Goal: Complete application form: Complete application form

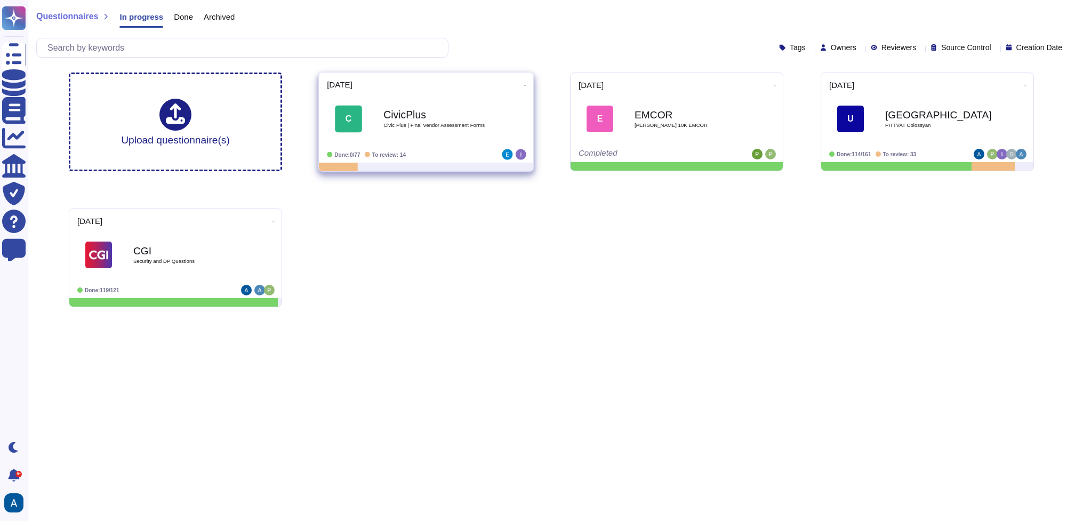
click at [493, 111] on span "C CivicPlus Civic Plus | Final Vendor Assessment Forms" at bounding box center [426, 119] width 198 height 43
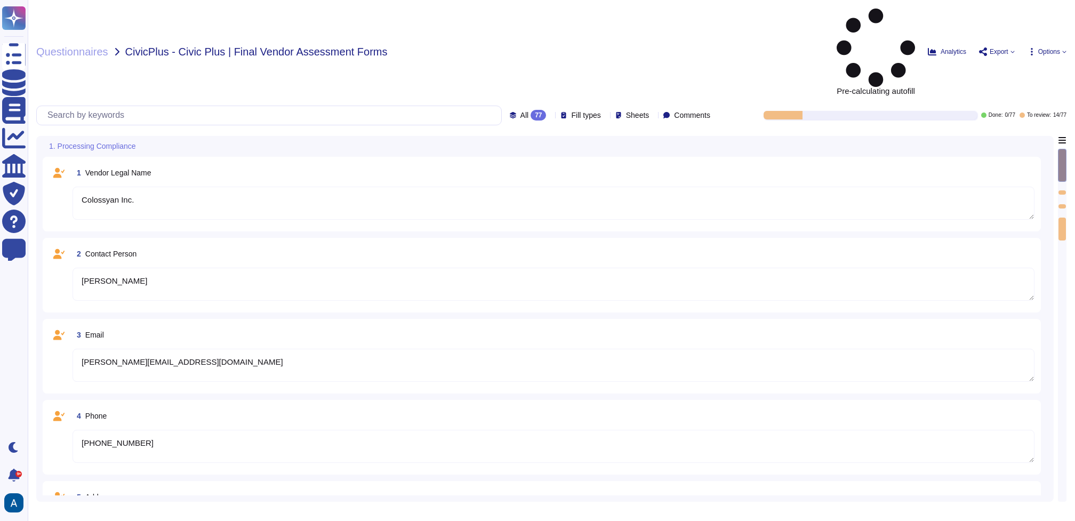
type textarea "Colossyan Inc."
type textarea "[PERSON_NAME]"
type textarea "[PERSON_NAME][EMAIL_ADDRESS][DOMAIN_NAME]"
type textarea "[PHONE_NUMBER]"
type textarea "[STREET_ADDRESS][US_STATE]"
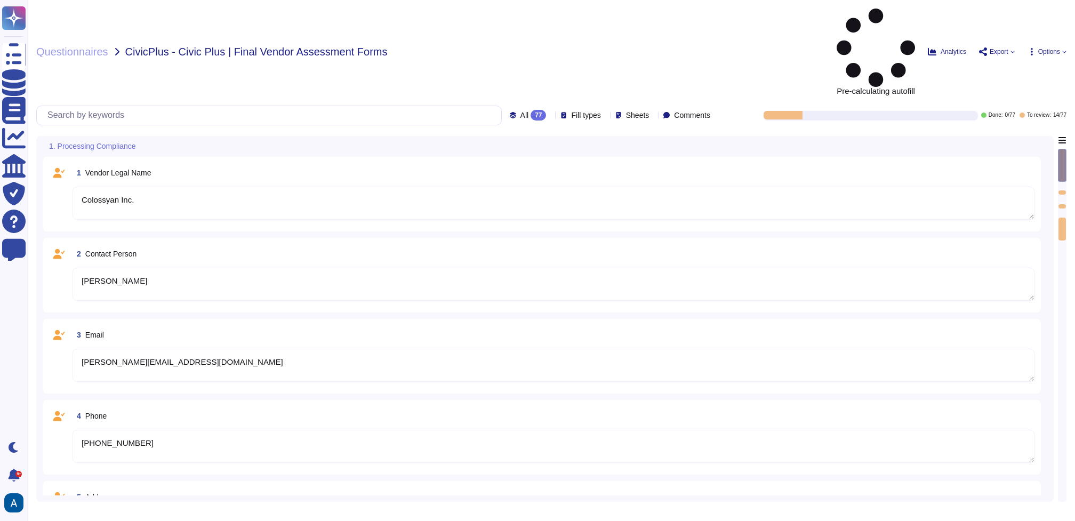
type textarea "Colossyan processes personally identifiable information (PII) as users need to …"
type textarea "Colossyan cloud service provider is AWS Data center is located in [GEOGRAPHIC_D…"
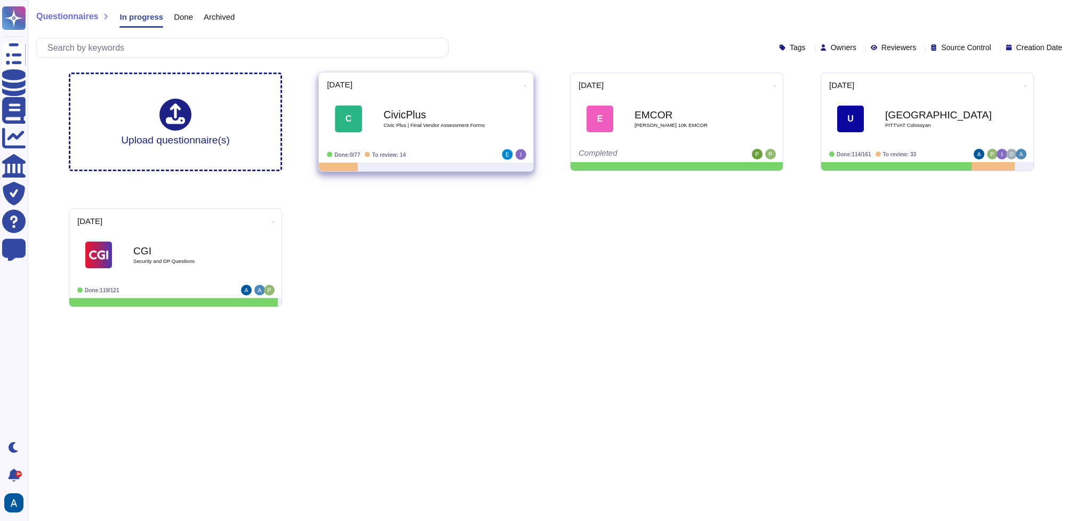
click at [524, 85] on icon at bounding box center [525, 85] width 2 height 1
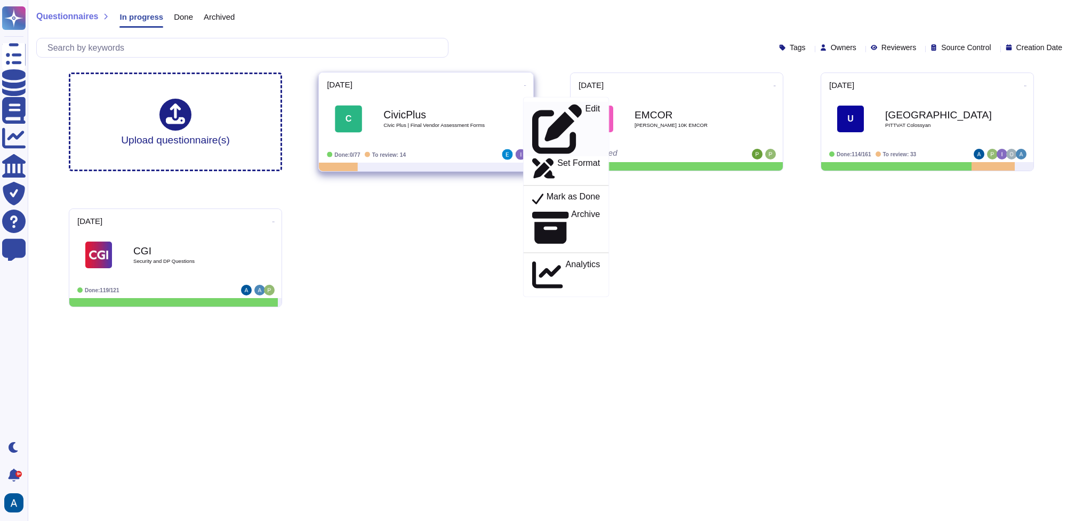
click at [555, 107] on div "Edit" at bounding box center [566, 129] width 68 height 50
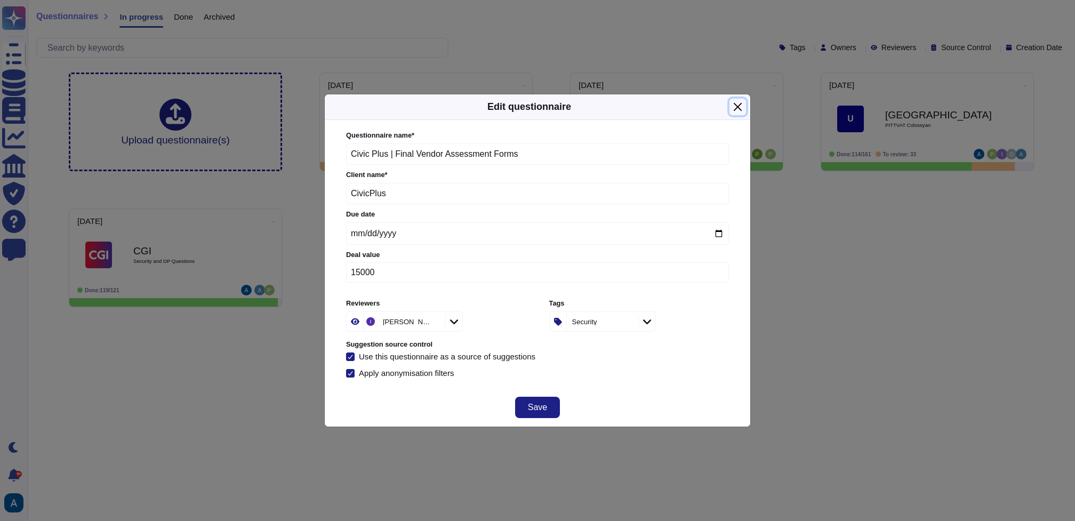
click at [732, 112] on button "Close" at bounding box center [737, 107] width 17 height 17
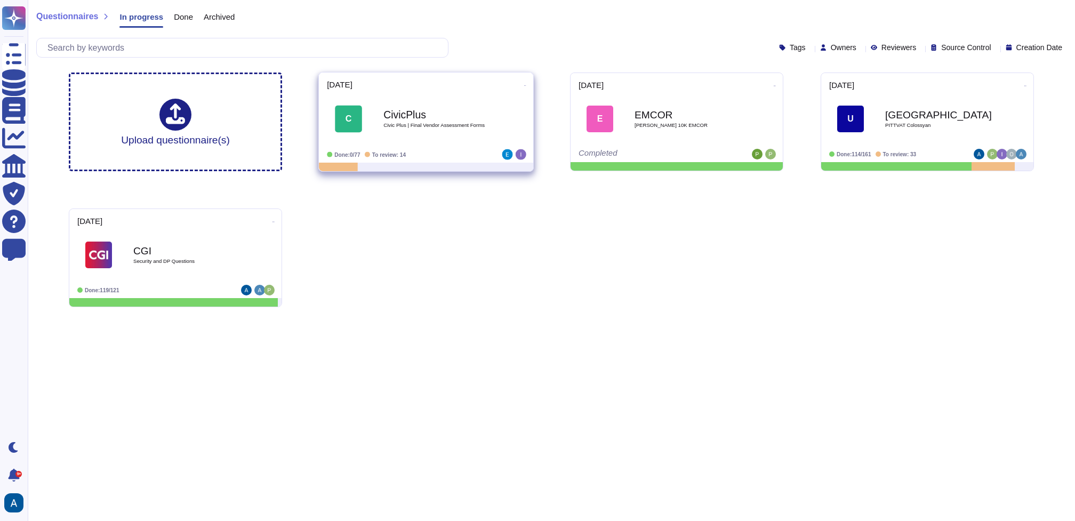
click at [524, 84] on icon at bounding box center [525, 85] width 2 height 3
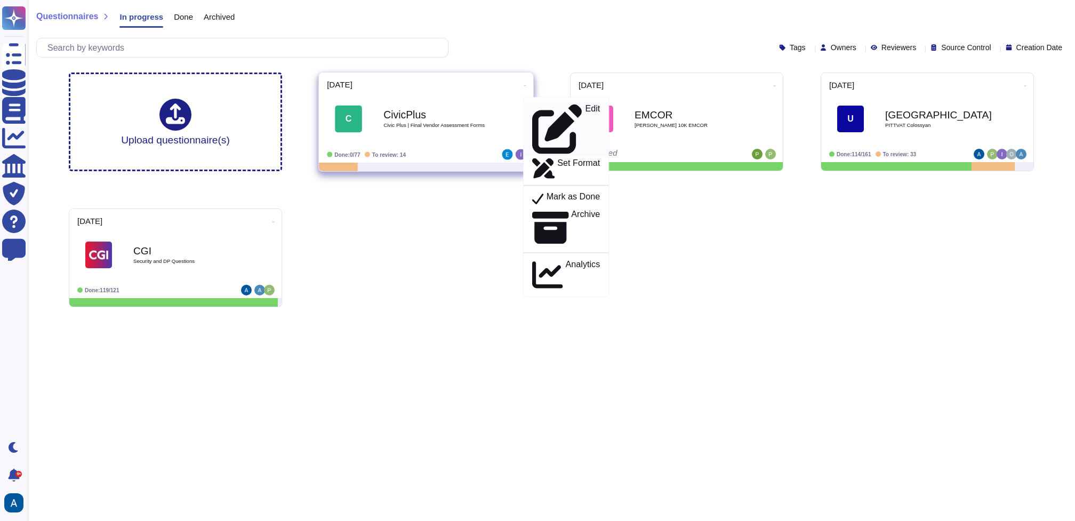
click at [585, 106] on p "Edit" at bounding box center [592, 129] width 15 height 50
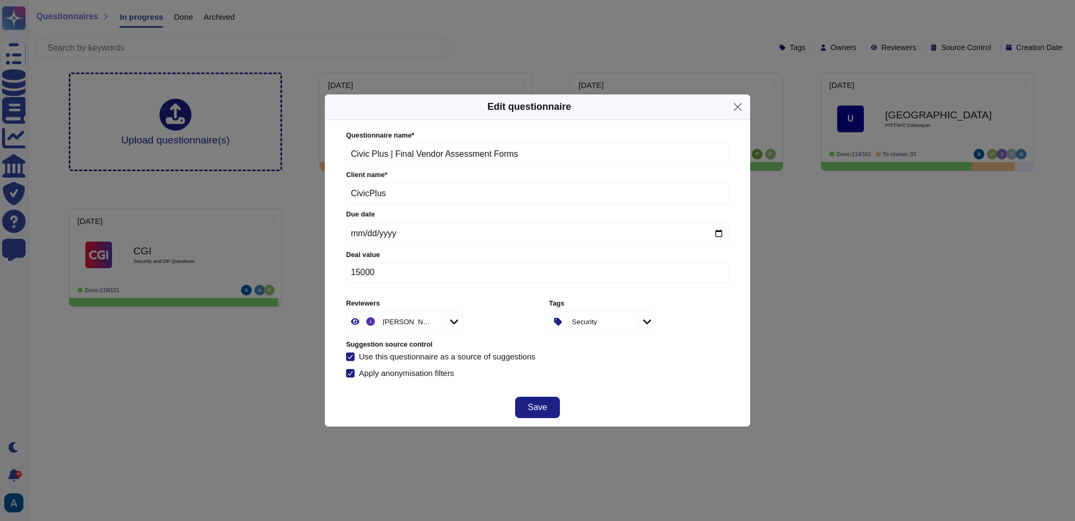
click at [479, 313] on div "[PERSON_NAME]" at bounding box center [436, 321] width 180 height 20
click at [449, 316] on div at bounding box center [453, 322] width 17 height 12
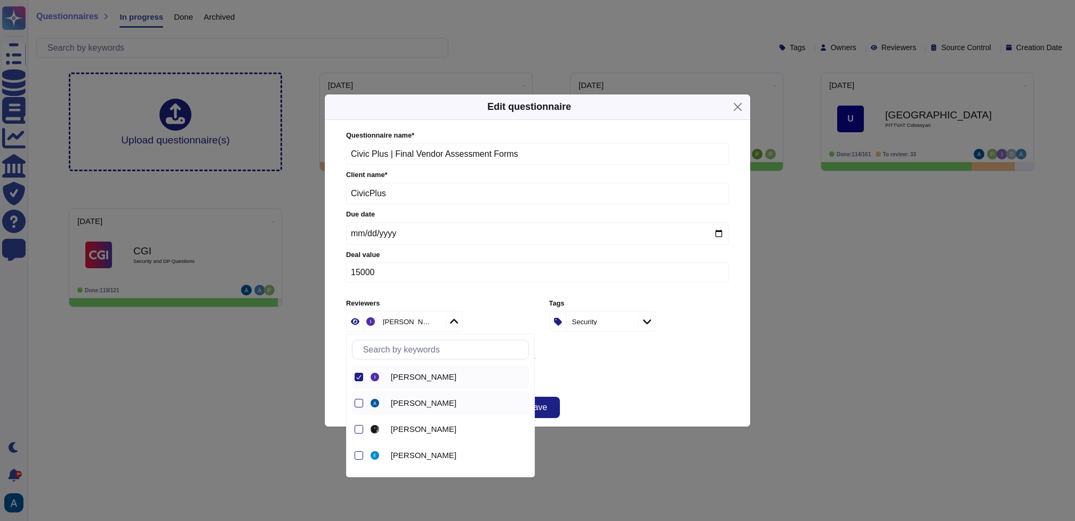
click at [365, 400] on div "[PERSON_NAME]" at bounding box center [440, 403] width 177 height 24
click at [590, 394] on div "Save" at bounding box center [537, 407] width 425 height 38
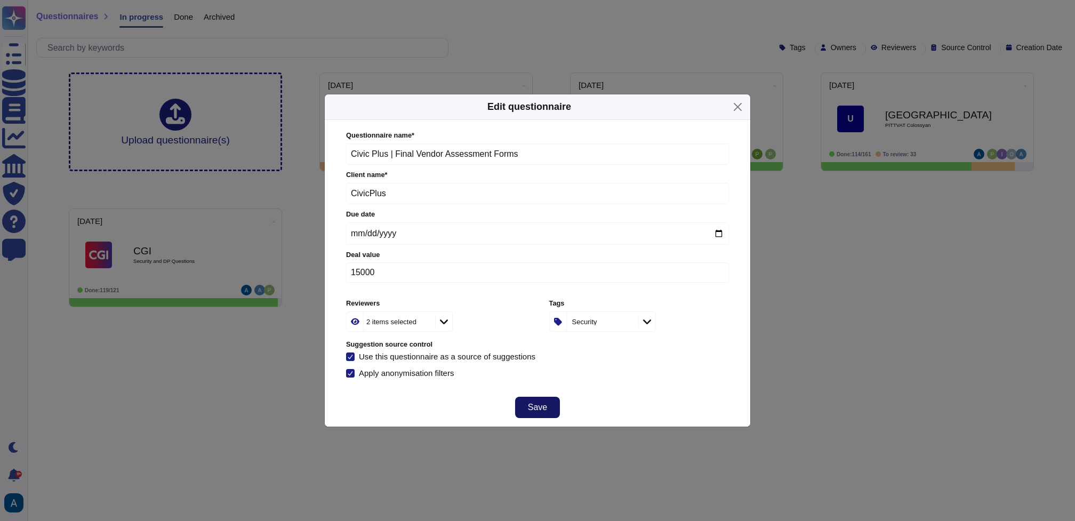
click at [544, 403] on span "Save" at bounding box center [537, 407] width 19 height 9
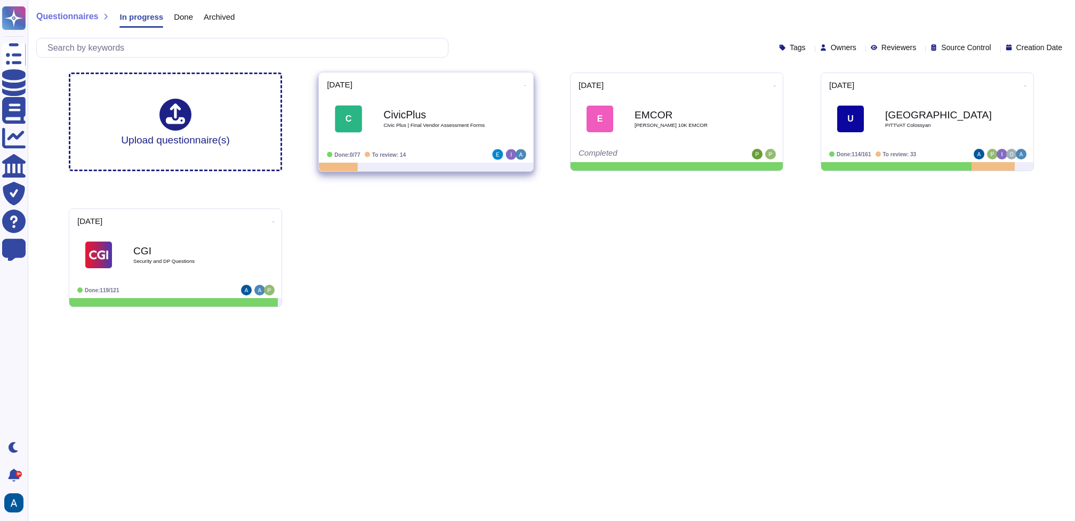
click at [499, 130] on span "C CivicPlus Civic Plus | Final Vendor Assessment Forms" at bounding box center [426, 119] width 198 height 43
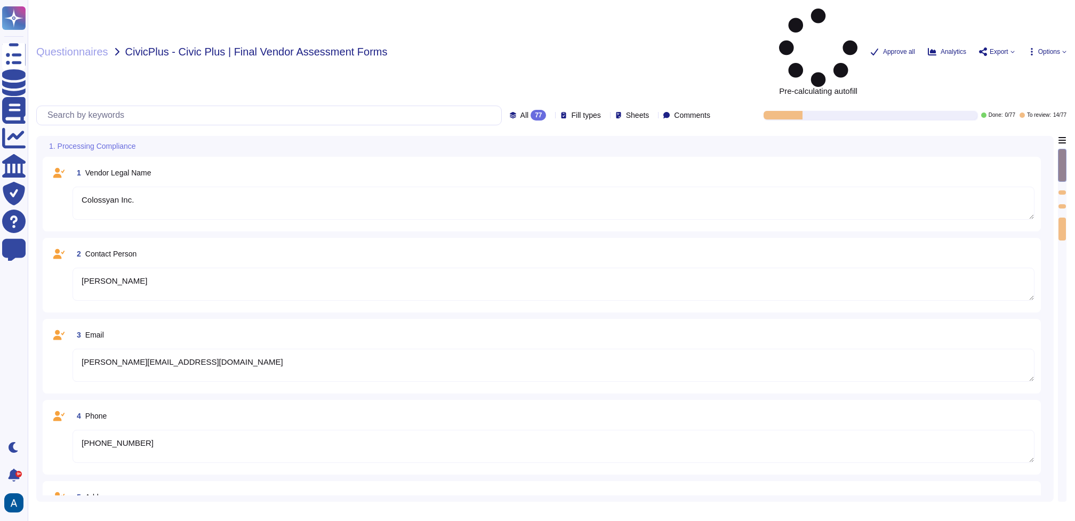
type textarea "Colossyan Inc."
type textarea "[PERSON_NAME]"
type textarea "[PERSON_NAME][EMAIL_ADDRESS][DOMAIN_NAME]"
type textarea "[PHONE_NUMBER]"
type textarea "[STREET_ADDRESS][US_STATE]"
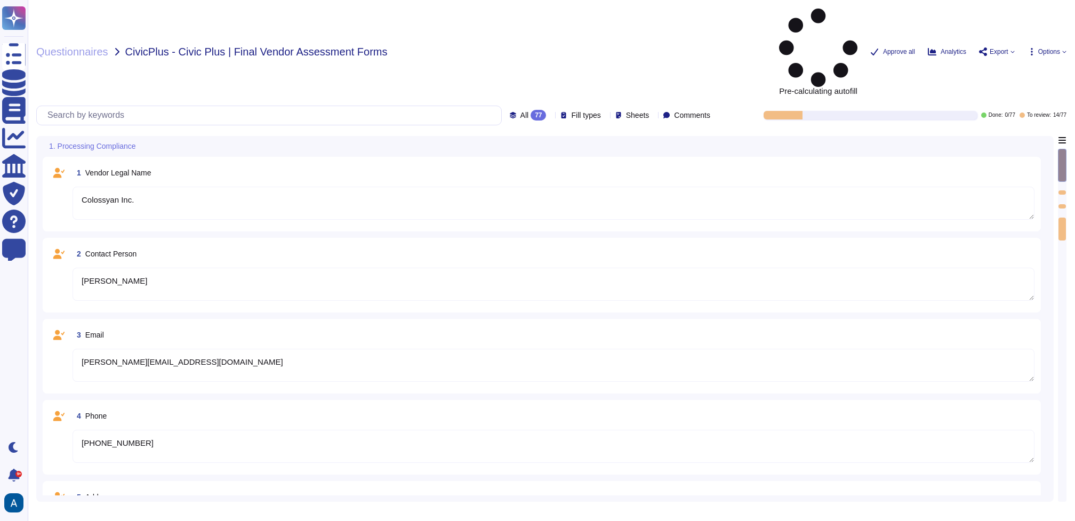
type textarea "Colossyan processes personally identifiable information (PII) as users need to …"
type textarea "Colossyan cloud service provider is AWS Data center is located in [GEOGRAPHIC_D…"
click at [449, 349] on textarea "[PERSON_NAME][EMAIL_ADDRESS][DOMAIN_NAME]" at bounding box center [553, 365] width 962 height 33
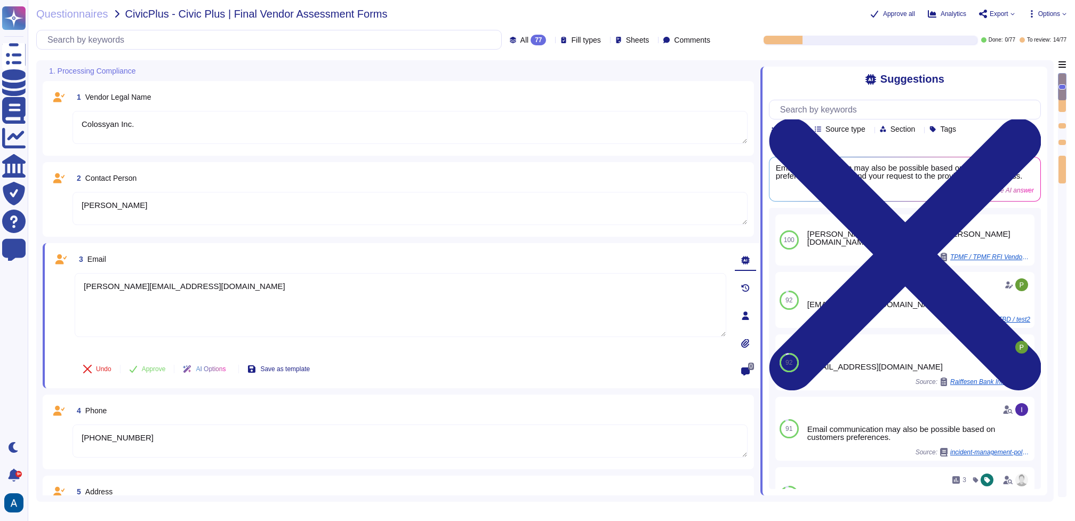
click at [184, 449] on textarea "[PHONE_NUMBER]" at bounding box center [409, 440] width 675 height 33
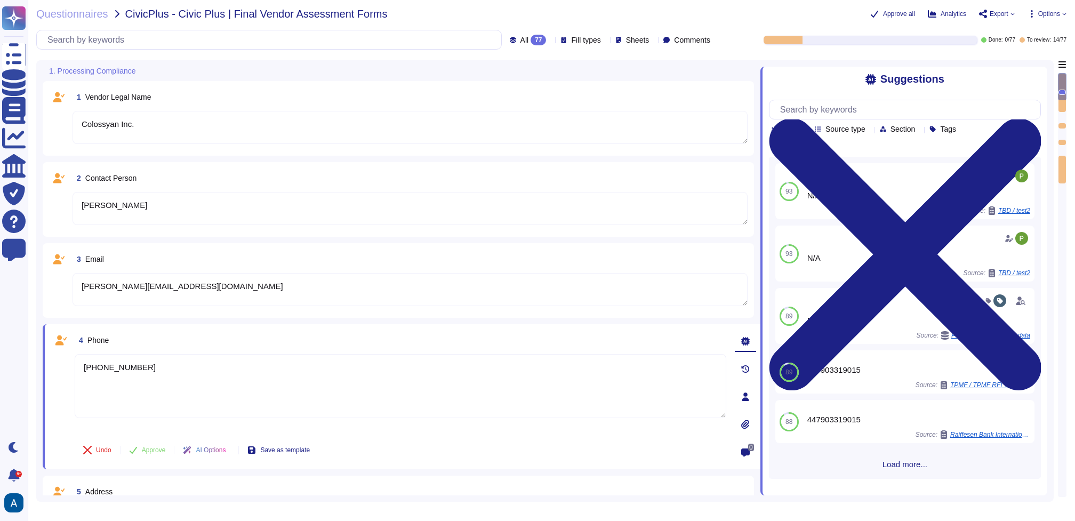
click at [1006, 20] on div "Questionnaires CivicPlus - Civic Plus | Final Vendor Assessment Forms Approve a…" at bounding box center [551, 260] width 1047 height 521
click at [1006, 15] on span "Export" at bounding box center [998, 14] width 19 height 6
click at [1003, 11] on span "Export" at bounding box center [998, 14] width 19 height 6
click at [1039, 13] on span "Options" at bounding box center [1049, 14] width 22 height 6
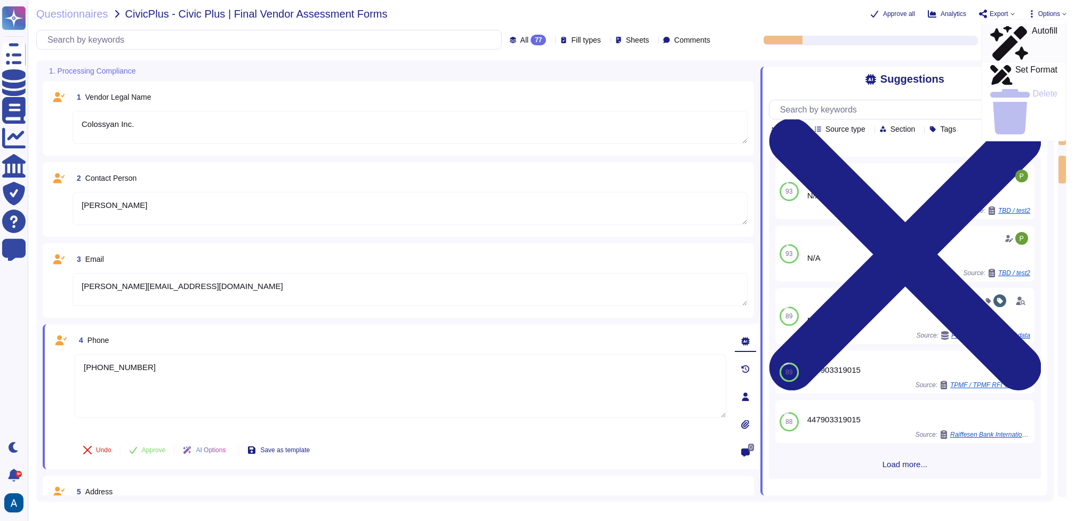
click at [1033, 24] on link "Autofill" at bounding box center [1023, 43] width 84 height 39
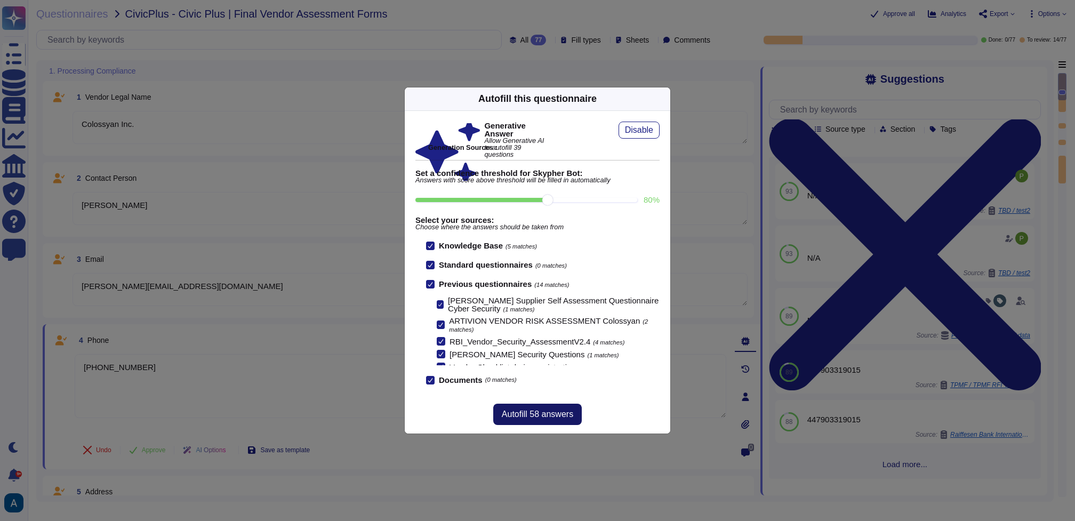
click at [576, 416] on button "Autofill 58 answers" at bounding box center [537, 414] width 88 height 21
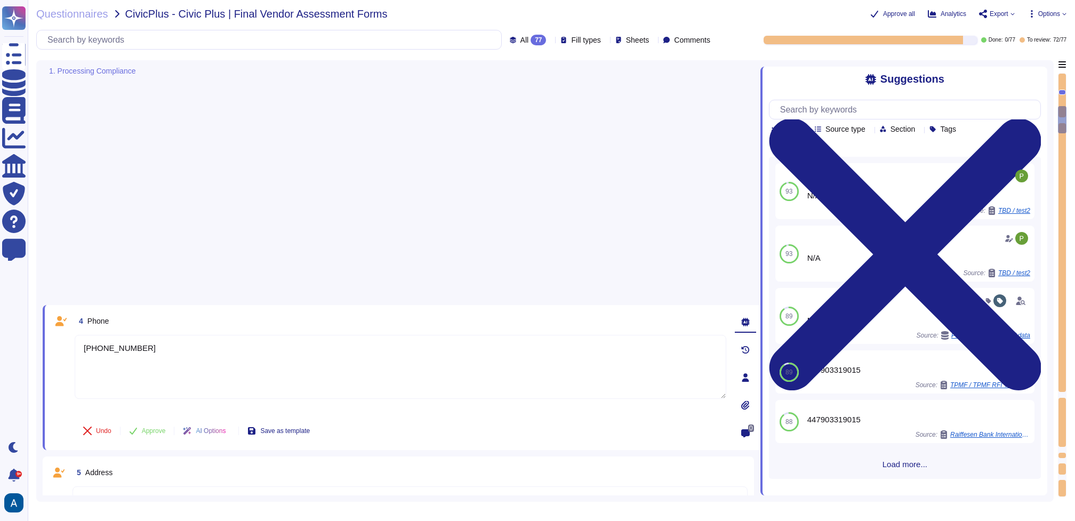
type textarea "Colossyan is available world-wide."
type textarea "No"
type textarea "Yes, our data processing includes systematic monitoring. We have automatic moni…"
type textarea "Yes, our data processing includes an abuse monitoring process, although we have…"
type textarea "Everything that the users of Colossyan have uploaded or have generated on to th…"
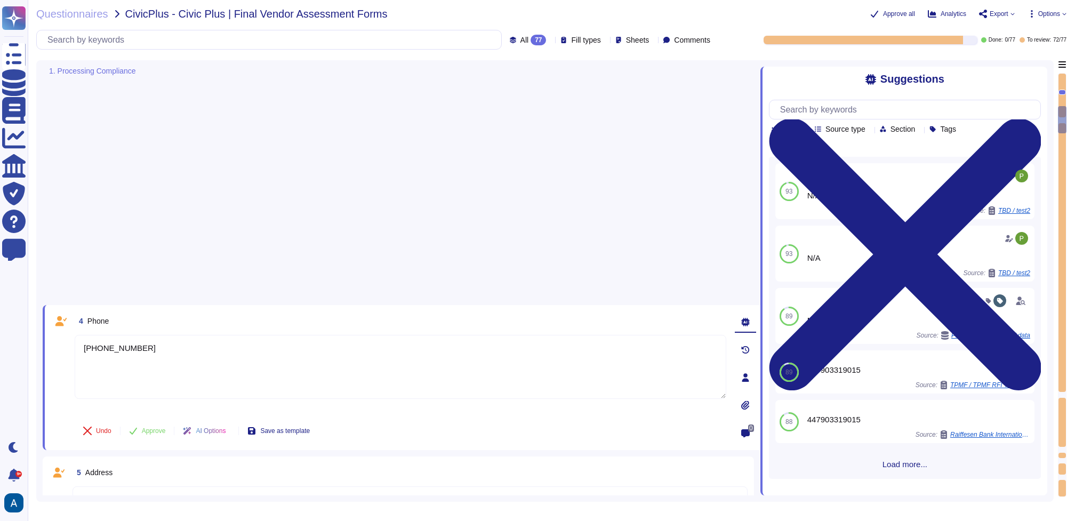
type textarea "No, the application does not manage protected health information (PHI)."
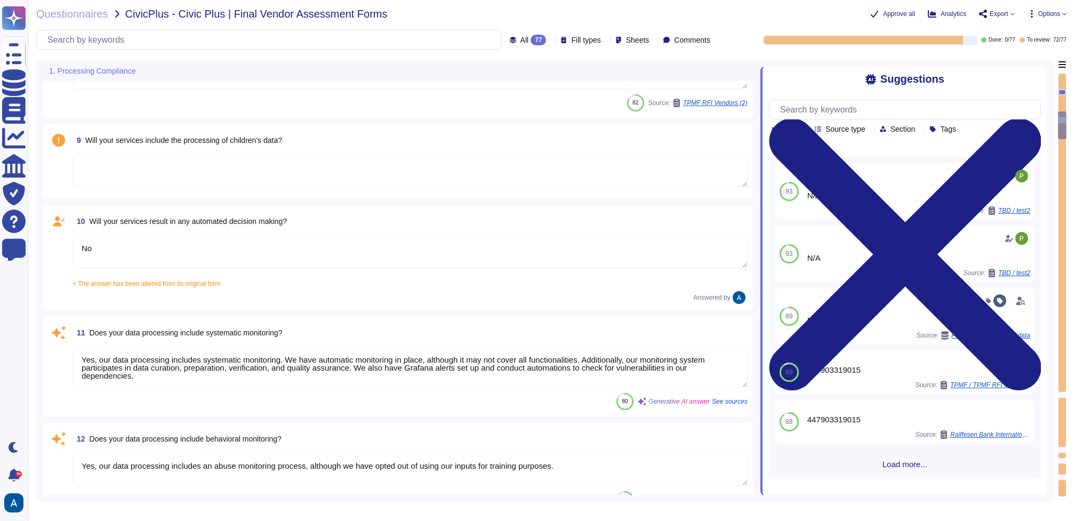
type textarea "Colossyan processes personally identifiable information (PII) as users need to …"
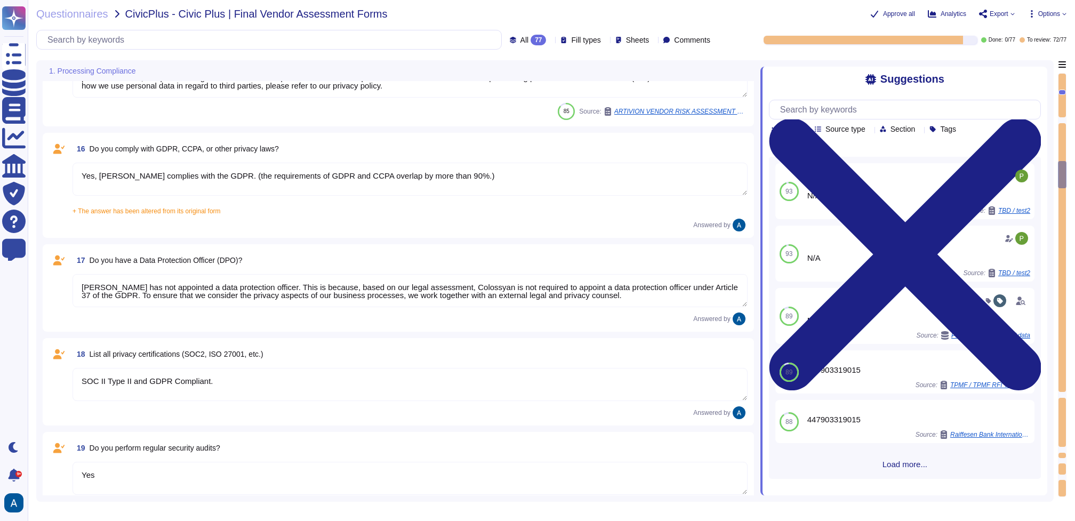
type textarea "Yes, [PERSON_NAME] complies with the GDPR. (the requirements of GDPR and CCPA o…"
type textarea "[PERSON_NAME] has not appointed a data protection officer. This is because, bas…"
type textarea "SOC II Type II and GDPR Compliant."
type textarea "Yes"
type textarea "No, [PERSON_NAME] does not have any major incidents in the past. The status of …"
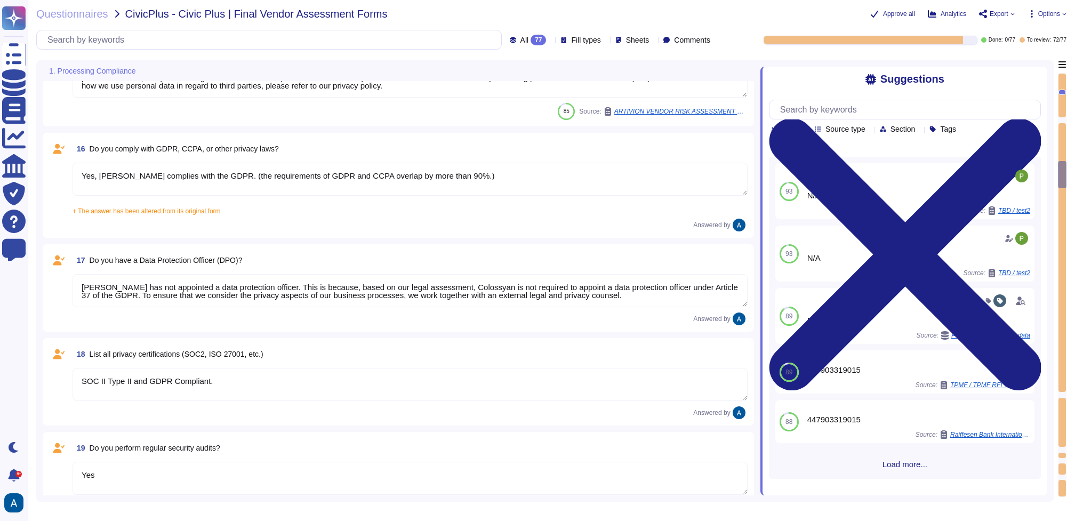
type textarea "A thorough forensic report will be created about the events and decisions leadi…"
type textarea "Yes, we have an Incident Response Plan in place."
type textarea "Affected customers will be notified within 72 hours in accordance with GDPR req…"
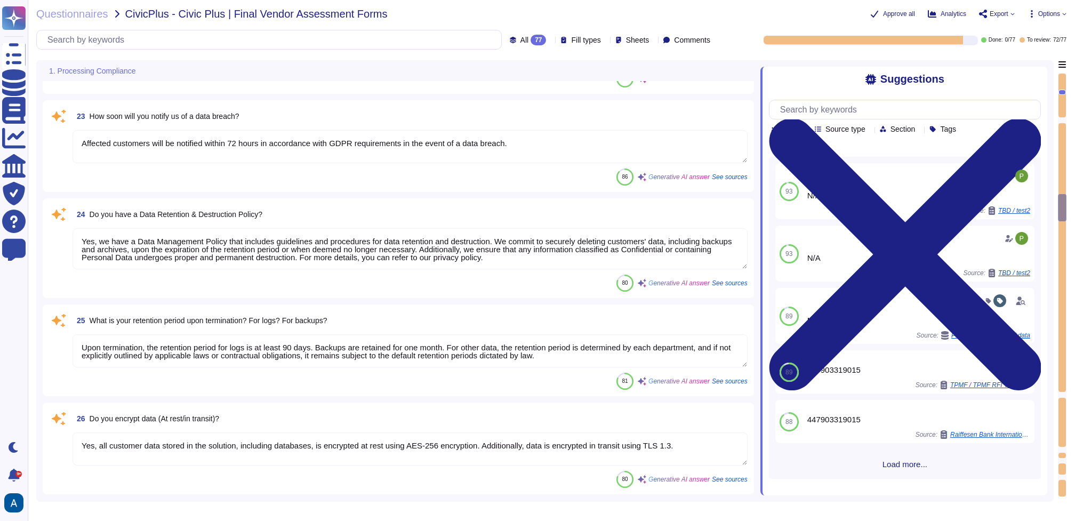
type textarea "Yes, we have a Data Management Policy that includes guidelines and procedures f…"
type textarea "Upon termination, the retention period for logs is at least 90 days. Backups ar…"
type textarea "Yes, all customer data stored in the solution, including databases, is encrypte…"
type textarea "We use TLS 1.3 for secure communication and AES-256 for data encryption. All da…"
type textarea "Yes, we have a defined Business Continuity Plan (BCP) and Disaster Recovery (DR…"
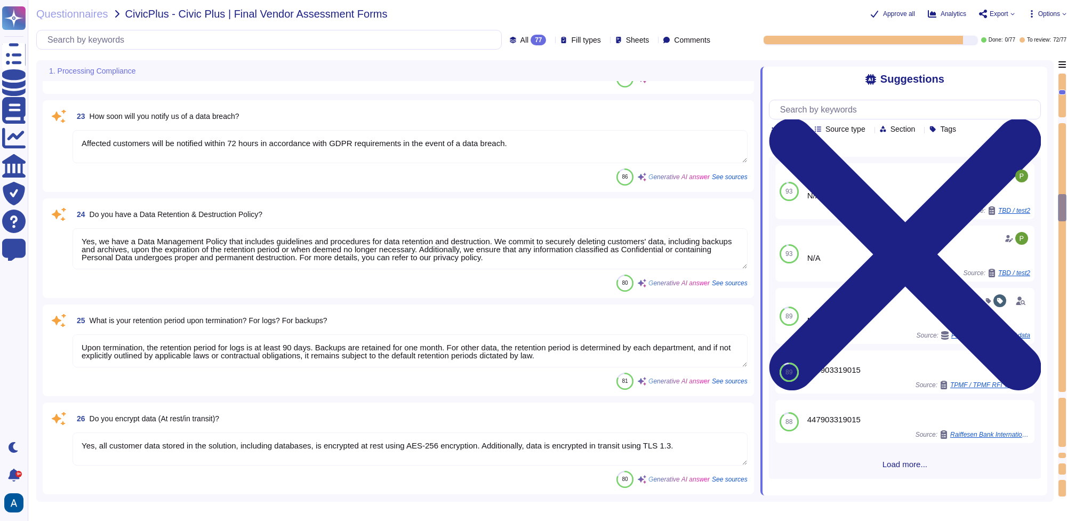
type textarea "In accordance with the contract between Colossyan and the Customer, and in addi…"
type textarea "Yes, a DPA is in place with our vendors."
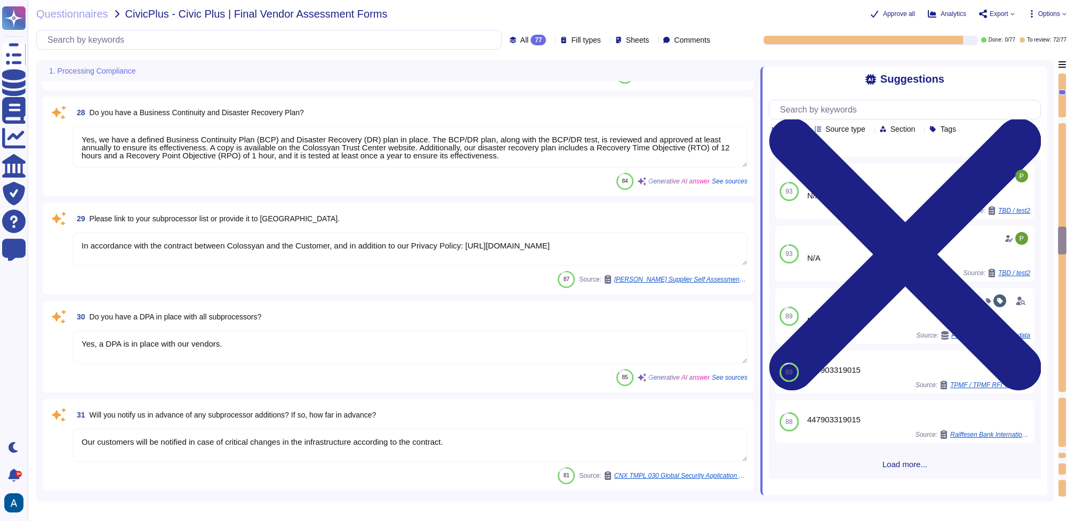
type textarea "Our customers will be notified in case of critical changes in the infrastructur…"
type textarea "We handle Data Subject Access Requests (DSARs) through a documented internal pr…"
type textarea "We ensure third-party vendors comply with security policies through our compreh…"
type textarea "Colossyan complies with the GDPR and carries out an annual independent penetrat…"
type textarea "Yes, we have a Data Processing Agreement (DPA) in place with our vendors. Howev…"
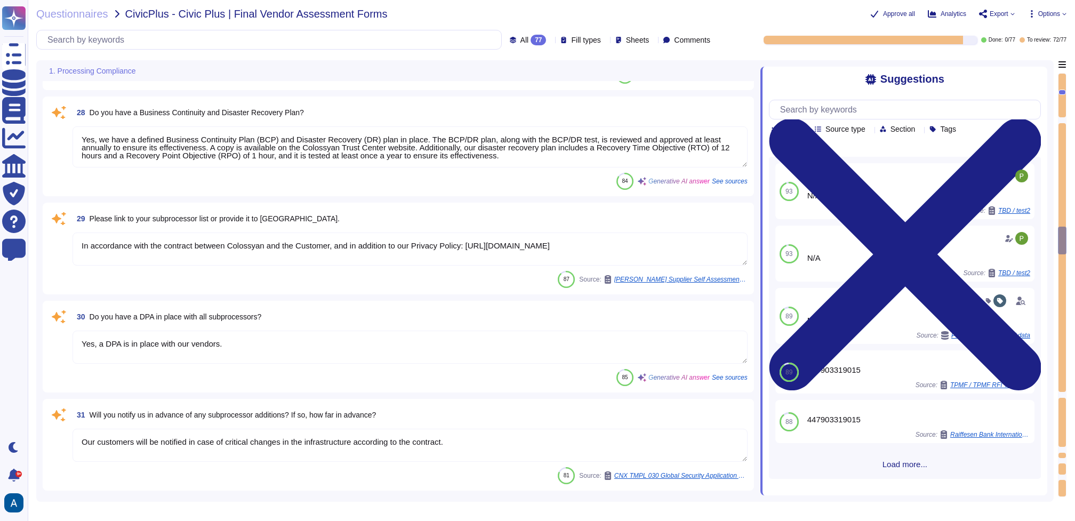
type textarea "We manage an inventory of assets that includes hardware, software, and data. Al…"
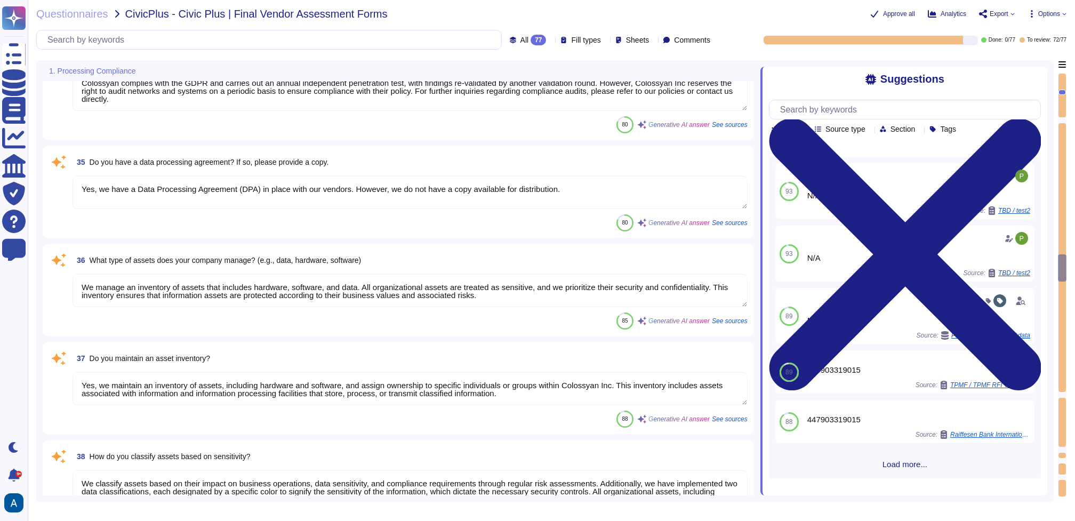
type textarea "Yes, we maintain an inventory of assets, including hardware and software, and a…"
type textarea "We classify assets based on their impact on business operations, data sensitivi…"
type textarea "Yes, we maintain an inventory of assets, including hardware and software, and a…"
type textarea "We ensure secure disposal of decommissioned assets by following a comprehensive…"
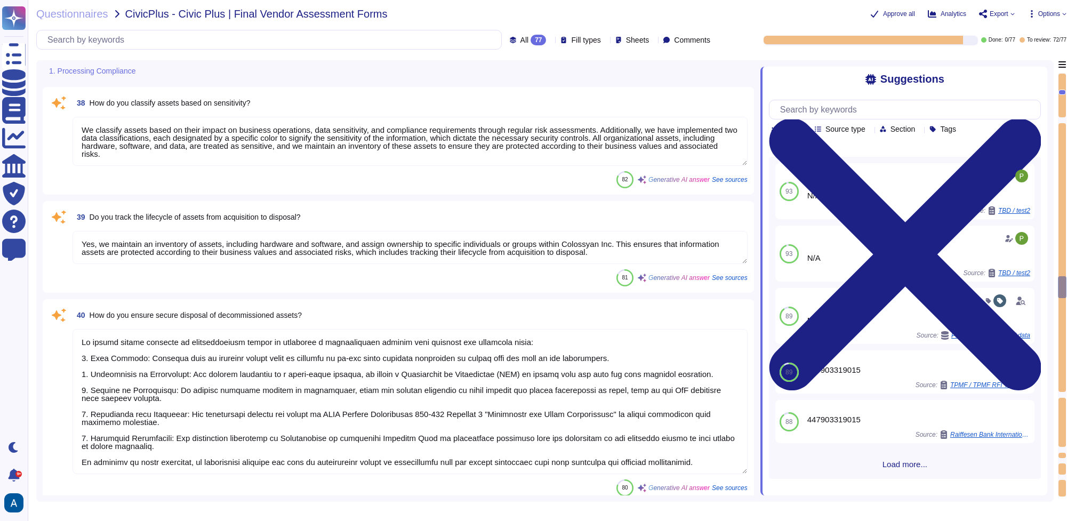
type textarea "Yes, we have policies in place for remote and cloud-based assets. Our policies …"
type textarea "To prevent unauthorized access to critical assets, we implement several securit…"
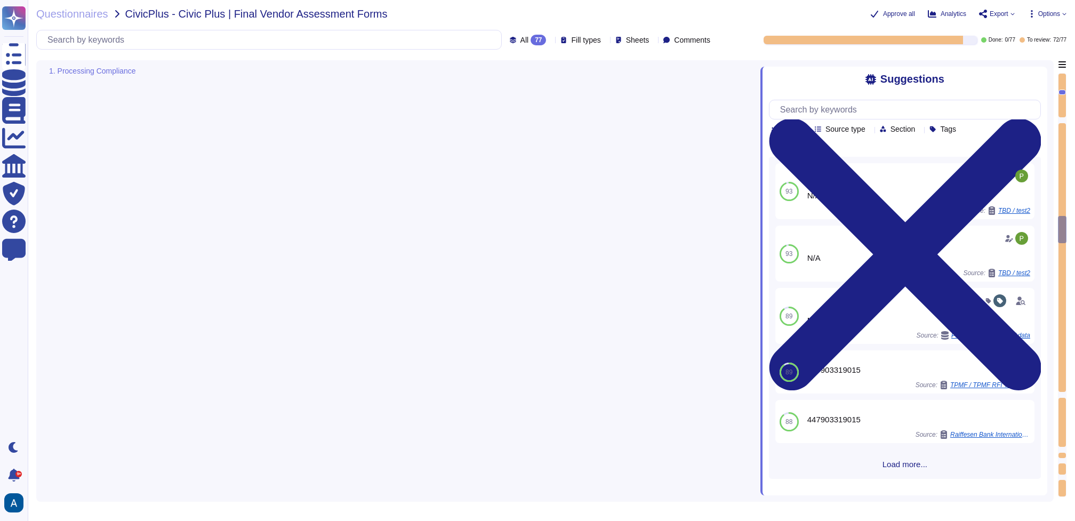
type textarea "Affected customers will be notified within 72 hours in accordance with GDPR req…"
type textarea "Yes, we have a Data Management Policy that includes guidelines and procedures f…"
type textarea "Upon termination, the retention period for logs is at least 90 days. Backups ar…"
type textarea "Yes, all customer data stored in the solution, including databases, is encrypte…"
type textarea "We use TLS 1.3 for secure communication and AES-256 for data encryption. All da…"
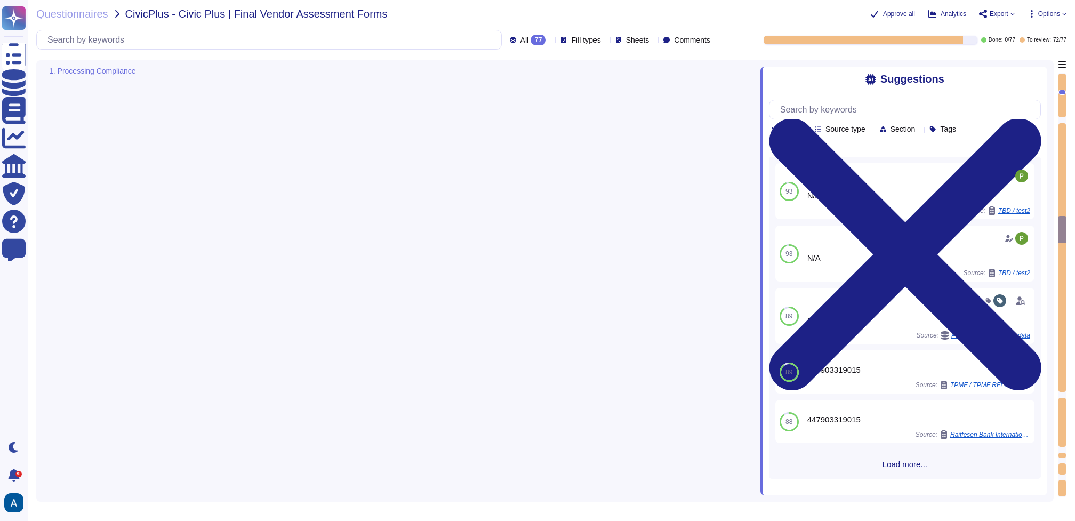
type textarea "Yes, we have a defined Business Continuity Plan (BCP) and Disaster Recovery (DR…"
type textarea "In accordance with the contract between Colossyan and the Customer, and in addi…"
type textarea "Yes, a DPA is in place with our vendors."
type textarea "Our customers will be notified in case of critical changes in the infrastructur…"
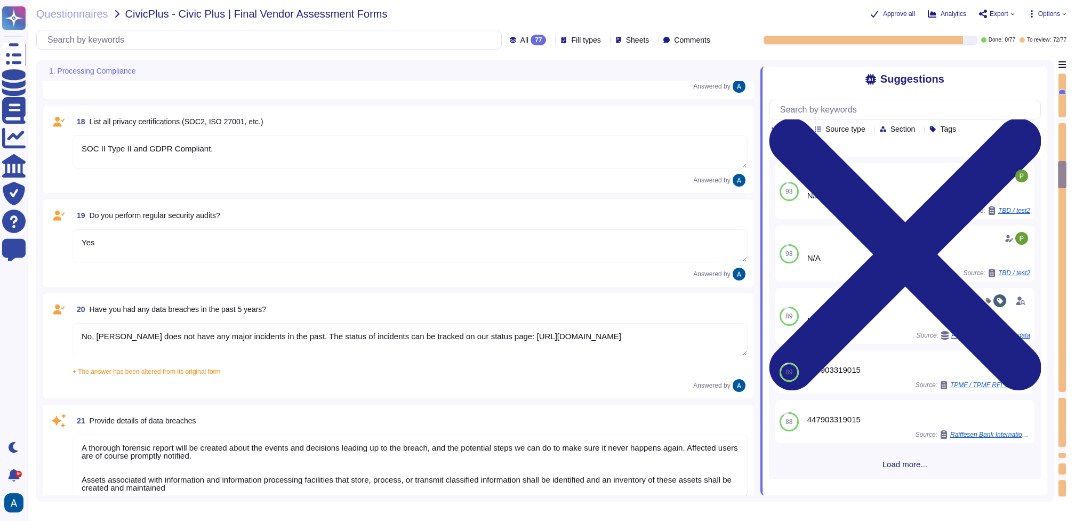
type textarea "Colossyan processes personally identifiable information (PII) as users need to …"
type textarea "Yes, [PERSON_NAME] complies with the GDPR. (the requirements of GDPR and CCPA o…"
type textarea "[PERSON_NAME] has not appointed a data protection officer. This is because, bas…"
type textarea "SOC II Type II and GDPR Compliant."
type textarea "Yes"
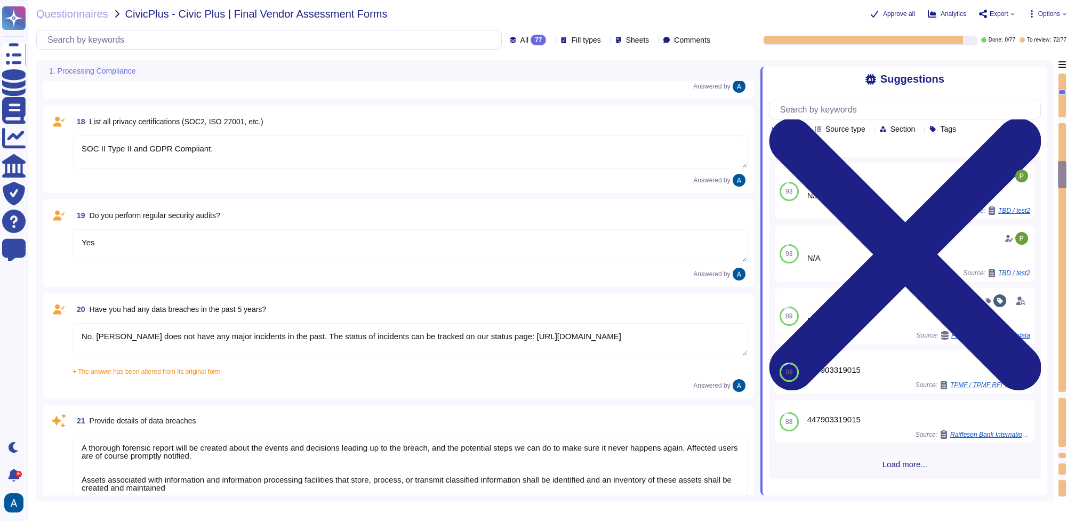
type textarea "No, [PERSON_NAME] does not have any major incidents in the past. The status of …"
type textarea "A thorough forensic report will be created about the events and decisions leadi…"
type textarea "Yes, we have an Incident Response Plan in place."
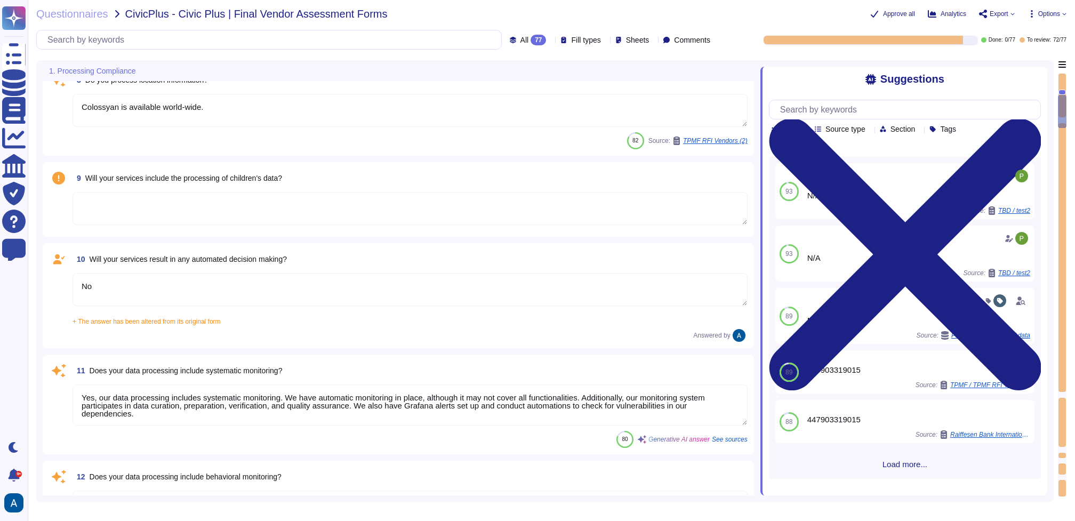
type textarea "[PHONE_NUMBER]"
type textarea "[STREET_ADDRESS][US_STATE]"
type textarea "Colossyan processes personally identifiable information (PII) as users need to …"
type textarea "Colossyan cloud service provider is AWS Data center is located in [GEOGRAPHIC_D…"
type textarea "Colossyan is available world-wide."
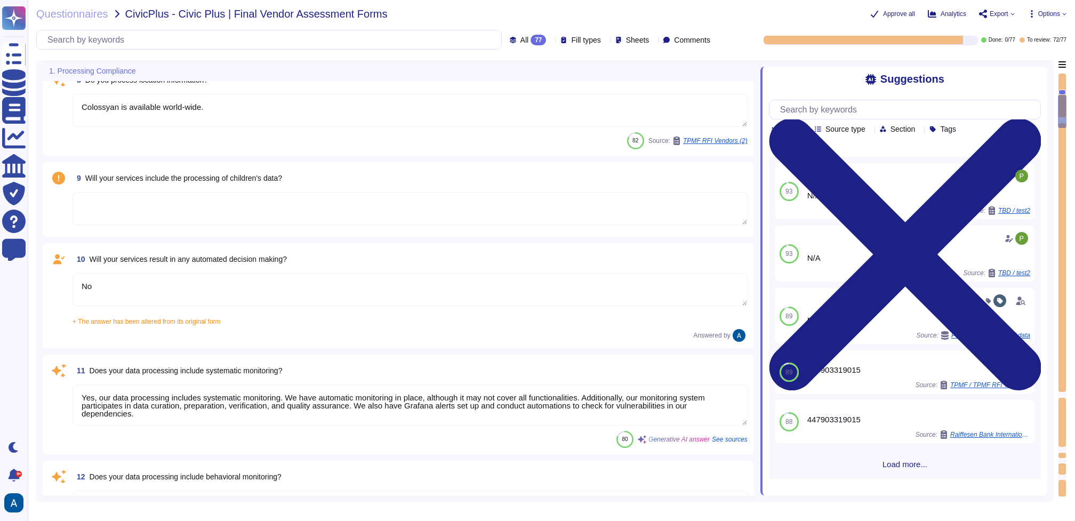
scroll to position [0, 0]
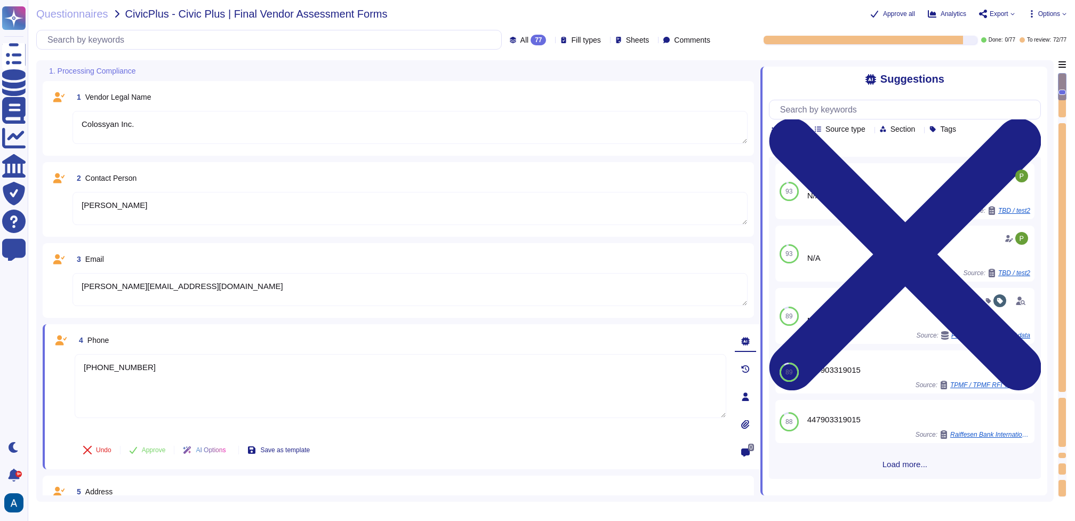
type textarea "Colossyan Inc."
type textarea "[PERSON_NAME]"
type textarea "[PERSON_NAME][EMAIL_ADDRESS][DOMAIN_NAME]"
drag, startPoint x: 224, startPoint y: 384, endPoint x: 75, endPoint y: 370, distance: 149.8
click at [75, 370] on textarea "[PHONE_NUMBER]" at bounding box center [400, 386] width 651 height 64
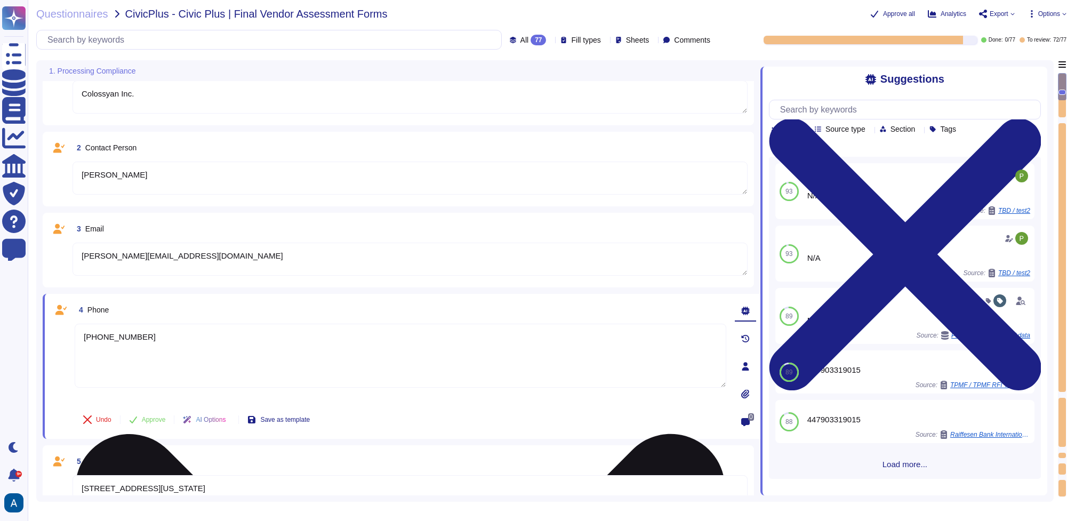
type textarea "Colossyan is available world-wide."
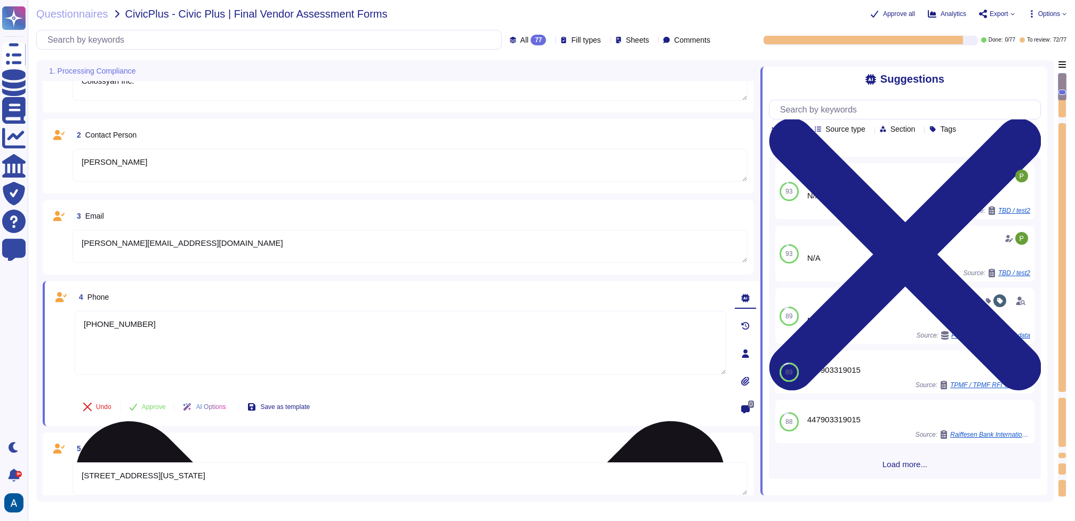
scroll to position [45, 0]
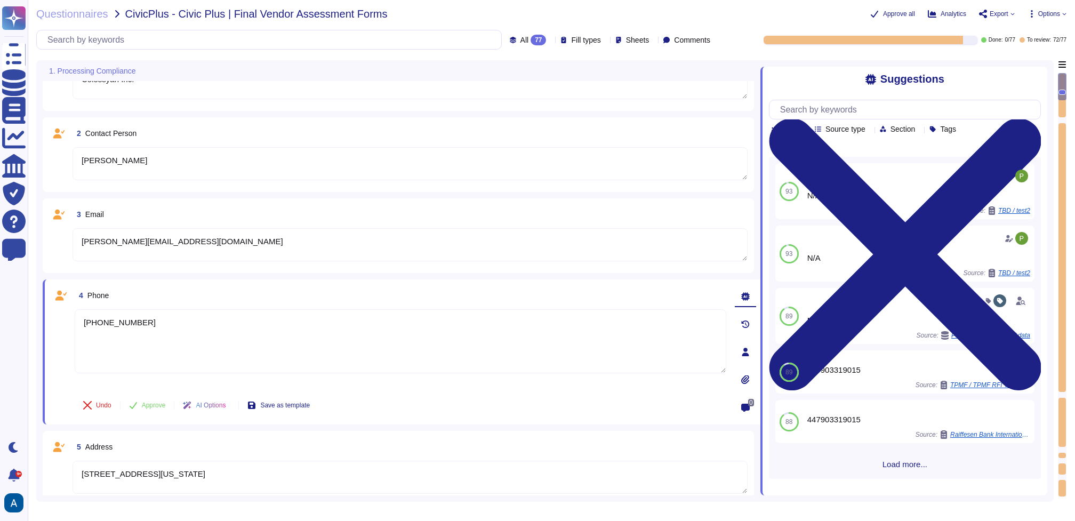
click at [1049, 20] on div "Questionnaires CivicPlus - Civic Plus | Final Vendor Assessment Forms Approve a…" at bounding box center [551, 260] width 1047 height 521
click at [1051, 9] on div "Approve all Analytics Export Copy link Download Options Autofill Set Format Del…" at bounding box center [898, 14] width 335 height 11
click at [1049, 21] on div "Questionnaires CivicPlus - Civic Plus | Final Vendor Assessment Forms Approve a…" at bounding box center [551, 260] width 1047 height 521
click at [1049, 19] on div "Approve all Analytics Export Copy link Download Options Autofill Set Format Del…" at bounding box center [898, 14] width 335 height 11
click at [1049, 13] on span "Options" at bounding box center [1049, 14] width 22 height 6
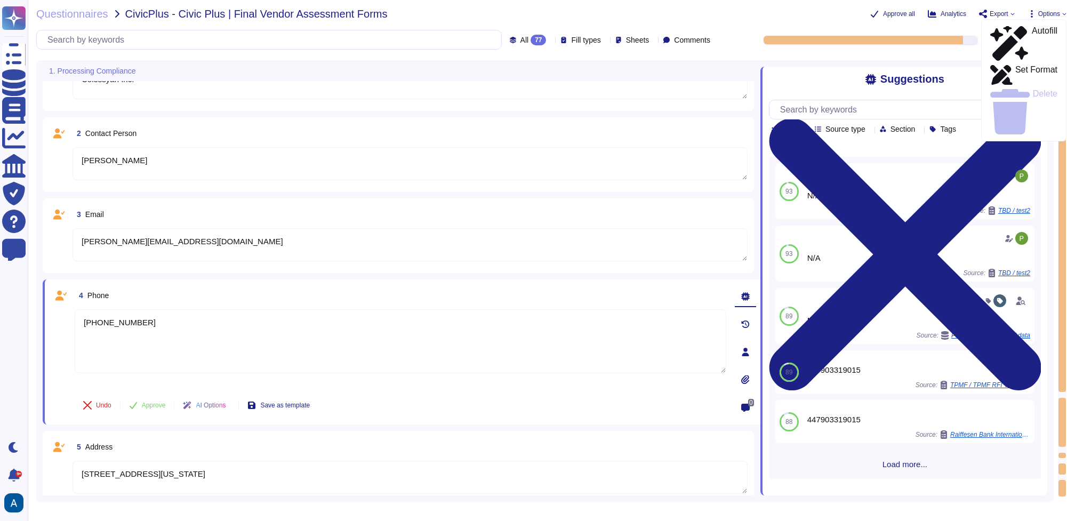
click at [1049, 13] on span "Options" at bounding box center [1049, 14] width 22 height 6
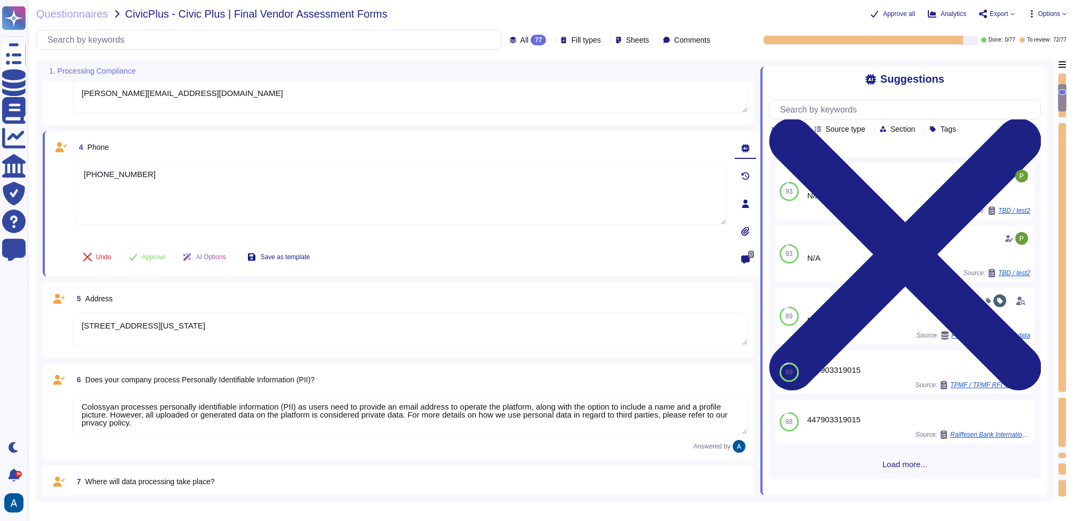
type textarea "No"
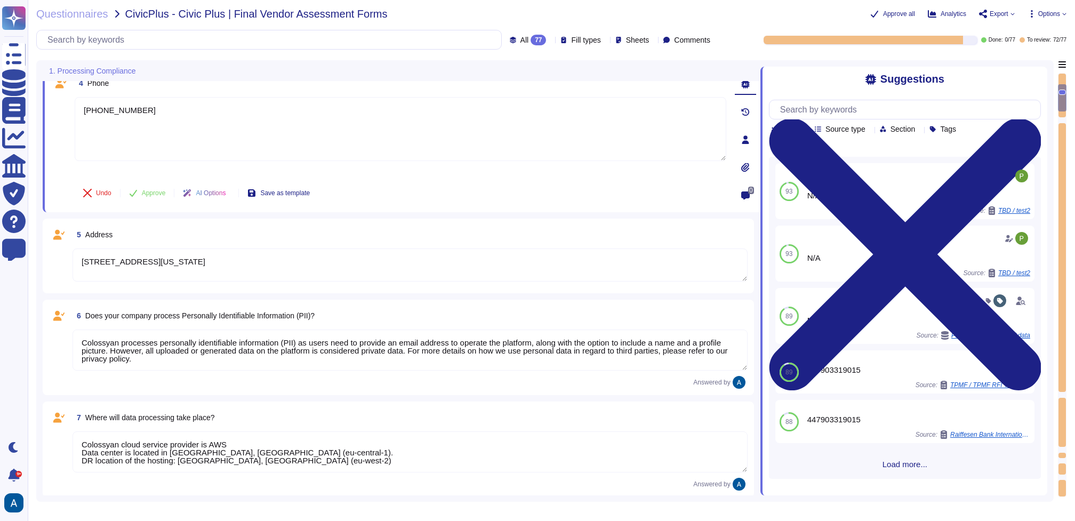
scroll to position [262, 0]
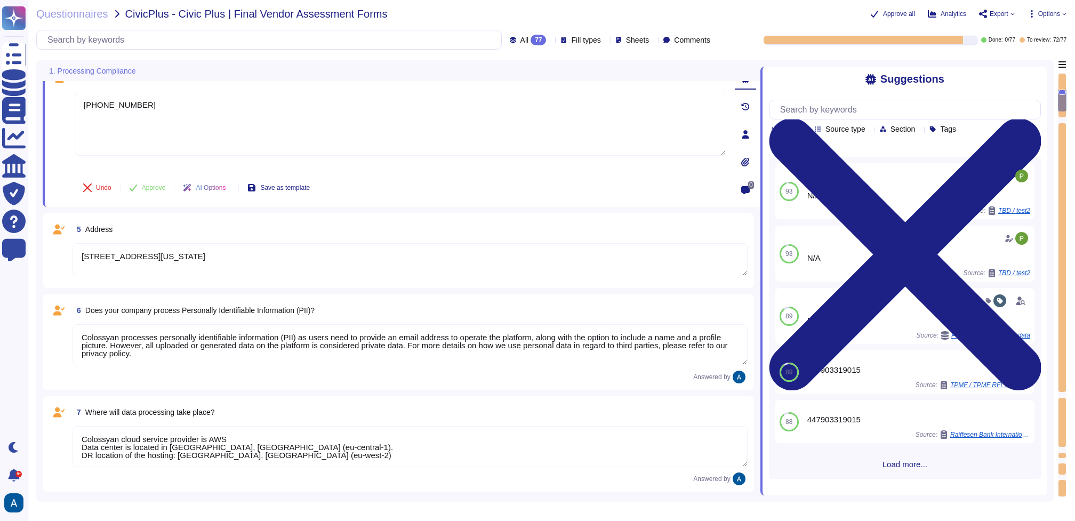
click at [571, 351] on textarea "Colossyan processes personally identifiable information (PII) as users need to …" at bounding box center [409, 344] width 675 height 41
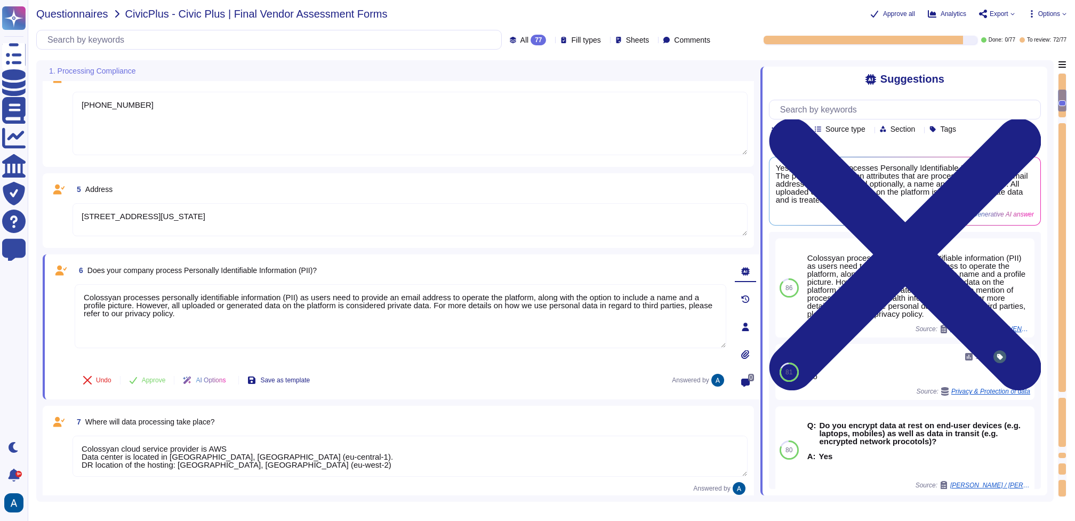
click at [76, 17] on span "Questionnaires" at bounding box center [72, 14] width 72 height 11
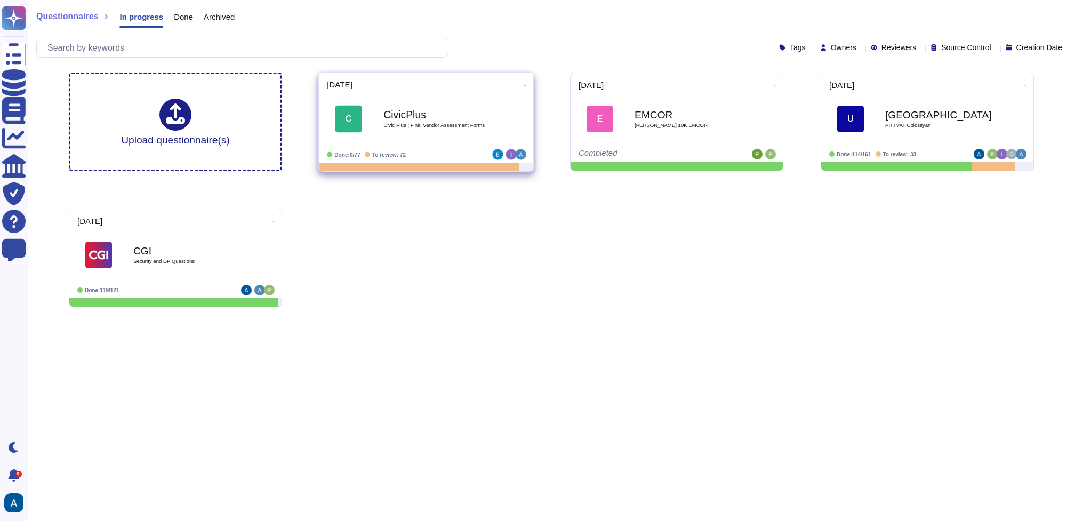
click at [524, 86] on icon at bounding box center [525, 85] width 2 height 3
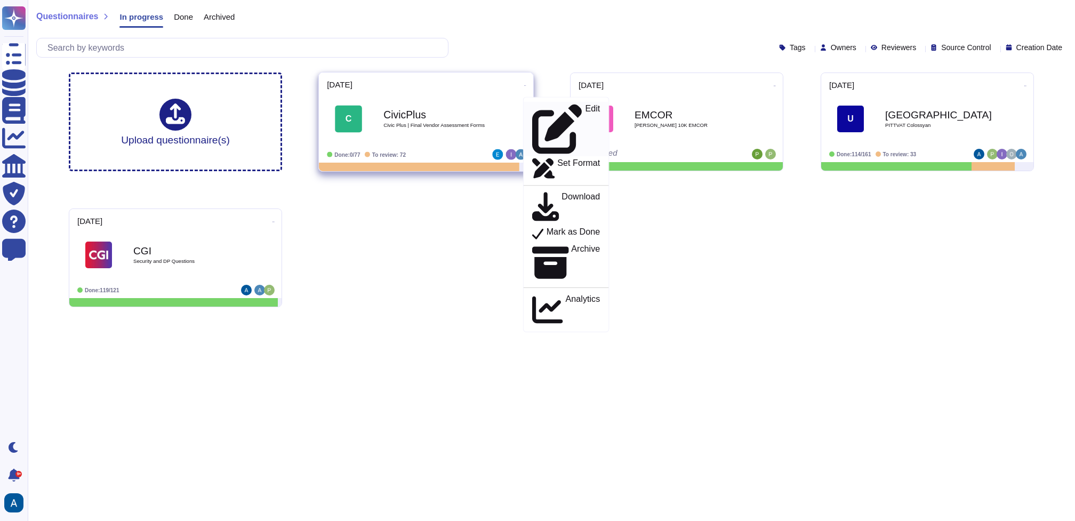
click at [585, 109] on p "Edit" at bounding box center [592, 129] width 15 height 50
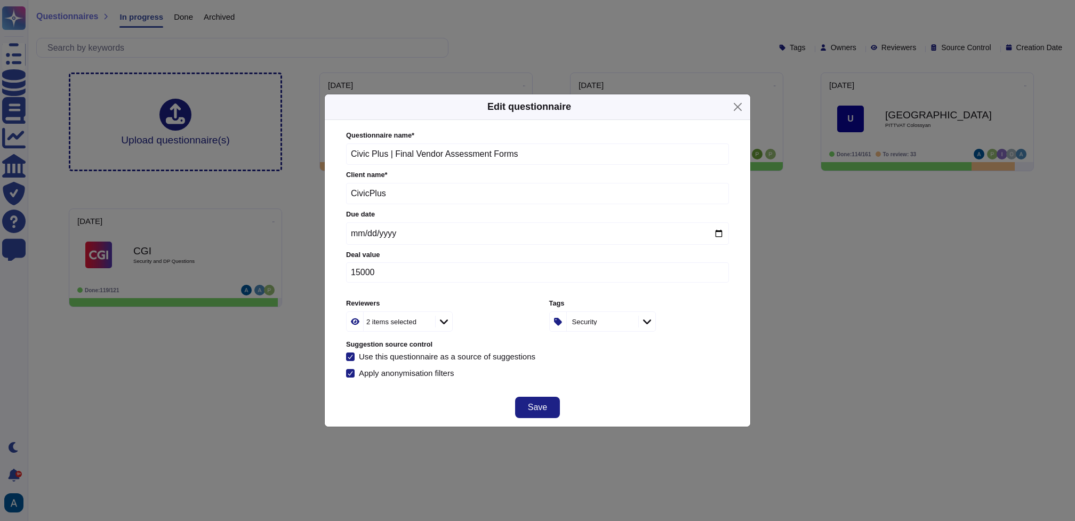
click at [443, 316] on icon at bounding box center [444, 321] width 8 height 11
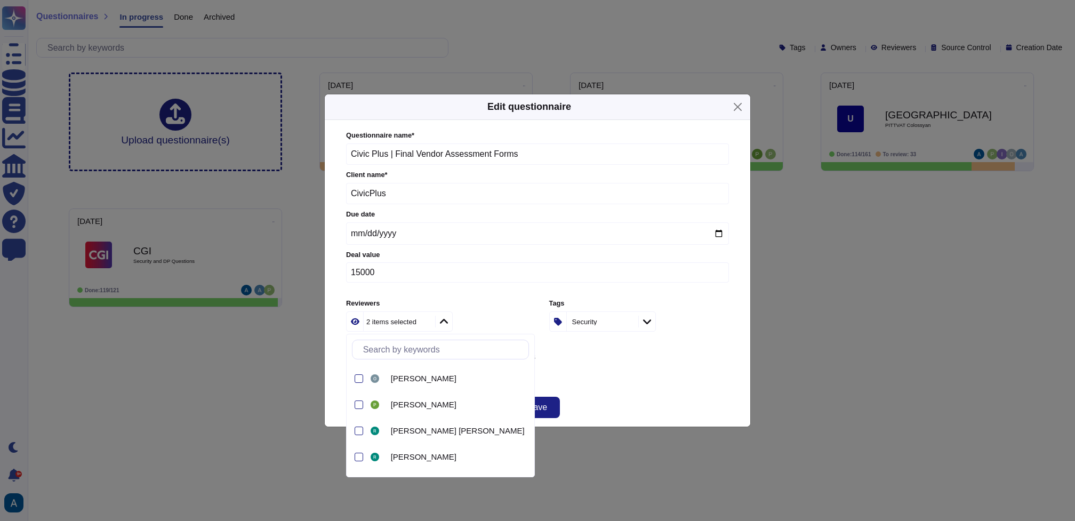
scroll to position [201, 0]
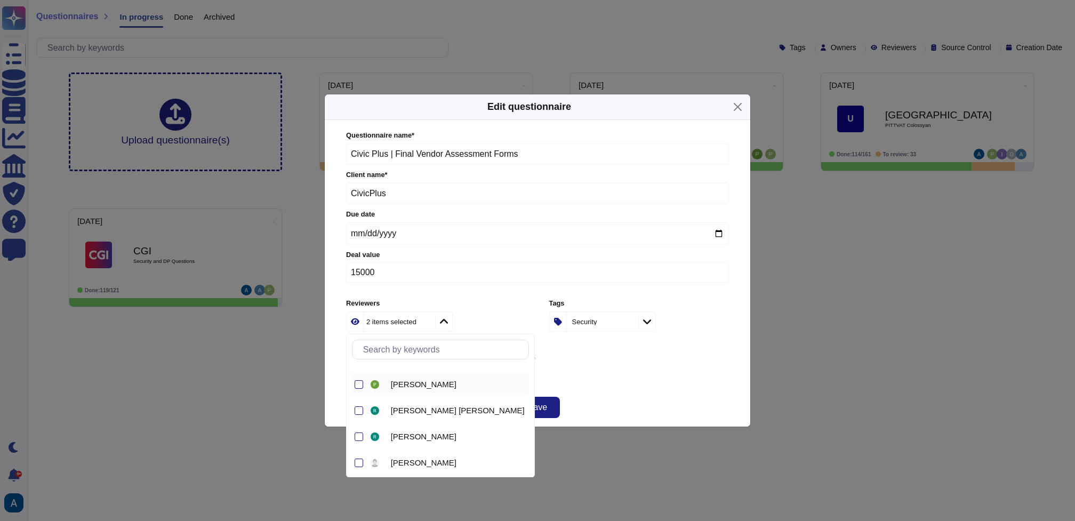
click at [444, 385] on div "[PERSON_NAME]" at bounding box center [458, 385] width 134 height 10
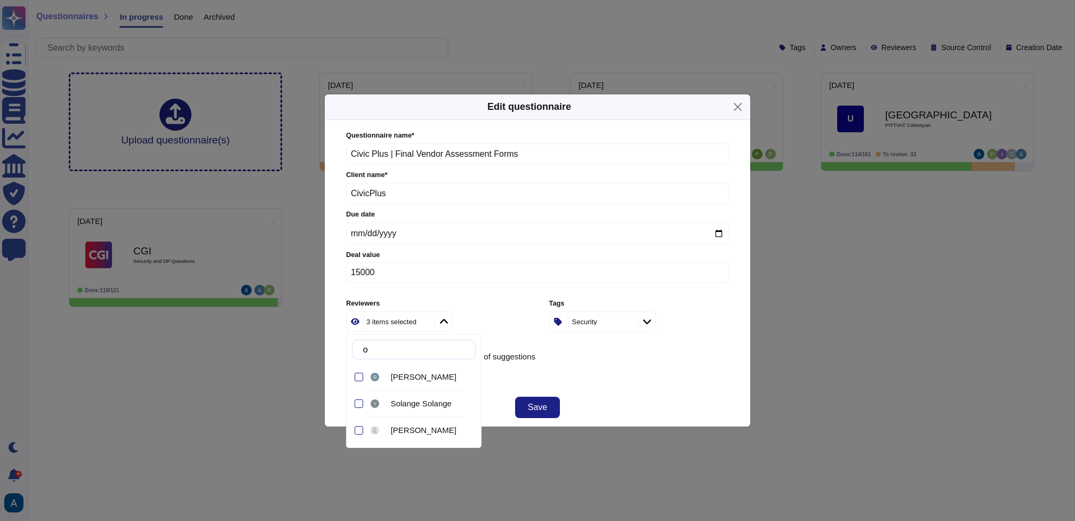
type input "ol"
click at [433, 378] on span "[PERSON_NAME]" at bounding box center [424, 377] width 66 height 10
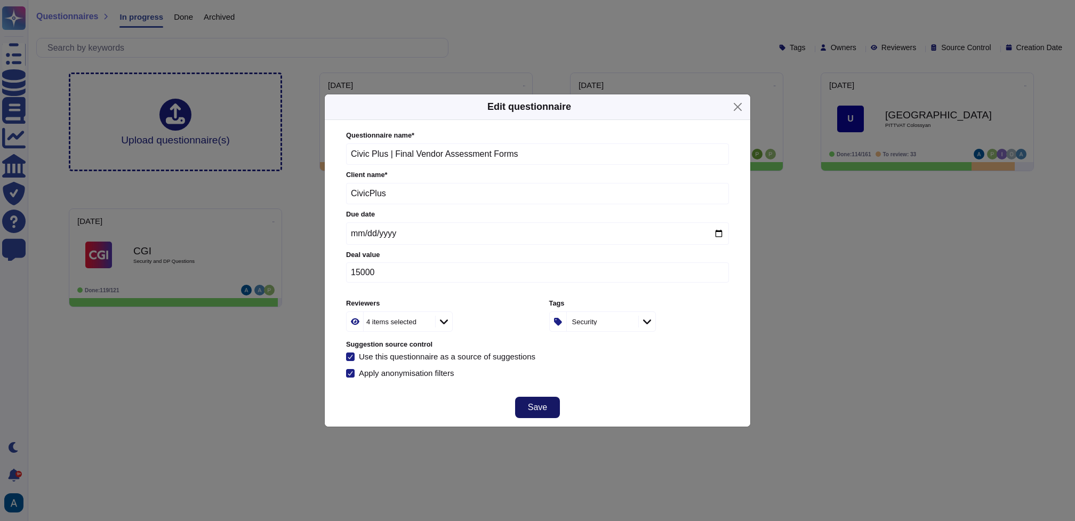
click at [552, 410] on button "Save" at bounding box center [537, 407] width 45 height 21
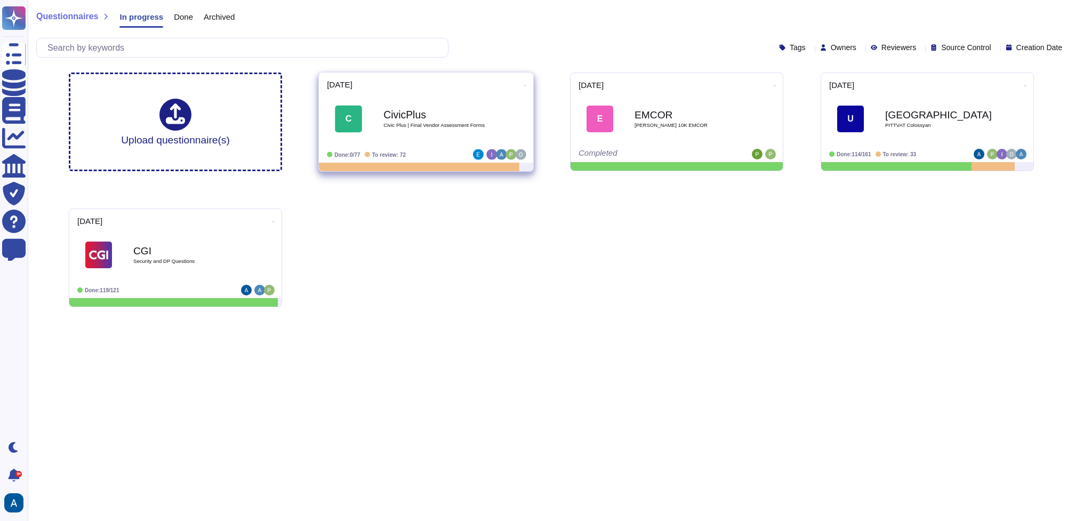
click at [498, 122] on span "C CivicPlus Civic Plus | Final Vendor Assessment Forms" at bounding box center [426, 119] width 198 height 43
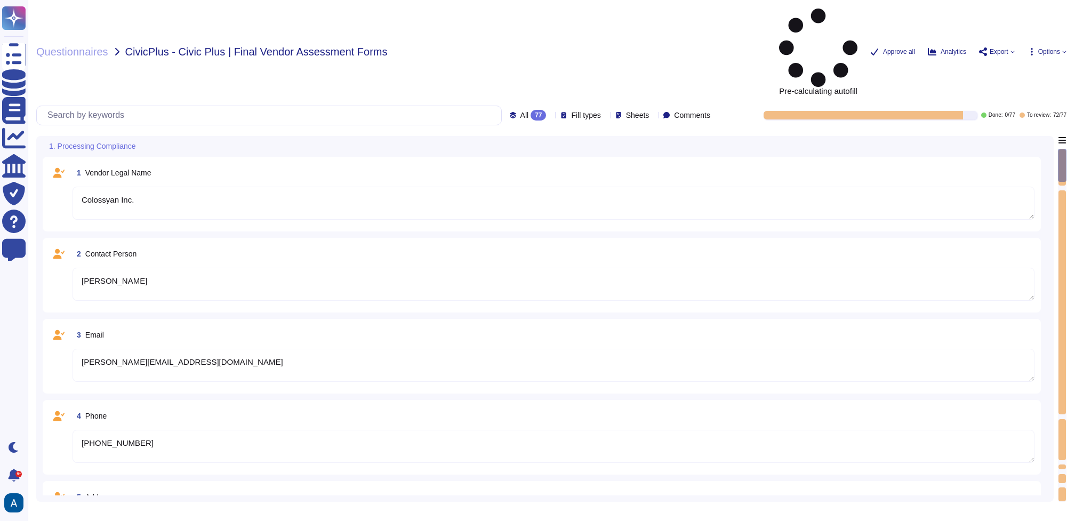
type textarea "Colossyan Inc."
type textarea "[PERSON_NAME]"
type textarea "[PERSON_NAME][EMAIL_ADDRESS][DOMAIN_NAME]"
type textarea "[PHONE_NUMBER]"
type textarea "[STREET_ADDRESS][US_STATE]"
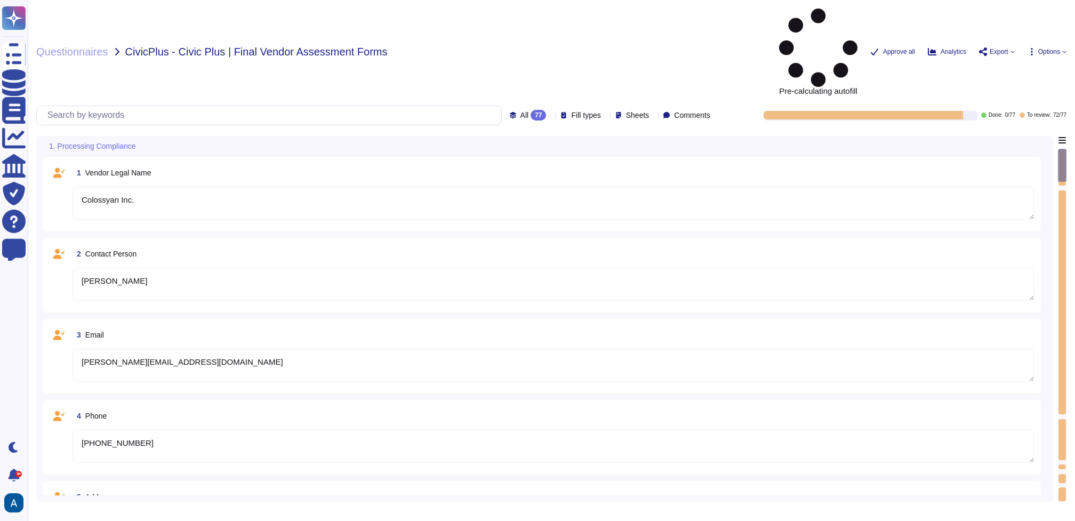
type textarea "Colossyan processes personally identifiable information (PII) as users need to …"
type textarea "Colossyan cloud service provider is AWS Data center is located in [GEOGRAPHIC_D…"
type textarea "Colossyan is available world-wide."
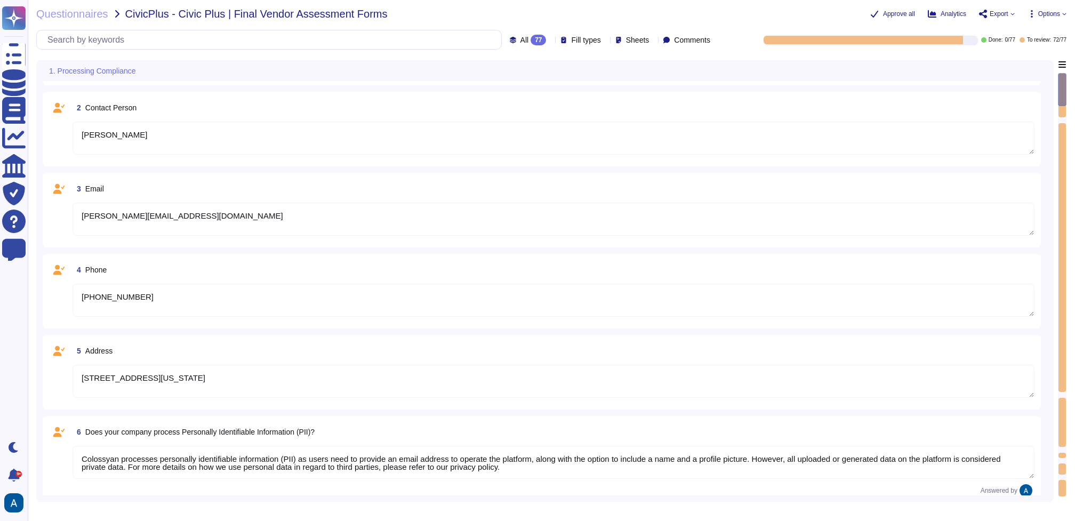
scroll to position [393, 0]
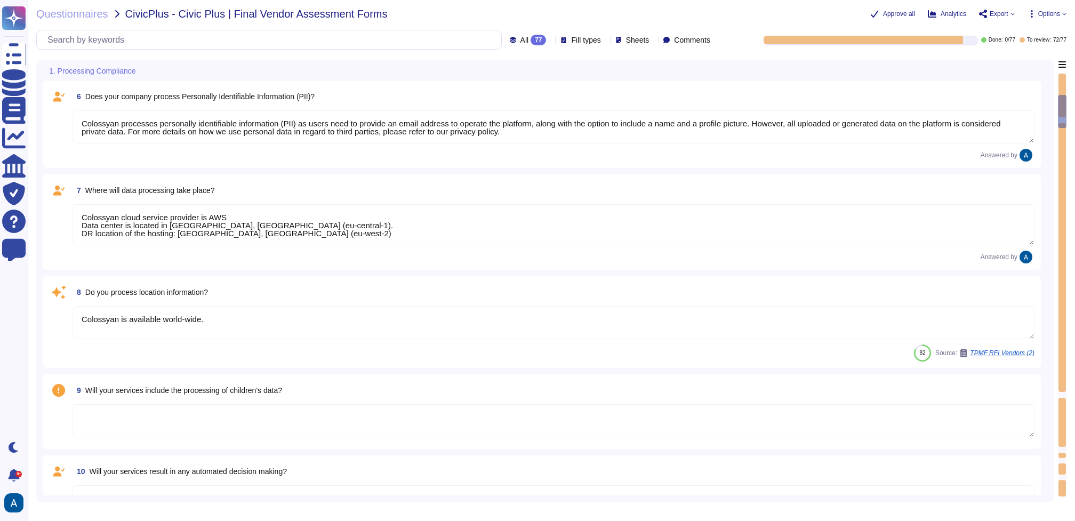
type textarea "No"
type textarea "Yes, our data processing includes systematic monitoring. We have automatic moni…"
type textarea "Yes, our data processing includes an abuse monitoring process, although we have…"
type textarea "Everything that the users of Colossyan have uploaded or have generated on to th…"
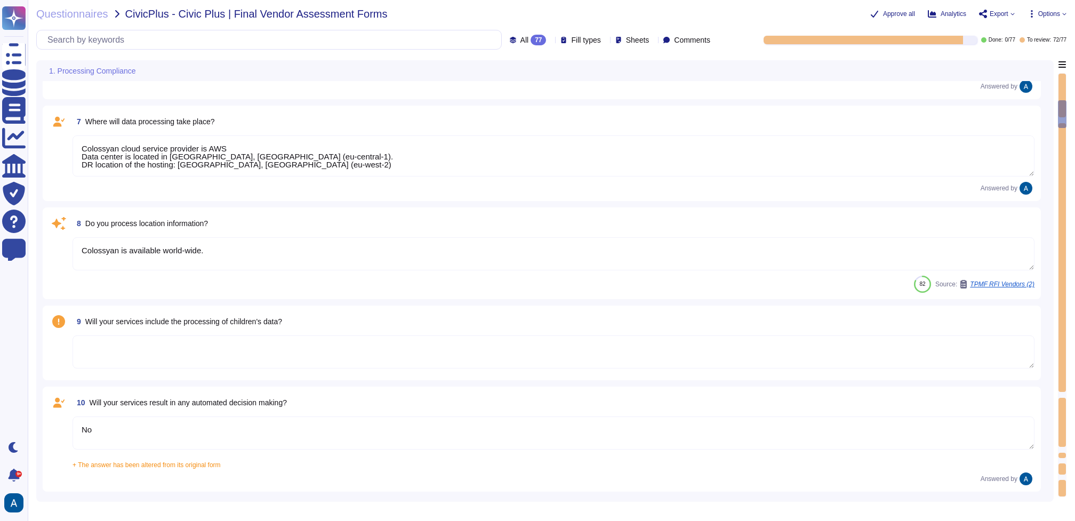
scroll to position [354, 0]
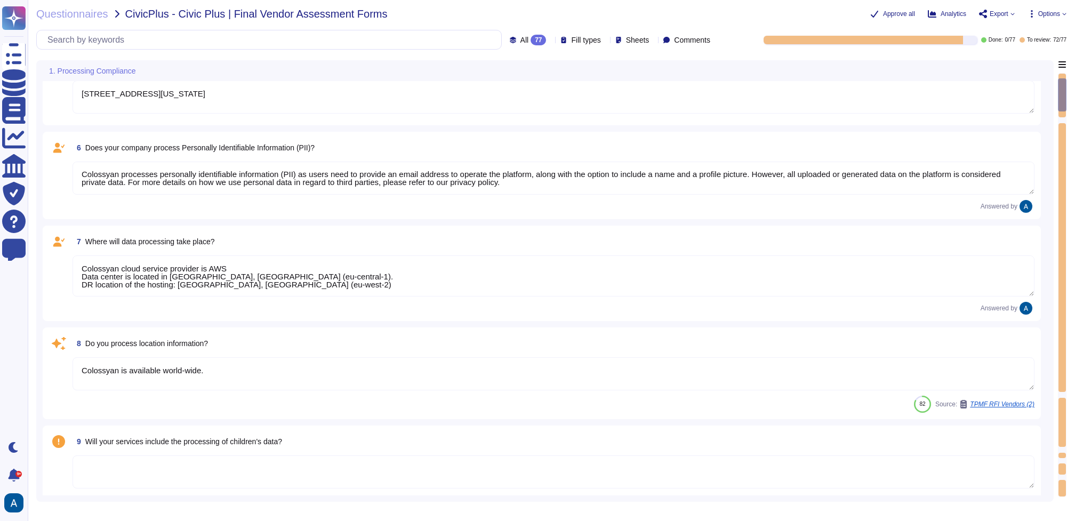
type textarea "Colossyan Inc."
type textarea "[PERSON_NAME]"
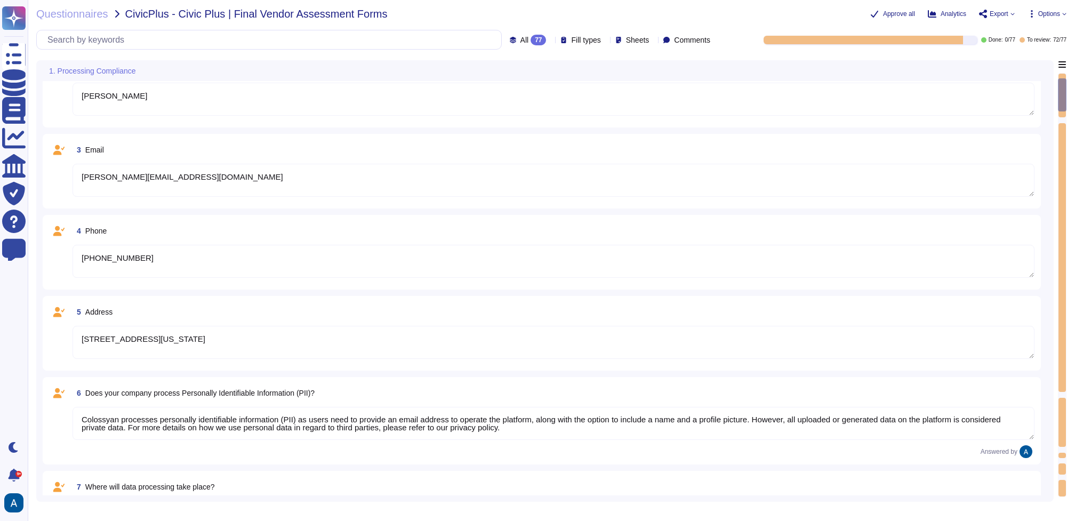
type textarea "No"
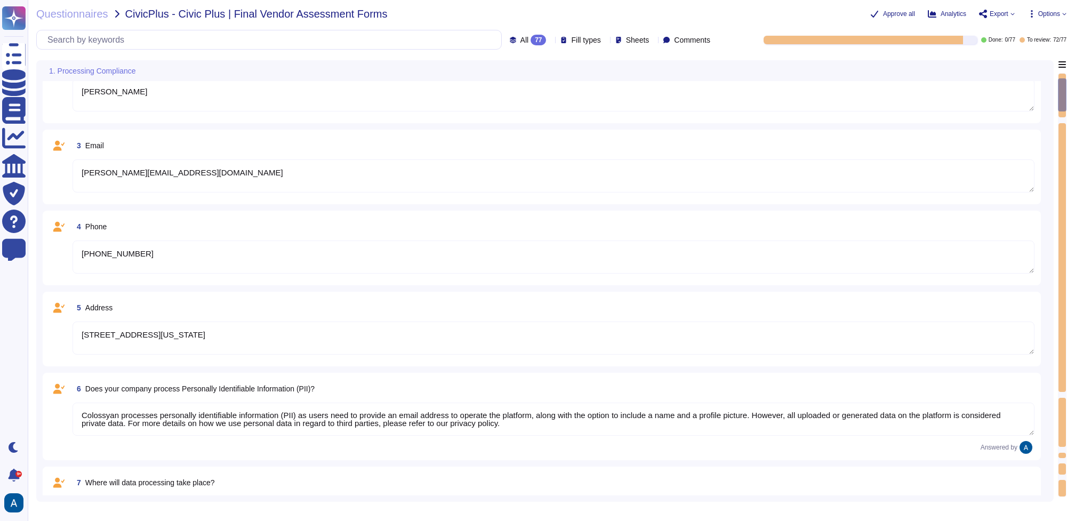
click at [510, 428] on textarea "Colossyan processes personally identifiable information (PII) as users need to …" at bounding box center [553, 418] width 962 height 33
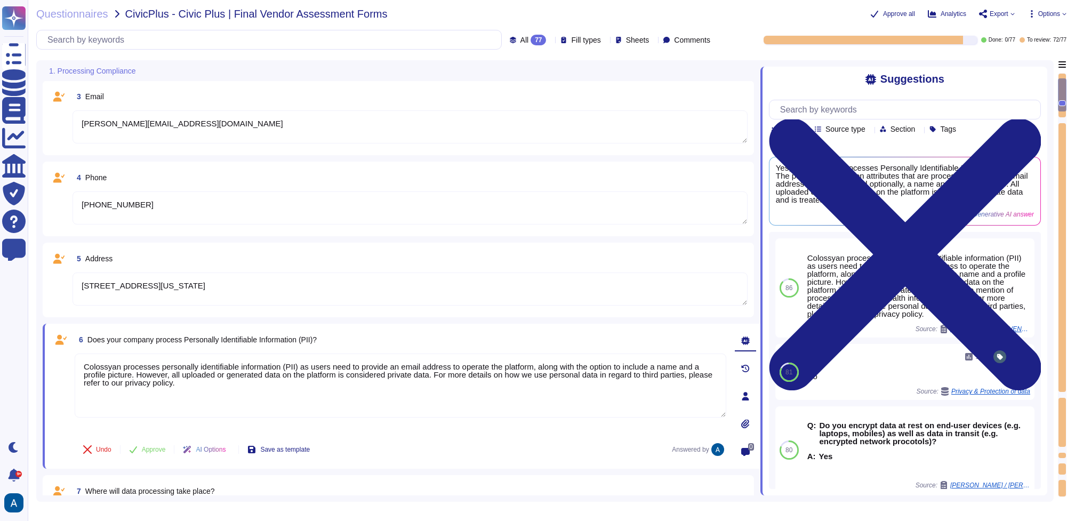
scroll to position [166, 0]
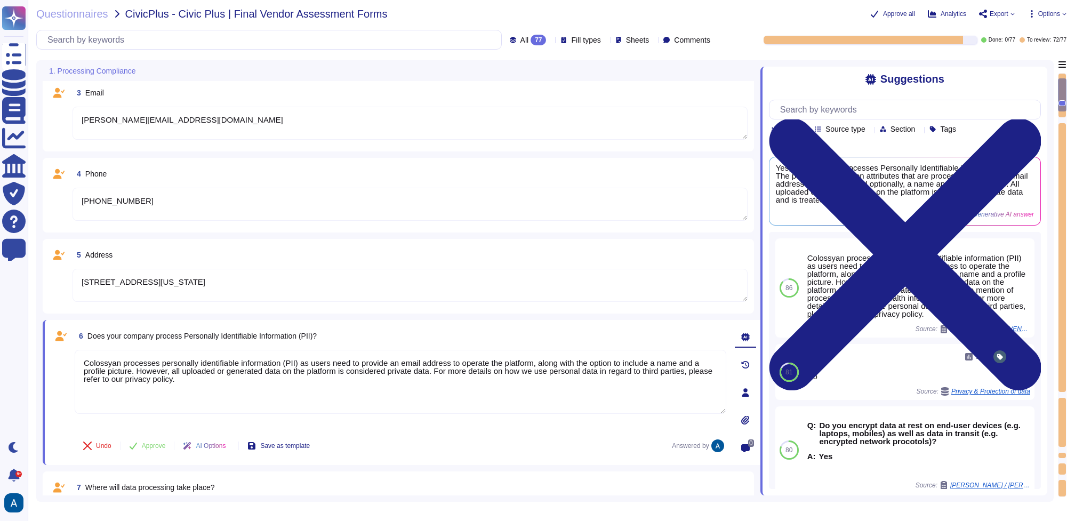
type textarea "No"
click at [162, 446] on span "Approve" at bounding box center [154, 445] width 24 height 6
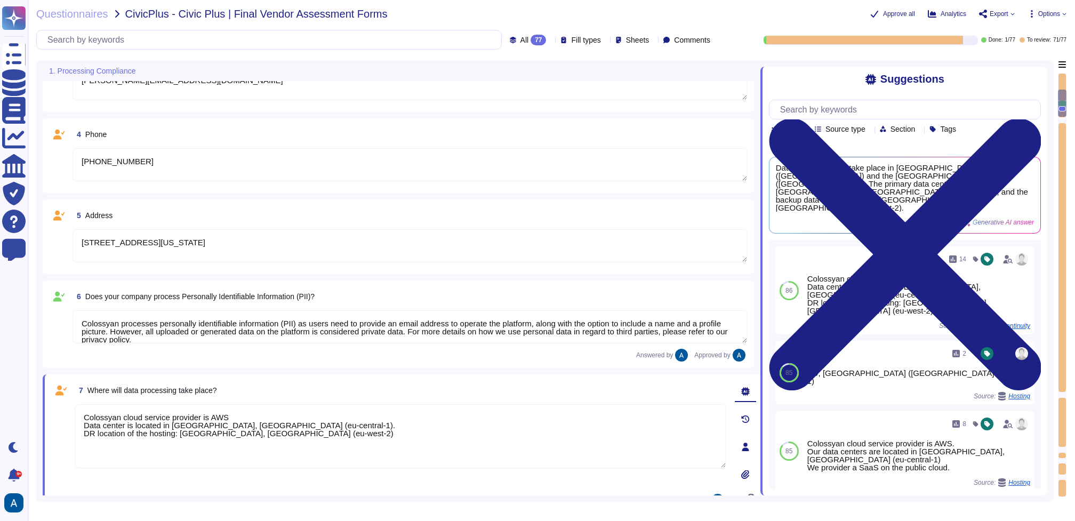
type textarea "Yes, our data processing includes systematic monitoring. We have automatic moni…"
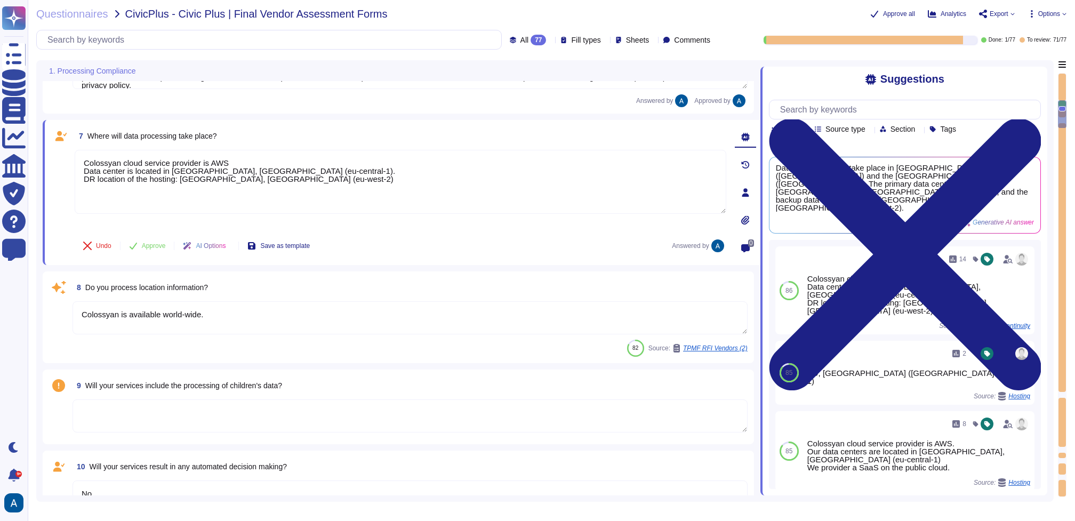
type textarea "Yes, our data processing includes an abuse monitoring process, although we have…"
type textarea "Everything that the users of Colossyan have uploaded or have generated on to th…"
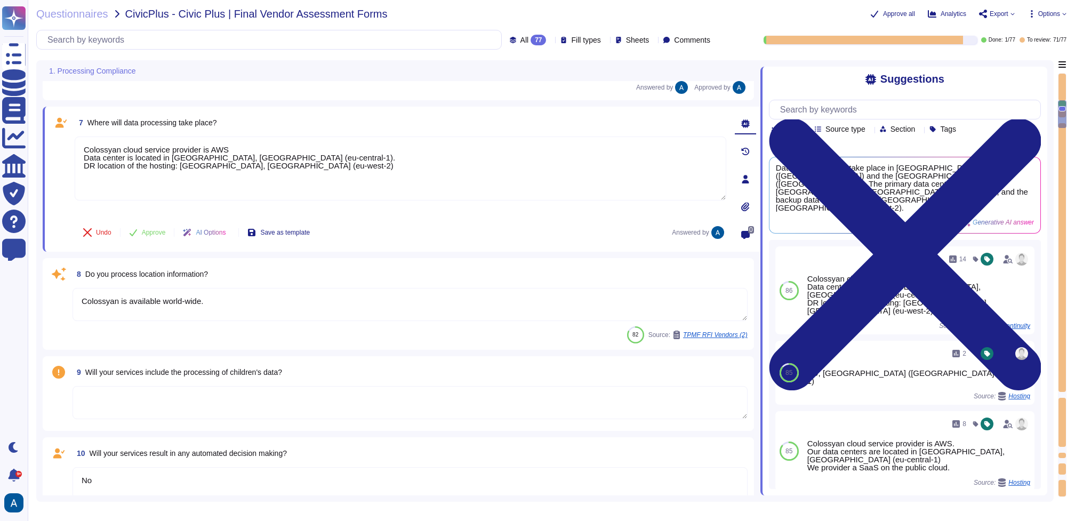
scroll to position [466, 0]
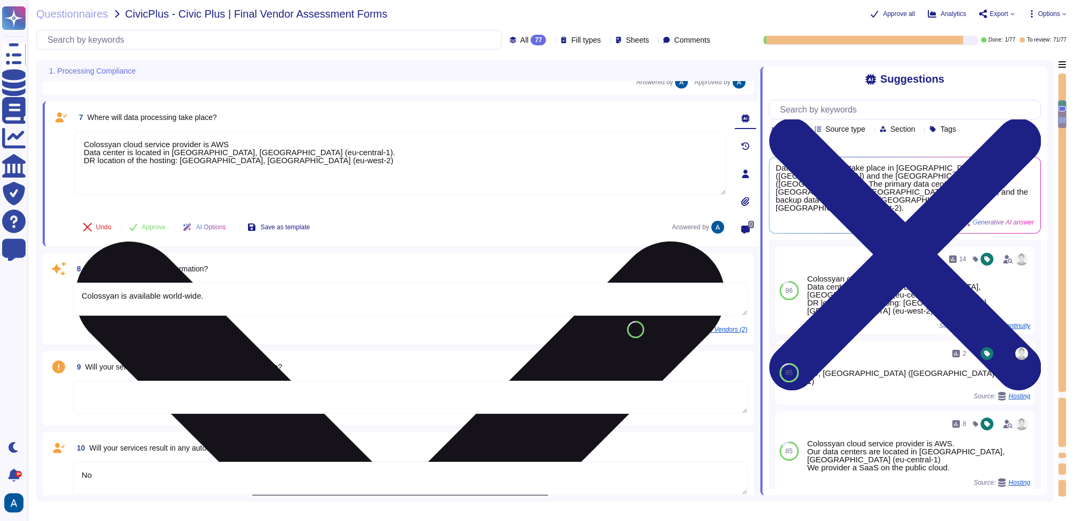
click at [295, 155] on textarea "Colossyan cloud service provider is AWS Data center is located in [GEOGRAPHIC_D…" at bounding box center [400, 163] width 651 height 64
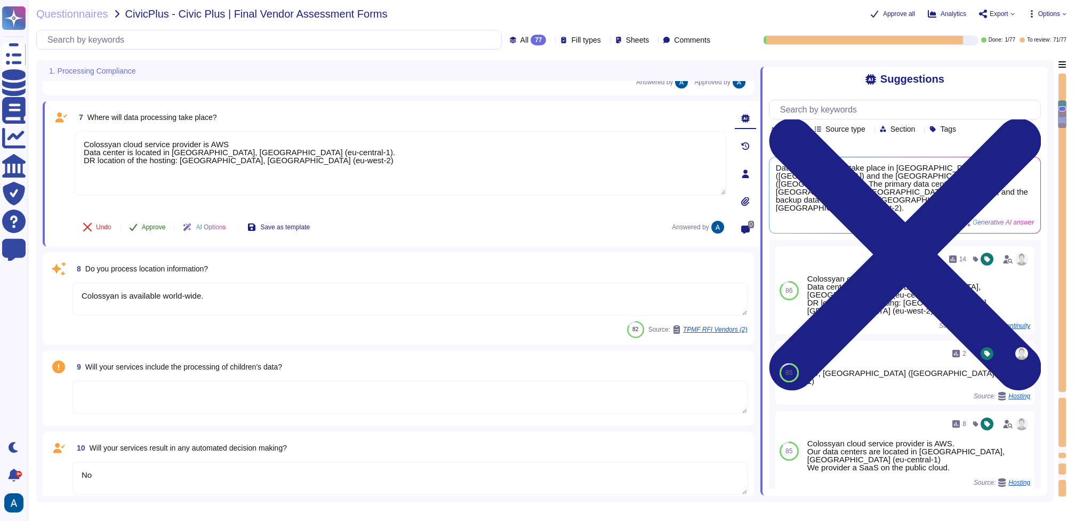
click at [150, 227] on span "Approve" at bounding box center [154, 227] width 24 height 6
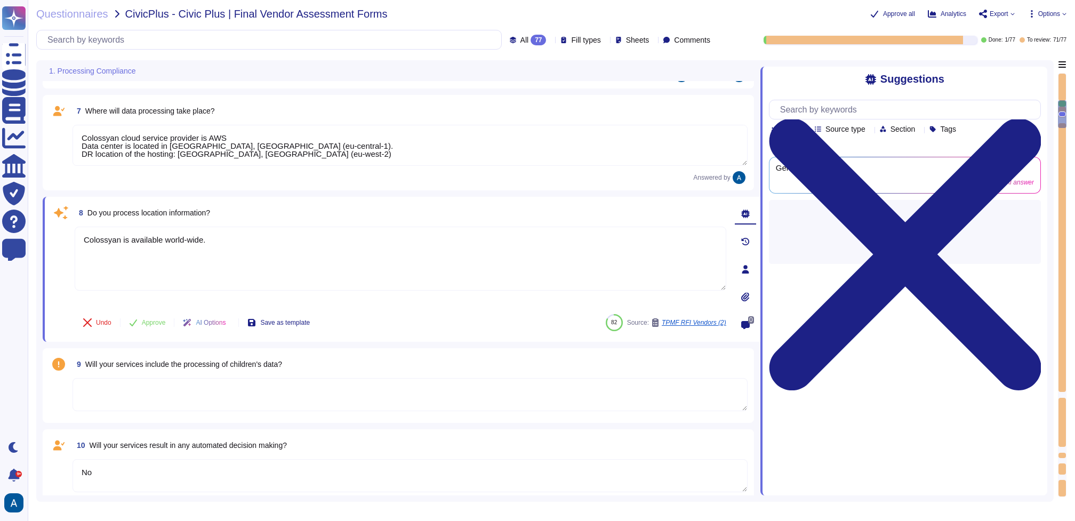
type textarea "Everything that the users of Colossyan have uploaded or have generated on to th…"
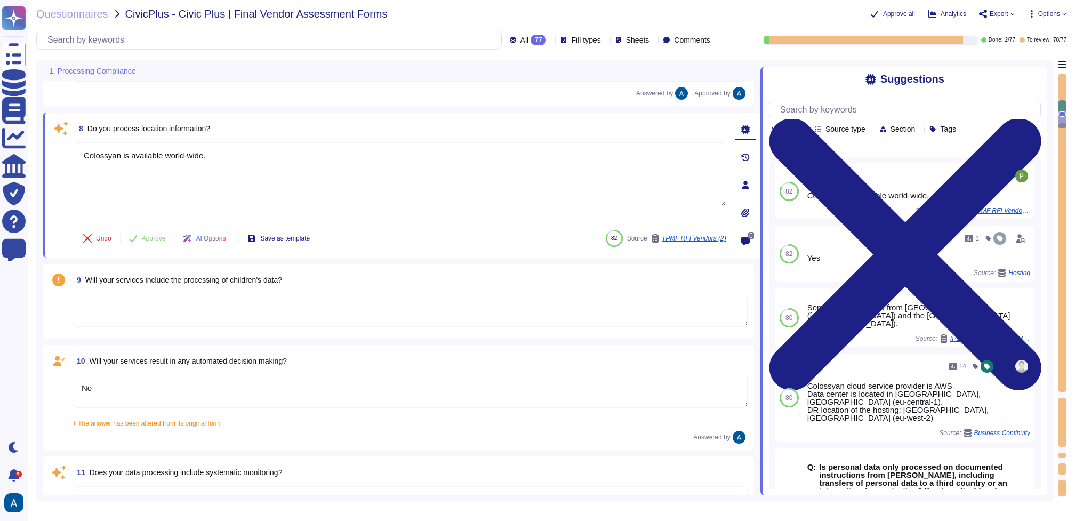
scroll to position [556, 0]
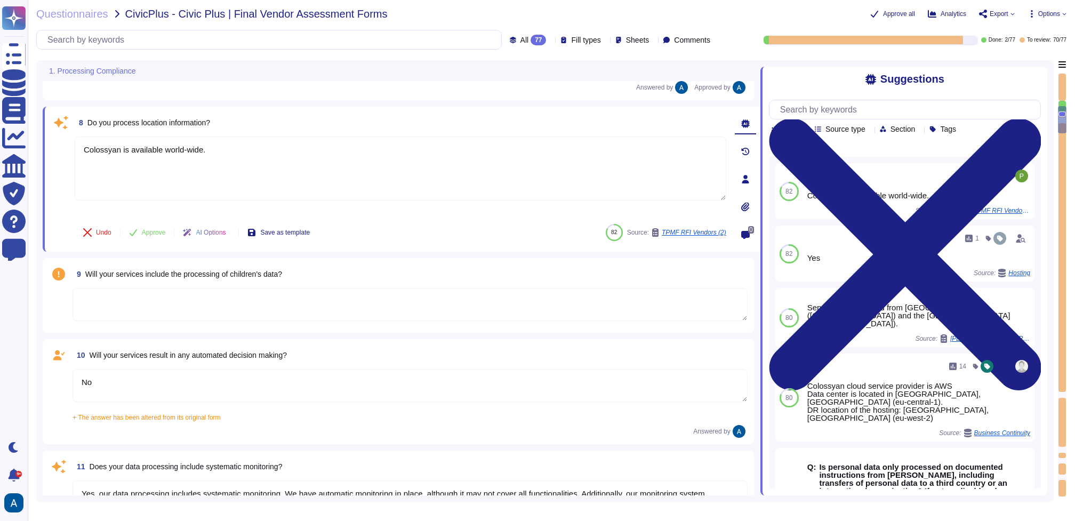
type textarea "No, the application does not manage protected health information (PHI)."
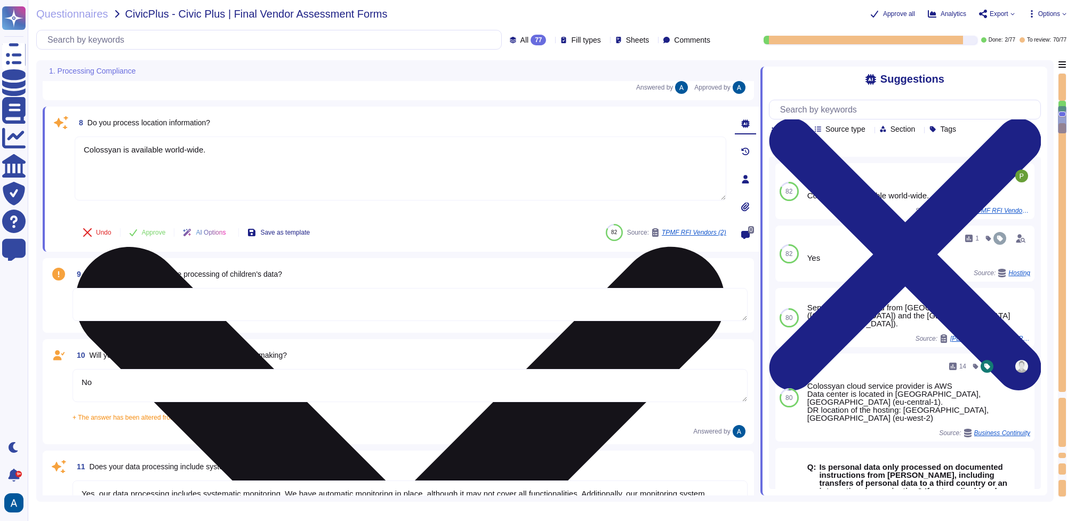
click at [216, 187] on textarea "Colossyan is available world-wide." at bounding box center [400, 168] width 651 height 64
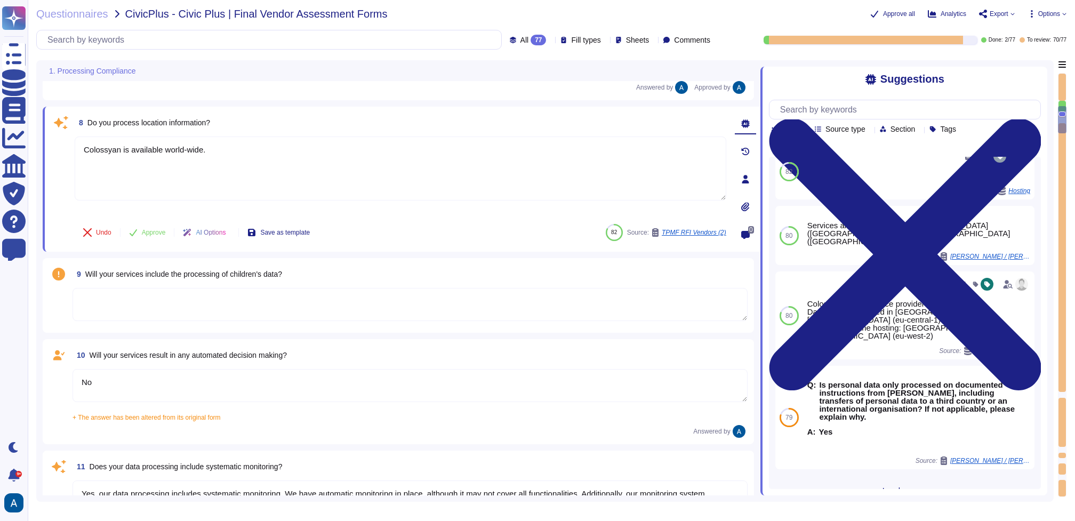
scroll to position [75, 0]
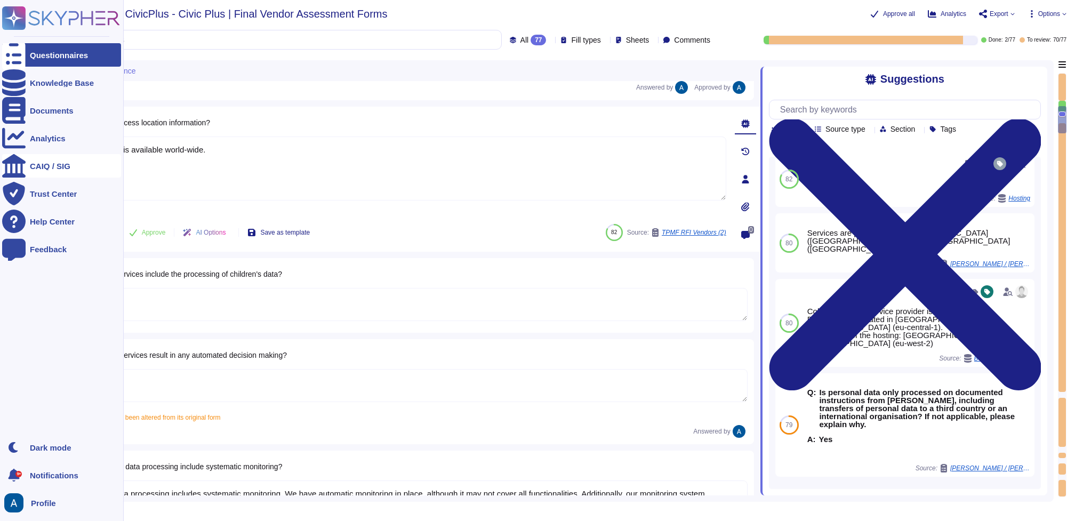
drag, startPoint x: 324, startPoint y: 192, endPoint x: 22, endPoint y: 160, distance: 303.4
click at [21, 162] on div "Questionnaires Knowledge Base Documents Analytics CAIQ / SIG Trust Center Help …" at bounding box center [537, 260] width 1075 height 521
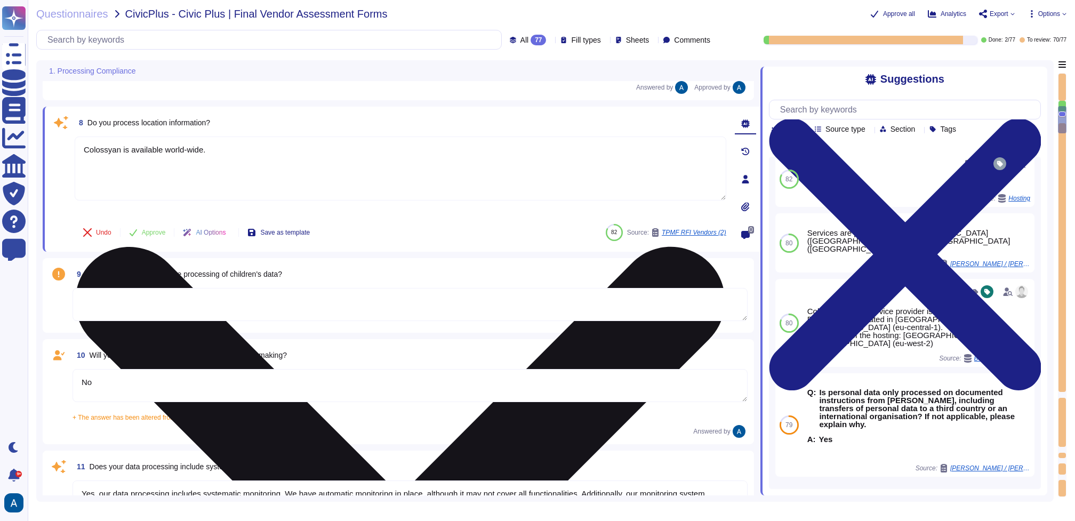
click at [235, 153] on textarea "Colossyan is available world-wide." at bounding box center [400, 168] width 651 height 64
click at [370, 213] on div "No" at bounding box center [400, 175] width 651 height 79
type textarea "No"
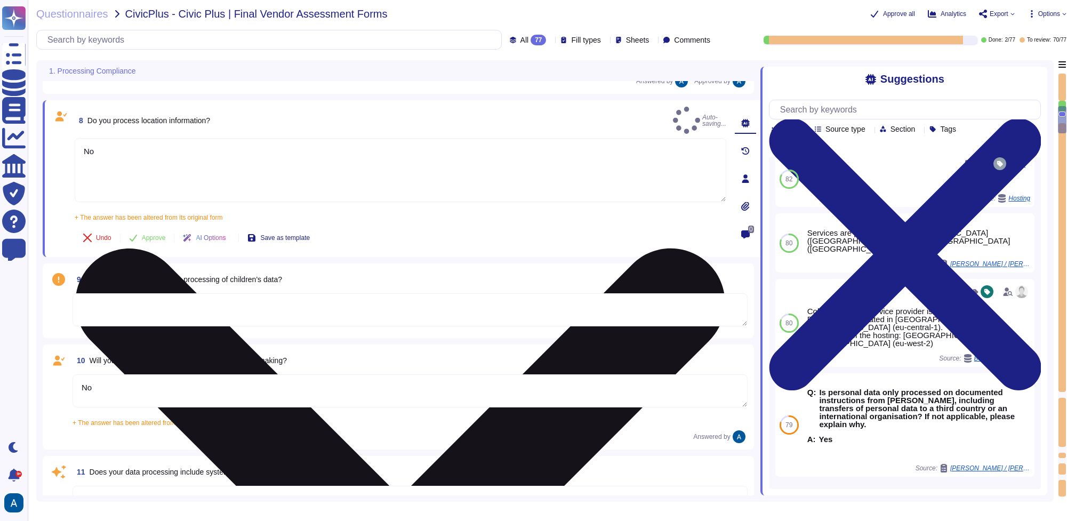
type textarea "No, the application does not manage protected health information (PHI)."
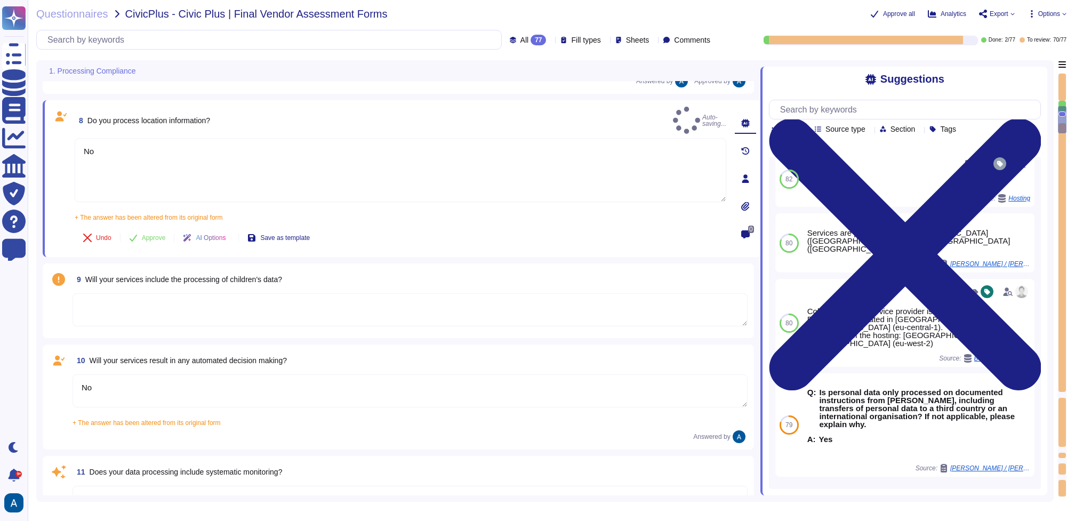
click at [377, 293] on textarea at bounding box center [409, 309] width 675 height 33
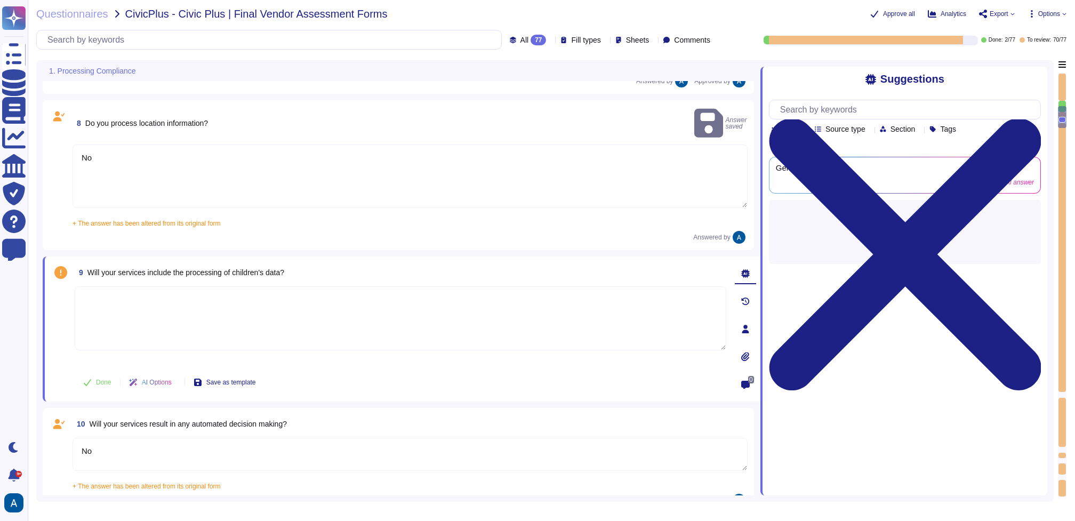
scroll to position [0, 0]
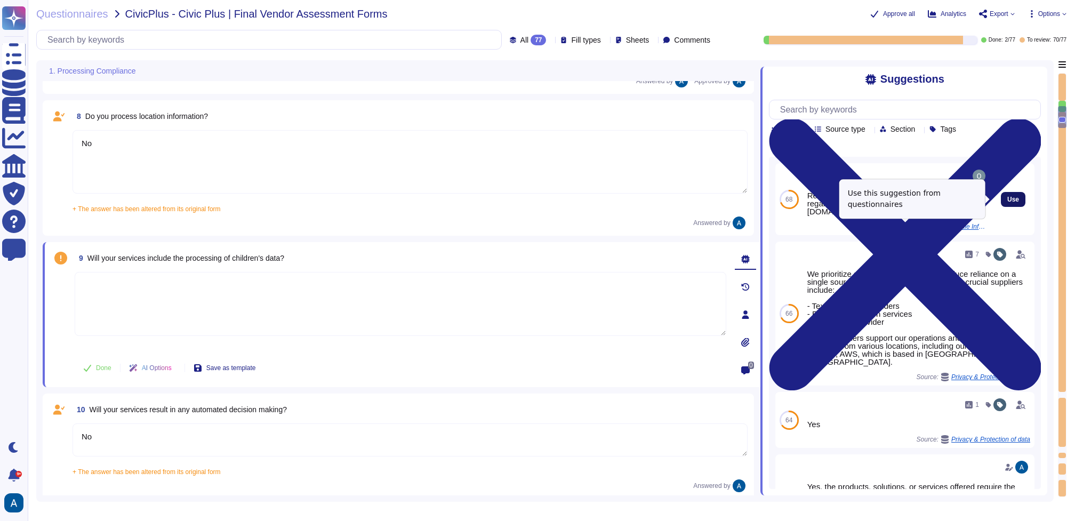
click at [1007, 198] on span "Use" at bounding box center [1013, 199] width 12 height 6
type textarea "Read more abut how we use personal data in regards to third parties in our priv…"
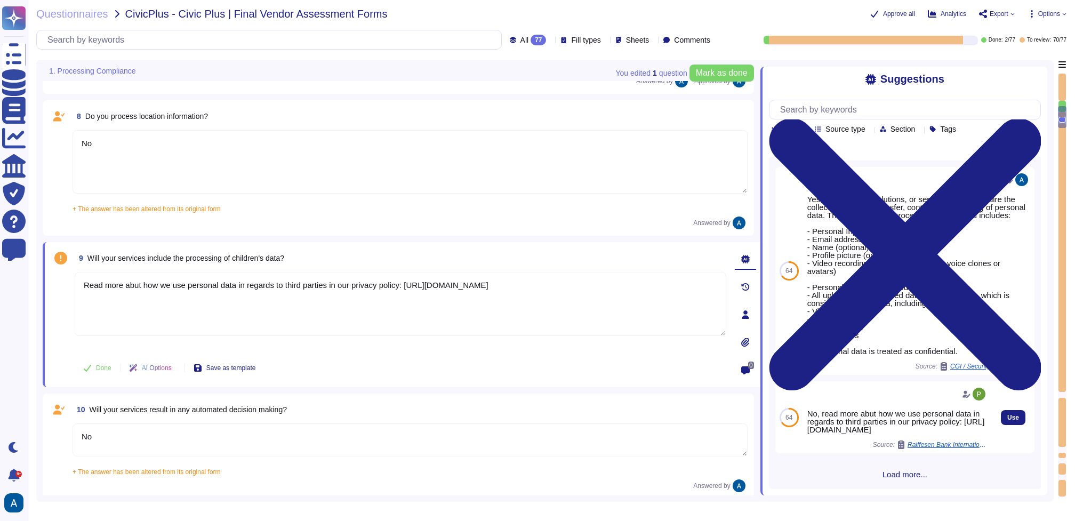
scroll to position [295, 0]
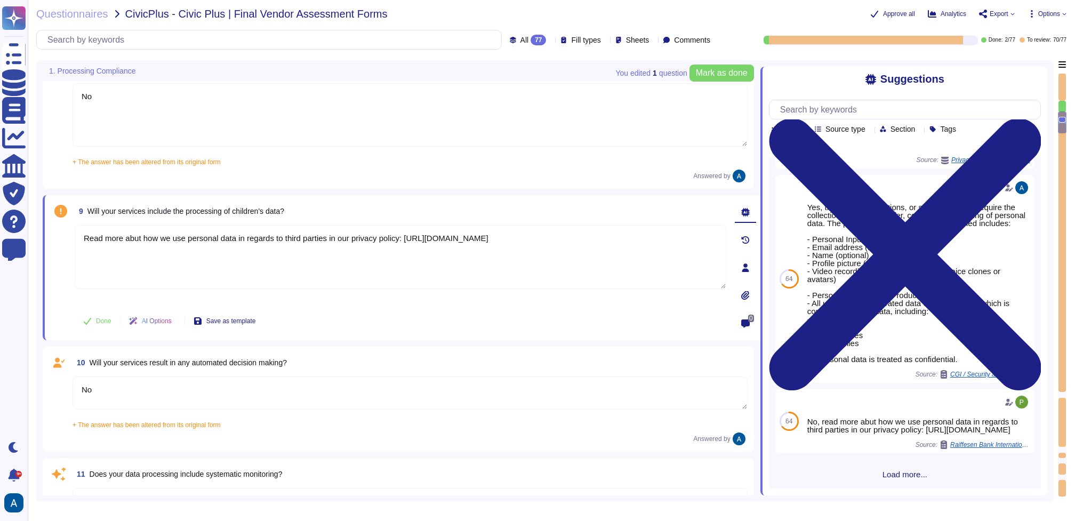
type textarea "No, the application does not manage protected health information (PHI)."
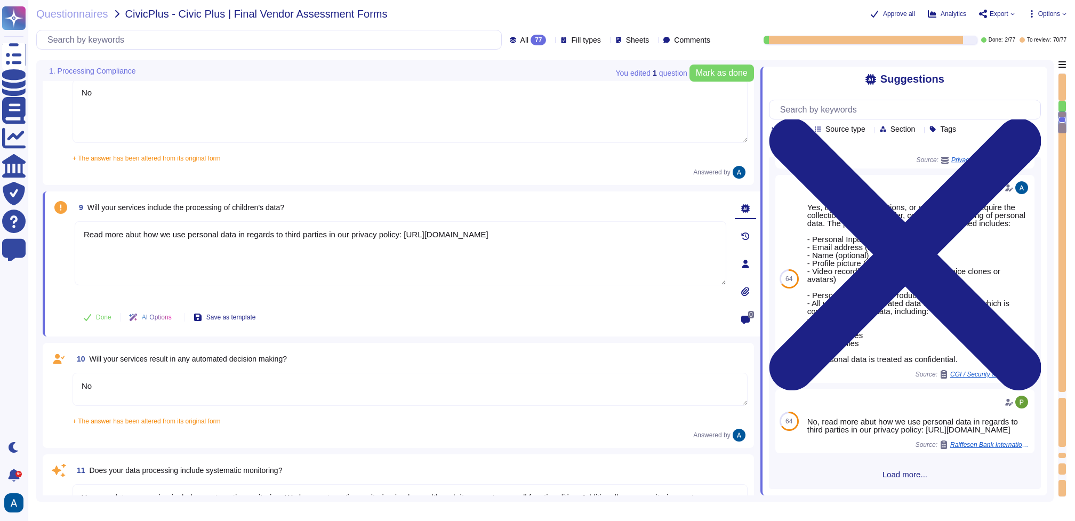
click at [482, 394] on textarea "No" at bounding box center [409, 389] width 675 height 33
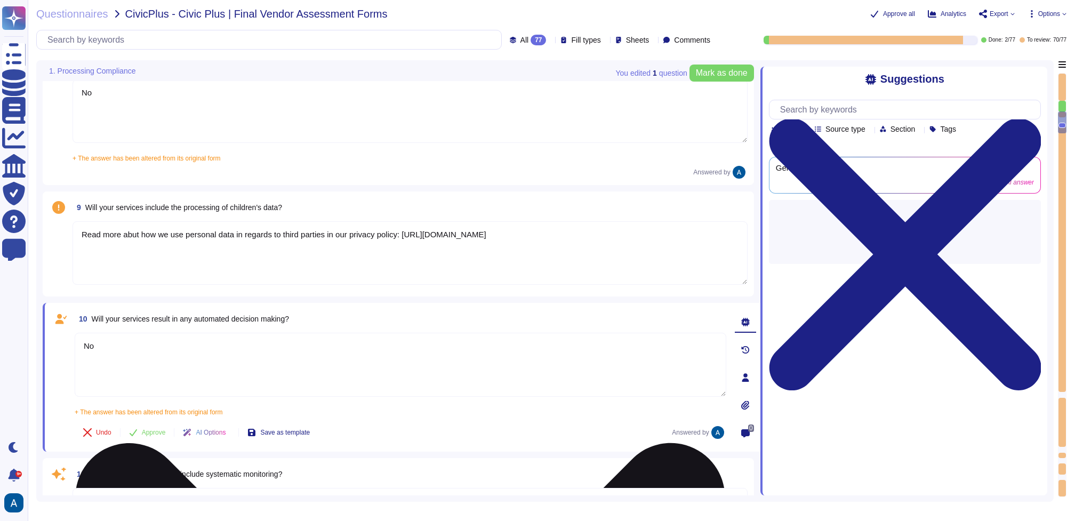
type textarea "No, the application does not manage protected health information (PHI)."
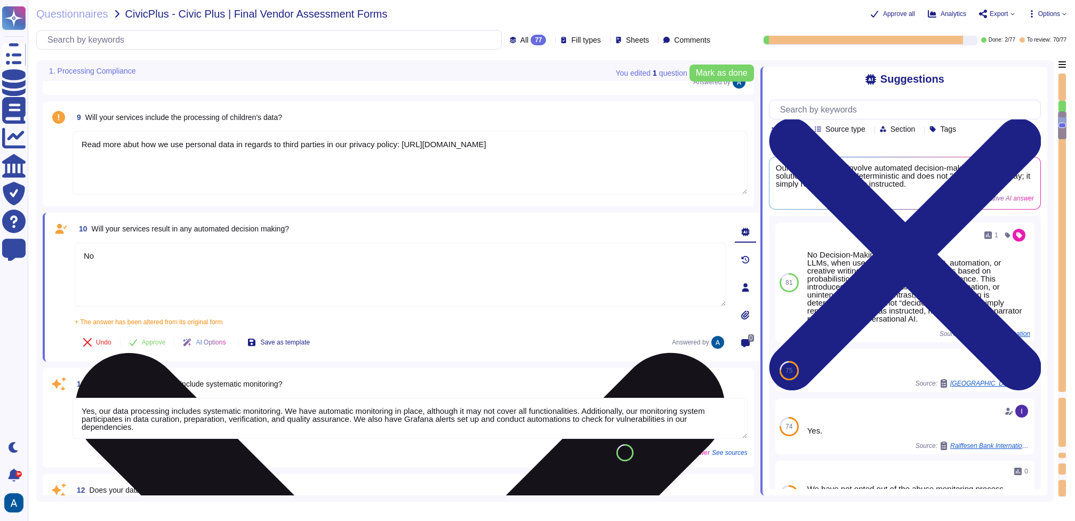
type textarea "Colossyan processes personally identifiable information (PII) as users need to …"
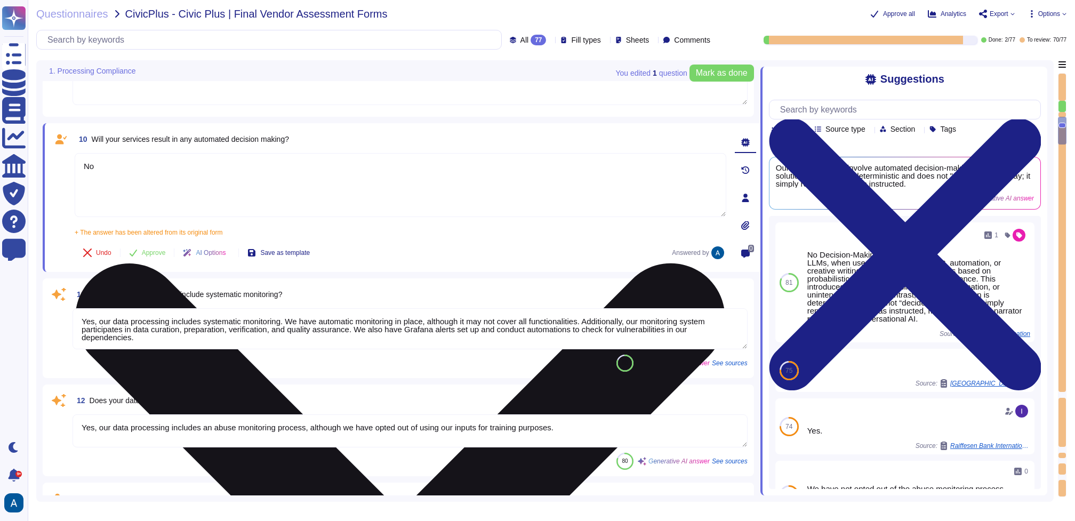
scroll to position [787, 0]
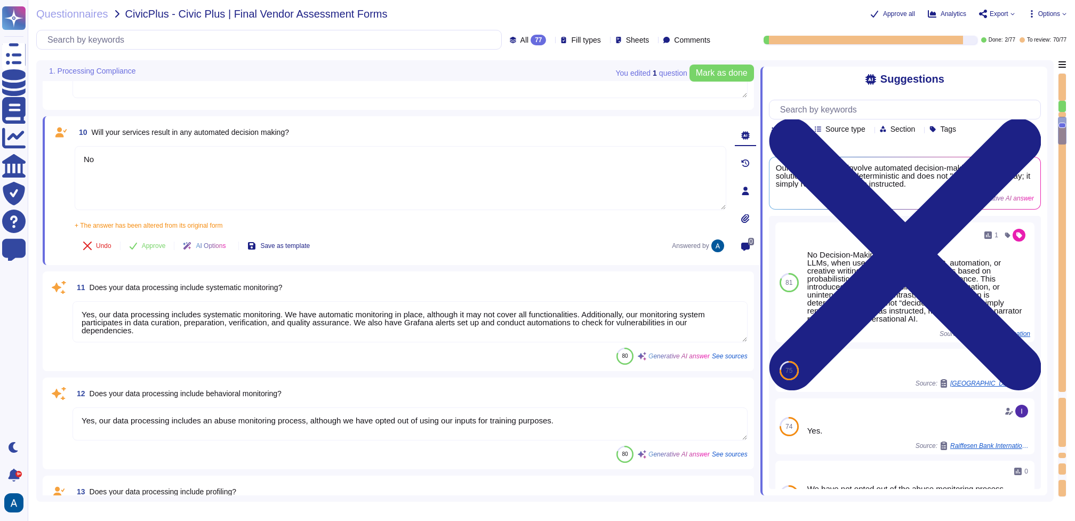
click at [494, 333] on textarea "Yes, our data processing includes systematic monitoring. We have automatic moni…" at bounding box center [409, 321] width 675 height 41
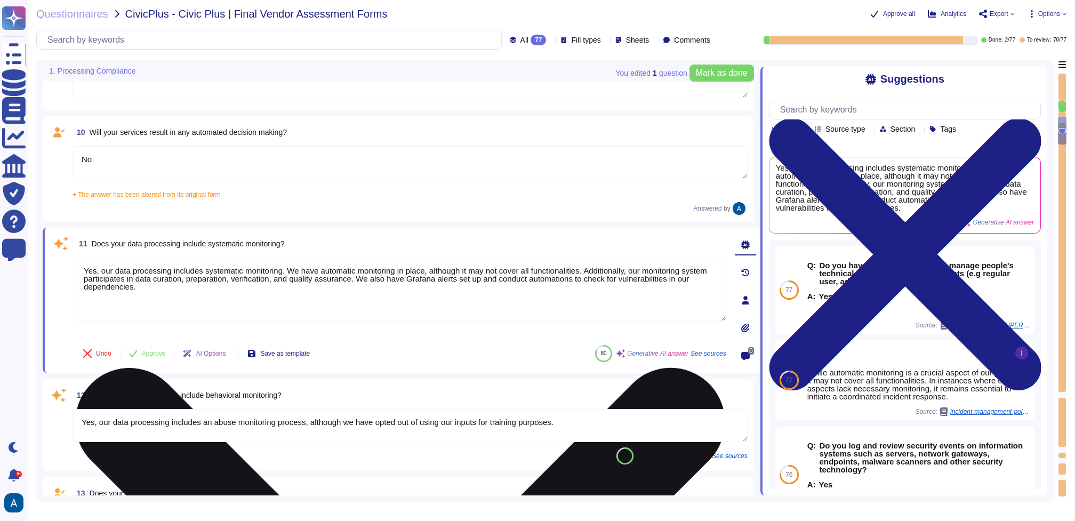
drag, startPoint x: 229, startPoint y: 295, endPoint x: 294, endPoint y: 271, distance: 69.1
click at [294, 271] on textarea "Yes, our data processing includes systematic monitoring. We have automatic moni…" at bounding box center [400, 289] width 651 height 64
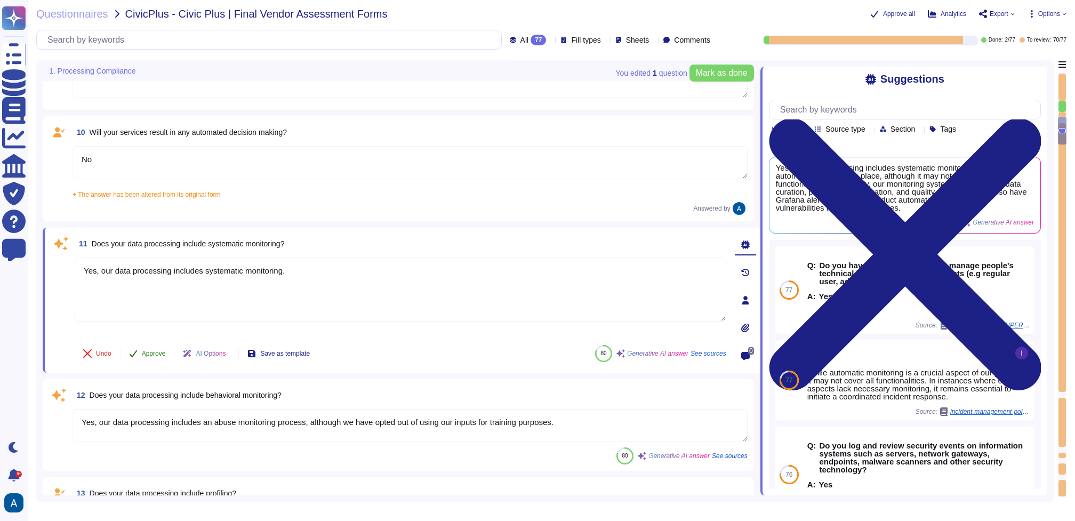
type textarea "Yes, our data processing includes systematic monitoring."
click at [154, 359] on button "Approve" at bounding box center [147, 353] width 54 height 21
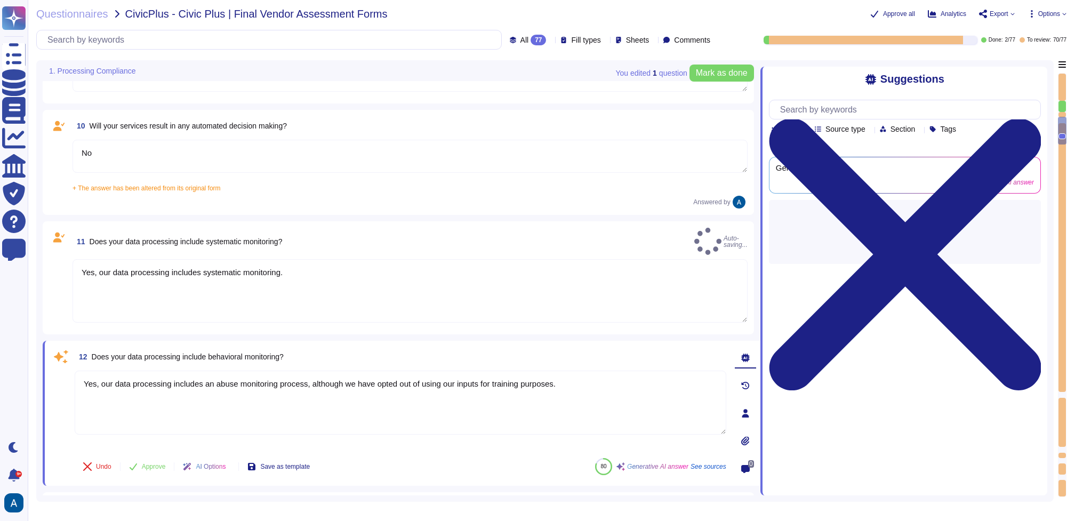
type textarea "Colossyan processes personally identifiable information (PII) as users need to …"
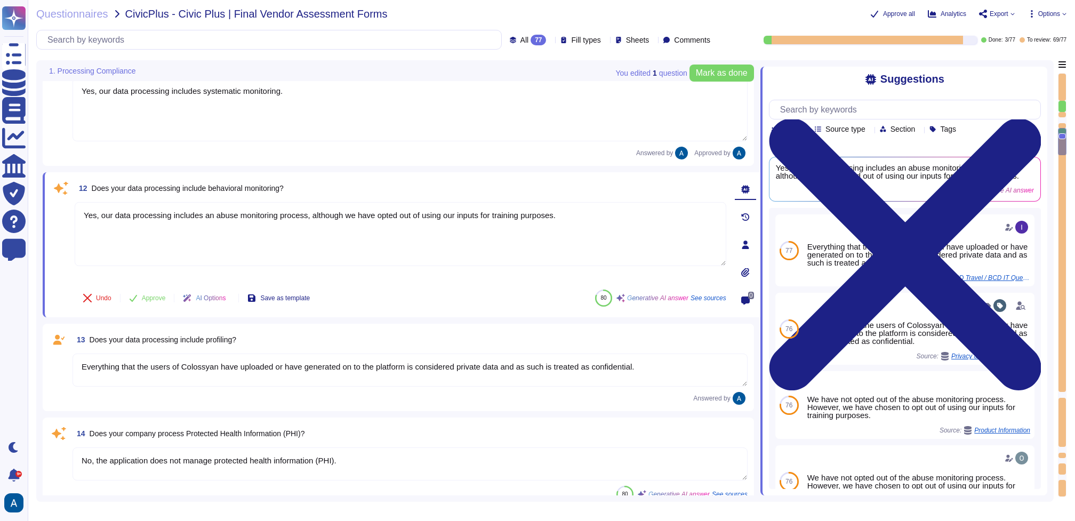
type textarea "Yes, [PERSON_NAME] complies with the GDPR. (the requirements of GDPR and CCPA o…"
type textarea "[PERSON_NAME] has not appointed a data protection officer. This is because, bas…"
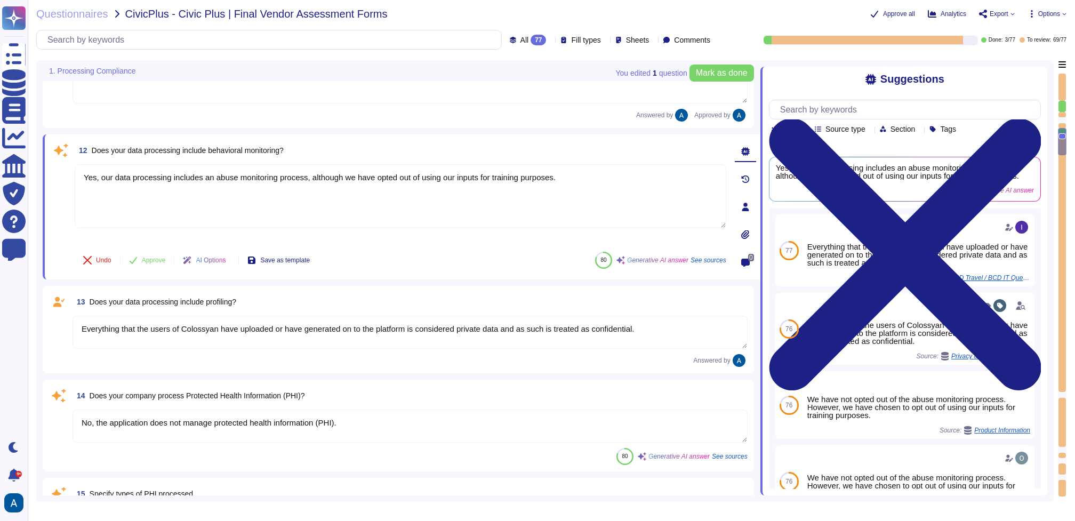
scroll to position [1019, 0]
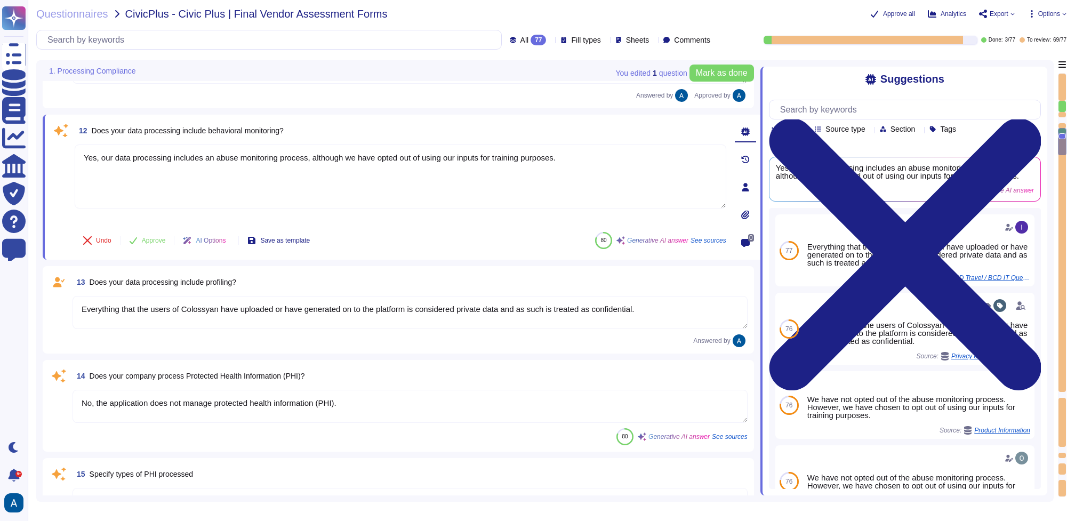
type textarea "SOC II Type II and GDPR Compliant."
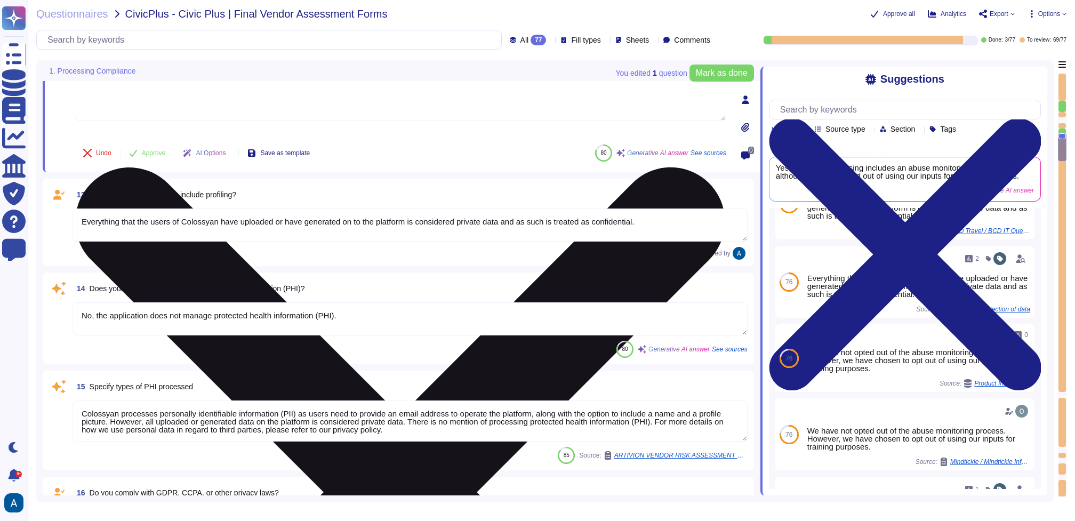
scroll to position [1094, 0]
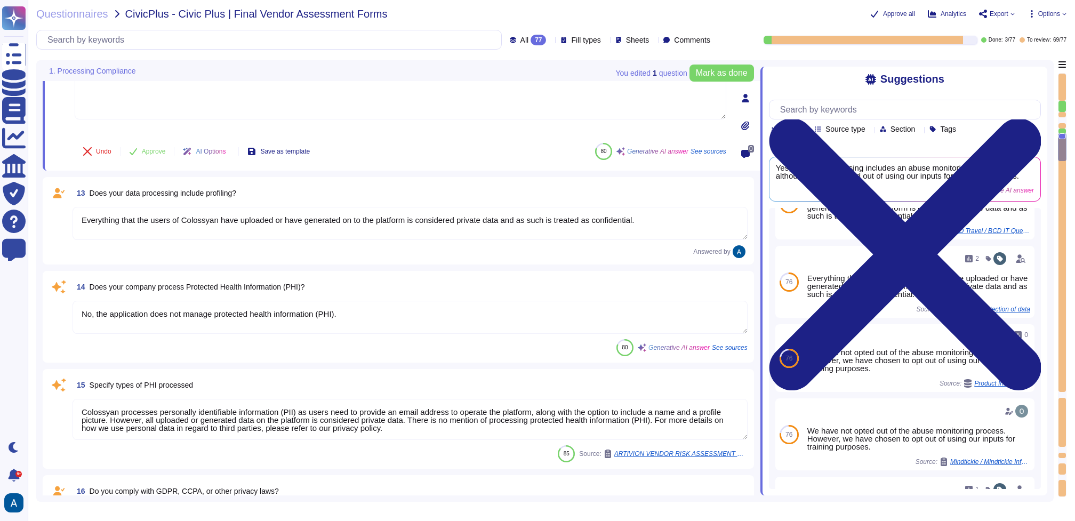
click at [407, 316] on textarea "No, the application does not manage protected health information (PHI)." at bounding box center [409, 317] width 675 height 33
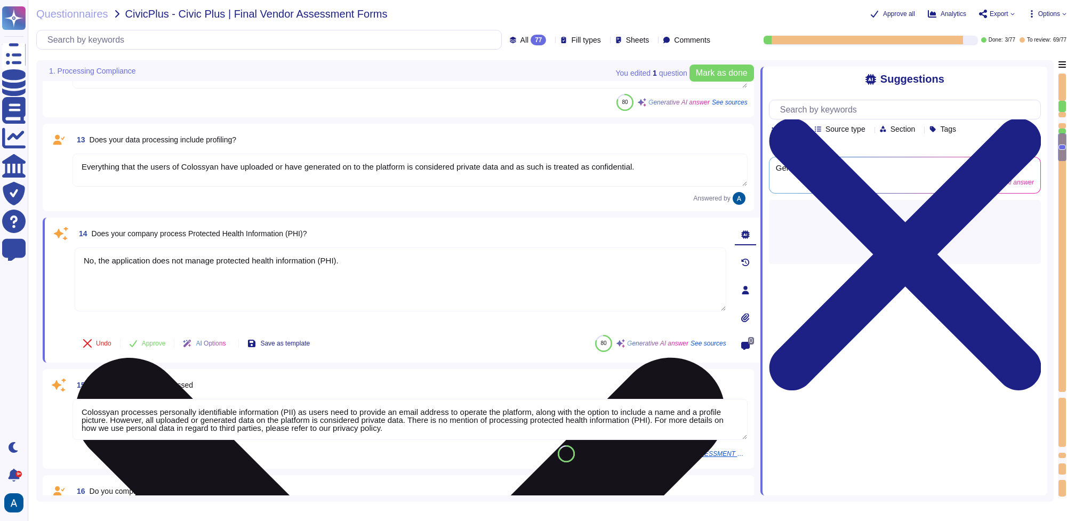
scroll to position [0, 0]
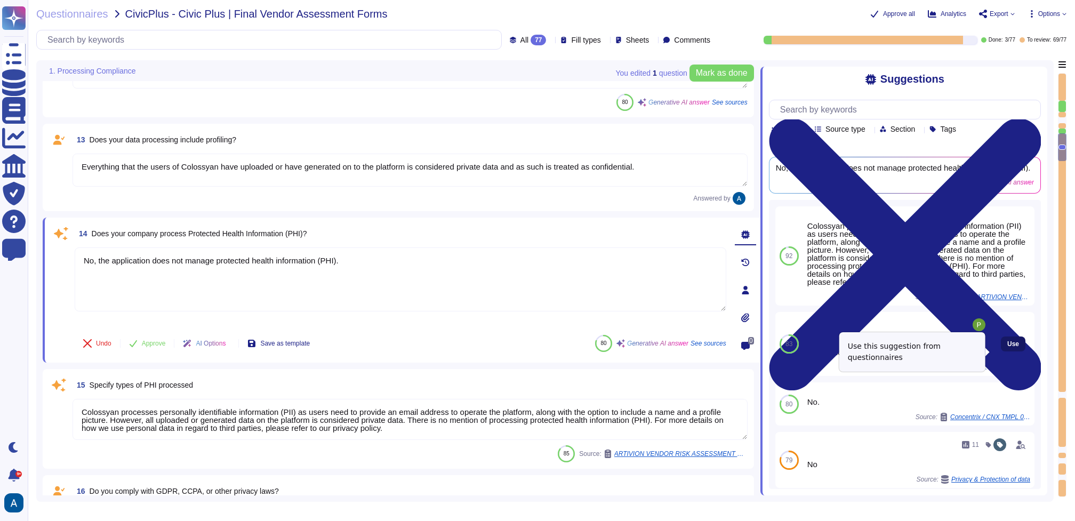
click at [1007, 347] on span "Use" at bounding box center [1013, 344] width 12 height 6
type textarea "No, the application does not manage protected health information (PHI). The app…"
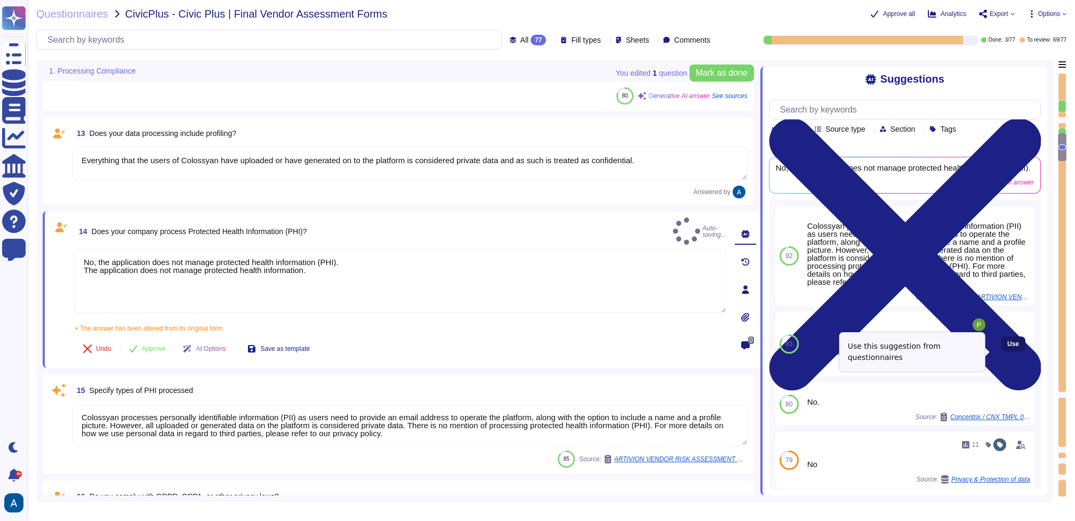
type textarea "SOC II Type II and GDPR Compliant."
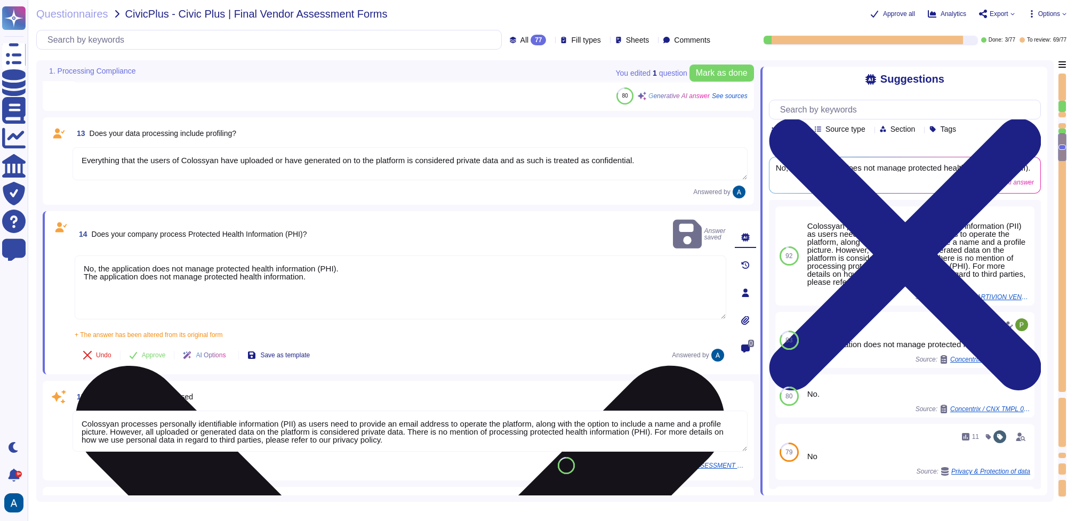
click at [361, 260] on textarea "No, the application does not manage protected health information (PHI). The app…" at bounding box center [400, 287] width 651 height 64
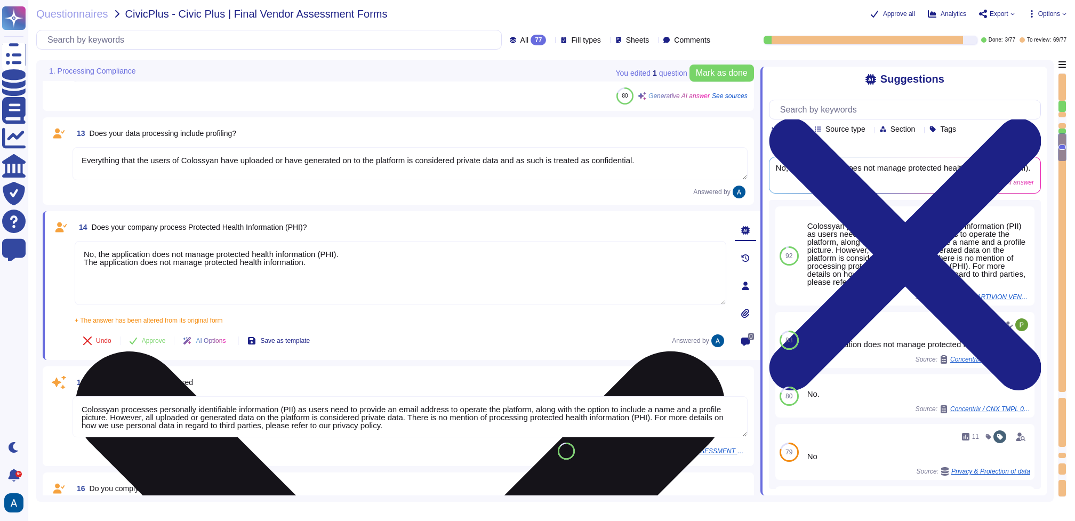
drag, startPoint x: 377, startPoint y: 247, endPoint x: 440, endPoint y: 257, distance: 63.6
click at [440, 257] on textarea "No, the application does not manage protected health information (PHI). The app…" at bounding box center [400, 273] width 651 height 64
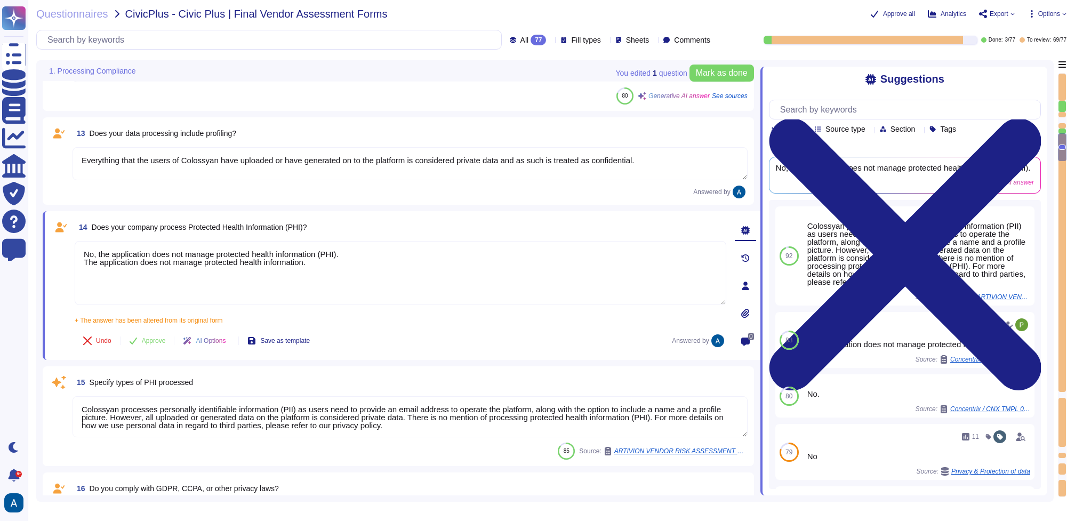
drag, startPoint x: 439, startPoint y: 264, endPoint x: 72, endPoint y: 259, distance: 367.3
click at [72, 259] on div "14 Does your company process Protected Health Information (PHI)? No, the applic…" at bounding box center [388, 285] width 675 height 136
type textarea "No, the application does not manage protected health information (PHI)."
click at [146, 347] on button "Approve" at bounding box center [147, 340] width 54 height 21
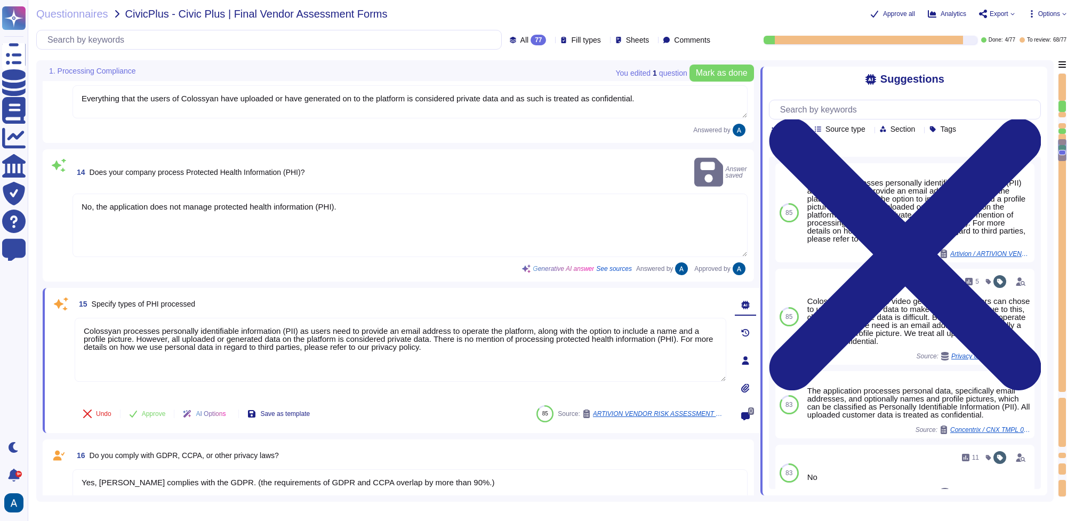
type textarea "Yes"
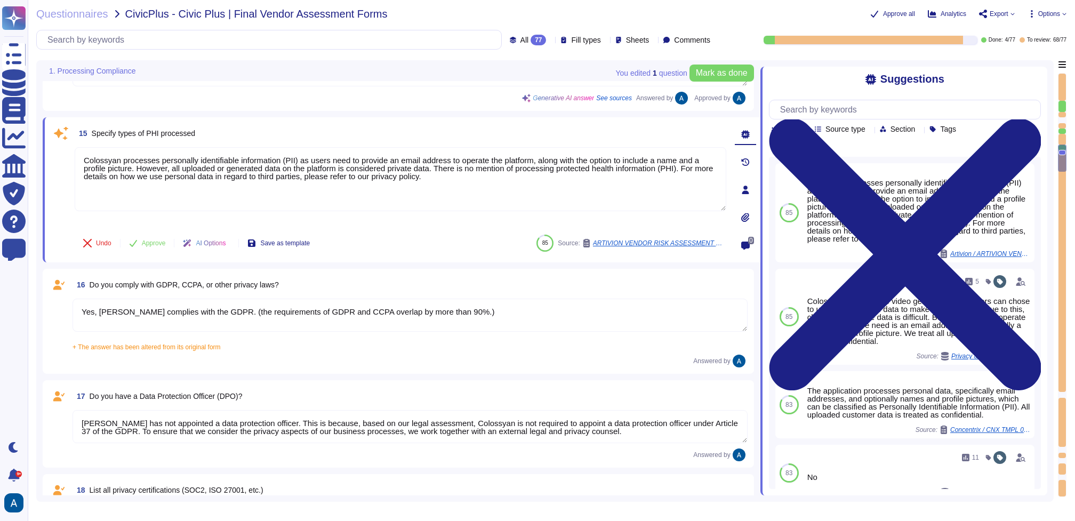
type textarea "No, [PERSON_NAME] does not have any major incidents in the past. The status of …"
type textarea "A thorough forensic report will be created about the events and decisions leadi…"
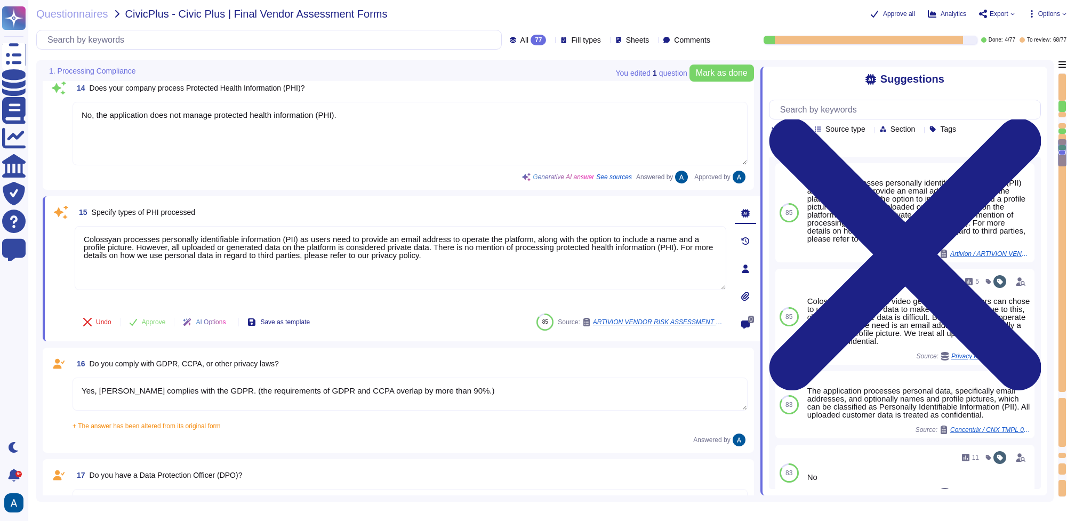
scroll to position [1173, 0]
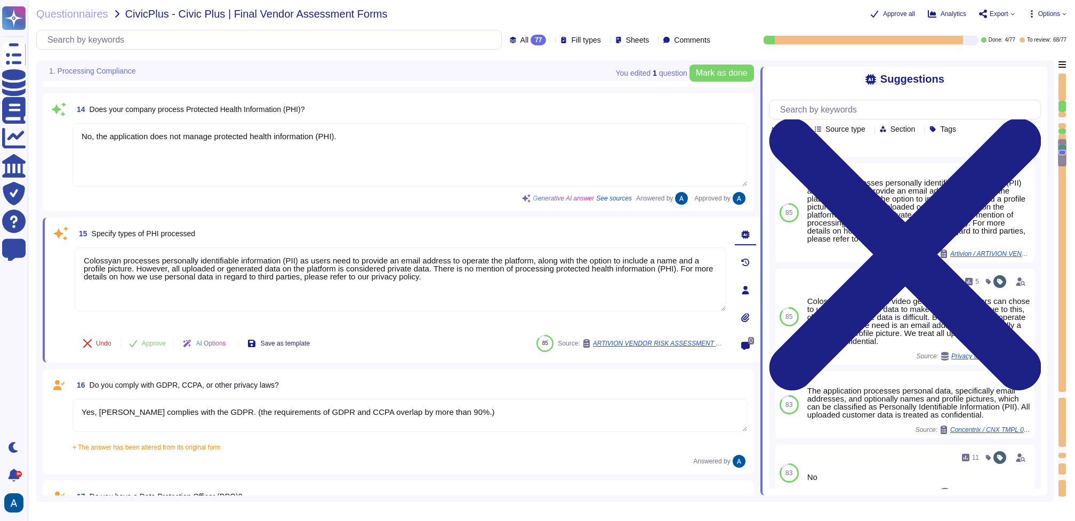
type textarea "Yes, our data processing includes systematic monitoring."
click at [126, 165] on textarea "No, the application does not manage protected health information (PHI)." at bounding box center [409, 156] width 675 height 63
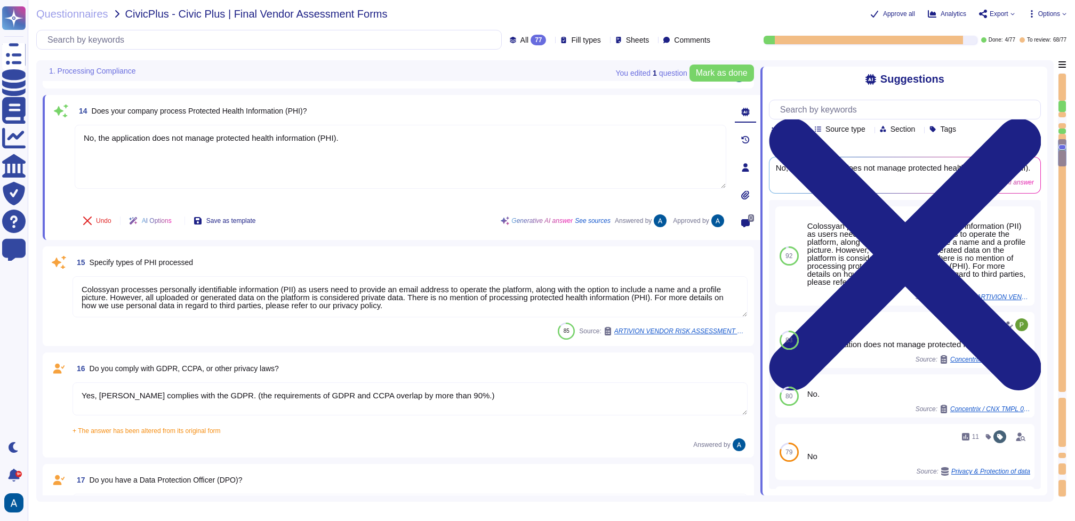
type textarea "No, the application does not manage protected health information (PHI)."
click at [106, 209] on div "Undo AI Options Save as template" at bounding box center [169, 221] width 189 height 26
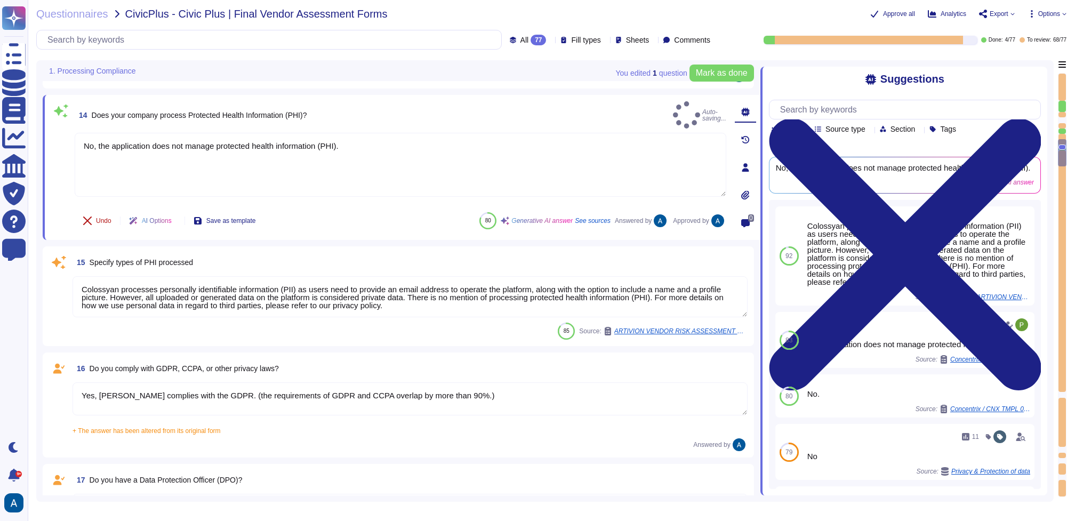
click at [104, 219] on span "Undo" at bounding box center [103, 220] width 15 height 6
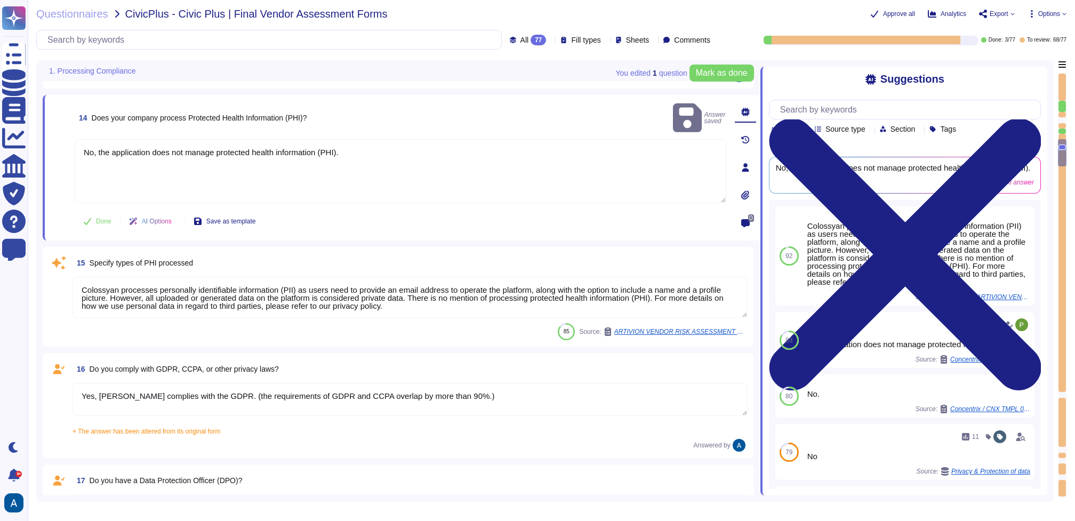
click at [104, 219] on span "Done" at bounding box center [103, 221] width 15 height 6
click at [178, 280] on textarea "Colossyan processes personally identifiable information (PII) as users need to …" at bounding box center [409, 297] width 675 height 41
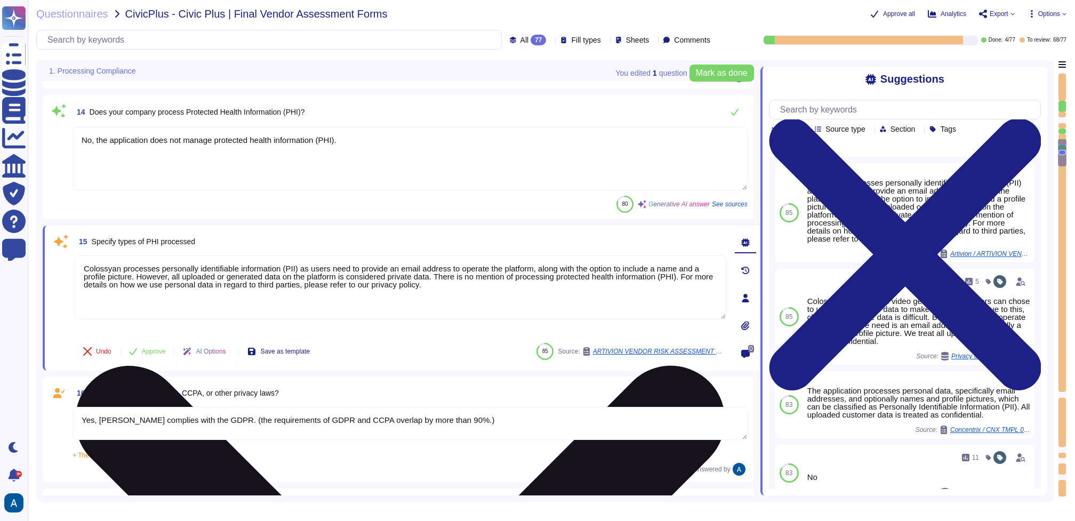
click at [180, 278] on textarea "Colossyan processes personally identifiable information (PII) as users need to …" at bounding box center [400, 287] width 651 height 64
click at [220, 280] on textarea "Colossyan processes personally identifiable information (PII) as users need to …" at bounding box center [400, 287] width 651 height 64
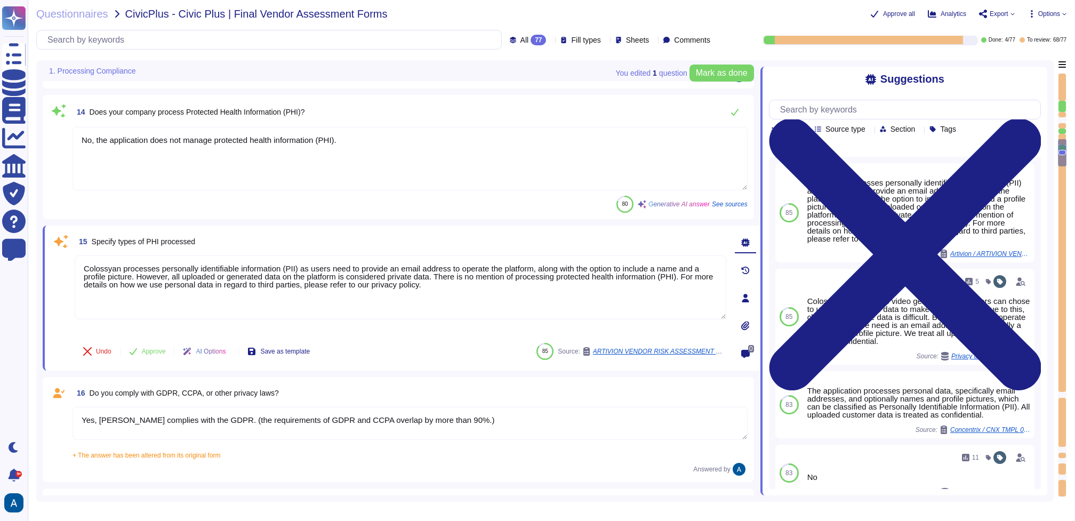
drag, startPoint x: 519, startPoint y: 305, endPoint x: 89, endPoint y: 253, distance: 433.4
click at [89, 253] on div "15 Specify types of PHI processed Colossyan processes personally identifiable i…" at bounding box center [388, 298] width 675 height 132
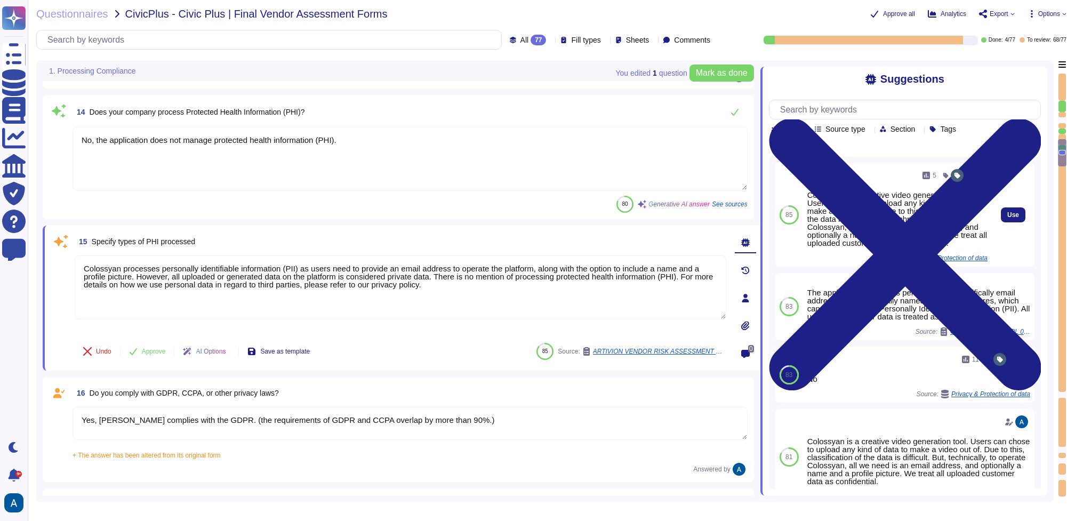
scroll to position [0, 0]
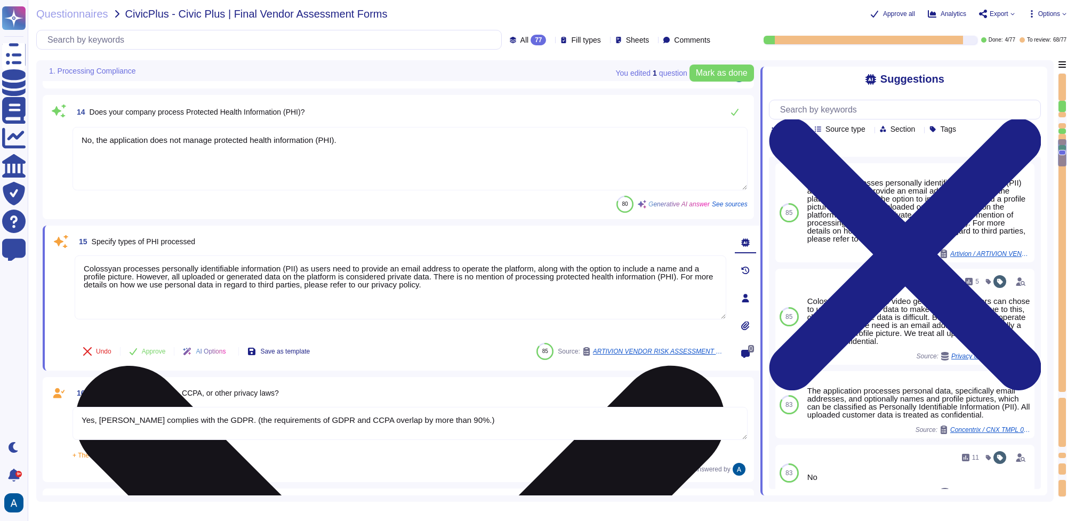
click at [282, 291] on textarea "Colossyan processes personally identifiable information (PII) as users need to …" at bounding box center [400, 287] width 651 height 64
drag, startPoint x: 138, startPoint y: 278, endPoint x: 148, endPoint y: 277, distance: 10.2
click at [149, 277] on textarea "Colossyan processes personally identifiable information (PII) as users need to …" at bounding box center [400, 287] width 651 height 64
drag, startPoint x: 169, startPoint y: 277, endPoint x: 457, endPoint y: 296, distance: 289.1
click at [457, 296] on textarea "Colossyan processes personally identifiable information (PII) as users need to …" at bounding box center [400, 287] width 651 height 64
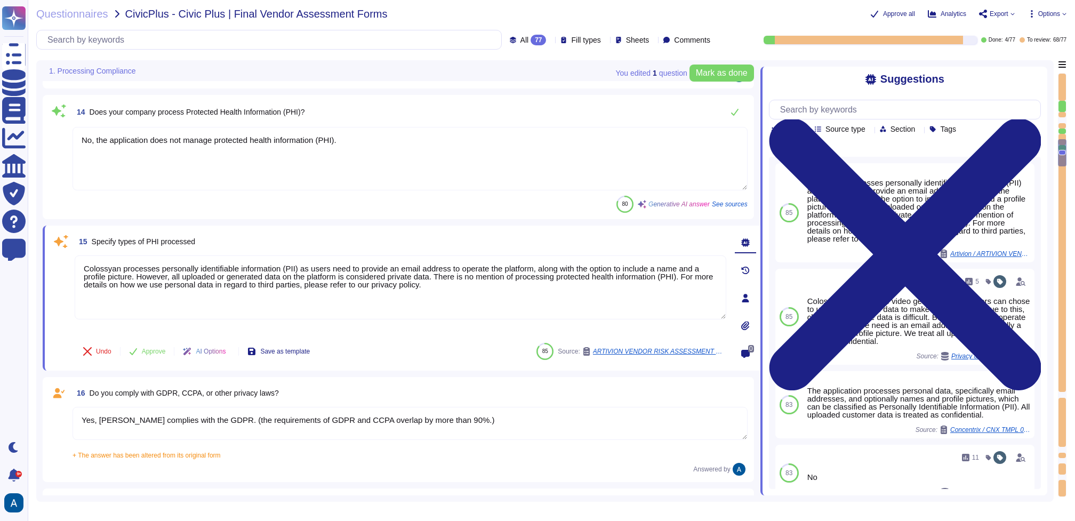
drag, startPoint x: 96, startPoint y: 142, endPoint x: 383, endPoint y: 148, distance: 286.3
click at [383, 148] on textarea "No, the application does not manage protected health information (PHI)." at bounding box center [409, 158] width 675 height 63
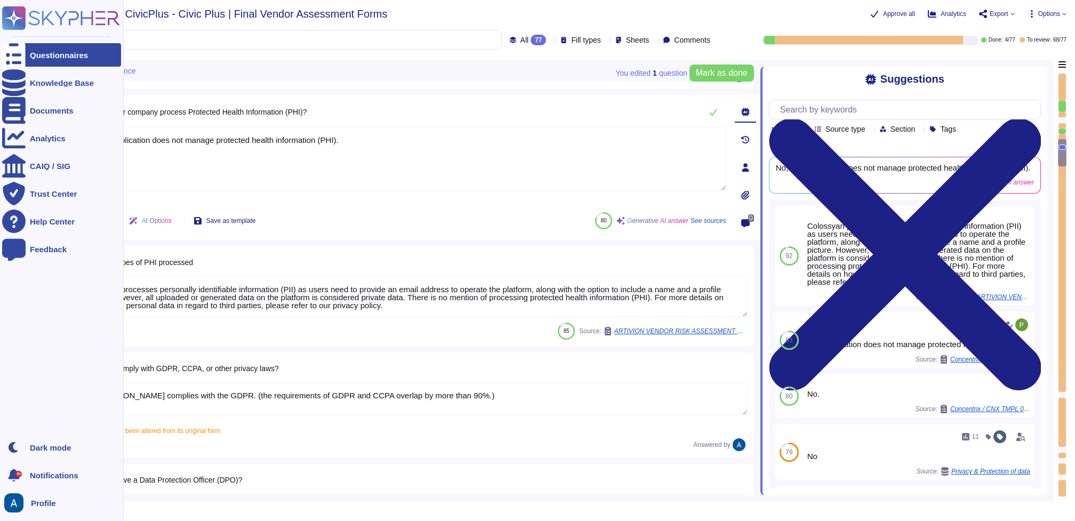
drag, startPoint x: 511, startPoint y: 308, endPoint x: 27, endPoint y: 279, distance: 484.9
click at [28, 279] on div "Questionnaires Knowledge Base Documents Analytics CAIQ / SIG Trust Center Help …" at bounding box center [537, 260] width 1075 height 521
paste textarea "the application does not manage protected health information (PHI)"
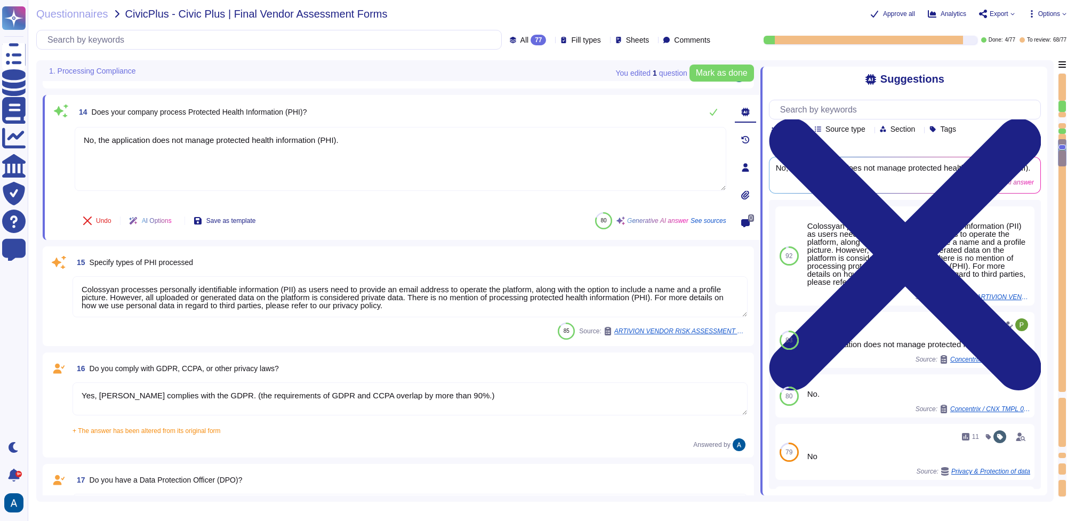
drag, startPoint x: 297, startPoint y: 308, endPoint x: 237, endPoint y: 303, distance: 59.9
click at [237, 303] on textarea "Colossyan processes personally identifiable information (PII) as users need to …" at bounding box center [409, 296] width 675 height 41
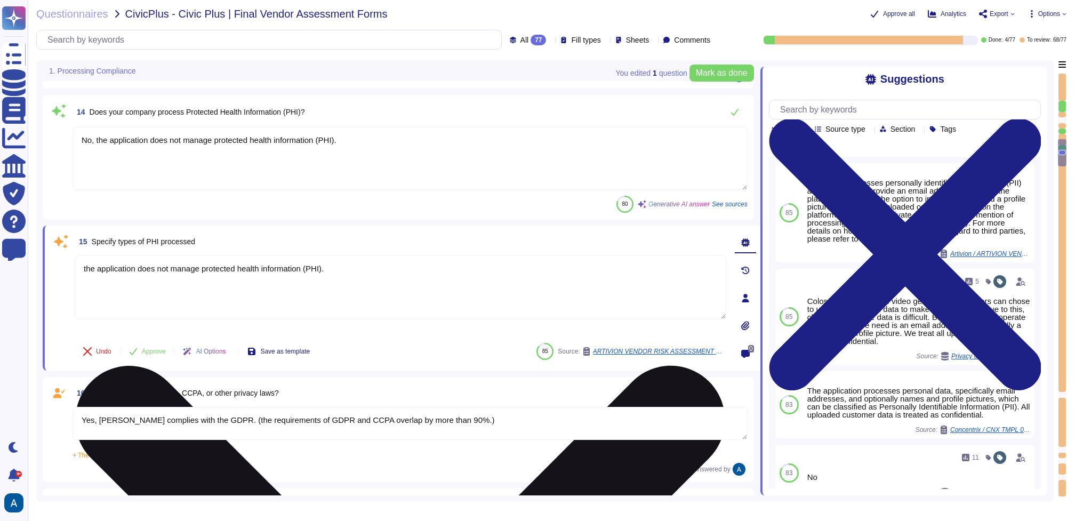
click at [237, 303] on textarea "the application does not manage protected health information (PHI)." at bounding box center [400, 287] width 651 height 64
click at [105, 271] on textarea "the application does not manage protected health information (PHI)." at bounding box center [400, 287] width 651 height 64
click at [88, 271] on textarea "the application does not manage protected health information (PHI)." at bounding box center [400, 287] width 651 height 64
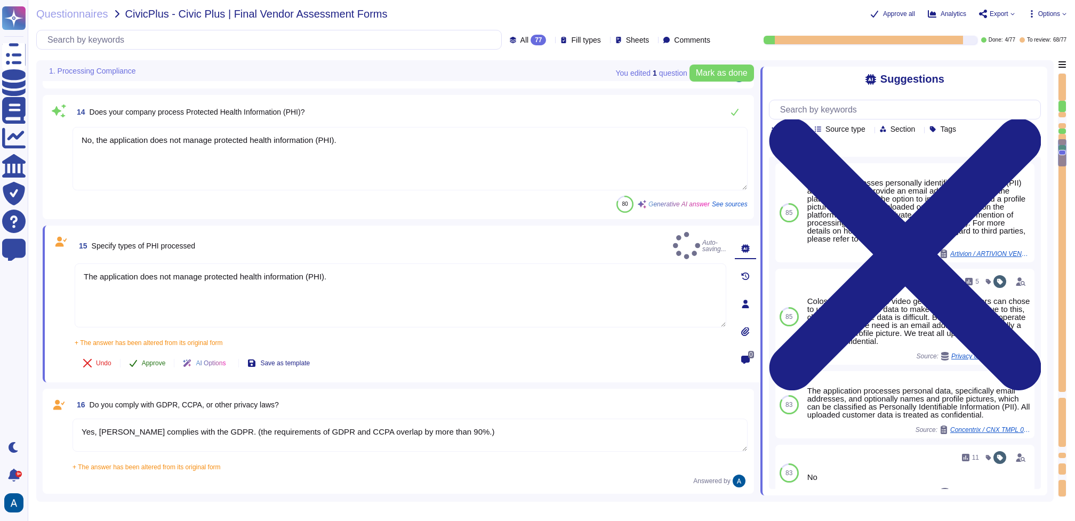
type textarea "The application does not manage protected health information (PHI)."
click at [147, 352] on button "Approve" at bounding box center [147, 362] width 54 height 21
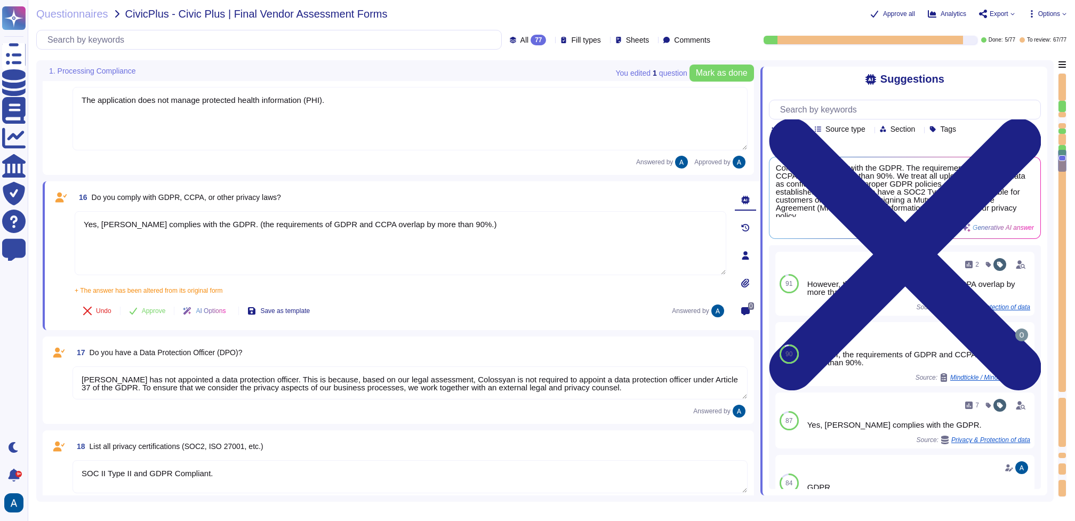
type textarea "A thorough forensic report will be created about the events and decisions leadi…"
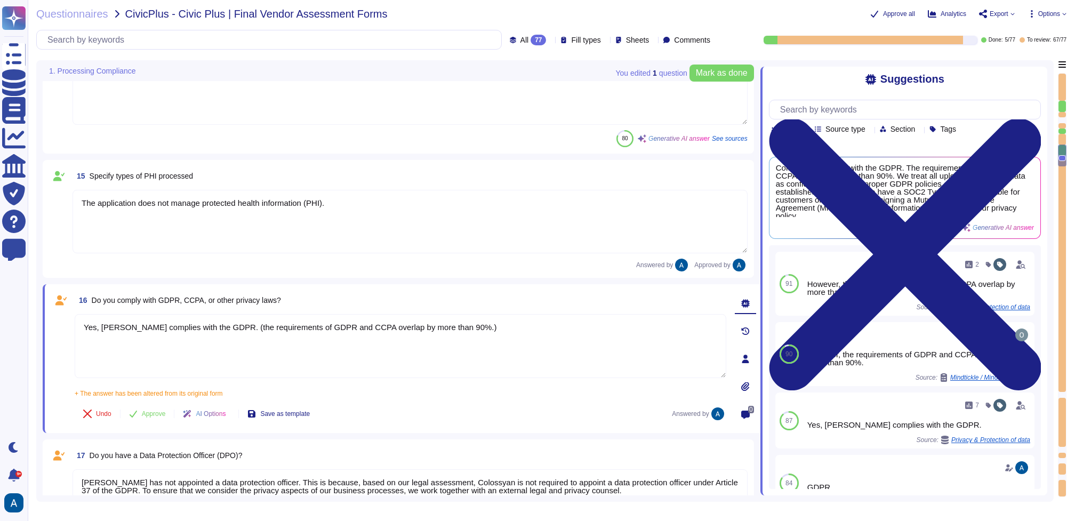
scroll to position [1194, 0]
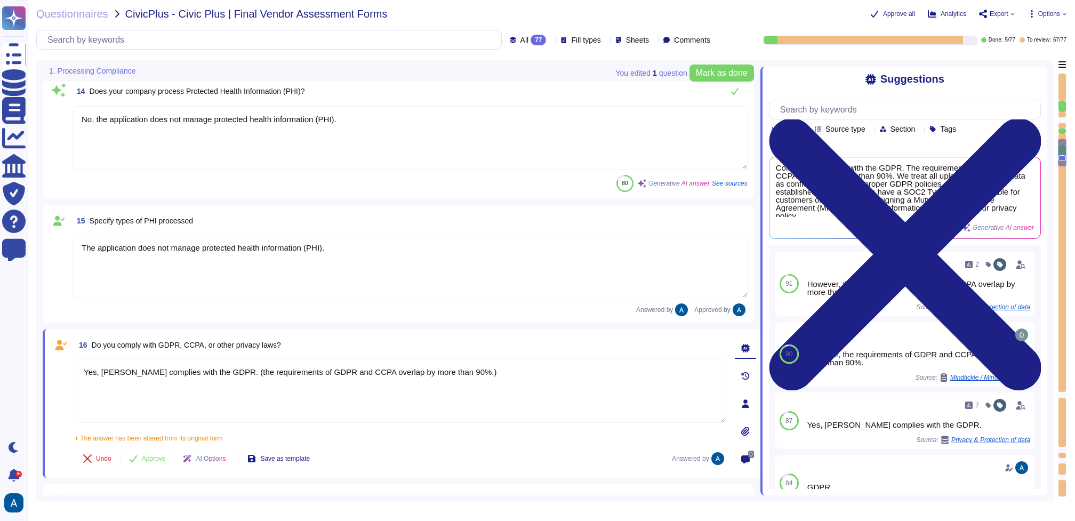
type textarea "Yes, our data processing includes systematic monitoring."
click at [160, 454] on button "Approve" at bounding box center [147, 458] width 54 height 21
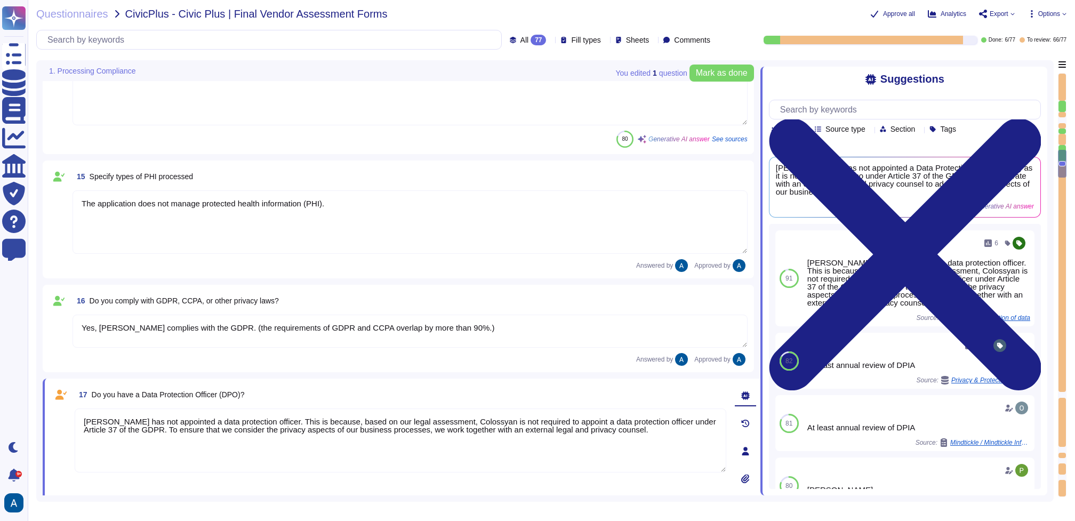
type textarea "A thorough forensic report will be created about the events and decisions leadi…"
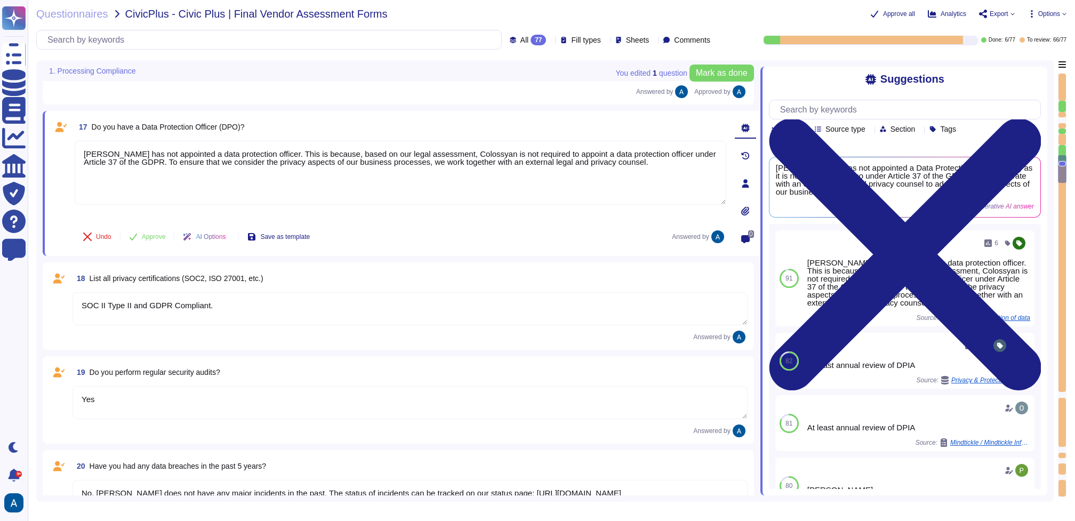
type textarea "Yes, we have an Incident Response Plan in place."
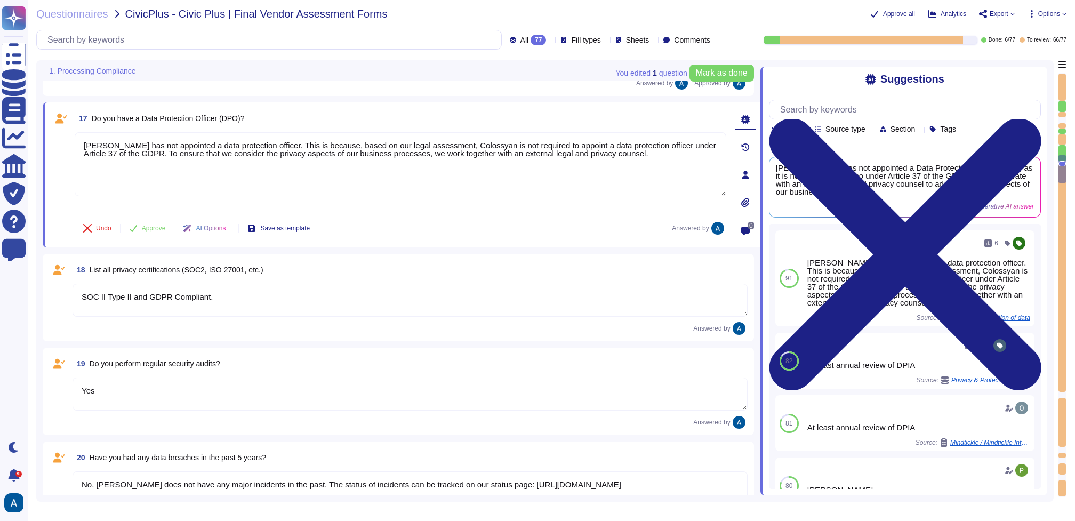
scroll to position [1497, 0]
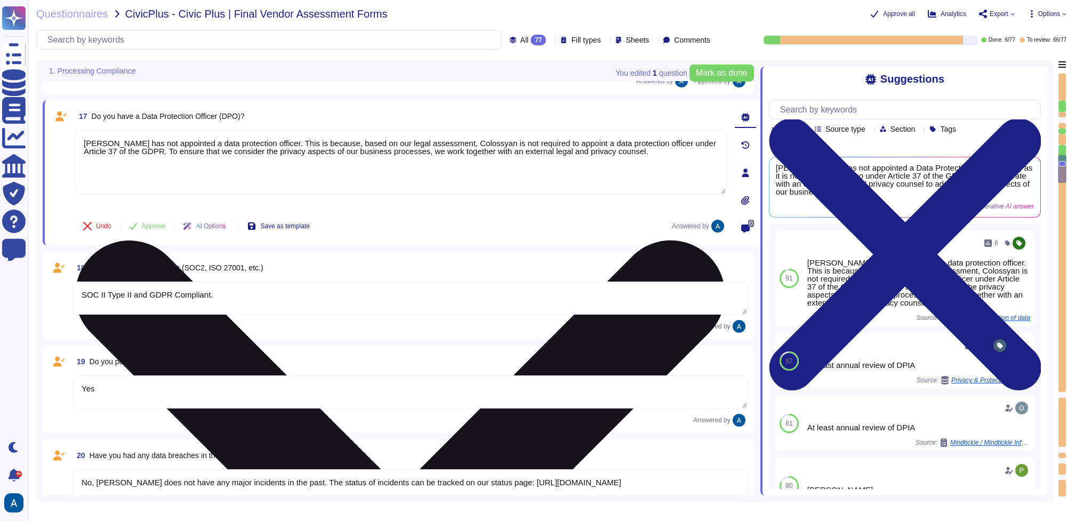
click at [359, 166] on textarea "[PERSON_NAME] has not appointed a data protection officer. This is because, bas…" at bounding box center [400, 162] width 651 height 64
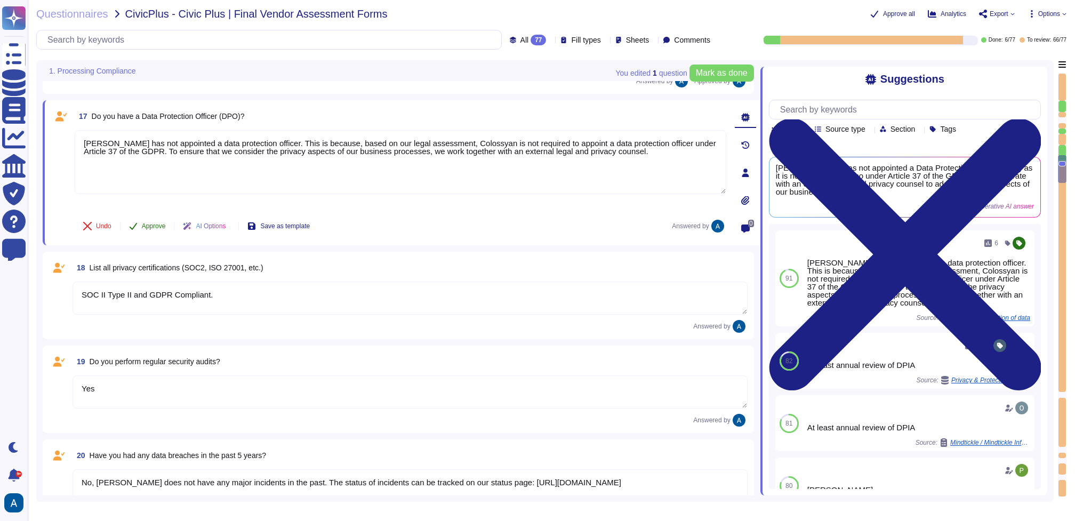
click at [148, 230] on button "Approve" at bounding box center [147, 225] width 54 height 21
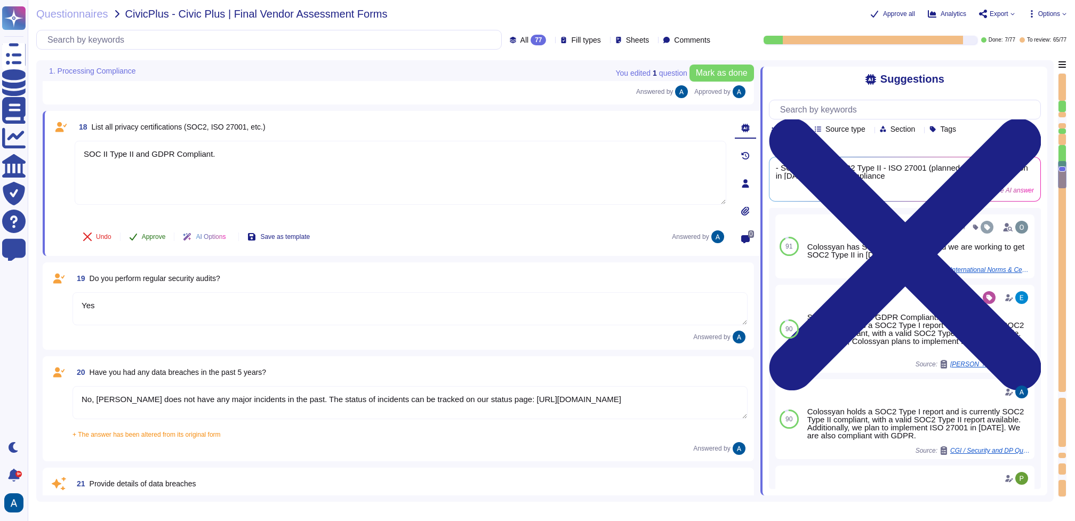
scroll to position [1585, 0]
type textarea "Affected customers will be notified within 72 hours in accordance with GDPR req…"
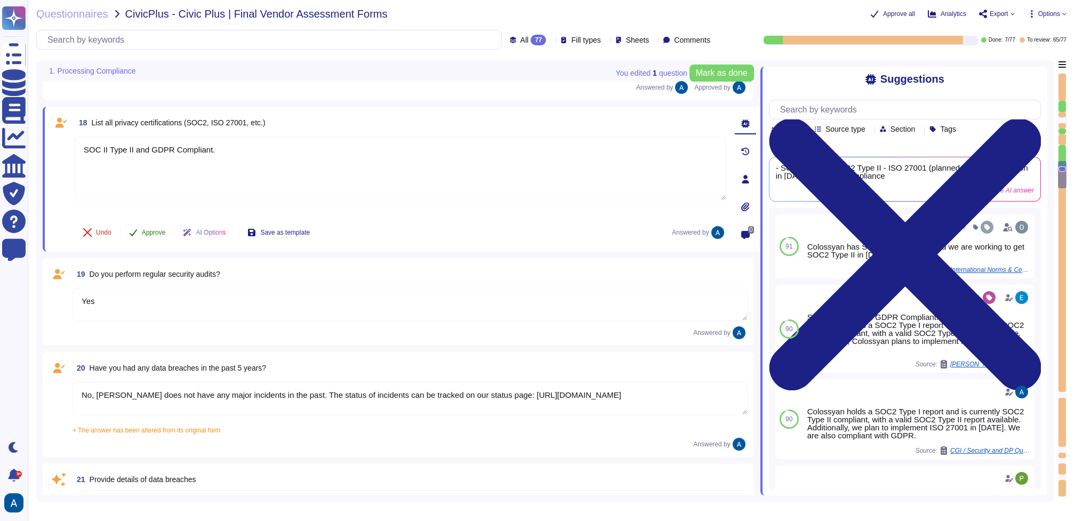
click at [154, 232] on span "Approve" at bounding box center [154, 232] width 24 height 6
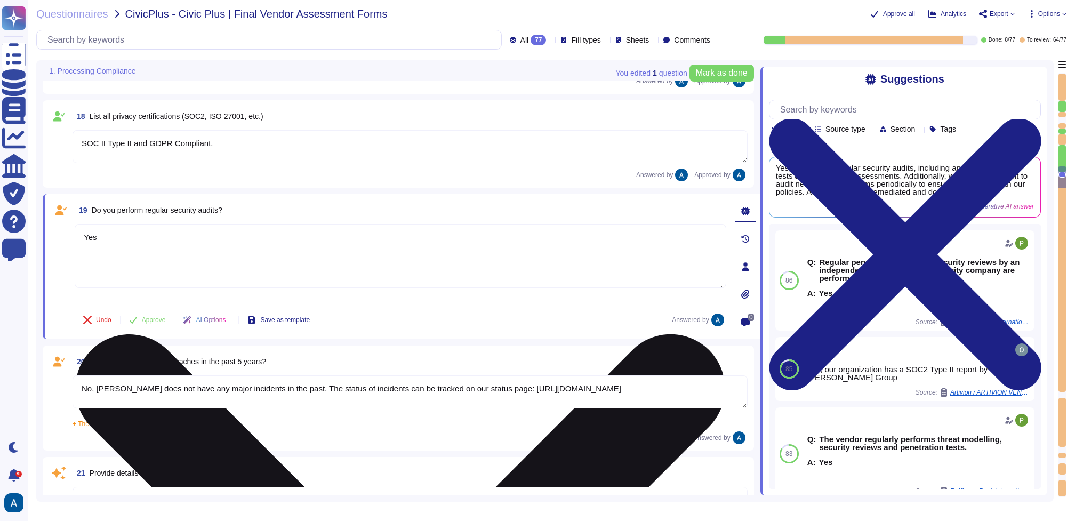
type textarea "Yes, we have a Data Management Policy that includes guidelines and procedures f…"
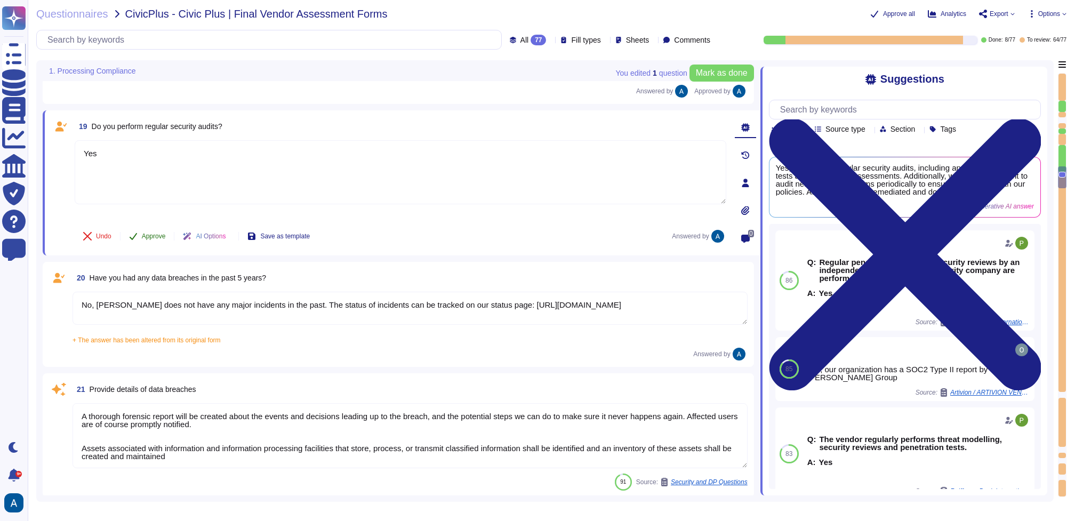
scroll to position [1672, 0]
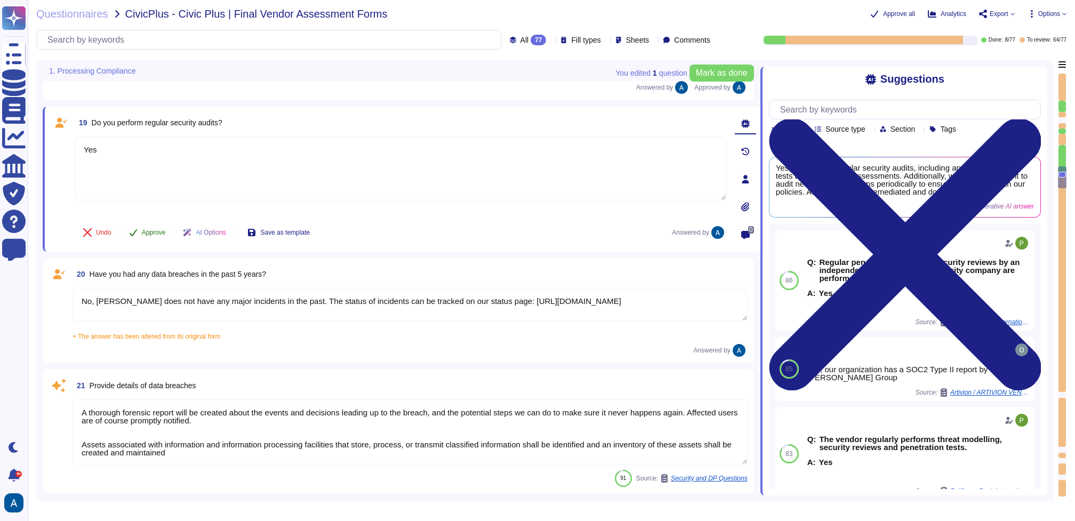
click at [151, 238] on button "Approve" at bounding box center [147, 232] width 54 height 21
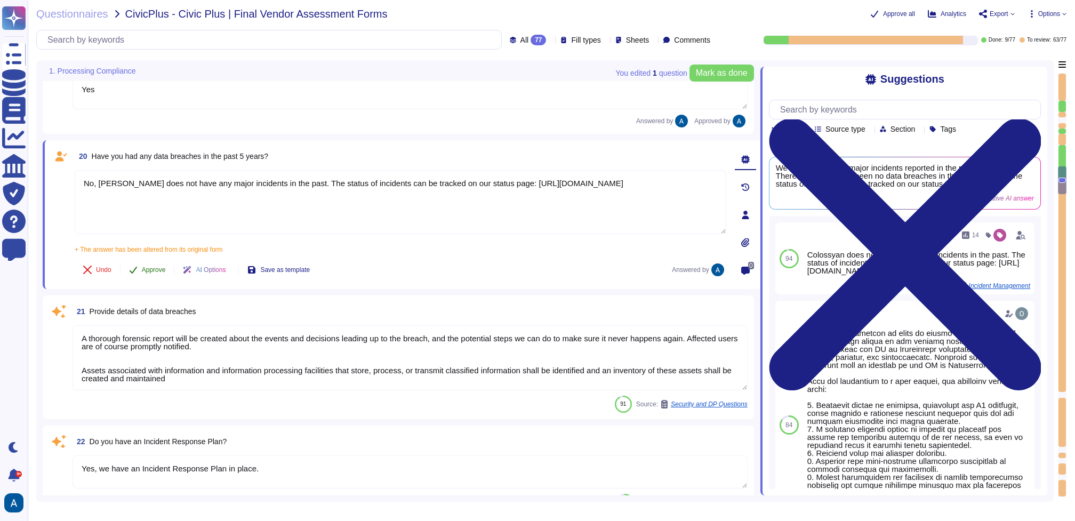
scroll to position [1760, 0]
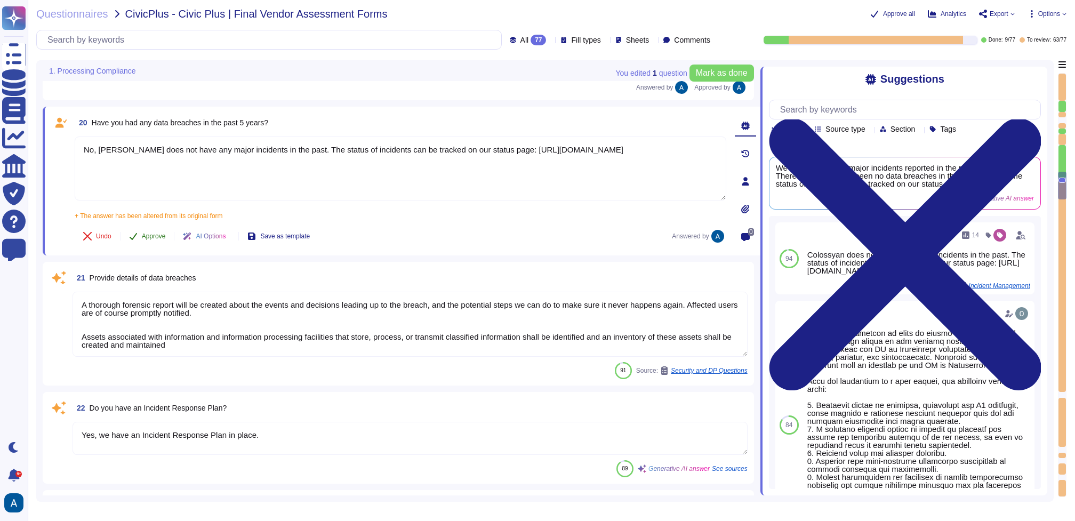
type textarea "Upon termination, the retention period for logs is at least 90 days. Backups ar…"
click at [152, 233] on span "Approve" at bounding box center [154, 236] width 24 height 6
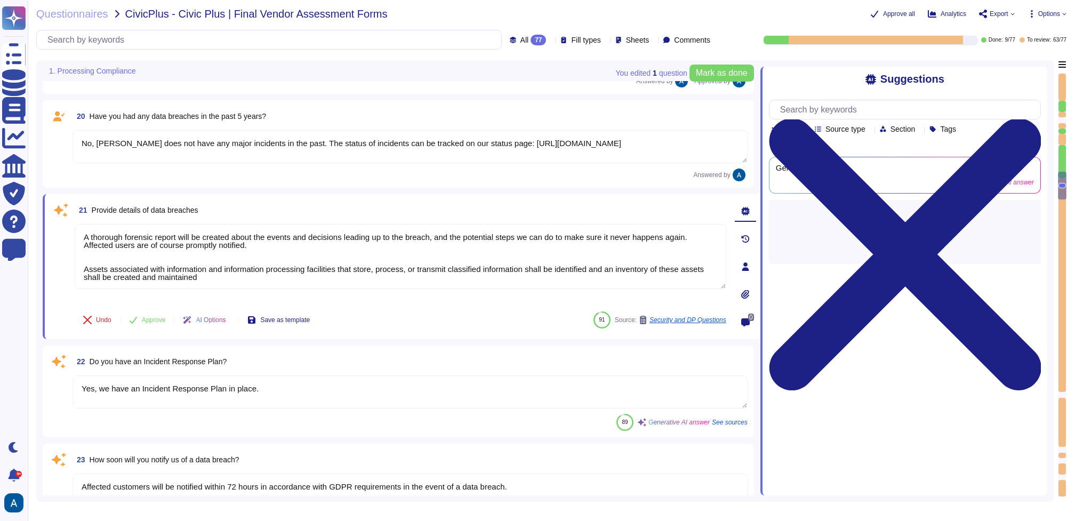
type textarea "Yes, all customer data stored in the solution, including databases, is encrypte…"
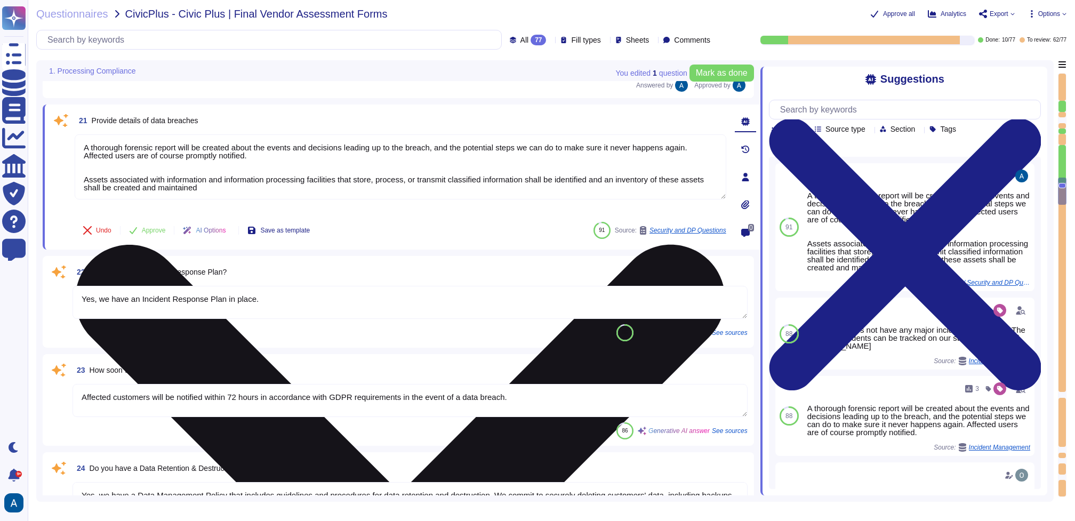
scroll to position [1847, 0]
type textarea "We use TLS 1.3 for secure communication and AES-256 for data encryption. All da…"
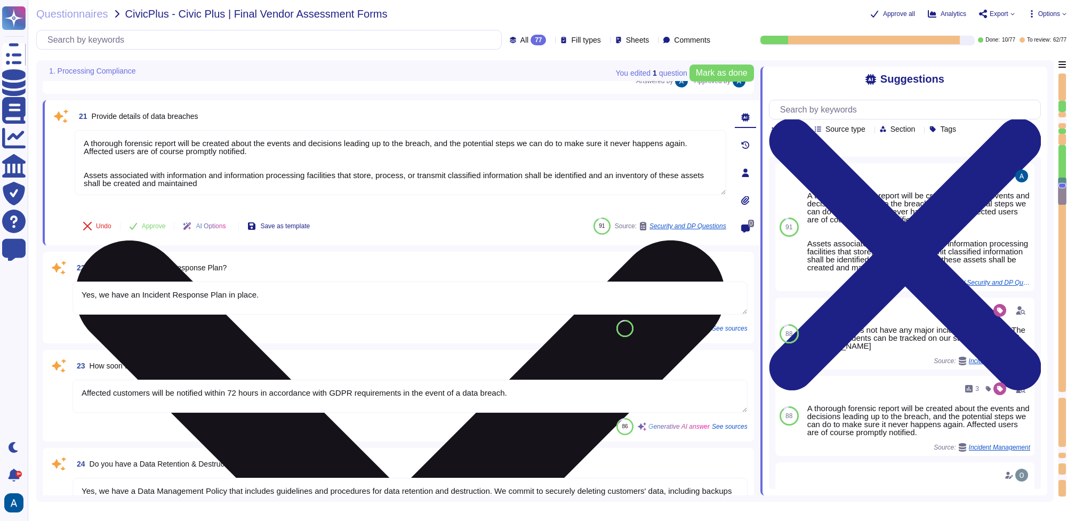
scroll to position [1, 0]
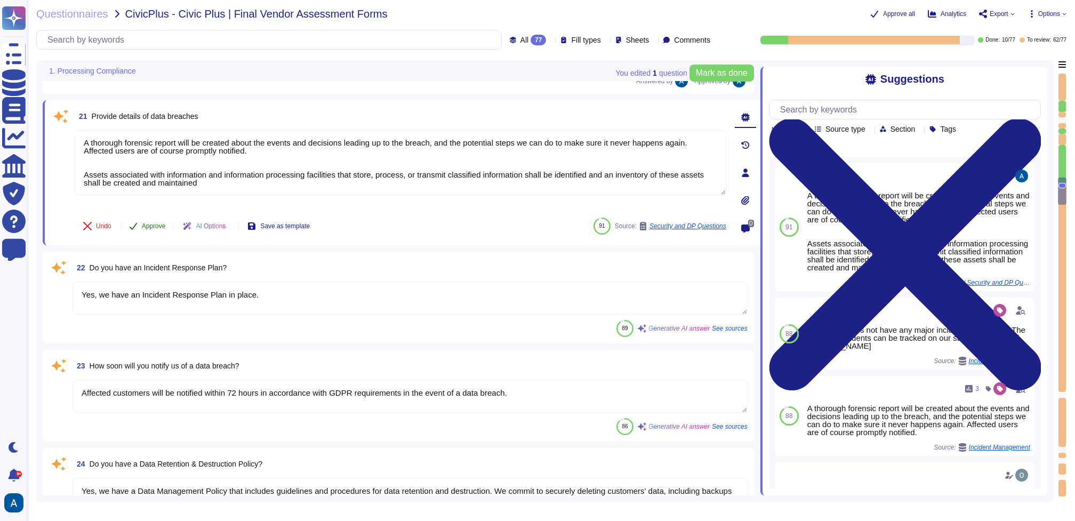
click at [157, 225] on span "Approve" at bounding box center [154, 226] width 24 height 6
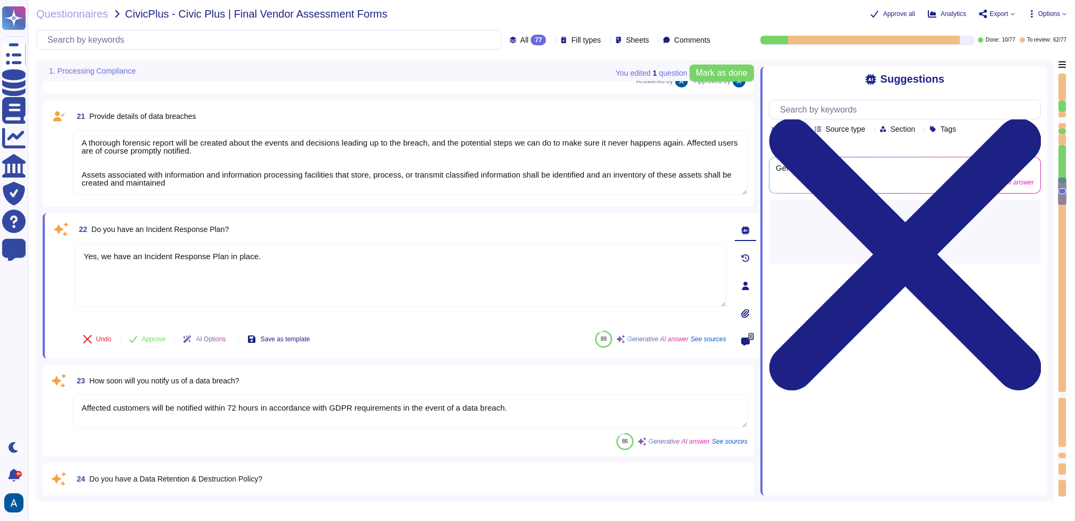
type textarea "We use TLS 1.3 for secure communication and AES-256 for data encryption. All da…"
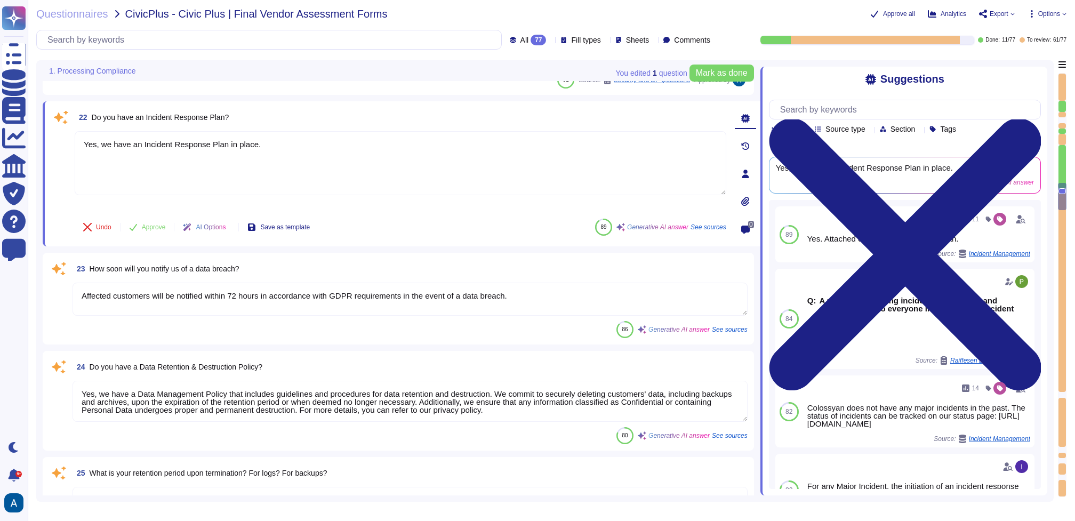
type textarea "We use TLS 1.3 for secure communication and AES-256 for data encryption. All da…"
type textarea "Yes, we have a defined Business Continuity Plan (BCP) and Disaster Recovery (DR…"
click at [156, 223] on span "Approve" at bounding box center [154, 226] width 24 height 6
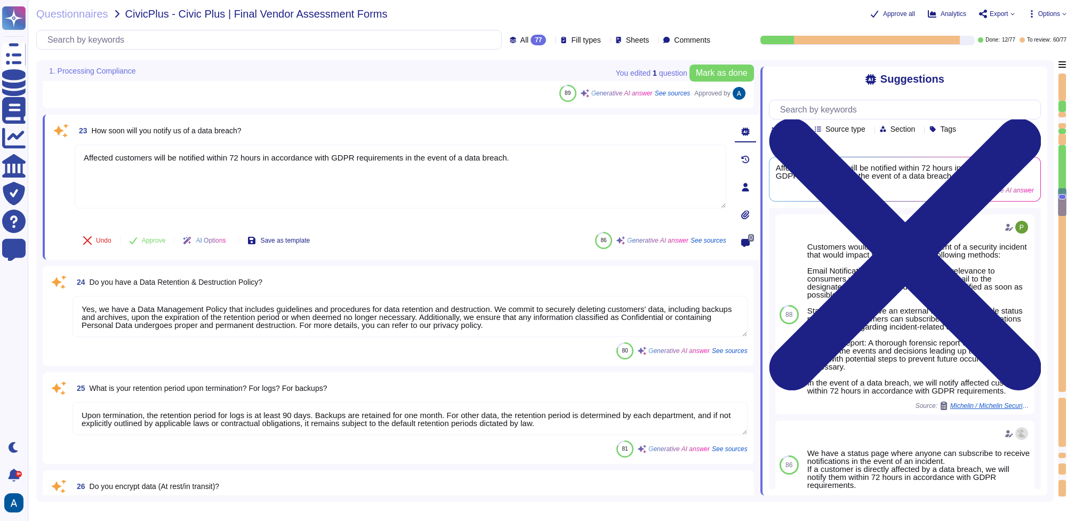
scroll to position [2067, 0]
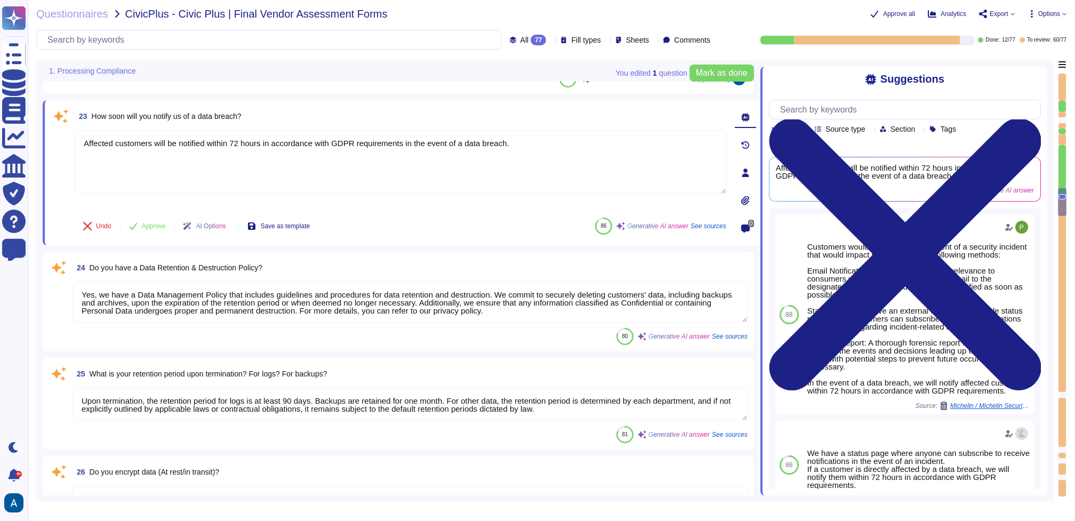
type textarea "In accordance with the contract between Colossyan and the Customer, and in addi…"
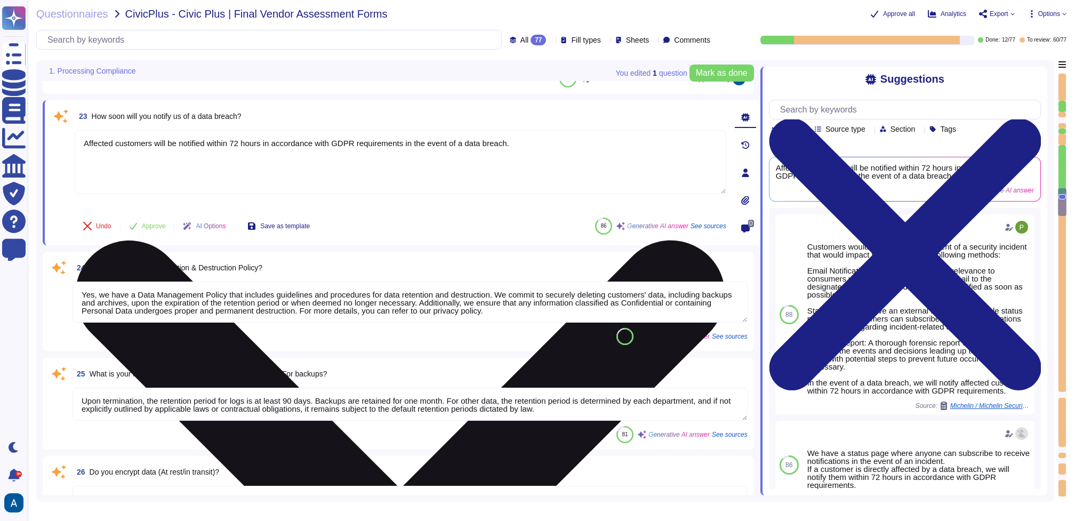
click at [253, 162] on textarea "Affected customers will be notified within 72 hours in accordance with GDPR req…" at bounding box center [400, 162] width 651 height 64
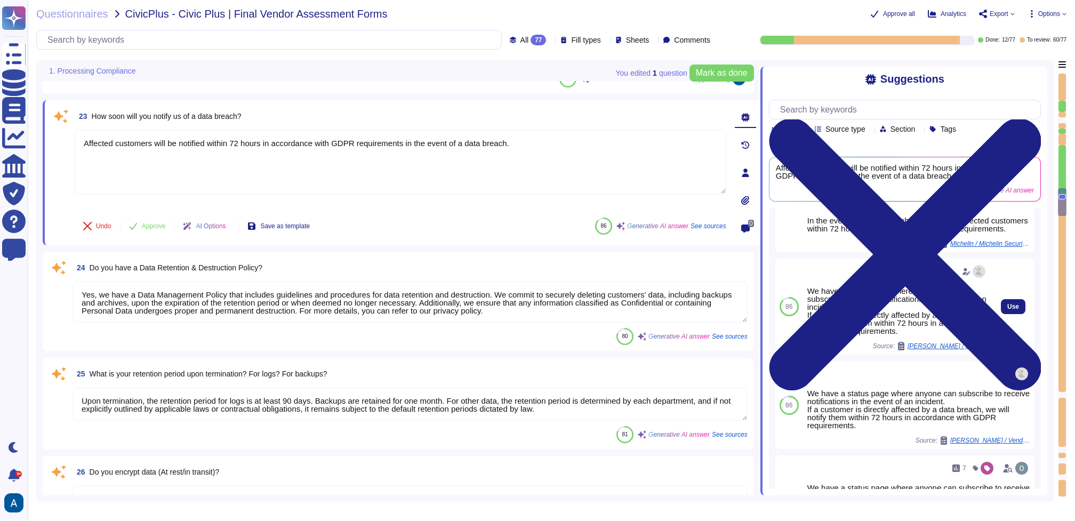
scroll to position [164, 0]
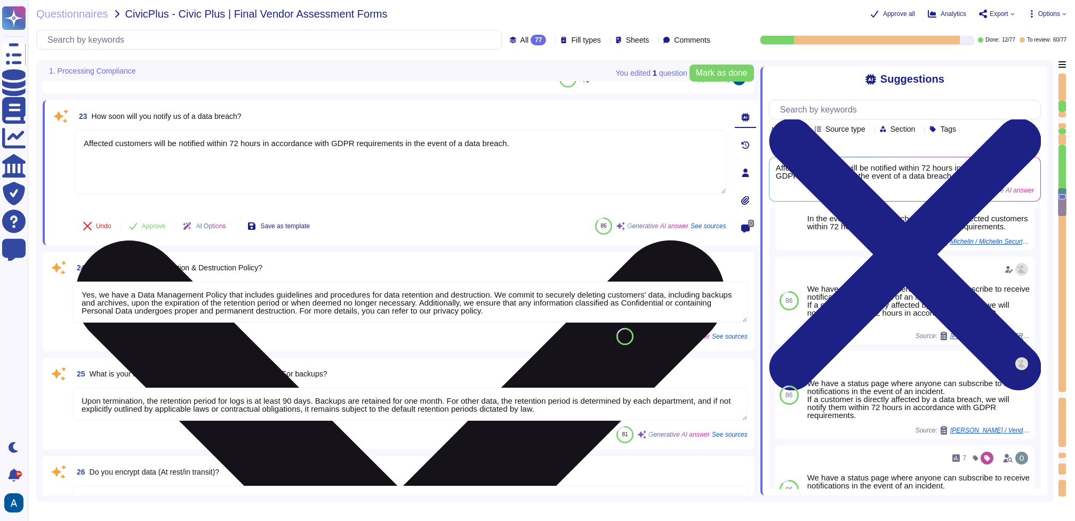
click at [477, 163] on textarea "Affected customers will be notified within 72 hours in accordance with GDPR req…" at bounding box center [400, 162] width 651 height 64
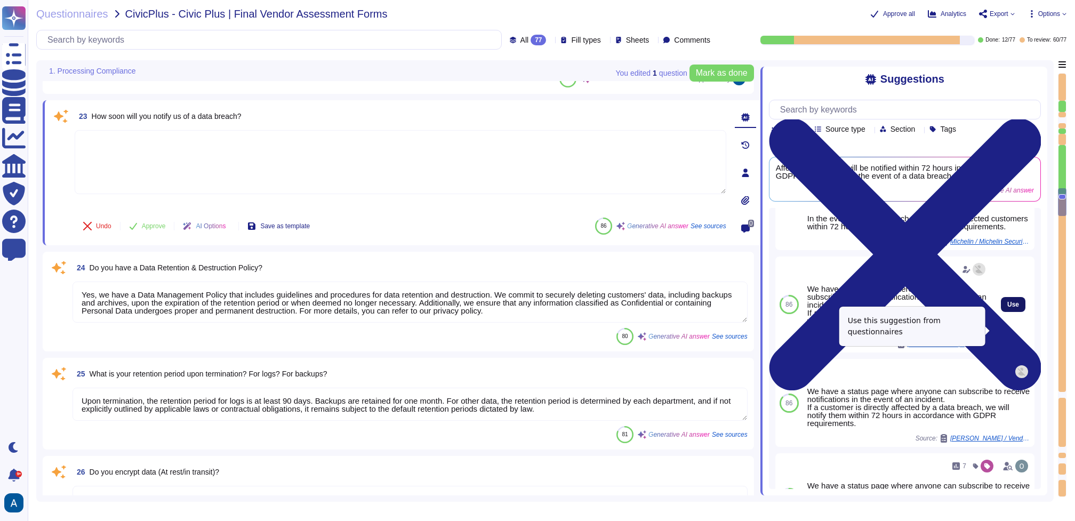
click at [1009, 312] on button "Use" at bounding box center [1013, 304] width 25 height 15
type textarea "We have a status page where anyone can subscribe to receive notifications in th…"
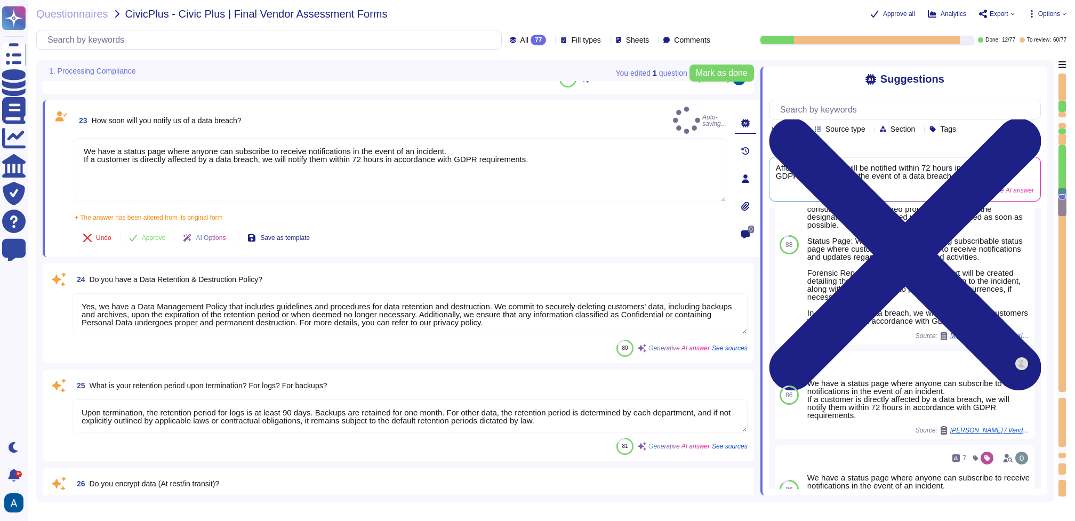
type textarea "In accordance with the contract between Colossyan and the Customer, and in addi…"
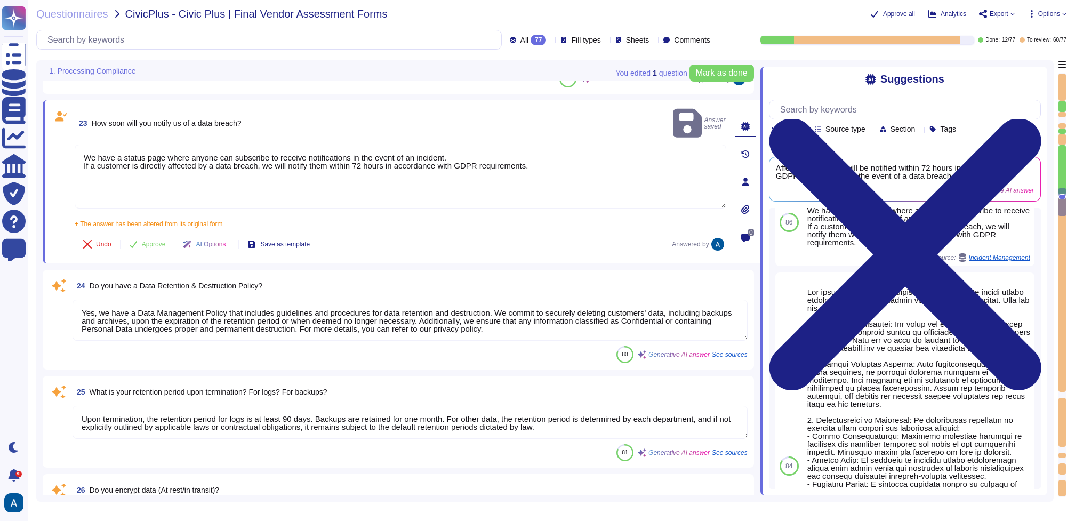
scroll to position [423, 0]
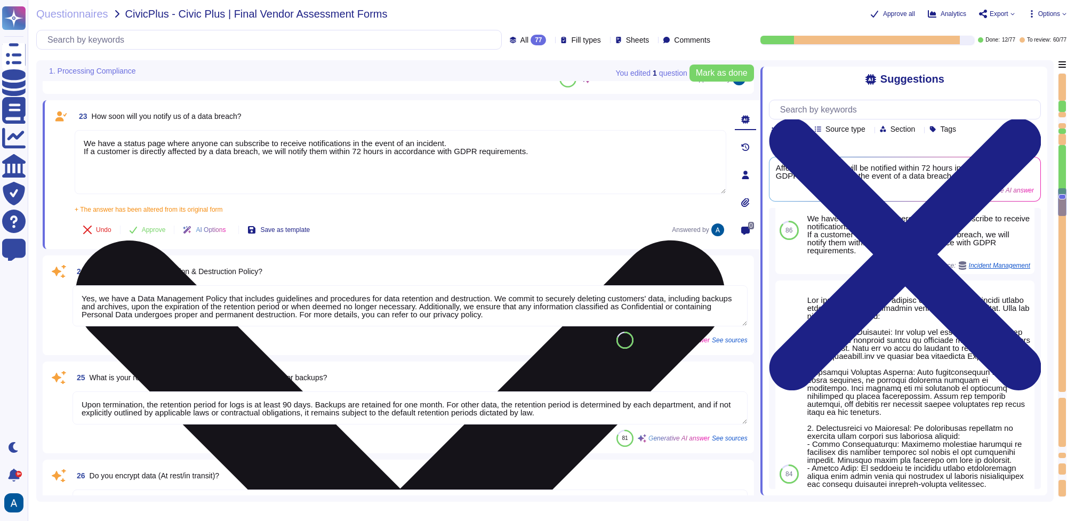
click at [584, 163] on textarea "We have a status page where anyone can subscribe to receive notifications in th…" at bounding box center [400, 162] width 651 height 64
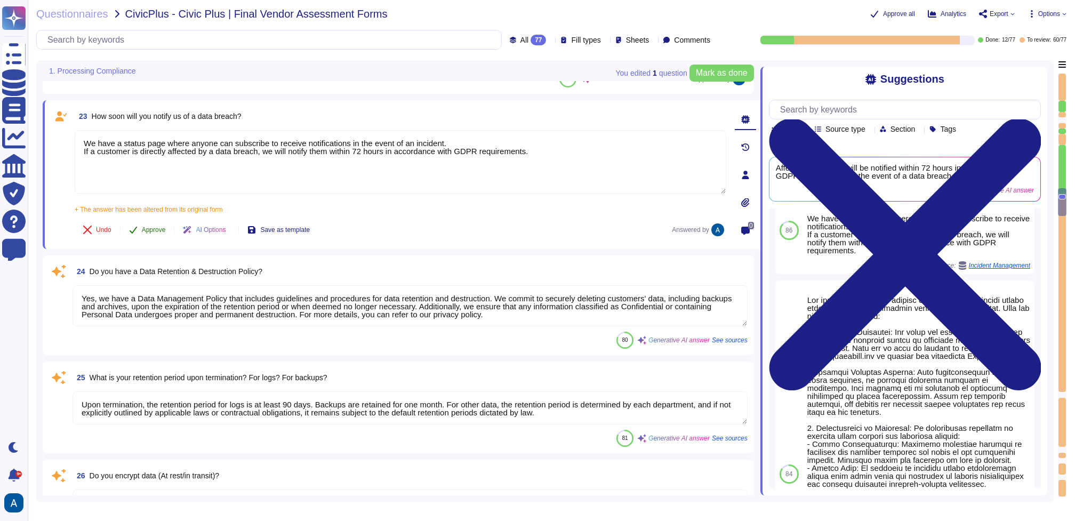
click at [158, 228] on span "Approve" at bounding box center [154, 230] width 24 height 6
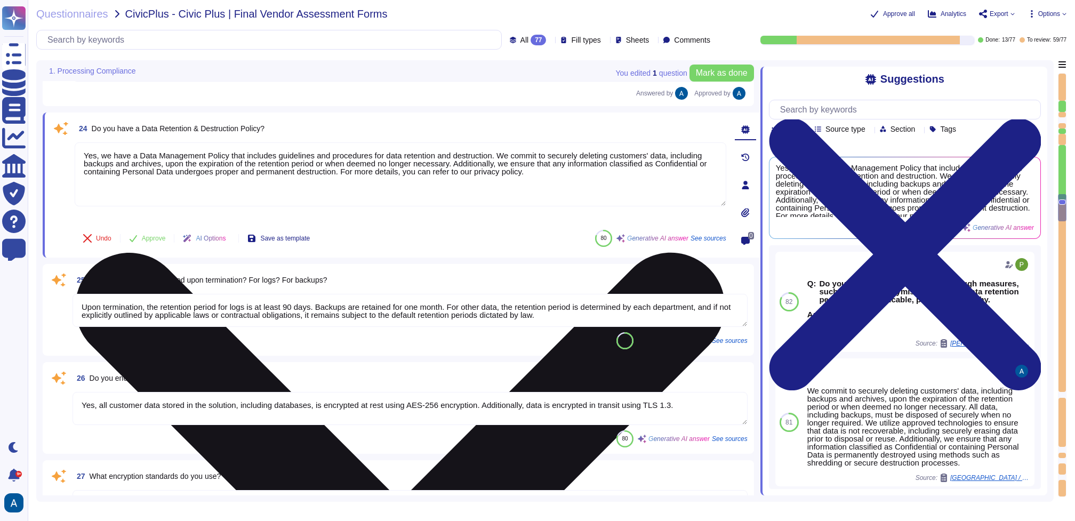
type textarea "In accordance with the contract between Colossyan and the Customer, and in addi…"
type textarea "Yes, a DPA is in place with our vendors."
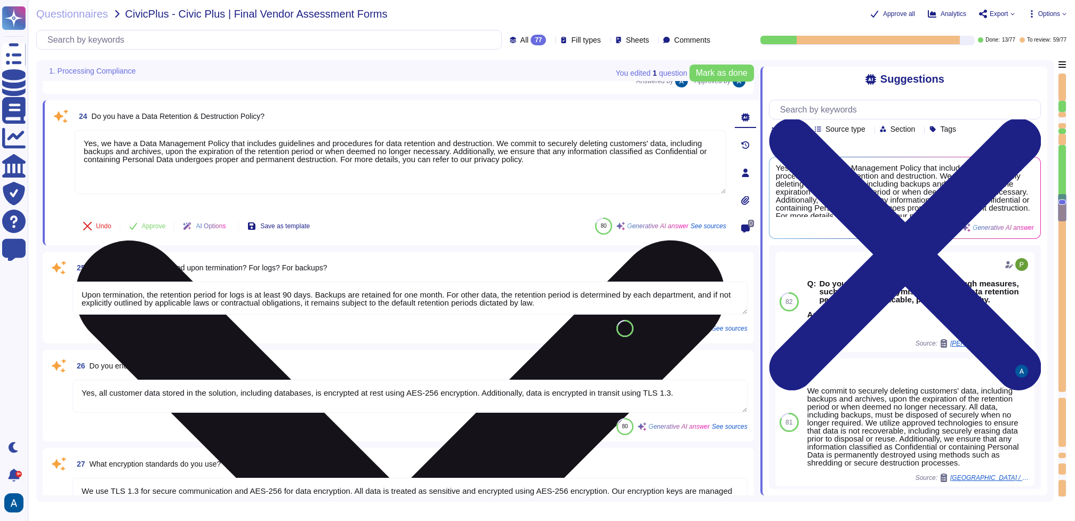
click at [273, 174] on textarea "Yes, we have a Data Management Policy that includes guidelines and procedures f…" at bounding box center [400, 162] width 651 height 64
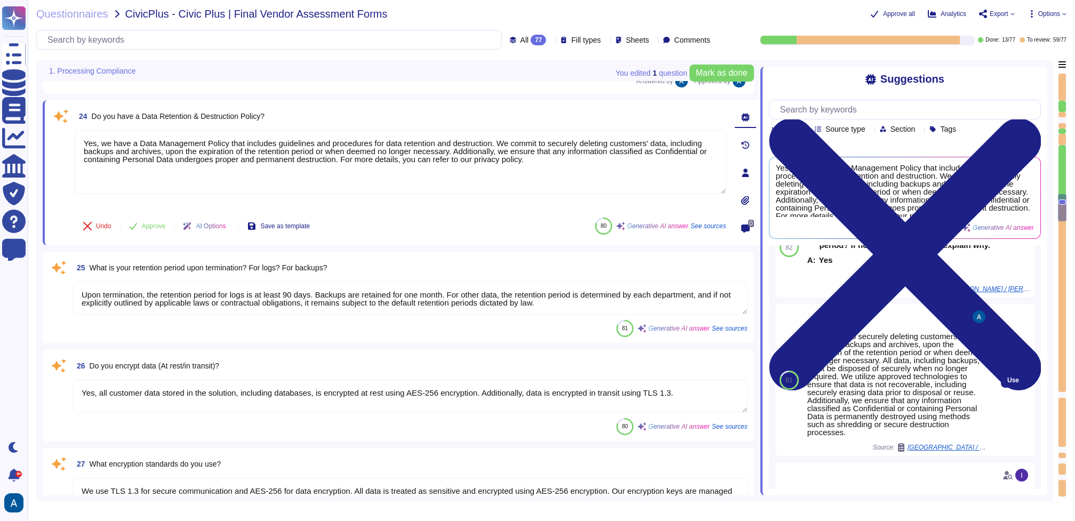
scroll to position [51, 0]
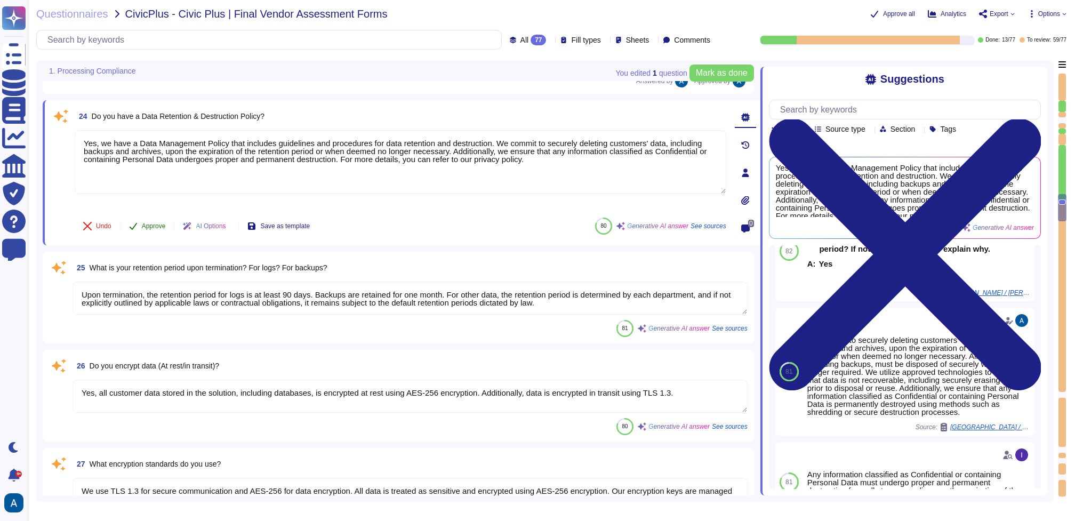
click at [167, 218] on button "Approve" at bounding box center [147, 225] width 54 height 21
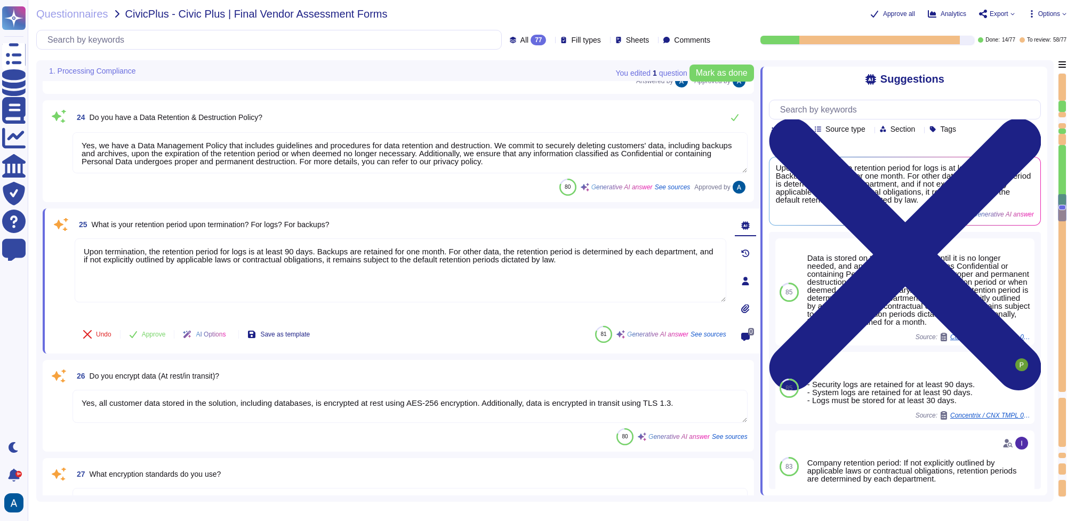
type textarea "Yes, a DPA is in place with our vendors."
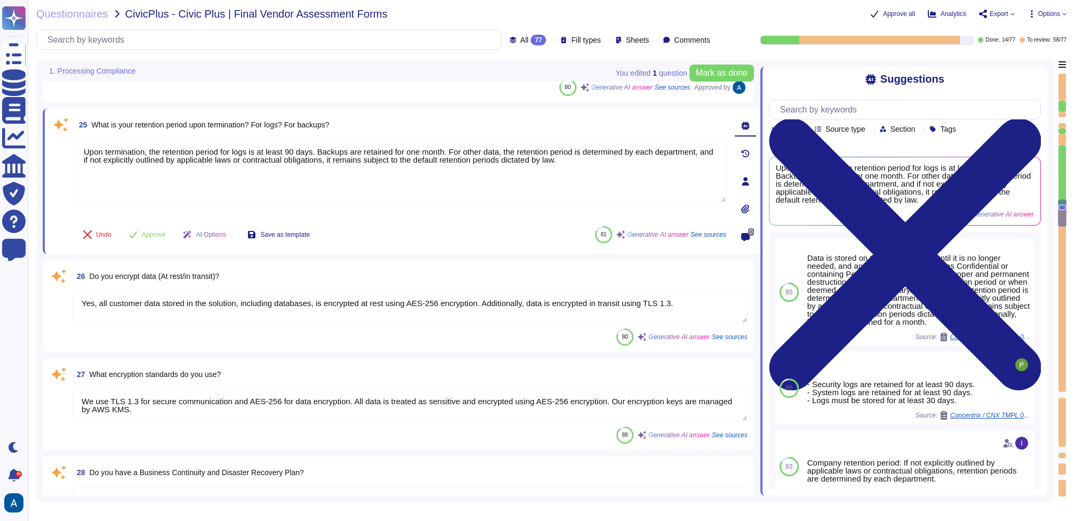
type textarea "Our customers will be notified in case of critical changes in the infrastructur…"
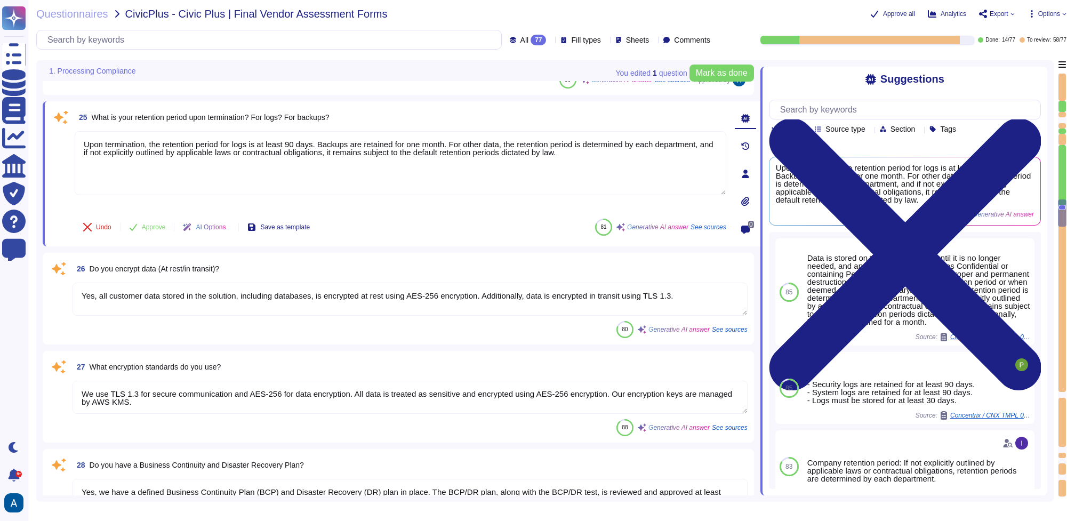
scroll to position [2286, 0]
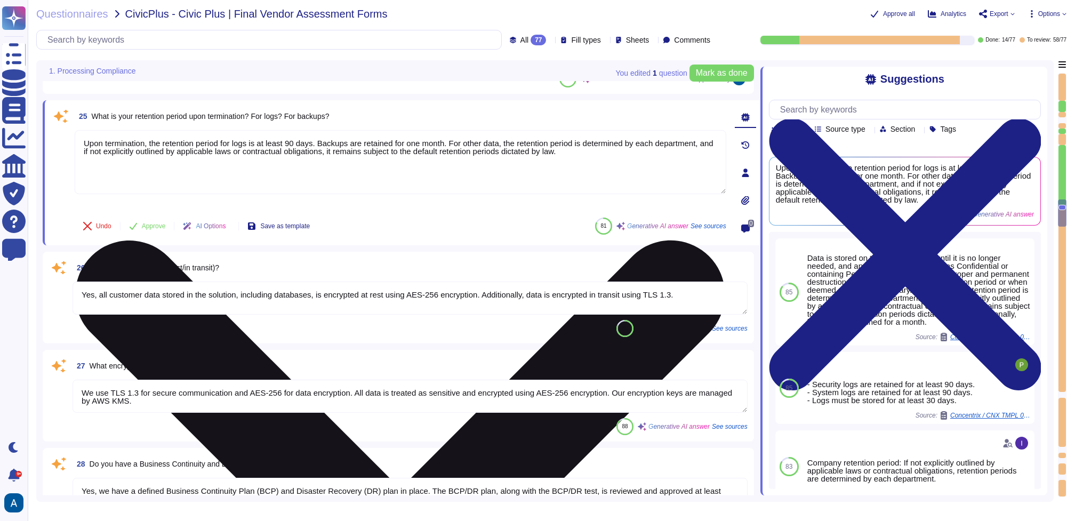
click at [233, 174] on textarea "Upon termination, the retention period for logs is at least 90 days. Backups ar…" at bounding box center [400, 162] width 651 height 64
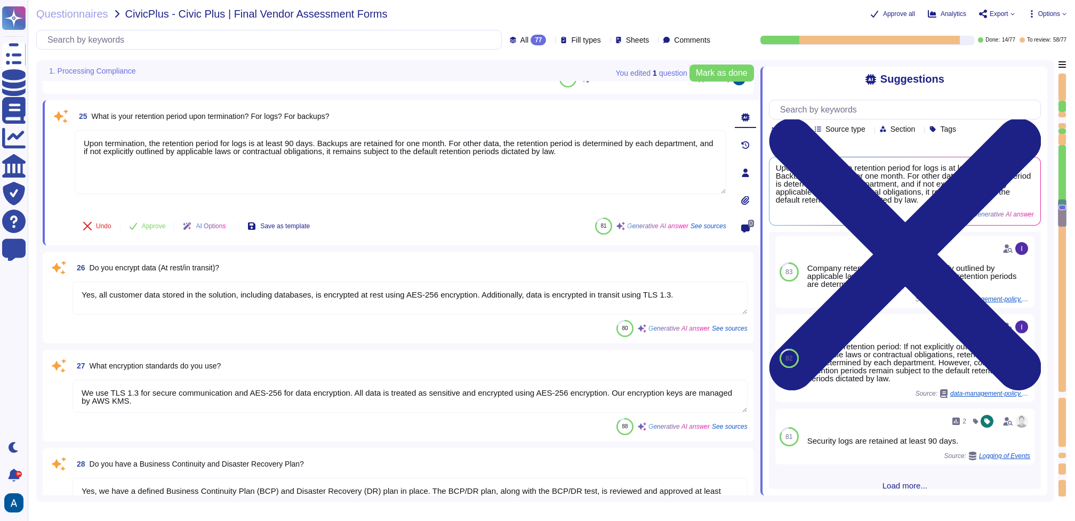
scroll to position [0, 0]
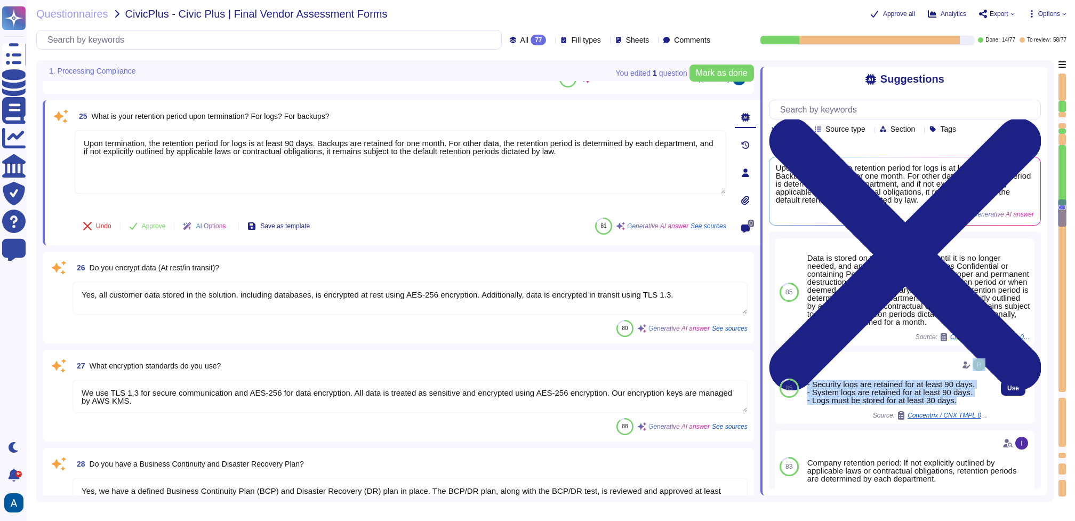
drag, startPoint x: 963, startPoint y: 422, endPoint x: 813, endPoint y: 383, distance: 155.3
click at [813, 383] on div "- Security logs are retained for at least 90 days. - System logs are retained f…" at bounding box center [897, 387] width 180 height 63
copy div "- Security logs are retained for at least 90 days. - System logs are retained f…"
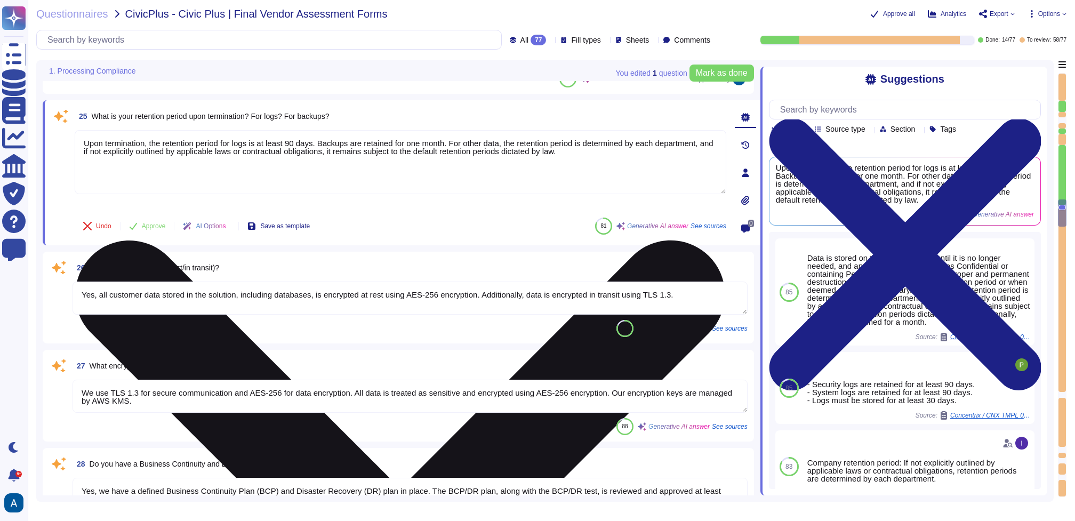
drag, startPoint x: 324, startPoint y: 142, endPoint x: 153, endPoint y: 142, distance: 170.6
click at [153, 142] on textarea "Upon termination, the retention period for logs is at least 90 days. Backups ar…" at bounding box center [400, 162] width 651 height 64
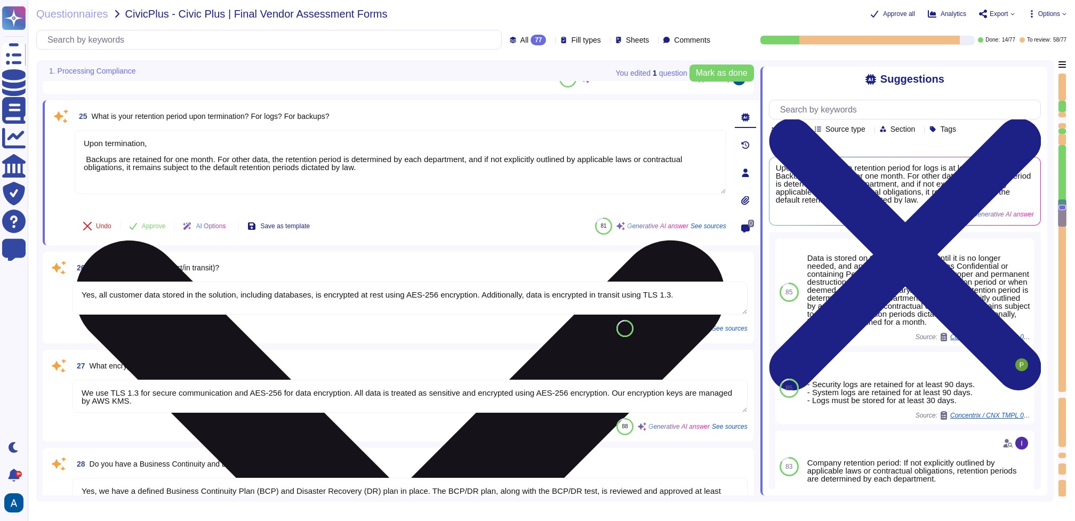
paste textarea "user - Security logs are retained for at least 90 days. - System logs are retai…"
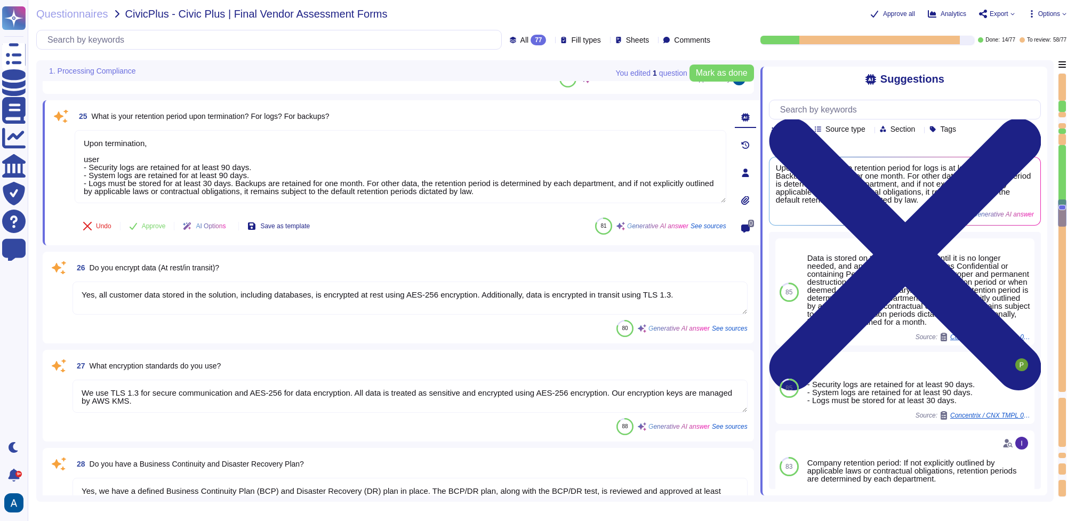
drag, startPoint x: 125, startPoint y: 158, endPoint x: 51, endPoint y: 159, distance: 73.6
click at [51, 159] on div "25 What is your retention period upon termination? For logs? For backups? Upon …" at bounding box center [388, 173] width 675 height 132
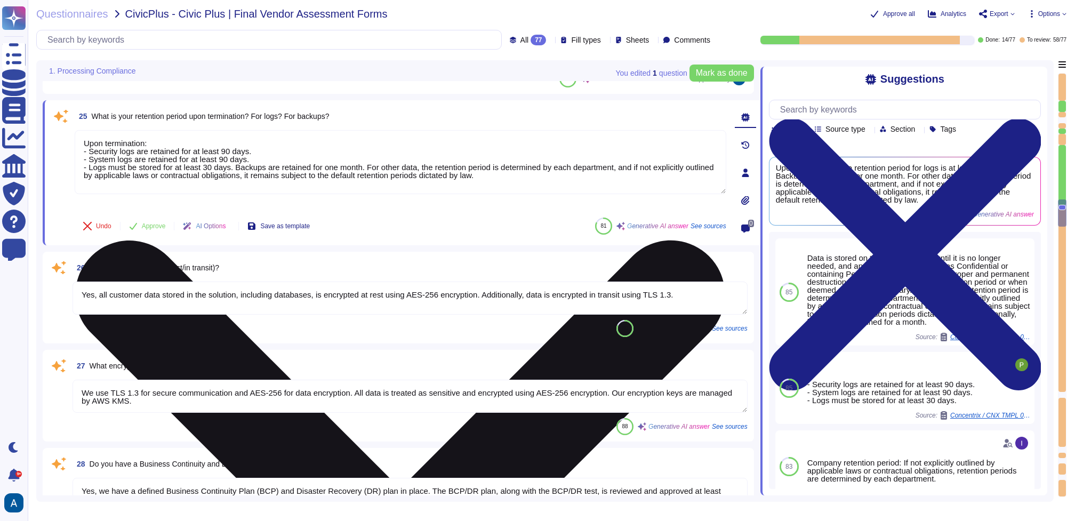
click at [241, 167] on textarea "Upon termination: - Security logs are retained for at least 90 days. - System l…" at bounding box center [400, 162] width 651 height 64
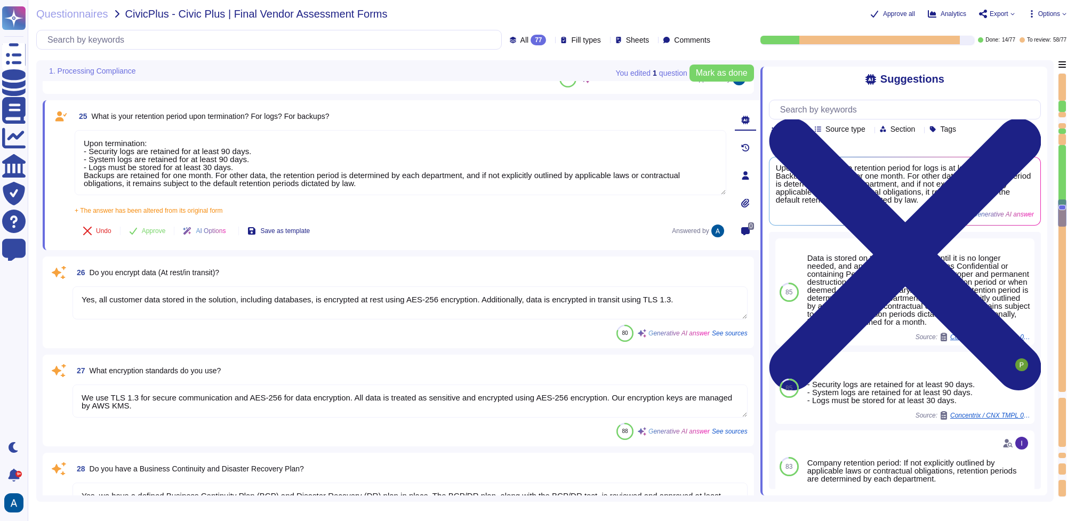
type textarea "Upon termination: - Security logs are retained for at least 90 days. - System l…"
type textarea "Our customers will be notified in case of critical changes in the infrastructur…"
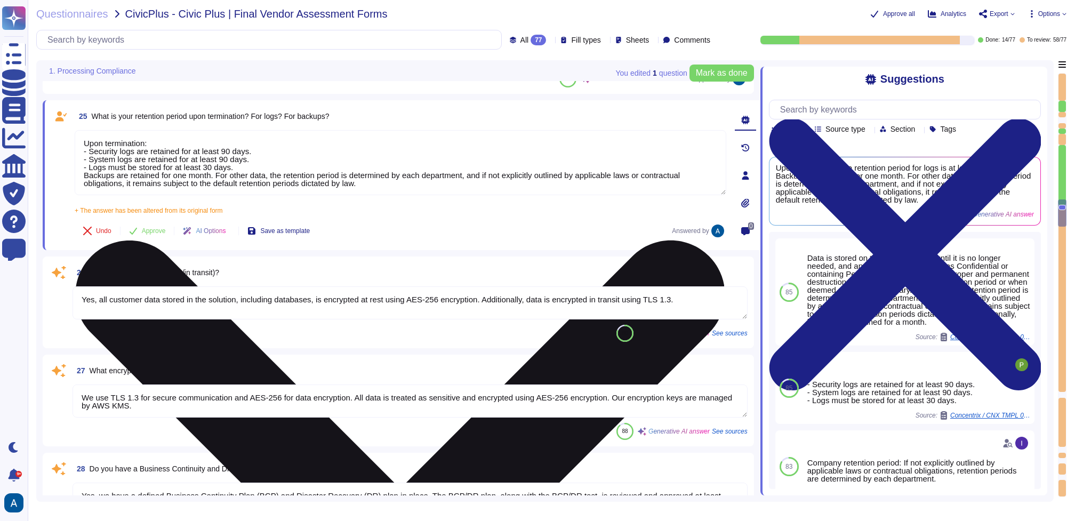
drag, startPoint x: 219, startPoint y: 174, endPoint x: 333, endPoint y: 186, distance: 114.7
click at [333, 186] on textarea "Upon termination: - Security logs are retained for at least 90 days. - System l…" at bounding box center [400, 162] width 651 height 65
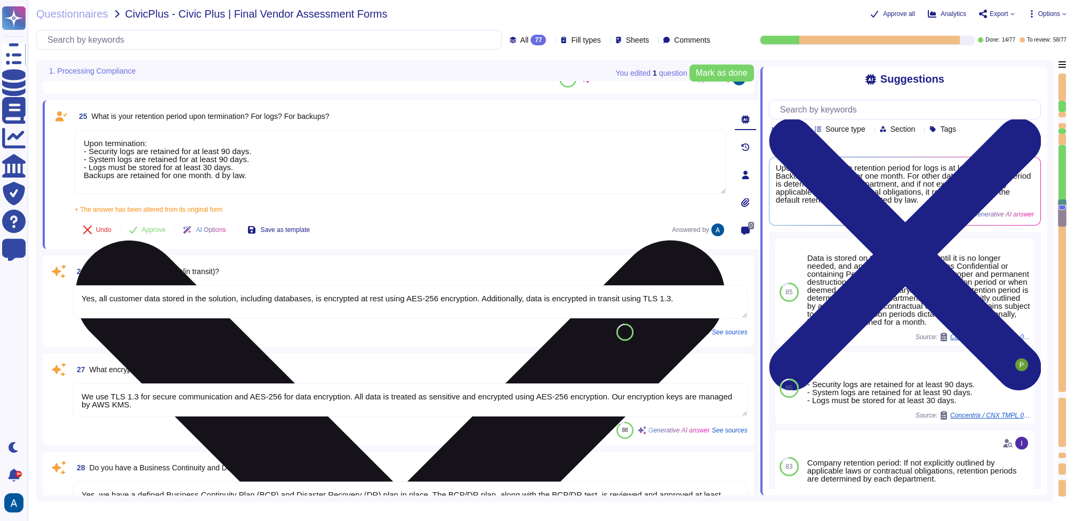
drag, startPoint x: 214, startPoint y: 176, endPoint x: 349, endPoint y: 176, distance: 134.9
click at [349, 176] on textarea "Upon termination: - Security logs are retained for at least 90 days. - System l…" at bounding box center [400, 162] width 651 height 64
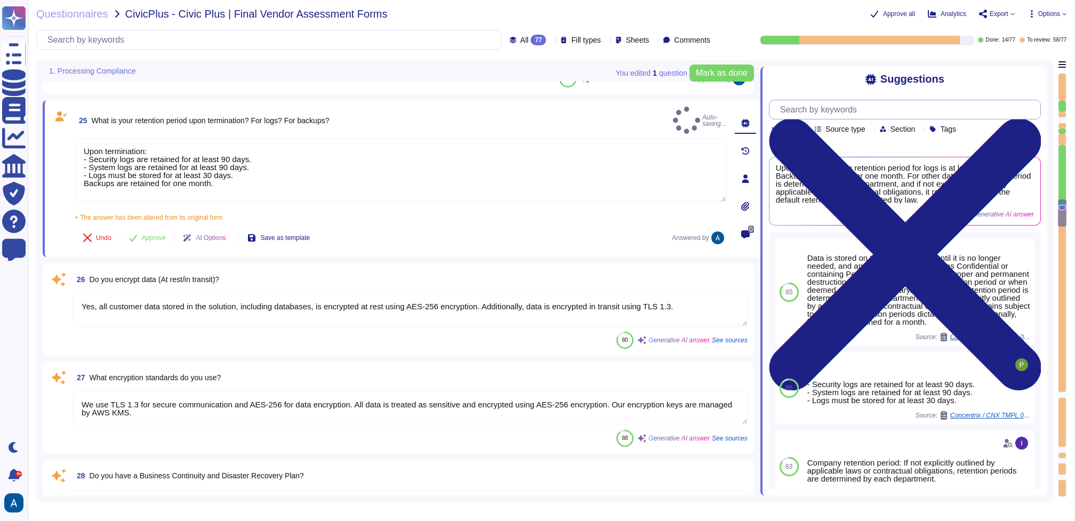
type textarea "Upon termination: - Security logs are retained for at least 90 days. - System l…"
click at [862, 114] on input "text" at bounding box center [907, 109] width 265 height 19
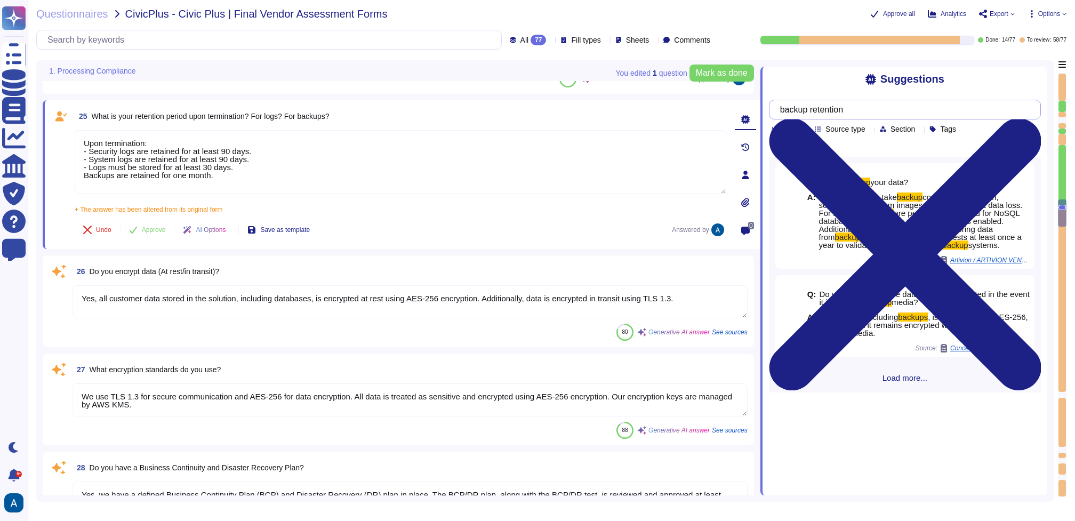
click at [833, 109] on input "backup retention" at bounding box center [902, 109] width 255 height 19
click at [806, 109] on input "backup retention" at bounding box center [902, 109] width 255 height 19
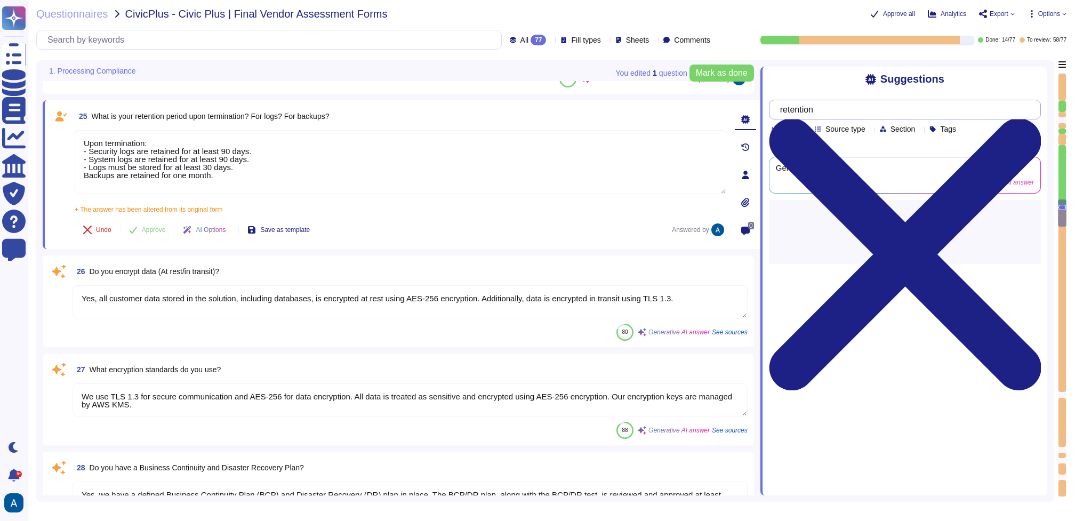
type input "retention"
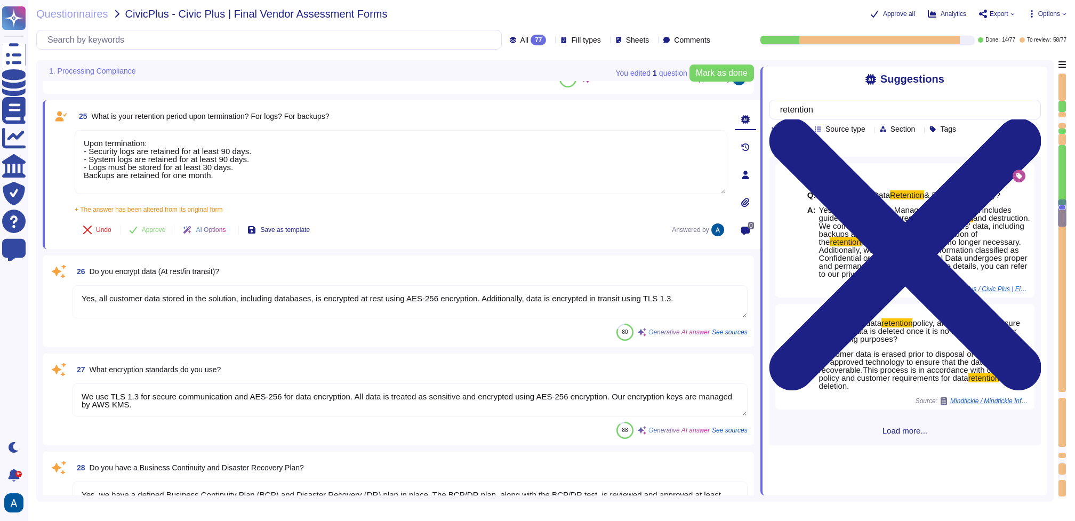
click at [897, 445] on div "Q: Do you have a Data Retention & Destruction Policy? A: Yes, we have a Data Ma…" at bounding box center [905, 301] width 272 height 288
click at [897, 434] on span "Load more..." at bounding box center [905, 430] width 272 height 8
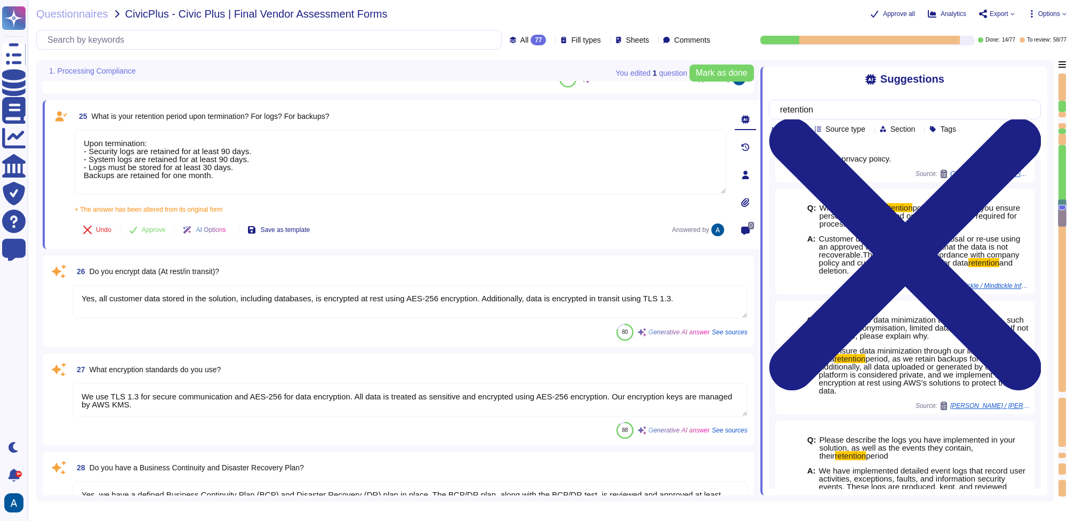
scroll to position [116, 0]
click at [158, 224] on button "Approve" at bounding box center [147, 229] width 54 height 21
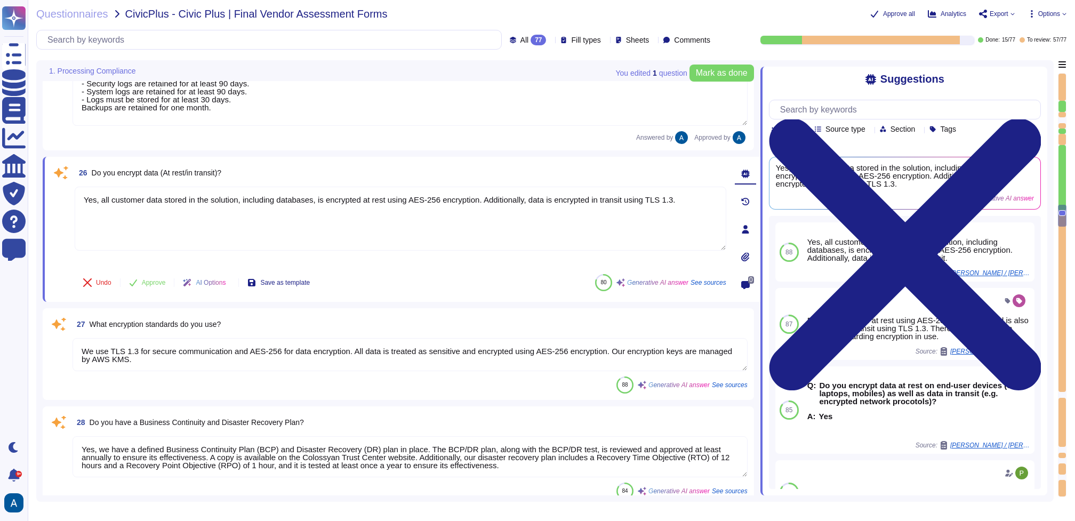
type textarea "Our customers will be notified in case of critical changes in the infrastructur…"
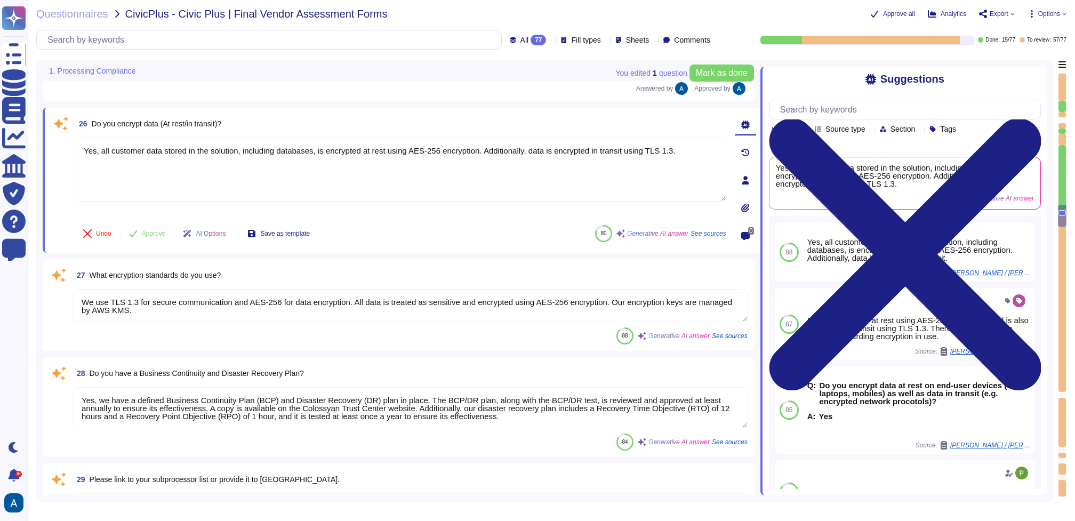
scroll to position [2404, 0]
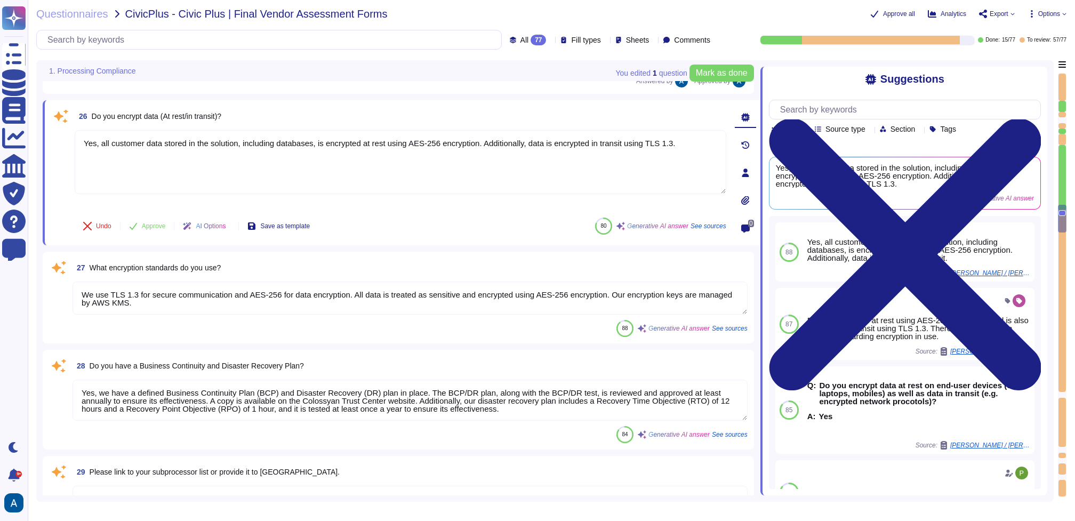
type textarea "We handle Data Subject Access Requests (DSARs) through a documented internal pr…"
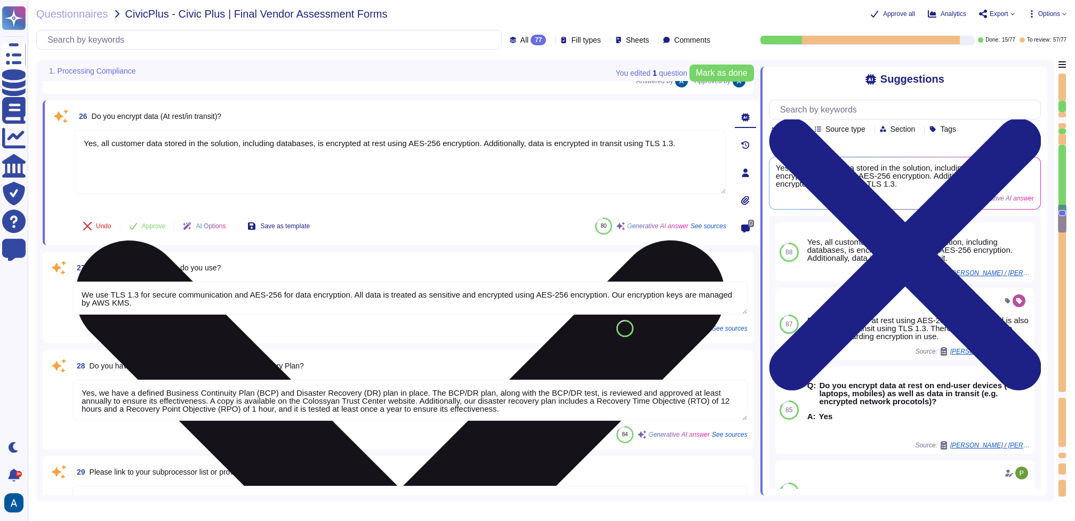
click at [217, 180] on textarea "Yes, all customer data stored in the solution, including databases, is encrypte…" at bounding box center [400, 162] width 651 height 64
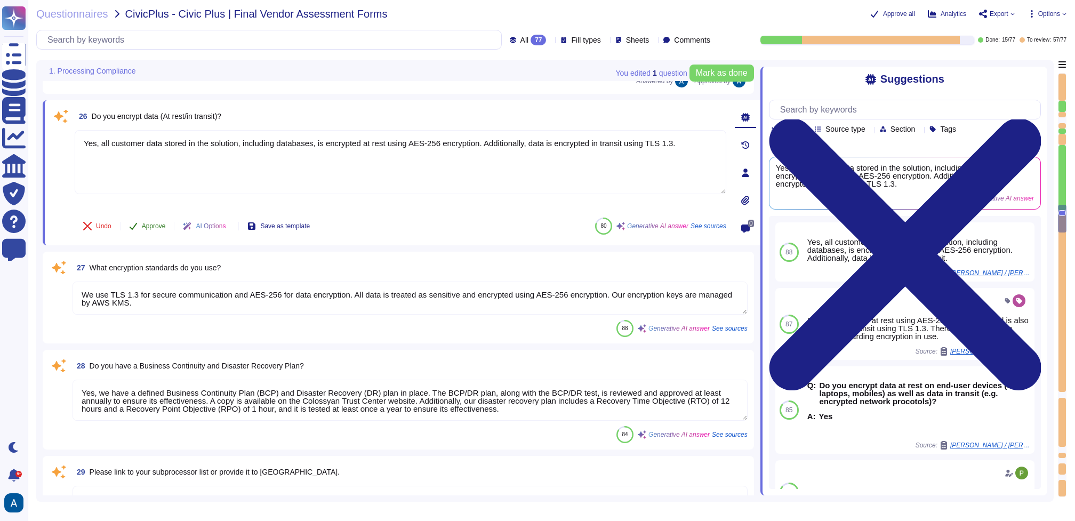
click at [155, 227] on span "Approve" at bounding box center [154, 226] width 24 height 6
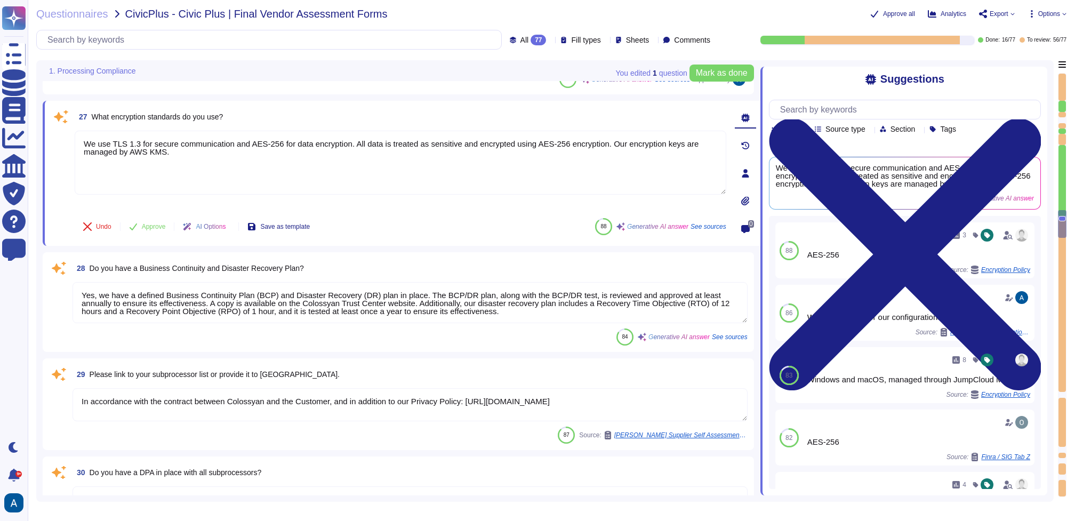
type textarea "We ensure third-party vendors comply with security policies through our compreh…"
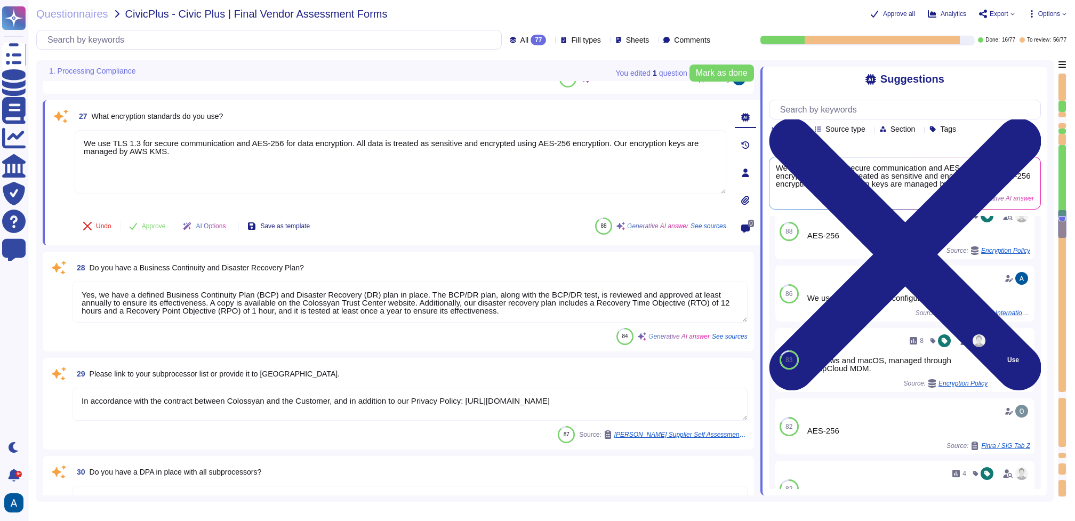
scroll to position [0, 0]
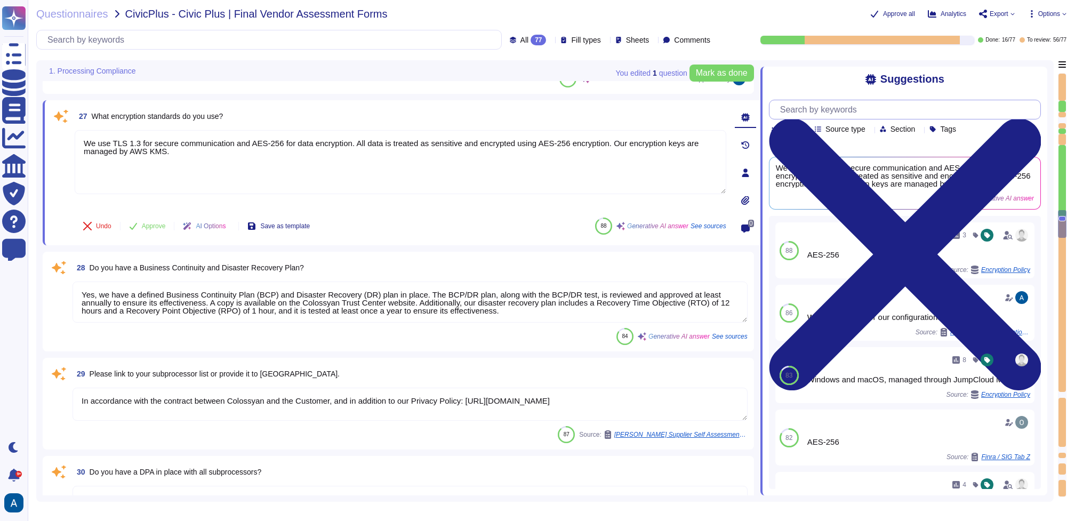
click at [870, 107] on input "text" at bounding box center [907, 109] width 265 height 19
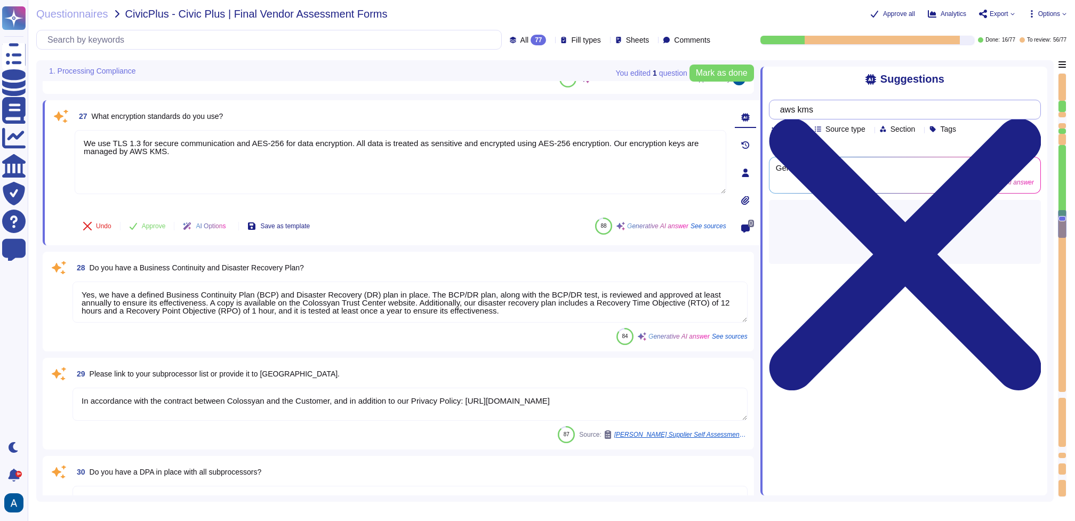
type input "aws kms"
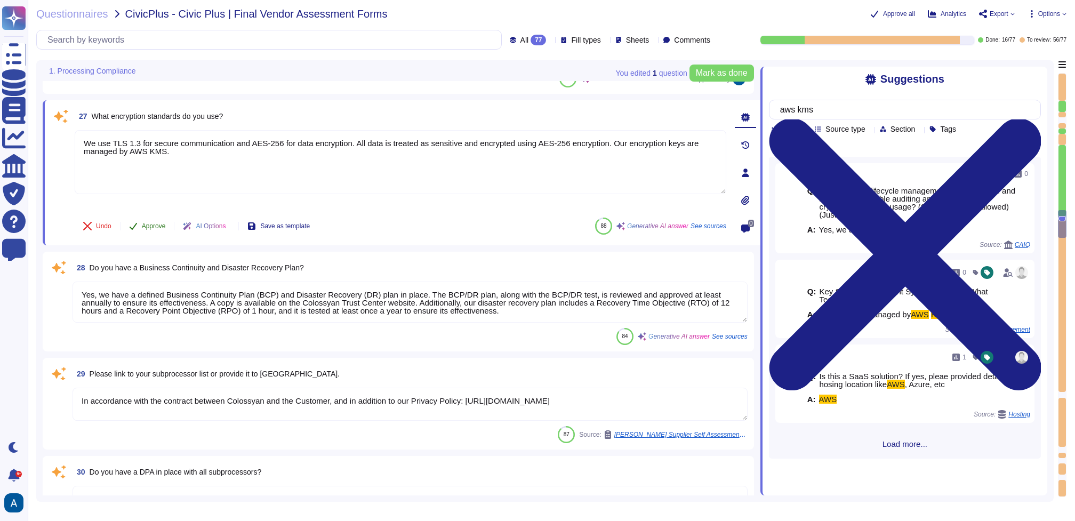
click at [143, 224] on span "Approve" at bounding box center [154, 226] width 24 height 6
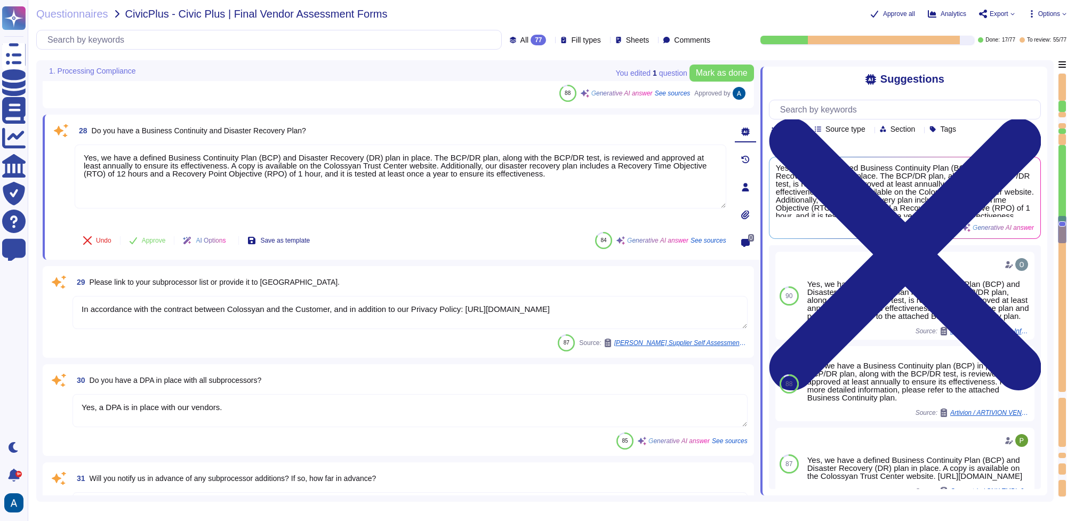
scroll to position [2592, 0]
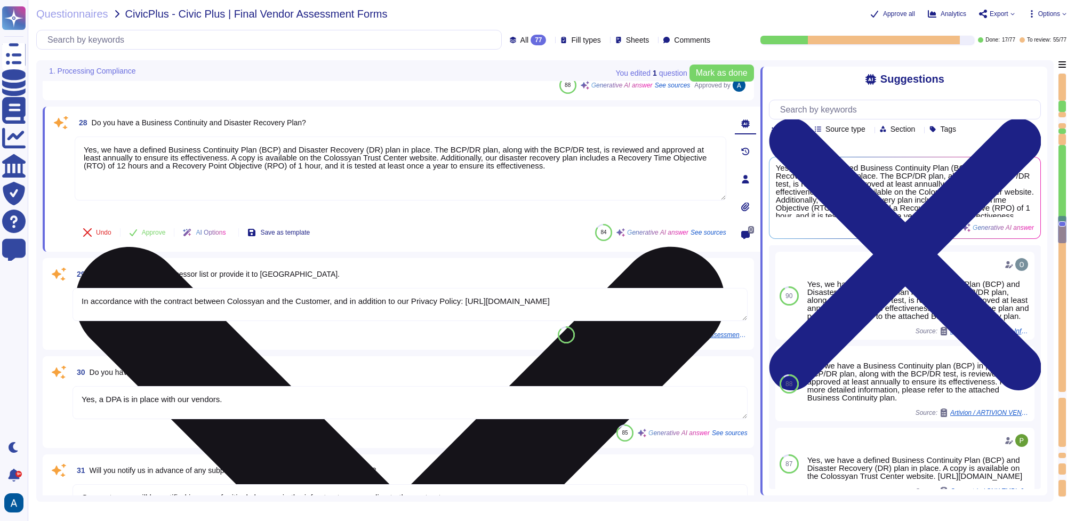
click at [284, 186] on textarea "Yes, we have a defined Business Continuity Plan (BCP) and Disaster Recovery (DR…" at bounding box center [400, 168] width 651 height 64
click at [584, 174] on textarea "Yes, we have a defined Business Continuity Plan (BCP) and Disaster Recovery (DR…" at bounding box center [400, 168] width 651 height 64
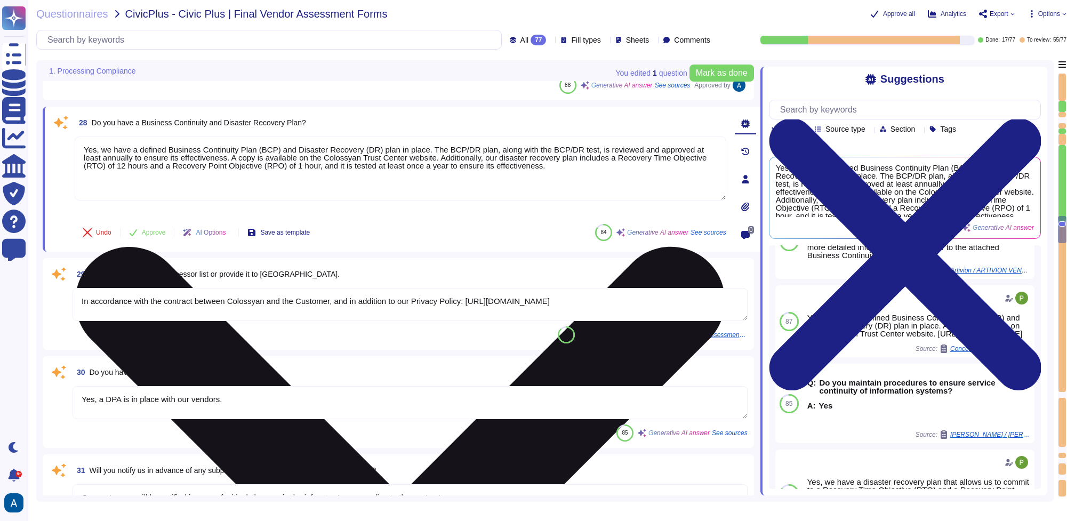
scroll to position [139, 0]
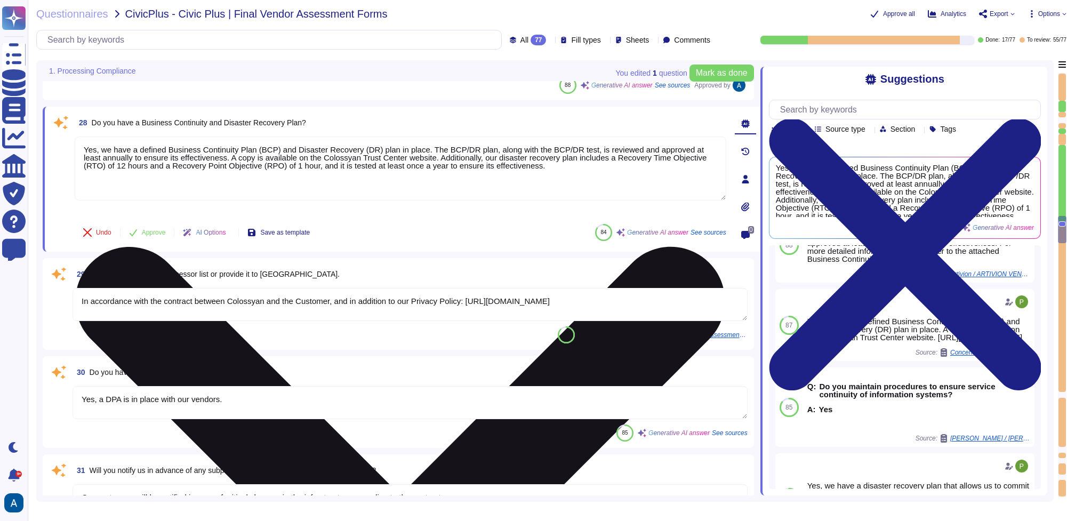
click at [237, 155] on textarea "Yes, we have a defined Business Continuity Plan (BCP) and Disaster Recovery (DR…" at bounding box center [400, 168] width 651 height 64
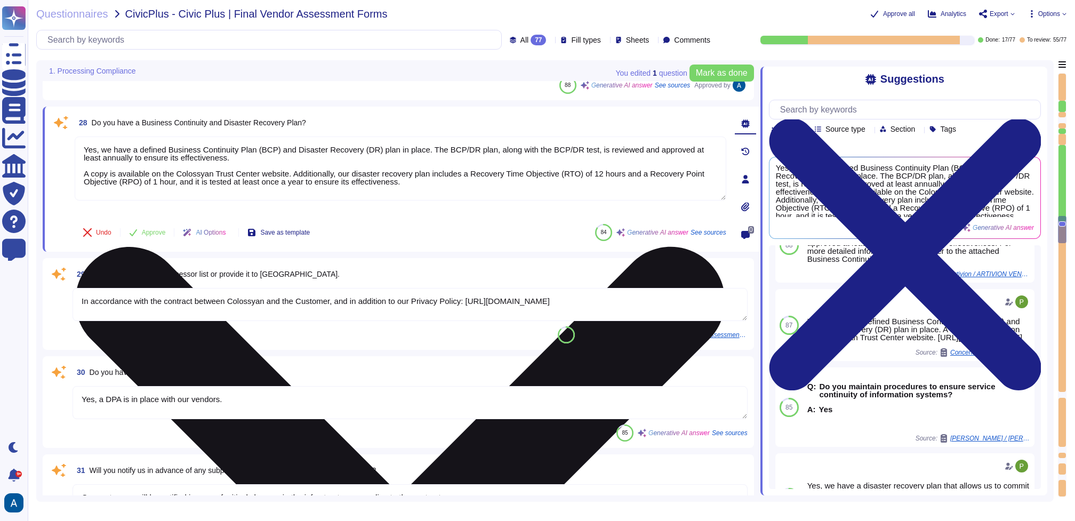
click at [299, 173] on textarea "Yes, we have a defined Business Continuity Plan (BCP) and Disaster Recovery (DR…" at bounding box center [400, 168] width 651 height 64
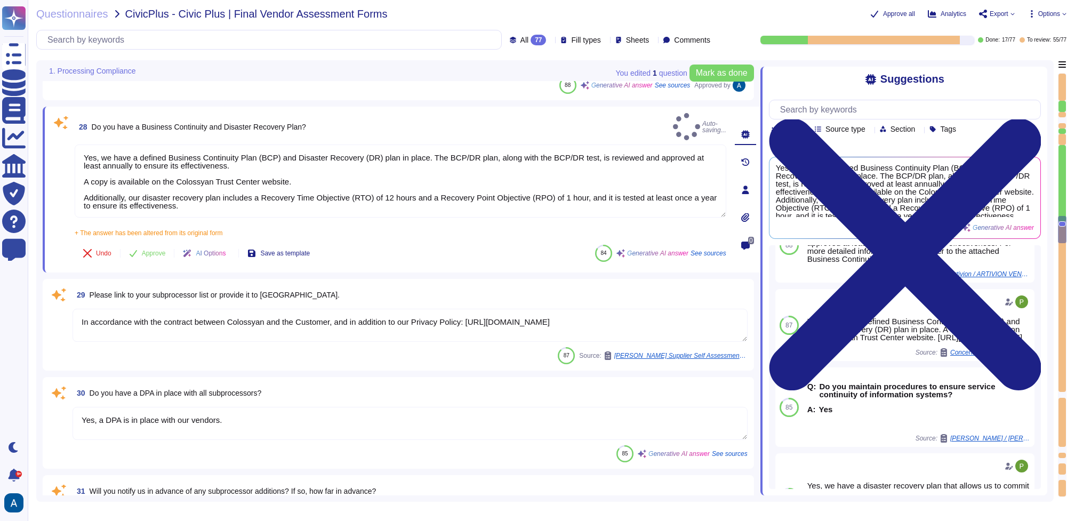
type textarea "Yes, we have a defined Business Continuity Plan (BCP) and Disaster Recovery (DR…"
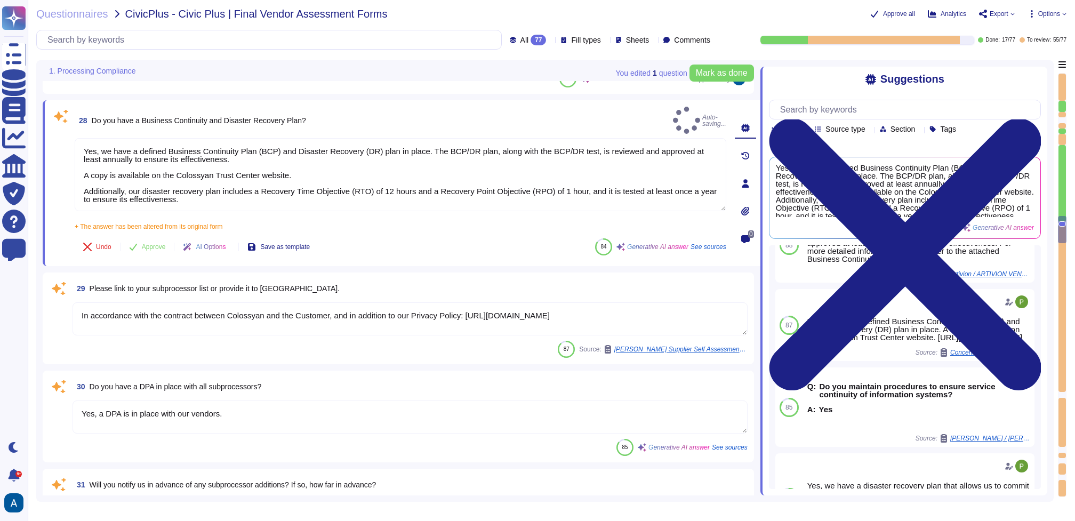
type textarea "We ensure third-party vendors comply with security policies through our compreh…"
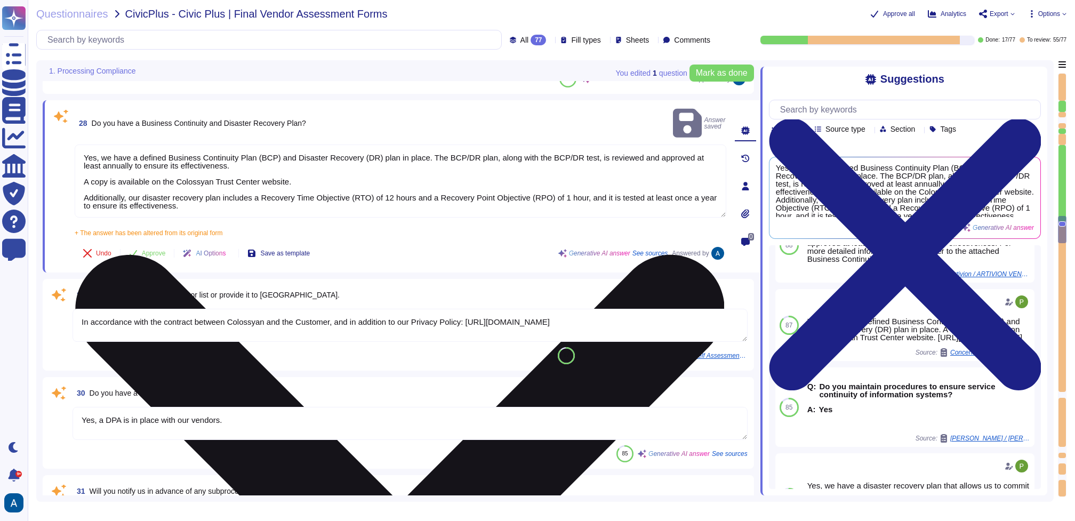
click at [309, 162] on textarea "Yes, we have a defined Business Continuity Plan (BCP) and Disaster Recovery (DR…" at bounding box center [400, 180] width 651 height 73
click at [313, 163] on textarea "Yes, we have a defined Business Continuity Plan (BCP) and Disaster Recovery (DR…" at bounding box center [400, 180] width 651 height 73
click at [313, 164] on textarea "Yes, we have a defined Business Continuity Plan (BCP) and Disaster Recovery (DR…" at bounding box center [400, 180] width 651 height 73
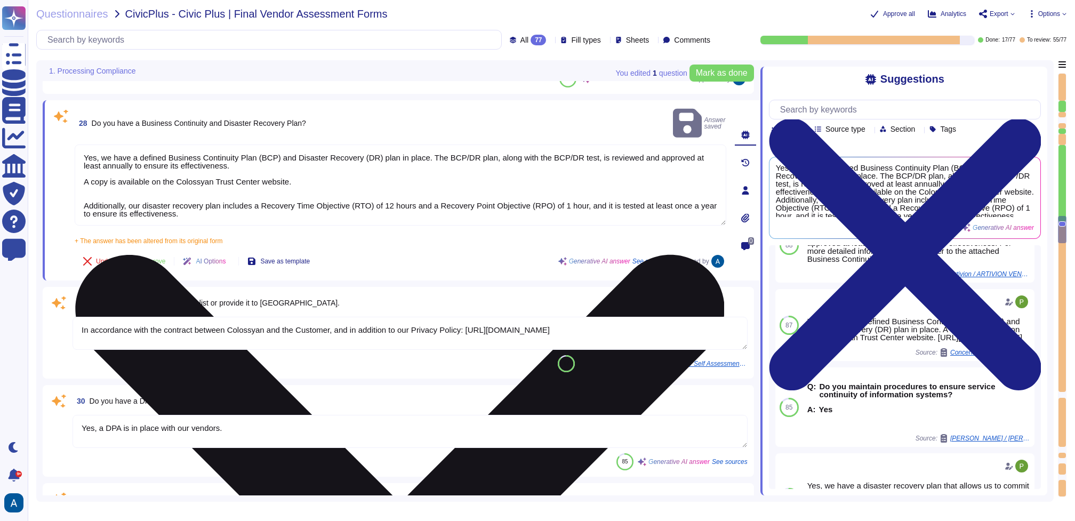
paste textarea "[URL][DOMAIN_NAME]"
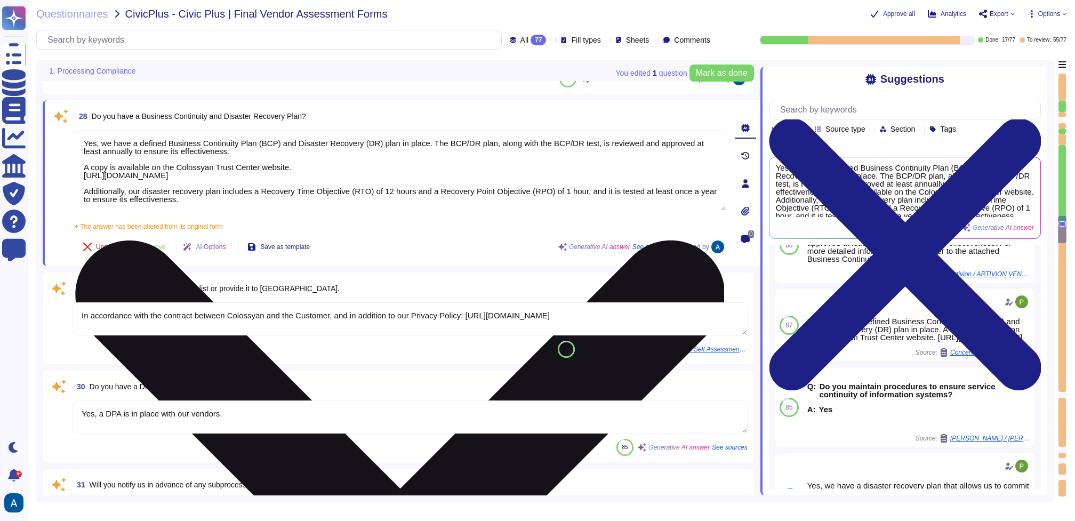
drag, startPoint x: 440, startPoint y: 142, endPoint x: 450, endPoint y: 150, distance: 12.6
click at [450, 150] on textarea "Yes, we have a defined Business Continuity Plan (BCP) and Disaster Recovery (DR…" at bounding box center [400, 170] width 651 height 81
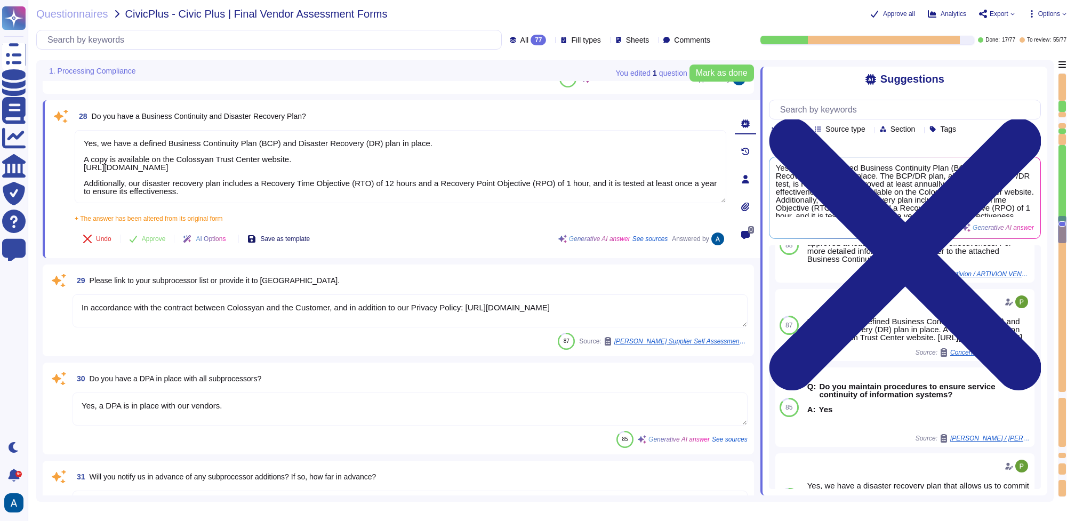
scroll to position [1, 0]
drag, startPoint x: 84, startPoint y: 178, endPoint x: 267, endPoint y: 241, distance: 192.9
click at [267, 241] on div "28 Do you have a Business Continuity and Disaster Recovery Plan? Yes, we have a…" at bounding box center [388, 179] width 675 height 145
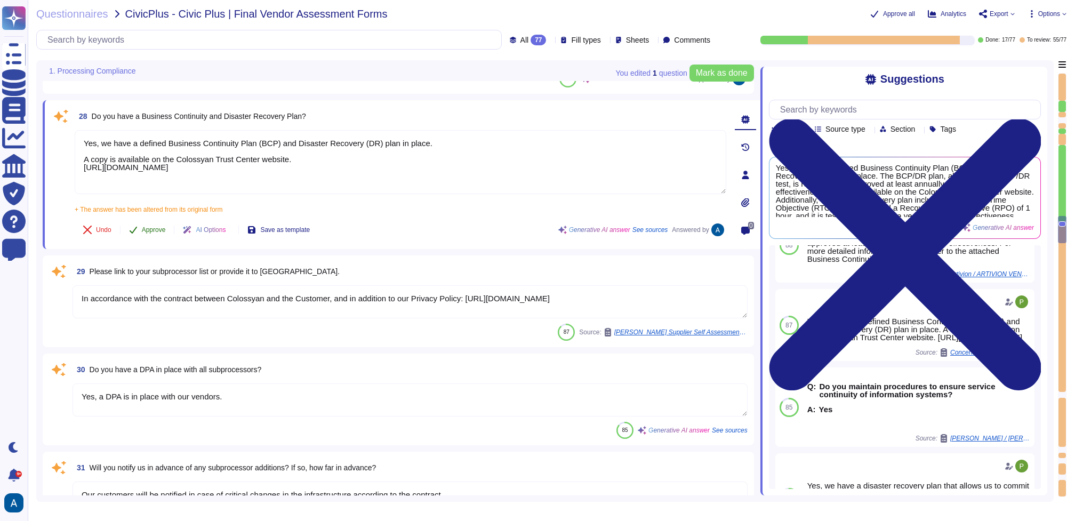
type textarea "Yes, we have a defined Business Continuity Plan (BCP) and Disaster Recovery (DR…"
click at [163, 231] on span "Approve" at bounding box center [154, 230] width 24 height 6
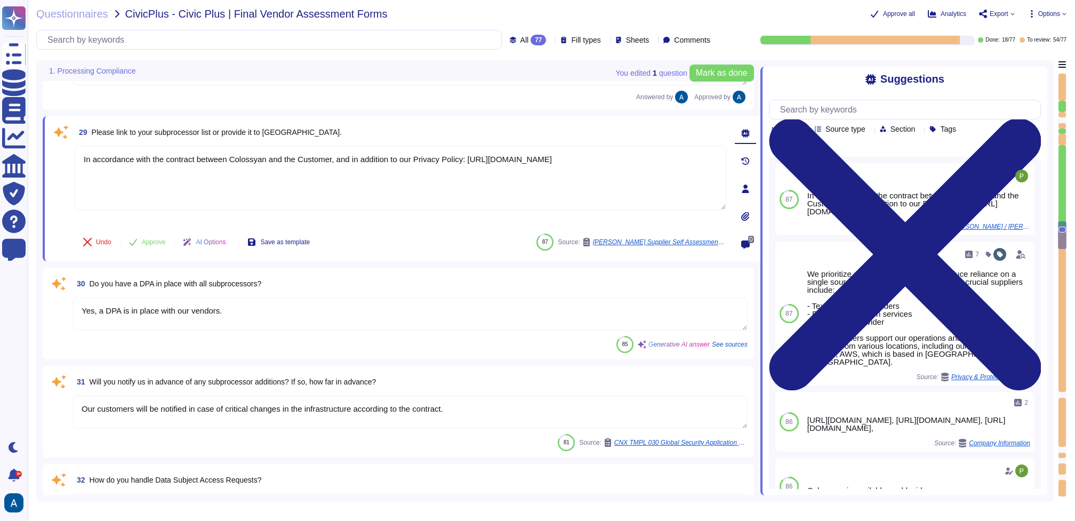
type textarea "Colossyan complies with the GDPR and carries out an annual independent penetrat…"
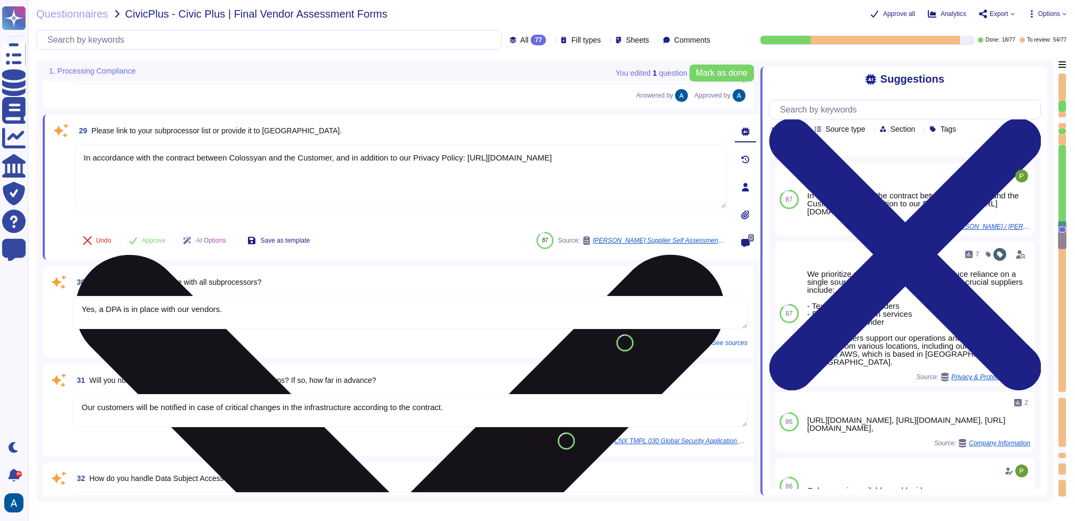
click at [189, 186] on textarea "In accordance with the contract between Colossyan and the Customer, and in addi…" at bounding box center [400, 176] width 651 height 64
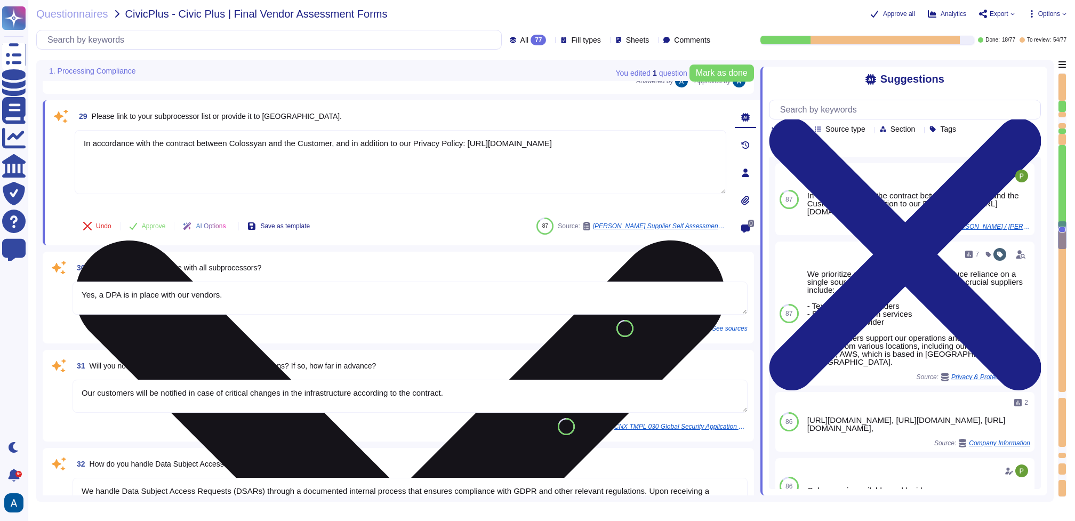
click at [551, 146] on textarea "In accordance with the contract between Colossyan and the Customer, and in addi…" at bounding box center [400, 162] width 651 height 64
click at [612, 146] on textarea "In accordance with the contract between Colossyan and the Customer, and in addi…" at bounding box center [400, 162] width 651 height 64
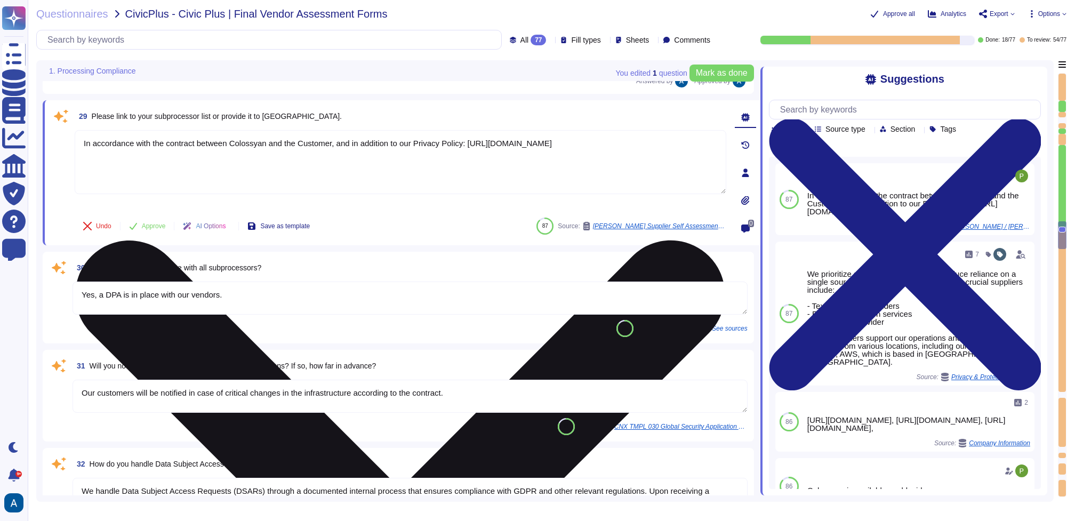
drag, startPoint x: 630, startPoint y: 148, endPoint x: 479, endPoint y: 138, distance: 150.6
click at [479, 138] on textarea "In accordance with the contract between Colossyan and the Customer, and in addi…" at bounding box center [400, 162] width 651 height 64
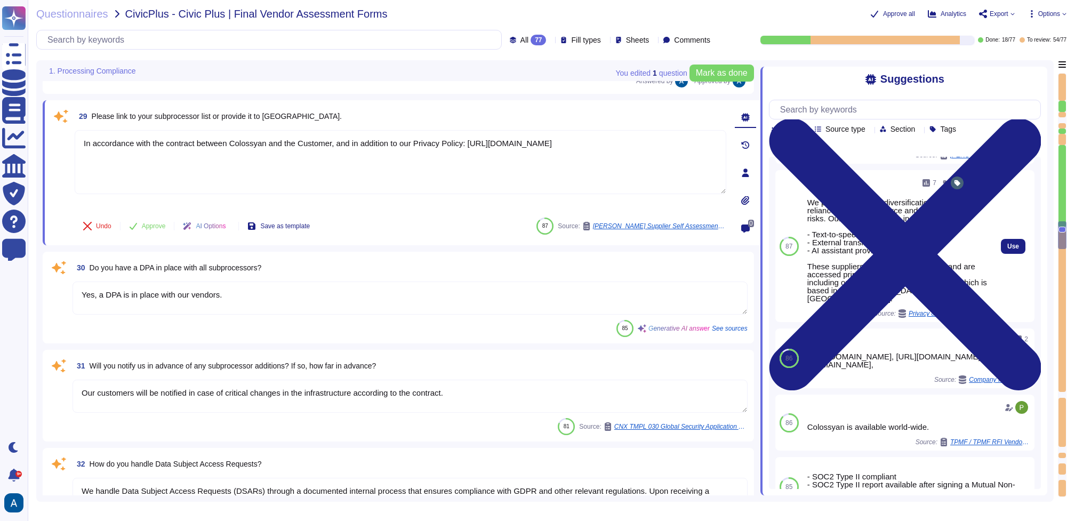
scroll to position [127, 0]
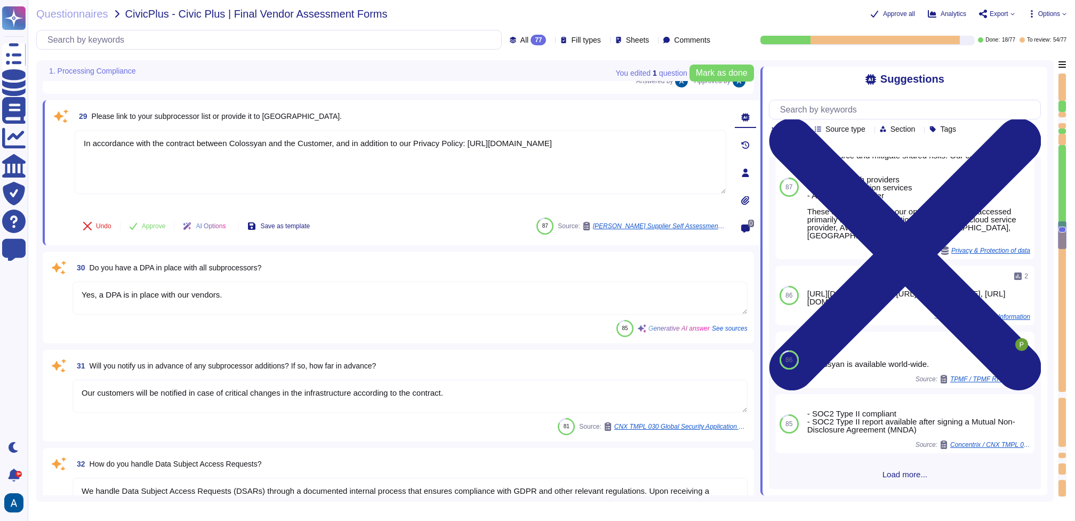
click at [901, 478] on span "Load more..." at bounding box center [905, 474] width 272 height 8
click at [511, 297] on textarea "Yes, a DPA is in place with our vendors." at bounding box center [409, 297] width 675 height 33
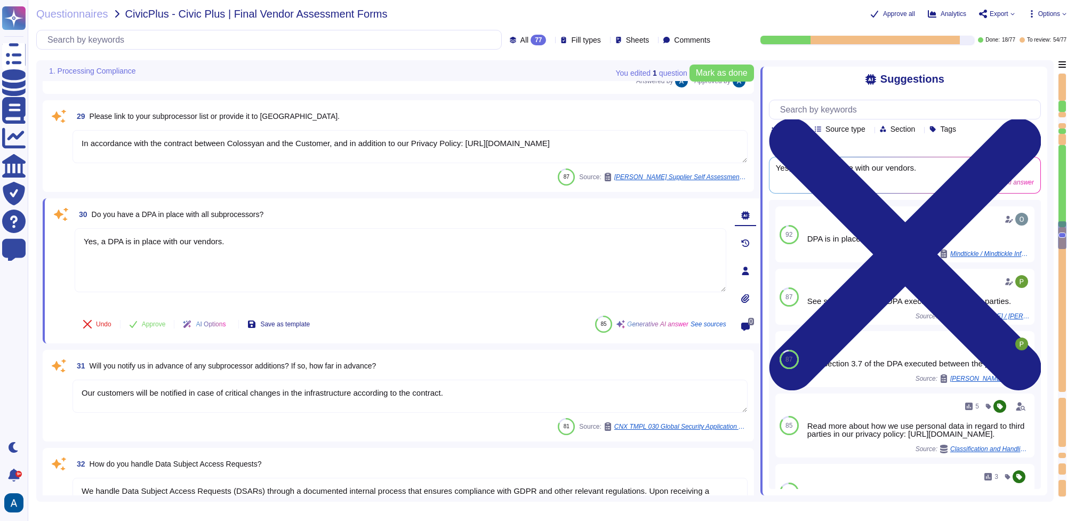
drag, startPoint x: 107, startPoint y: 245, endPoint x: 59, endPoint y: 231, distance: 49.9
click at [59, 231] on div "30 Do you have a DPA in place with all subprocessors? Yes, a DPA is in place wi…" at bounding box center [388, 271] width 675 height 132
click at [152, 317] on button "Approve" at bounding box center [147, 323] width 54 height 21
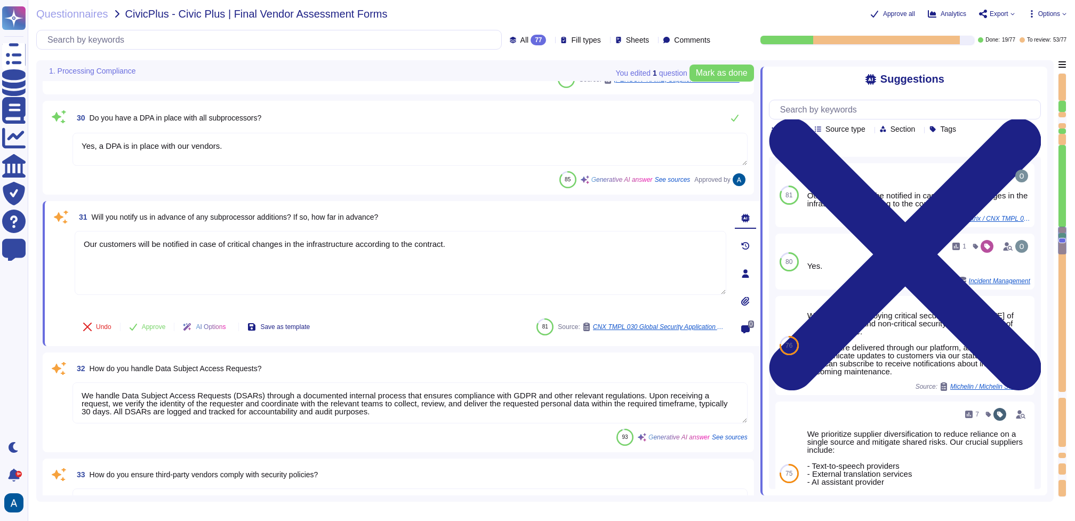
type textarea "Yes, we have a Data Processing Agreement (DPA) in place with our vendors. Howev…"
type textarea "We manage an inventory of assets that includes hardware, software, and data. Al…"
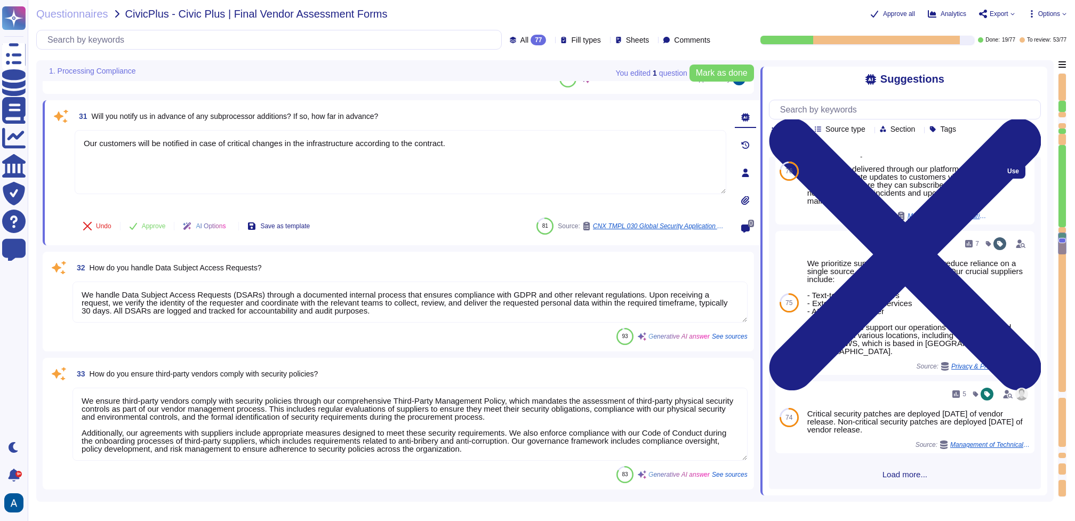
scroll to position [171, 0]
click at [512, 311] on textarea "We handle Data Subject Access Requests (DSARs) through a documented internal pr…" at bounding box center [409, 301] width 675 height 41
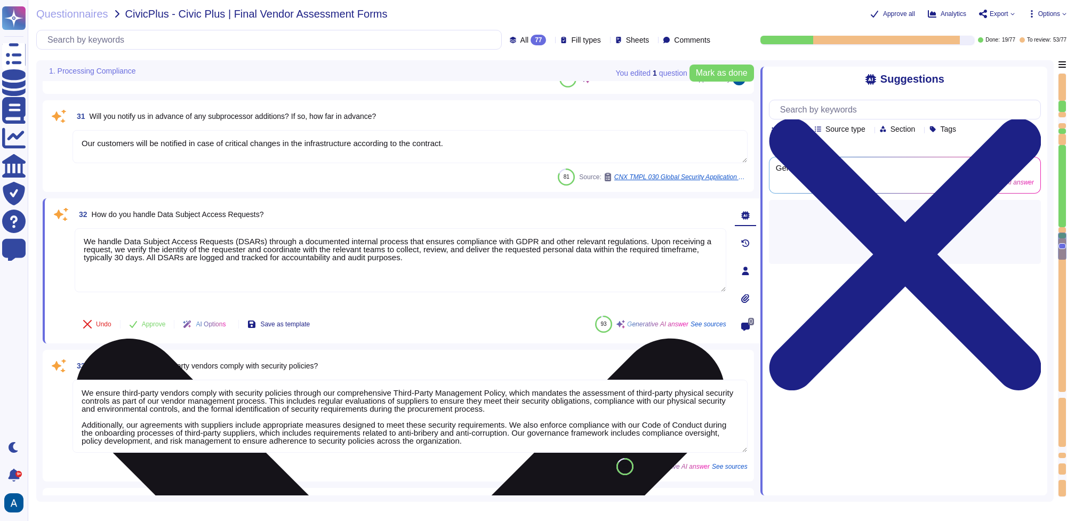
scroll to position [0, 0]
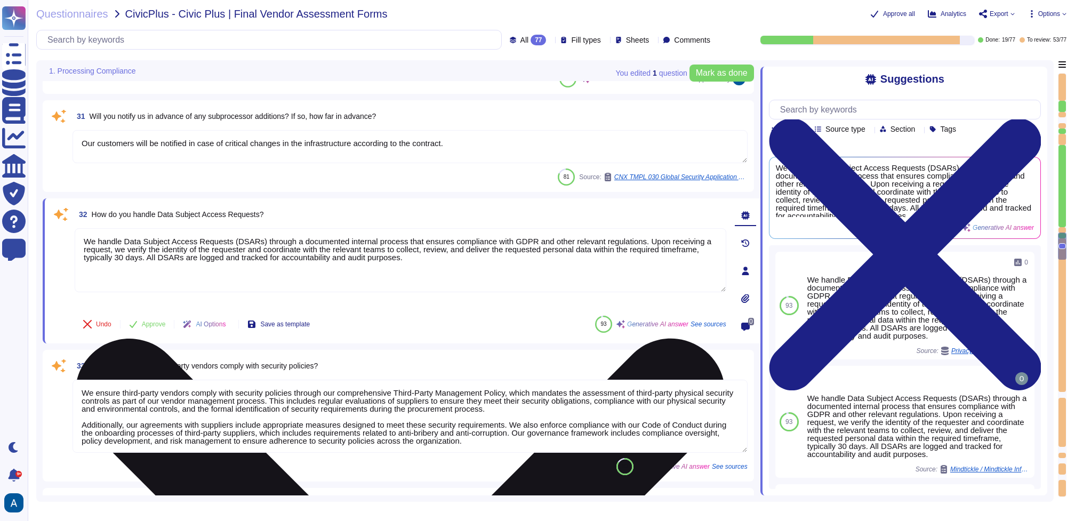
click at [305, 241] on textarea "We handle Data Subject Access Requests (DSARs) through a documented internal pr…" at bounding box center [400, 260] width 651 height 64
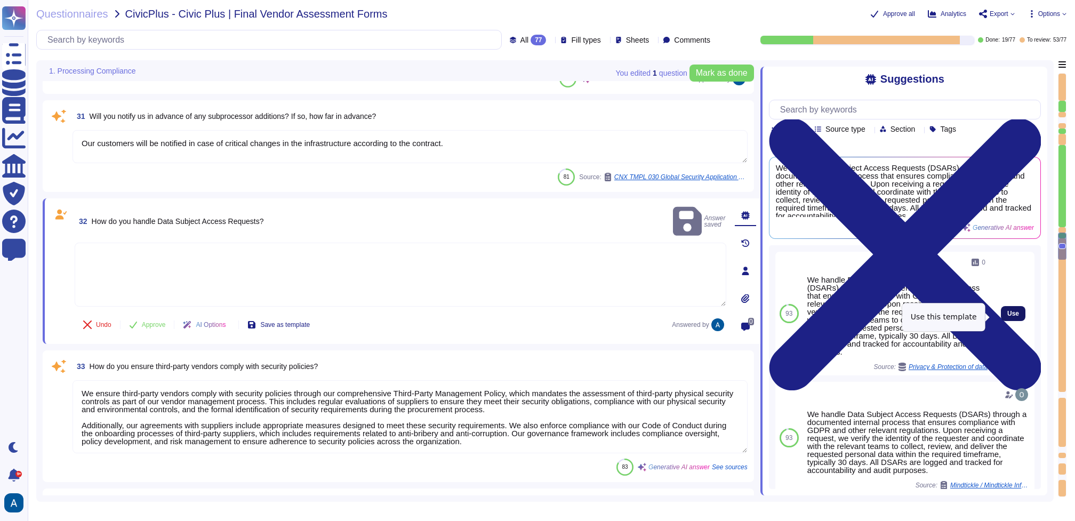
click at [1006, 321] on button "Use" at bounding box center [1013, 313] width 25 height 15
type textarea "We handle Data Subject Access Requests (DSARs) through a documented internal pr…"
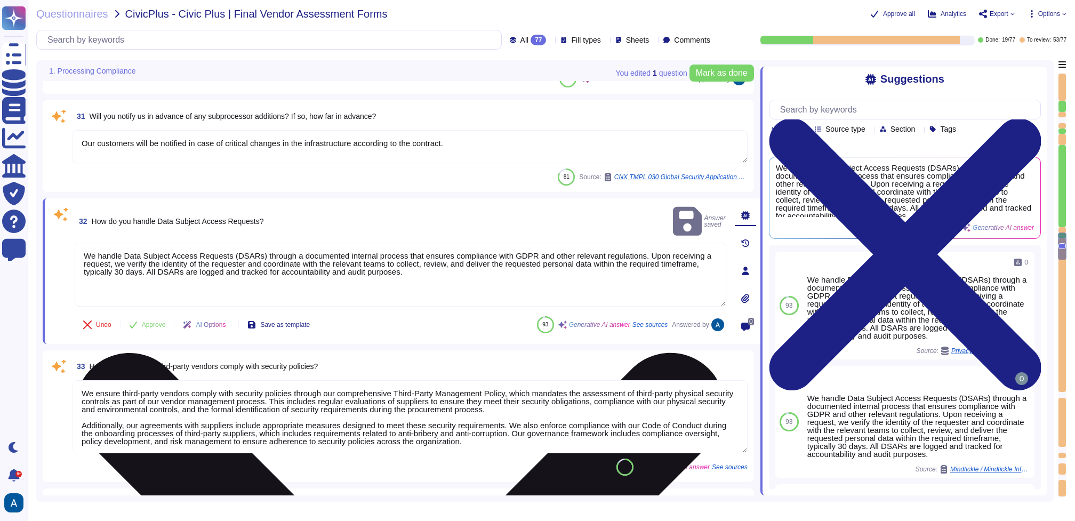
click at [649, 275] on textarea "We handle Data Subject Access Requests (DSARs) through a documented internal pr…" at bounding box center [400, 275] width 651 height 64
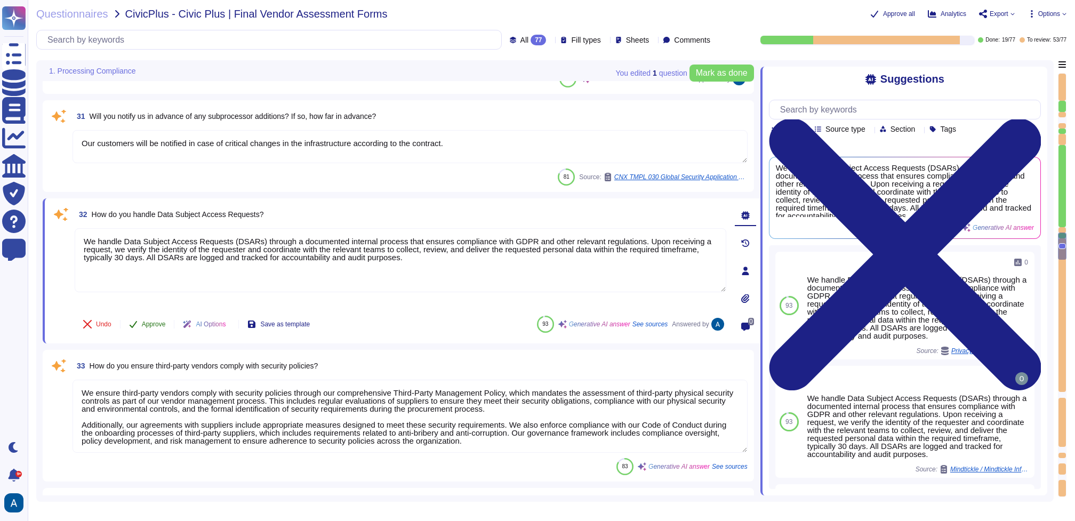
click at [154, 321] on span "Approve" at bounding box center [154, 324] width 24 height 6
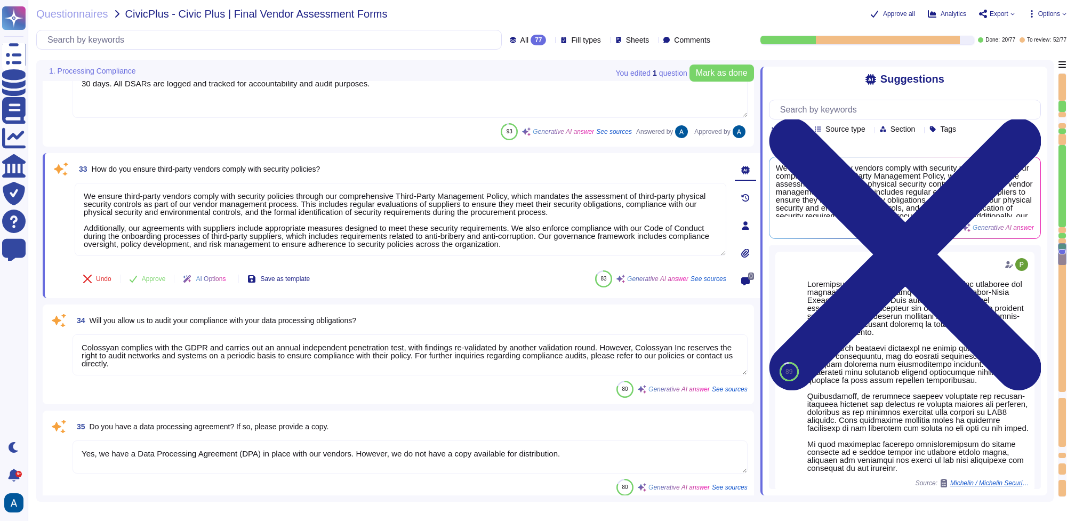
type textarea "Yes, we maintain an inventory of assets, including hardware and software, and a…"
type textarea "We classify assets based on their impact on business operations, data sensitivi…"
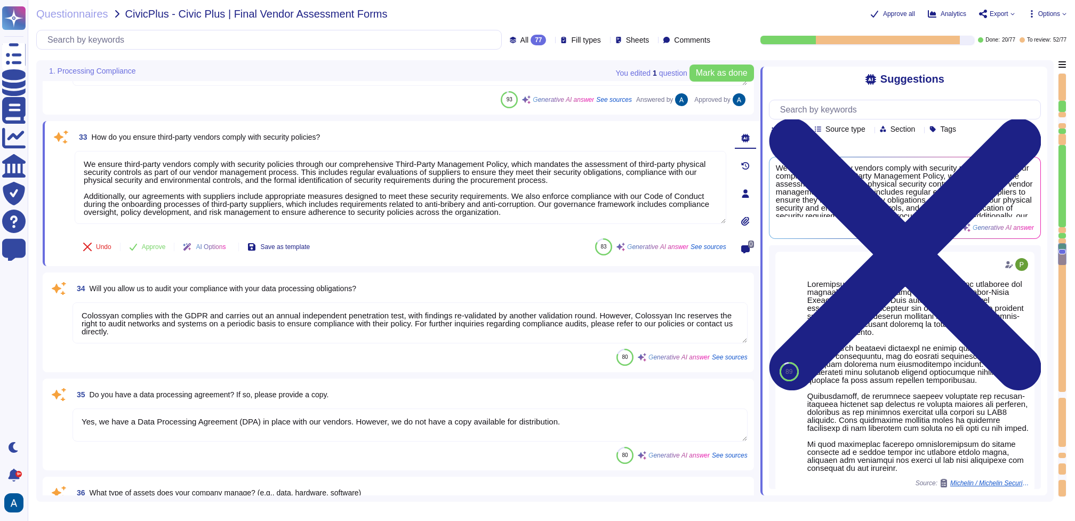
scroll to position [3109, 0]
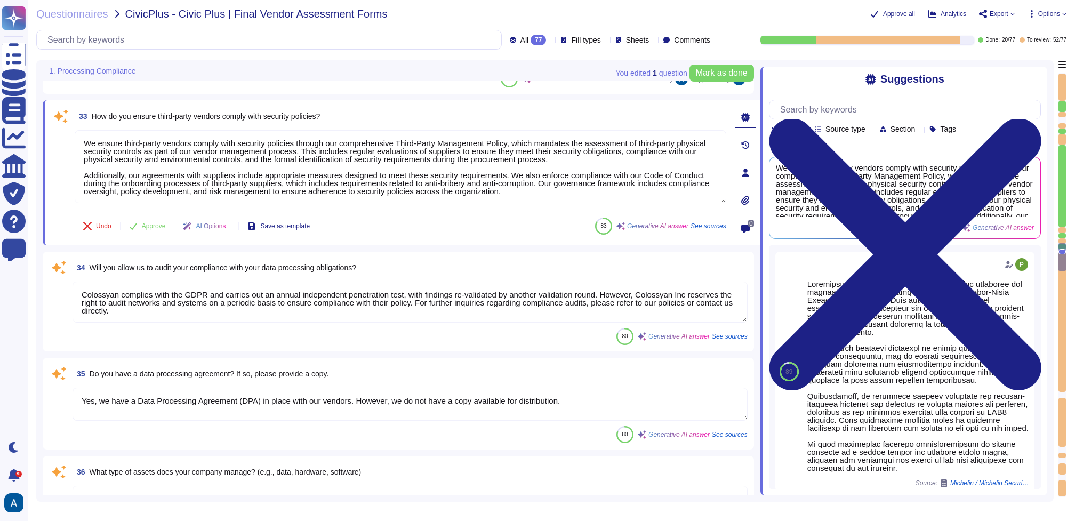
type textarea "Yes, we maintain an inventory of assets, including hardware and software, and a…"
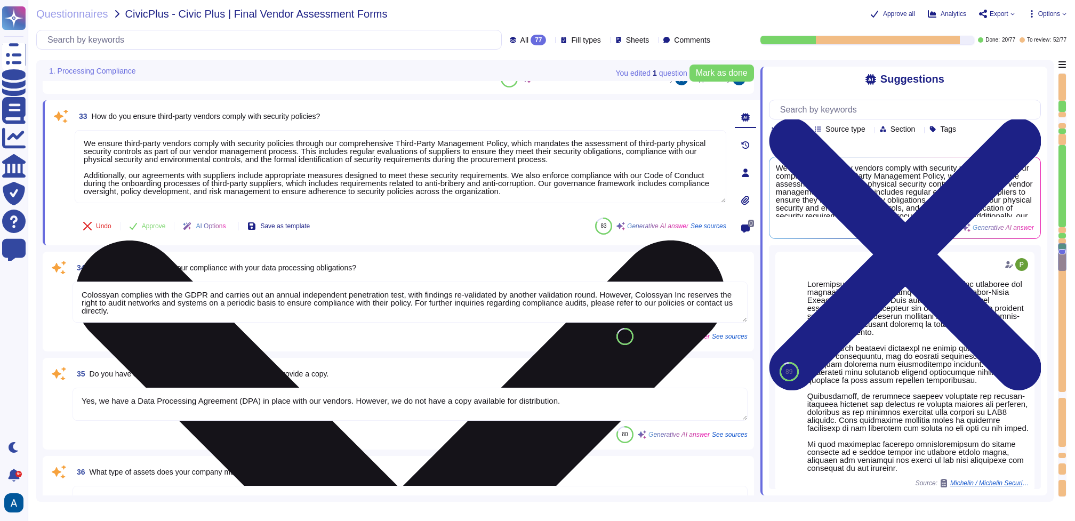
click at [317, 167] on textarea "We ensure third-party vendors comply with security policies through our compreh…" at bounding box center [400, 166] width 651 height 73
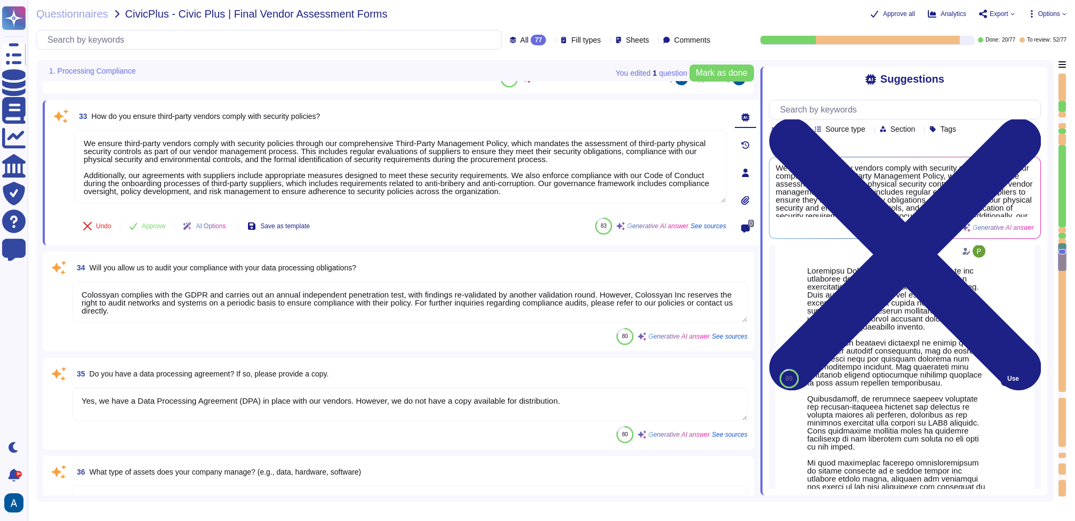
scroll to position [0, 0]
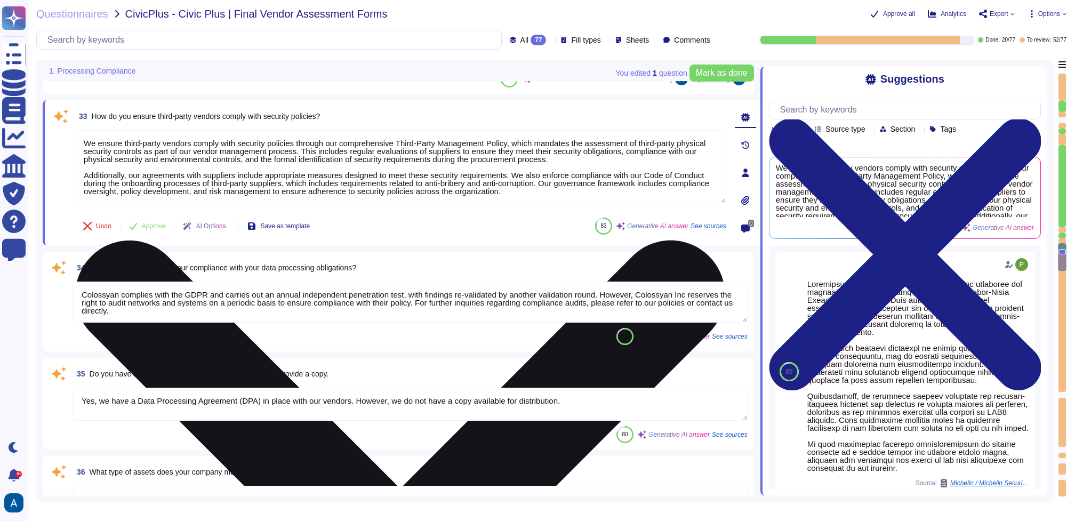
click at [594, 171] on textarea "We ensure third-party vendors comply with security policies through our compreh…" at bounding box center [400, 166] width 651 height 73
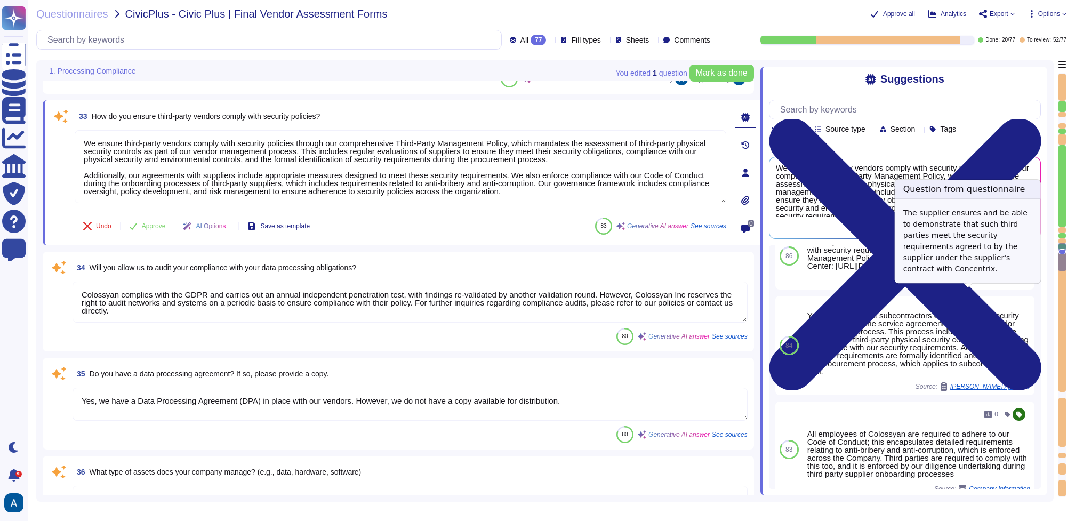
scroll to position [272, 0]
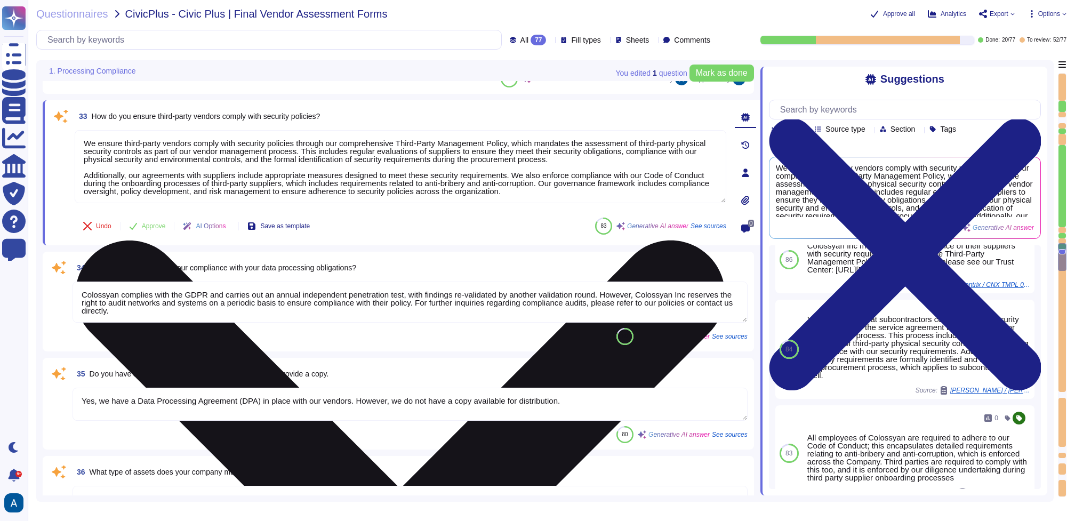
click at [465, 162] on textarea "We ensure third-party vendors comply with security policies through our compreh…" at bounding box center [400, 166] width 651 height 73
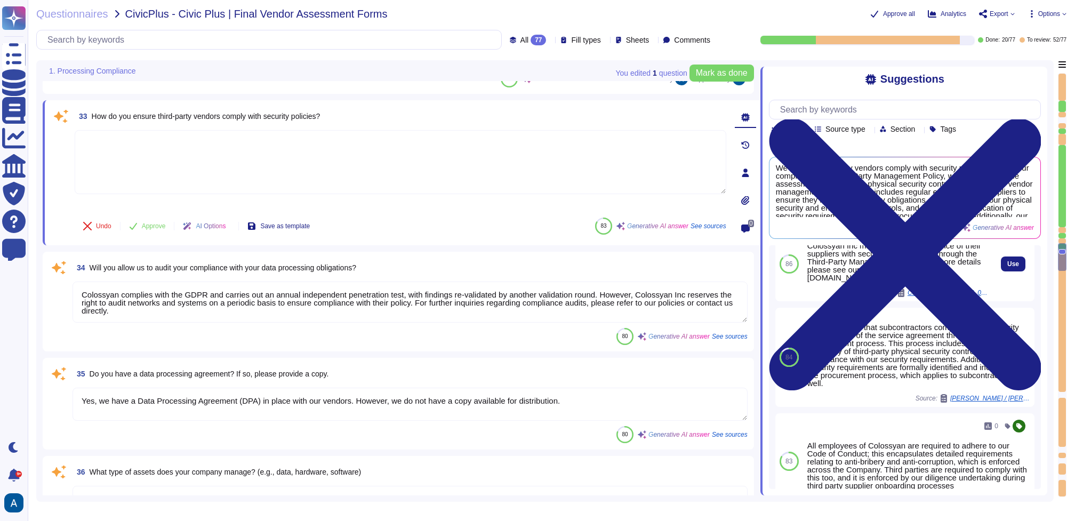
scroll to position [276, 0]
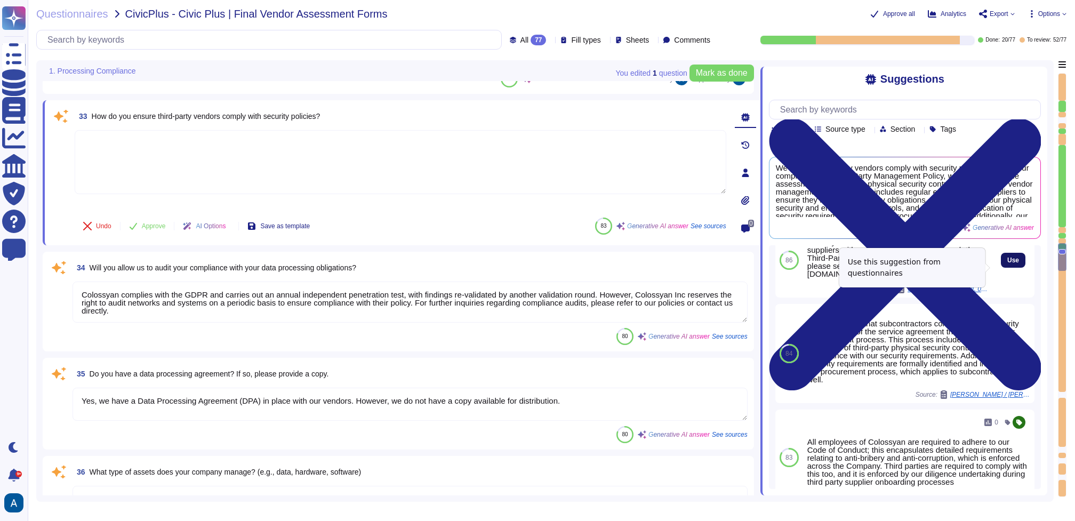
click at [1001, 268] on button "Use" at bounding box center [1013, 260] width 25 height 15
type textarea "Colossyan Inc manages the conformance of their suppliers with security requirem…"
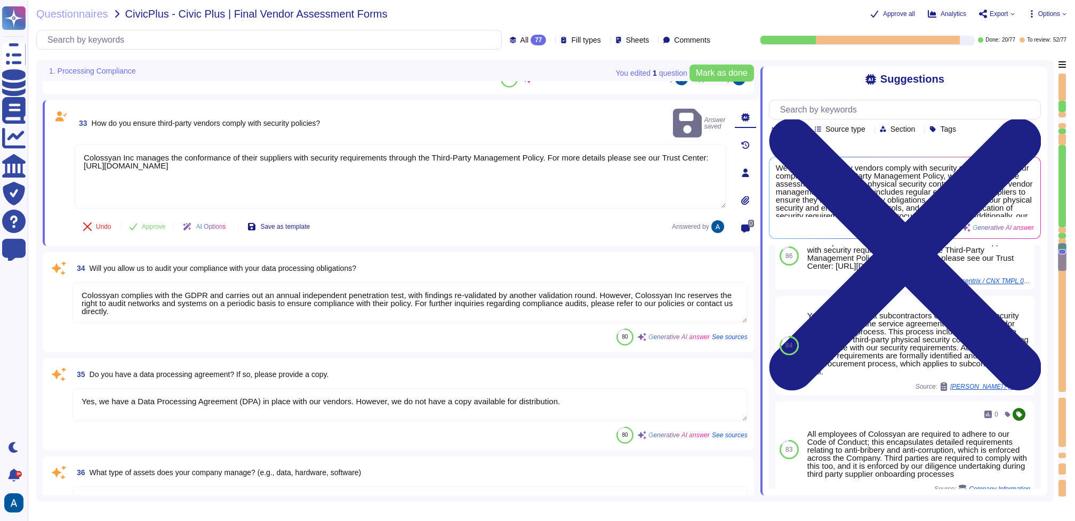
type textarea "Yes, we maintain an inventory of assets, including hardware and software, and a…"
click at [154, 224] on span "Approve" at bounding box center [154, 226] width 24 height 6
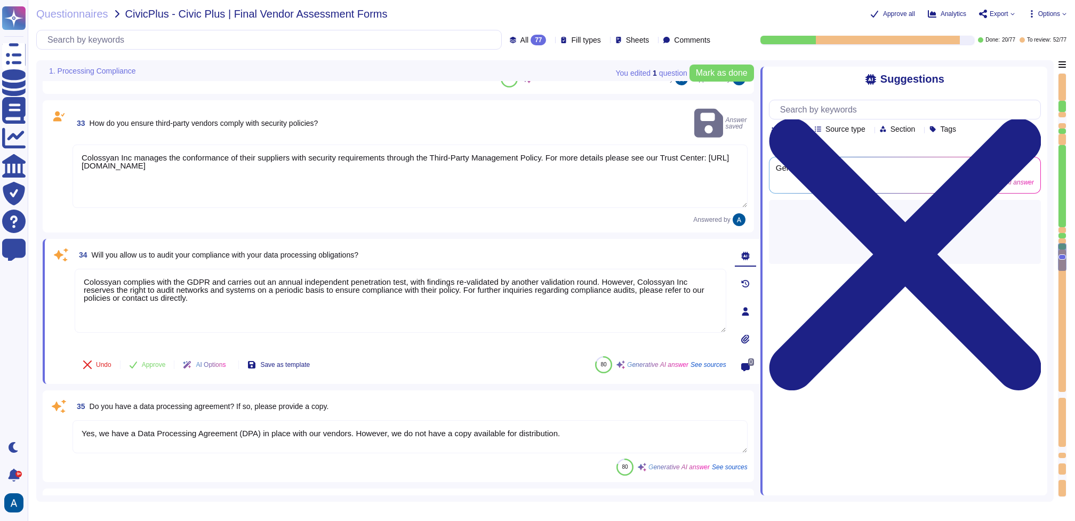
scroll to position [0, 0]
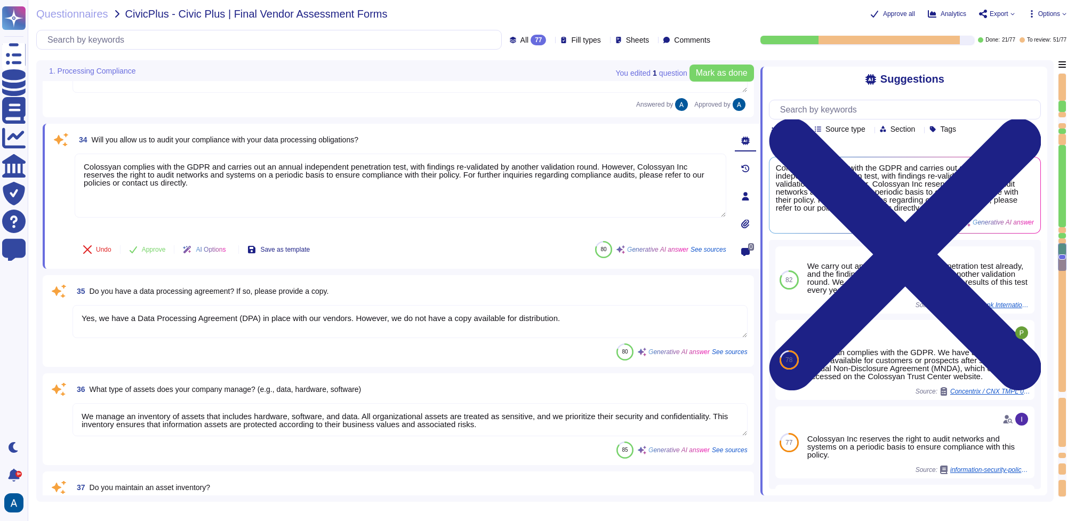
click at [238, 305] on textarea "Yes, we have a Data Processing Agreement (DPA) in place with our vendors. Howev…" at bounding box center [409, 321] width 675 height 33
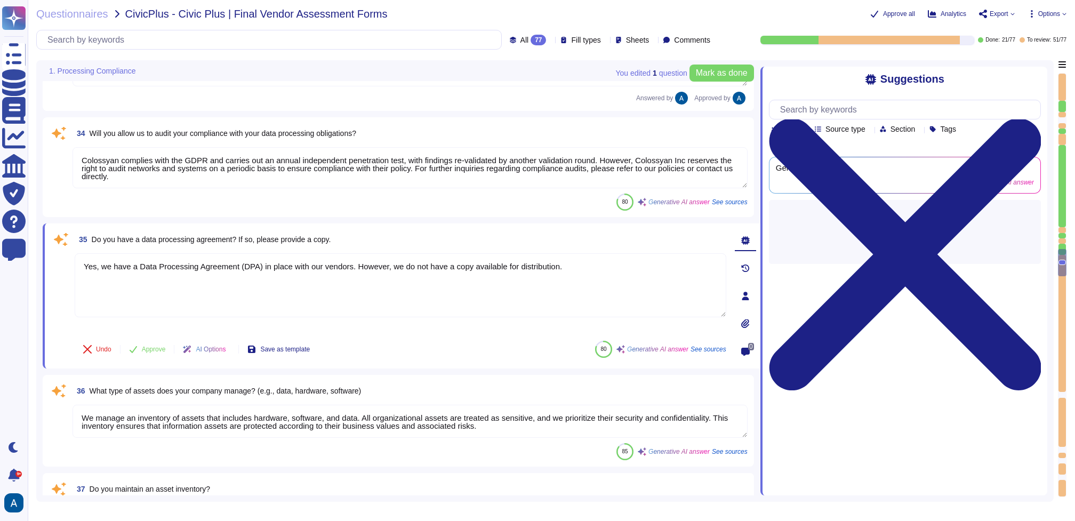
scroll to position [3227, 0]
type textarea "Yes, we maintain an inventory of assets, including hardware and software, and a…"
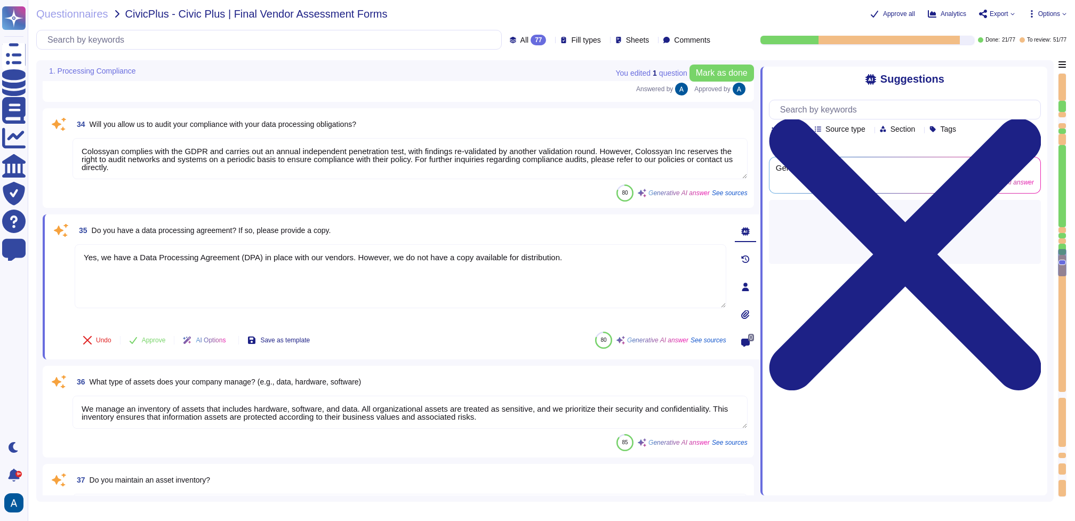
type textarea "We ensure secure disposal of decommissioned assets by following a comprehensive…"
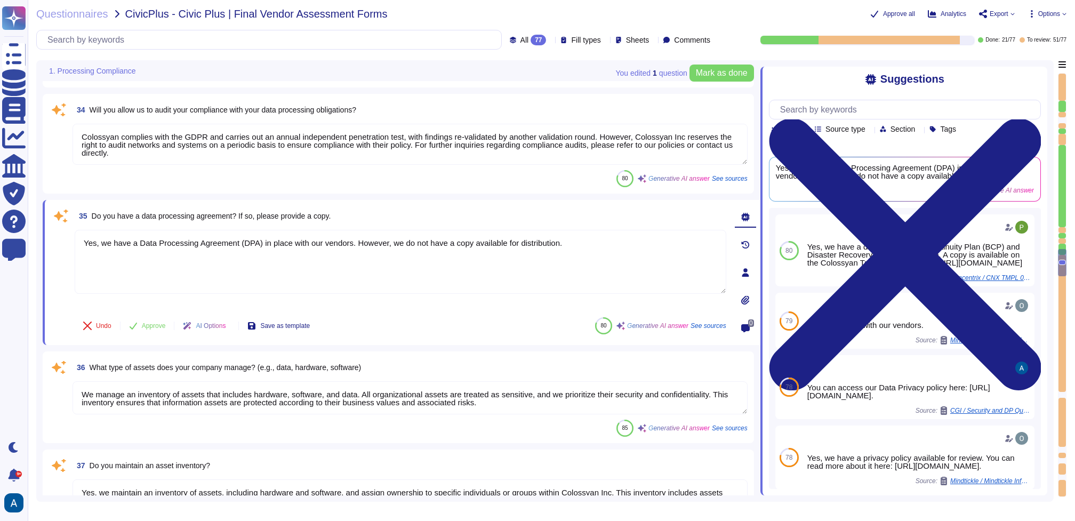
click at [275, 144] on textarea "Colossyan complies with the GDPR and carries out an annual independent penetrat…" at bounding box center [409, 144] width 675 height 41
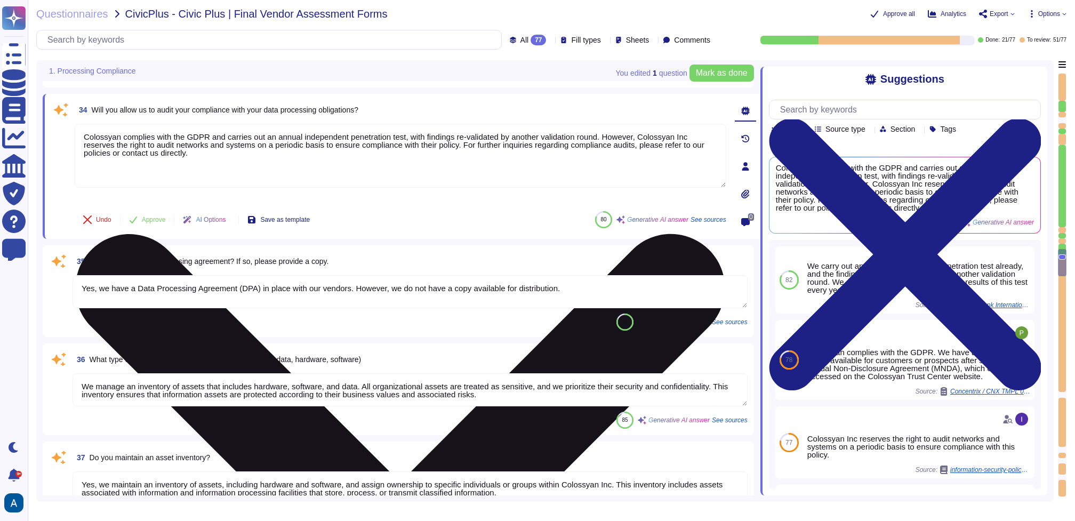
click at [648, 162] on textarea "Colossyan complies with the GDPR and carries out an annual independent penetrat…" at bounding box center [400, 156] width 651 height 64
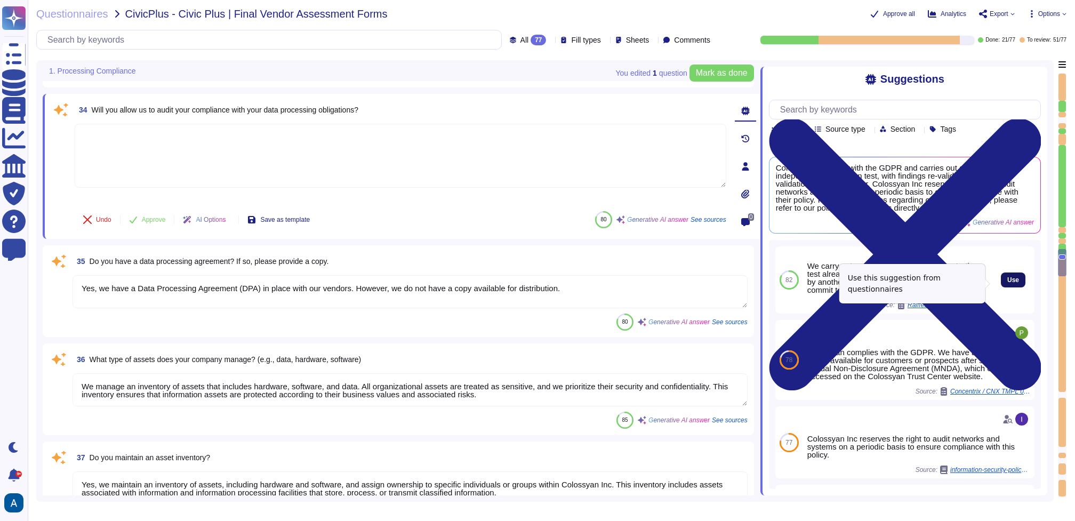
click at [1001, 287] on button "Use" at bounding box center [1013, 279] width 25 height 15
type textarea "We carry out an annual independent penetration test already, and the findings a…"
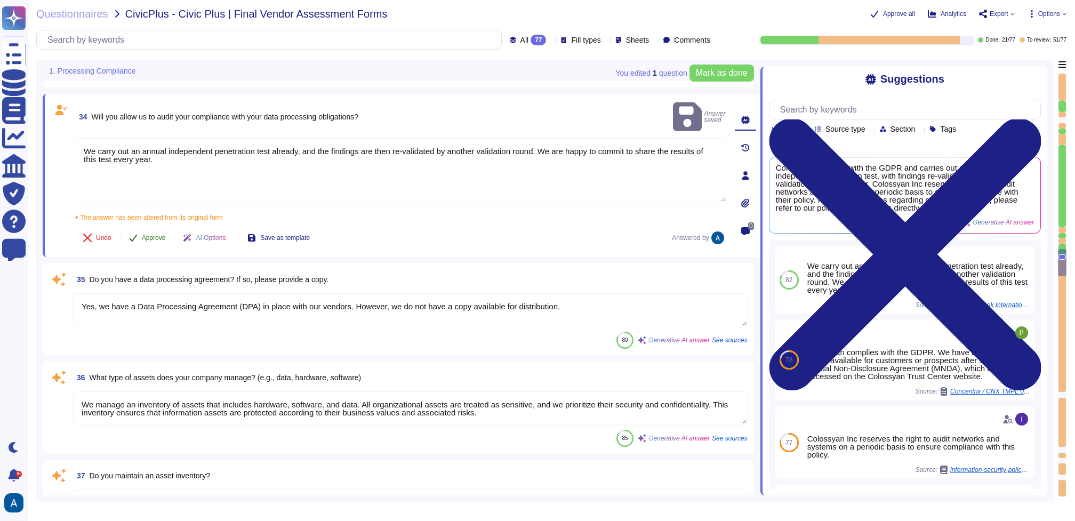
click at [149, 235] on span "Approve" at bounding box center [154, 238] width 24 height 6
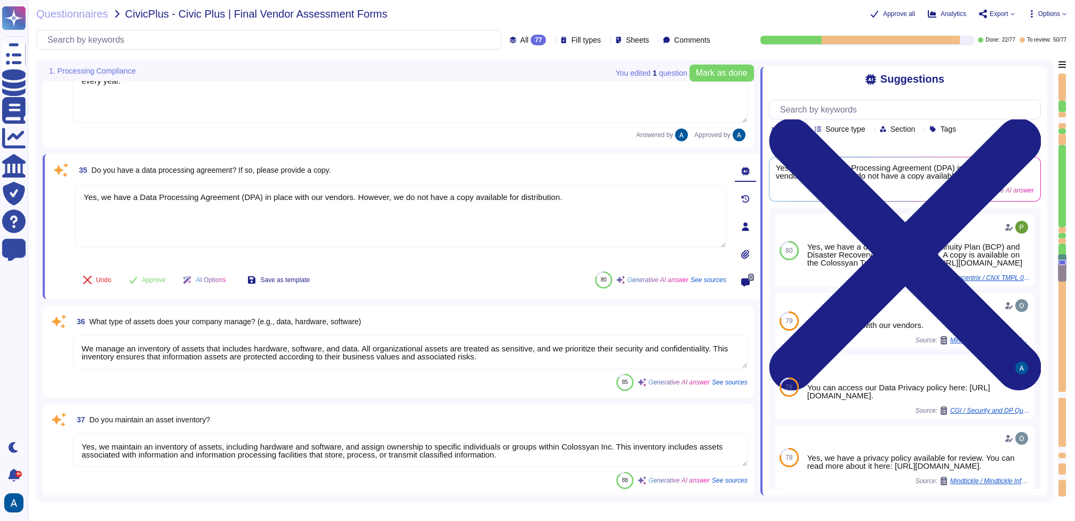
type textarea "We ensure secure disposal of decommissioned assets by following a comprehensive…"
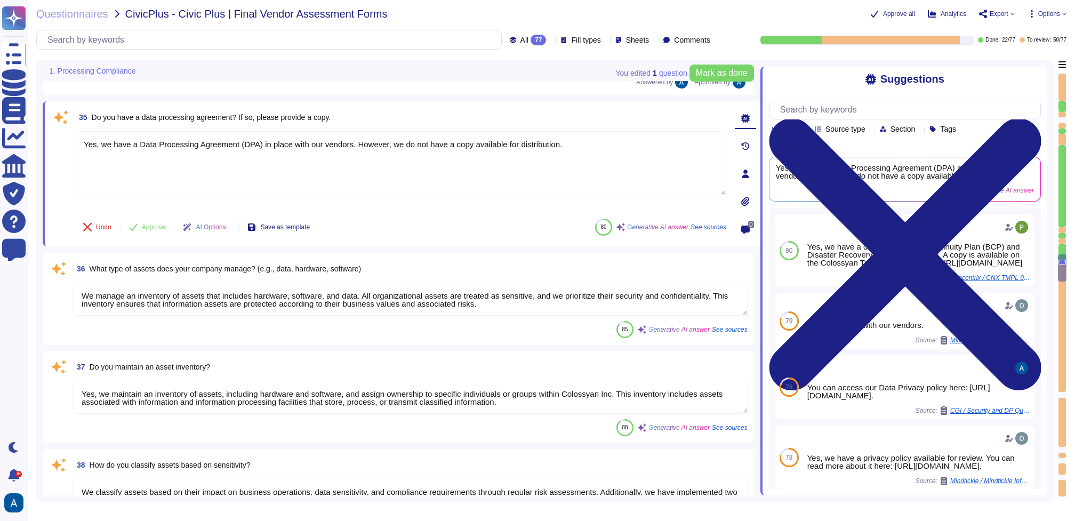
scroll to position [3344, 0]
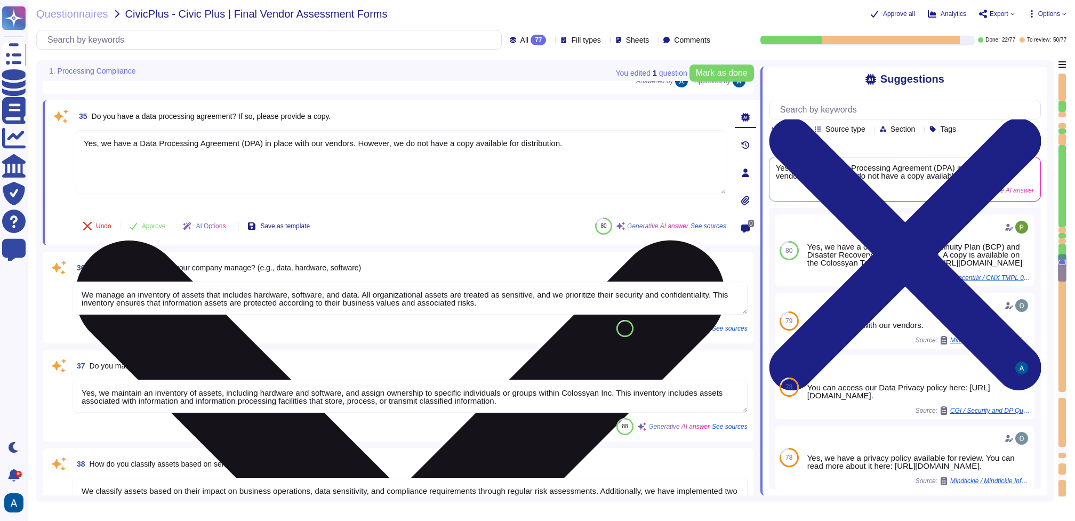
click at [262, 181] on textarea "Yes, we have a Data Processing Agreement (DPA) in place with our vendors. Howev…" at bounding box center [400, 162] width 651 height 64
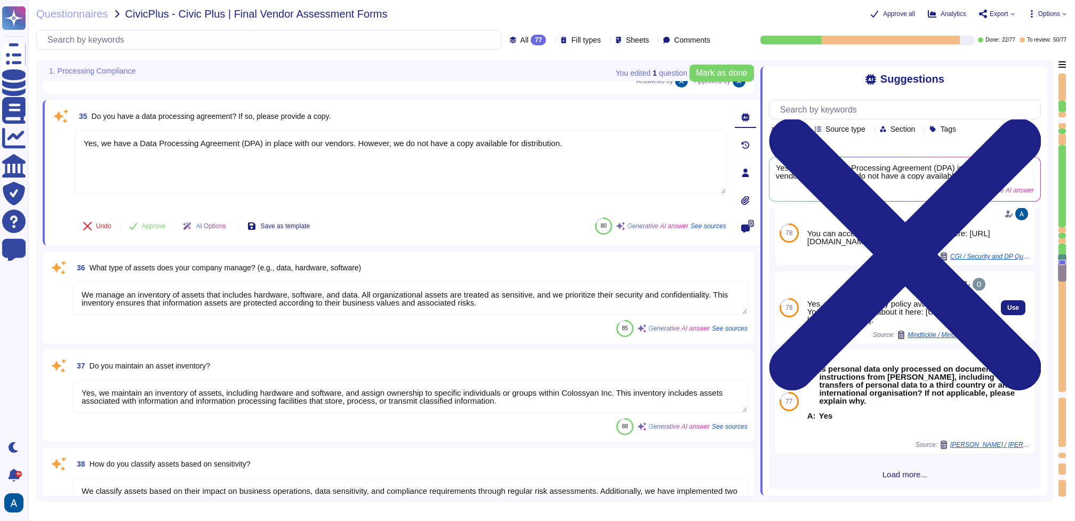
scroll to position [155, 0]
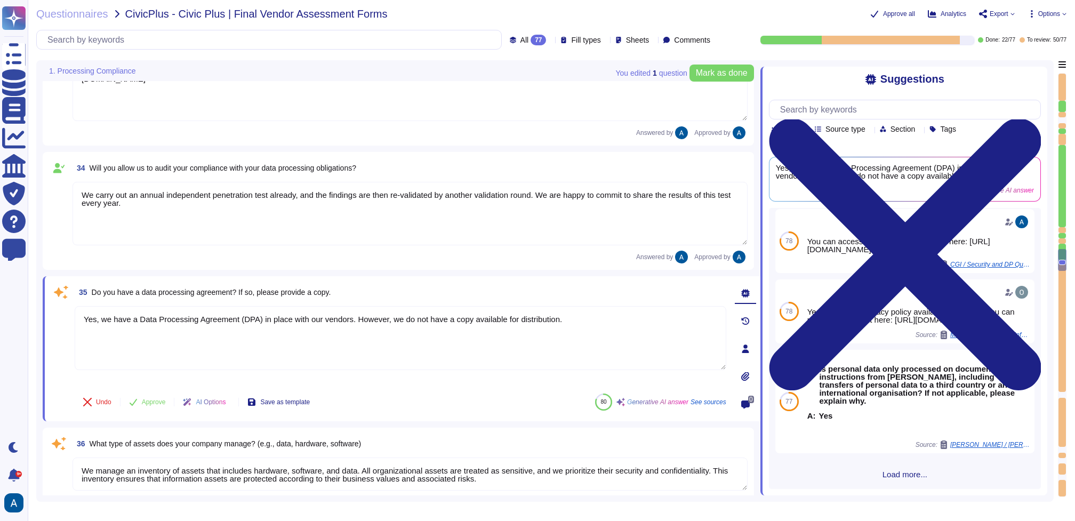
type textarea "Our customers will be notified in case of critical changes in the infrastructur…"
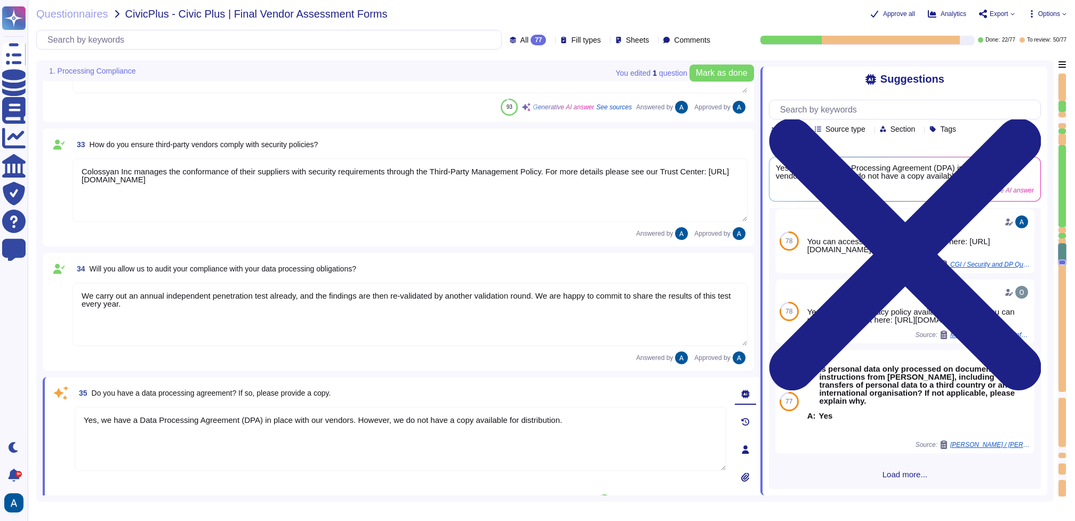
type textarea "Yes, a DPA is in place with our vendors."
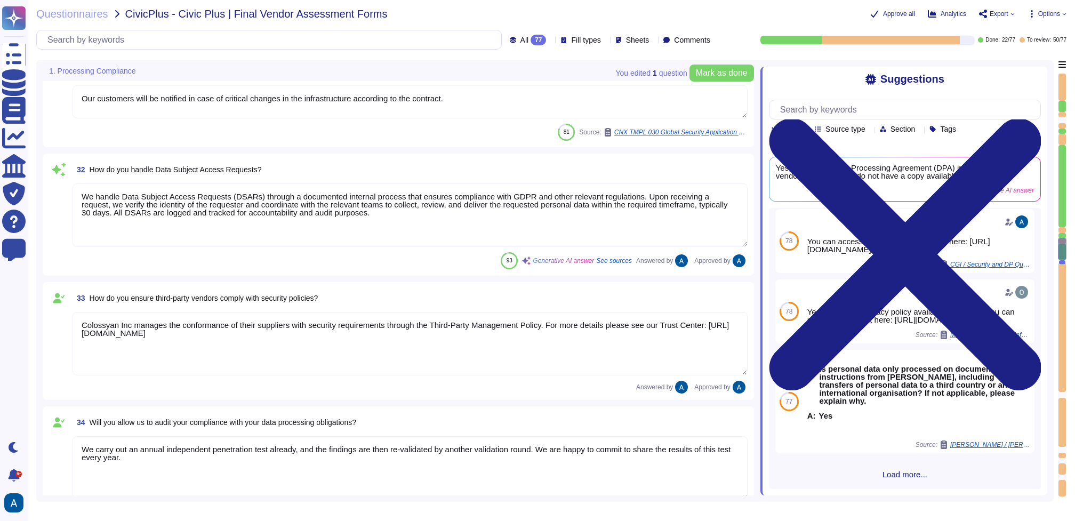
type textarea "Yes, we have a defined Business Continuity Plan (BCP) and Disaster Recovery (DR…"
type textarea "In accordance with the contract between Colossyan and the Customer, and in addi…"
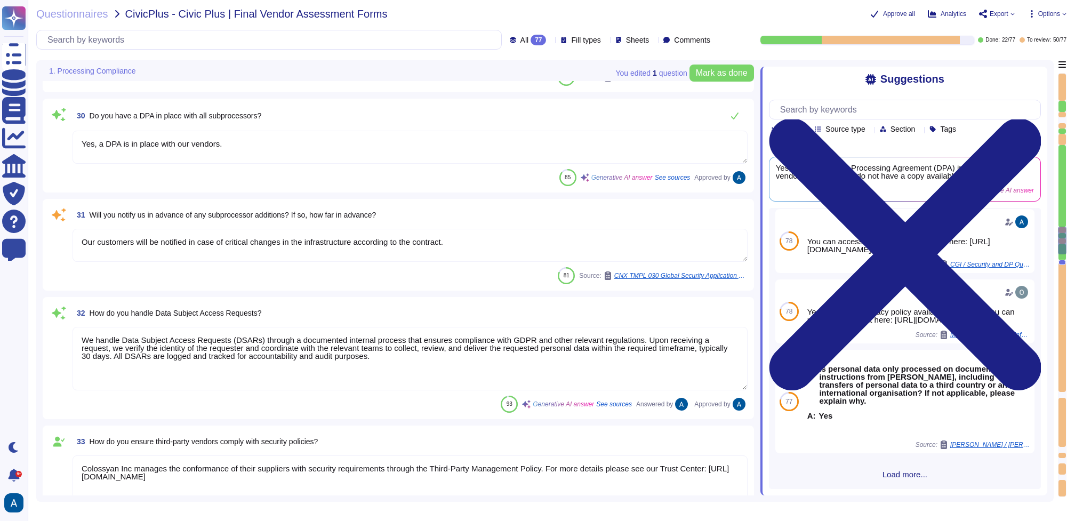
type textarea "We use TLS 1.3 for secure communication and AES-256 for data encryption. All da…"
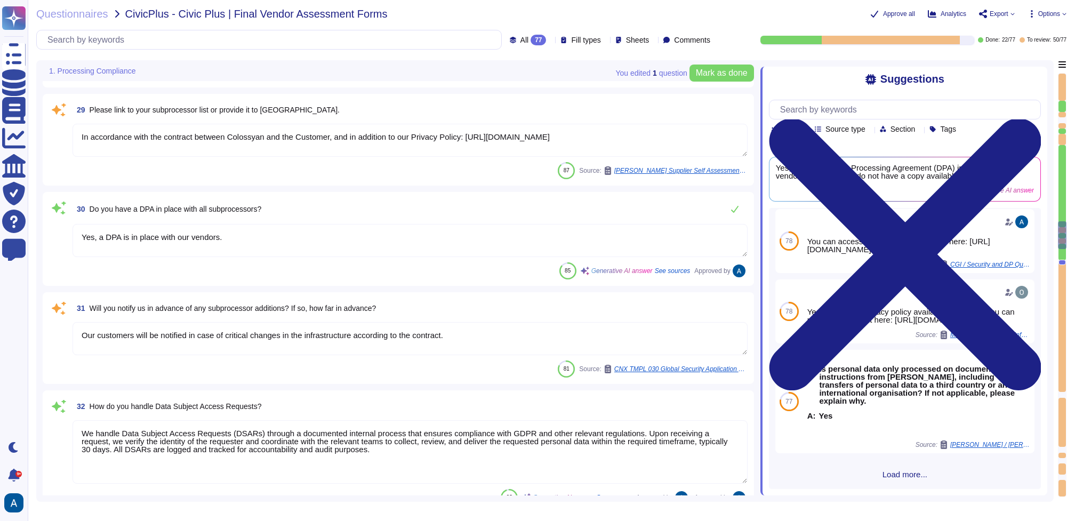
type textarea "Yes, all customer data stored in the solution, including databases, is encrypte…"
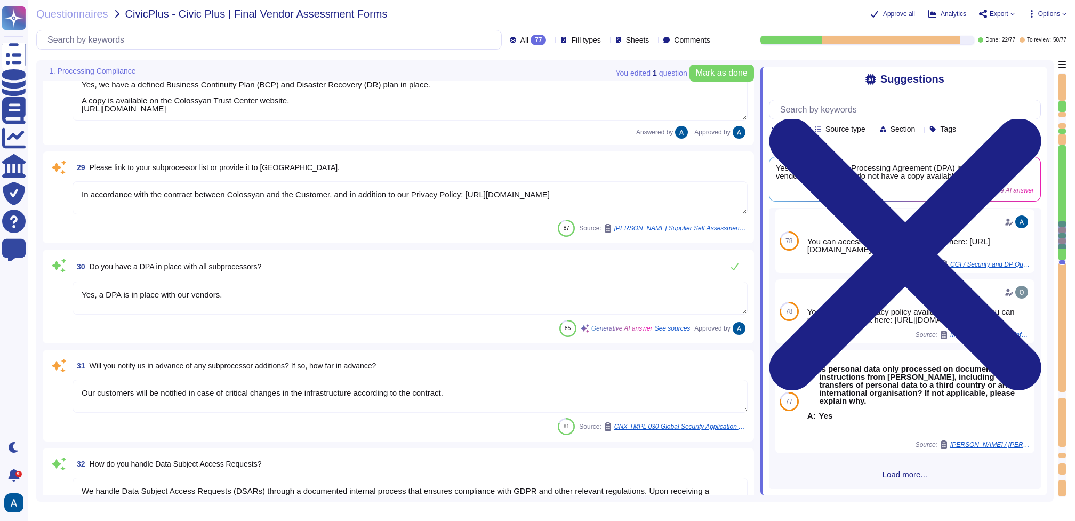
scroll to position [2640, 0]
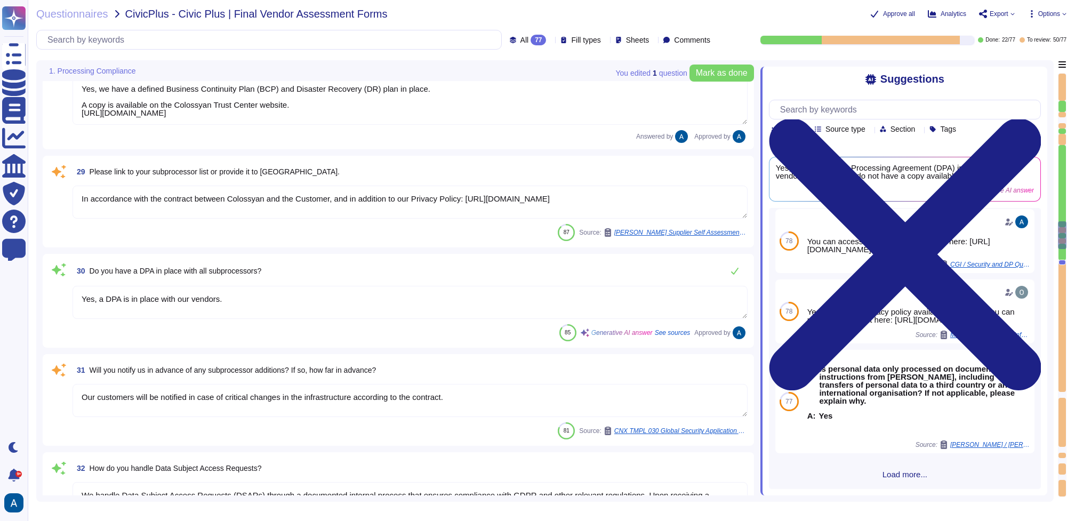
click at [373, 209] on textarea "In accordance with the contract between Colossyan and the Customer, and in addi…" at bounding box center [409, 202] width 675 height 33
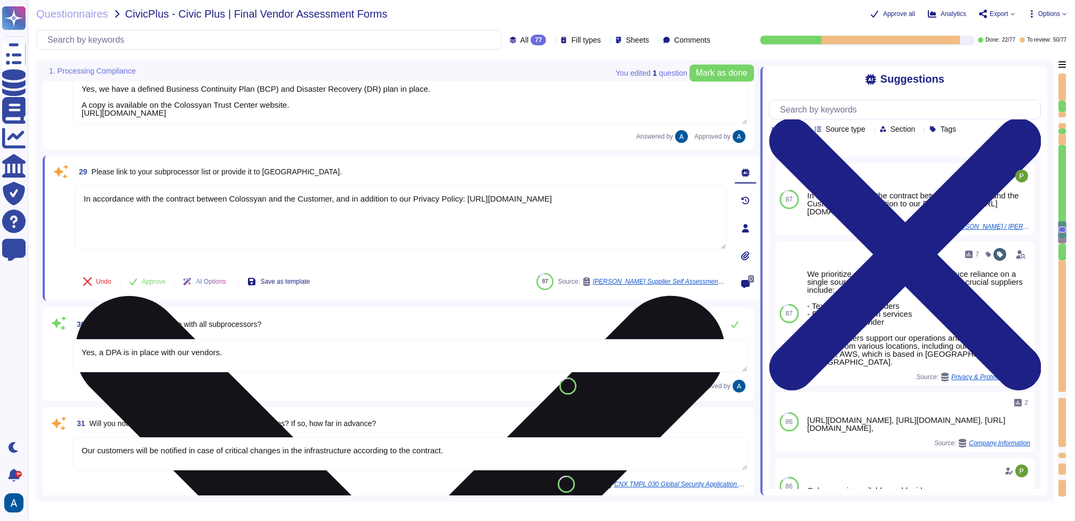
click at [373, 209] on textarea "In accordance with the contract between Colossyan and the Customer, and in addi…" at bounding box center [400, 218] width 651 height 64
paste textarea "[URL][DOMAIN_NAME]"
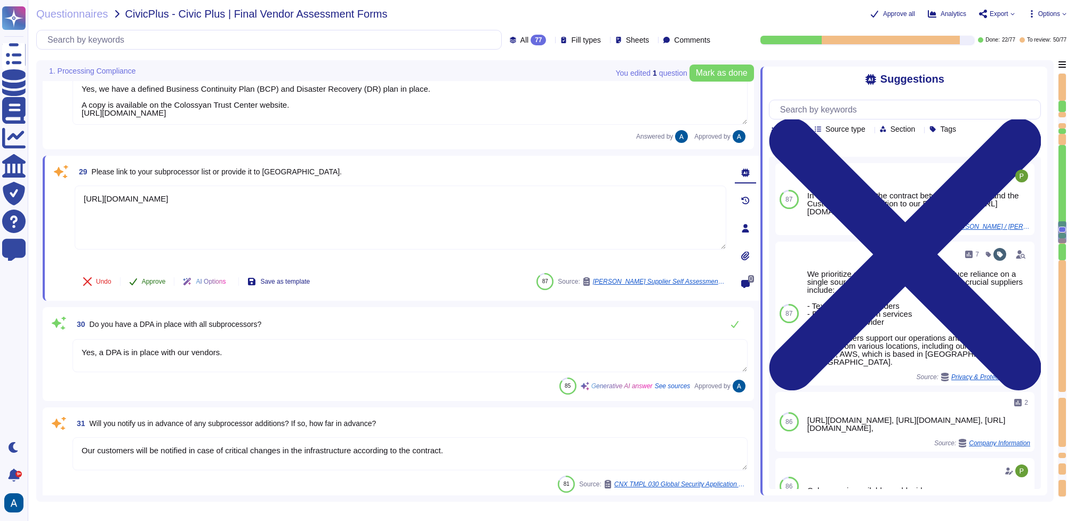
type textarea "[URL][DOMAIN_NAME]"
click at [164, 282] on span "Approve" at bounding box center [154, 281] width 24 height 6
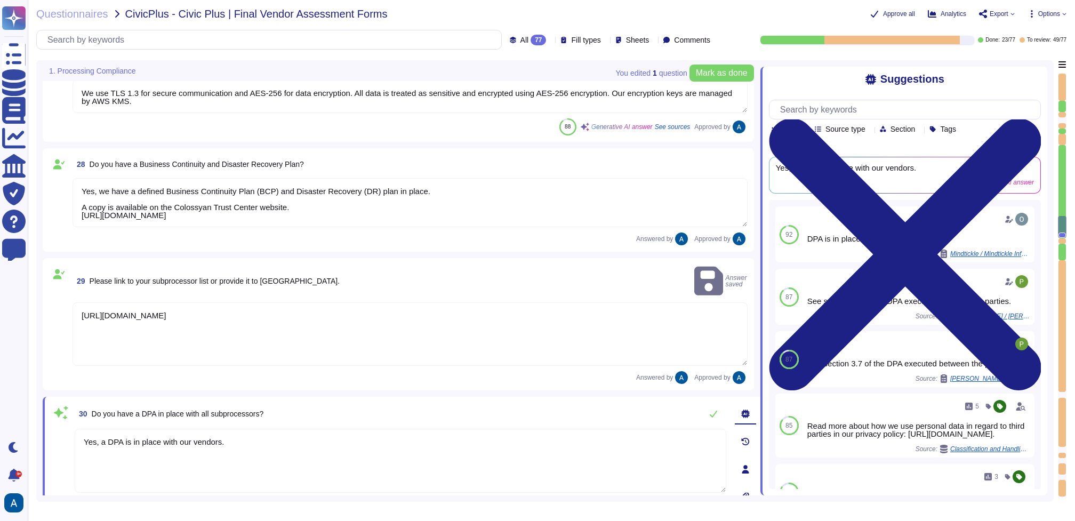
type textarea "Upon termination: - Security logs are retained for at least 90 days. - System l…"
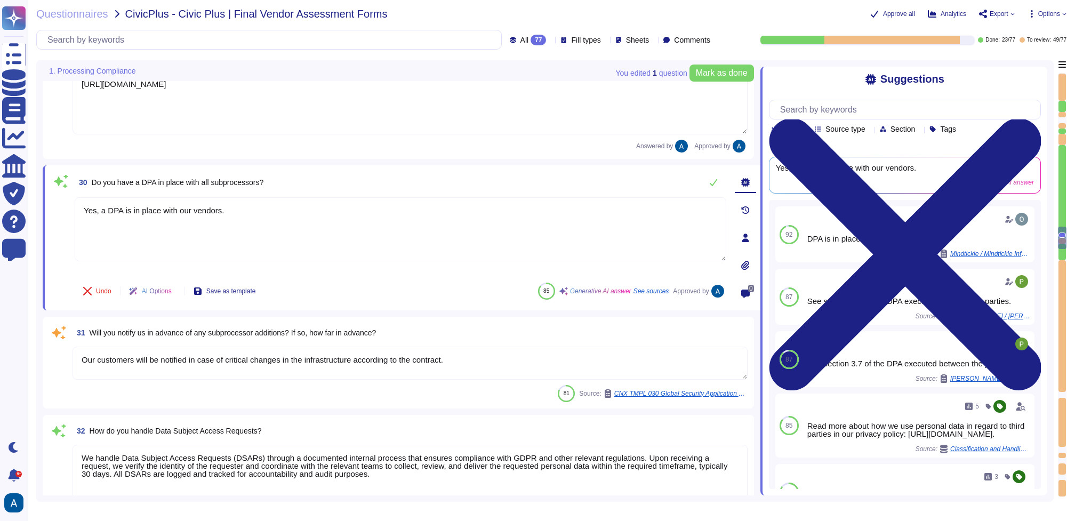
type textarea "We carry out an annual independent penetration test already, and the findings a…"
type textarea "Yes, we have a Data Processing Agreement (DPA) in place with our vendors. Howev…"
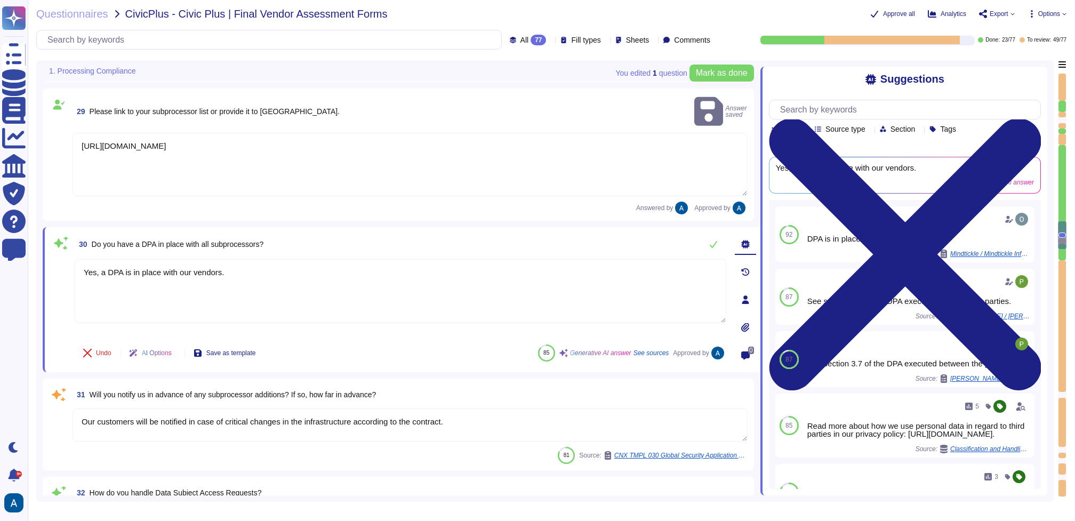
type textarea "Yes, all customer data stored in the solution, including databases, is encrypte…"
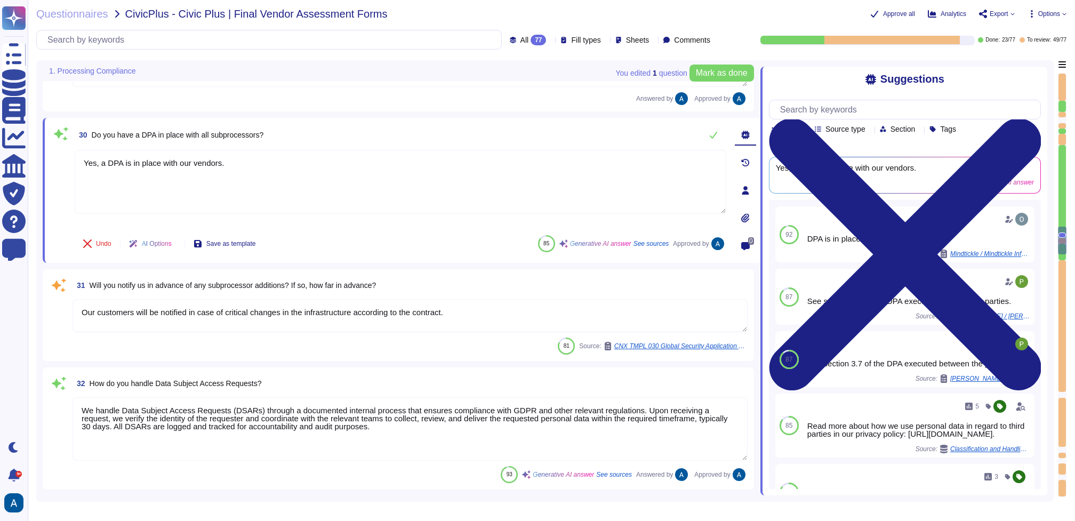
scroll to position [2807, 0]
type textarea "Yes, we have a Data Processing Agreement (DPA) in place with our vendors. Howev…"
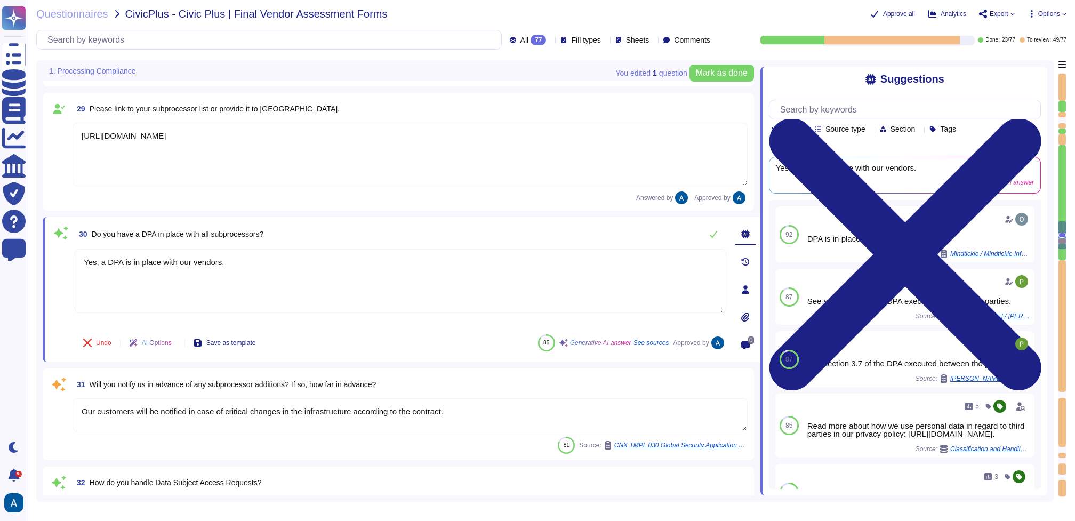
type textarea "Yes, all customer data stored in the solution, including databases, is encrypte…"
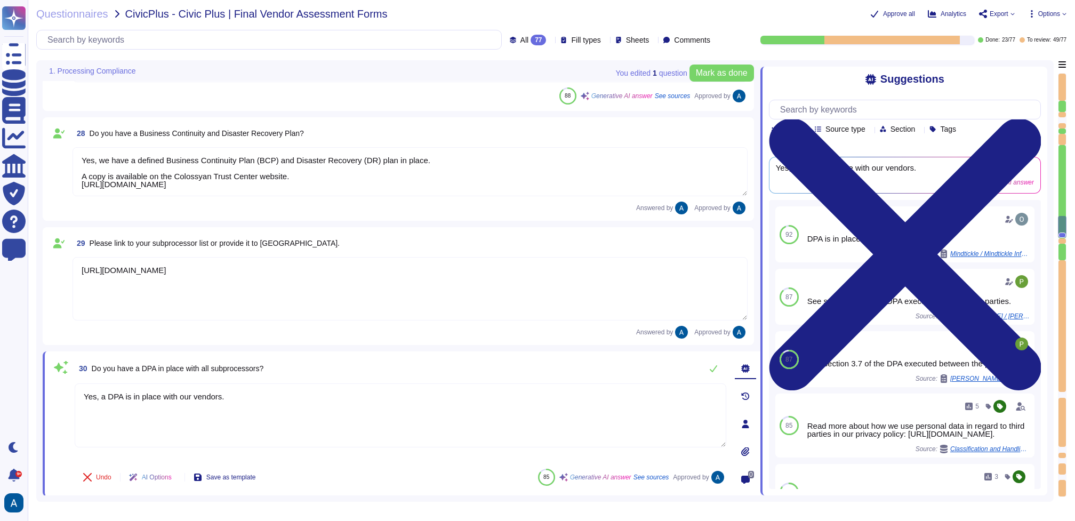
type textarea "Upon termination: - Security logs are retained for at least 90 days. - System l…"
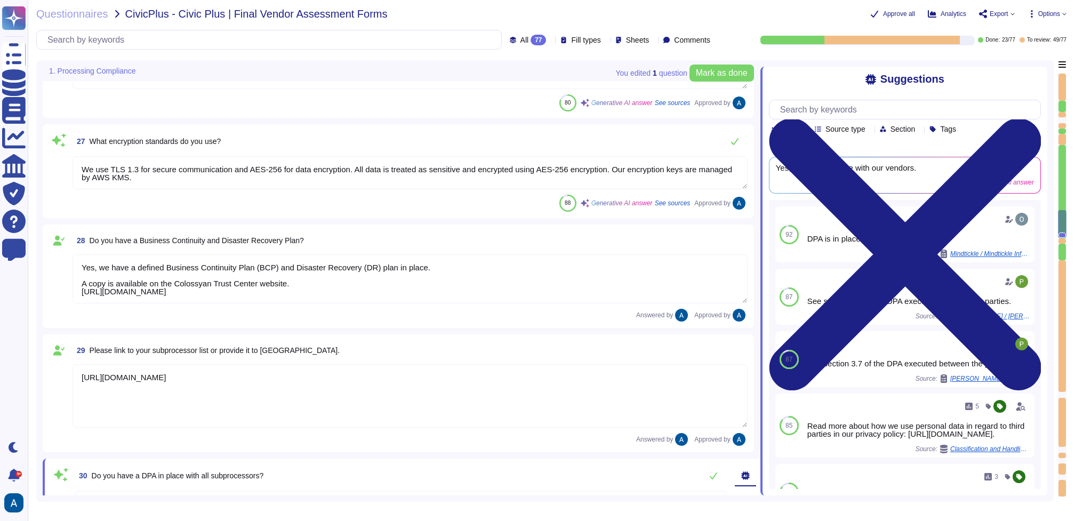
type textarea "Yes, we have a Data Management Policy that includes guidelines and procedures f…"
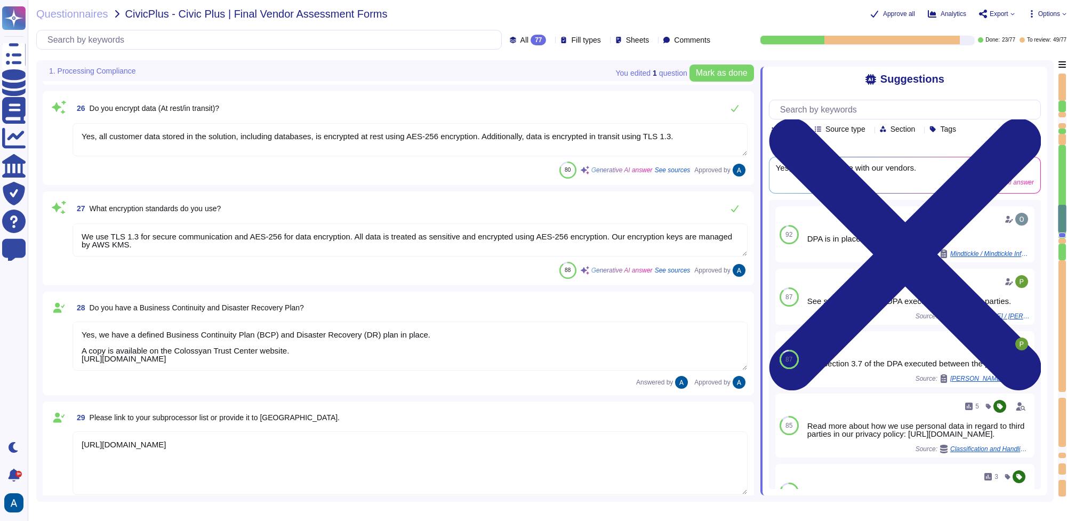
type textarea "We have a status page where anyone can subscribe to receive notifications in th…"
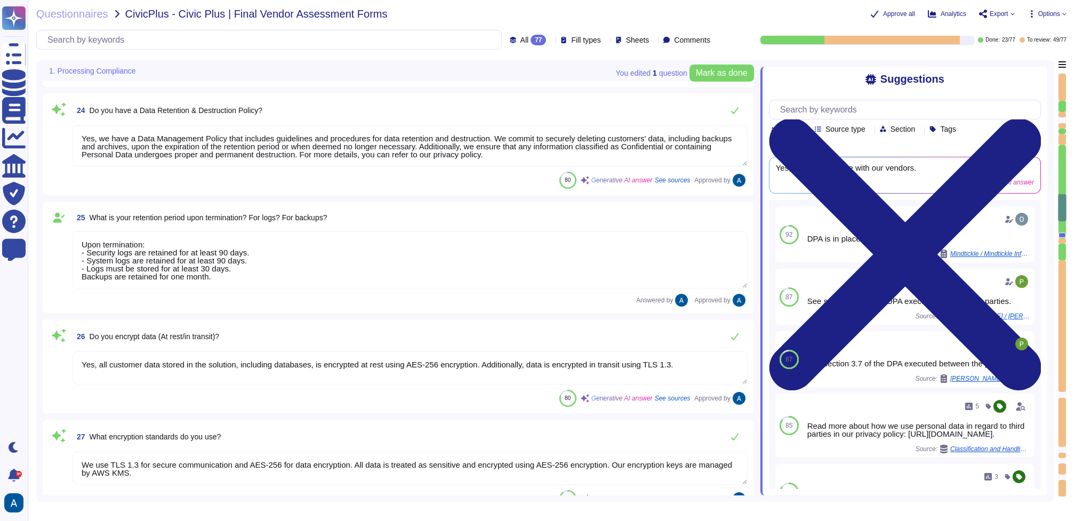
type textarea "A thorough forensic report will be created about the events and decisions leadi…"
type textarea "Yes, we have an Incident Response Plan in place."
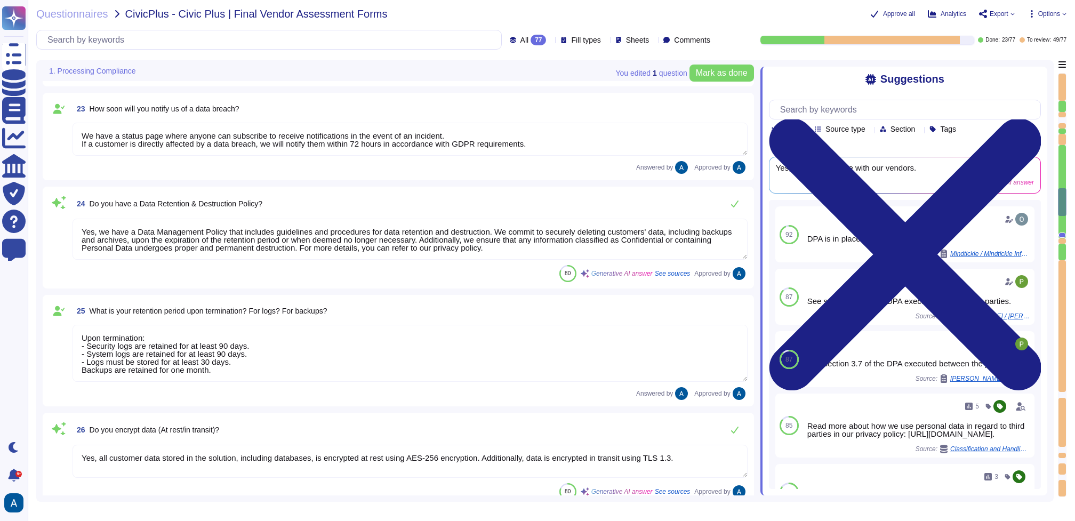
type textarea "No, [PERSON_NAME] does not have any major incidents in the past. The status of …"
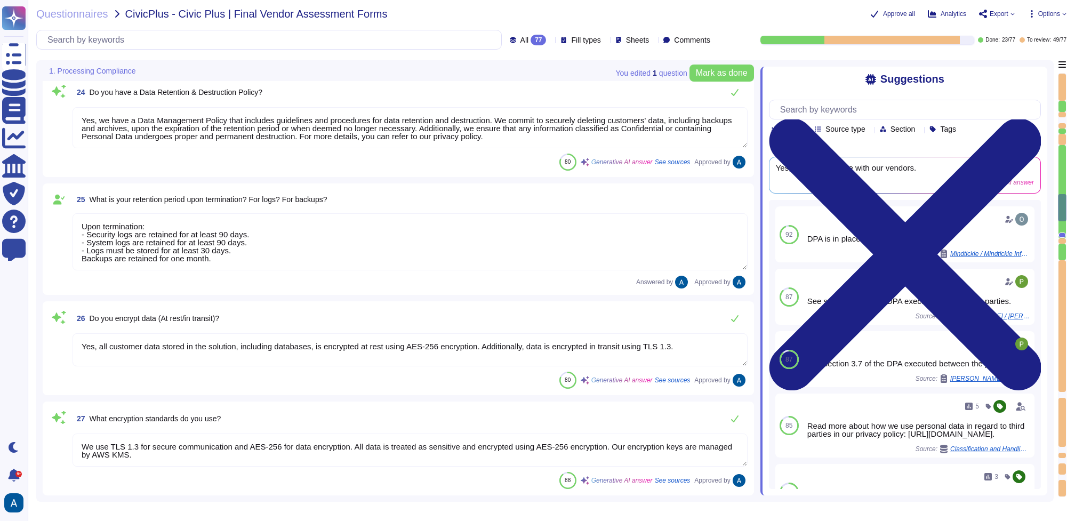
type textarea "Yes, a DPA is in place with our vendors."
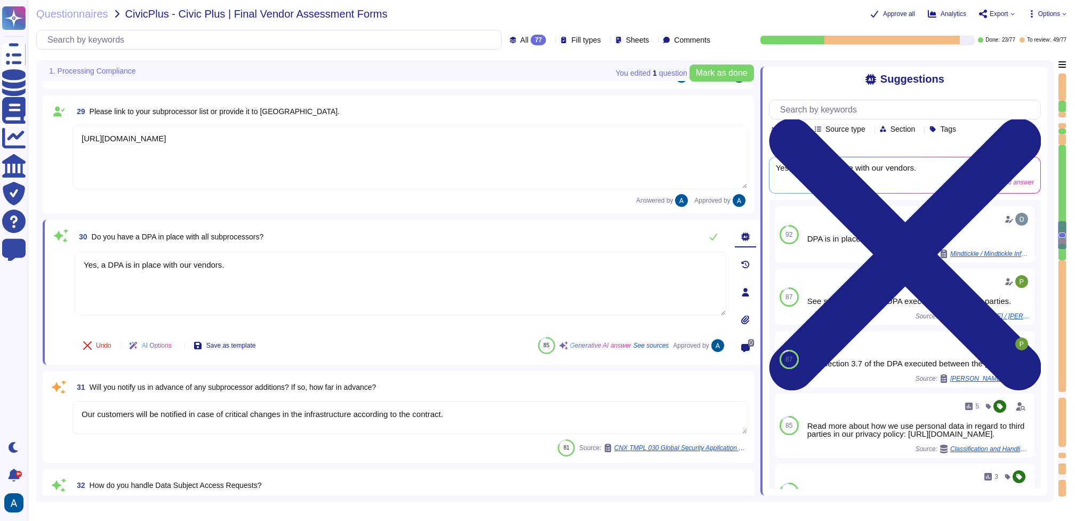
type textarea "Our customers will be notified in case of critical changes in the infrastructur…"
type textarea "We handle Data Subject Access Requests (DSARs) through a documented internal pr…"
type textarea "We carry out an annual independent penetration test already, and the findings a…"
type textarea "Yes, we have a Data Processing Agreement (DPA) in place with our vendors. Howev…"
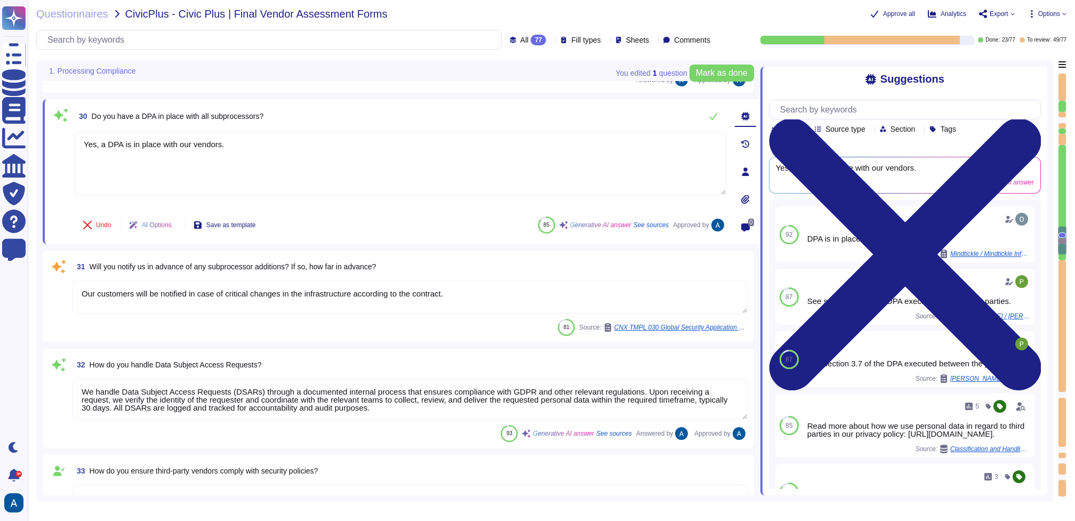
type textarea "We manage an inventory of assets that includes hardware, software, and data. Al…"
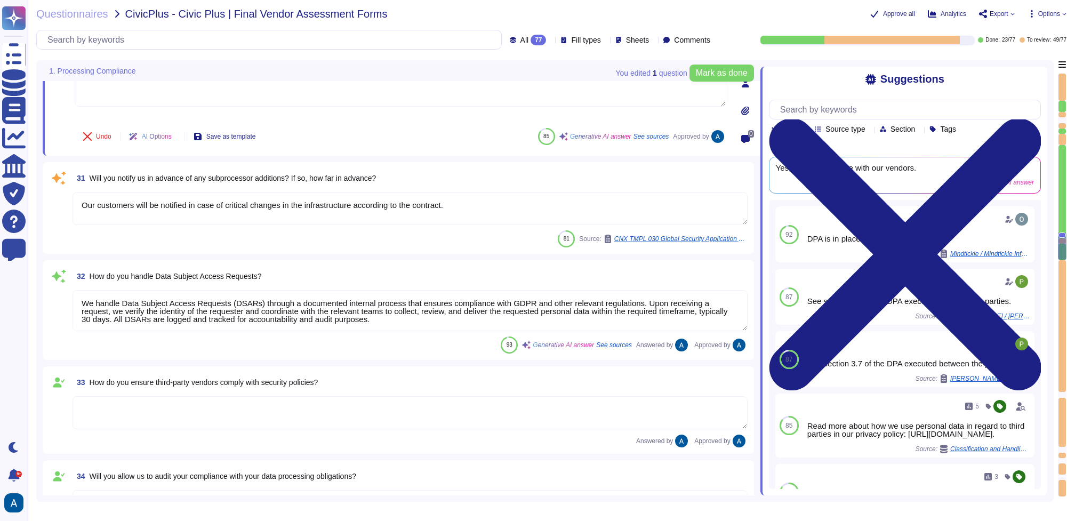
type textarea "Yes, we maintain an inventory of assets, including hardware and software, and a…"
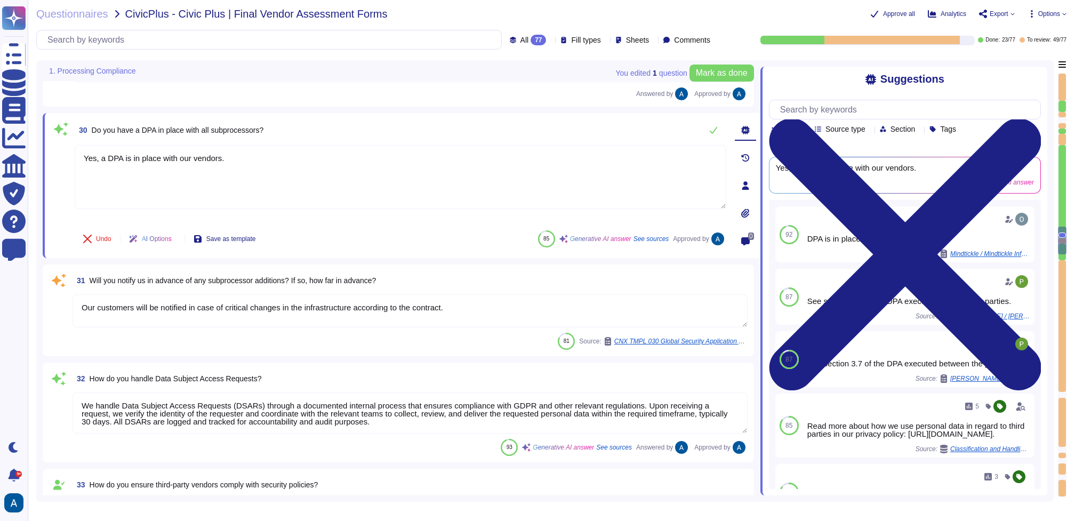
type textarea "We use TLS 1.3 for secure communication and AES-256 for data encryption. All da…"
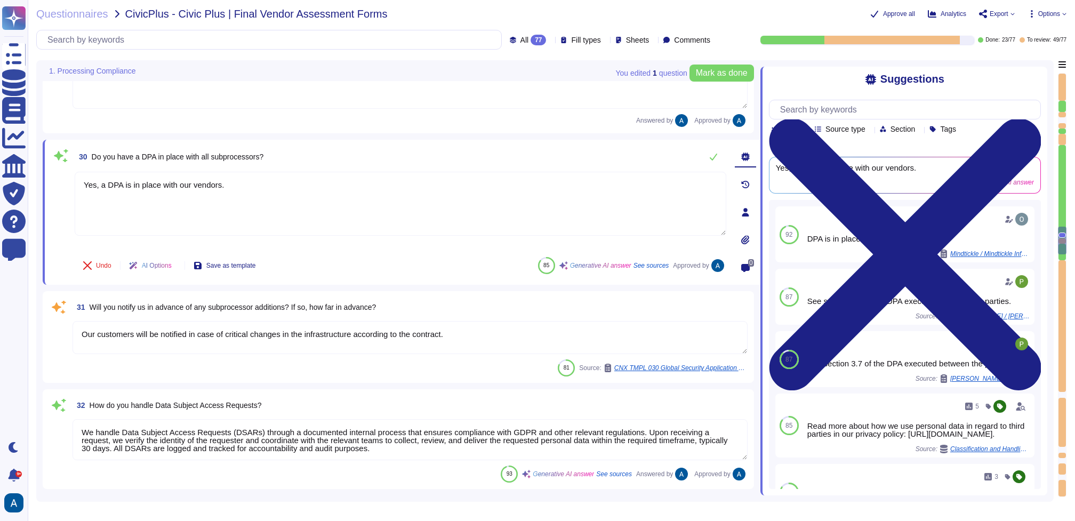
scroll to position [2729, 0]
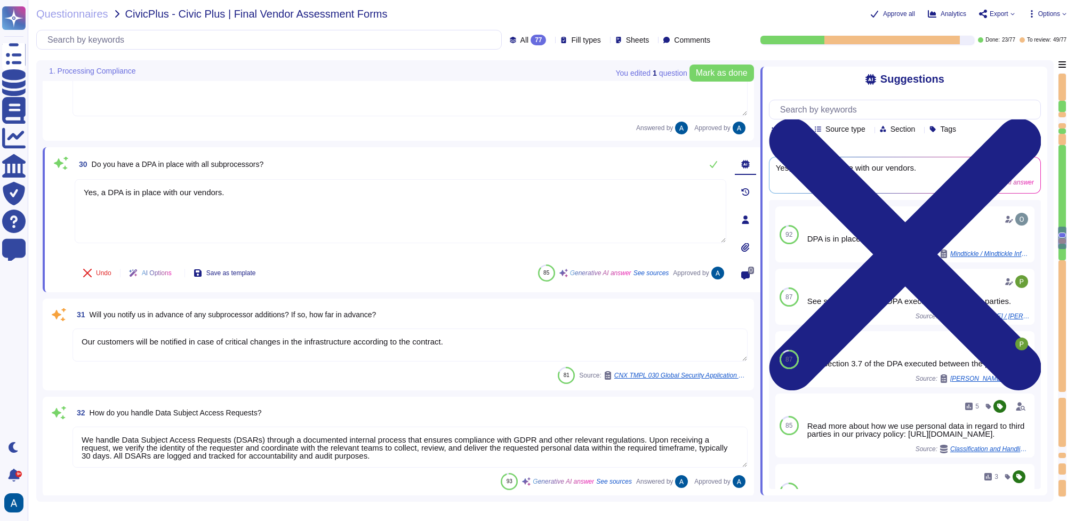
click at [501, 331] on textarea "Our customers will be notified in case of critical changes in the infrastructur…" at bounding box center [409, 344] width 675 height 33
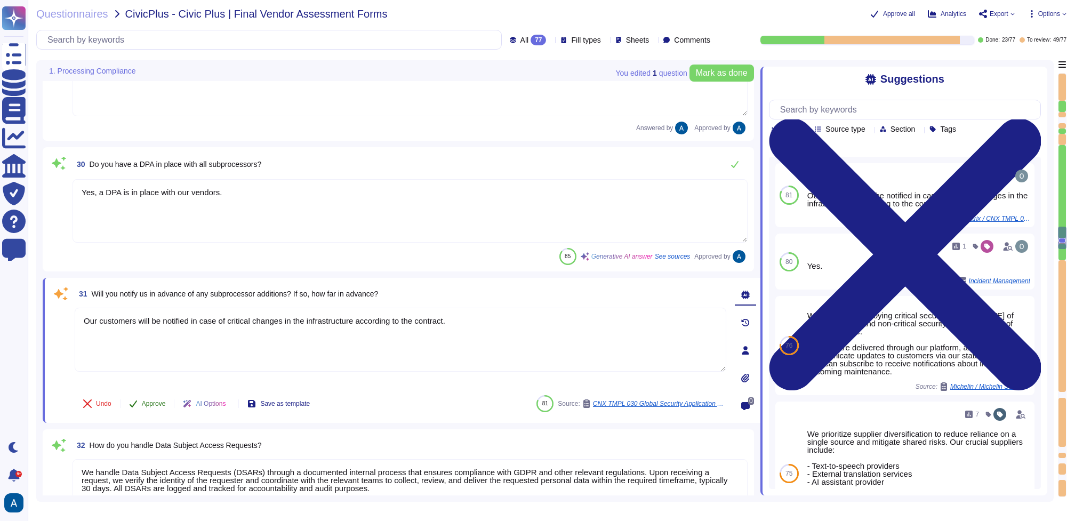
click at [162, 402] on span "Approve" at bounding box center [154, 403] width 24 height 6
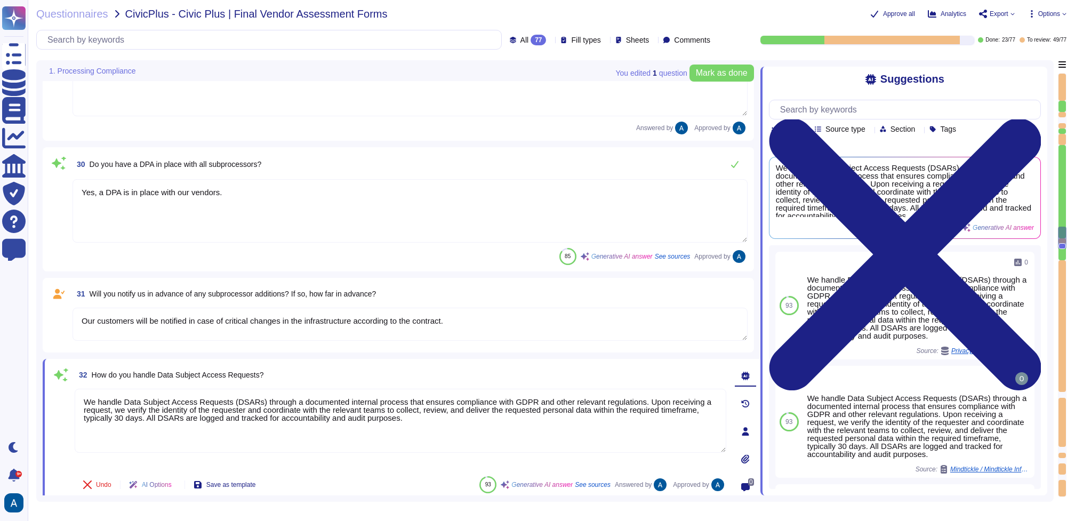
type textarea "We manage an inventory of assets that includes hardware, software, and data. Al…"
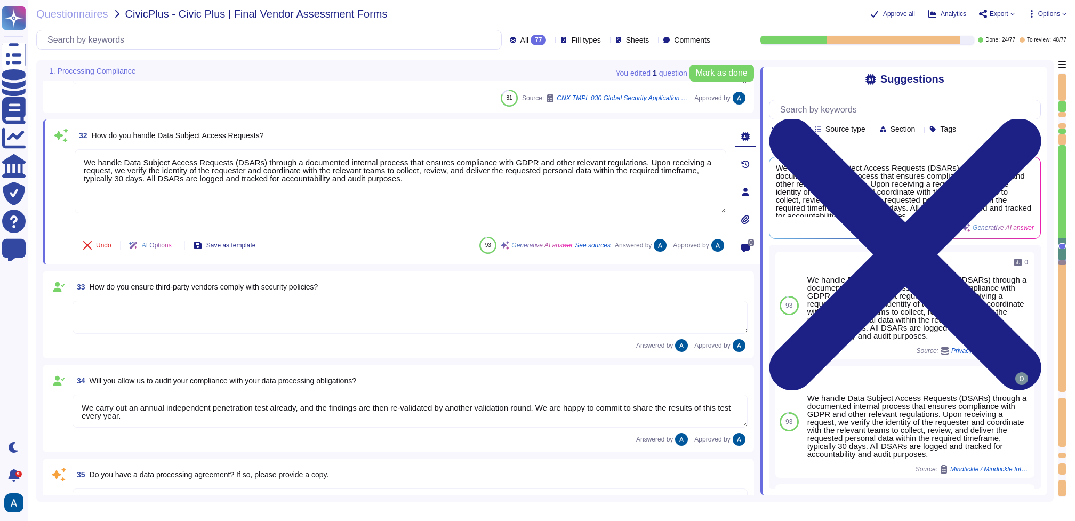
type textarea "Yes, we maintain an inventory of assets, including hardware and software, and a…"
type textarea "We classify assets based on their impact on business operations, data sensitivi…"
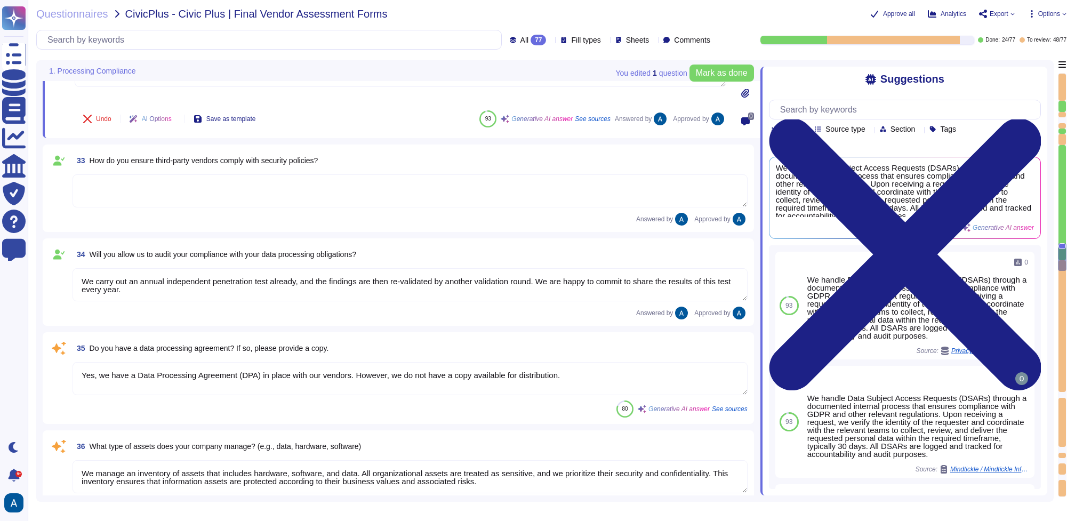
type textarea "Yes, we maintain an inventory of assets, including hardware and software, and a…"
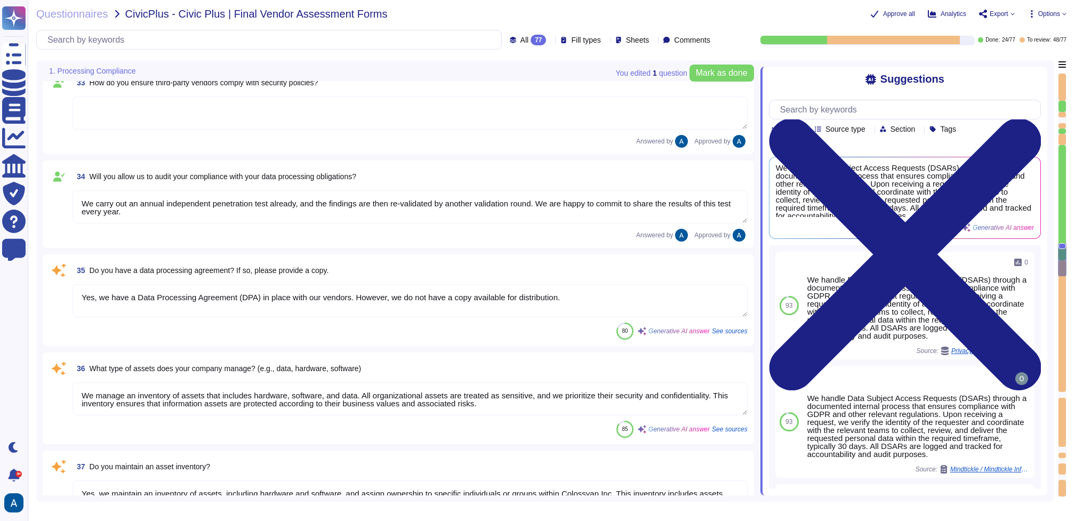
scroll to position [3175, 0]
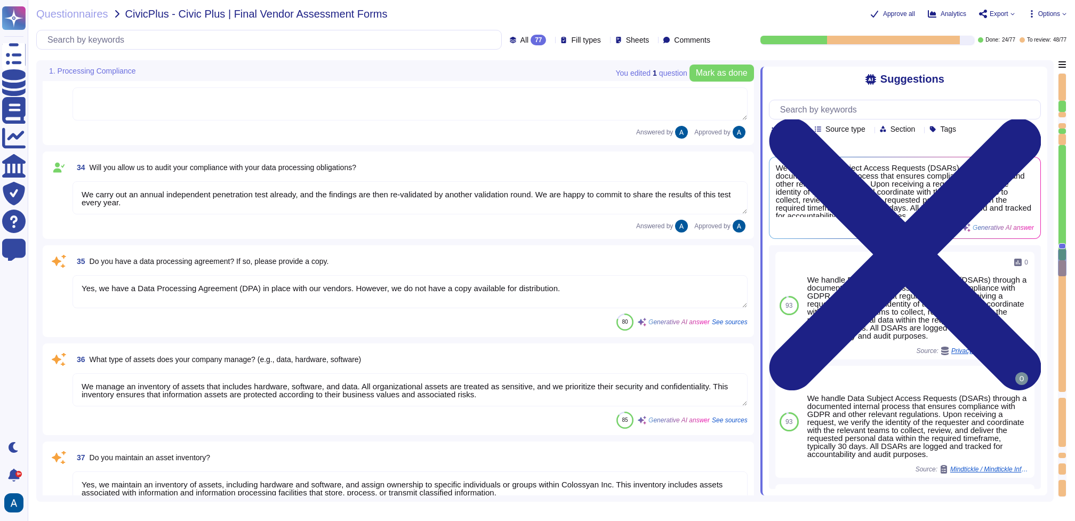
type textarea "We ensure secure disposal of decommissioned assets by following a comprehensive…"
click at [526, 378] on textarea "We manage an inventory of assets that includes hardware, software, and data. Al…" at bounding box center [409, 389] width 675 height 33
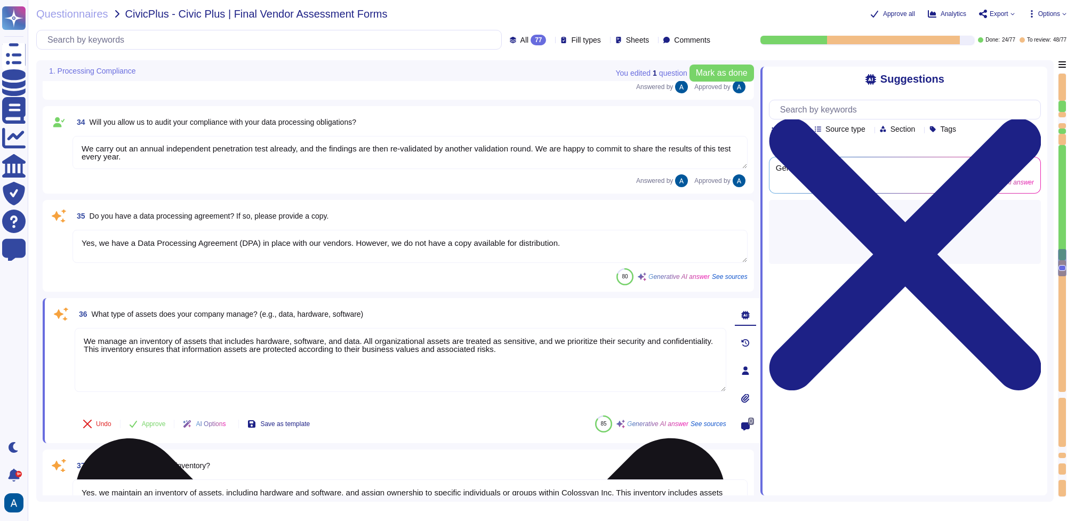
type textarea "We ensure secure disposal of decommissioned assets by following a comprehensive…"
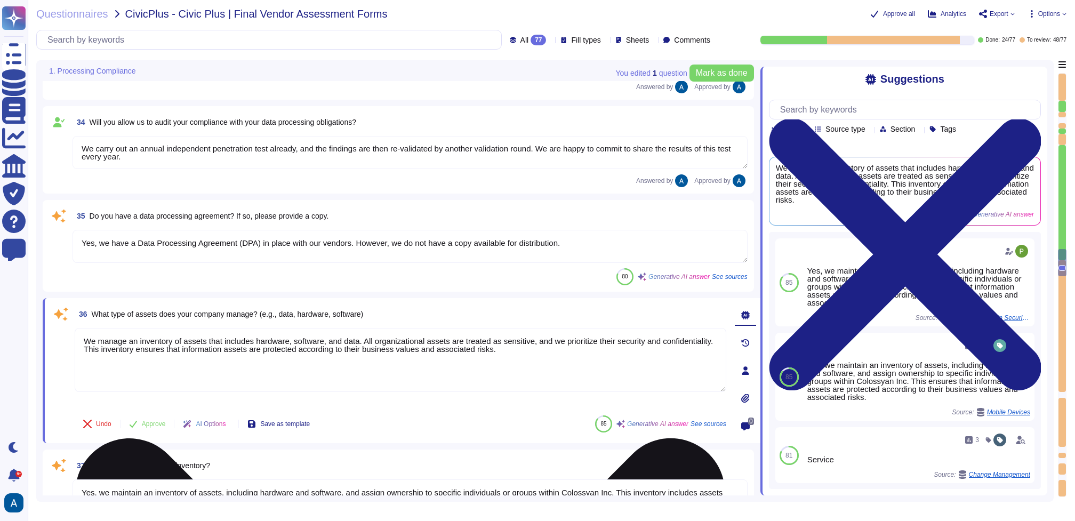
click at [482, 337] on textarea "We manage an inventory of assets that includes hardware, software, and data. Al…" at bounding box center [400, 360] width 651 height 64
click at [546, 358] on textarea "We manage an inventory of assets that includes hardware, software, and data. Al…" at bounding box center [400, 360] width 651 height 64
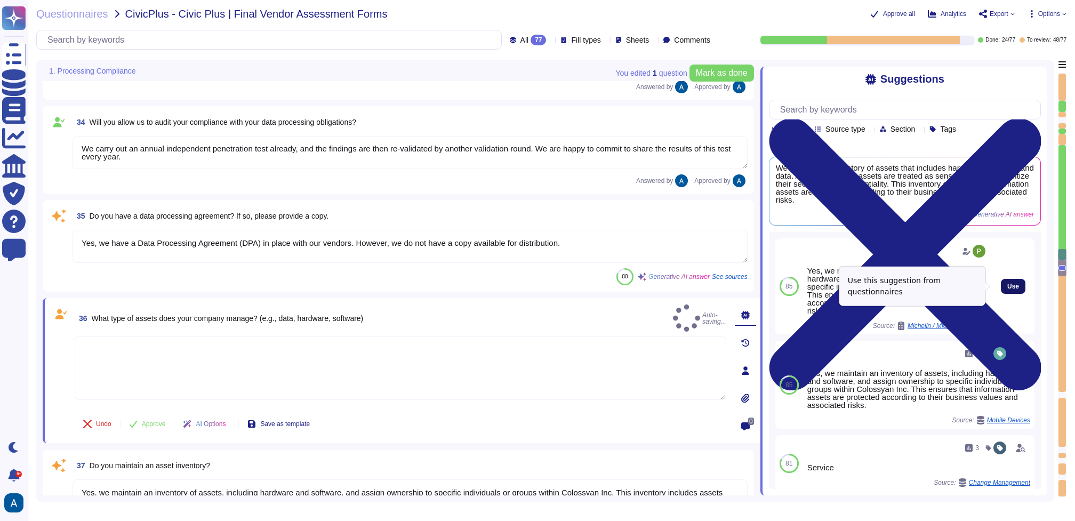
click at [1007, 285] on span "Use" at bounding box center [1013, 286] width 12 height 6
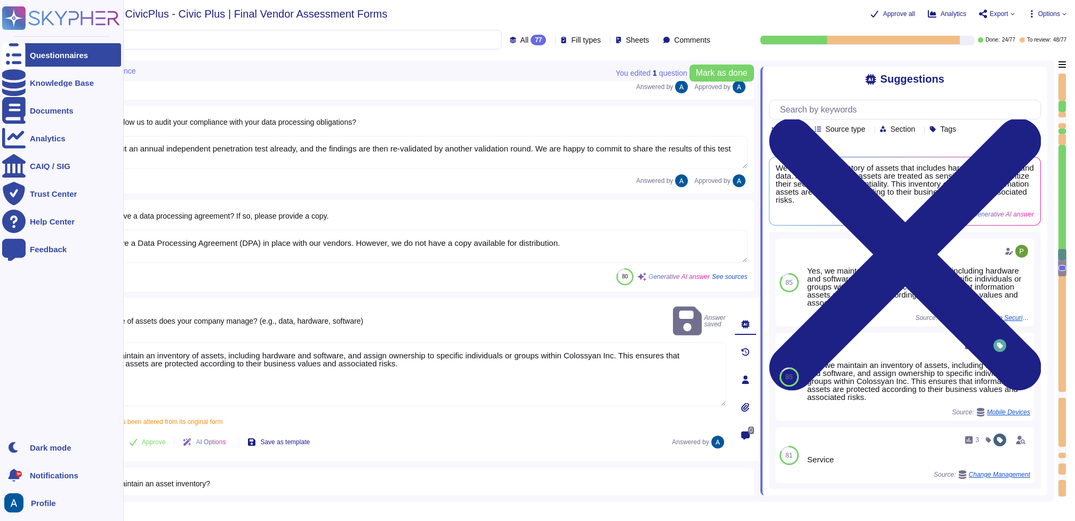
drag, startPoint x: 105, startPoint y: 344, endPoint x: 27, endPoint y: 333, distance: 78.6
click at [28, 334] on div "Questionnaires Knowledge Base Documents Analytics CAIQ / SIG Trust Center Help …" at bounding box center [537, 260] width 1075 height 521
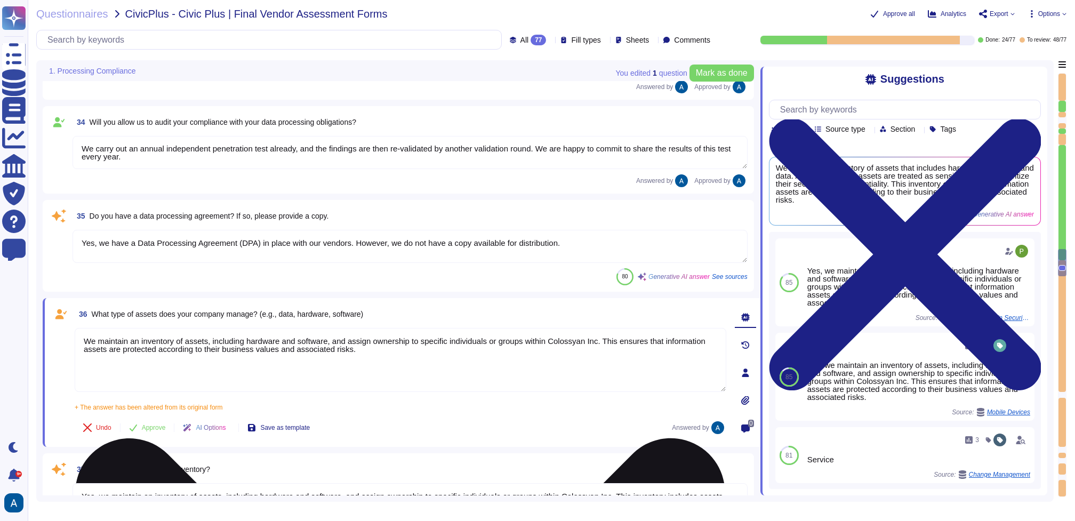
click at [216, 349] on textarea "We maintain an inventory of assets, including hardware and software, and assign…" at bounding box center [400, 360] width 651 height 64
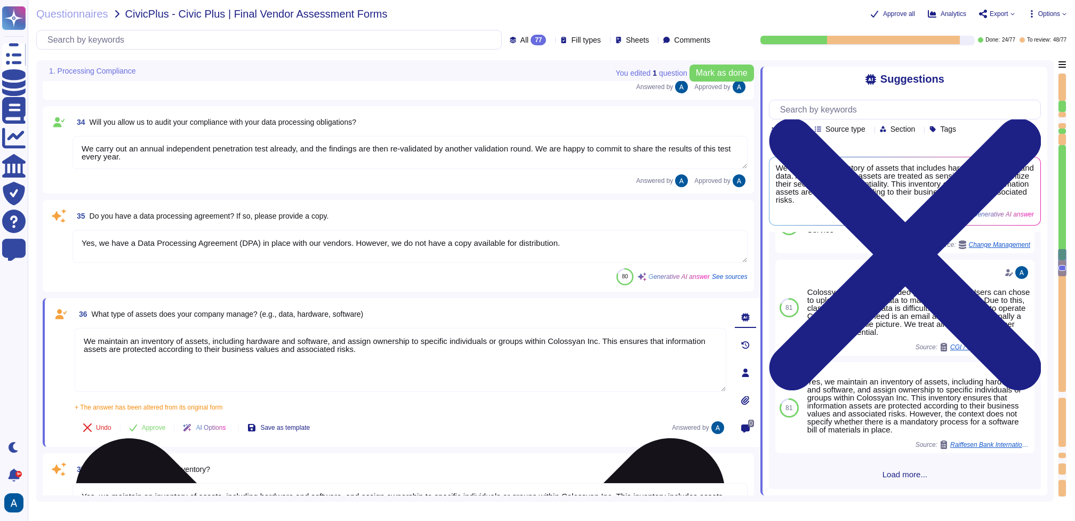
scroll to position [238, 0]
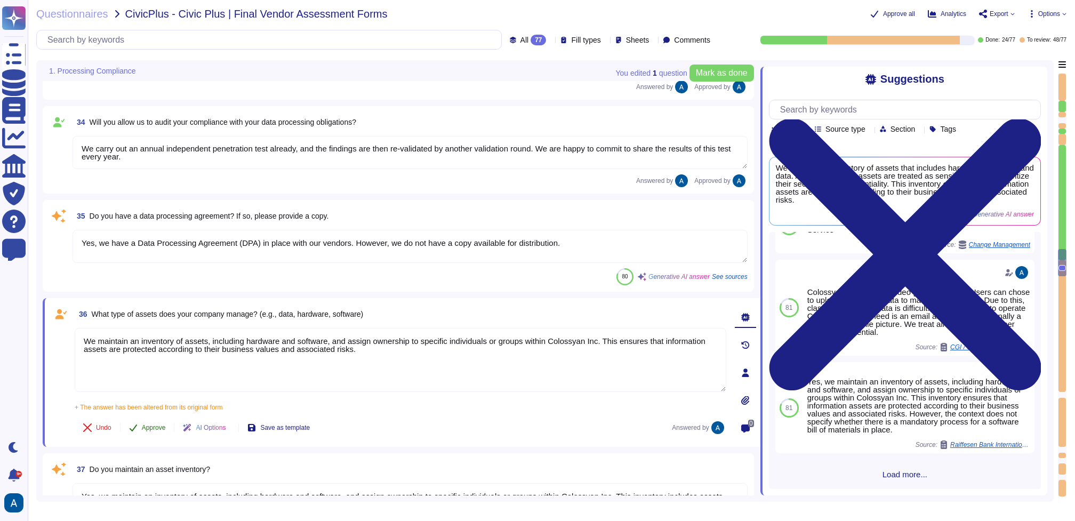
type textarea "We maintain an inventory of assets, including hardware and software, and assign…"
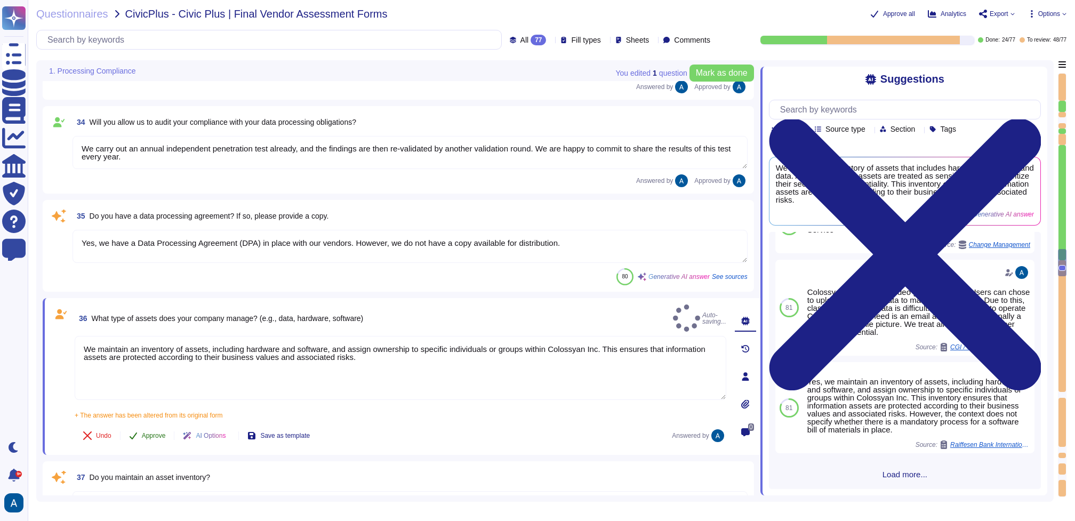
click at [169, 426] on button "Approve" at bounding box center [147, 435] width 54 height 21
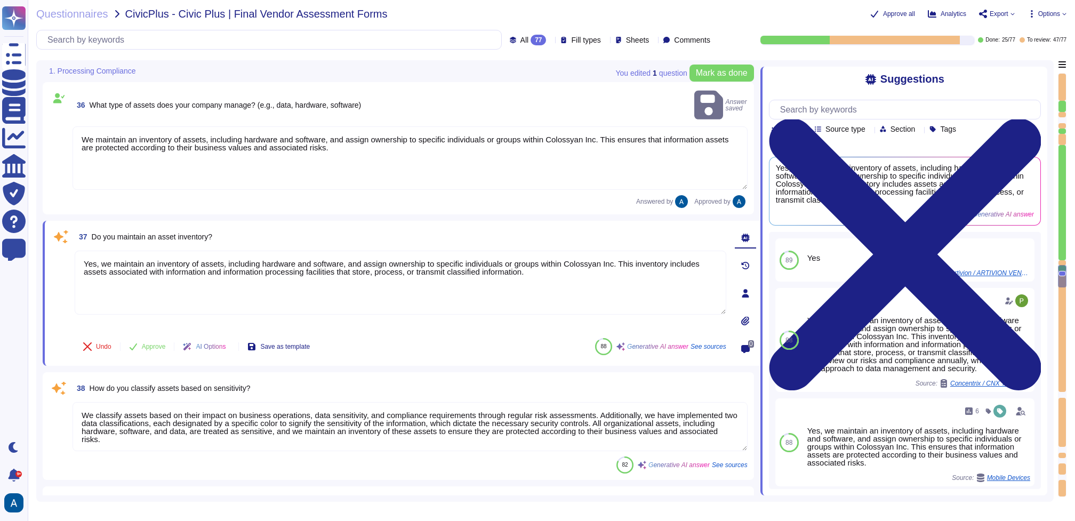
type textarea "We ensure secure disposal of decommissioned assets by following a comprehensive…"
type textarea "Yes, we have policies in place for remote and cloud-based assets. Our policies …"
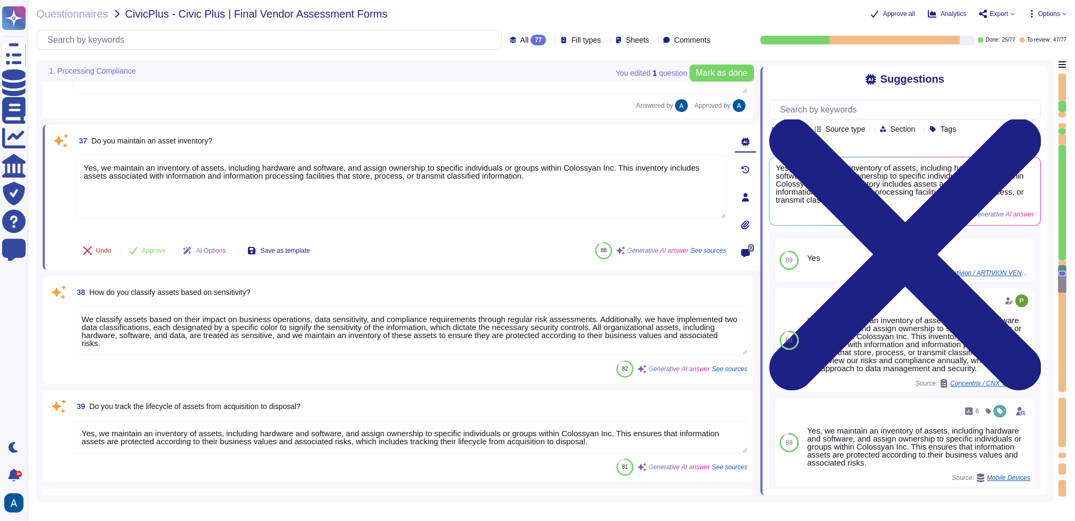
scroll to position [3478, 0]
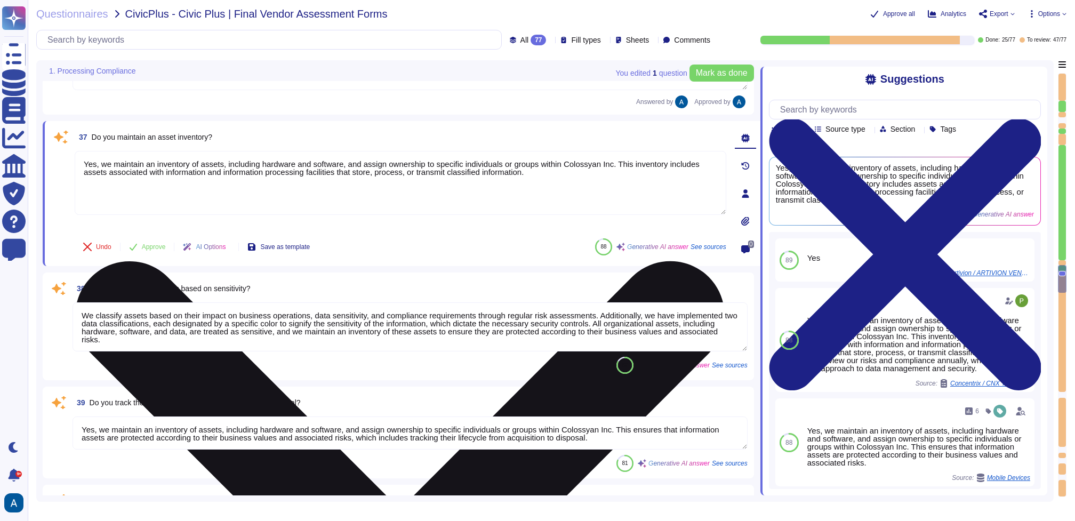
click at [380, 181] on textarea "Yes, we maintain an inventory of assets, including hardware and software, and a…" at bounding box center [400, 183] width 651 height 64
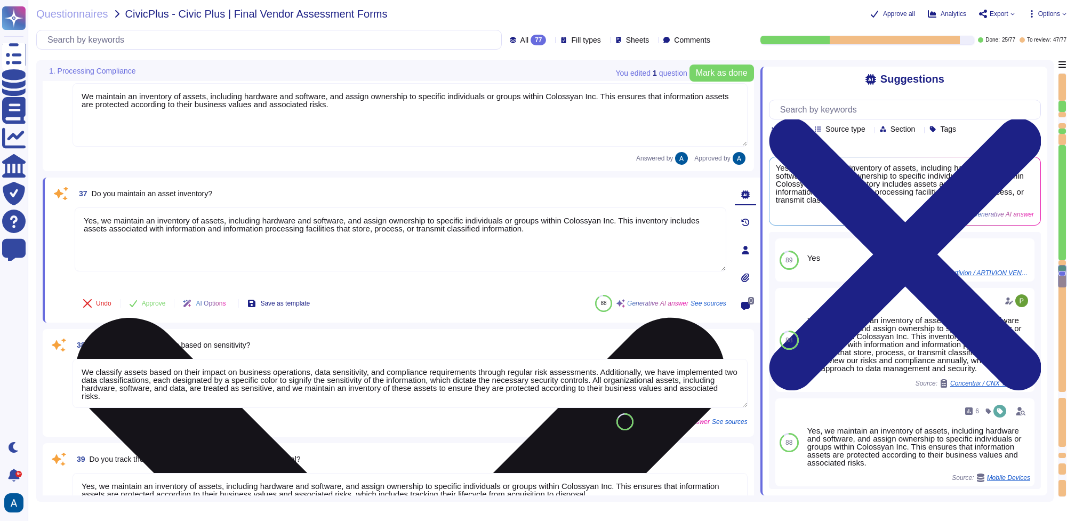
scroll to position [3391, 0]
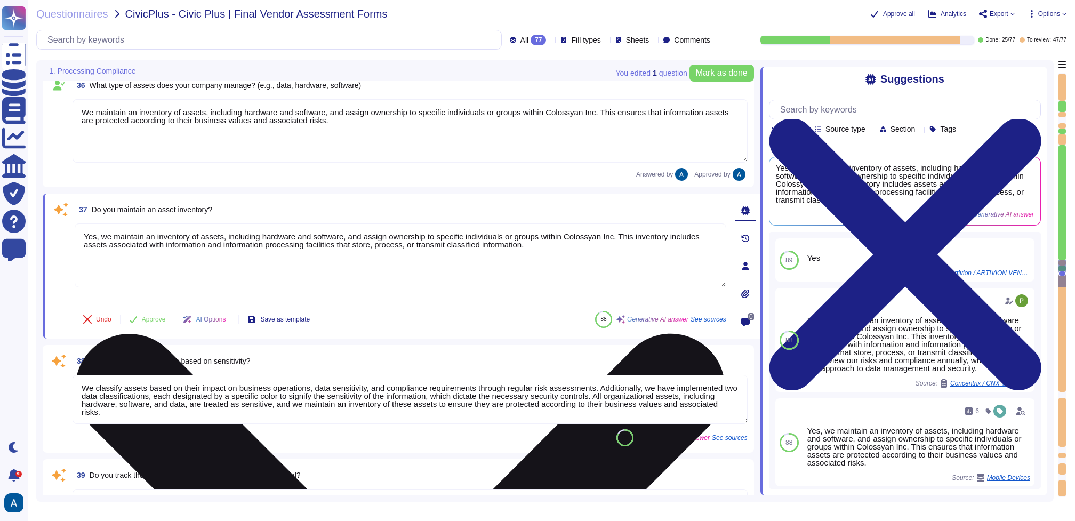
drag, startPoint x: 96, startPoint y: 232, endPoint x: 377, endPoint y: 255, distance: 281.9
click at [377, 255] on textarea "Yes, we maintain an inventory of assets, including hardware and software, and a…" at bounding box center [400, 255] width 651 height 64
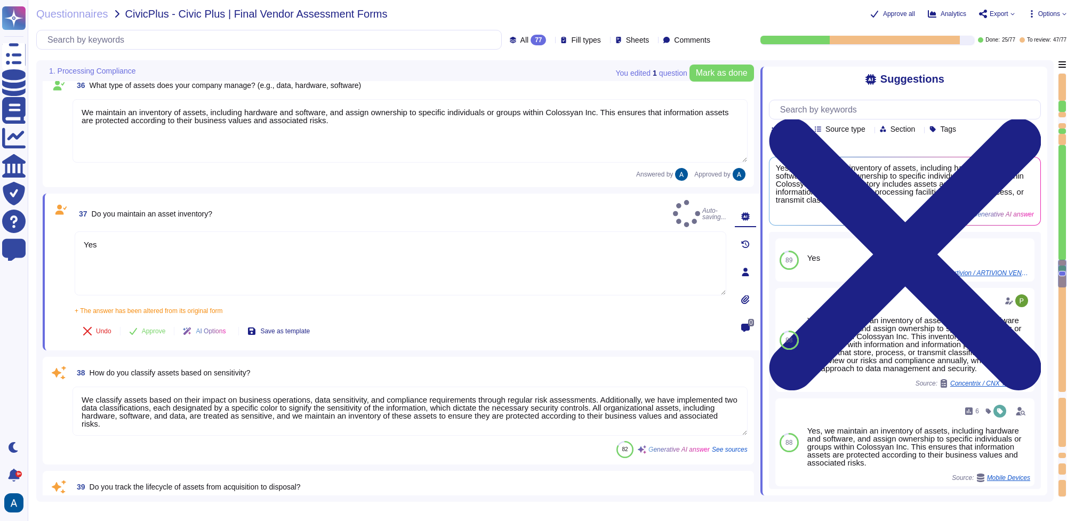
type textarea "Yes"
click at [166, 318] on div "Undo Approve AI Options Save as template" at bounding box center [197, 331] width 244 height 26
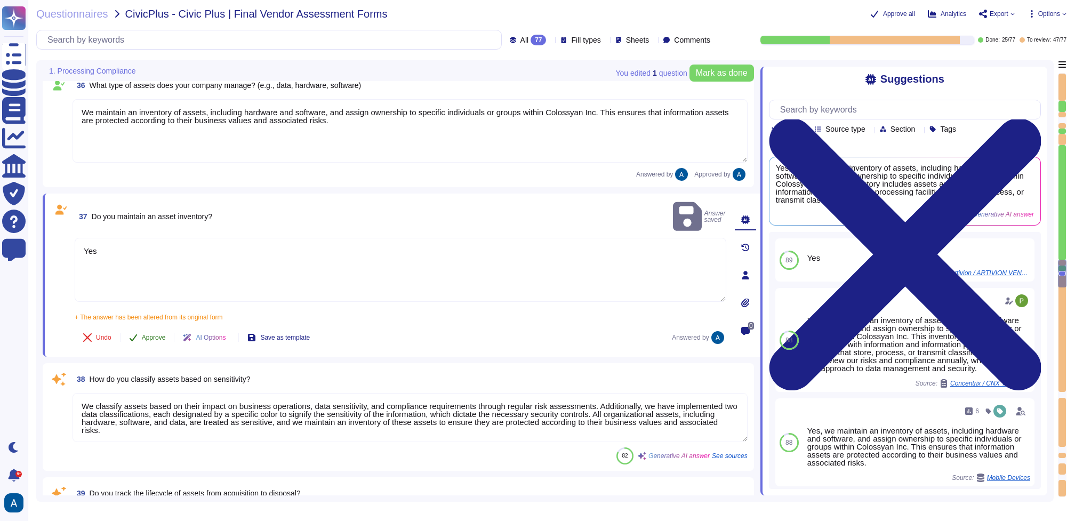
click at [163, 327] on button "Approve" at bounding box center [147, 337] width 54 height 21
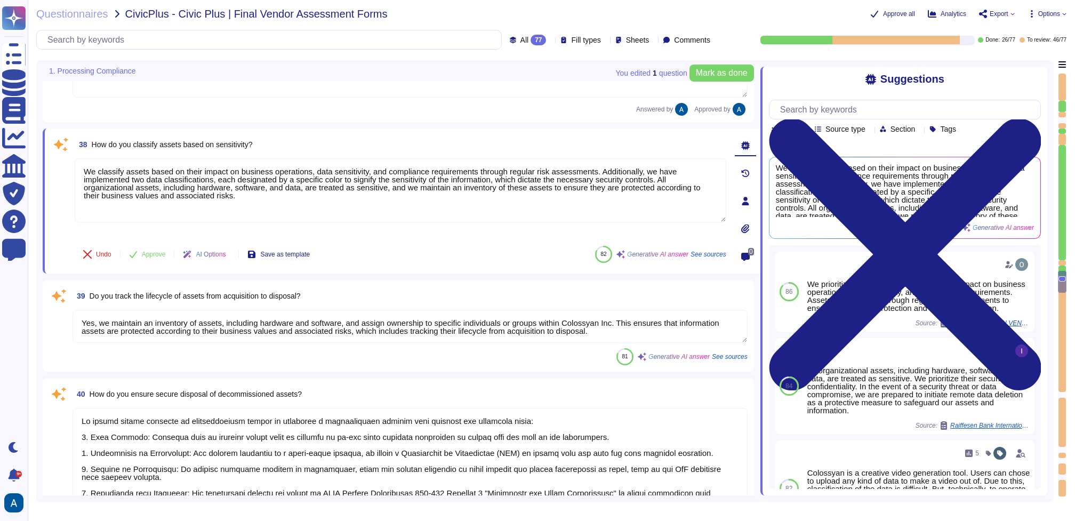
type textarea "Yes, we have policies in place for remote and cloud-based assets. Our policies …"
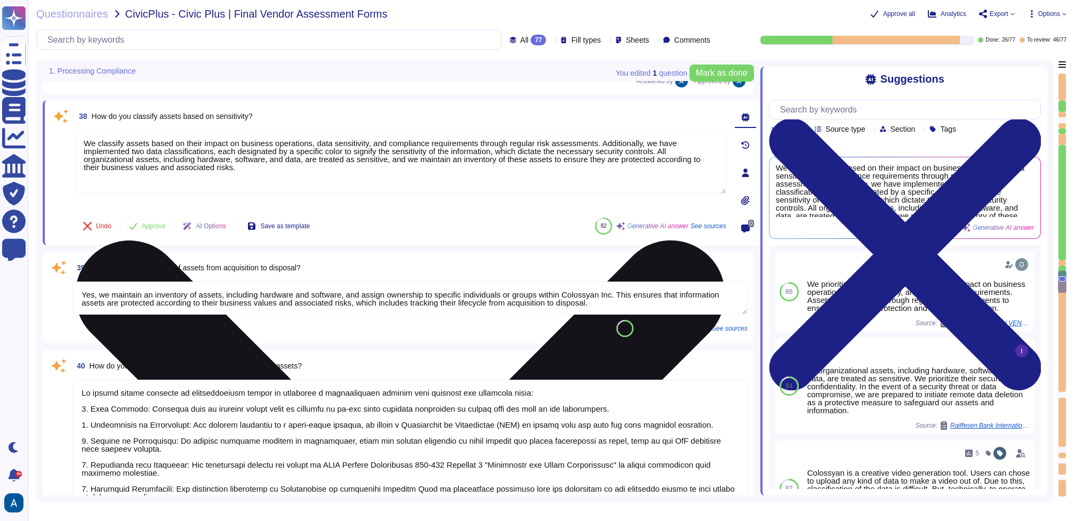
click at [557, 151] on textarea "We classify assets based on their impact on business operations, data sensitivi…" at bounding box center [400, 162] width 651 height 64
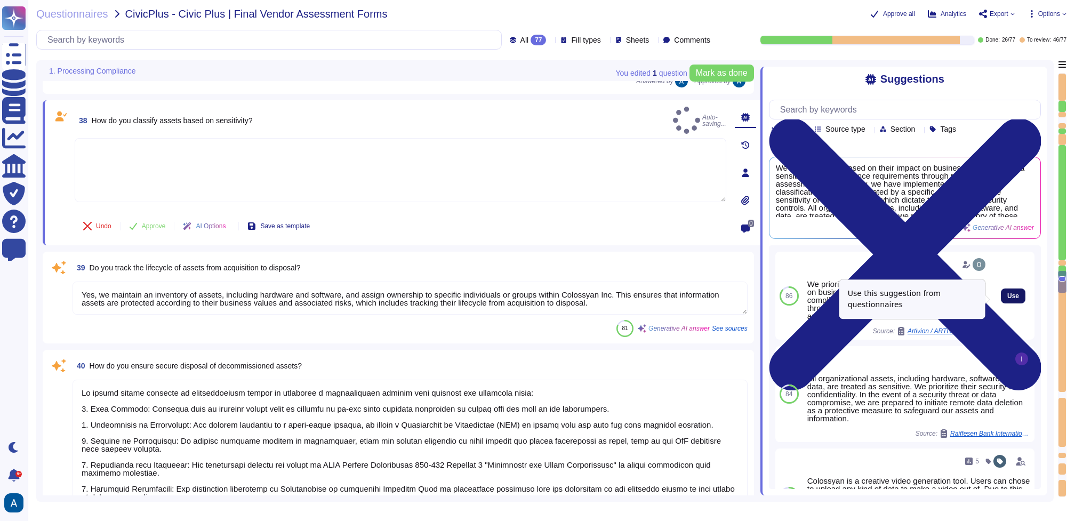
click at [1012, 297] on button "Use" at bounding box center [1013, 295] width 25 height 15
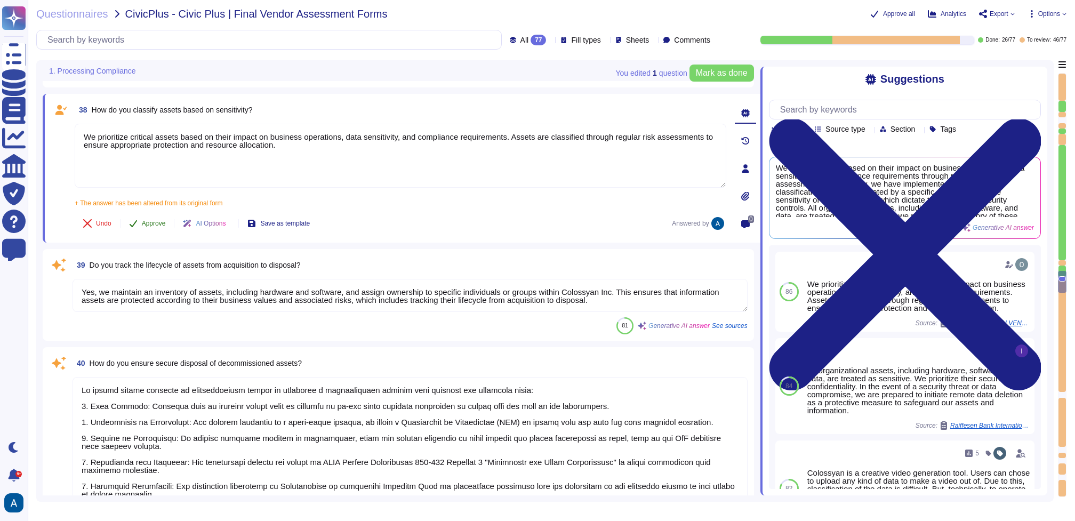
click at [160, 215] on button "Approve" at bounding box center [147, 223] width 54 height 21
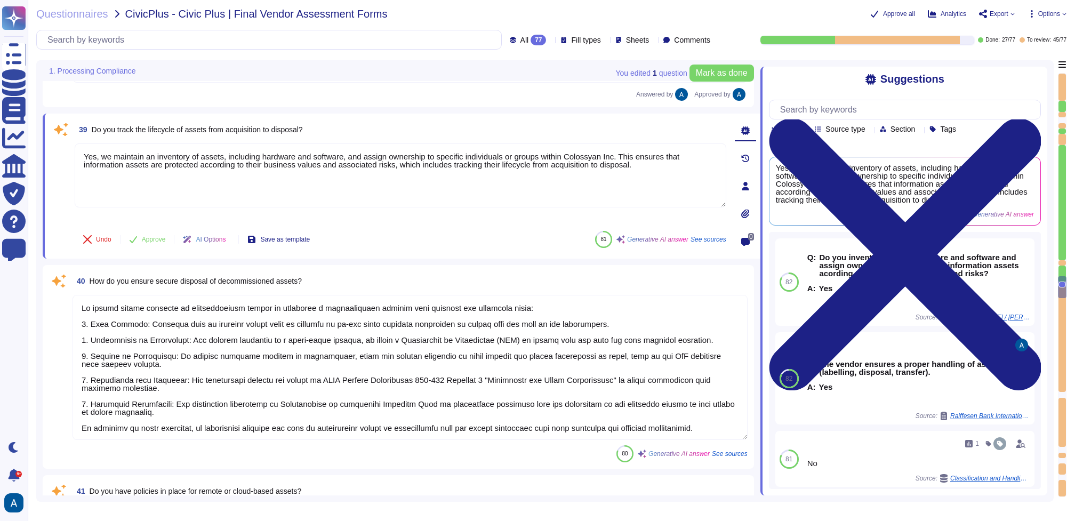
scroll to position [3714, 0]
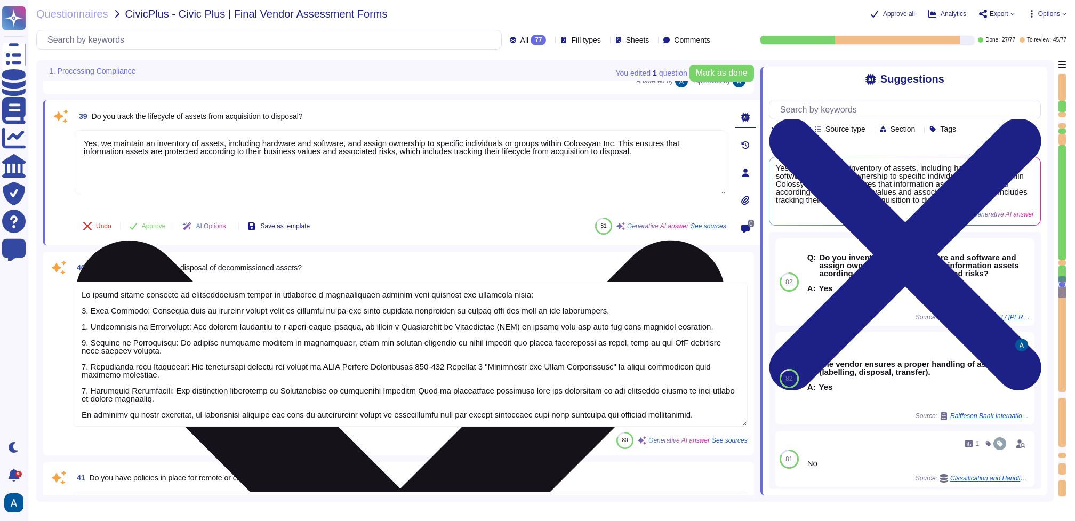
click at [235, 187] on textarea "Yes, we maintain an inventory of assets, including hardware and software, and a…" at bounding box center [400, 162] width 651 height 64
click at [235, 164] on textarea "Yes, we maintain an inventory of assets, including hardware and software, and a…" at bounding box center [400, 162] width 651 height 64
drag, startPoint x: 647, startPoint y: 143, endPoint x: 227, endPoint y: 144, distance: 419.5
click at [227, 144] on textarea "Yes, we maintain an inventory of assets, including hardware and software, and a…" at bounding box center [400, 162] width 651 height 64
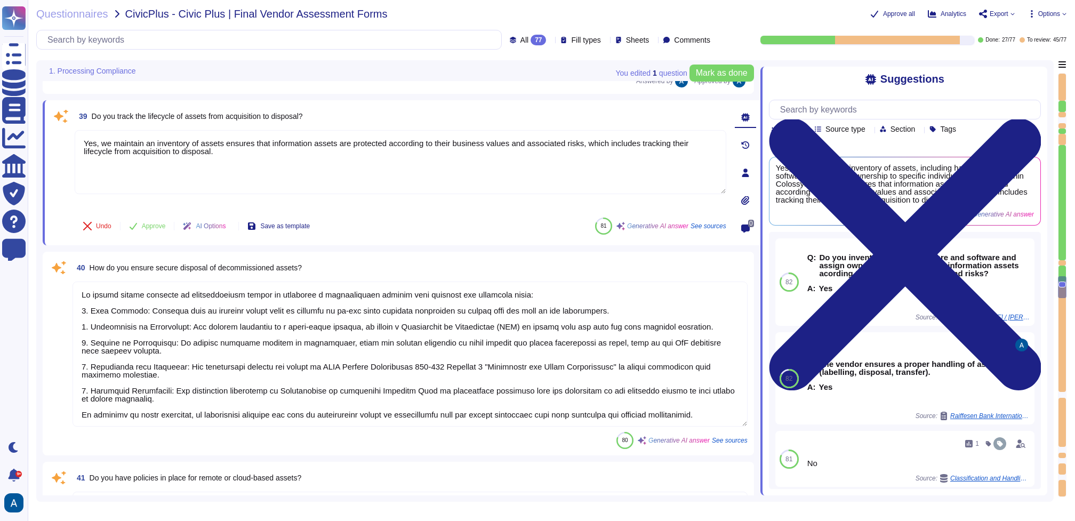
drag, startPoint x: 156, startPoint y: 142, endPoint x: 58, endPoint y: 142, distance: 98.1
click at [58, 142] on div "39 Do you track the lifecycle of assets from acquisition to disposal? Yes, we m…" at bounding box center [388, 173] width 675 height 132
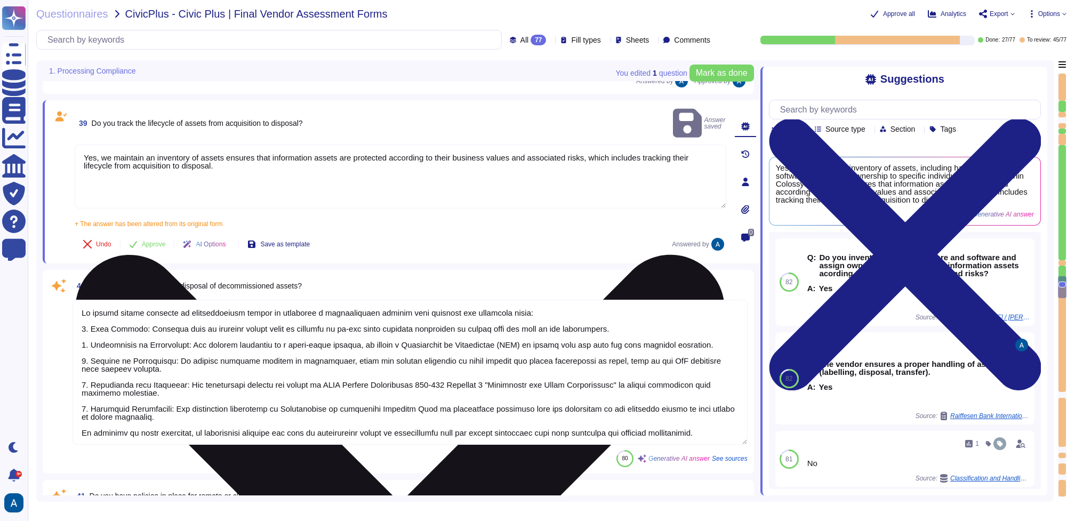
click at [161, 144] on textarea "Yes, we maintain an inventory of assets ensures that information assets are pro…" at bounding box center [400, 176] width 651 height 64
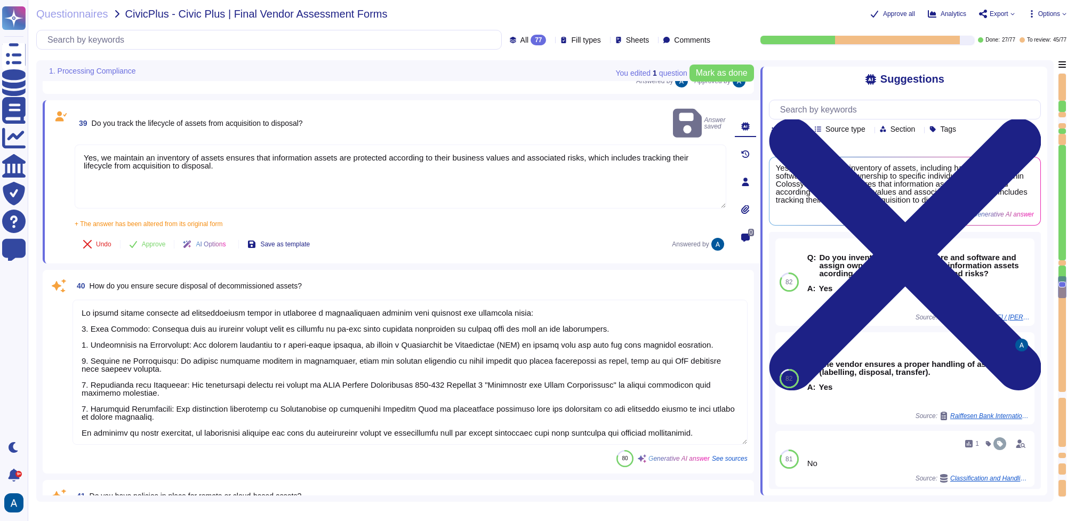
drag, startPoint x: 156, startPoint y: 144, endPoint x: 37, endPoint y: 132, distance: 119.0
click at [37, 132] on div "You edited 1 question [PERSON_NAME] as done 1. Processing Compliance 36 What ty…" at bounding box center [544, 280] width 1017 height 441
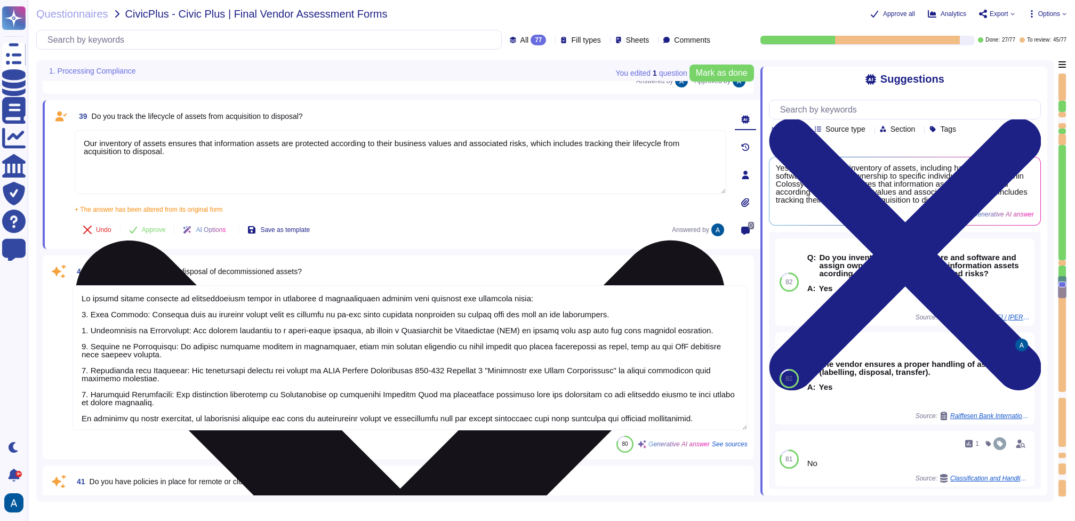
click at [238, 155] on textarea "Our inventory of assets ensures that information assets are protected according…" at bounding box center [400, 162] width 651 height 64
drag, startPoint x: 541, startPoint y: 146, endPoint x: 337, endPoint y: 142, distance: 203.7
click at [337, 142] on textarea "Our inventory of assets ensures that information assets are protected according…" at bounding box center [400, 162] width 651 height 64
click at [376, 166] on textarea "Our inventory of assets ensures that information assets are protected which inc…" at bounding box center [400, 162] width 651 height 64
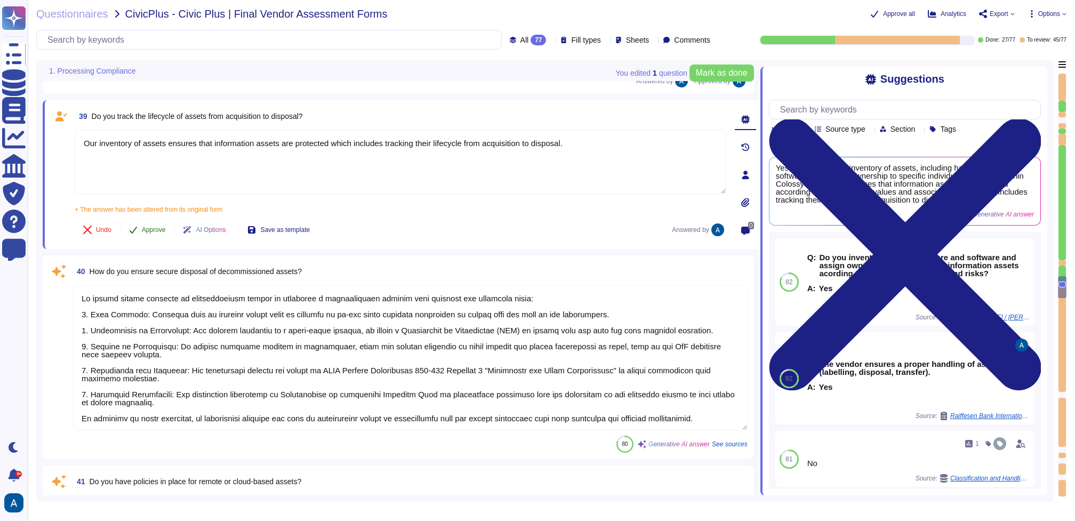
click at [161, 225] on button "Approve" at bounding box center [147, 229] width 54 height 21
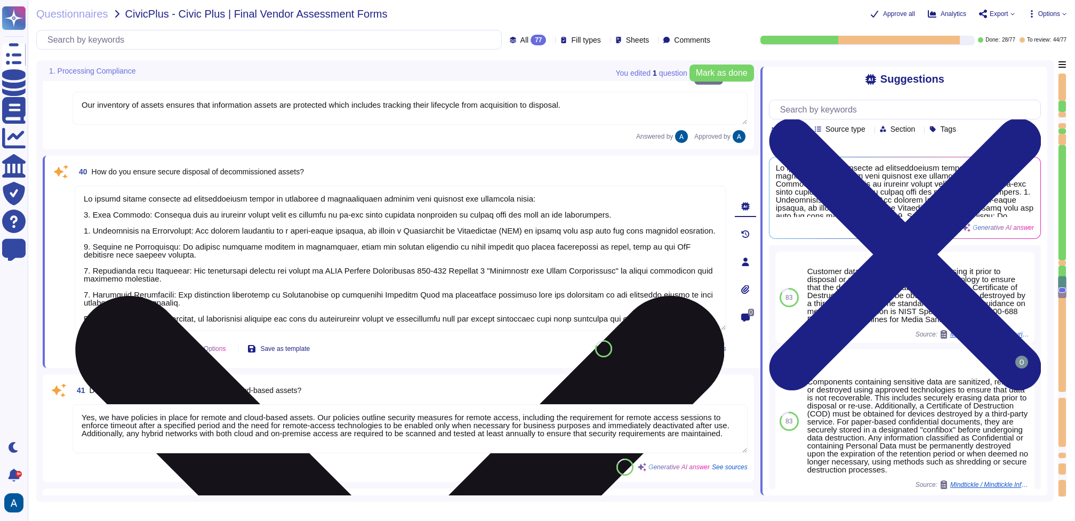
scroll to position [3801, 0]
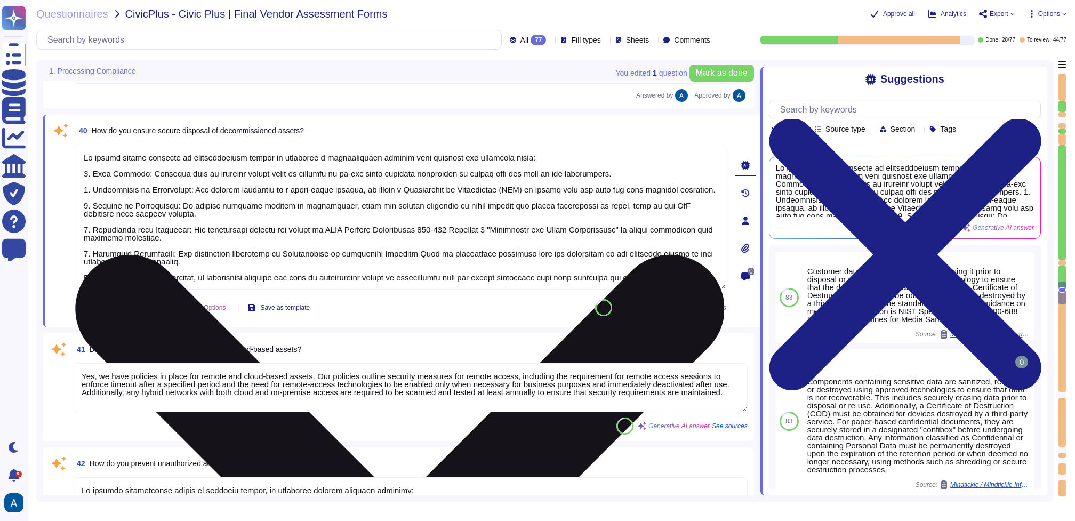
click at [280, 232] on textarea at bounding box center [400, 216] width 651 height 145
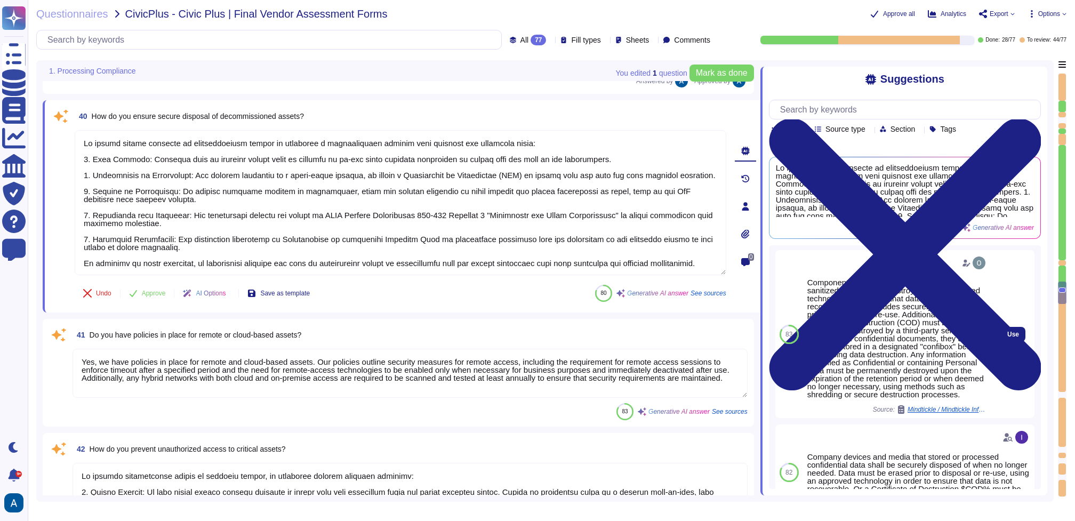
scroll to position [102, 0]
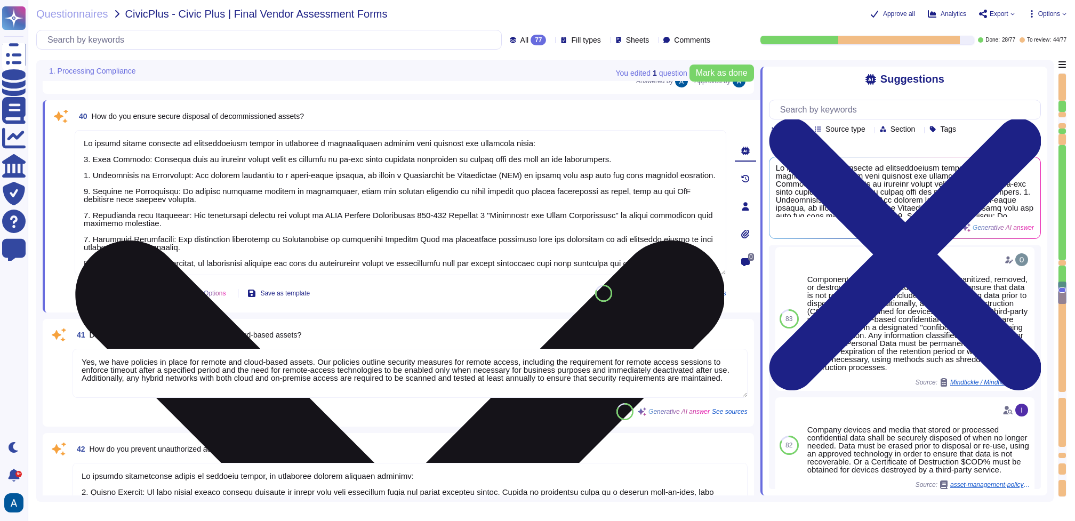
click at [421, 228] on textarea at bounding box center [400, 202] width 651 height 145
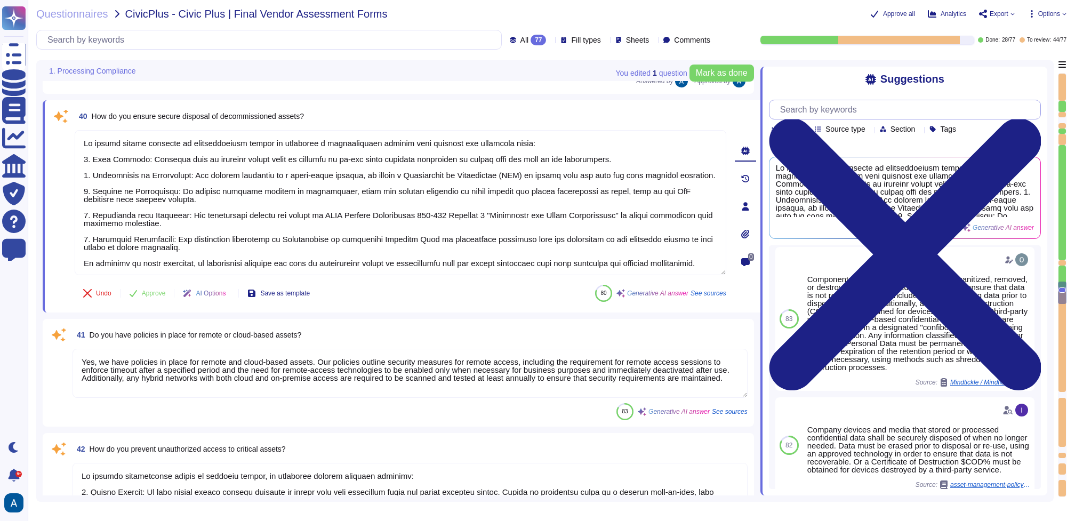
click at [833, 104] on input "text" at bounding box center [907, 109] width 265 height 19
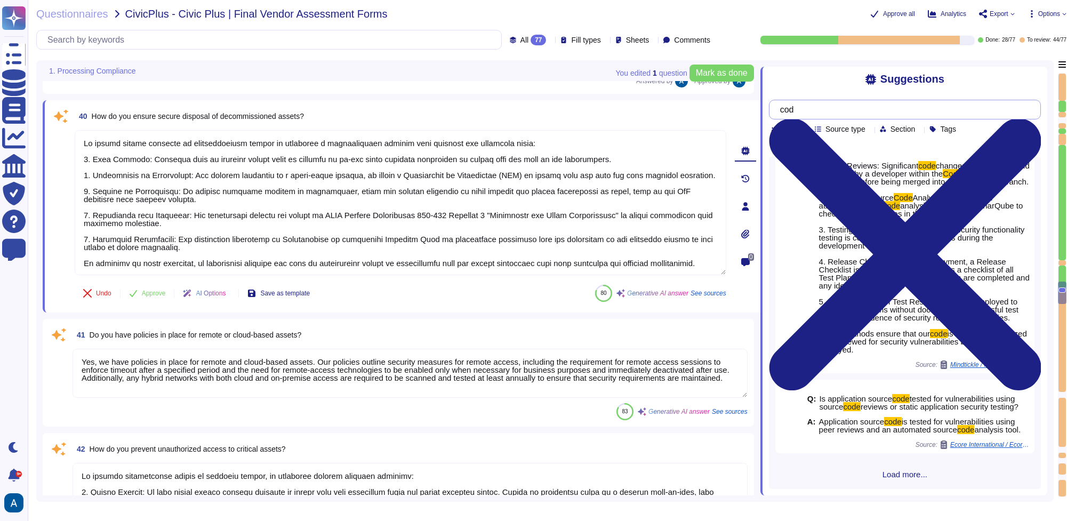
scroll to position [143, 0]
drag, startPoint x: 807, startPoint y: 109, endPoint x: 786, endPoint y: 109, distance: 20.8
click at [786, 109] on input "cod" at bounding box center [902, 109] width 255 height 19
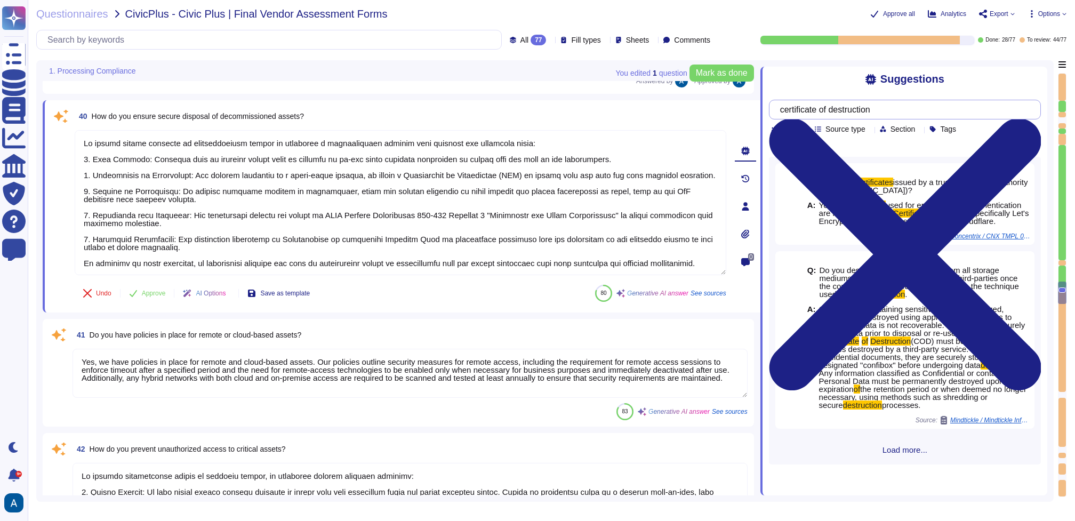
click at [855, 108] on input "certificate of destruction" at bounding box center [902, 109] width 255 height 19
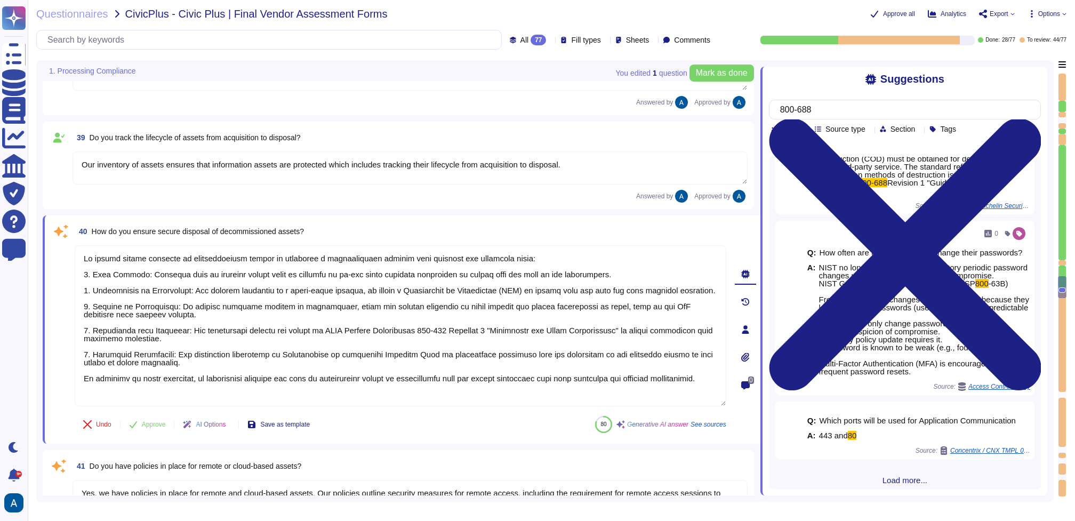
scroll to position [3672, 0]
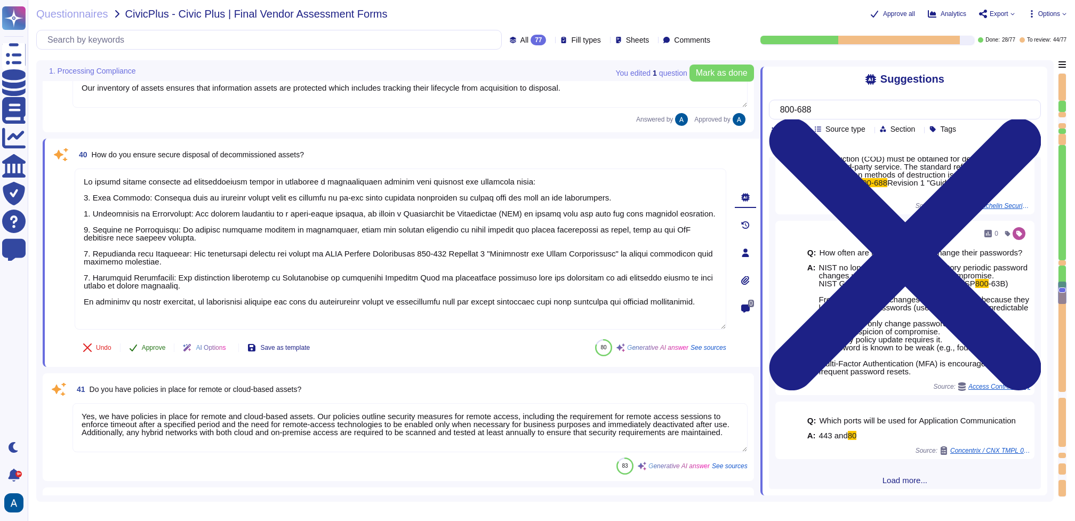
click at [150, 347] on span "Approve" at bounding box center [154, 347] width 24 height 6
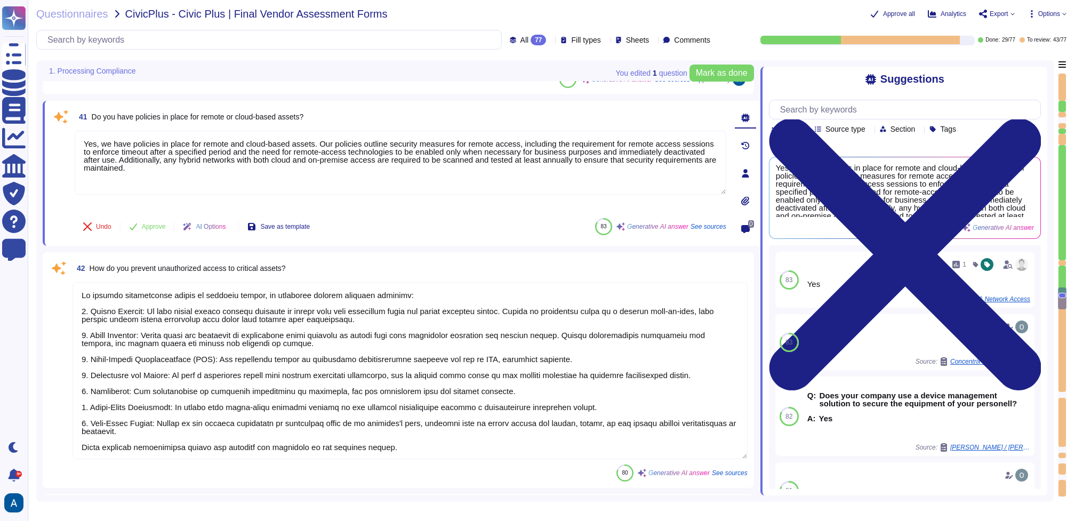
scroll to position [3932, 0]
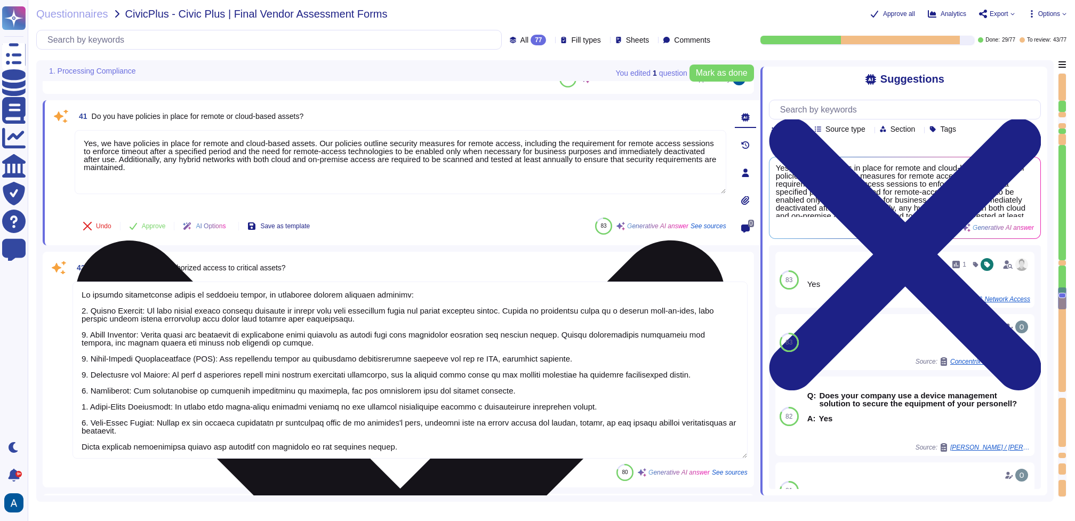
click at [310, 186] on textarea "Yes, we have policies in place for remote and cloud-based assets. Our policies …" at bounding box center [400, 162] width 651 height 64
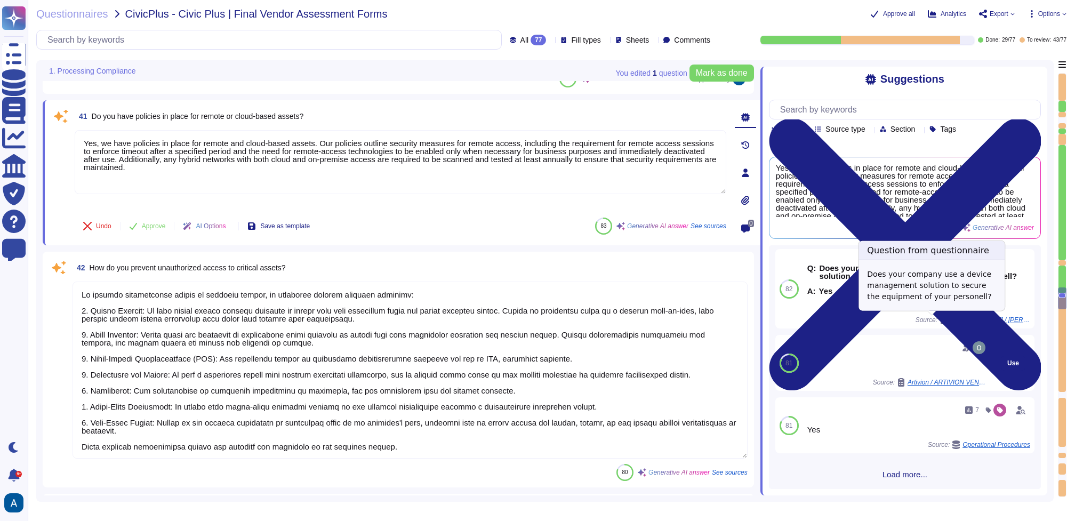
scroll to position [128, 0]
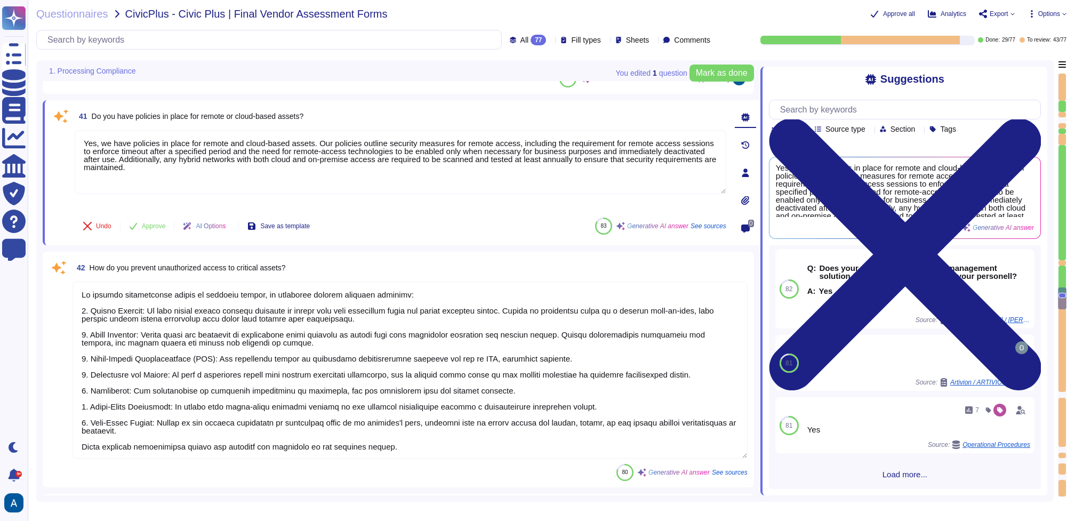
drag, startPoint x: 101, startPoint y: 143, endPoint x: 268, endPoint y: 209, distance: 178.8
click at [268, 209] on div "41 Do you have policies in place for remote or cloud-based assets? Yes, we have…" at bounding box center [388, 173] width 675 height 132
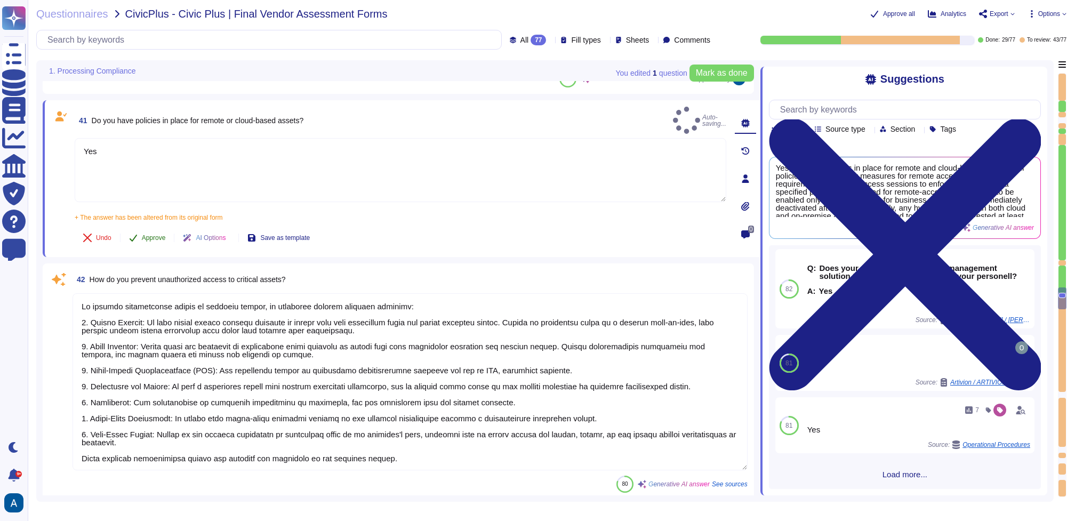
click at [166, 235] on span "Approve" at bounding box center [154, 238] width 24 height 6
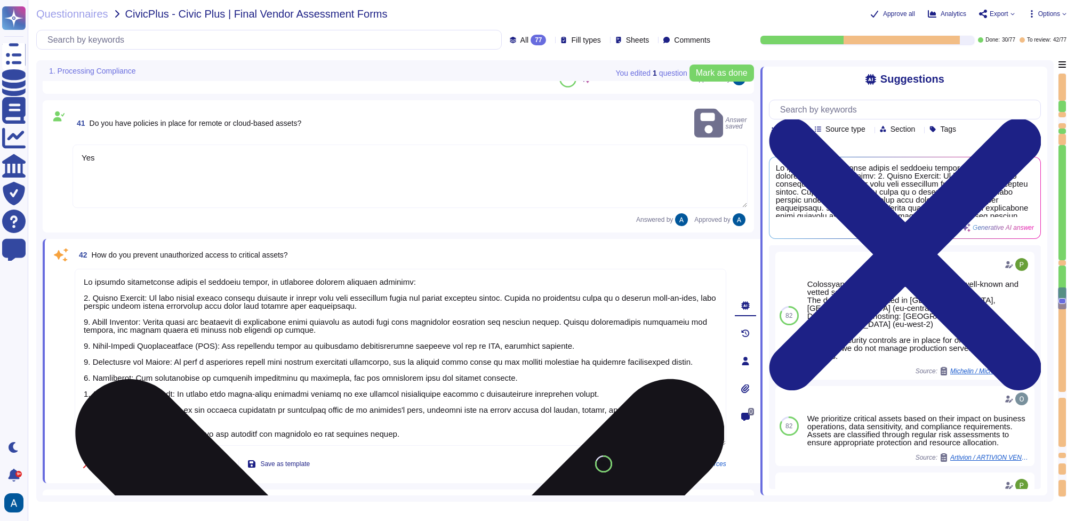
click at [265, 297] on textarea at bounding box center [400, 357] width 651 height 177
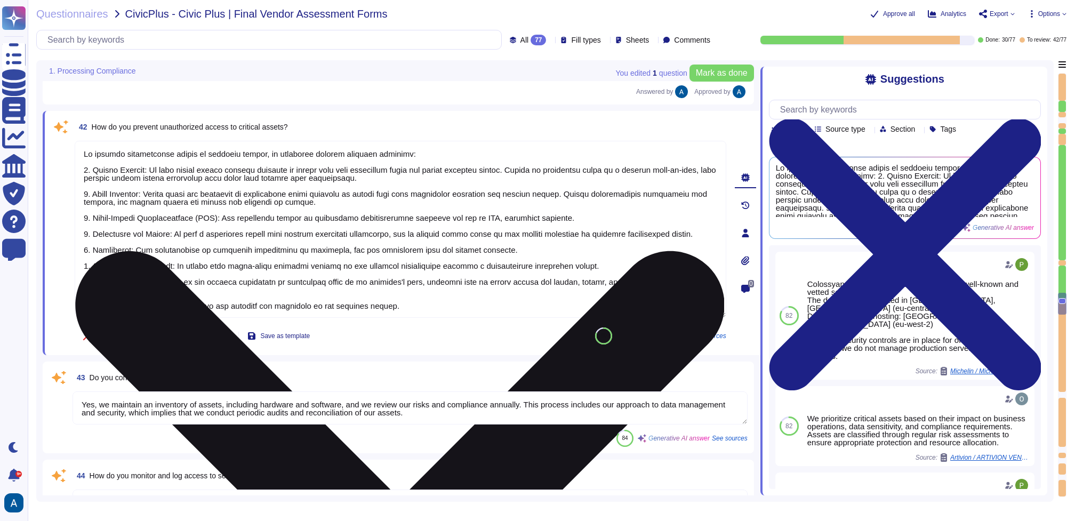
scroll to position [4050, 0]
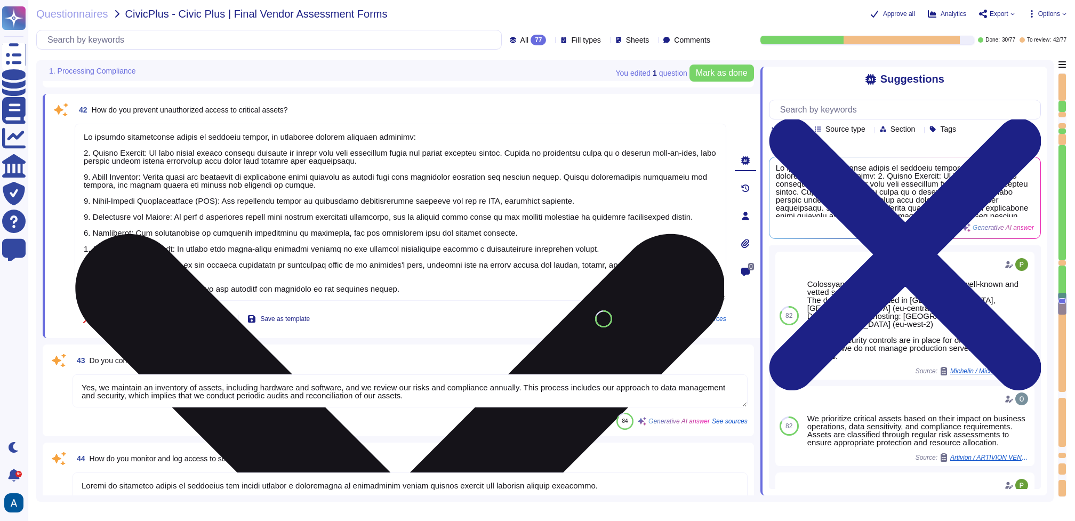
click at [406, 165] on textarea at bounding box center [400, 212] width 651 height 177
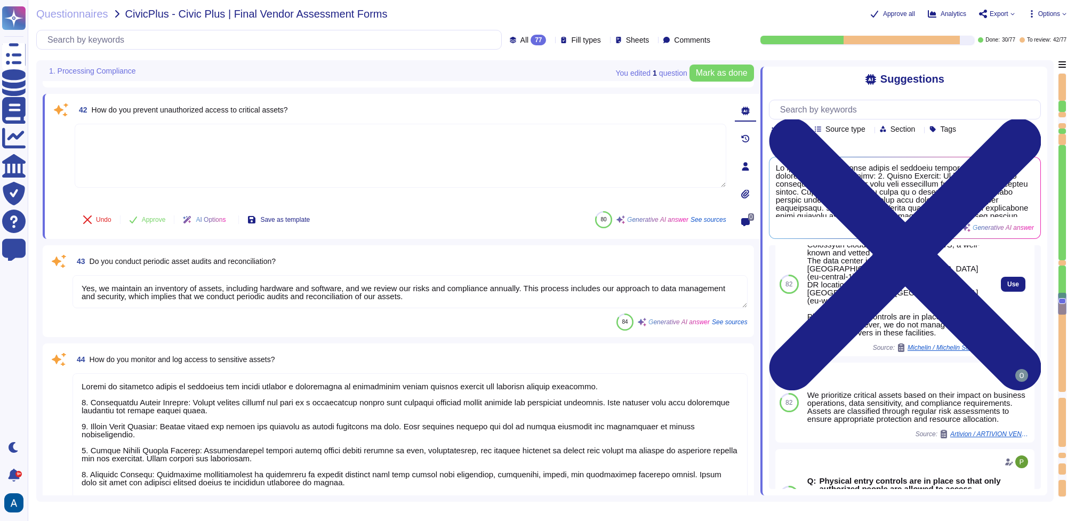
scroll to position [36, 0]
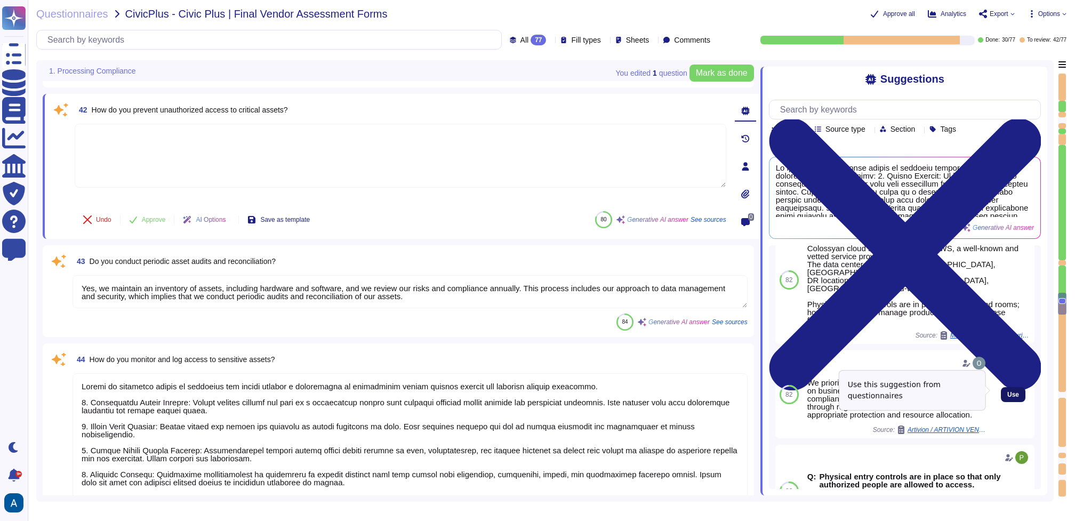
click at [1007, 392] on span "Use" at bounding box center [1013, 394] width 12 height 6
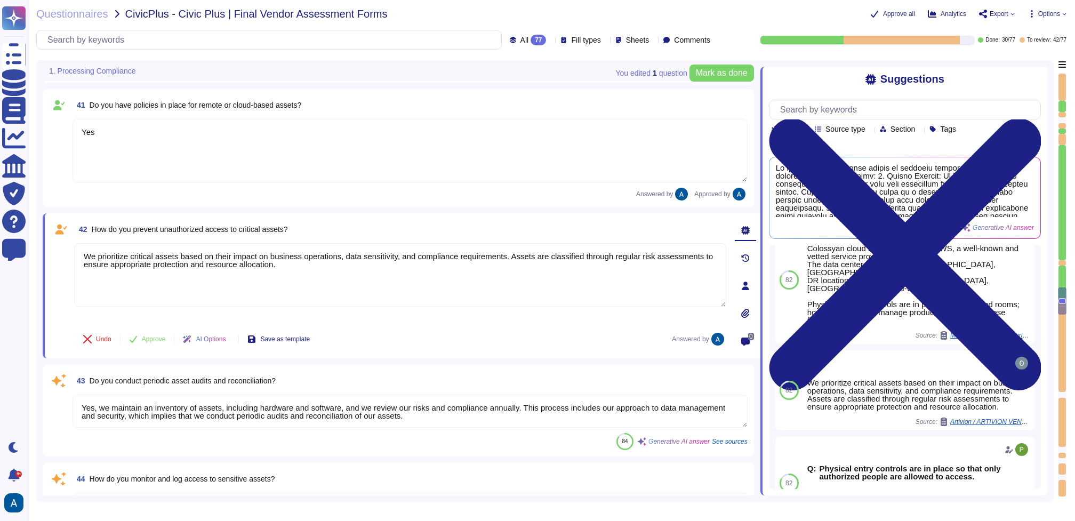
scroll to position [3912, 0]
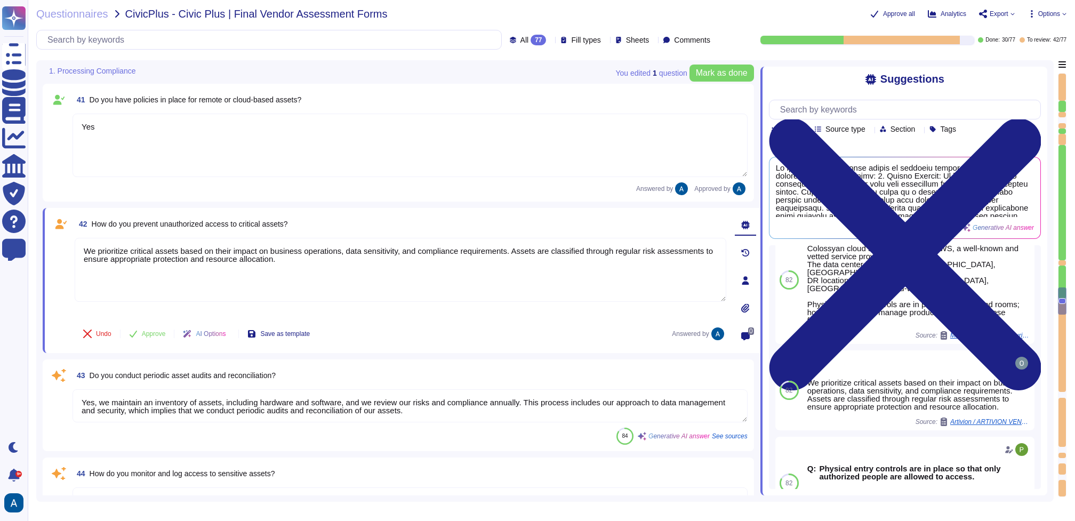
click at [548, 296] on textarea "We prioritize critical assets based on their impact on business operations, dat…" at bounding box center [400, 270] width 651 height 64
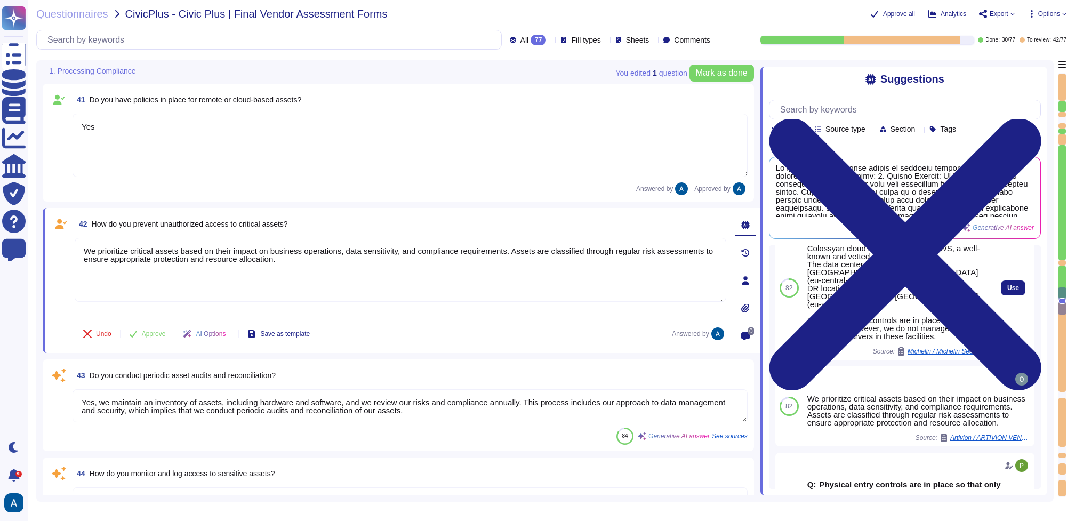
scroll to position [0, 0]
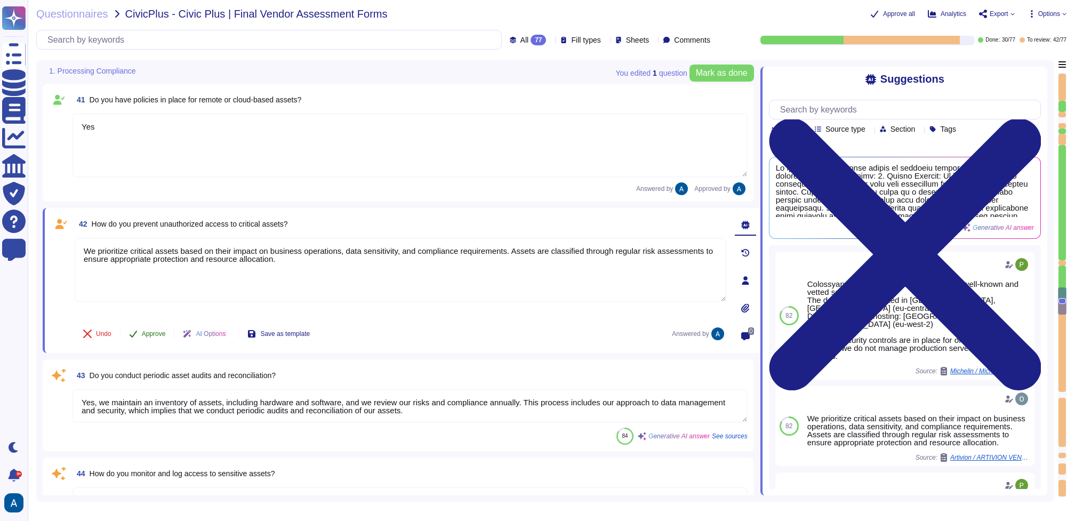
click at [149, 336] on span "Approve" at bounding box center [154, 333] width 24 height 6
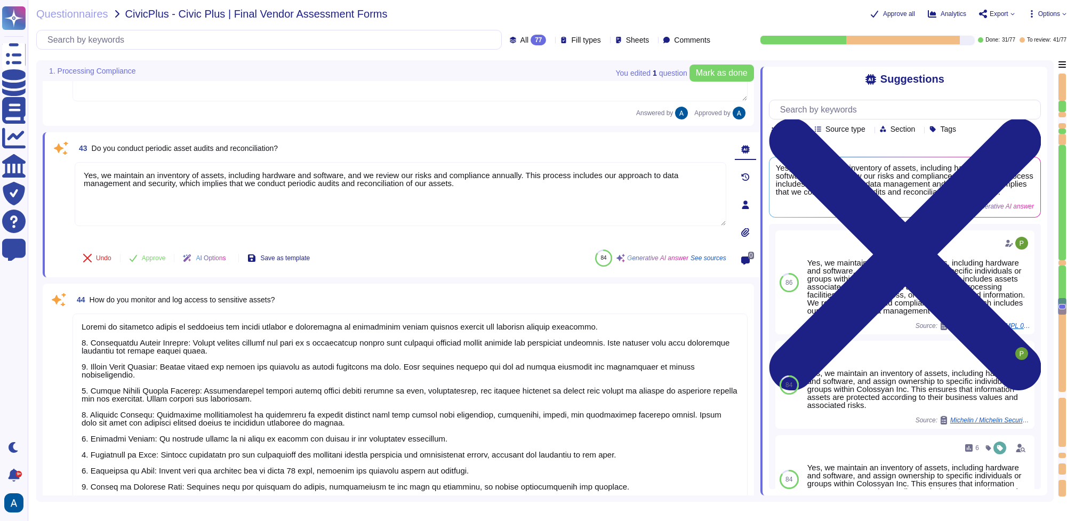
scroll to position [4137, 0]
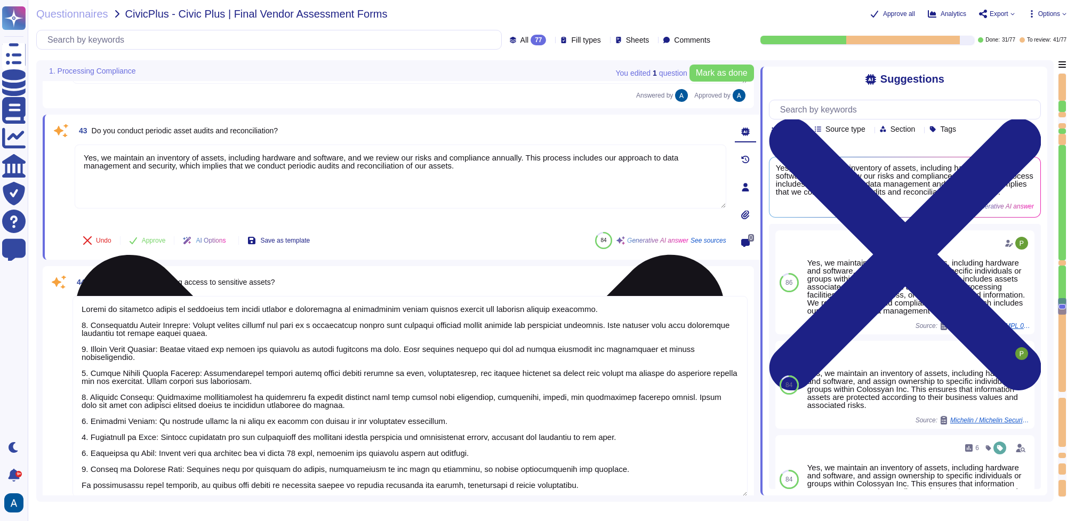
click at [363, 159] on textarea "Yes, we maintain an inventory of assets, including hardware and software, and w…" at bounding box center [400, 176] width 651 height 64
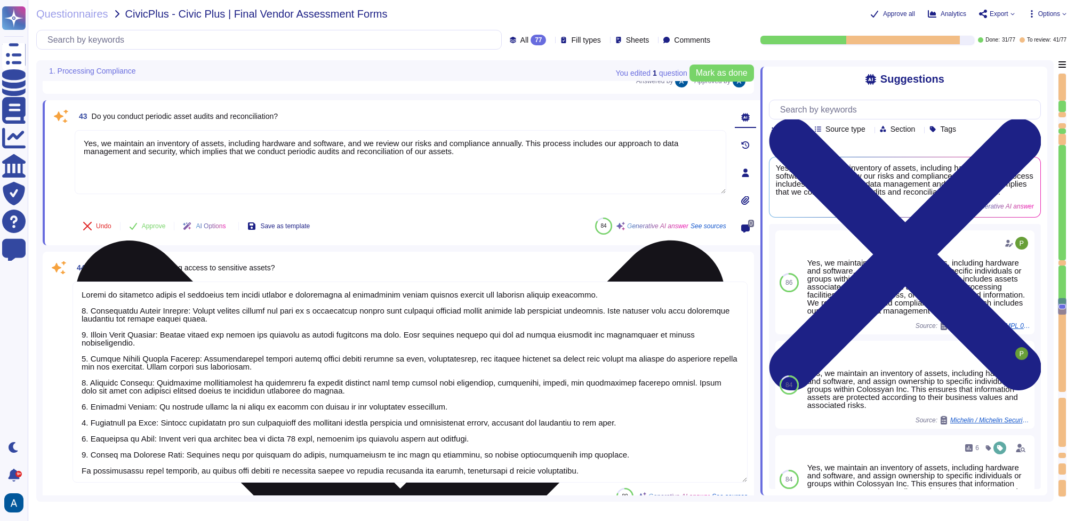
click at [304, 145] on textarea "Yes, we maintain an inventory of assets, including hardware and software, and w…" at bounding box center [400, 162] width 651 height 64
click at [305, 147] on textarea "Yes, we maintain an inventory of assets, including hardware and software, and w…" at bounding box center [400, 162] width 651 height 64
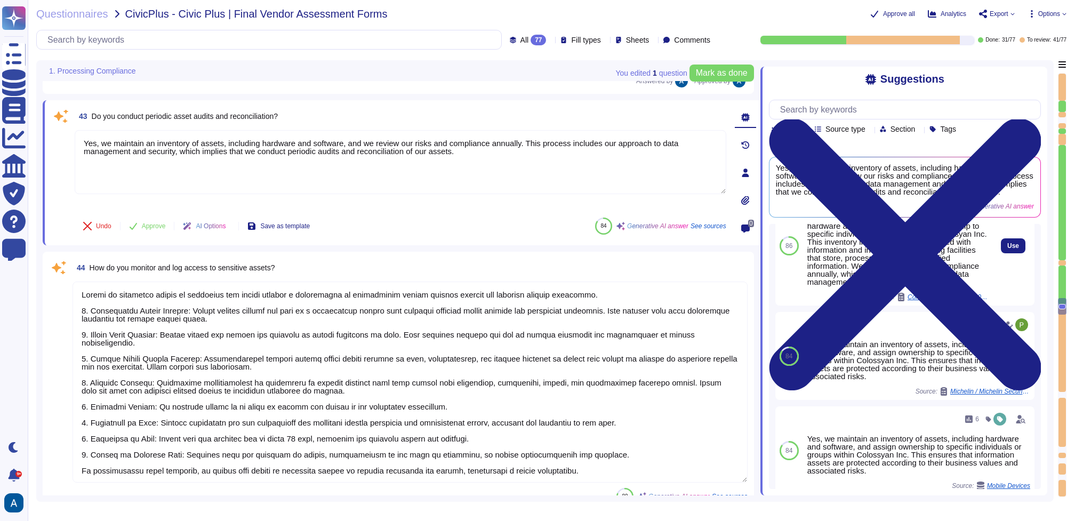
scroll to position [0, 0]
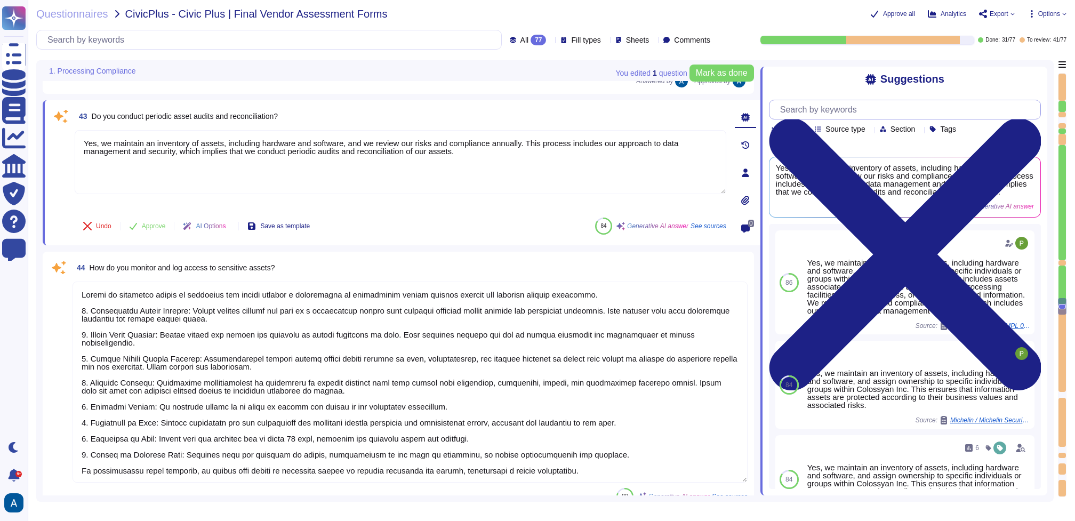
click at [855, 103] on input "text" at bounding box center [907, 109] width 265 height 19
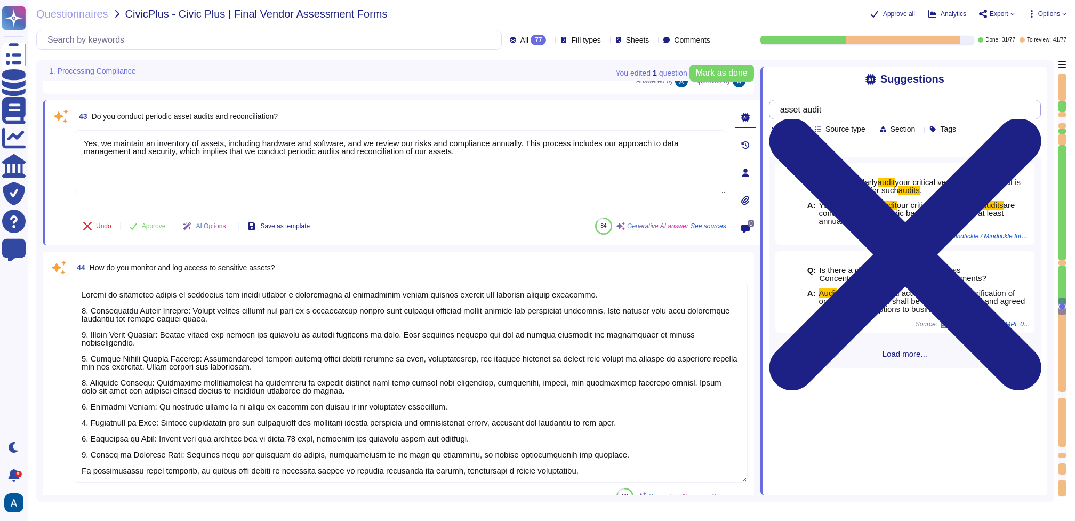
click at [885, 111] on input "asset audit" at bounding box center [902, 109] width 255 height 19
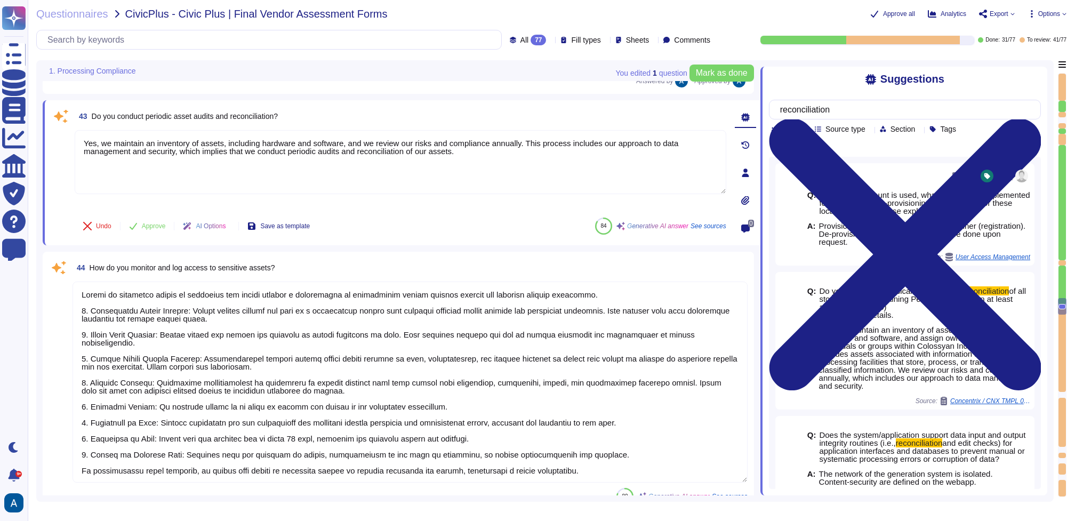
drag, startPoint x: 96, startPoint y: 140, endPoint x: 471, endPoint y: 221, distance: 383.4
click at [471, 221] on div "43 Do you conduct periodic asset audits and reconciliation? Yes, we maintain an…" at bounding box center [388, 173] width 675 height 132
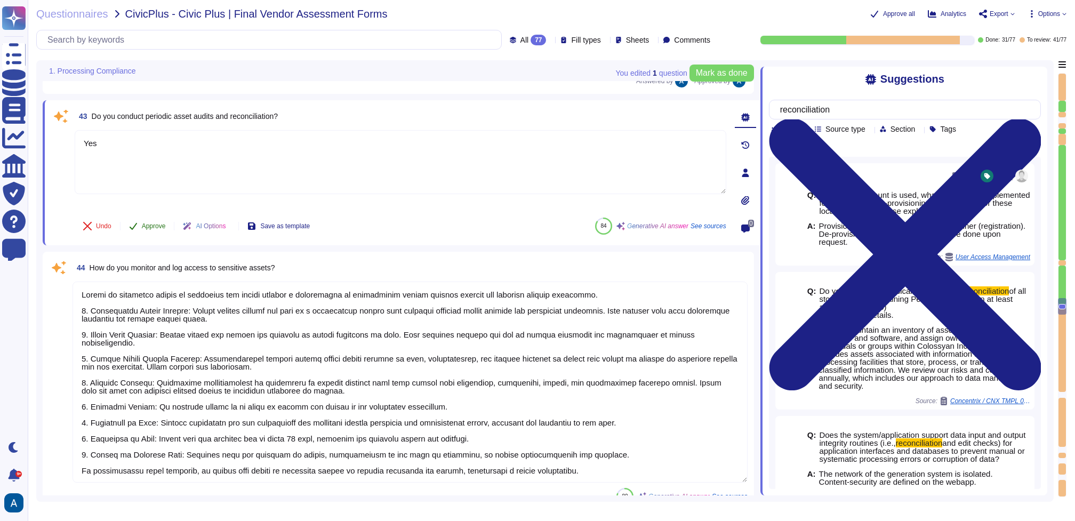
click at [165, 220] on button "Approve" at bounding box center [147, 225] width 54 height 21
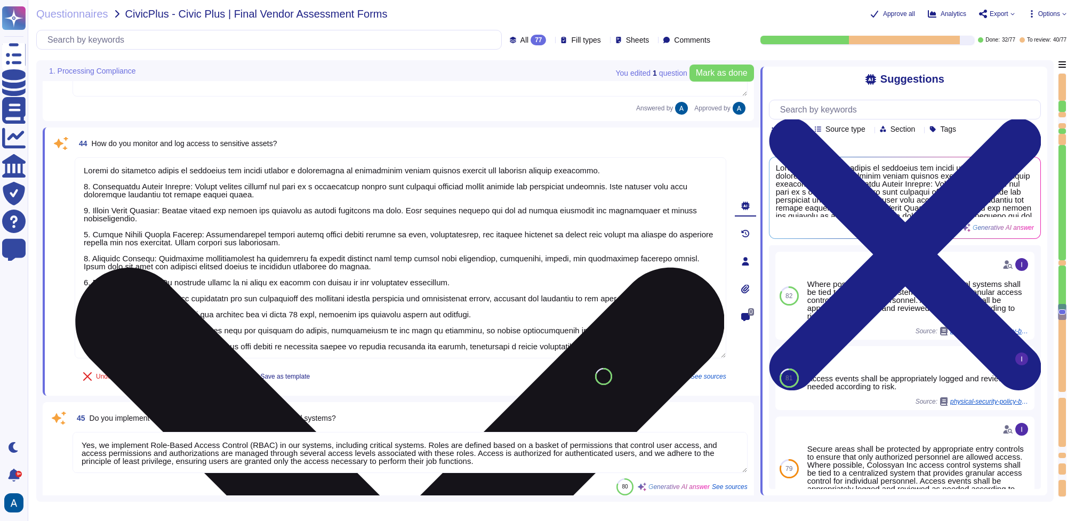
scroll to position [4255, 0]
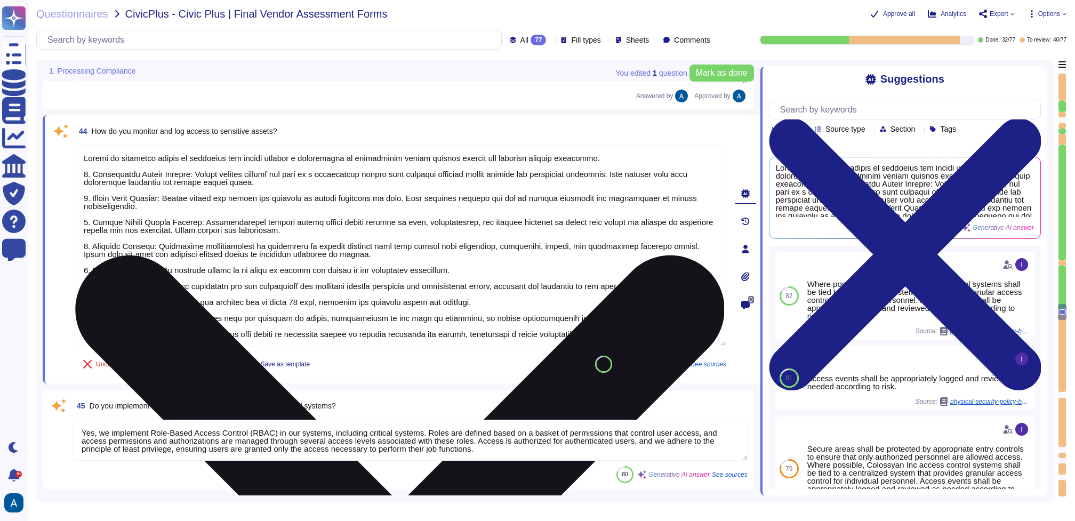
click at [312, 318] on textarea at bounding box center [400, 245] width 651 height 201
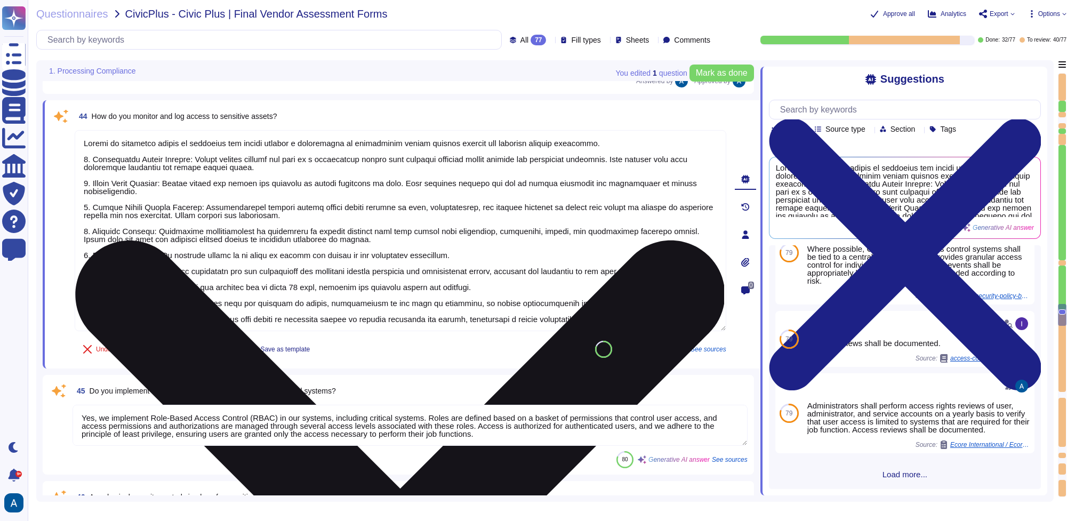
scroll to position [222, 0]
click at [663, 251] on textarea at bounding box center [400, 230] width 651 height 201
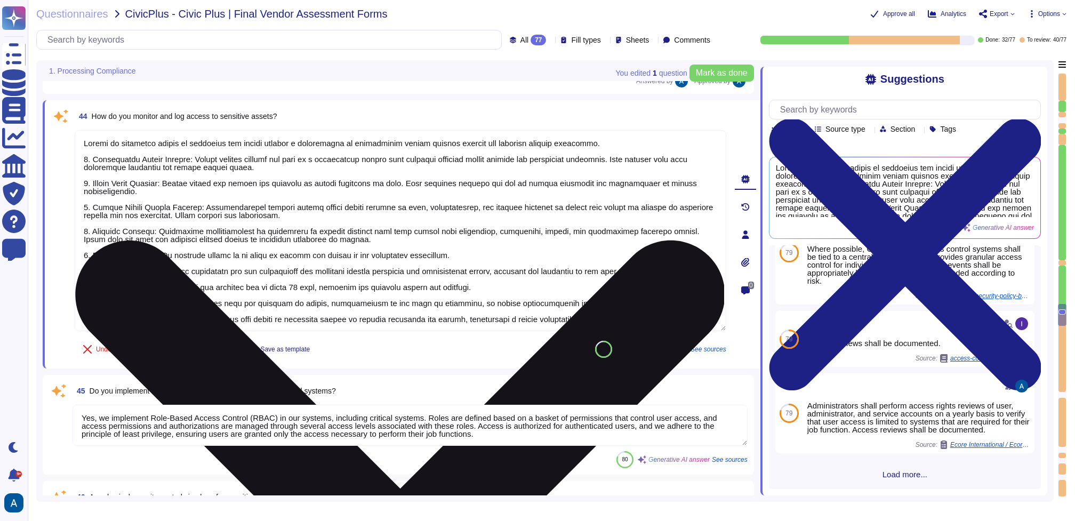
click at [663, 251] on textarea at bounding box center [400, 230] width 651 height 201
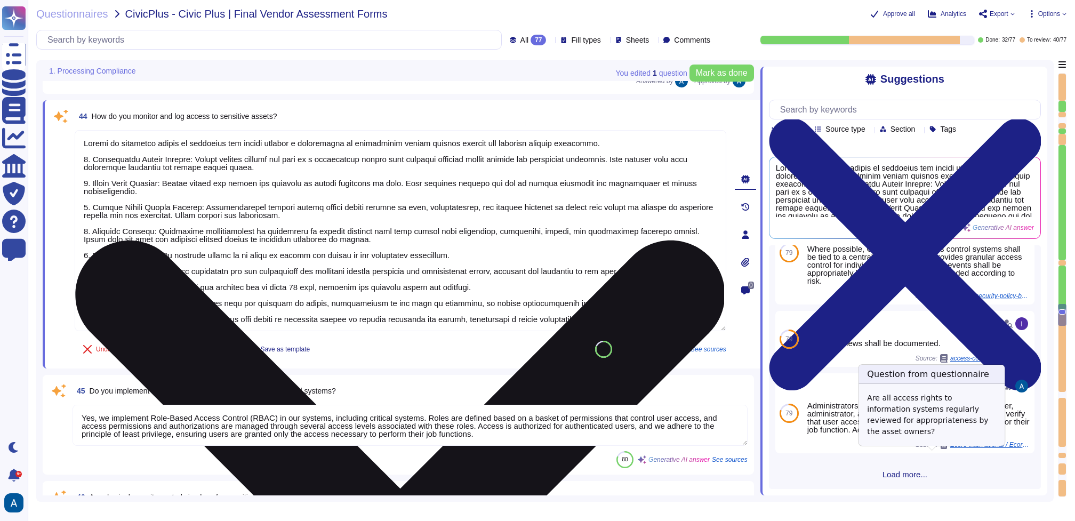
click at [491, 256] on textarea at bounding box center [400, 230] width 651 height 201
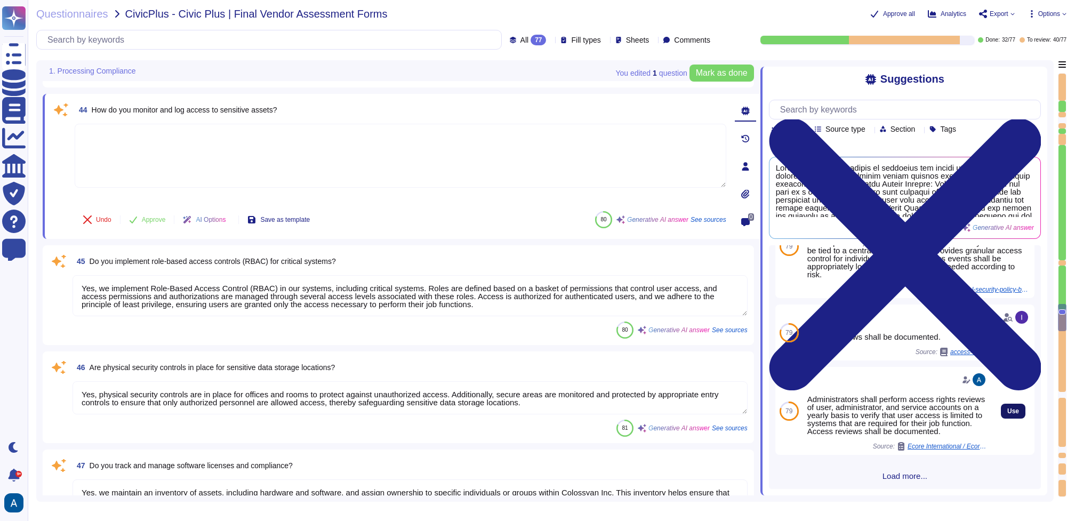
click at [1001, 407] on button "Use" at bounding box center [1013, 411] width 25 height 15
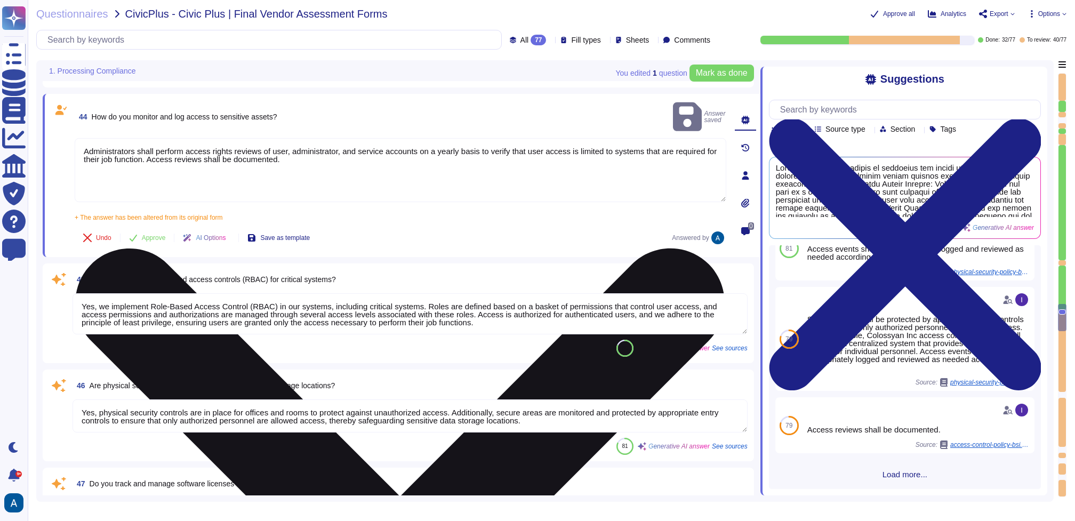
click at [478, 154] on textarea "Administrators shall perform access rights reviews of user, administrator, and …" at bounding box center [400, 170] width 651 height 64
click at [471, 146] on textarea "Administrators shall perform access rights reviews of user, administrator, and …" at bounding box center [400, 170] width 651 height 64
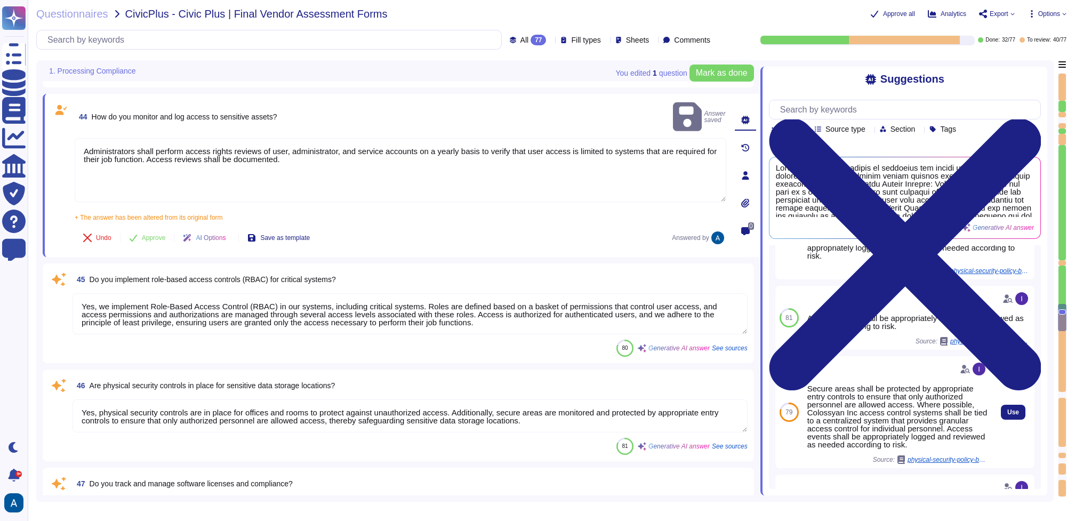
scroll to position [0, 0]
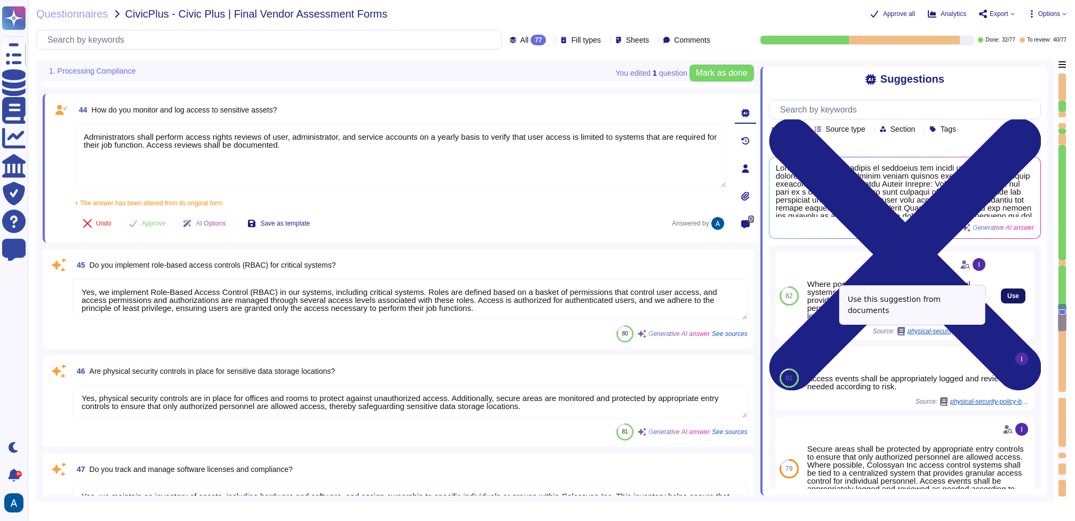
click at [1007, 299] on span "Use" at bounding box center [1013, 296] width 12 height 6
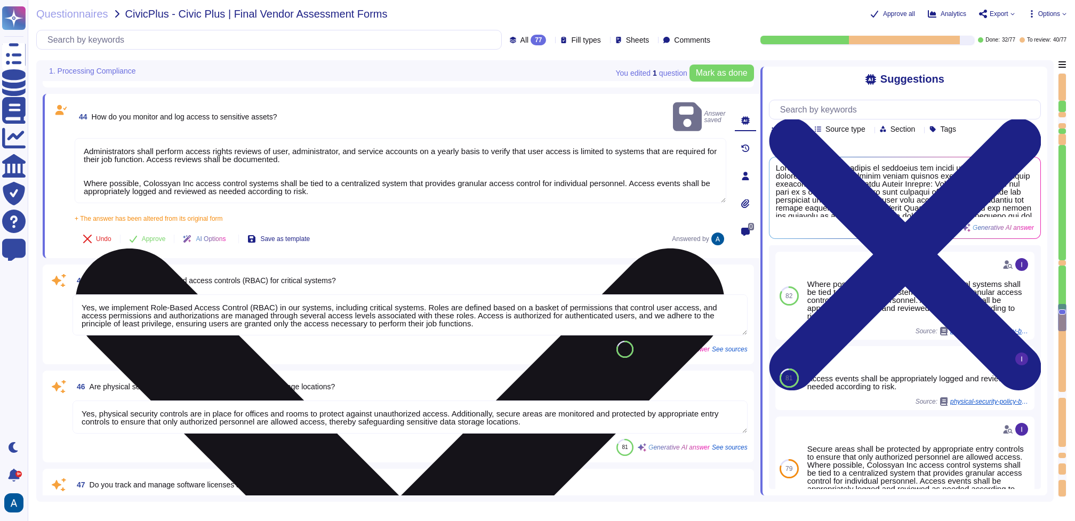
scroll to position [1, 0]
click at [567, 148] on textarea "Administrators shall perform access rights reviews of user, administrator, and …" at bounding box center [400, 170] width 651 height 65
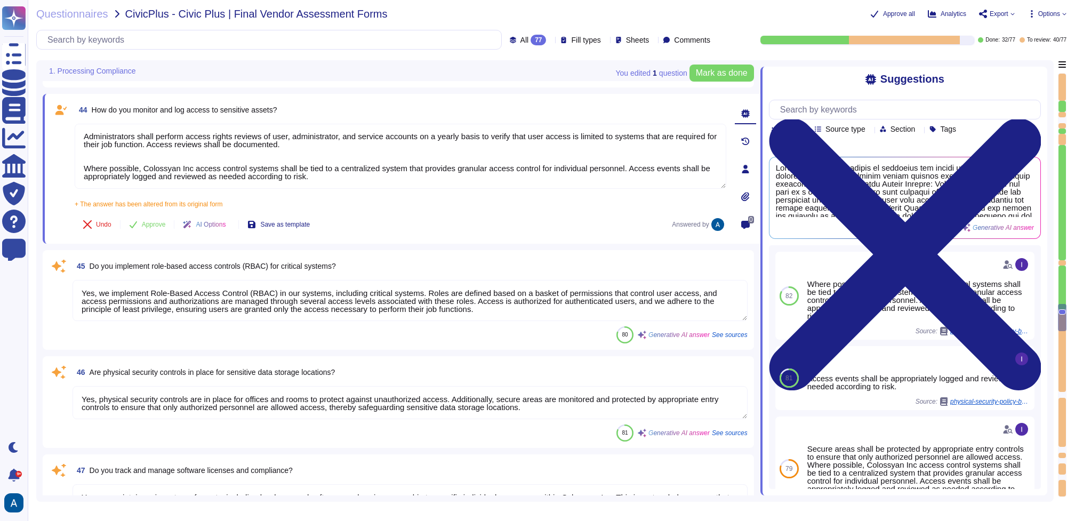
click at [797, 119] on div "Team Source type Section Tags" at bounding box center [905, 117] width 272 height 34
click at [802, 116] on input "text" at bounding box center [907, 109] width 265 height 19
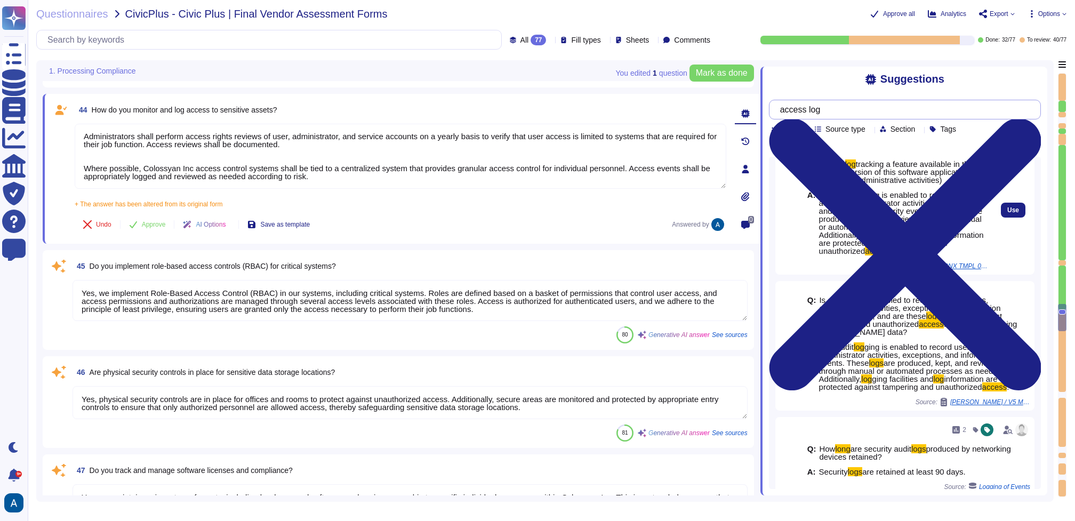
scroll to position [0, 0]
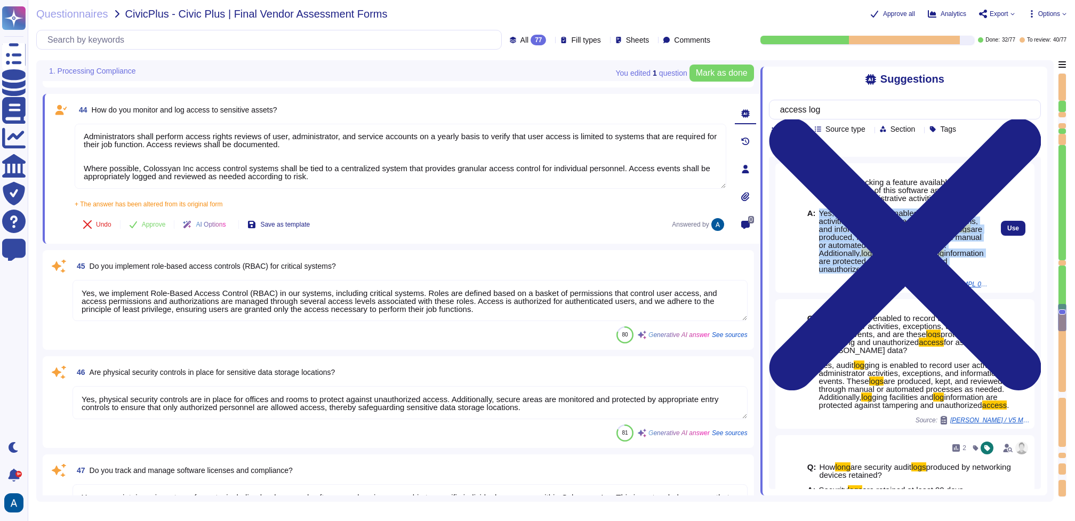
drag, startPoint x: 854, startPoint y: 286, endPoint x: 820, endPoint y: 219, distance: 75.6
click at [820, 219] on span "Yes, audit log ging is enabled to record user activities, administrator activit…" at bounding box center [903, 241] width 168 height 64
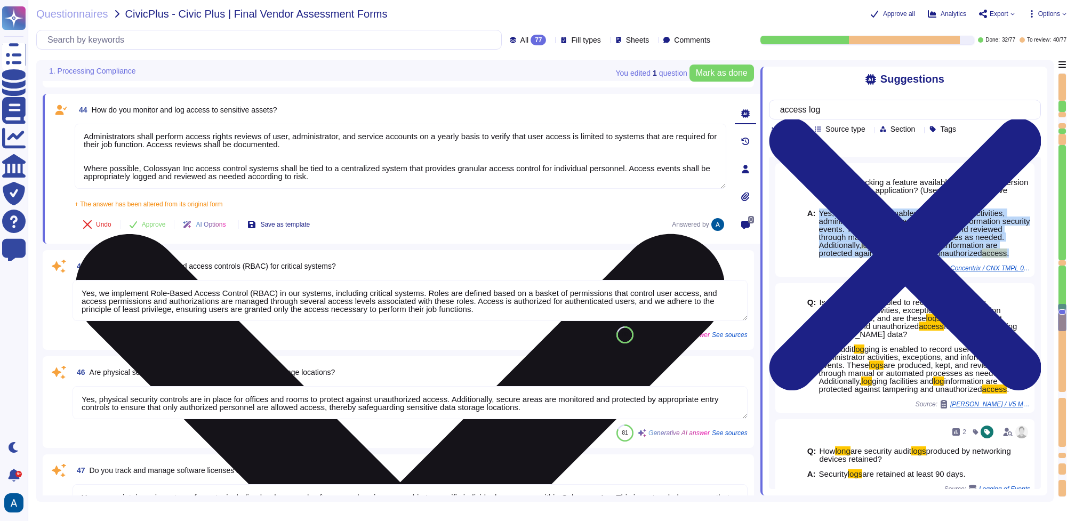
copy span "Yes, audit log ging is enabled to record user activities, administrator activit…"
click at [86, 134] on textarea "Administrators shall perform access rights reviews of user, administrator, and …" at bounding box center [400, 156] width 651 height 65
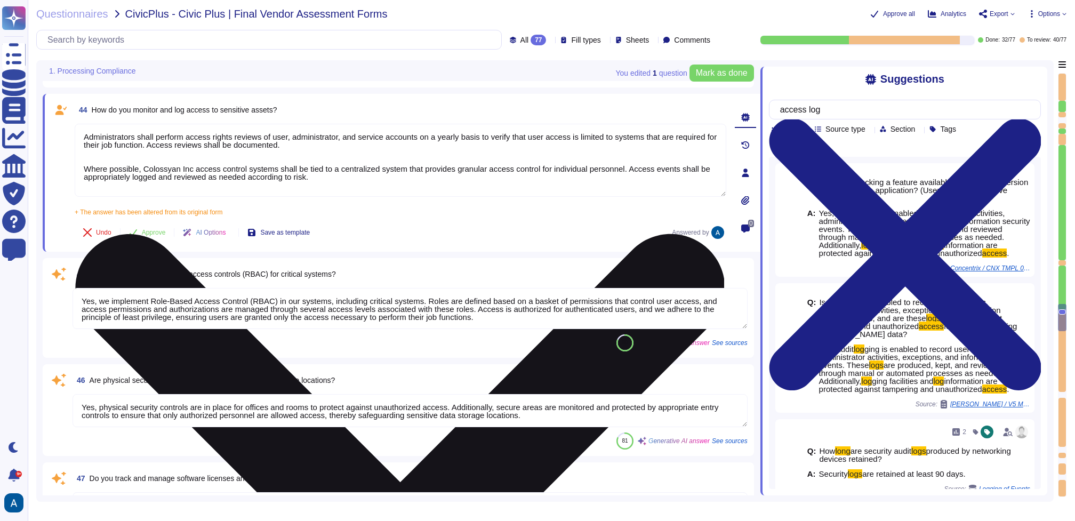
paste textarea "Yes, audit logging is enabled to record user activities, administrator activiti…"
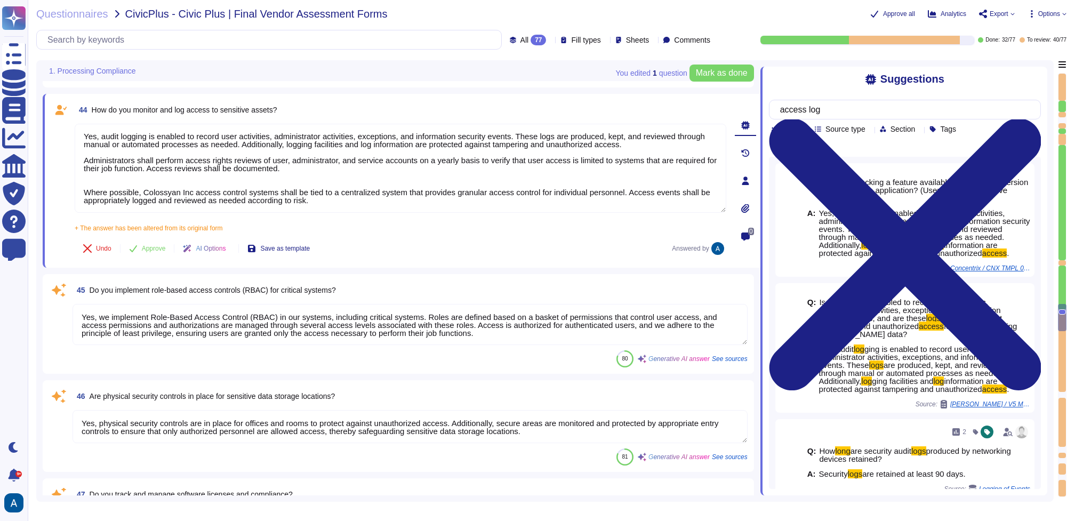
drag, startPoint x: 107, startPoint y: 137, endPoint x: 67, endPoint y: 135, distance: 40.6
click at [66, 136] on div "44 How do you monitor and log access to sensitive assets? Yes, audit logging is…" at bounding box center [388, 180] width 675 height 161
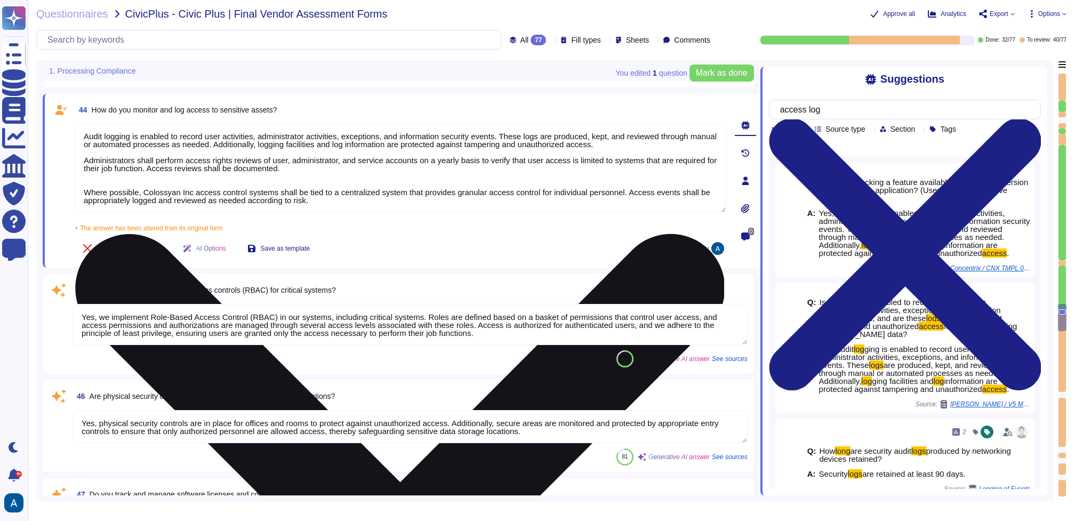
click at [213, 170] on textarea "Audit logging is enabled to record user activities, administrator activities, e…" at bounding box center [400, 168] width 651 height 89
click at [340, 171] on textarea "Audit logging is enabled to record user activities, administrator activities, e…" at bounding box center [400, 168] width 651 height 89
click at [332, 175] on textarea "Audit logging is enabled to record user activities, administrator activities, e…" at bounding box center [400, 168] width 651 height 89
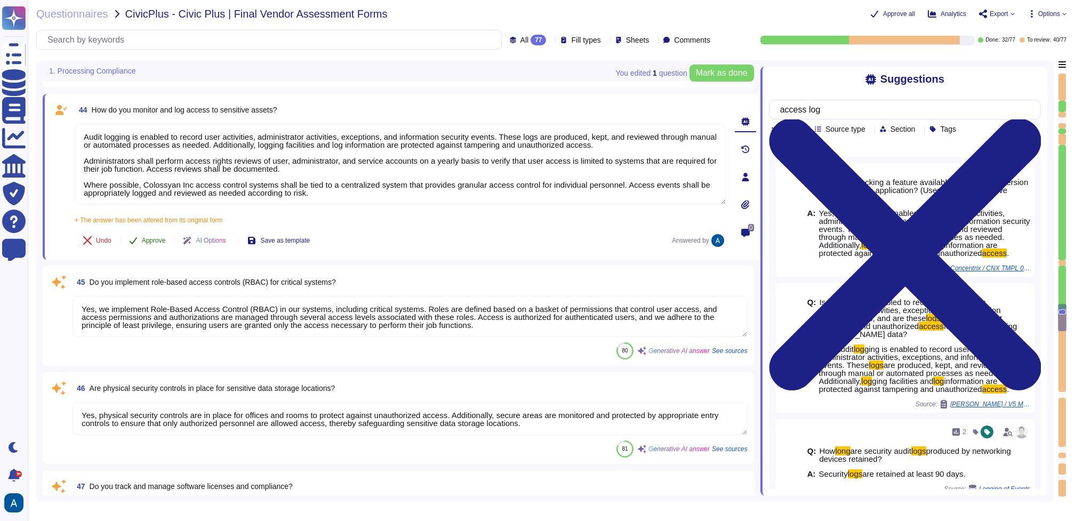
click at [163, 238] on span "Approve" at bounding box center [154, 240] width 24 height 6
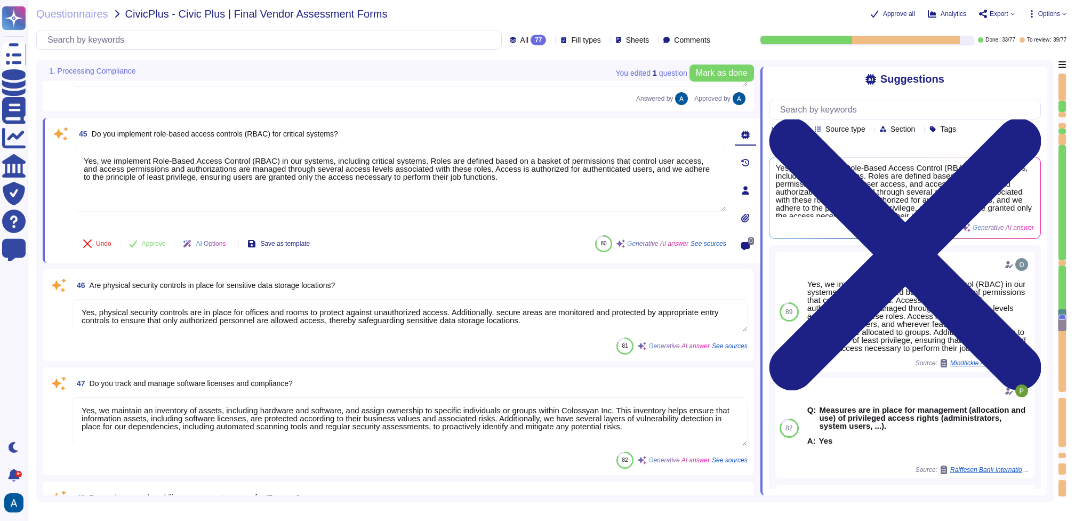
scroll to position [4390, 0]
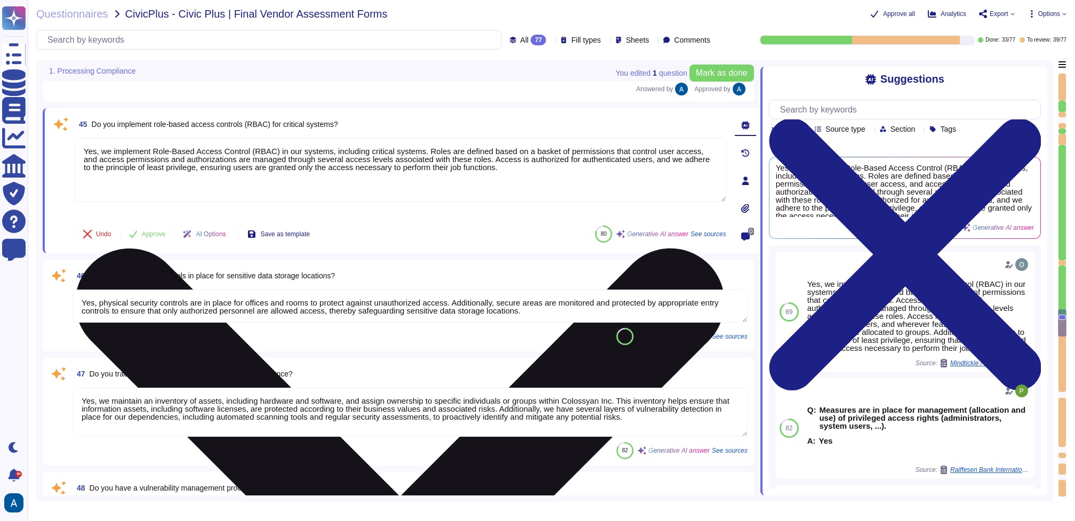
click at [268, 138] on textarea "Yes, we implement Role-Based Access Control (RBAC) in our systems, including cr…" at bounding box center [400, 170] width 651 height 64
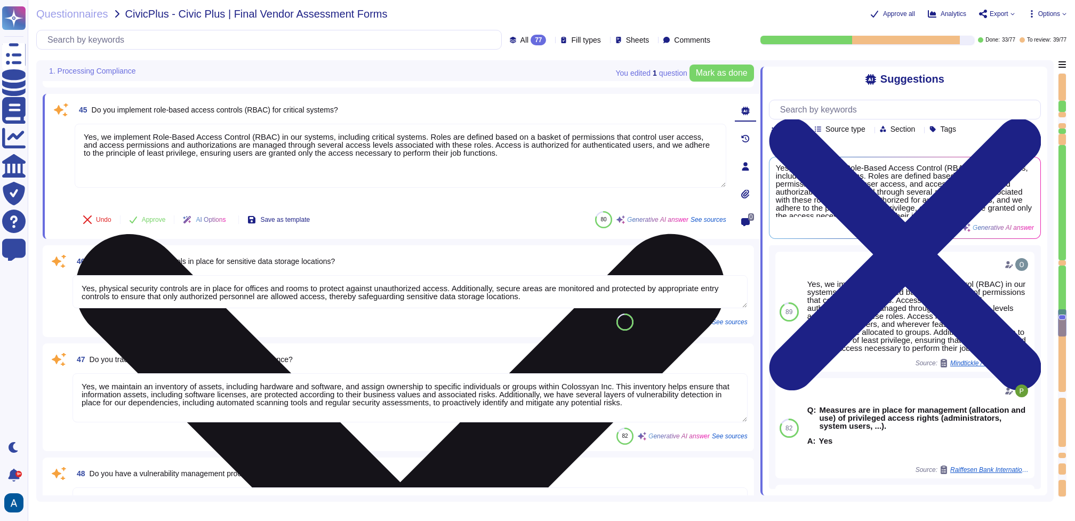
drag, startPoint x: 96, startPoint y: 137, endPoint x: 433, endPoint y: 198, distance: 342.3
click at [433, 198] on div "Yes, we implement Role-Based Access Control (RBAC) in our systems, including cr…" at bounding box center [400, 163] width 651 height 79
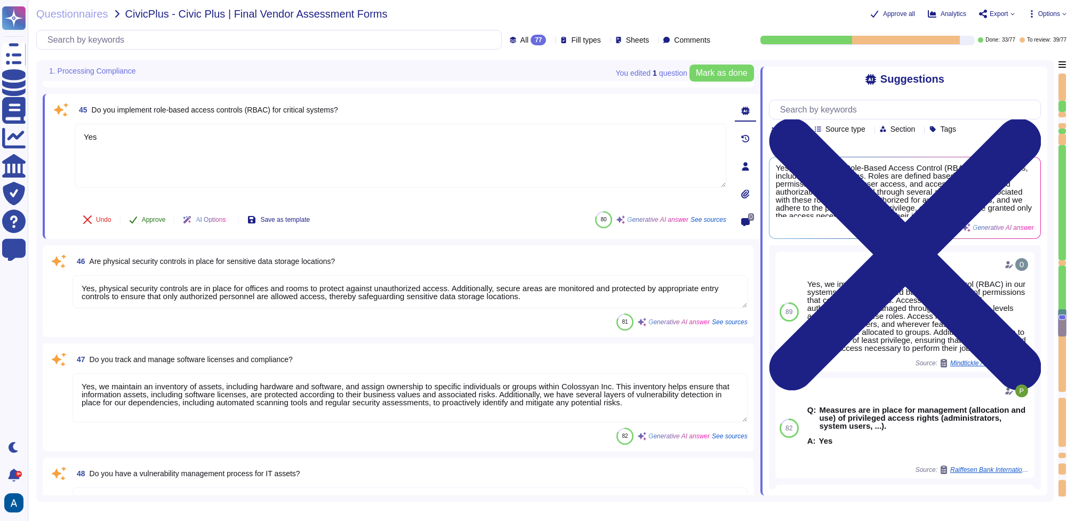
click at [150, 214] on button "Approve" at bounding box center [147, 219] width 54 height 21
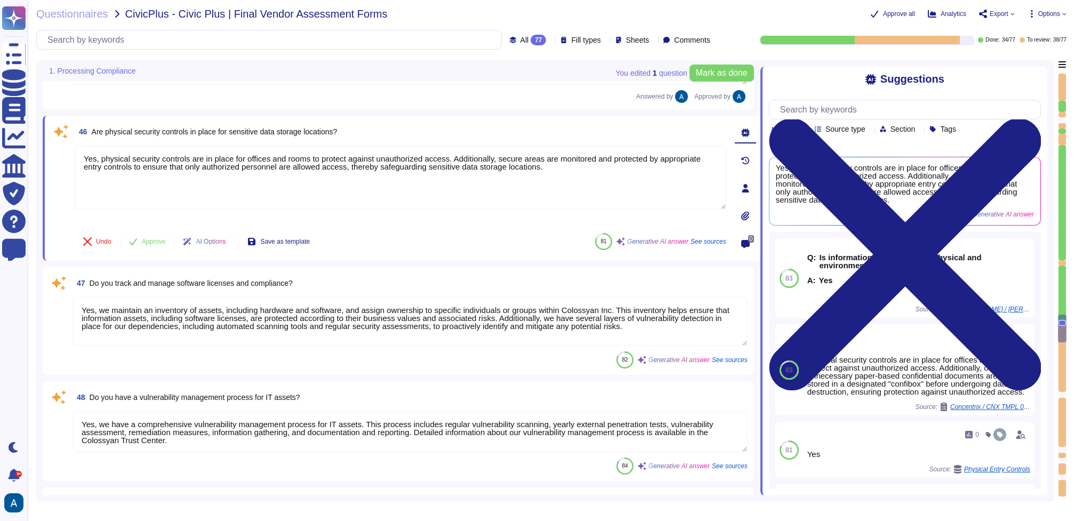
scroll to position [4508, 0]
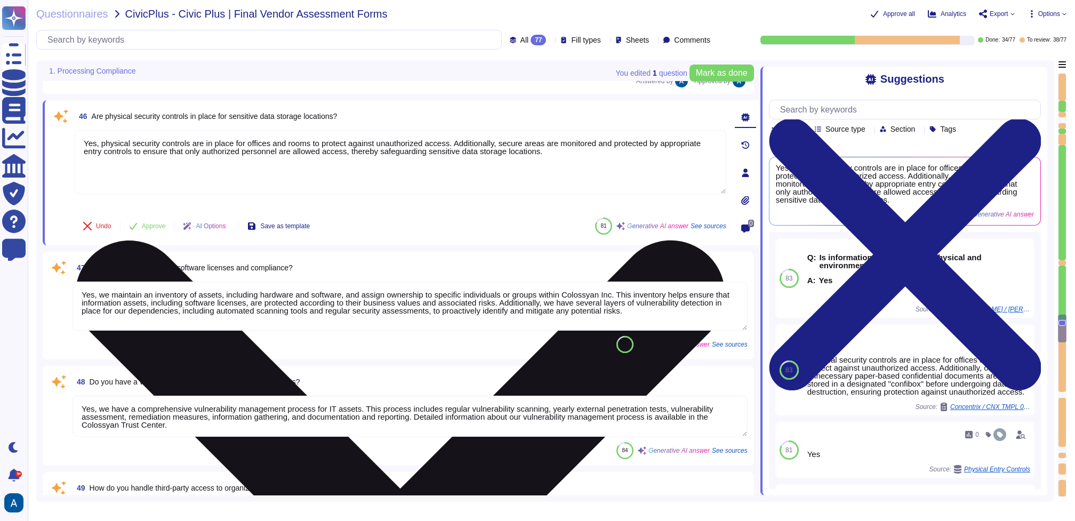
click at [309, 155] on textarea "Yes, physical security controls are in place for offices and rooms to protect a…" at bounding box center [400, 162] width 651 height 64
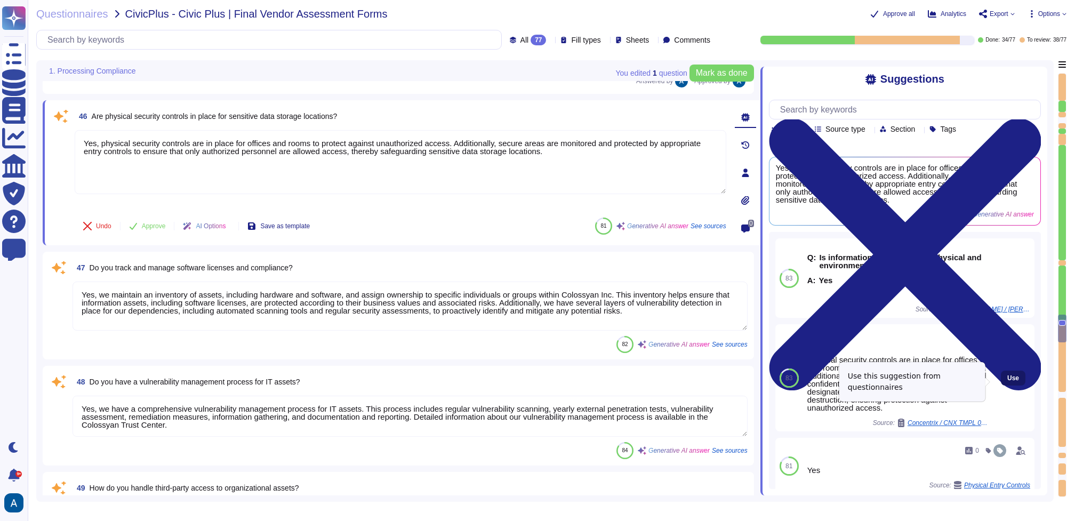
click at [1007, 381] on span "Use" at bounding box center [1013, 378] width 12 height 6
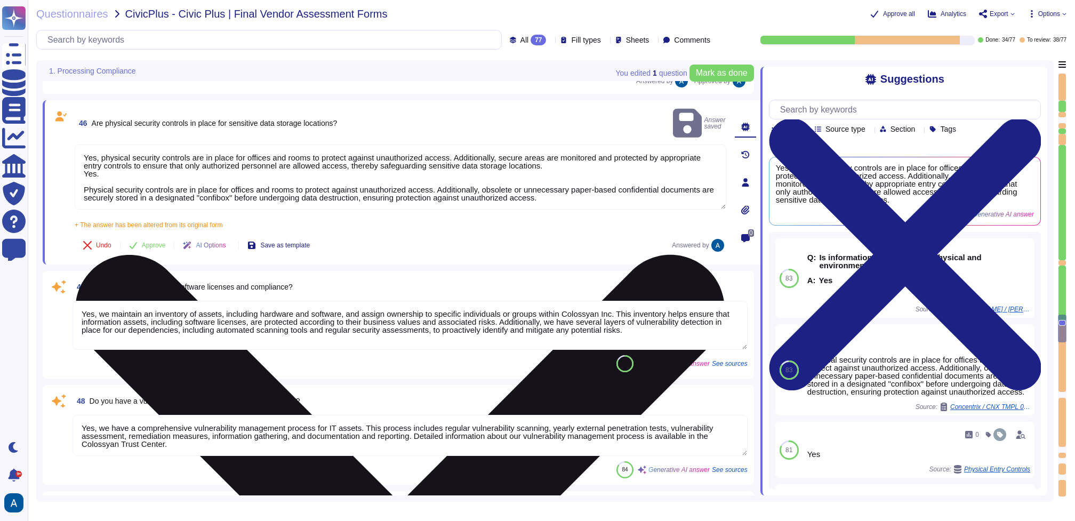
click at [188, 161] on textarea "Yes, physical security controls are in place for offices and rooms to protect a…" at bounding box center [400, 176] width 651 height 65
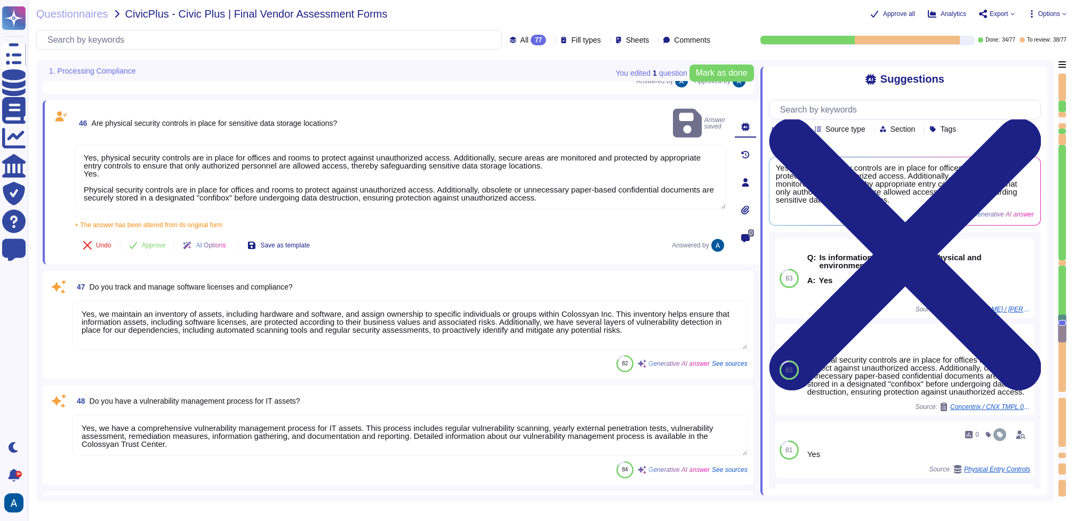
drag, startPoint x: 620, startPoint y: 155, endPoint x: 166, endPoint y: 112, distance: 455.6
click at [166, 114] on div "46 Are physical security controls in place for sensitive data storage locations…" at bounding box center [388, 182] width 675 height 151
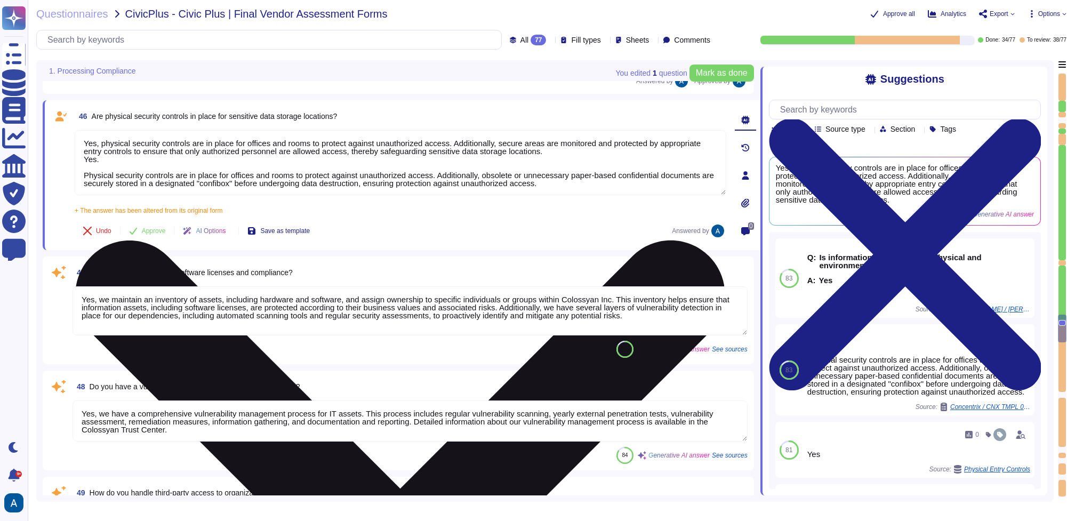
click at [166, 152] on textarea "Yes, physical security controls are in place for offices and rooms to protect a…" at bounding box center [400, 162] width 651 height 65
drag, startPoint x: 80, startPoint y: 140, endPoint x: 650, endPoint y: 154, distance: 570.5
click at [650, 154] on textarea "Yes, physical security controls are in place for offices and rooms to protect a…" at bounding box center [400, 162] width 651 height 65
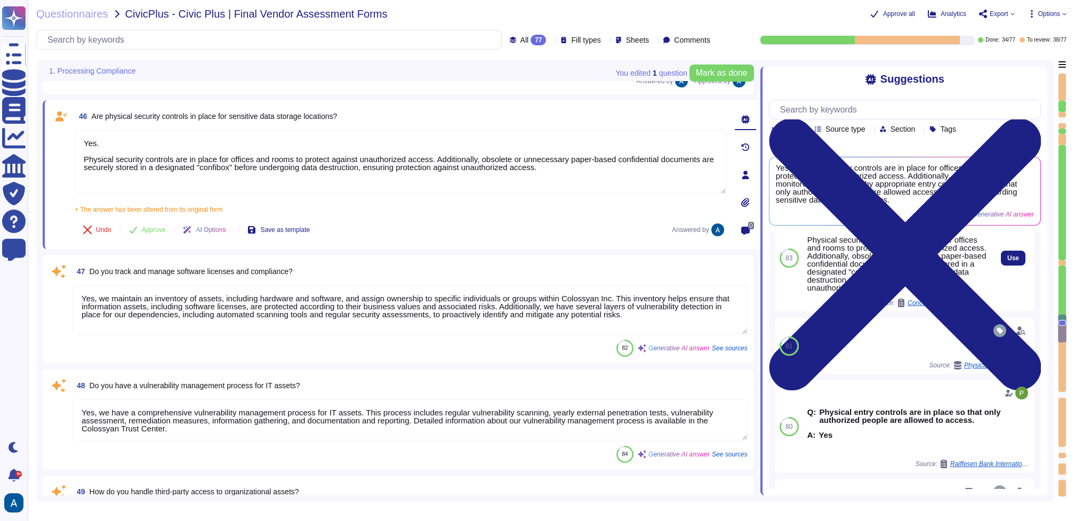
scroll to position [122, 0]
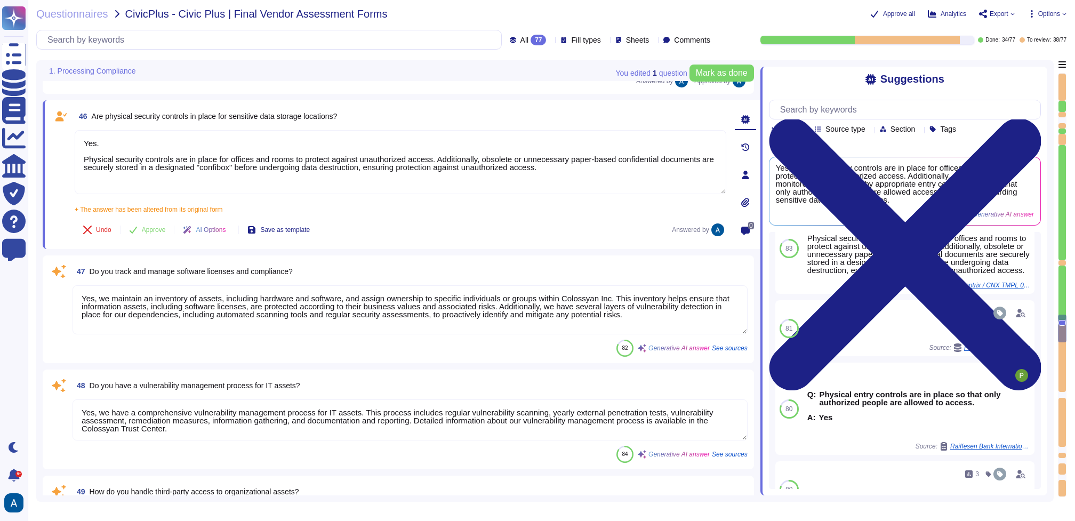
drag, startPoint x: 129, startPoint y: 146, endPoint x: 404, endPoint y: 248, distance: 293.5
click at [404, 248] on div "46 Are physical security controls in place for sensitive data storage locations…" at bounding box center [401, 174] width 717 height 149
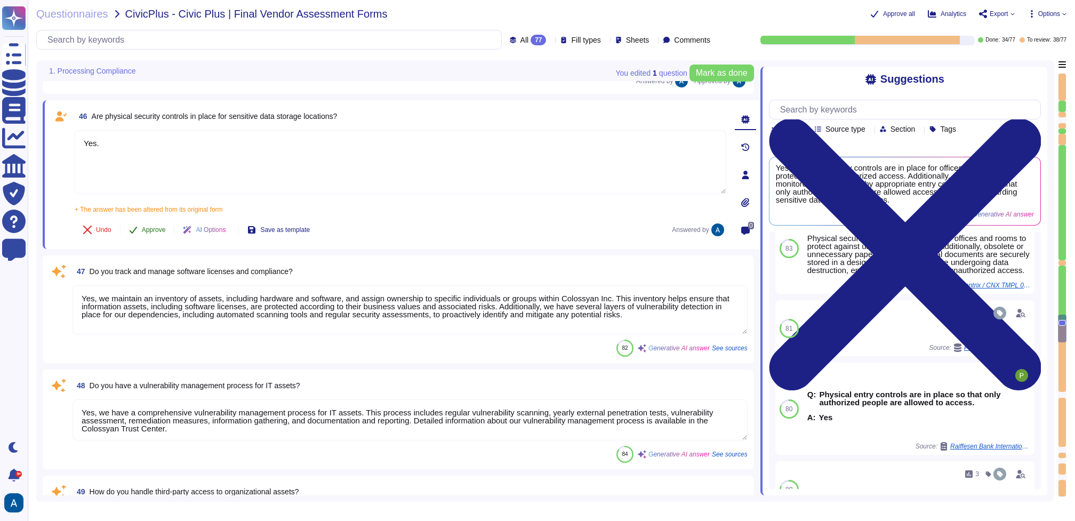
click at [158, 228] on span "Approve" at bounding box center [154, 230] width 24 height 6
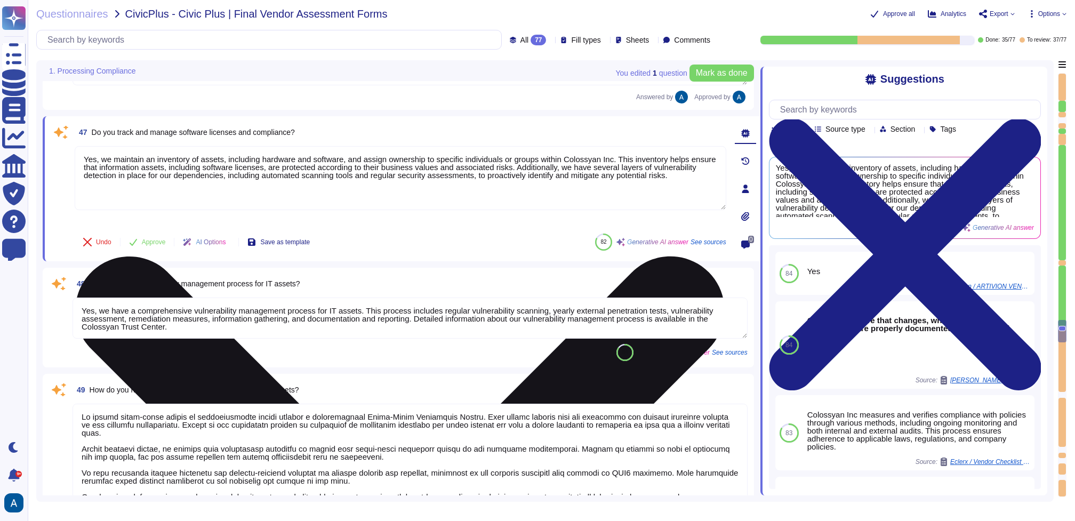
scroll to position [4626, 0]
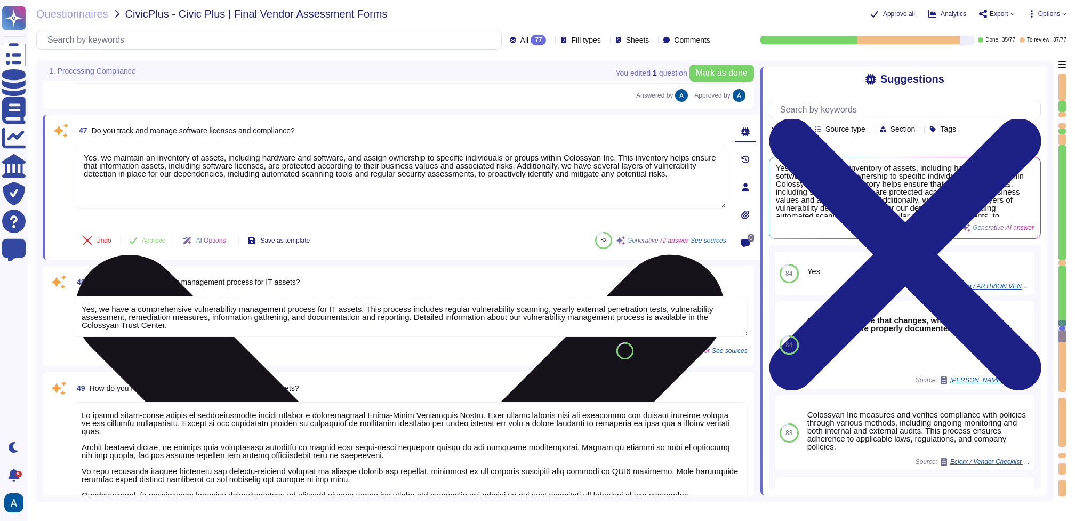
click at [256, 174] on textarea "Yes, we maintain an inventory of assets, including hardware and software, and a…" at bounding box center [400, 176] width 651 height 64
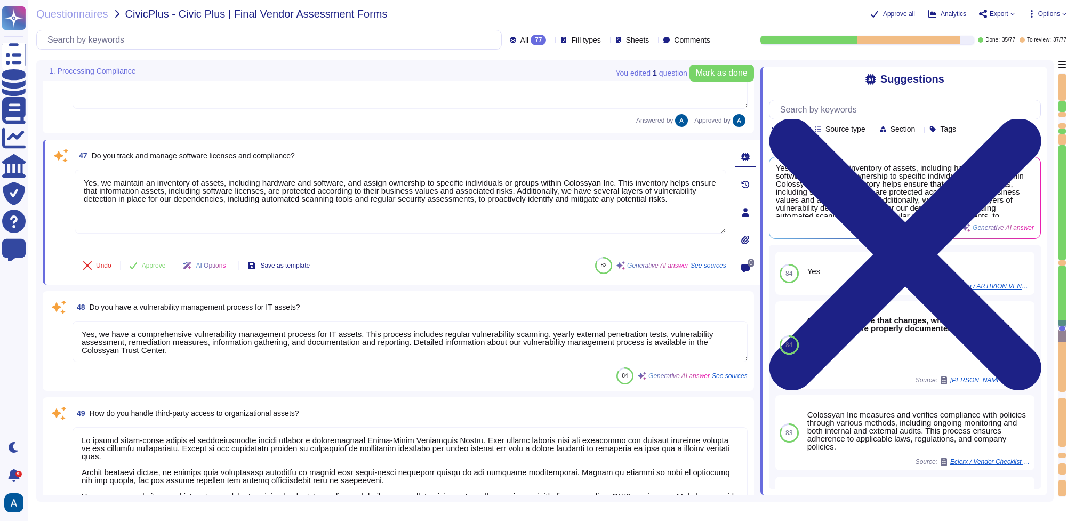
scroll to position [4585, 0]
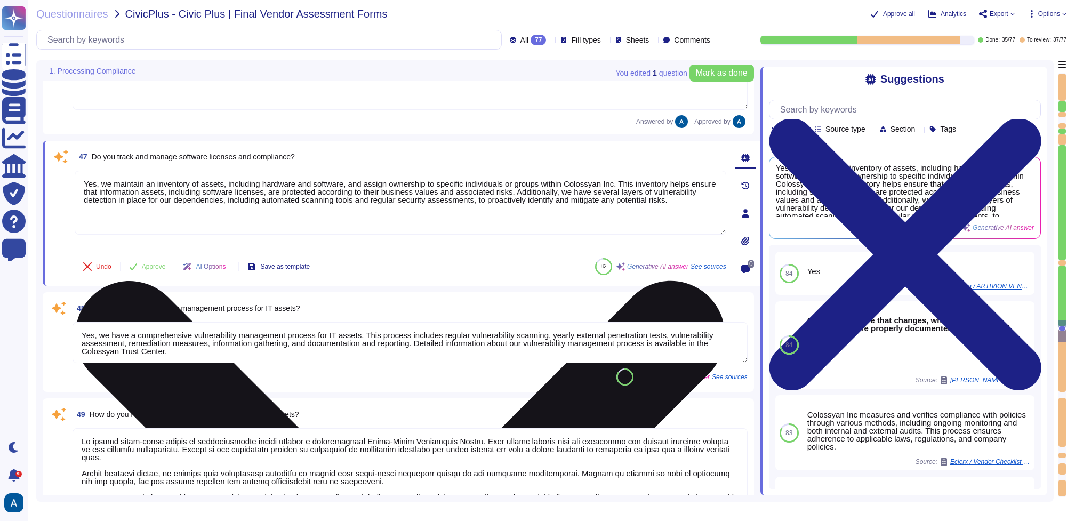
drag, startPoint x: 97, startPoint y: 182, endPoint x: 142, endPoint y: 242, distance: 75.1
click at [142, 242] on div "Yes, we maintain an inventory of assets, including hardware and software, and a…" at bounding box center [400, 210] width 651 height 79
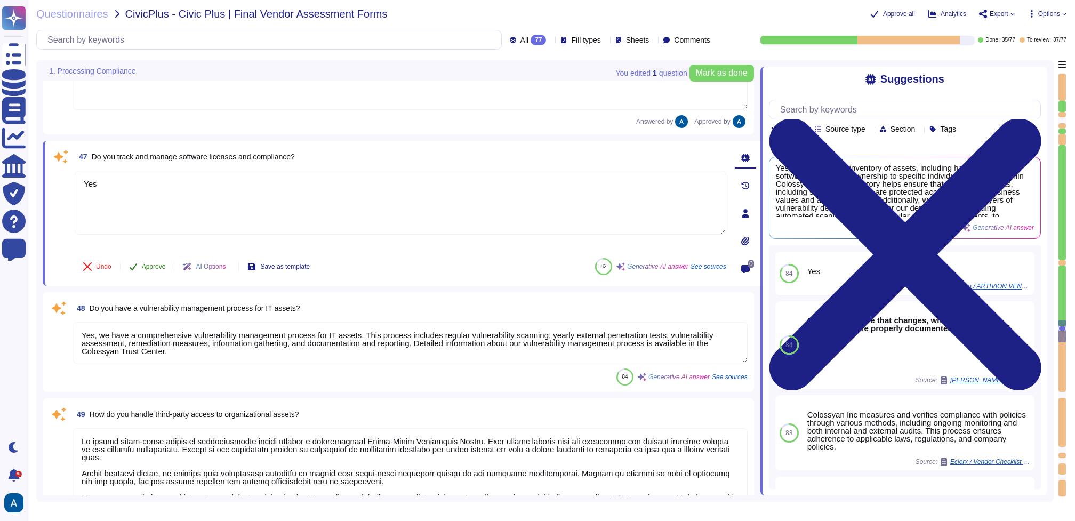
click at [150, 257] on div "47 Do you track and manage software licenses and compliance? Yes Undo Approve A…" at bounding box center [388, 213] width 675 height 132
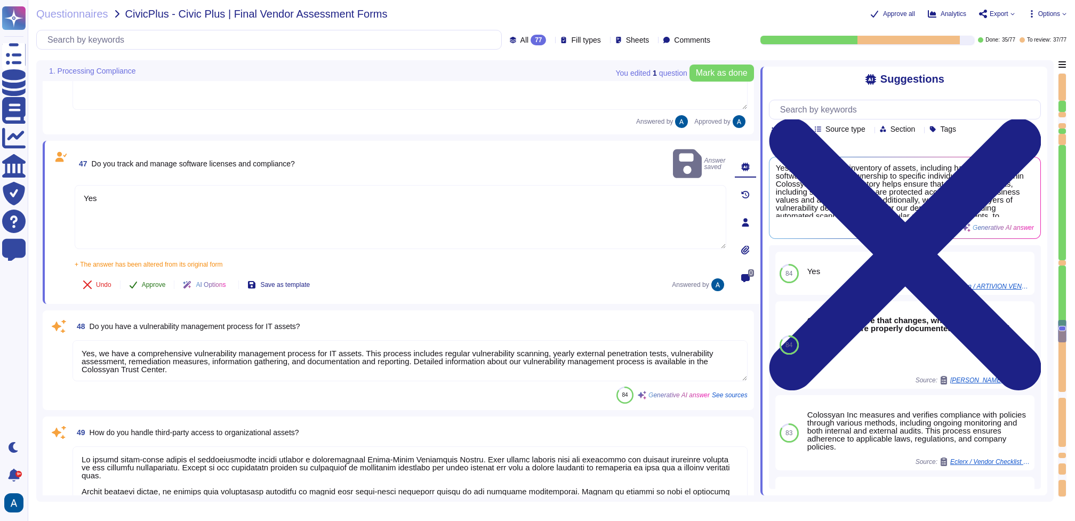
click at [155, 274] on button "Approve" at bounding box center [147, 284] width 54 height 21
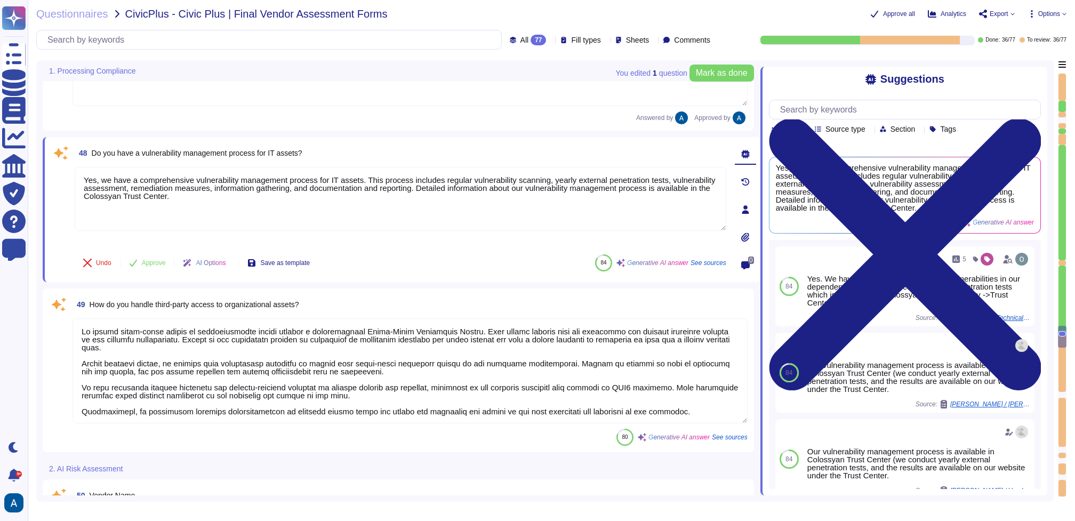
scroll to position [4744, 0]
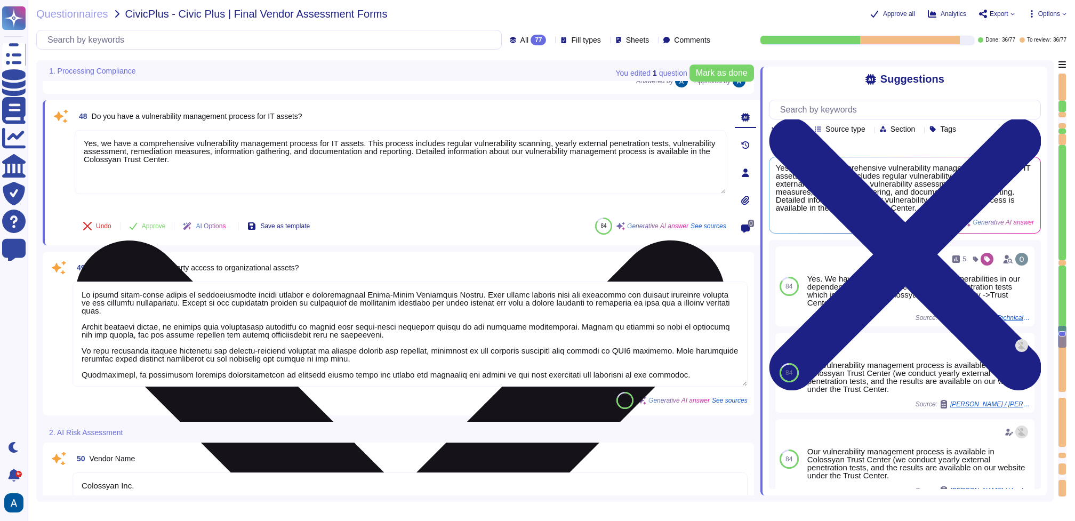
drag, startPoint x: 98, startPoint y: 146, endPoint x: 231, endPoint y: 174, distance: 136.1
click at [231, 174] on textarea "Yes, we have a comprehensive vulnerability management process for IT assets. Th…" at bounding box center [400, 162] width 651 height 64
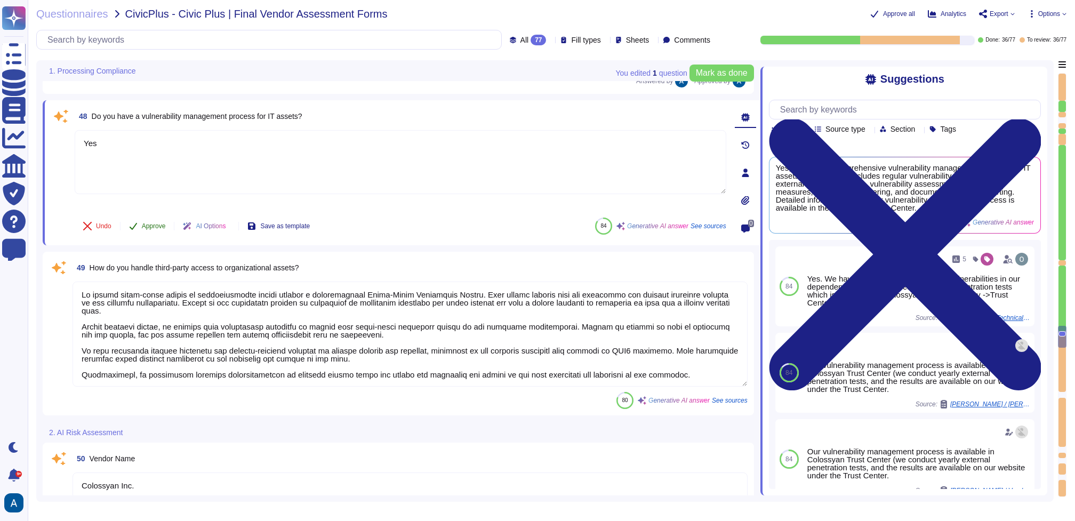
click at [171, 224] on button "Approve" at bounding box center [147, 225] width 54 height 21
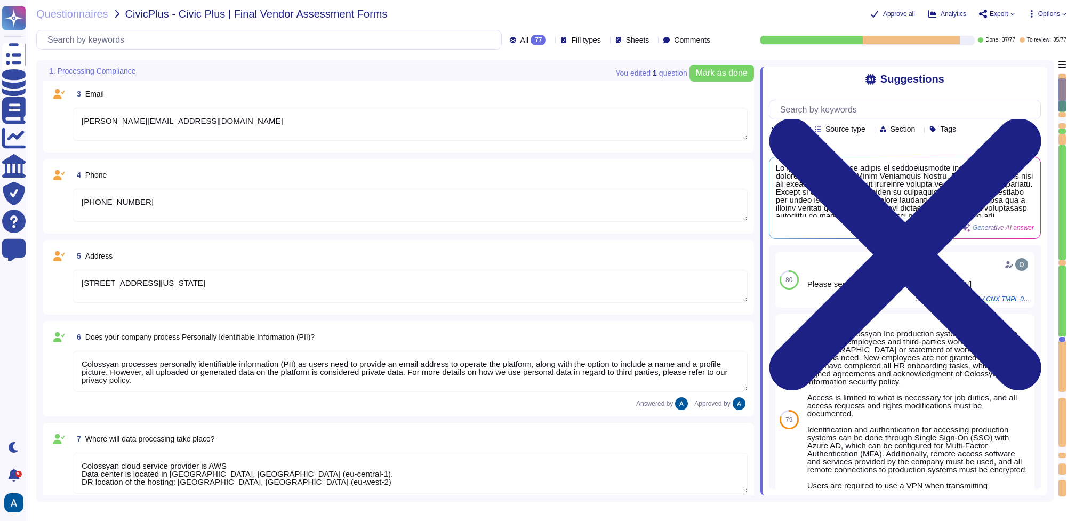
scroll to position [166, 0]
drag, startPoint x: 231, startPoint y: 382, endPoint x: 82, endPoint y: 350, distance: 152.6
click at [82, 350] on textarea "Colossyan processes personally identifiable information (PII) as users need to …" at bounding box center [409, 370] width 675 height 41
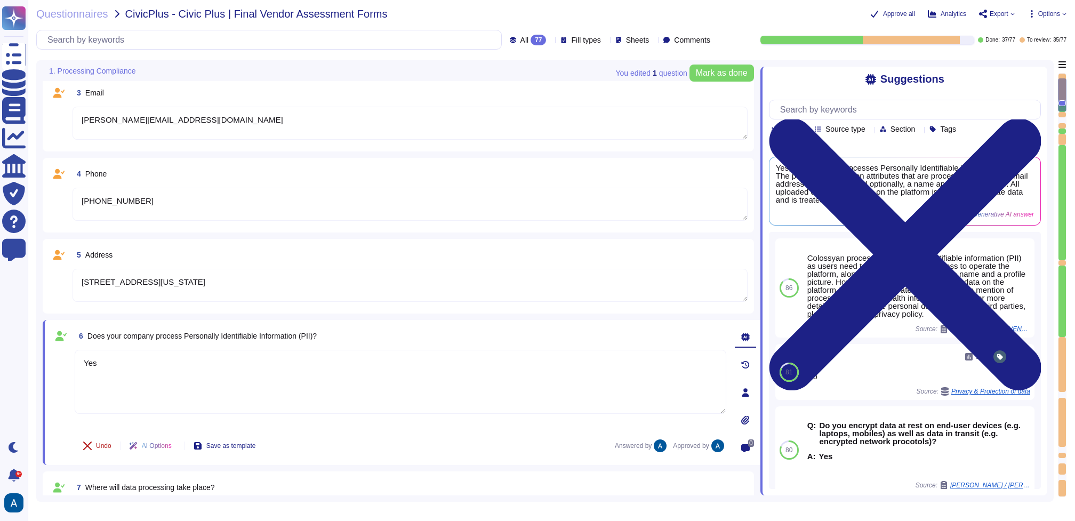
click at [112, 441] on button "Undo" at bounding box center [97, 445] width 45 height 21
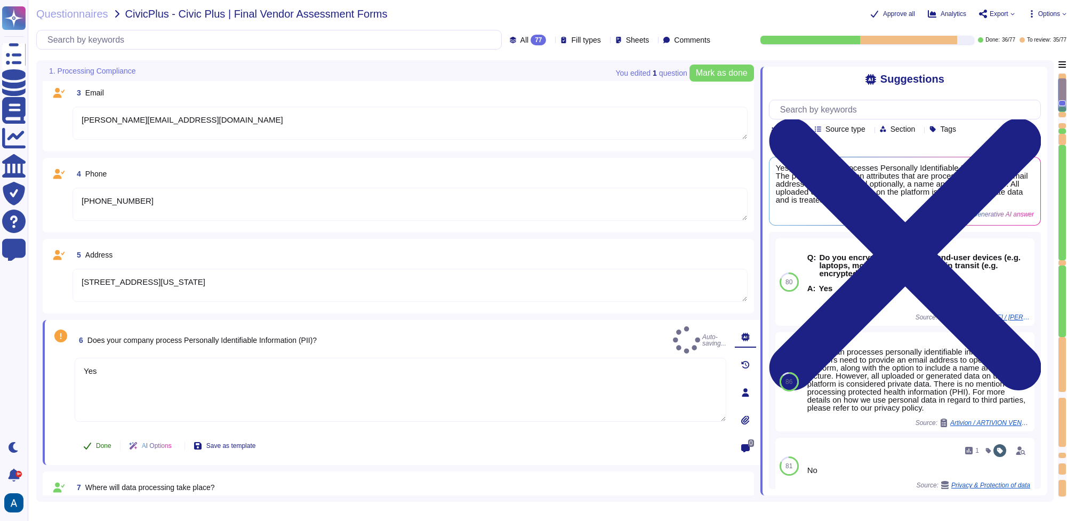
click at [106, 445] on span "Done" at bounding box center [103, 445] width 15 height 6
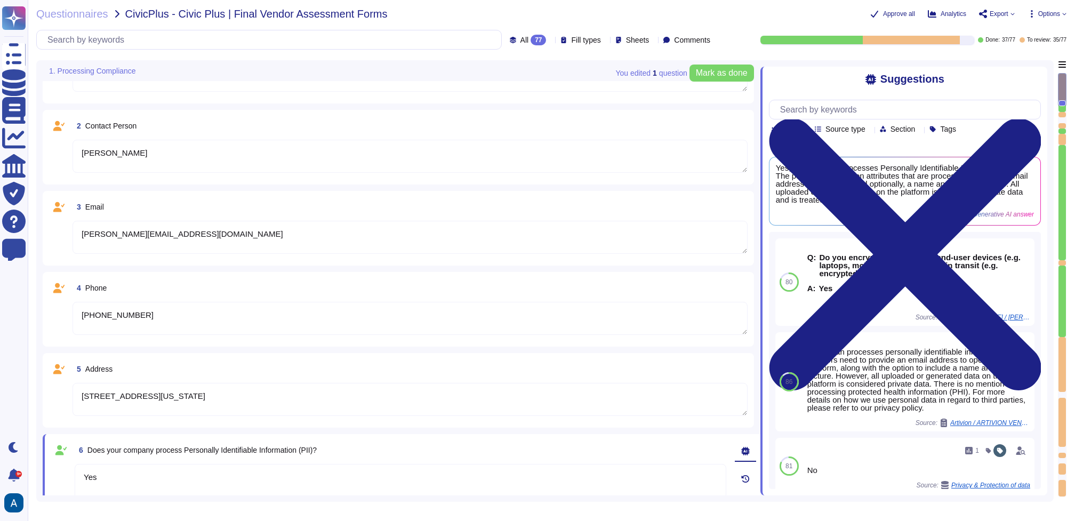
scroll to position [0, 0]
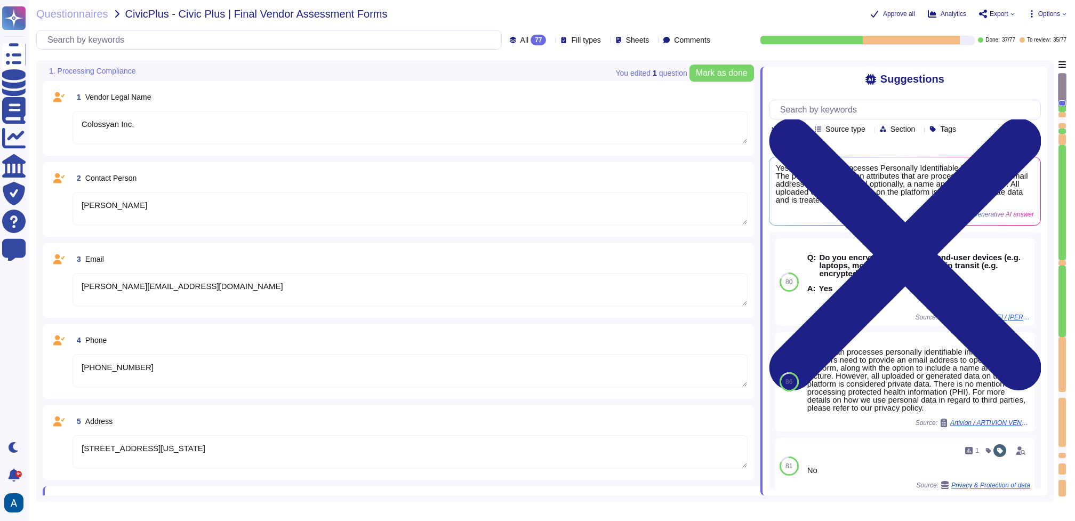
drag, startPoint x: 159, startPoint y: 365, endPoint x: 82, endPoint y: 366, distance: 77.8
click at [82, 366] on textarea "[PHONE_NUMBER]" at bounding box center [409, 370] width 675 height 33
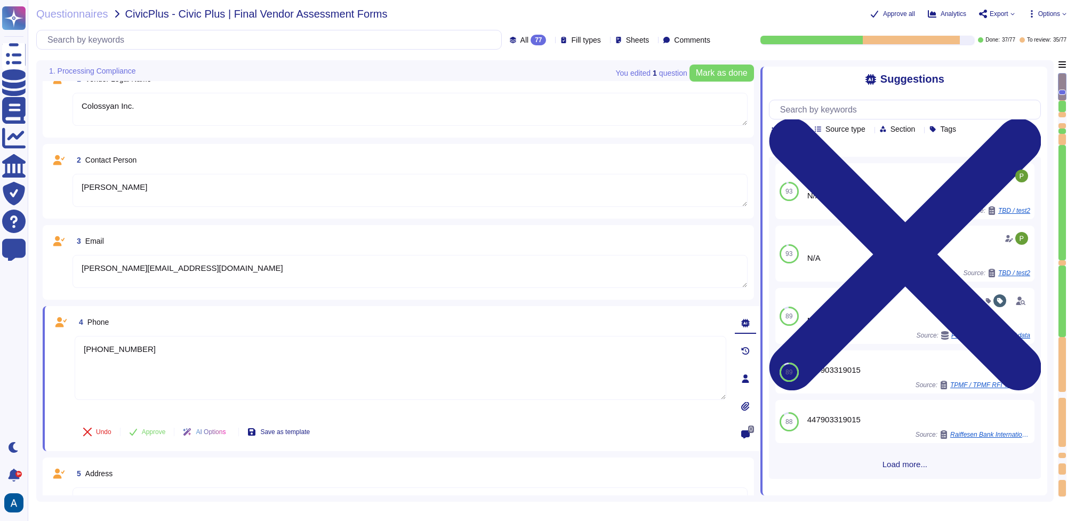
scroll to position [3, 0]
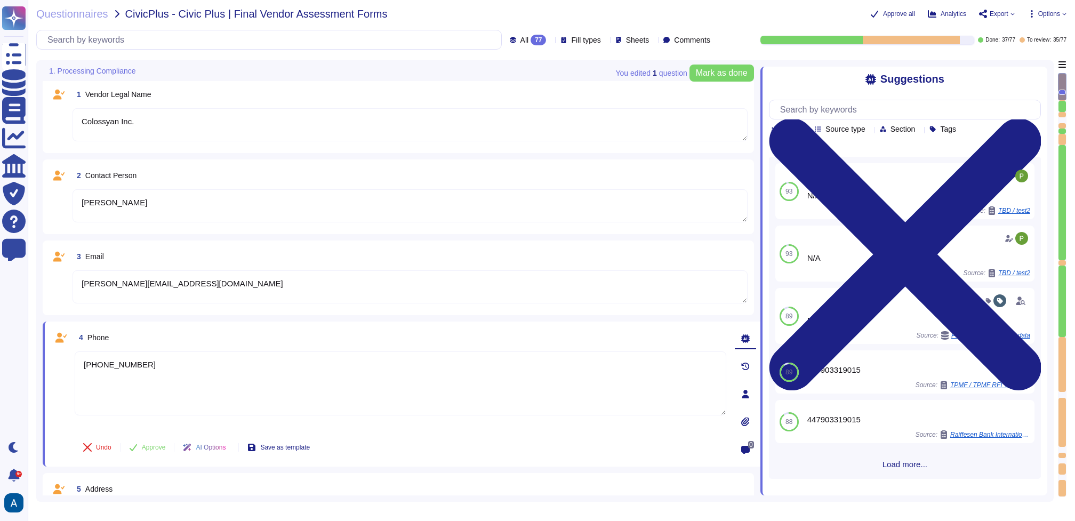
click at [164, 119] on textarea "Colossyan Inc." at bounding box center [409, 124] width 675 height 33
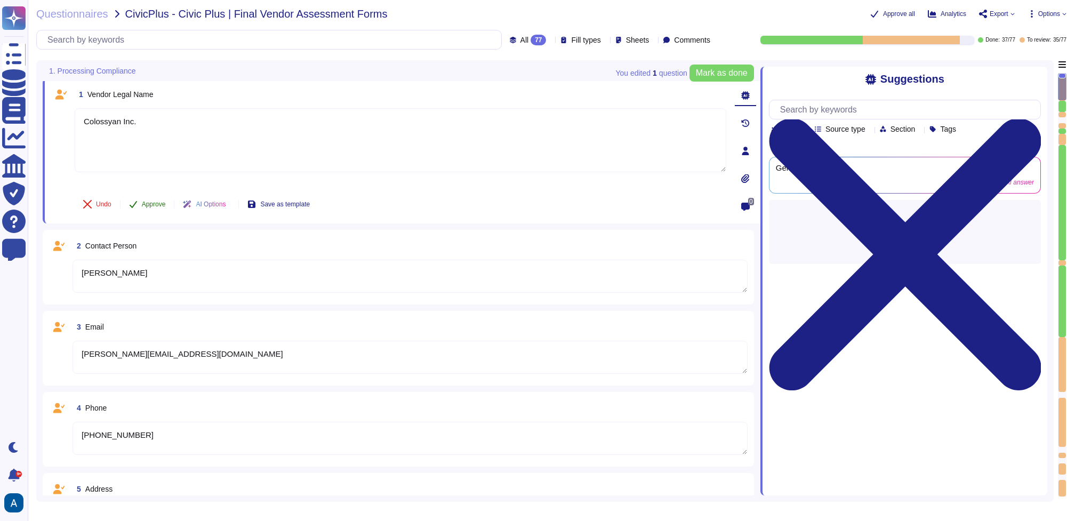
click at [150, 196] on button "Approve" at bounding box center [147, 203] width 54 height 21
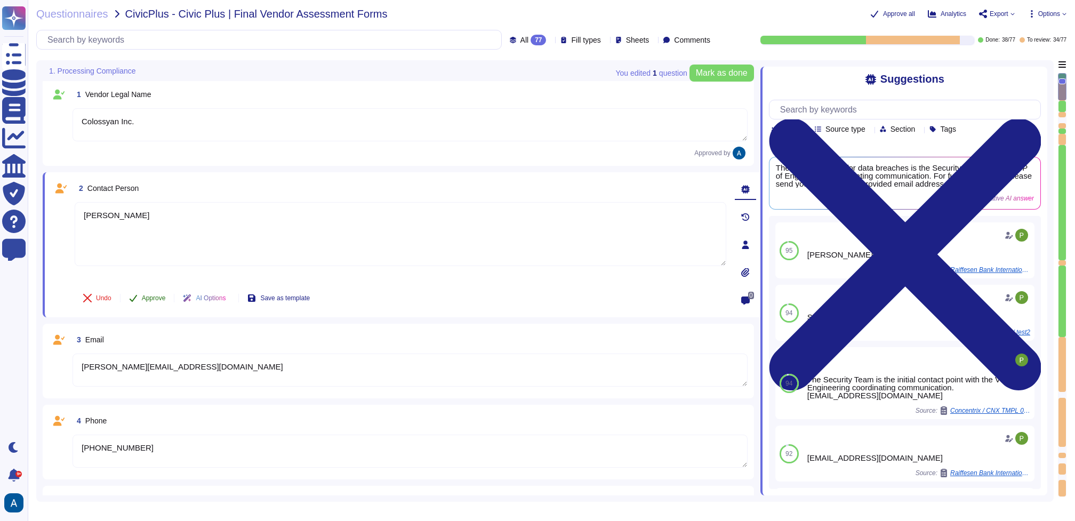
click at [158, 295] on span "Approve" at bounding box center [154, 298] width 24 height 6
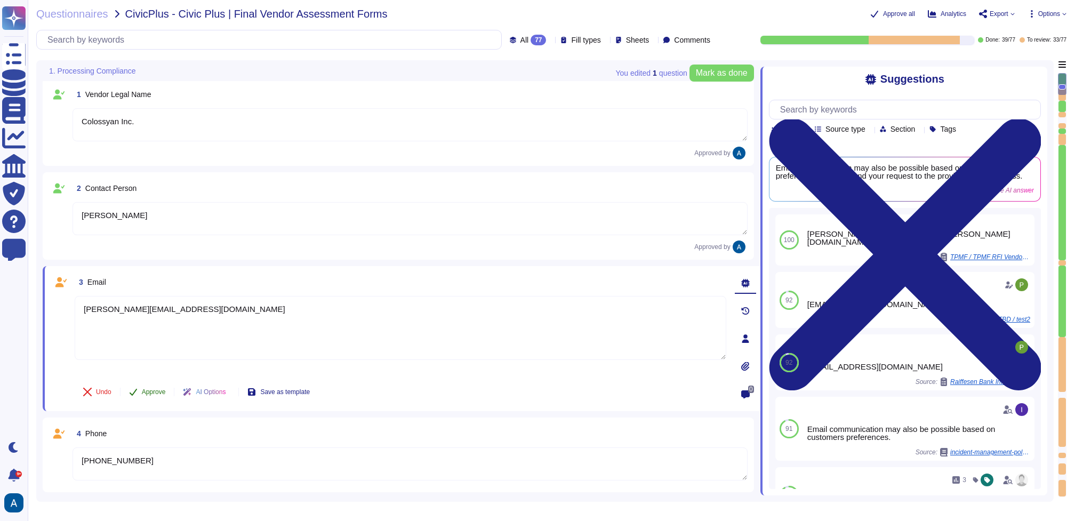
click at [147, 383] on button "Approve" at bounding box center [147, 391] width 54 height 21
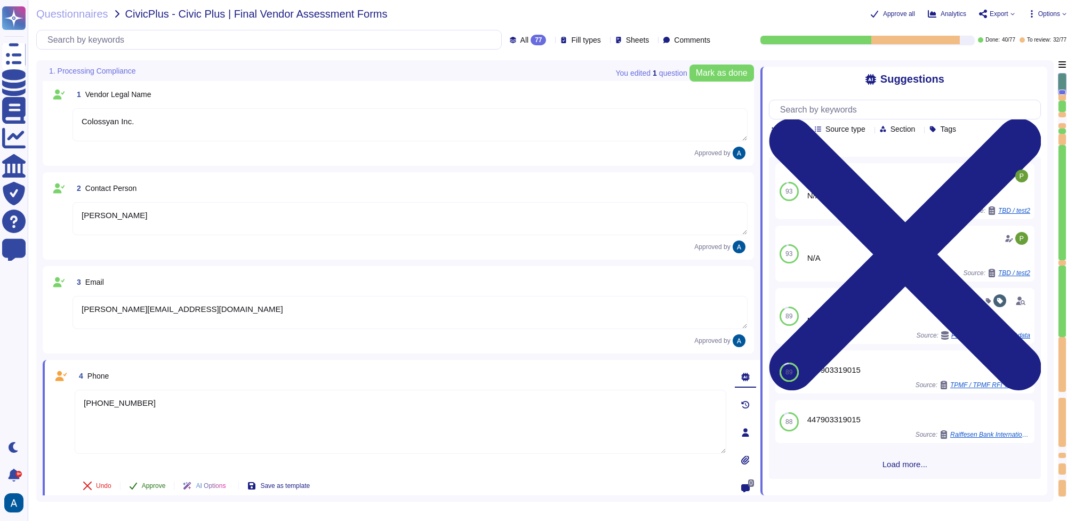
click at [160, 479] on button "Approve" at bounding box center [147, 485] width 54 height 21
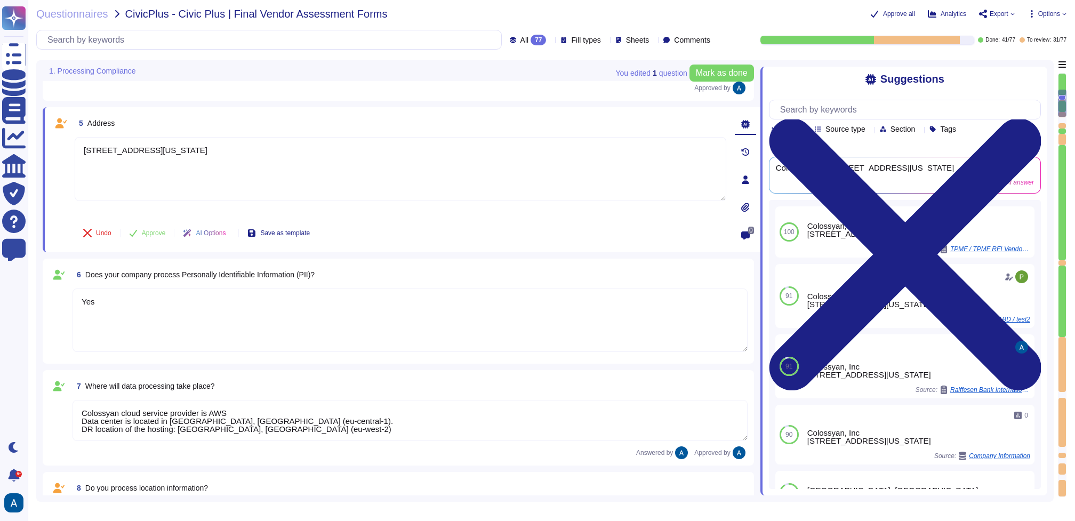
scroll to position [350, 0]
click at [159, 238] on button "Approve" at bounding box center [147, 232] width 54 height 21
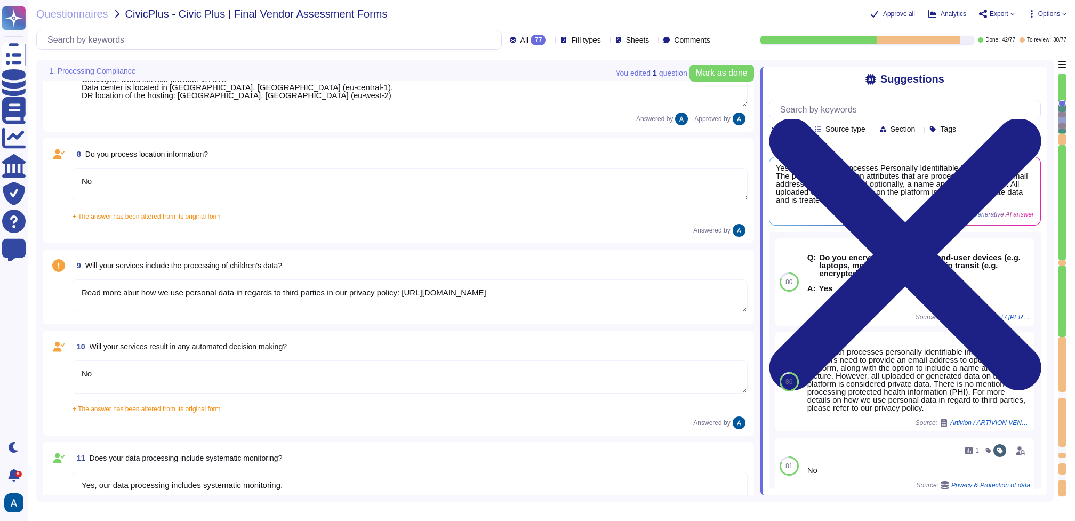
scroll to position [642, 0]
click at [224, 287] on textarea "Read more abut how we use personal data in regards to third parties in our priv…" at bounding box center [409, 293] width 675 height 33
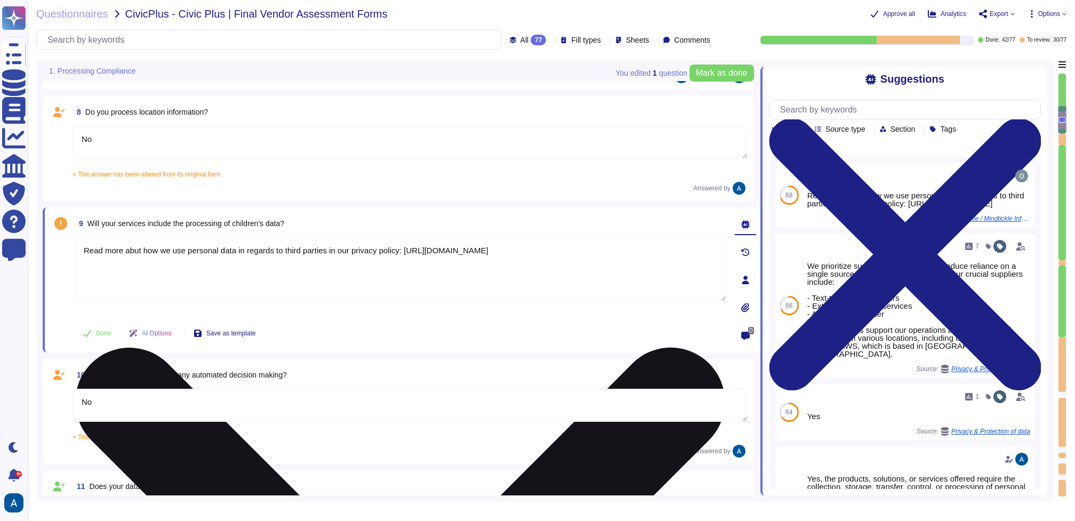
click at [224, 287] on textarea "Read more abut how we use personal data in regards to third parties in our priv…" at bounding box center [400, 269] width 651 height 64
click at [227, 281] on textarea "Read more abut how we use personal data in regards to third parties in our priv…" at bounding box center [400, 269] width 651 height 64
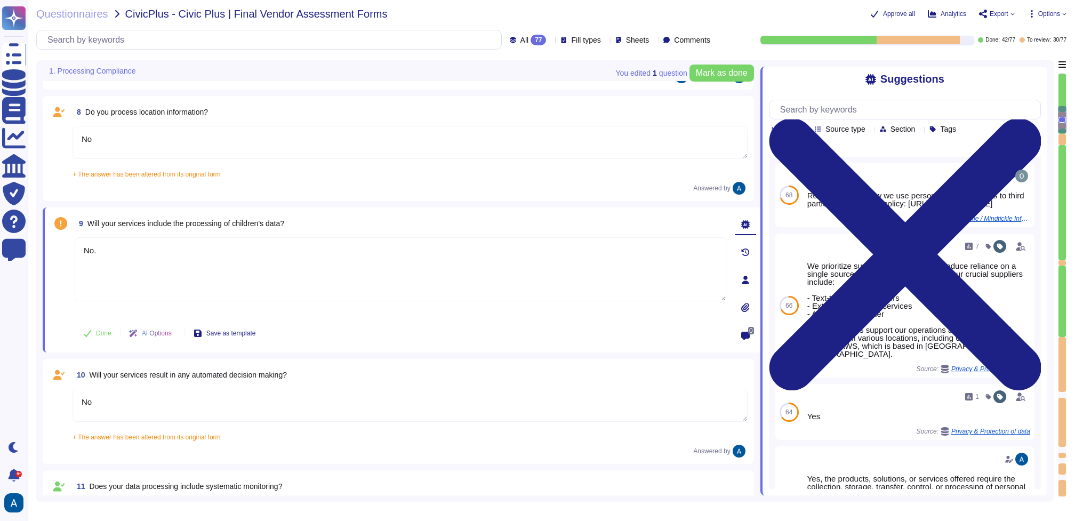
click at [229, 149] on textarea "No" at bounding box center [409, 142] width 675 height 33
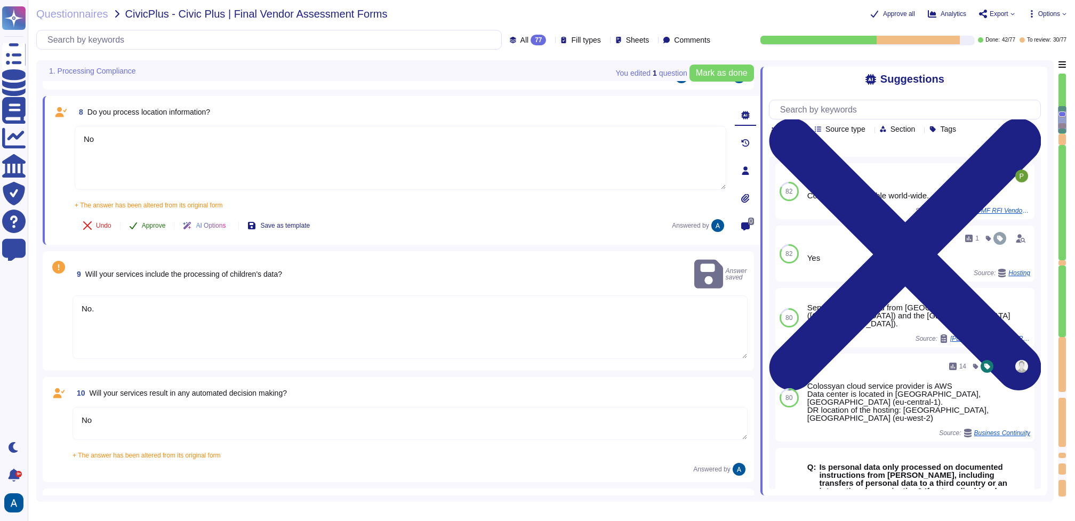
click at [141, 226] on button "Approve" at bounding box center [147, 225] width 54 height 21
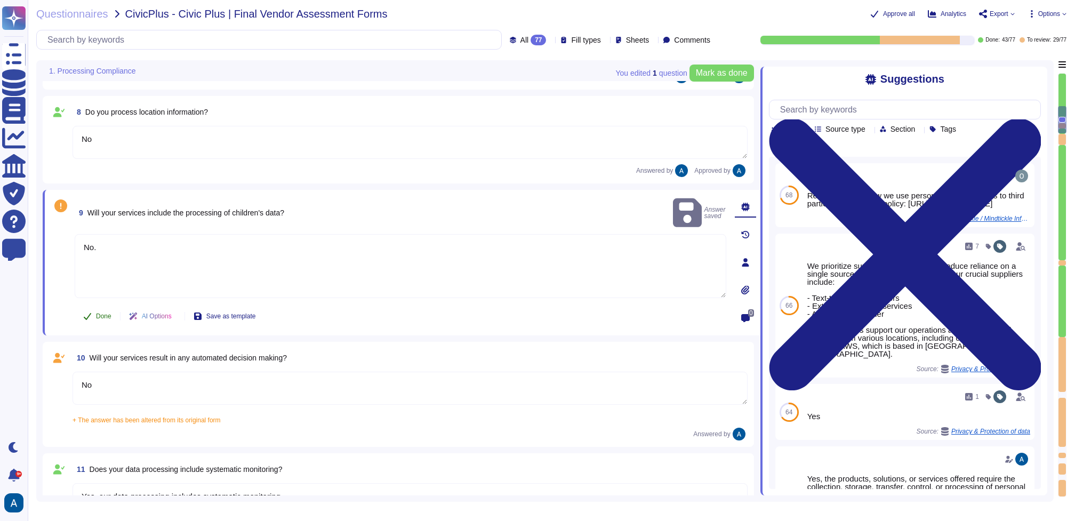
click at [109, 316] on span "Done" at bounding box center [103, 316] width 15 height 6
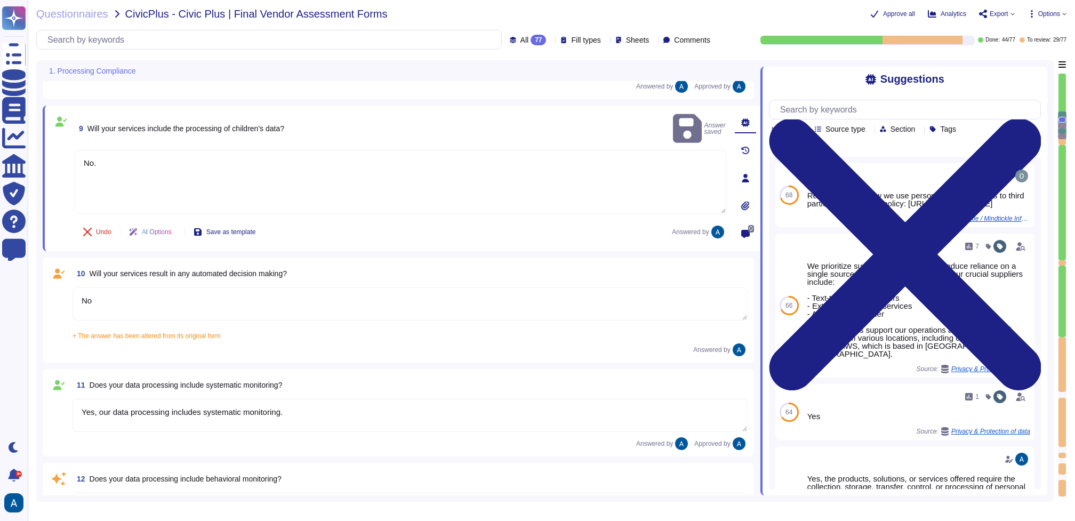
scroll to position [725, 0]
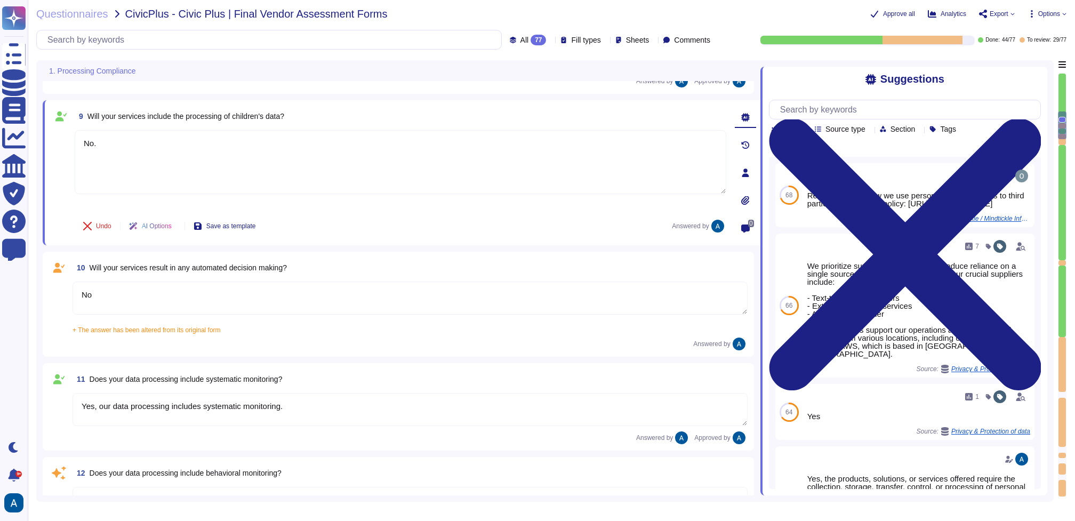
click at [163, 289] on textarea "No" at bounding box center [409, 297] width 675 height 33
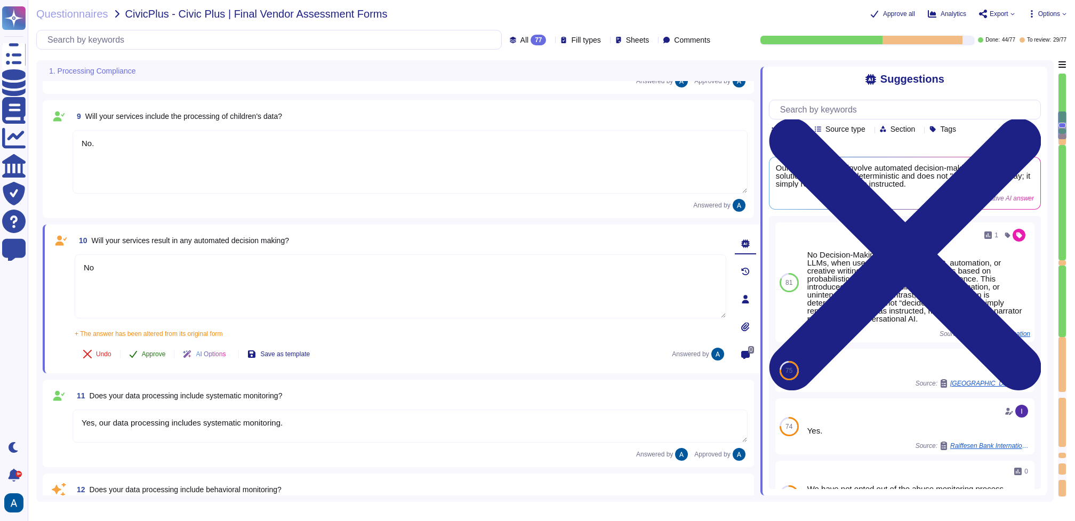
click at [153, 361] on button "Approve" at bounding box center [147, 353] width 54 height 21
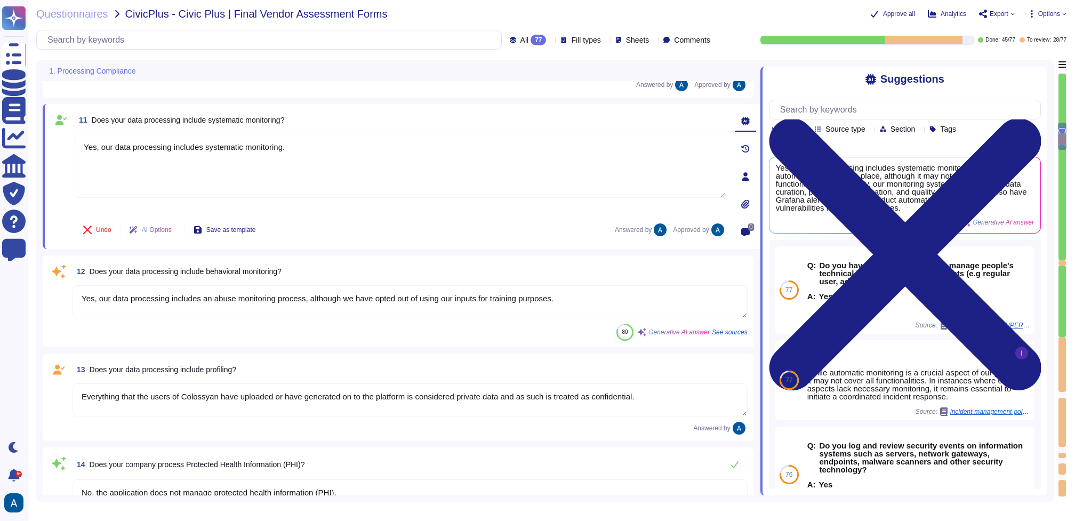
scroll to position [930, 0]
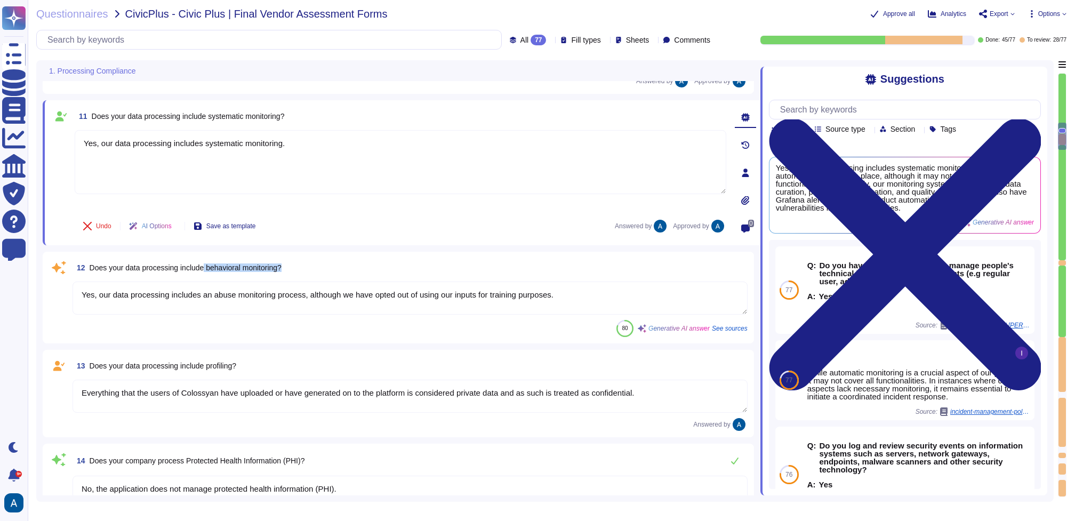
drag, startPoint x: 212, startPoint y: 267, endPoint x: 293, endPoint y: 267, distance: 81.0
click at [281, 266] on span "Does your data processing include behavioral monitoring?" at bounding box center [186, 267] width 192 height 9
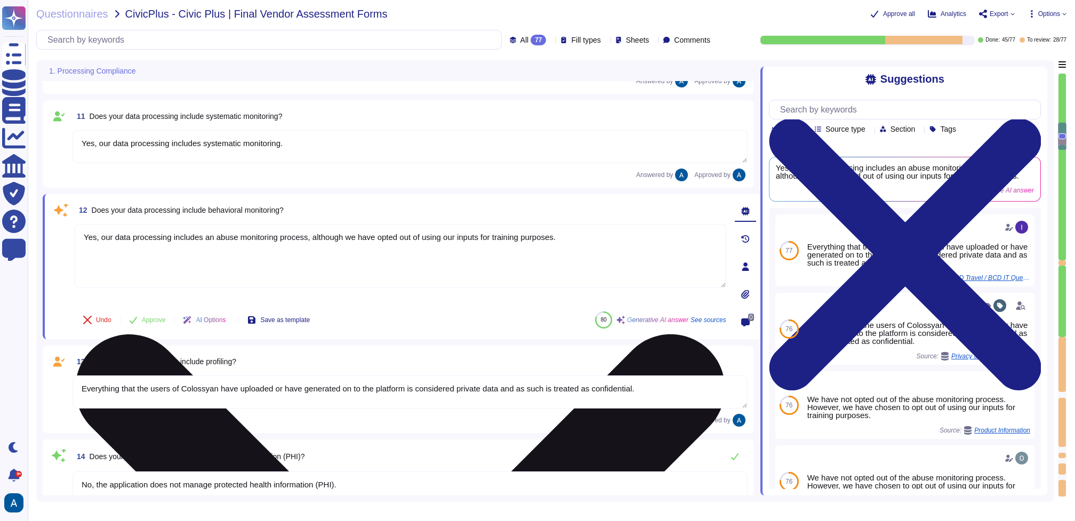
click at [264, 240] on textarea "Yes, our data processing includes an abuse monitoring process, although we have…" at bounding box center [400, 256] width 651 height 64
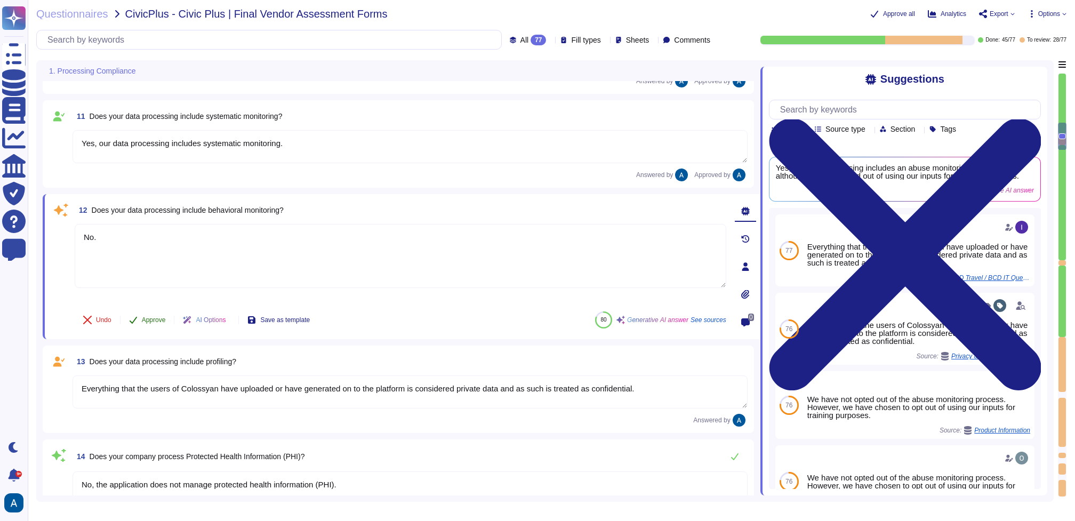
click at [160, 320] on span "Approve" at bounding box center [154, 320] width 24 height 6
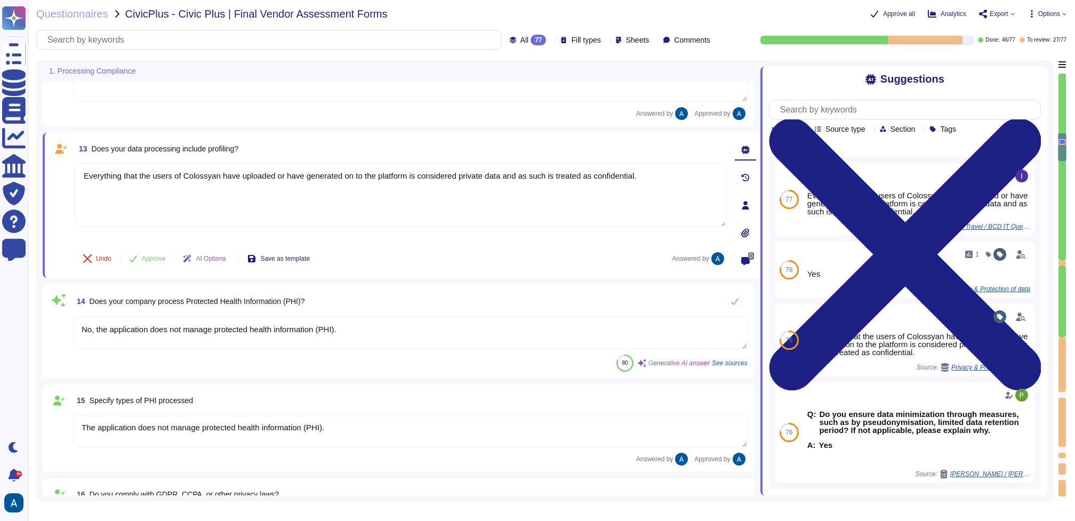
scroll to position [1135, 0]
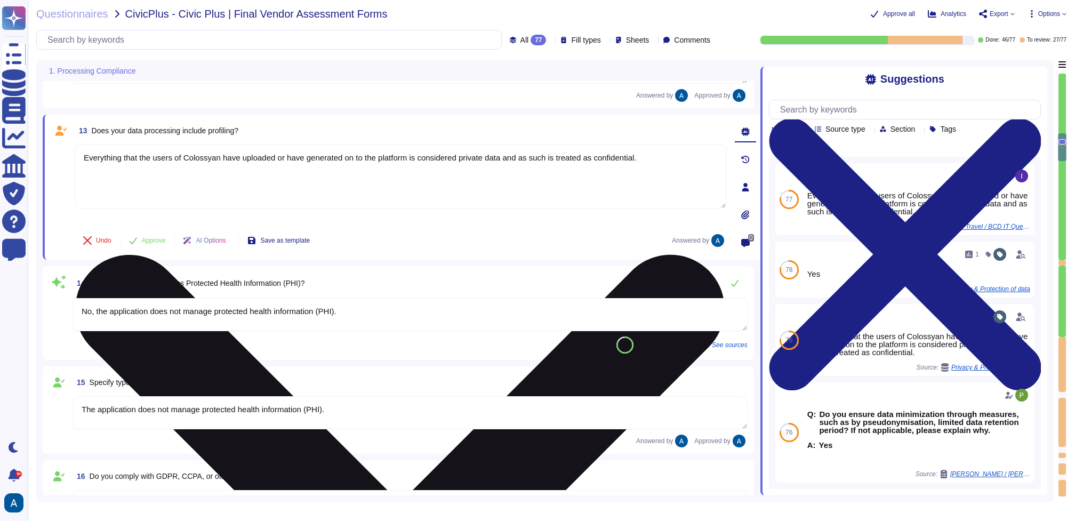
click at [275, 156] on textarea "Everything that the users of Colossyan have uploaded or have generated on to th…" at bounding box center [400, 176] width 651 height 64
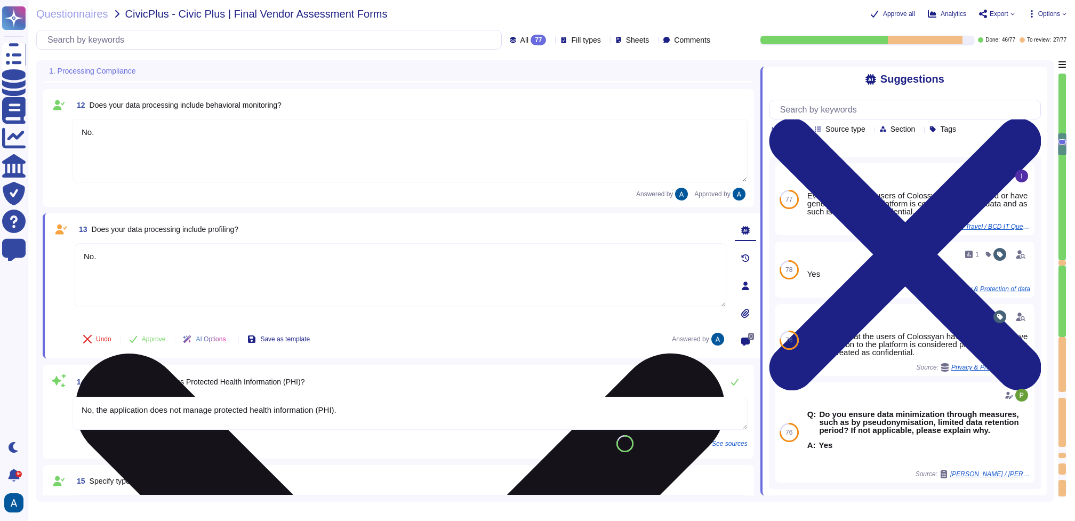
scroll to position [990, 0]
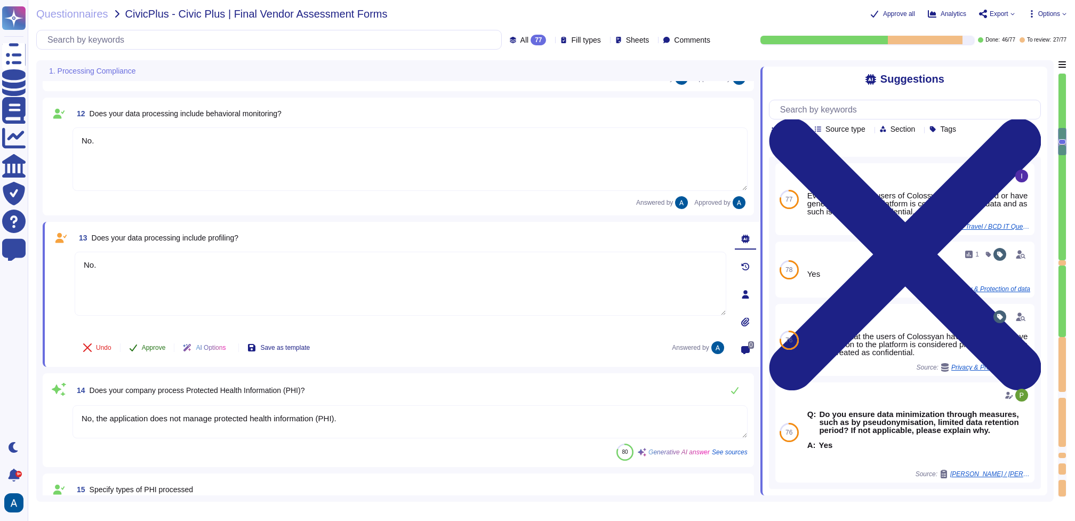
click at [163, 346] on span "Approve" at bounding box center [154, 347] width 24 height 6
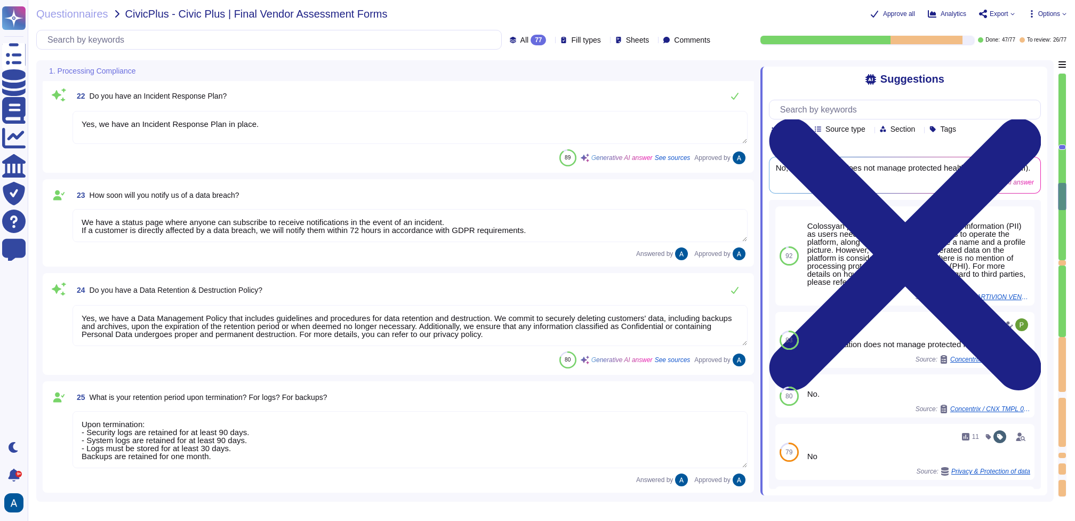
scroll to position [2109, 0]
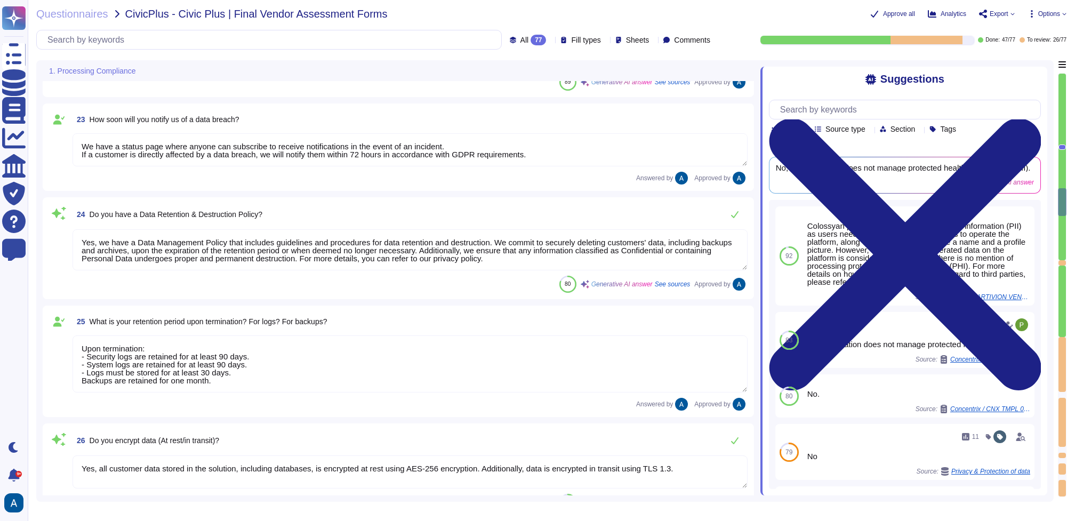
click at [1060, 147] on div at bounding box center [1061, 146] width 7 height 5
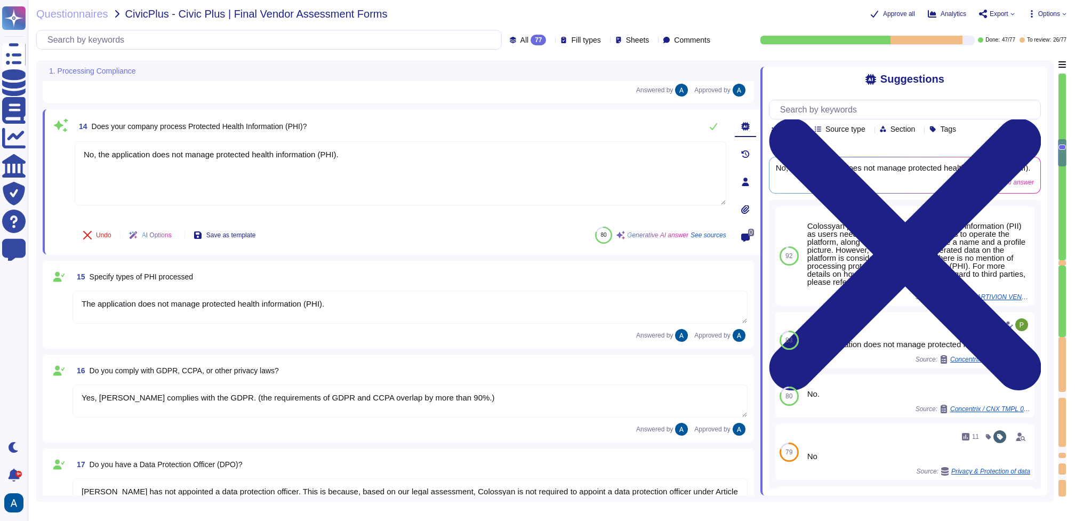
scroll to position [1162, 0]
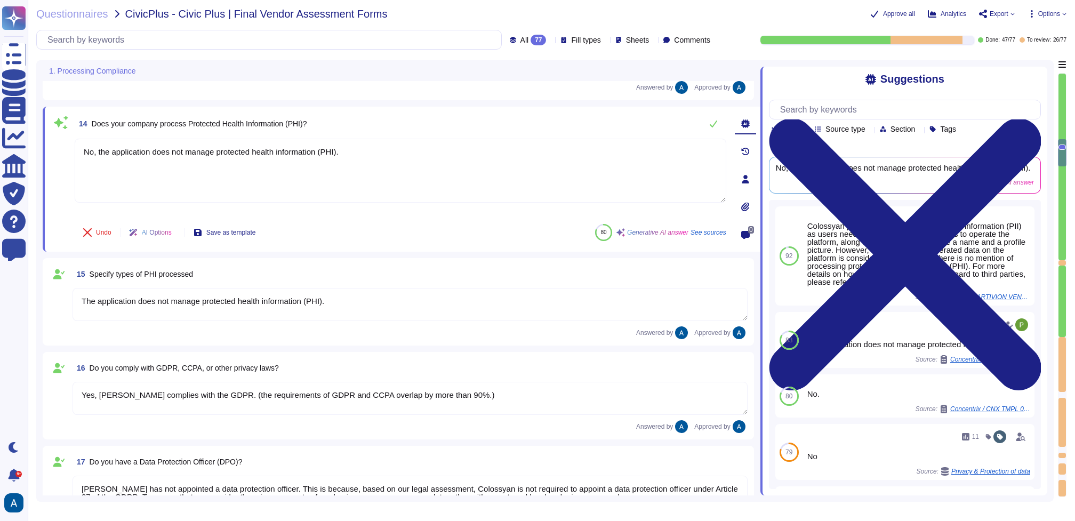
click at [1061, 263] on div at bounding box center [1061, 262] width 7 height 5
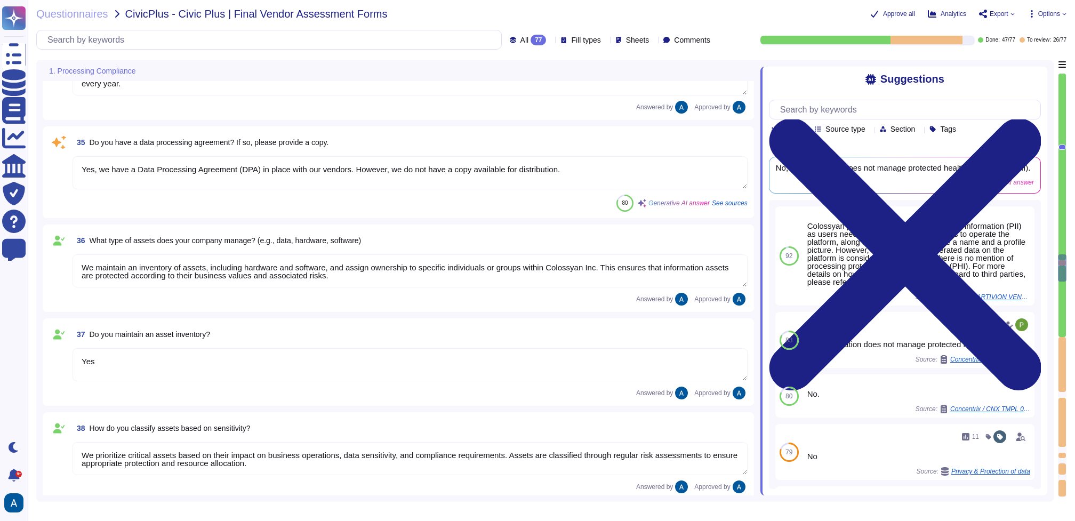
scroll to position [3192, 0]
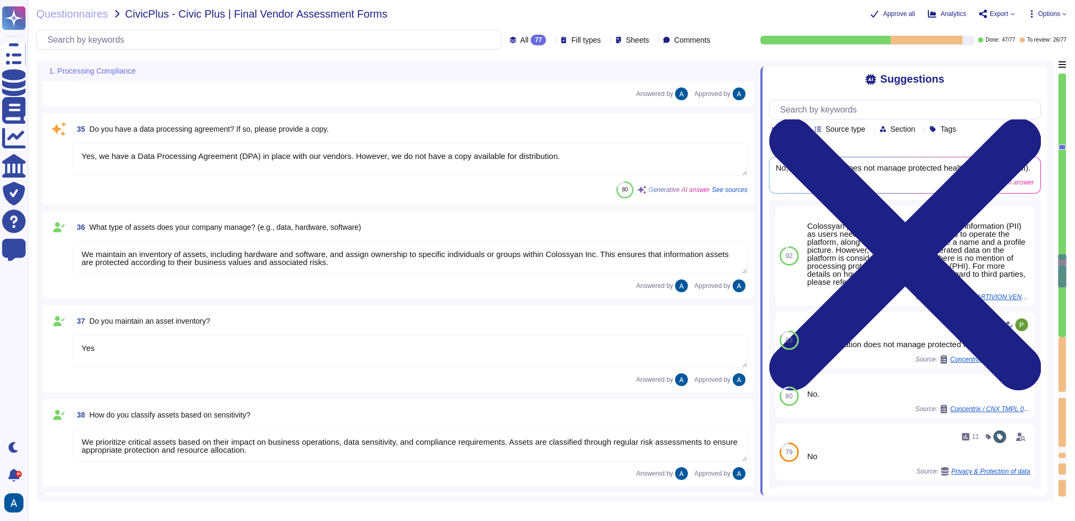
click at [606, 149] on textarea "Yes, we have a Data Processing Agreement (DPA) in place with our vendors. Howev…" at bounding box center [409, 159] width 675 height 33
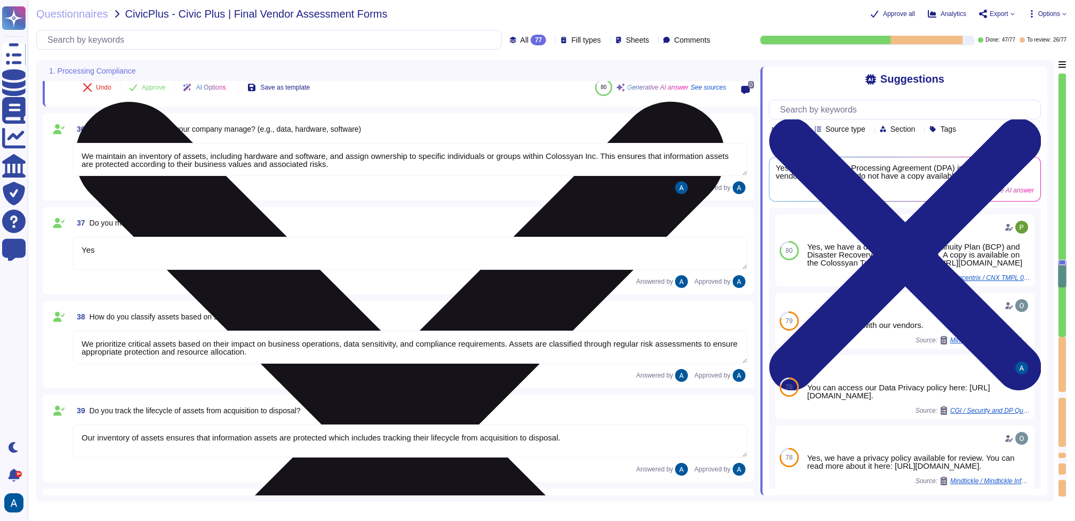
scroll to position [3333, 0]
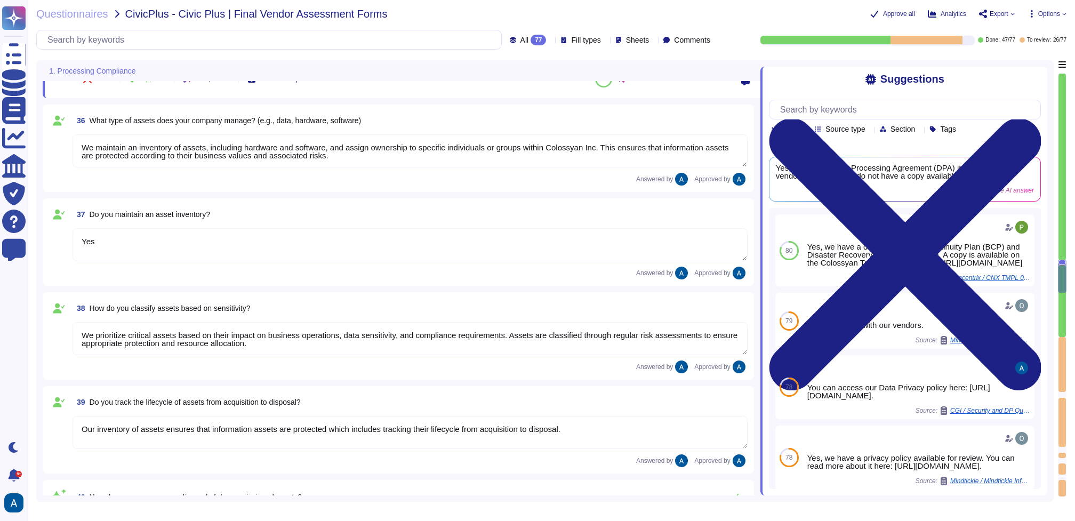
click at [1064, 337] on div at bounding box center [1061, 364] width 7 height 55
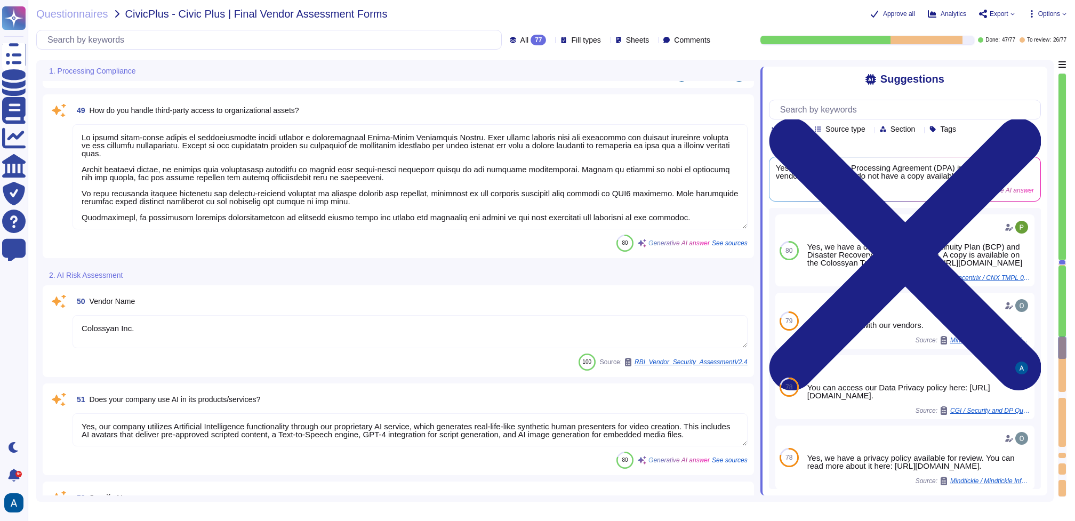
scroll to position [4640, 0]
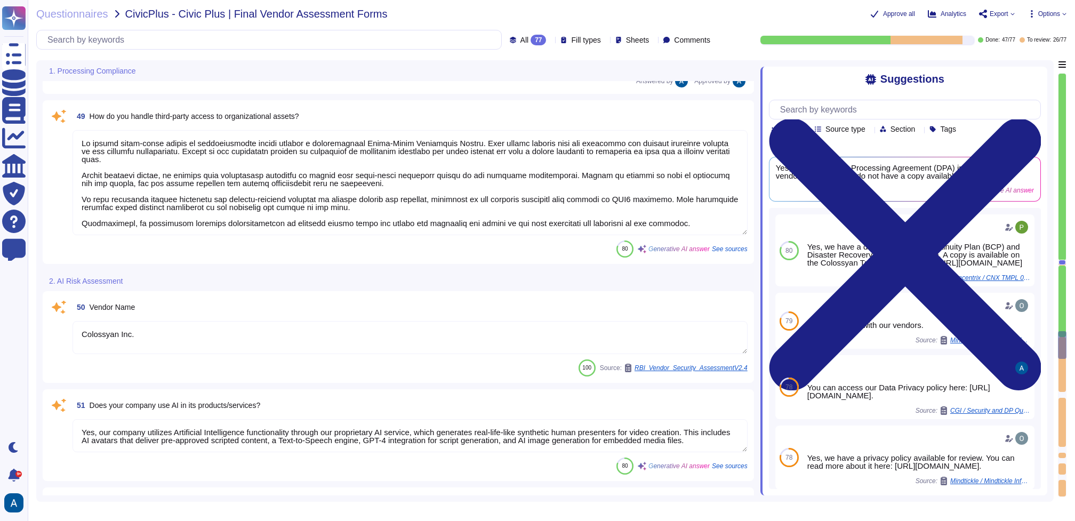
click at [444, 348] on textarea "Colossyan Inc." at bounding box center [409, 337] width 675 height 33
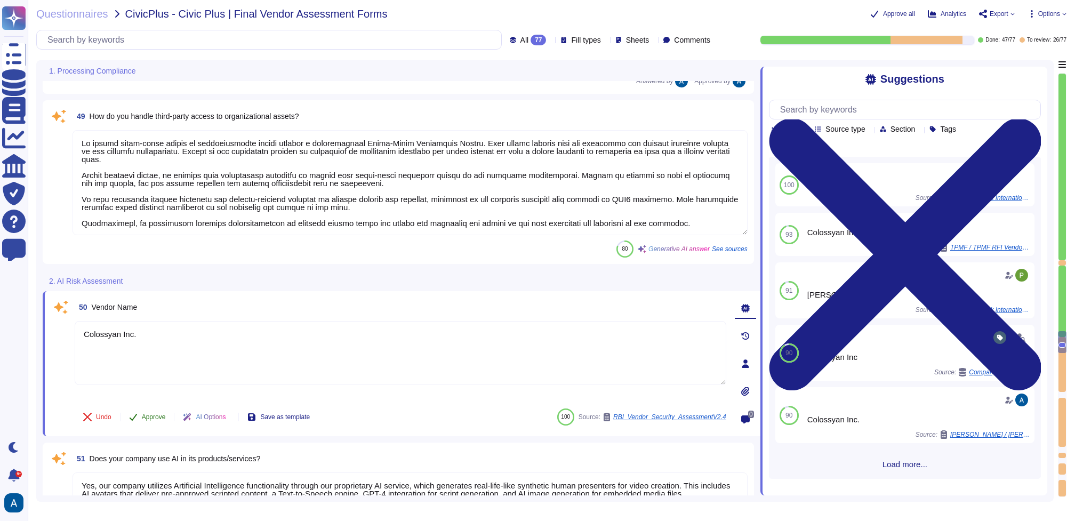
click at [164, 416] on span "Approve" at bounding box center [154, 417] width 24 height 6
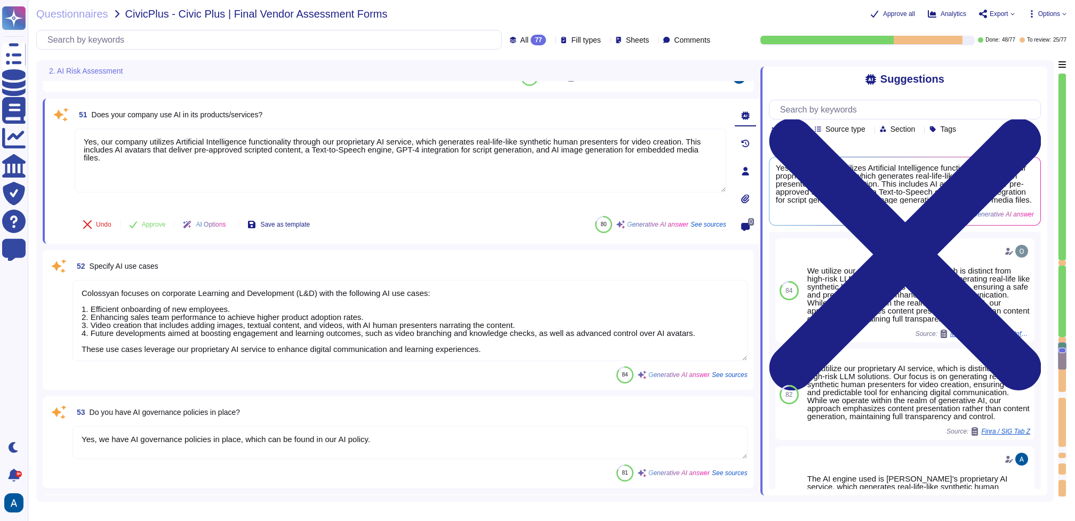
scroll to position [4918, 0]
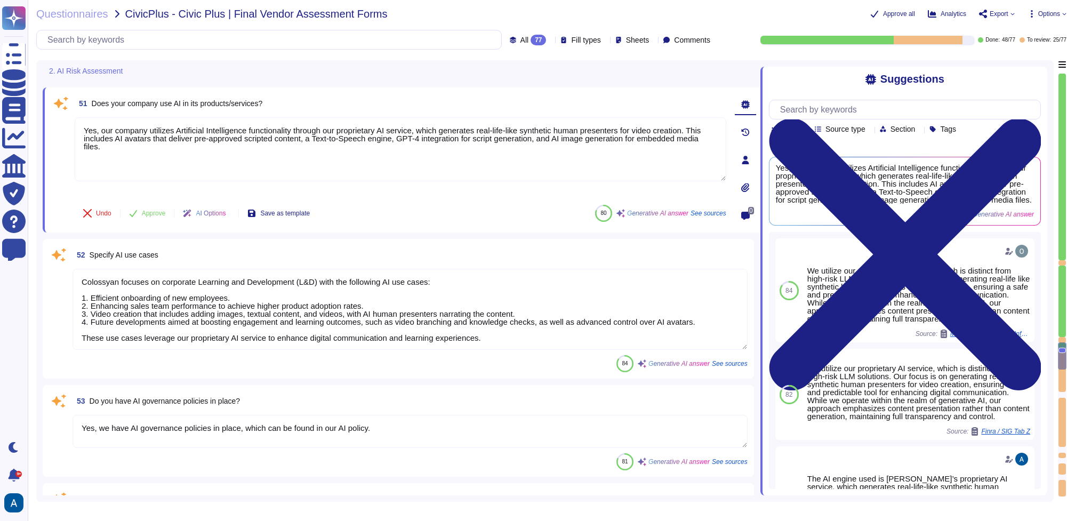
drag, startPoint x: 97, startPoint y: 133, endPoint x: 193, endPoint y: 209, distance: 122.9
click at [193, 209] on div "51 Does your company use AI in its products/services? Yes, our company utilizes…" at bounding box center [388, 160] width 675 height 132
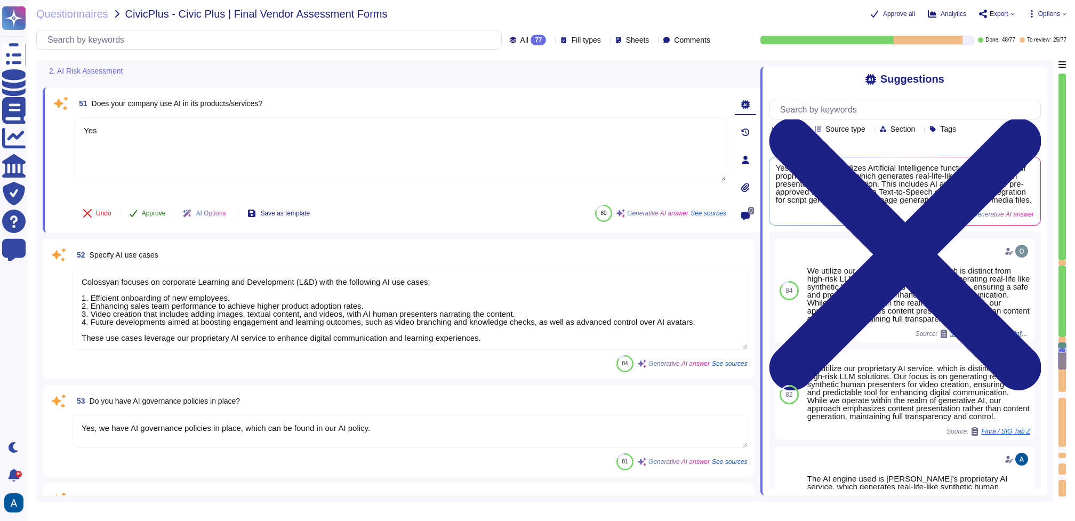
click at [152, 206] on button "Approve" at bounding box center [147, 213] width 54 height 21
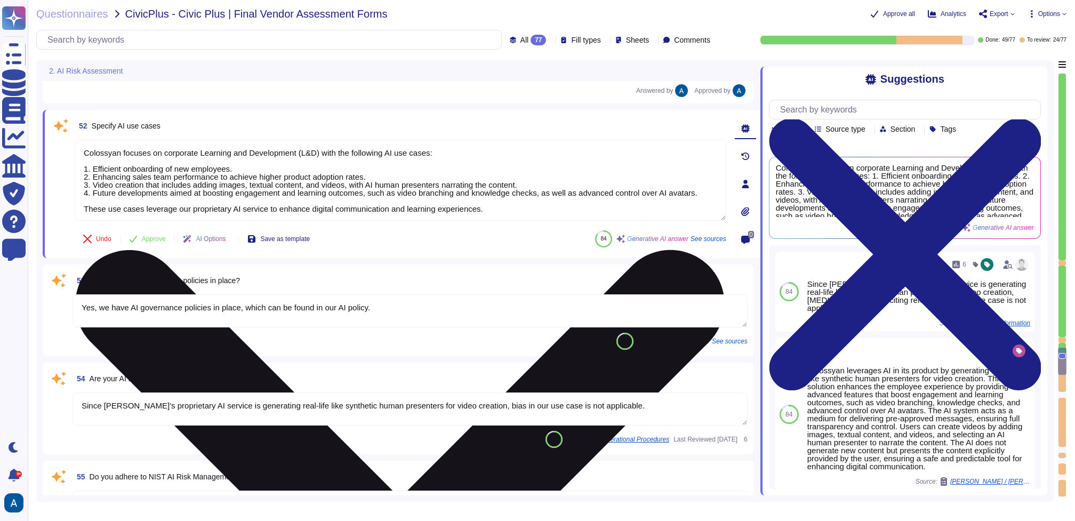
scroll to position [5036, 0]
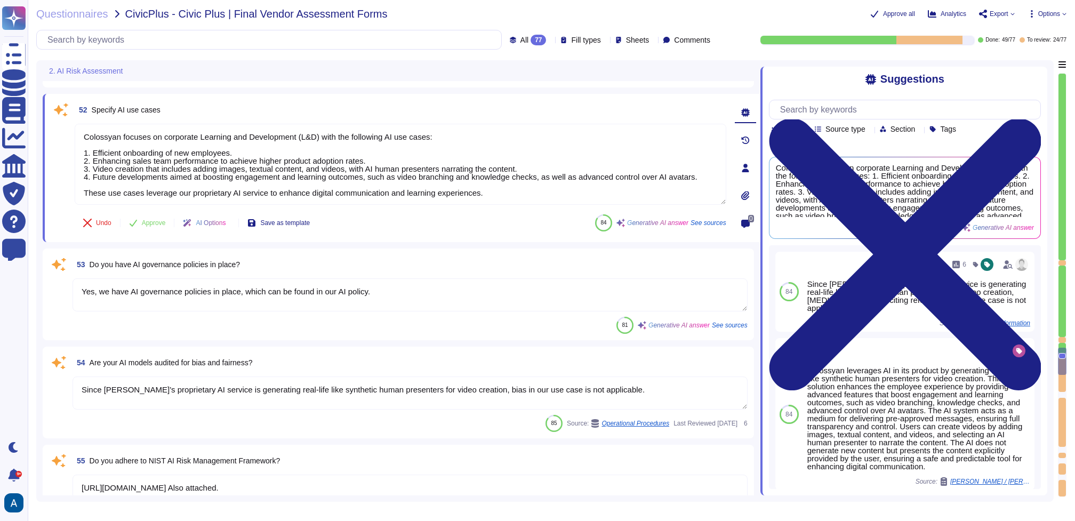
click at [204, 300] on textarea "Yes, we have AI governance policies in place, which can be found in our AI poli…" at bounding box center [409, 294] width 675 height 33
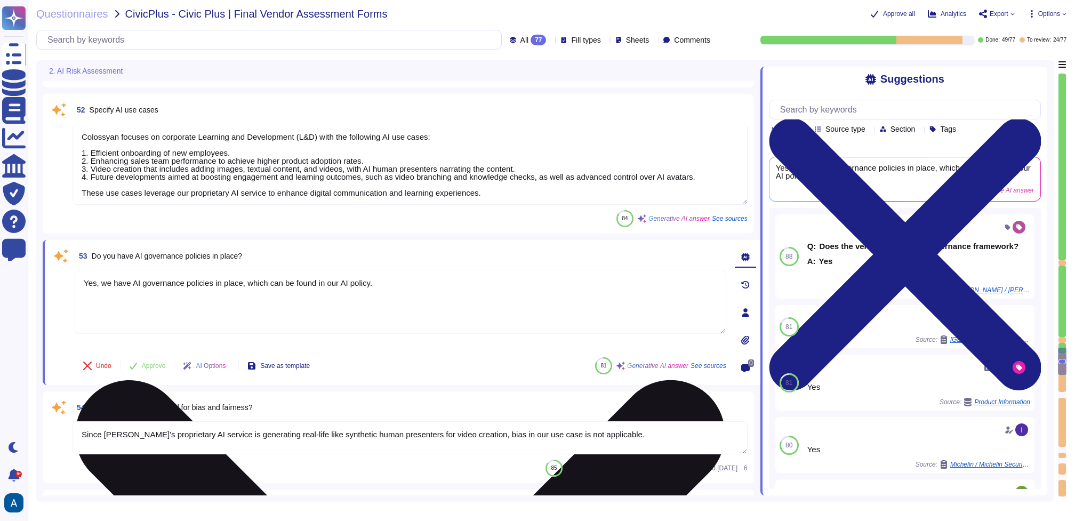
drag, startPoint x: 94, startPoint y: 285, endPoint x: 426, endPoint y: 284, distance: 332.1
click at [426, 284] on textarea "Yes, we have AI governance policies in place, which can be found in our AI poli…" at bounding box center [400, 302] width 651 height 64
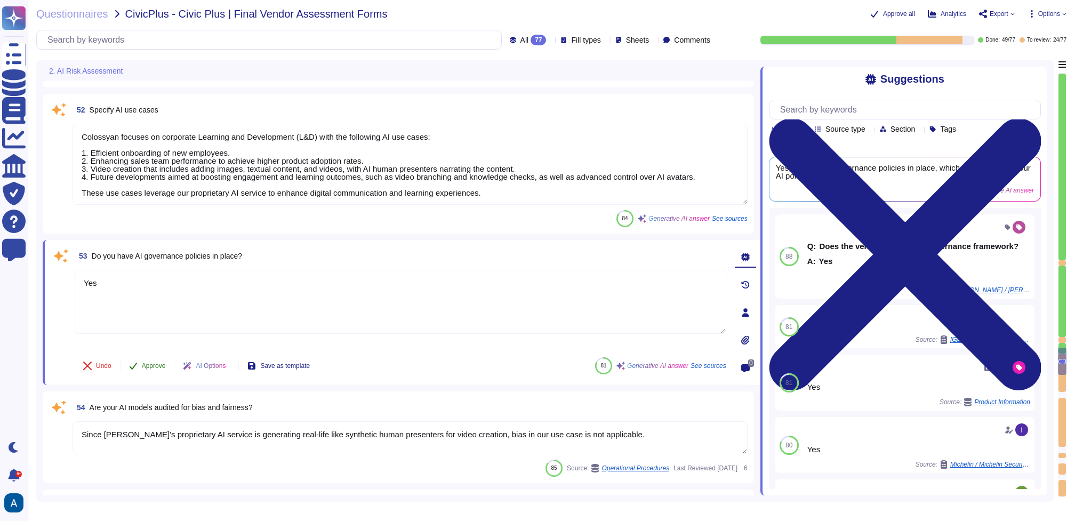
click at [159, 364] on button "Approve" at bounding box center [147, 365] width 54 height 21
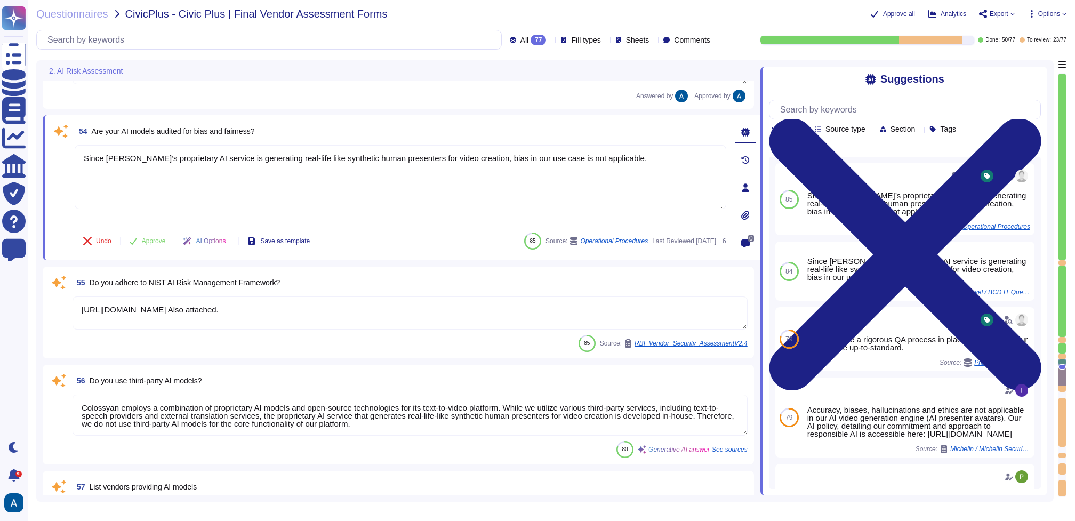
scroll to position [5294, 0]
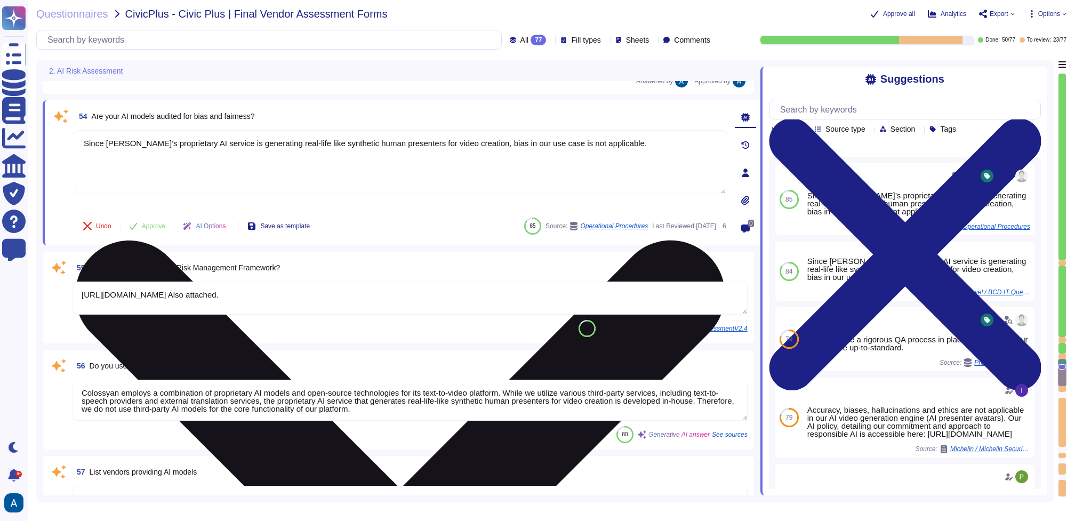
click at [653, 149] on textarea "Since [PERSON_NAME]’s proprietary AI service is generating real-life like synth…" at bounding box center [400, 162] width 651 height 64
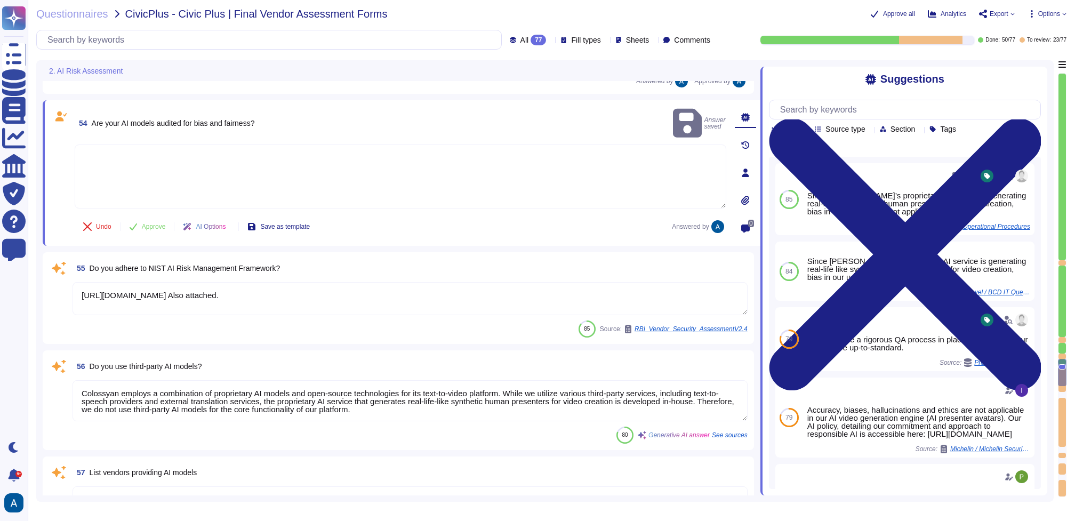
click at [385, 166] on textarea at bounding box center [400, 176] width 651 height 64
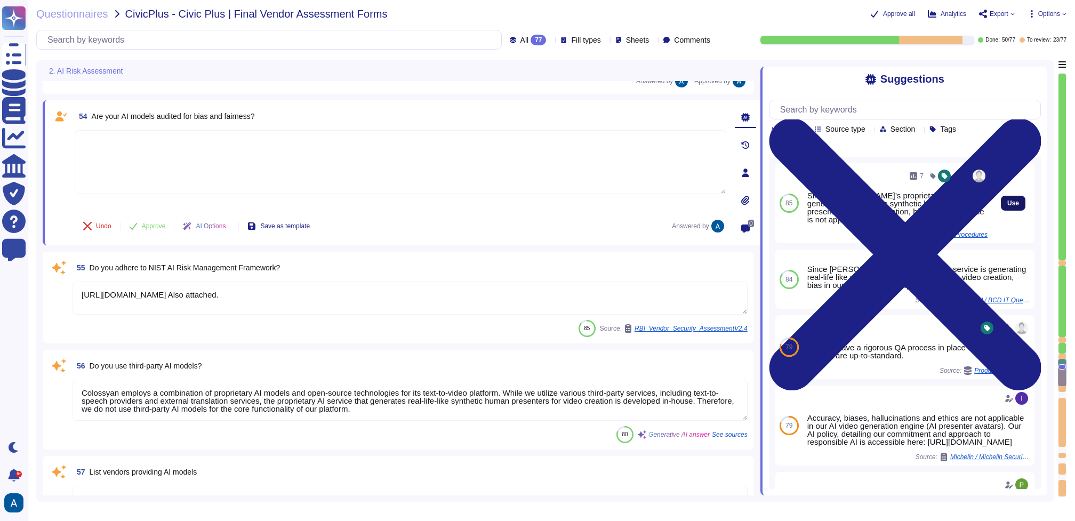
click at [1002, 209] on button "Use" at bounding box center [1013, 203] width 25 height 15
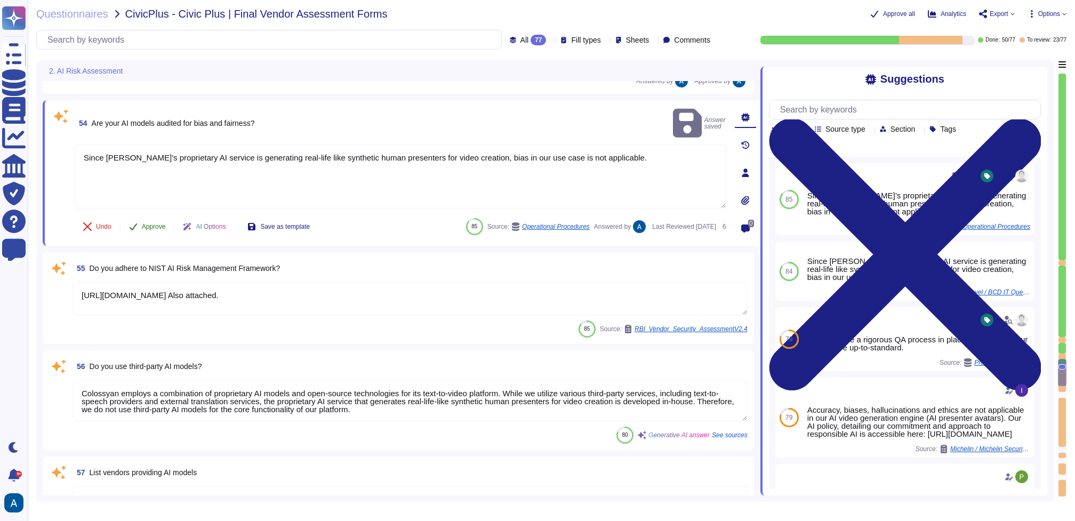
click at [139, 222] on button "Approve" at bounding box center [147, 226] width 54 height 21
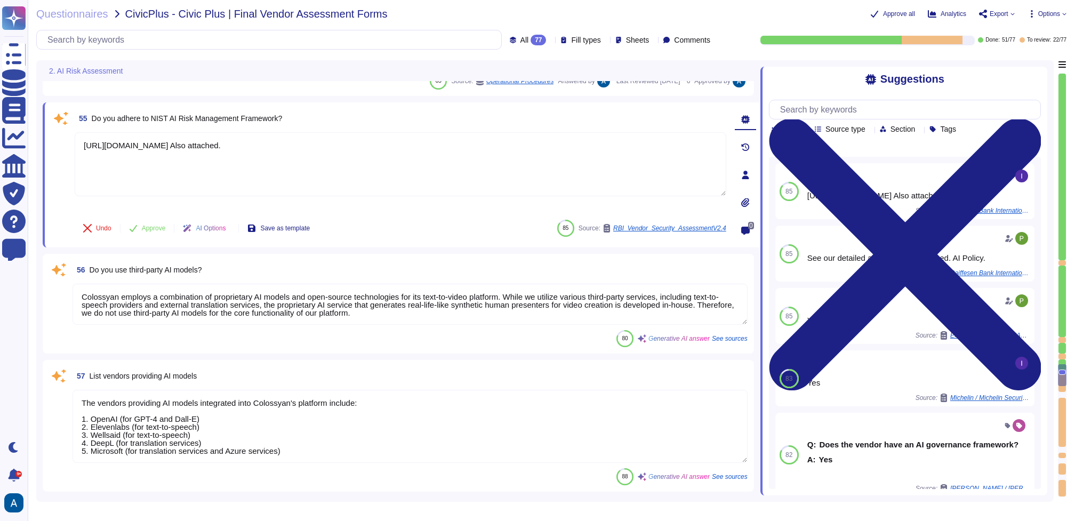
scroll to position [5416, 0]
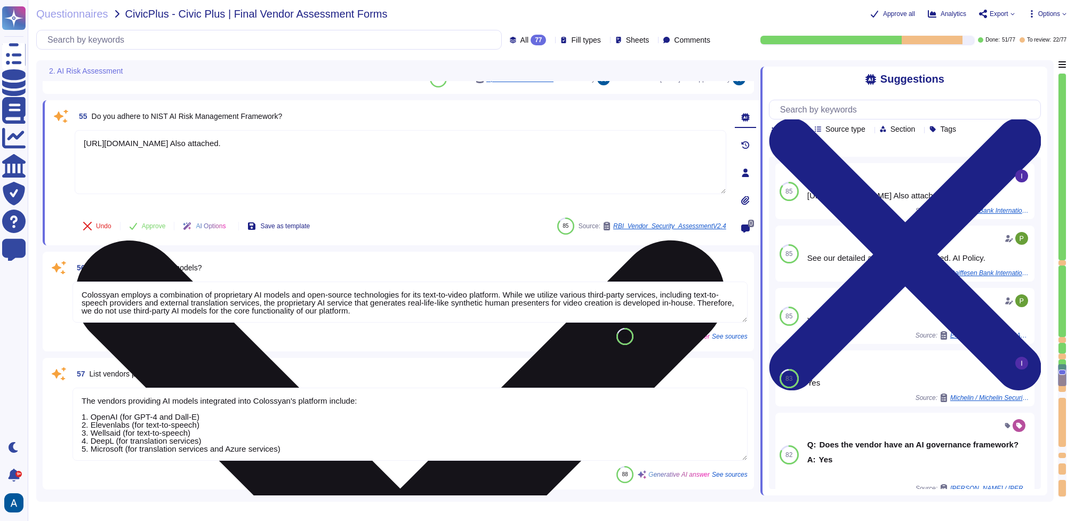
click at [239, 144] on textarea "[URL][DOMAIN_NAME] Also attached." at bounding box center [400, 162] width 651 height 64
drag, startPoint x: 404, startPoint y: 148, endPoint x: 75, endPoint y: 144, distance: 329.4
click at [75, 144] on textarea "[URL][DOMAIN_NAME] Also attached." at bounding box center [400, 162] width 651 height 64
click at [124, 151] on textarea "[URL][DOMAIN_NAME] Also attached." at bounding box center [400, 162] width 651 height 64
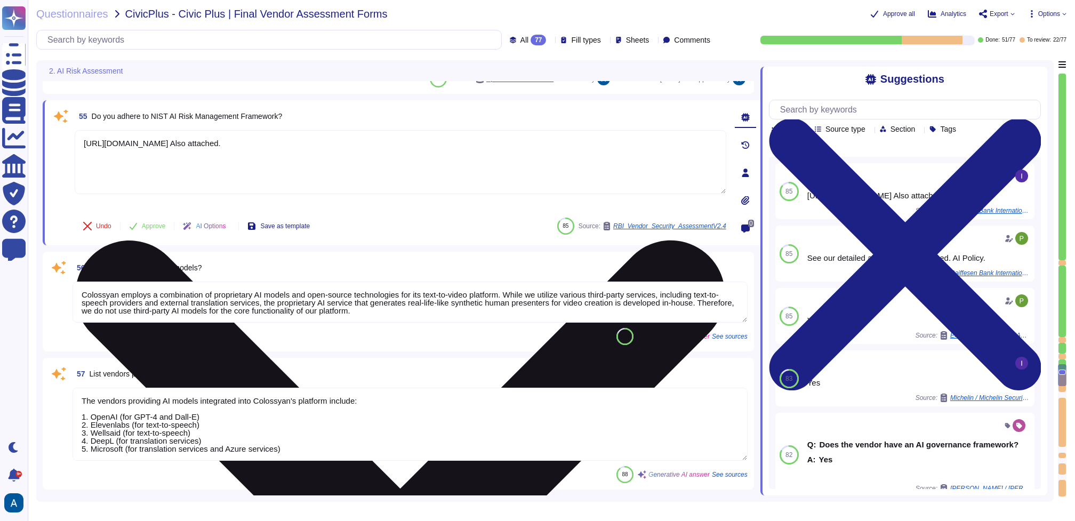
drag, startPoint x: 85, startPoint y: 144, endPoint x: 406, endPoint y: 147, distance: 320.9
click at [406, 147] on textarea "[URL][DOMAIN_NAME] Also attached." at bounding box center [400, 162] width 651 height 64
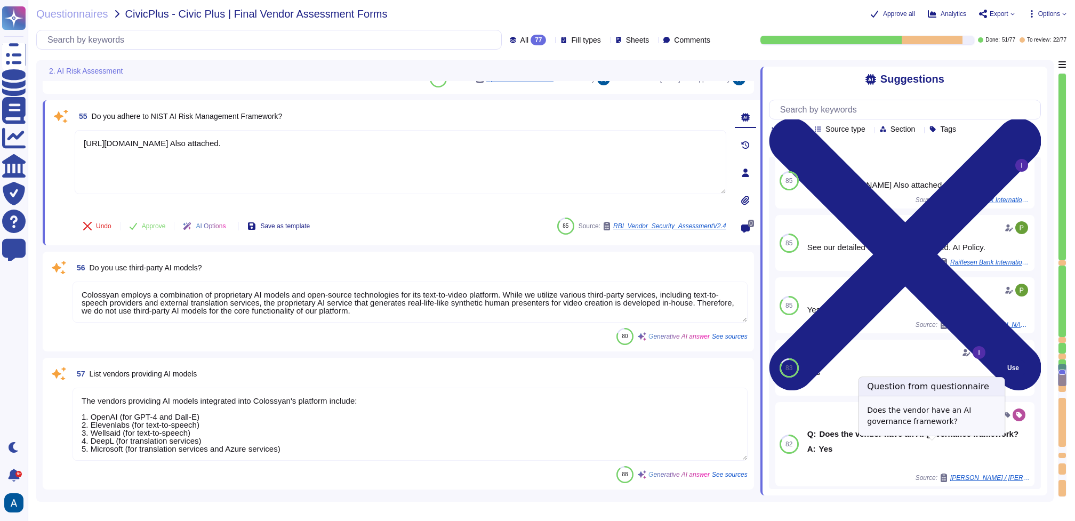
scroll to position [0, 0]
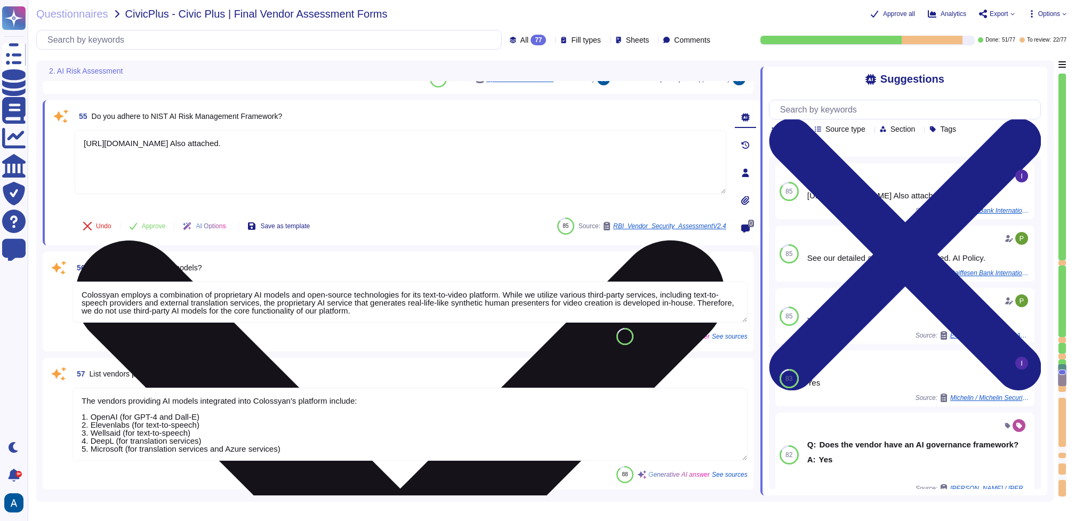
drag, startPoint x: 487, startPoint y: 152, endPoint x: 405, endPoint y: 147, distance: 81.8
click at [405, 147] on textarea "[URL][DOMAIN_NAME] Also attached." at bounding box center [400, 162] width 651 height 64
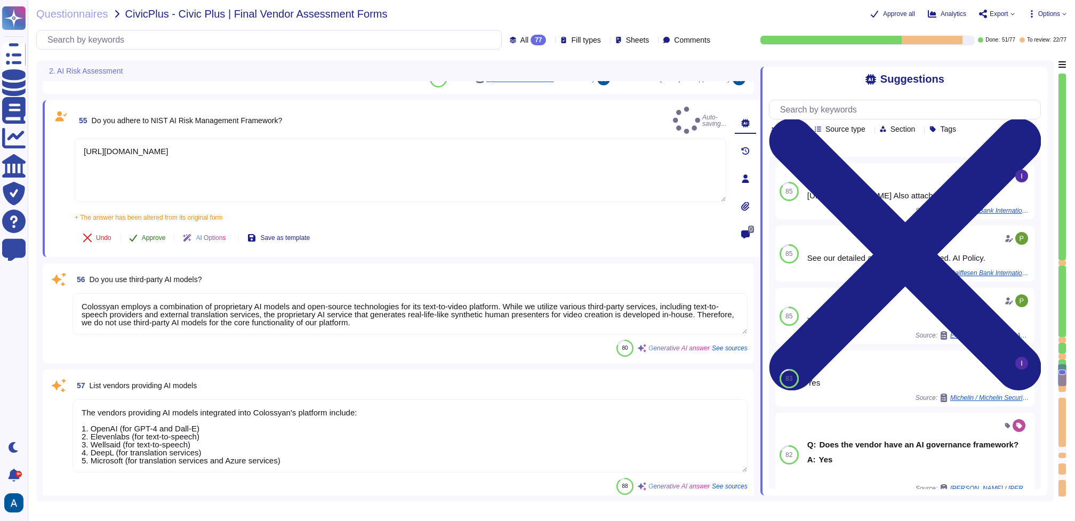
click at [156, 235] on span "Approve" at bounding box center [154, 238] width 24 height 6
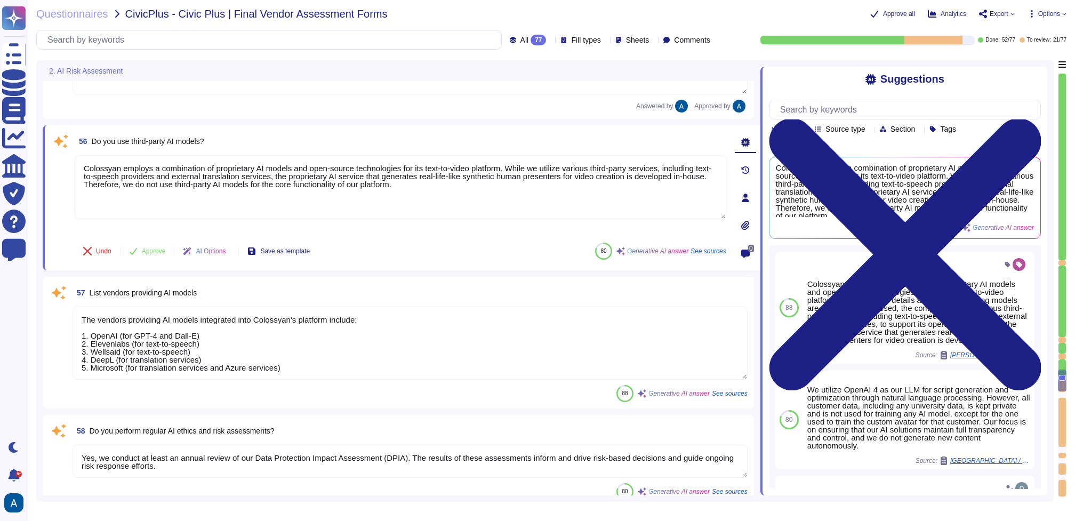
scroll to position [5534, 0]
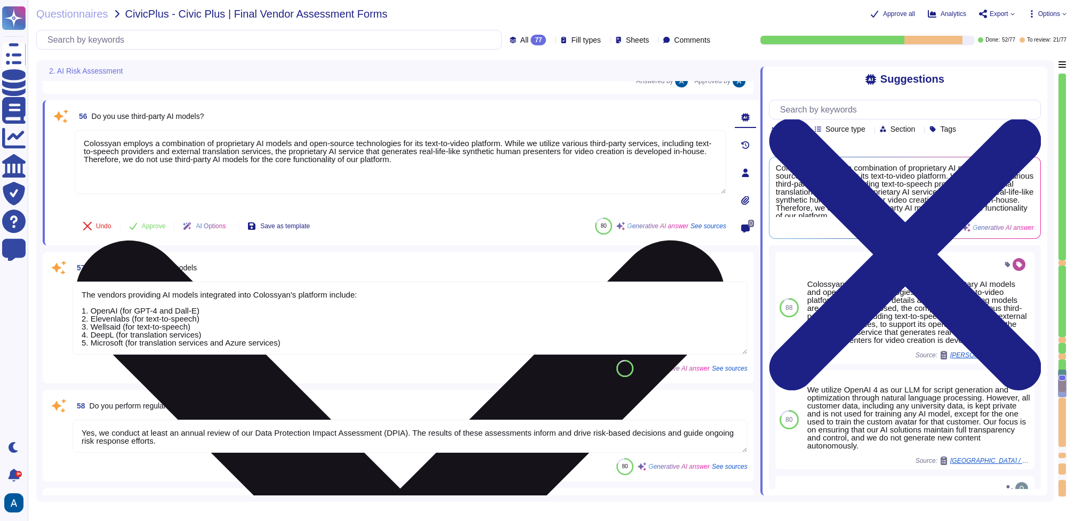
click at [216, 184] on textarea "Colossyan employs a combination of proprietary AI models and open-source techno…" at bounding box center [400, 162] width 651 height 64
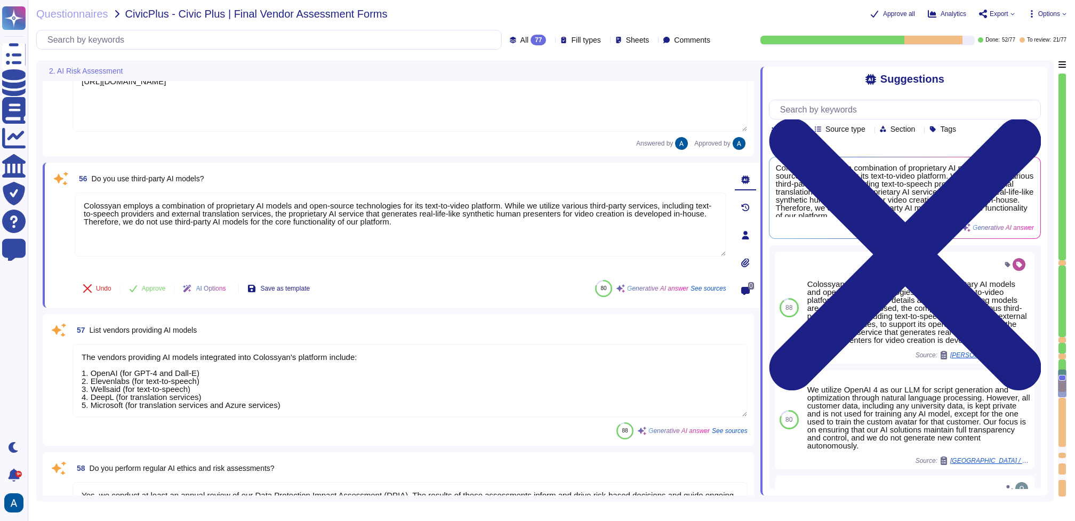
drag, startPoint x: 514, startPoint y: 176, endPoint x: 40, endPoint y: 58, distance: 489.0
click at [40, 58] on div "Questionnaires CivicPlus - Civic Plus | Final Vendor Assessment Forms Approve a…" at bounding box center [551, 260] width 1047 height 521
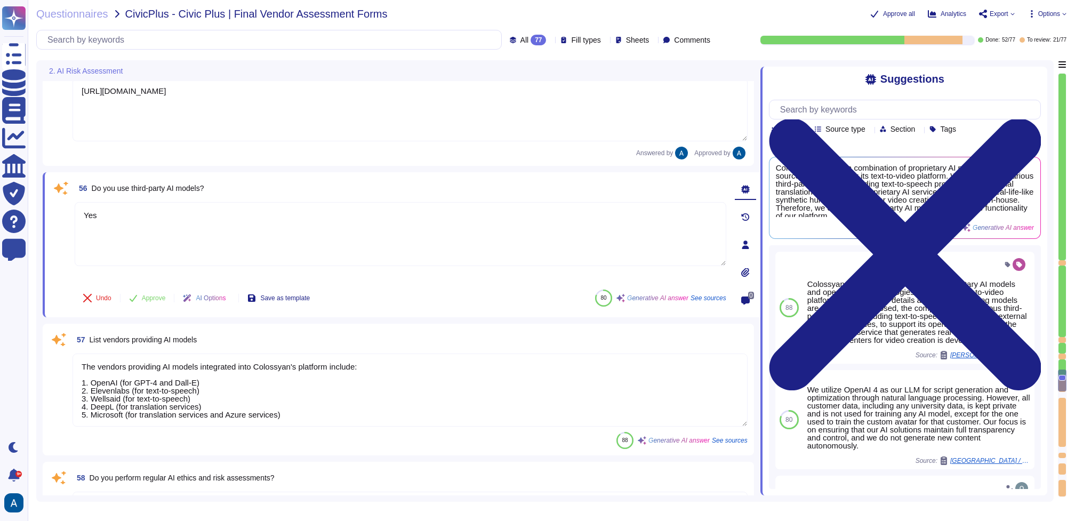
click at [140, 289] on div "Undo Approve AI Options Save as template" at bounding box center [197, 298] width 244 height 26
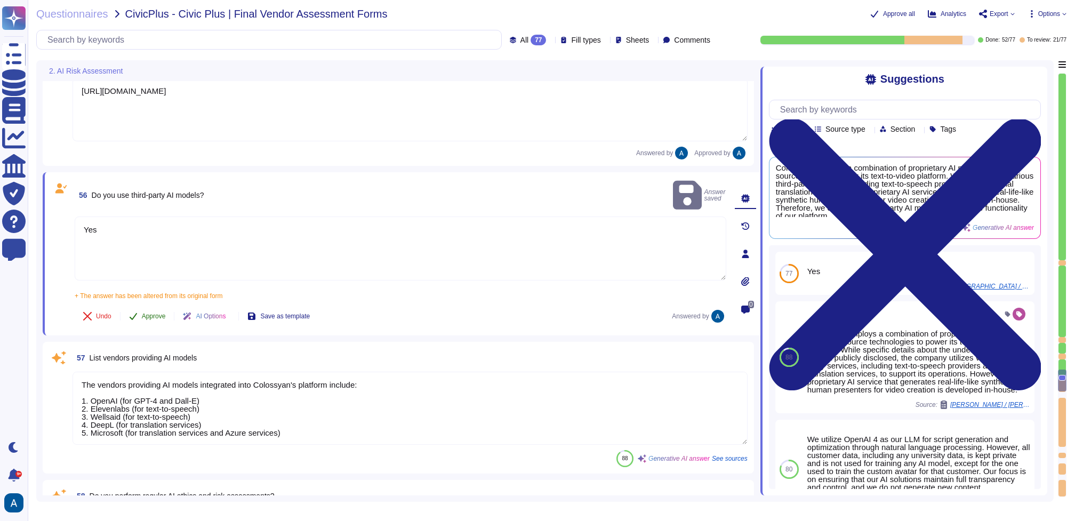
click at [151, 313] on span "Approve" at bounding box center [154, 316] width 24 height 6
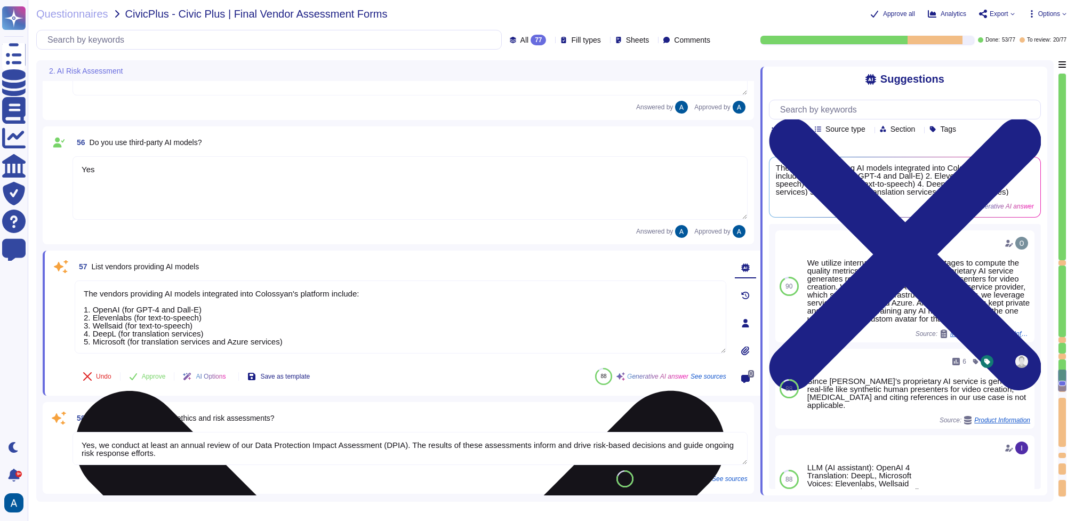
scroll to position [1, 0]
click at [246, 315] on textarea "The vendors providing AI models integrated into Colossyan's platform include: 1…" at bounding box center [400, 316] width 651 height 73
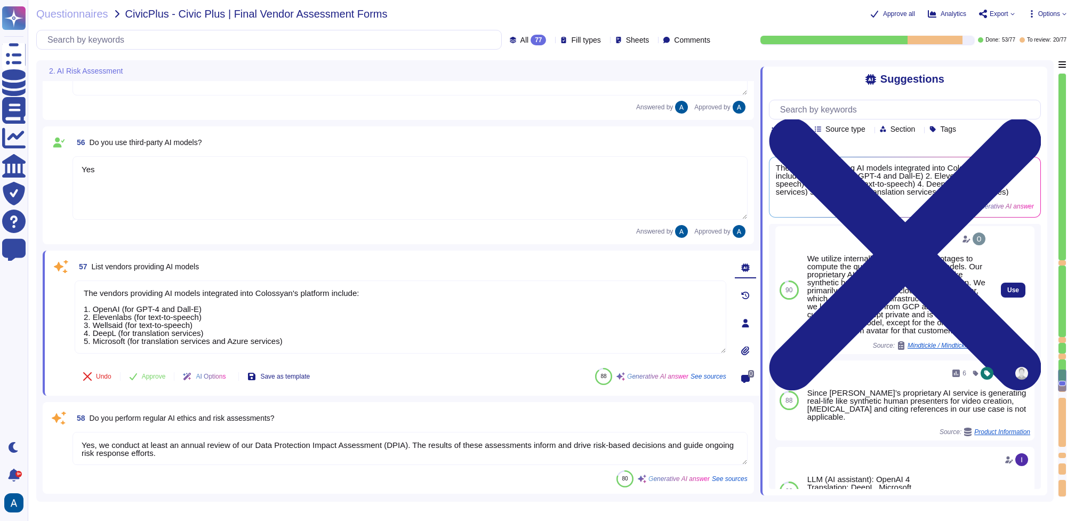
scroll to position [0, 0]
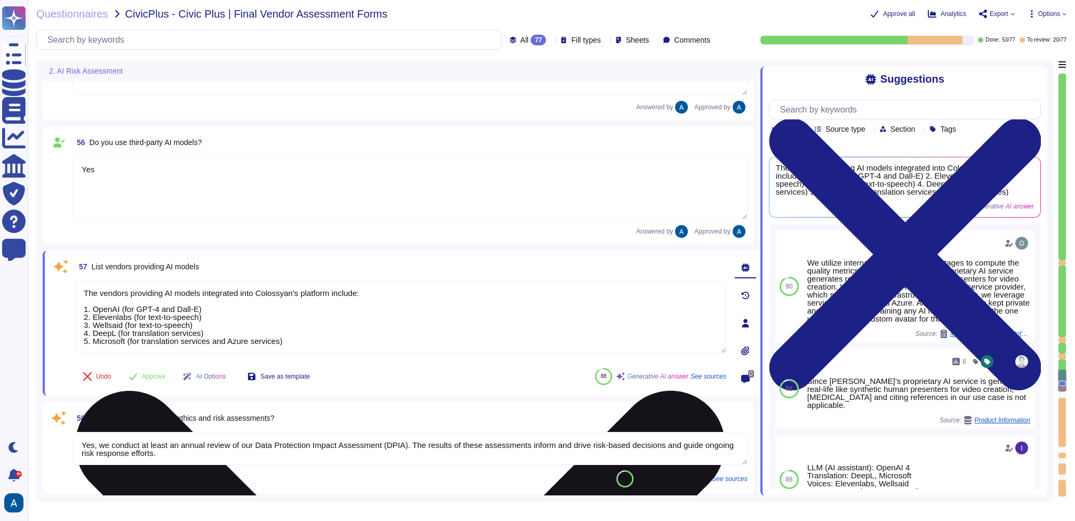
click at [367, 342] on textarea "The vendors providing AI models integrated into Colossyan's platform include: 1…" at bounding box center [400, 316] width 651 height 73
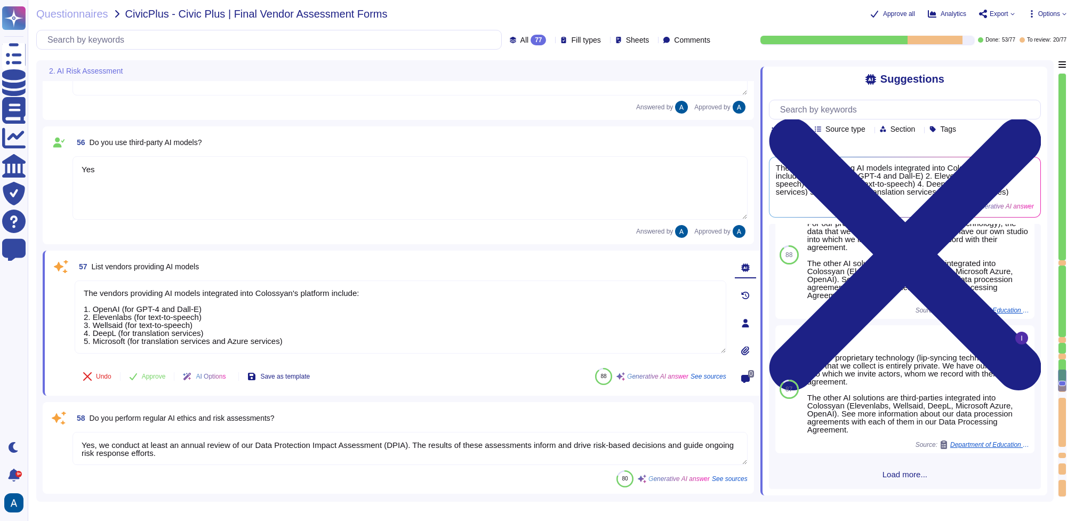
scroll to position [355, 0]
click at [165, 375] on span "Approve" at bounding box center [154, 376] width 24 height 6
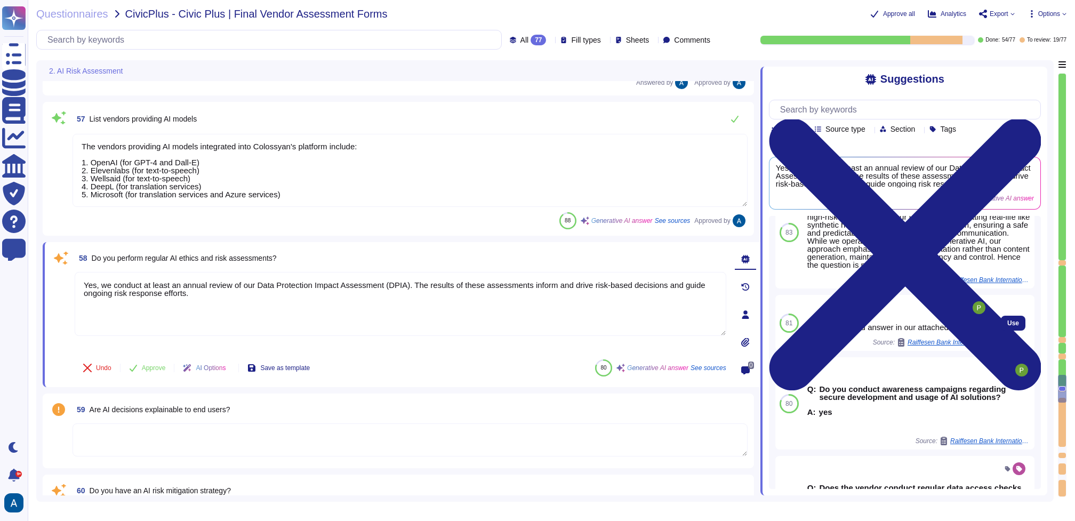
scroll to position [38, 0]
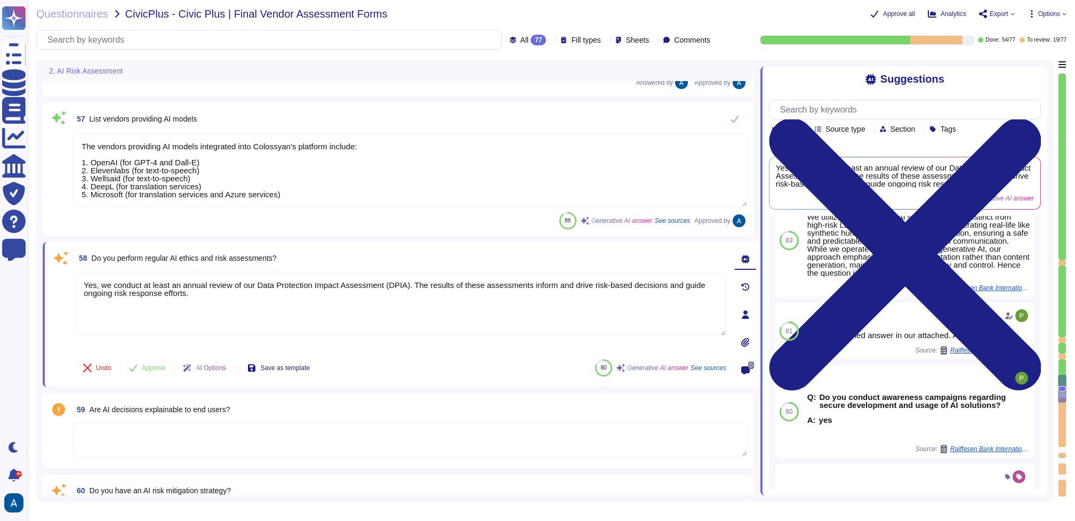
click at [577, 441] on textarea at bounding box center [409, 439] width 675 height 33
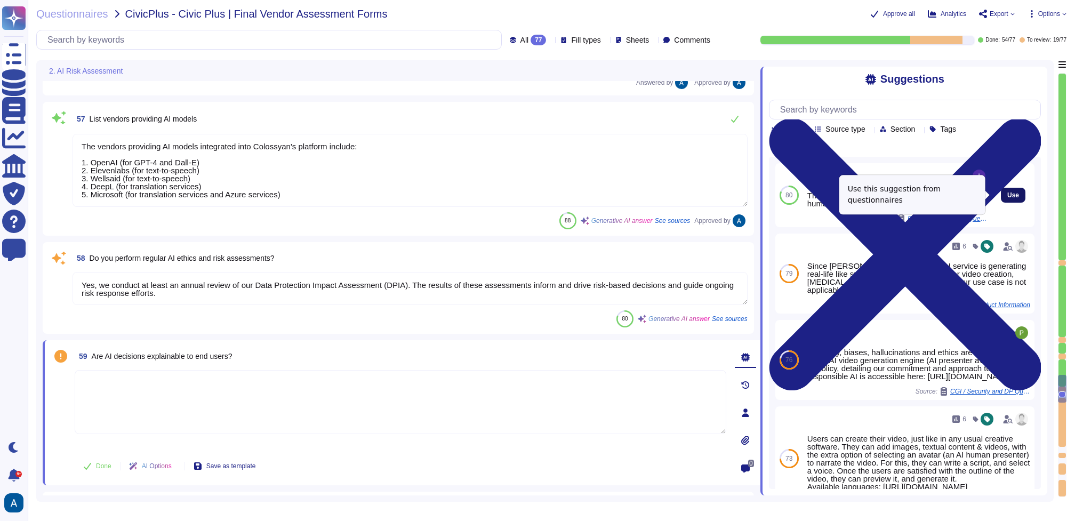
click at [1009, 193] on button "Use" at bounding box center [1013, 195] width 25 height 15
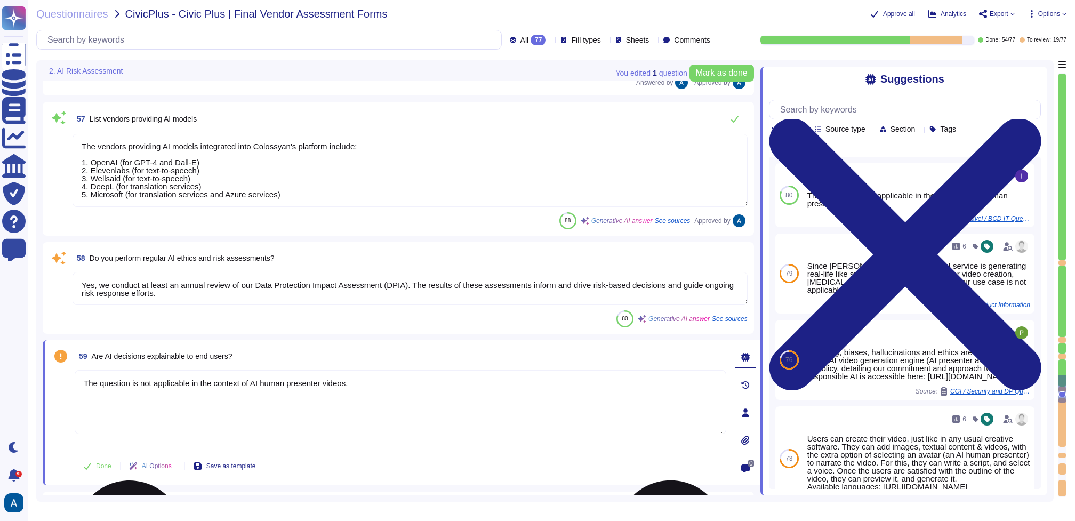
click at [487, 399] on textarea "The question is not applicable in the context of AI human presenter videos." at bounding box center [400, 402] width 651 height 64
click at [561, 392] on textarea "The question is not applicable in the context of AI human presenter videos." at bounding box center [400, 402] width 651 height 64
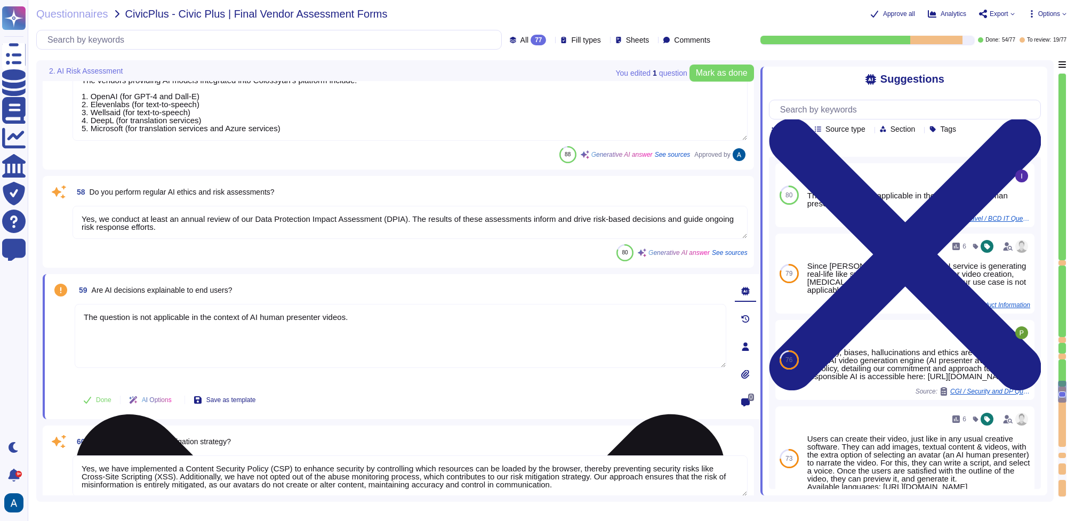
scroll to position [5674, 0]
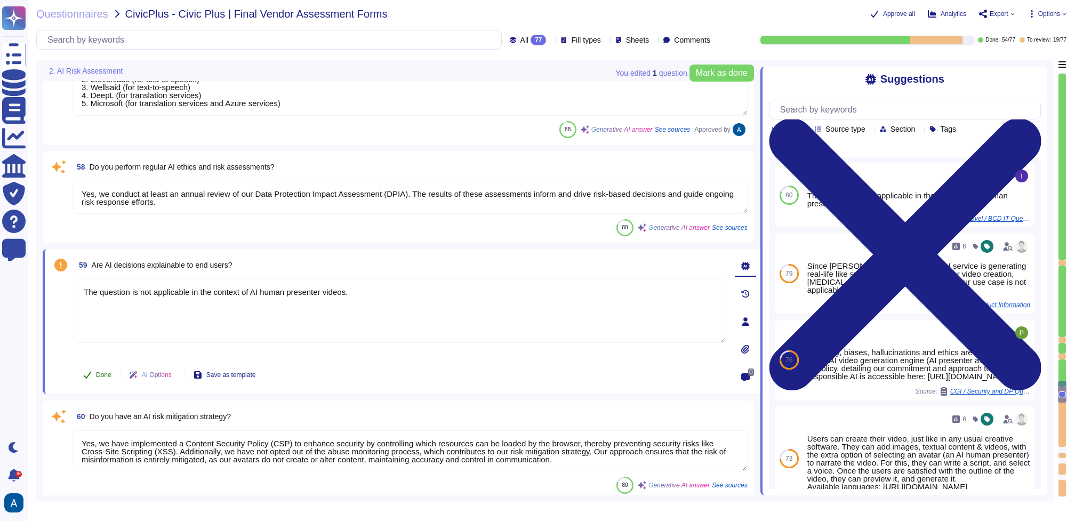
click at [106, 377] on span "Done" at bounding box center [103, 375] width 15 height 6
click at [209, 449] on textarea "Yes, we have implemented a Content Security Policy (CSP) to enhance security by…" at bounding box center [409, 450] width 675 height 41
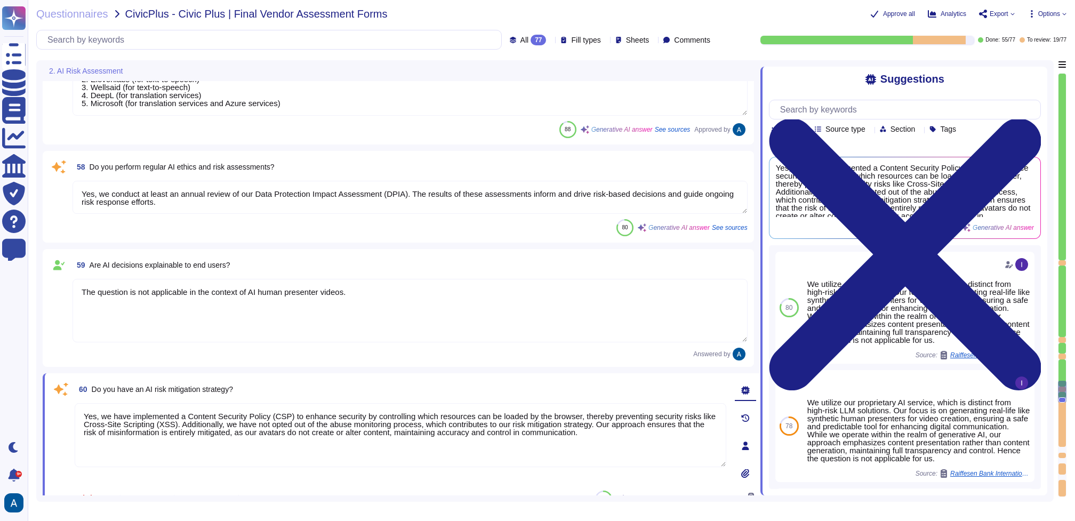
click at [279, 451] on textarea "Yes, we have implemented a Content Security Policy (CSP) to enhance security by…" at bounding box center [400, 435] width 651 height 64
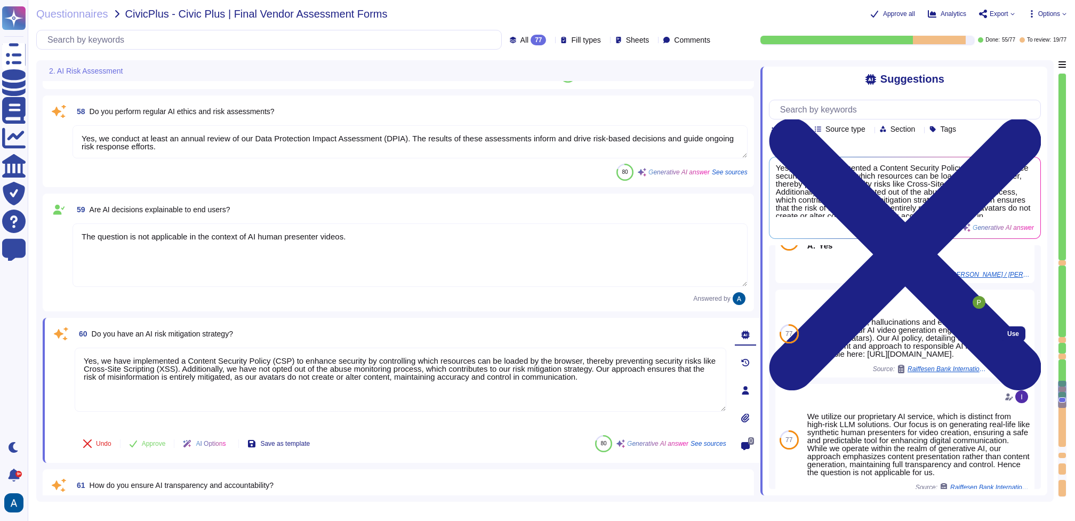
scroll to position [0, 0]
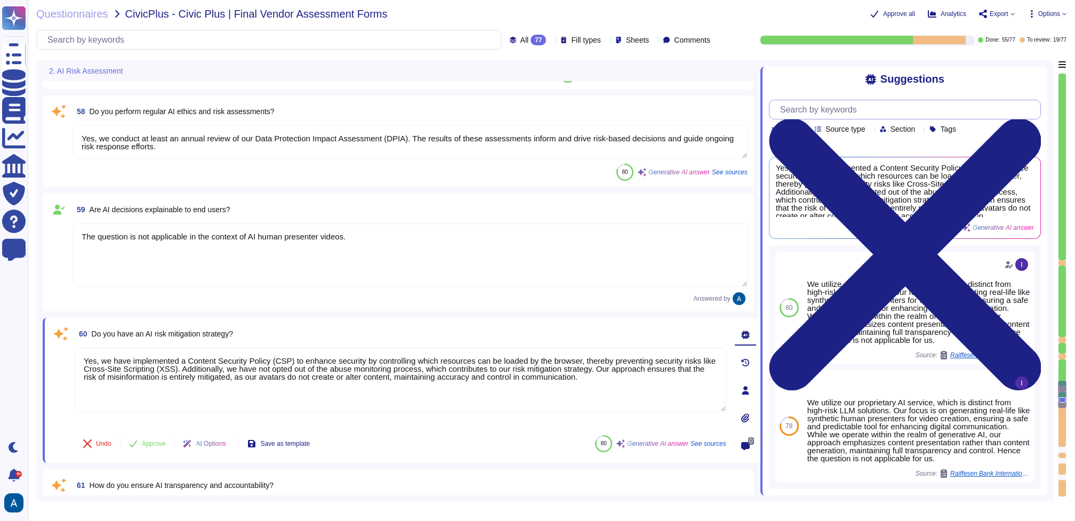
click at [933, 110] on input "text" at bounding box center [907, 109] width 265 height 19
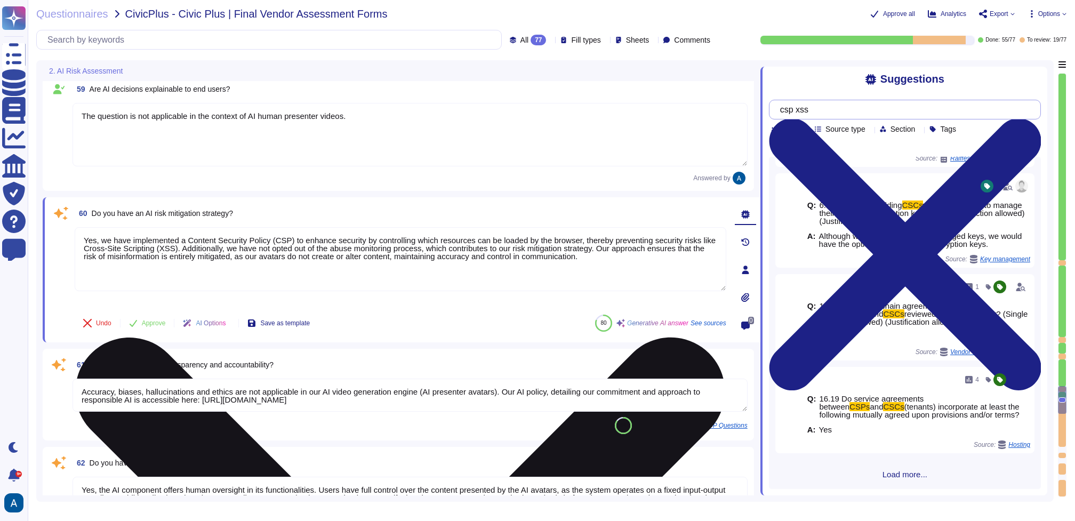
scroll to position [5851, 0]
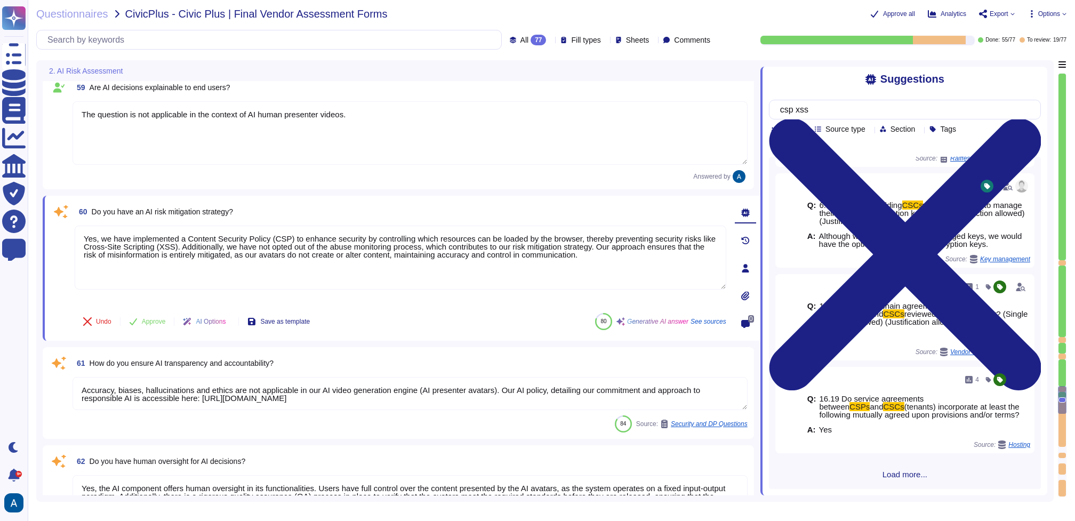
click at [622, 388] on textarea "Accuracy, biases, hallucinations and ethics are not applicable in our AI video …" at bounding box center [409, 393] width 675 height 33
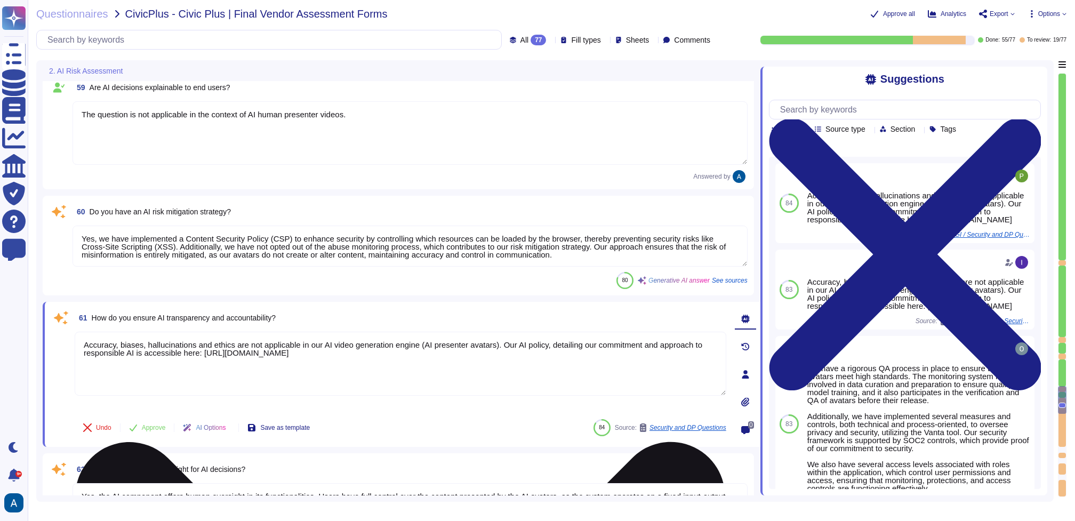
drag, startPoint x: 515, startPoint y: 346, endPoint x: 95, endPoint y: 338, distance: 420.7
click at [95, 338] on textarea "Accuracy, biases, hallucinations and ethics are not applicable in our AI video …" at bounding box center [400, 364] width 651 height 64
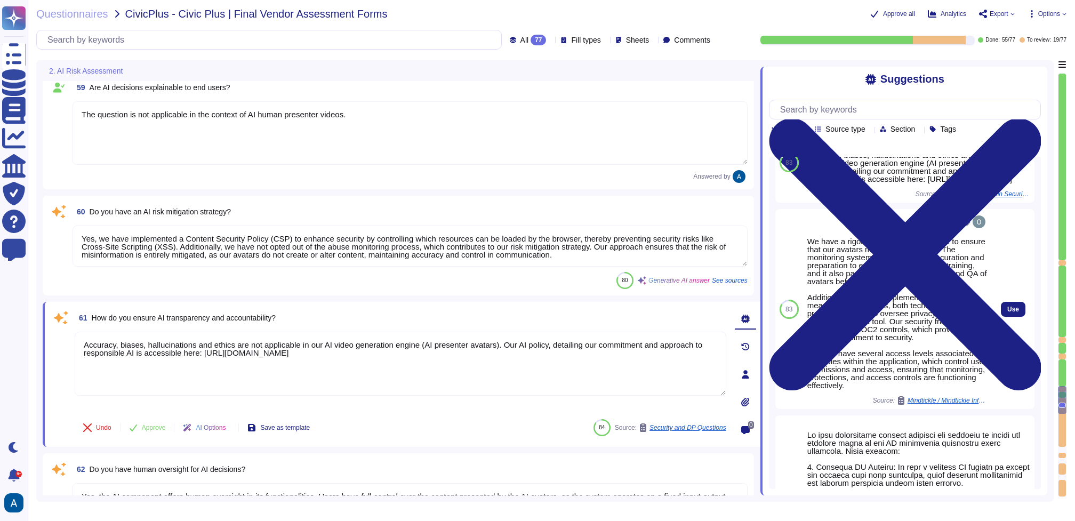
scroll to position [123, 0]
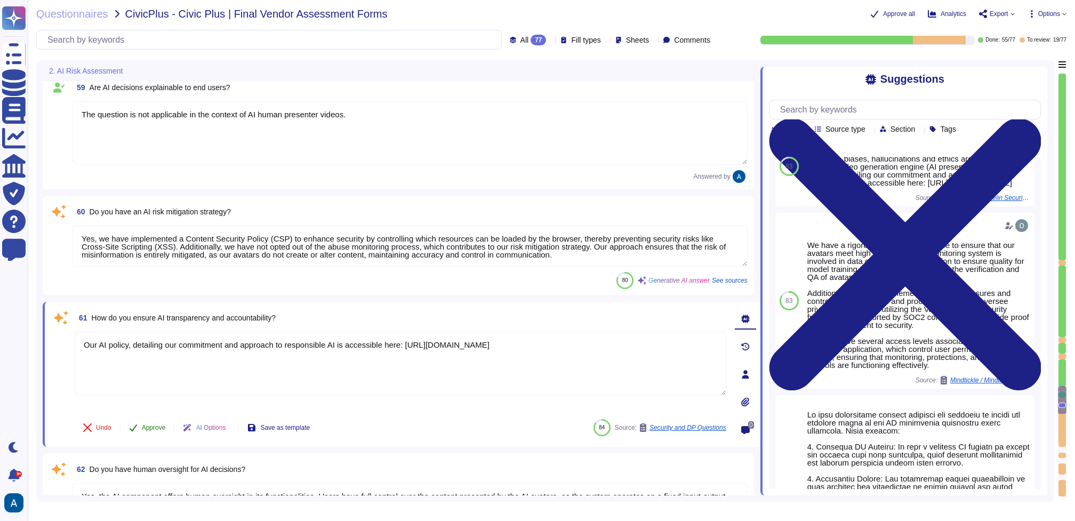
click at [165, 425] on button "Approve" at bounding box center [147, 427] width 54 height 21
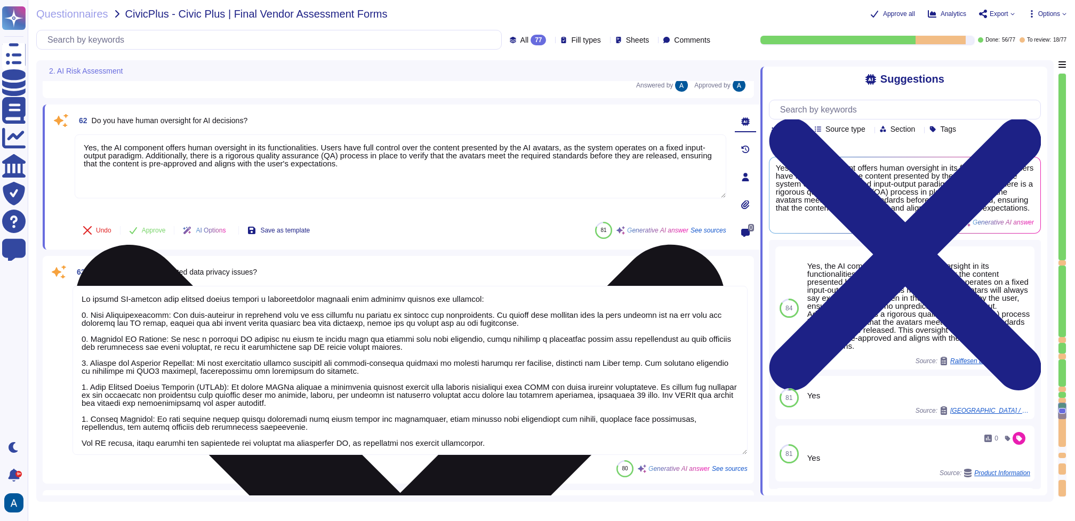
scroll to position [6121, 0]
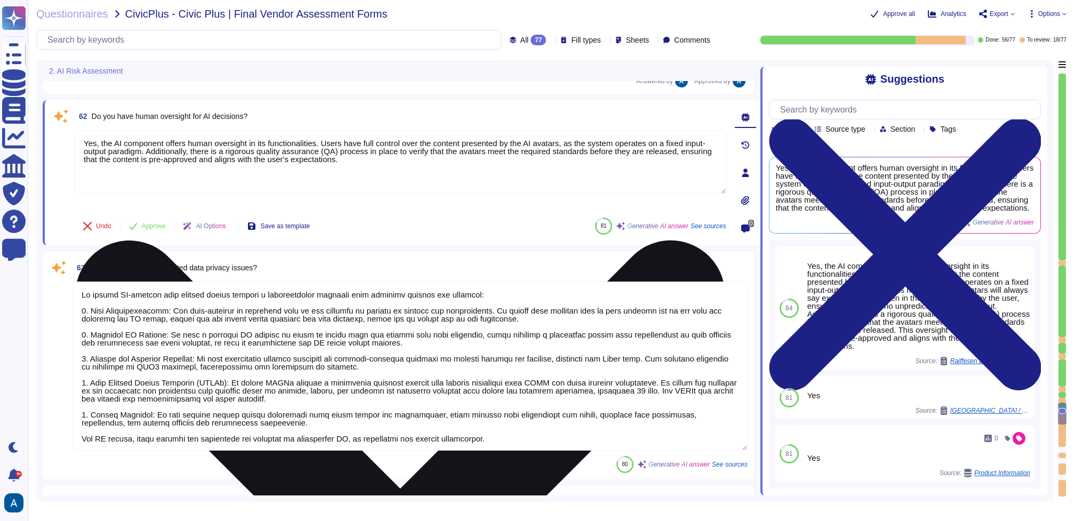
click at [252, 184] on textarea "Yes, the AI component offers human oversight in its functionalities. Users have…" at bounding box center [400, 162] width 651 height 64
click at [260, 173] on textarea "Yes, the AI component offers human oversight in its functionalities. Users have…" at bounding box center [400, 162] width 651 height 64
drag, startPoint x: 329, startPoint y: 142, endPoint x: 76, endPoint y: 141, distance: 253.7
click at [76, 141] on textarea "Yes, the AI component offers human oversight in its functionalities. Users have…" at bounding box center [400, 162] width 651 height 64
click at [294, 139] on textarea "Yes, the AI component offers human oversight in its functionalities. Users have…" at bounding box center [400, 162] width 651 height 64
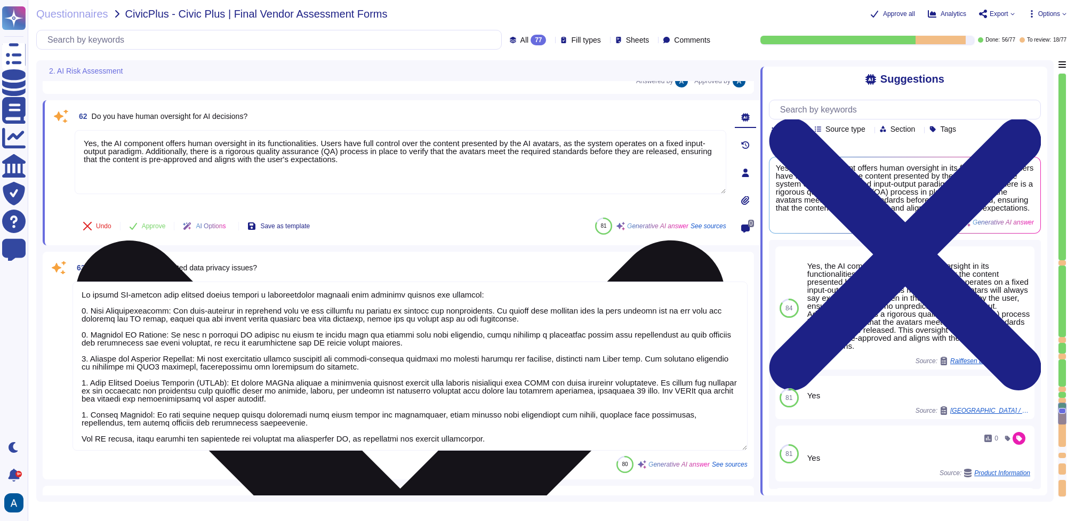
drag, startPoint x: 330, startPoint y: 146, endPoint x: 95, endPoint y: 143, distance: 234.6
click at [95, 143] on textarea "Yes, the AI component offers human oversight in its functionalities. Users have…" at bounding box center [400, 162] width 651 height 64
click at [117, 135] on textarea "Yes, the AI component offers human oversight in its functionalities. Users have…" at bounding box center [400, 162] width 651 height 64
drag, startPoint x: 489, startPoint y: 172, endPoint x: 210, endPoint y: 149, distance: 280.3
click at [210, 149] on textarea "Yes, the AI component offers human oversight in its functionalities. Users have…" at bounding box center [400, 162] width 651 height 64
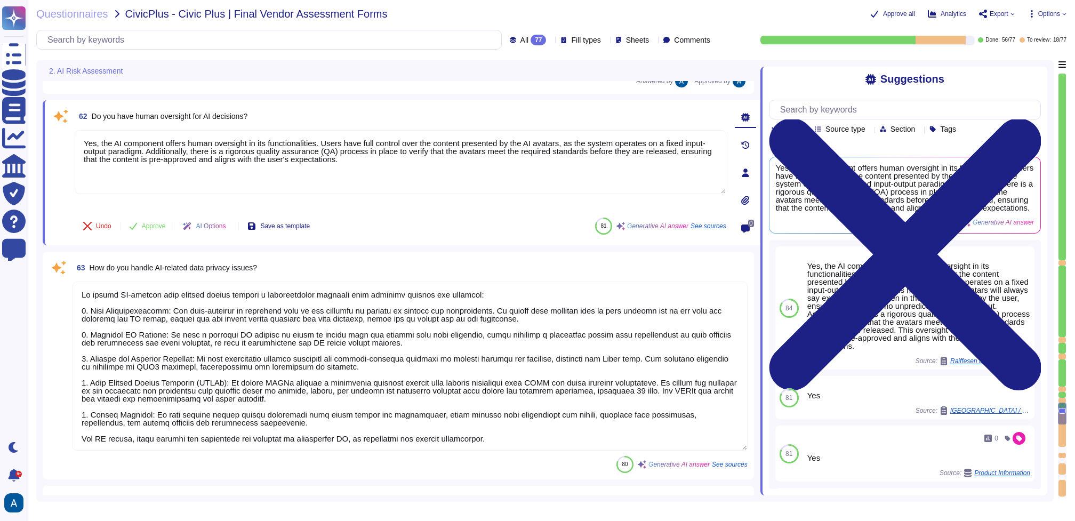
drag, startPoint x: 96, startPoint y: 146, endPoint x: 729, endPoint y: 373, distance: 672.9
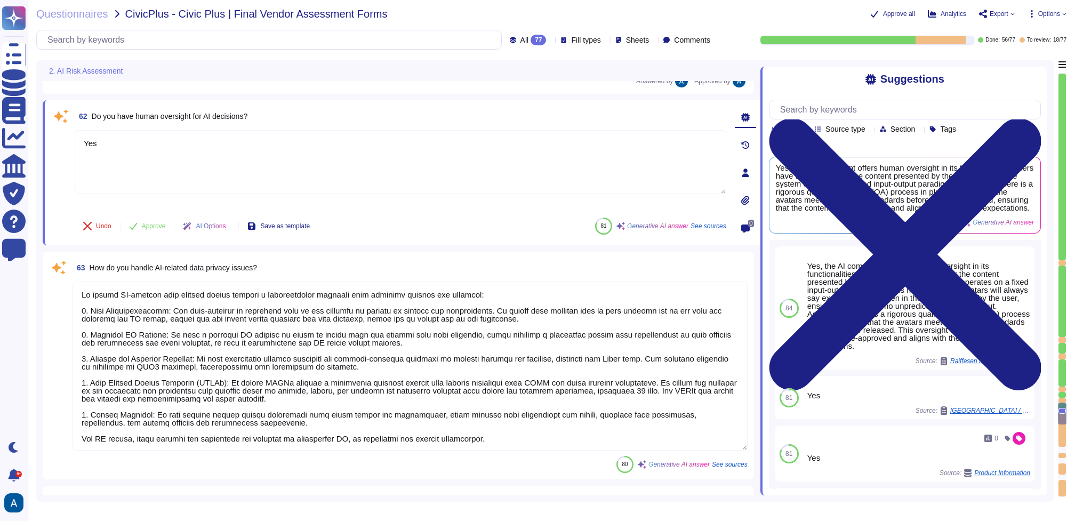
click at [144, 237] on div "Undo Approve AI Options Save as template" at bounding box center [197, 226] width 244 height 26
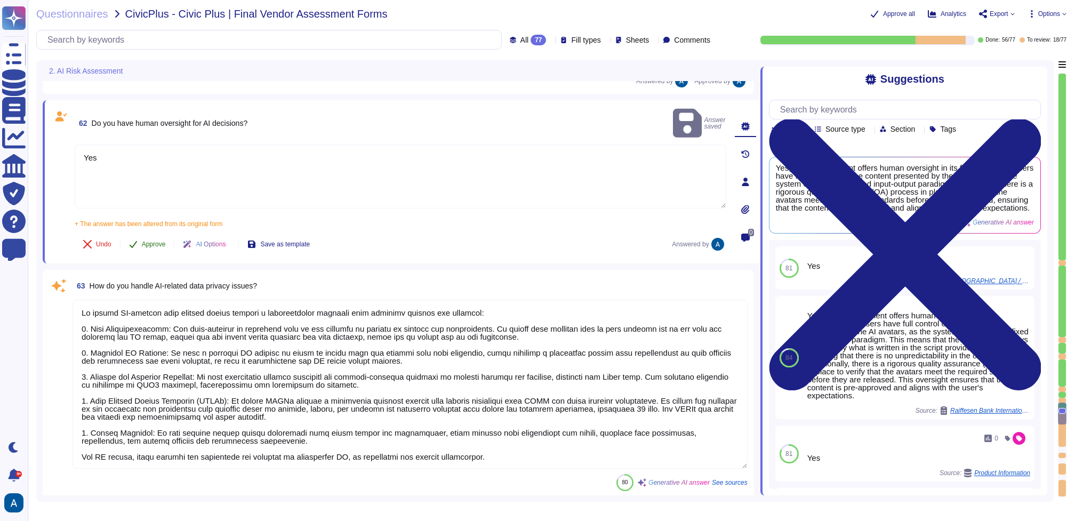
click at [153, 241] on span "Approve" at bounding box center [154, 244] width 24 height 6
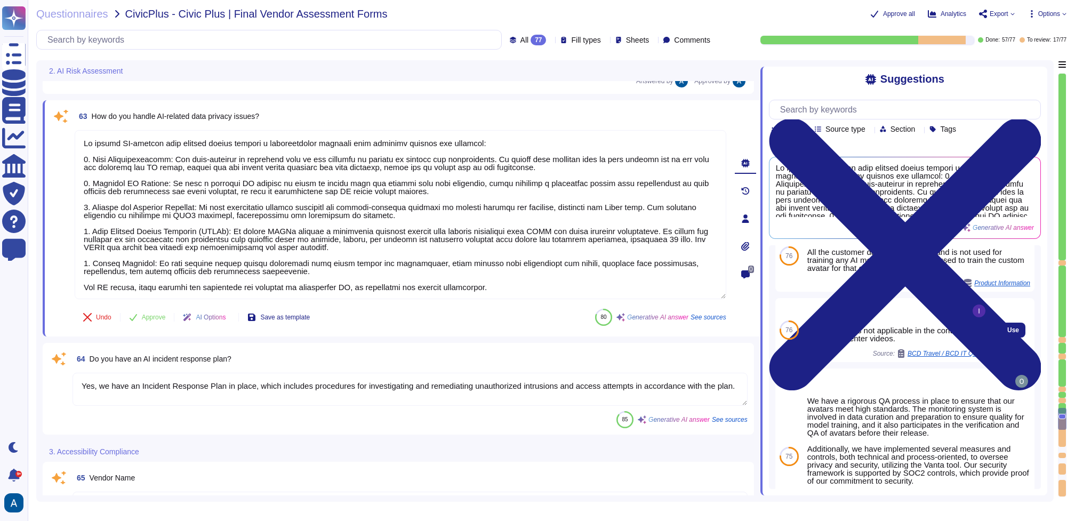
scroll to position [0, 0]
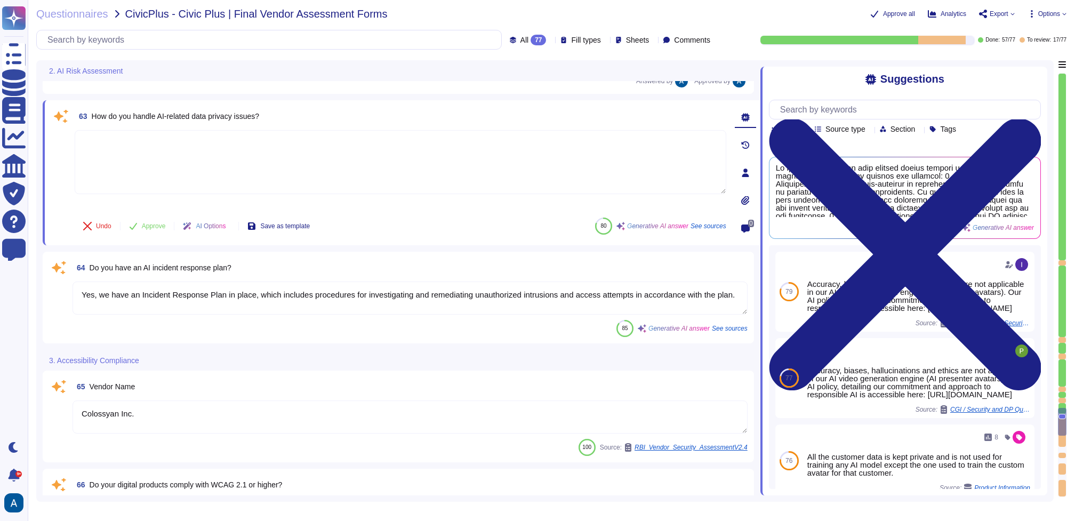
click at [591, 305] on textarea "Yes, we have an Incident Response Plan in place, which includes procedures for …" at bounding box center [409, 297] width 675 height 33
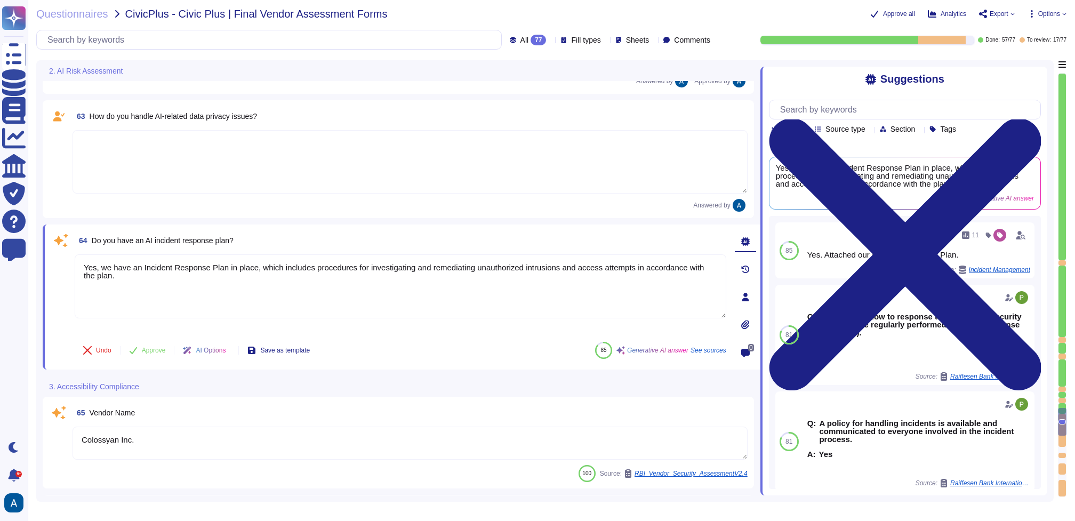
drag, startPoint x: 233, startPoint y: 281, endPoint x: 68, endPoint y: 267, distance: 166.4
click at [68, 267] on div "64 Do you have an AI incident response plan? Yes, we have an Incident Response …" at bounding box center [388, 297] width 675 height 132
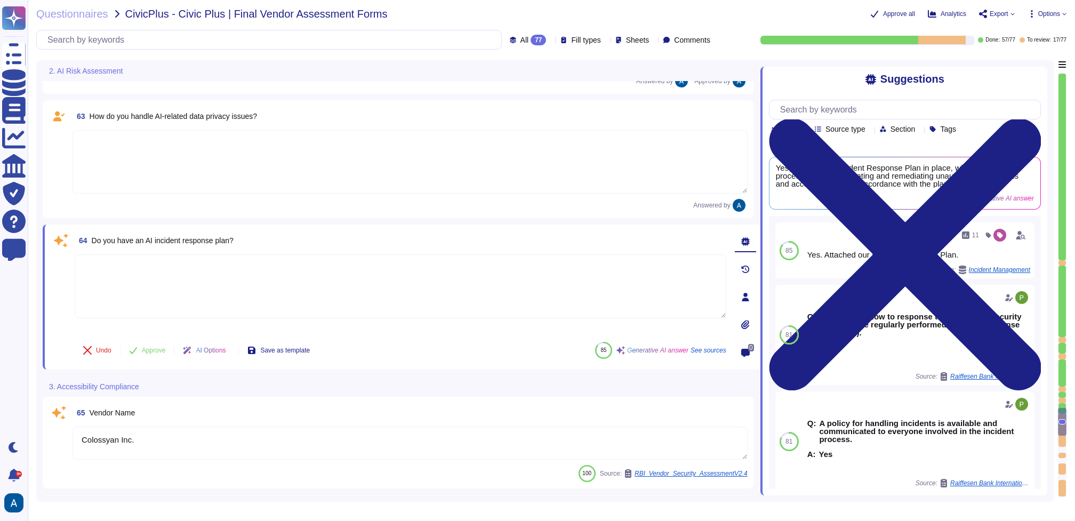
paste textarea "[URL][DOMAIN_NAME]"
click at [145, 346] on button "Approve" at bounding box center [147, 350] width 54 height 21
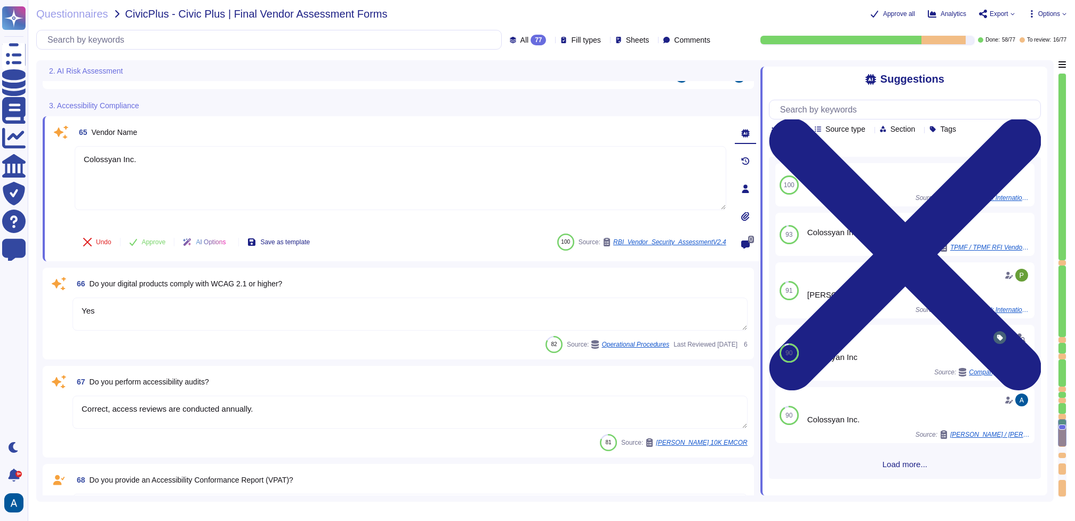
scroll to position [6495, 0]
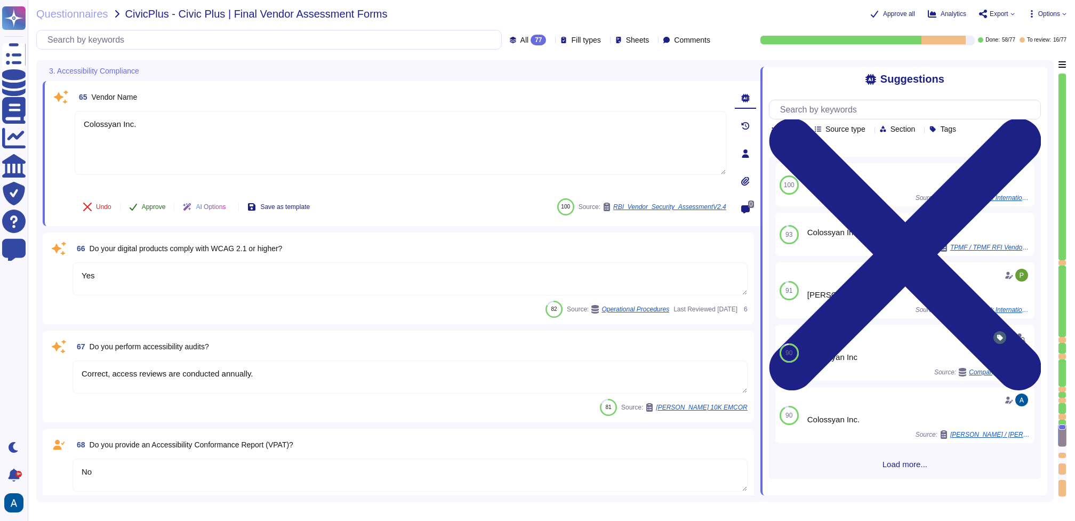
click at [150, 206] on span "Approve" at bounding box center [154, 207] width 24 height 6
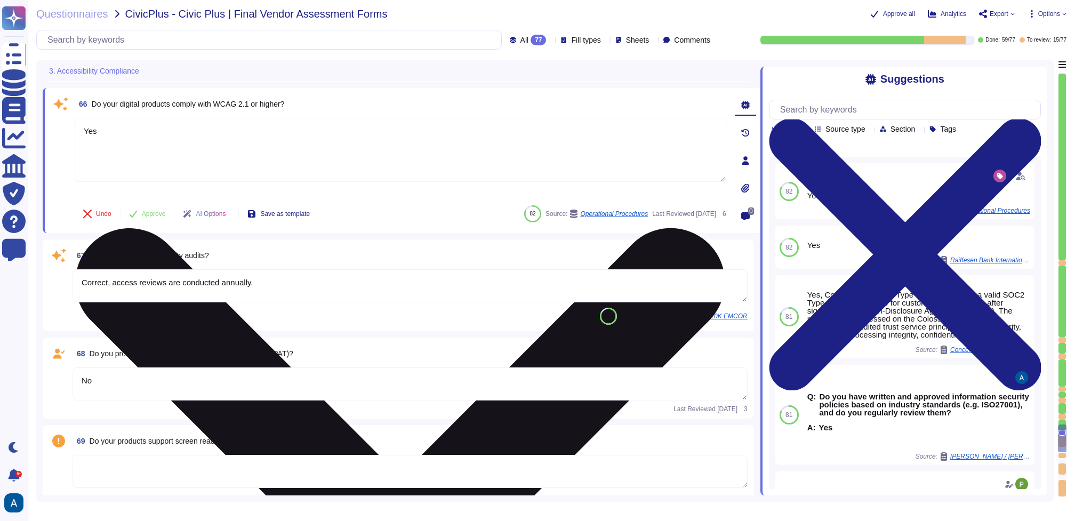
scroll to position [6589, 0]
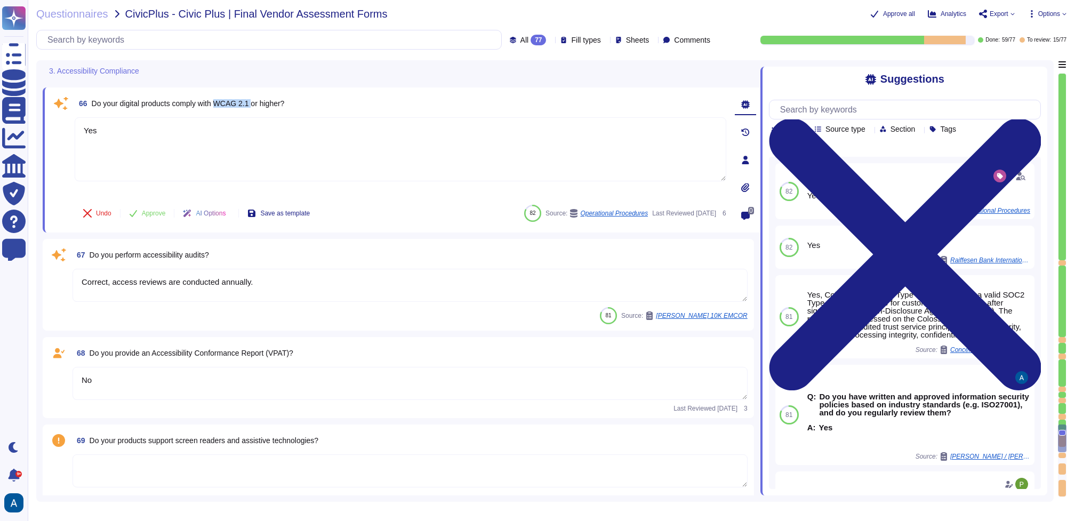
drag, startPoint x: 225, startPoint y: 104, endPoint x: 260, endPoint y: 104, distance: 34.7
click at [260, 104] on span "Do your digital products comply with WCAG 2.1 or higher?" at bounding box center [188, 103] width 193 height 9
copy span "WCAG 2.1"
drag, startPoint x: 269, startPoint y: 182, endPoint x: 76, endPoint y: 99, distance: 210.1
click at [76, 99] on div "66 Do your digital products comply with WCAG 2.1 or higher? Yes Undo Approve AI…" at bounding box center [388, 160] width 675 height 132
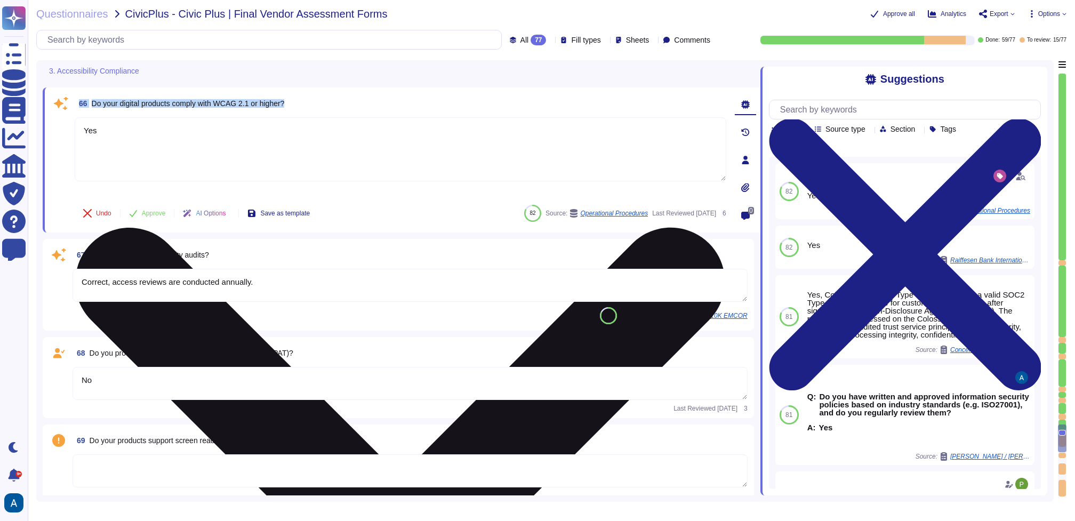
click at [114, 148] on textarea "Yes" at bounding box center [400, 149] width 651 height 64
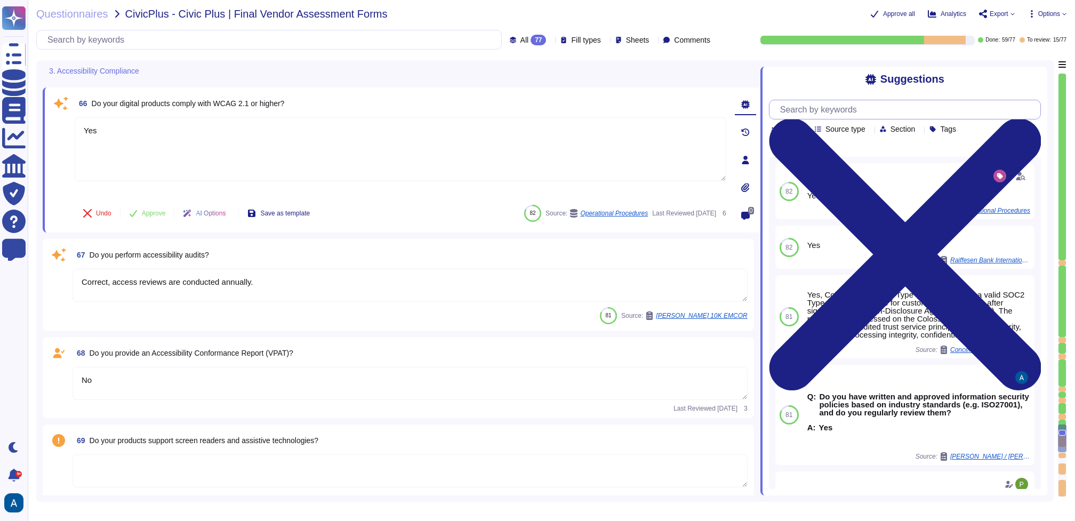
click at [819, 112] on input "text" at bounding box center [907, 109] width 265 height 19
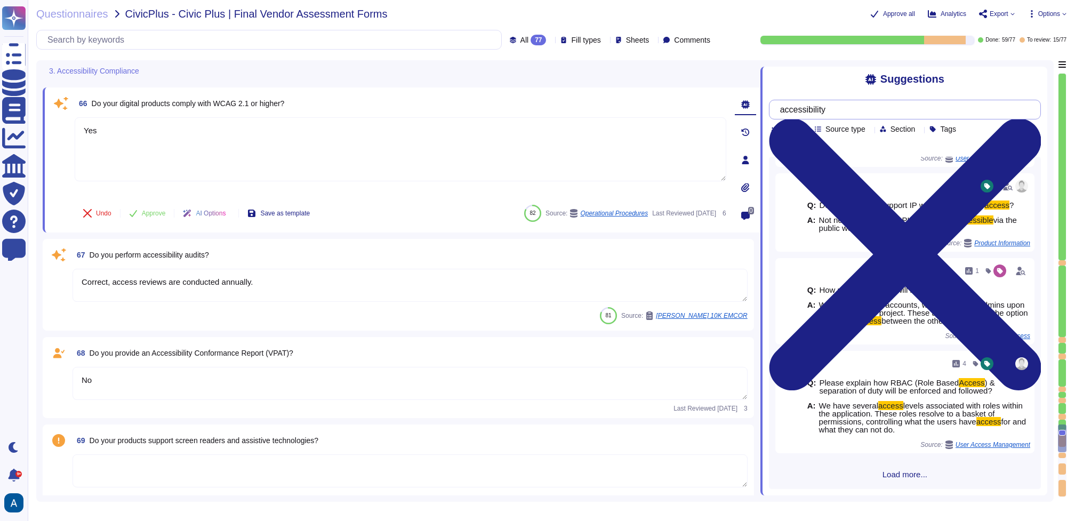
scroll to position [0, 0]
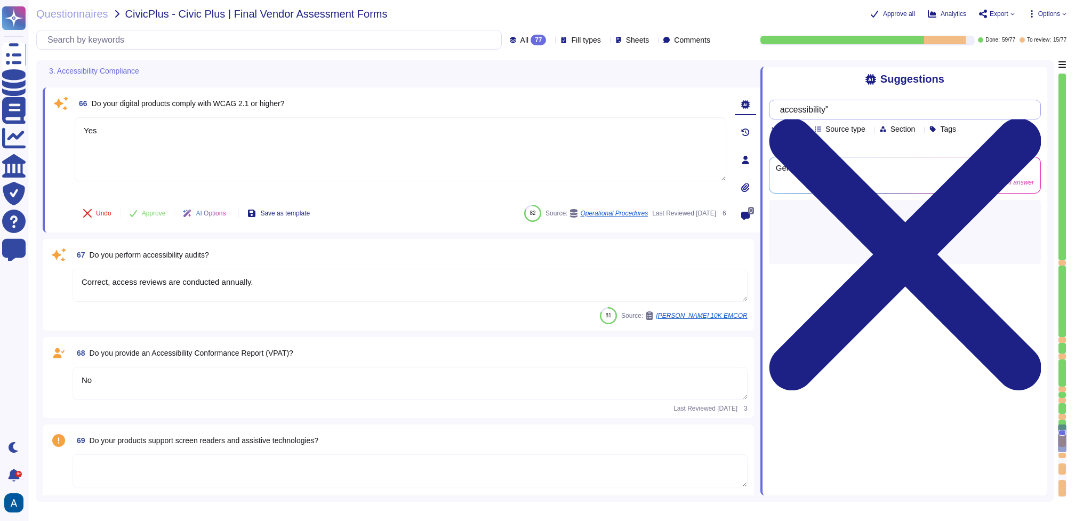
click at [786, 110] on input "accessibility"" at bounding box center [902, 109] width 255 height 19
click at [847, 82] on div "Suggestions" at bounding box center [905, 79] width 272 height 12
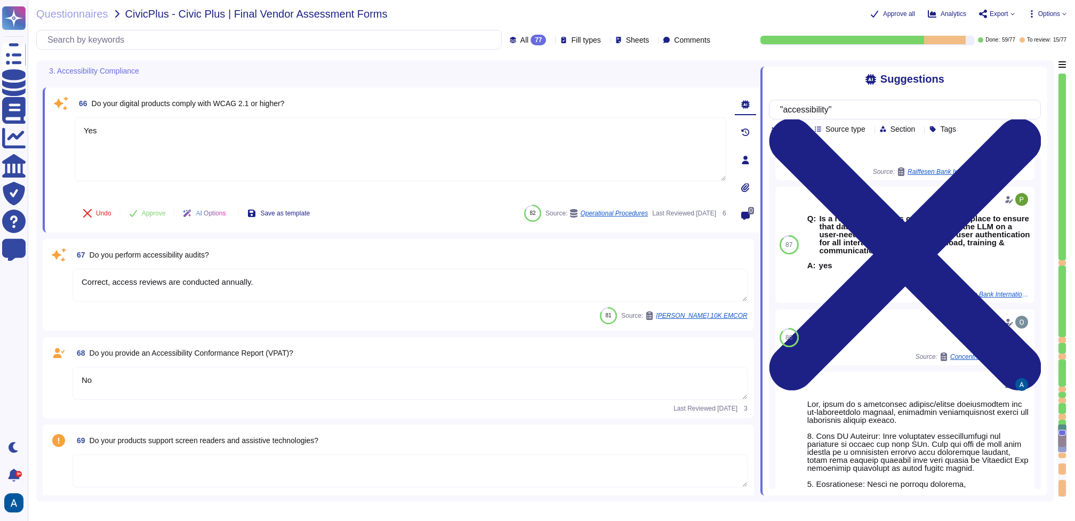
scroll to position [92, 0]
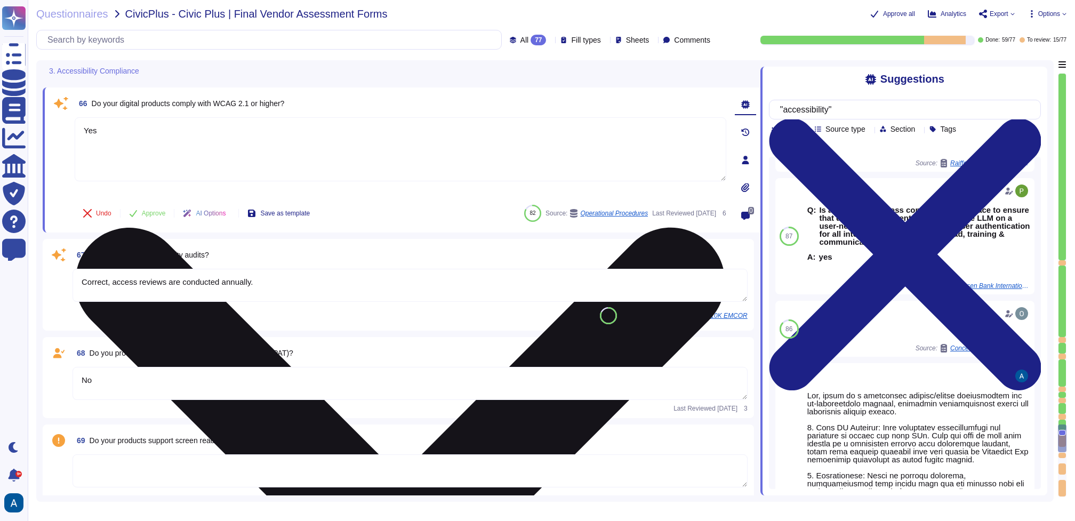
click at [324, 143] on textarea "Yes" at bounding box center [400, 149] width 651 height 64
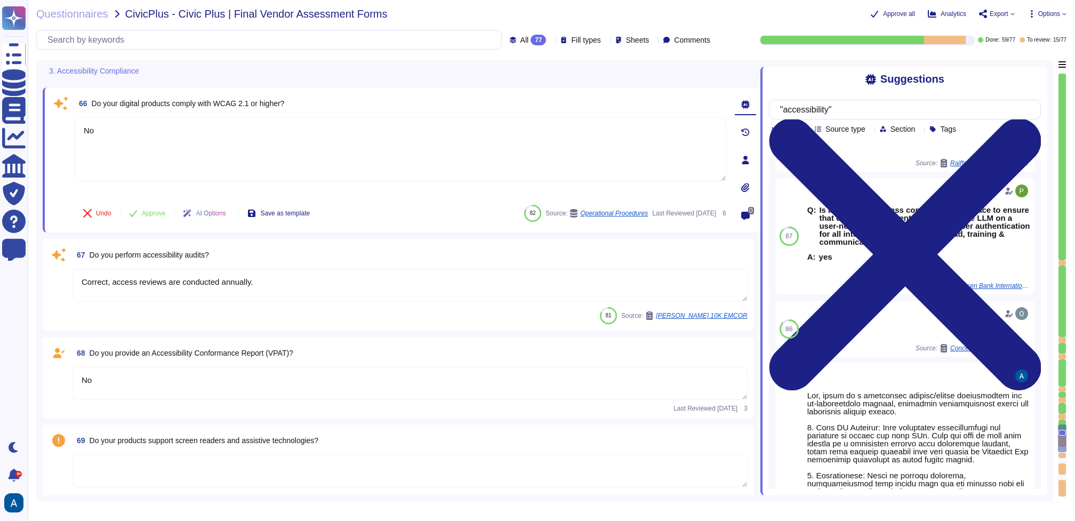
click at [294, 278] on textarea "Correct, access reviews are conducted annually." at bounding box center [409, 285] width 675 height 33
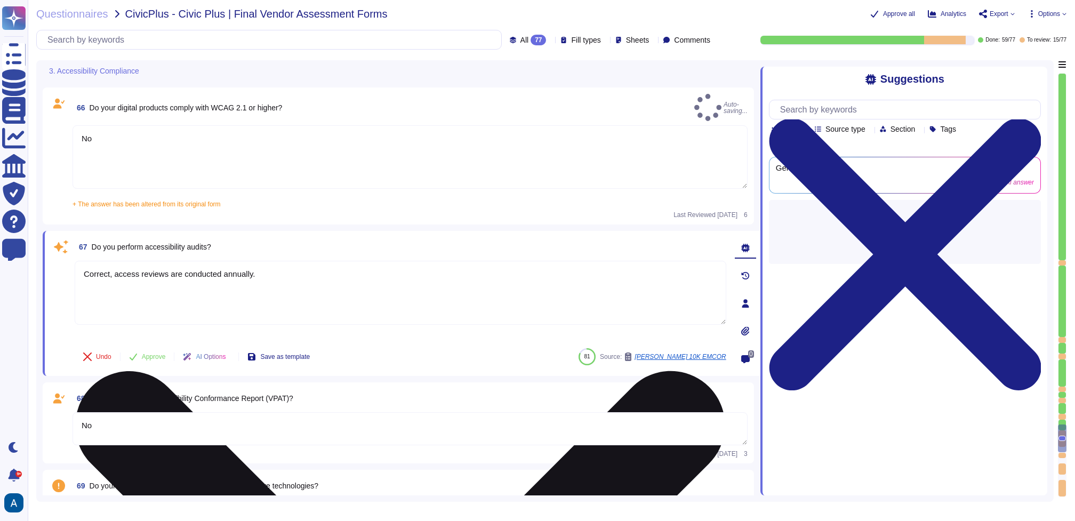
scroll to position [0, 0]
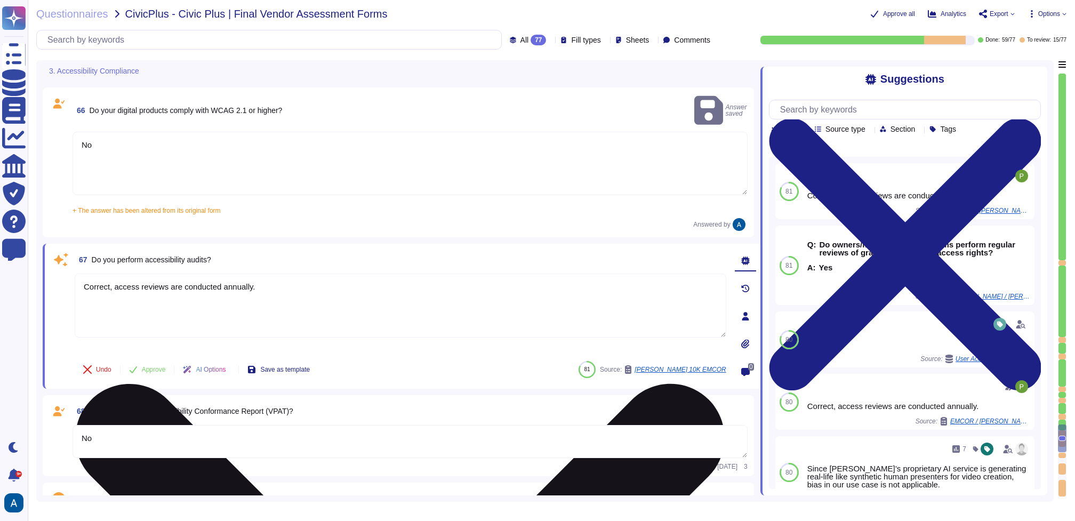
click at [294, 278] on textarea "Correct, access reviews are conducted annually." at bounding box center [400, 305] width 651 height 64
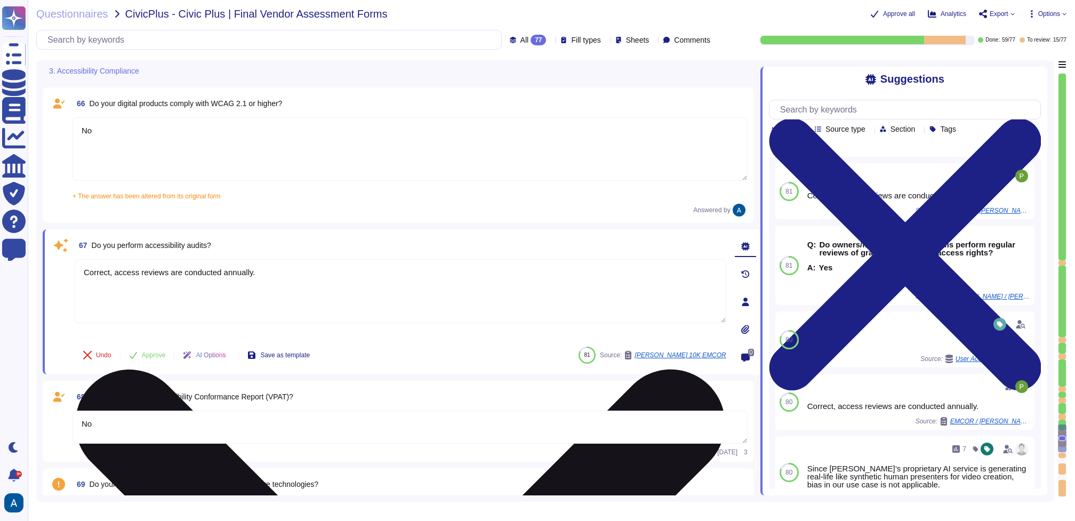
click at [305, 289] on textarea "Correct, access reviews are conducted annually." at bounding box center [400, 291] width 651 height 64
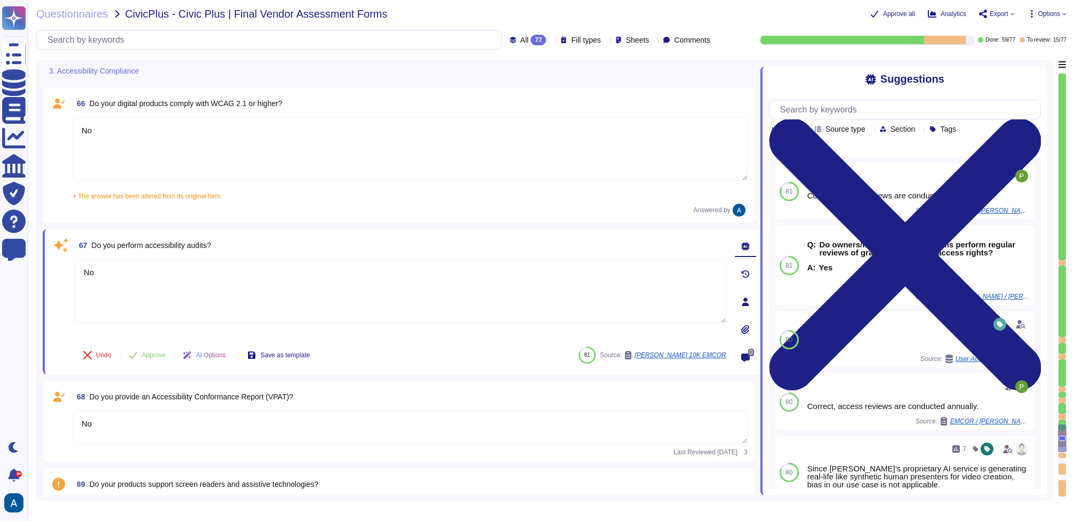
click at [279, 418] on textarea "No" at bounding box center [409, 426] width 675 height 33
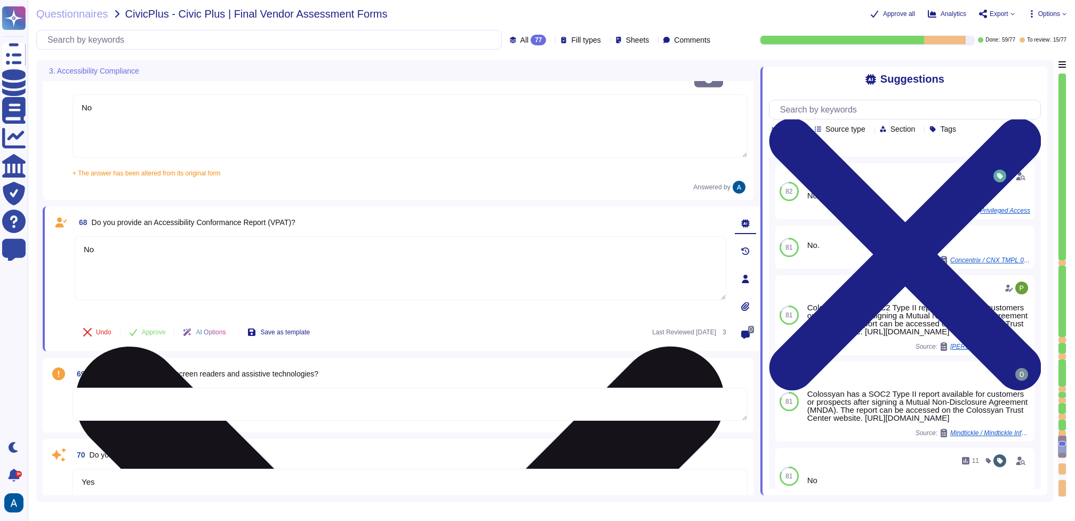
scroll to position [6771, 0]
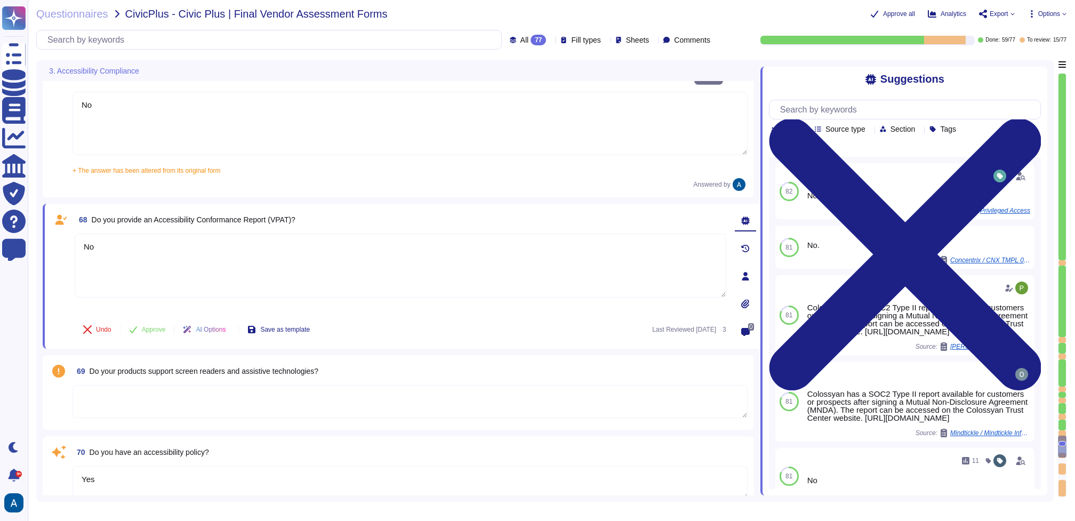
click at [293, 393] on textarea at bounding box center [409, 401] width 675 height 33
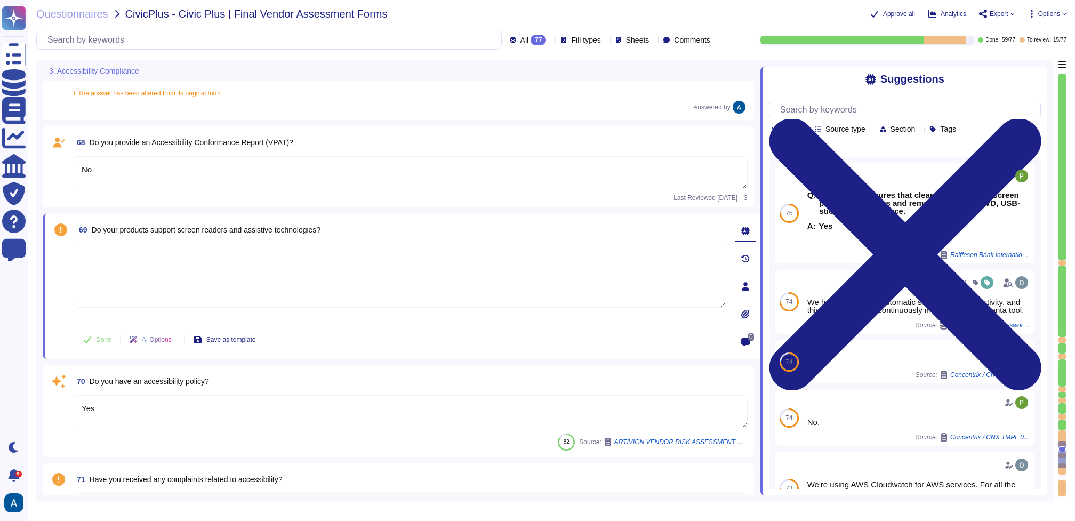
scroll to position [6889, 0]
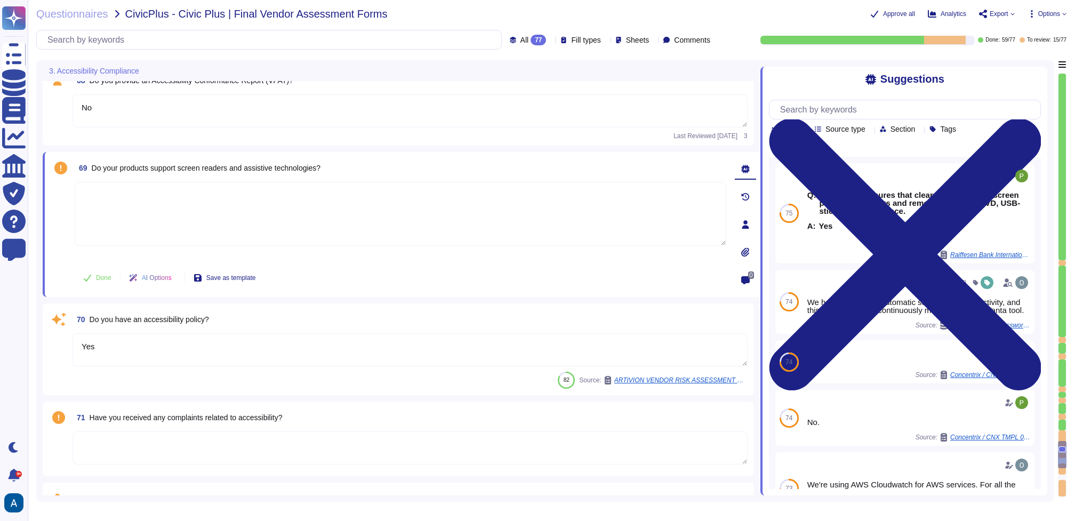
click at [501, 353] on textarea "Yes" at bounding box center [409, 349] width 675 height 33
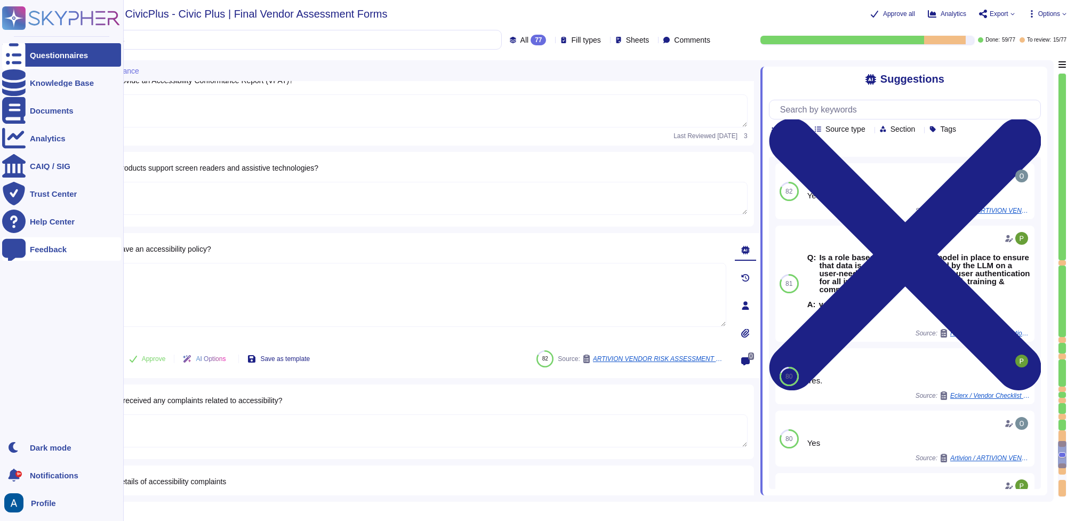
drag, startPoint x: 351, startPoint y: 292, endPoint x: 23, endPoint y: 237, distance: 332.4
click at [24, 241] on div "Questionnaires Knowledge Base Documents Analytics CAIQ / SIG Trust Center Help …" at bounding box center [537, 260] width 1075 height 521
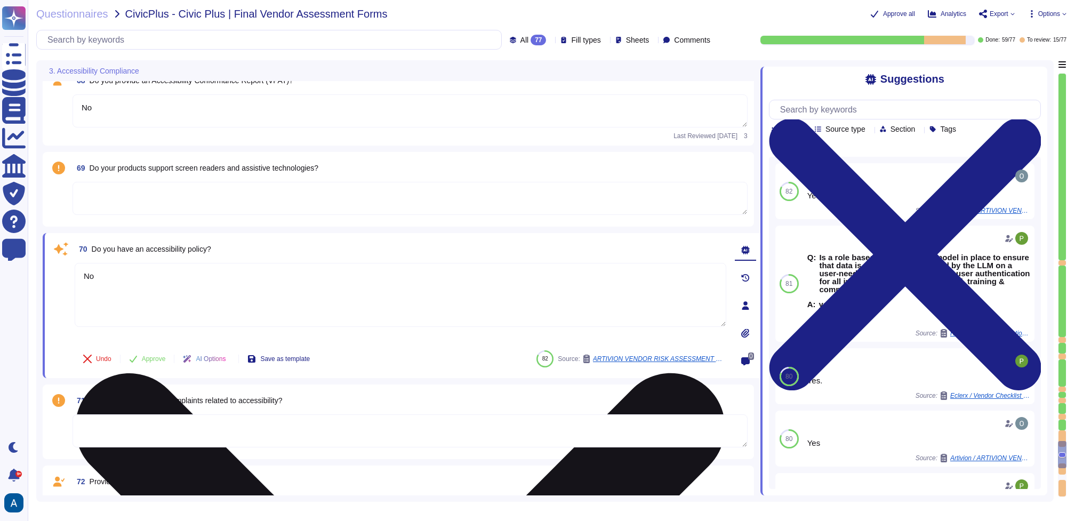
click at [287, 267] on textarea "No" at bounding box center [400, 295] width 651 height 64
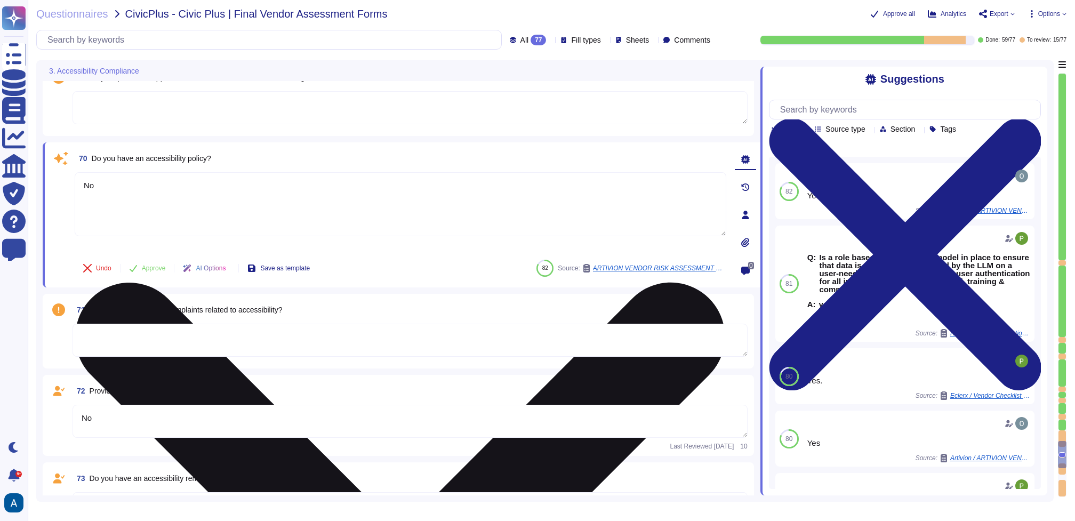
scroll to position [7008, 0]
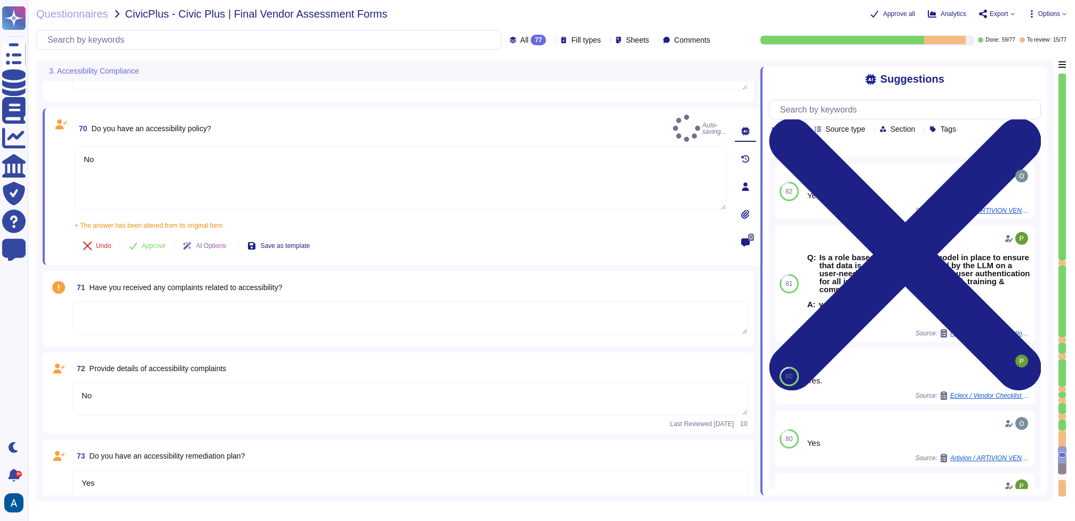
click at [326, 311] on textarea at bounding box center [409, 317] width 675 height 33
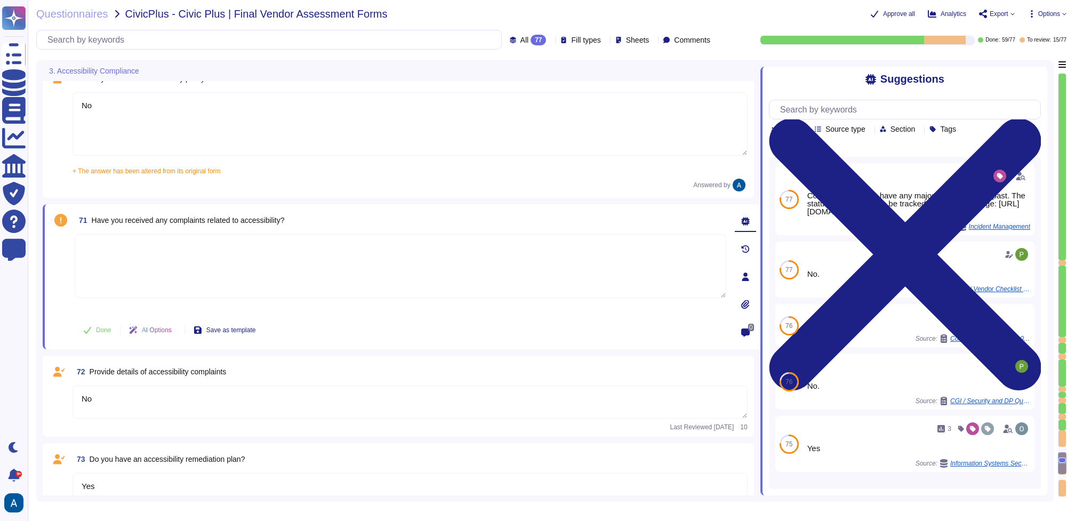
scroll to position [7138, 0]
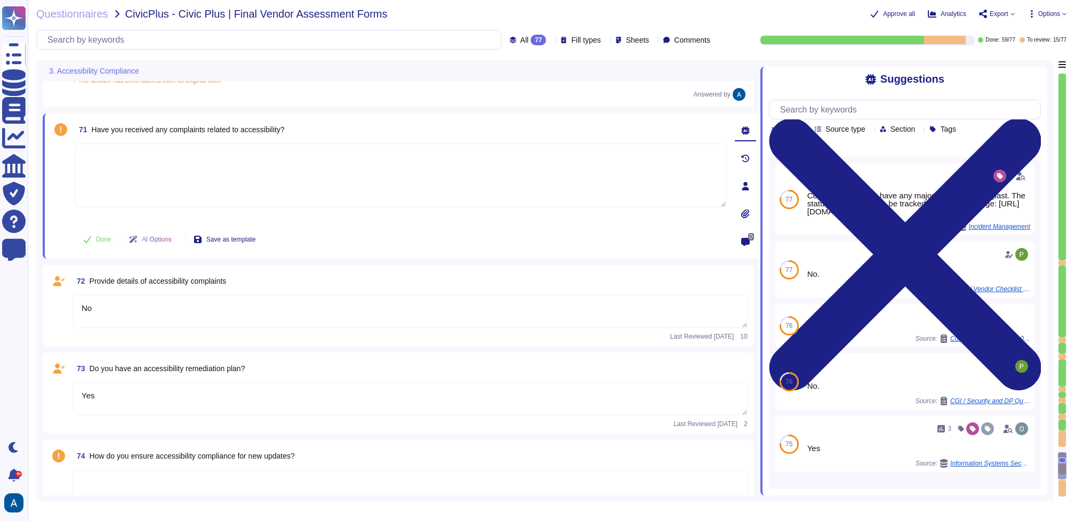
click at [327, 394] on textarea "Yes" at bounding box center [409, 398] width 675 height 33
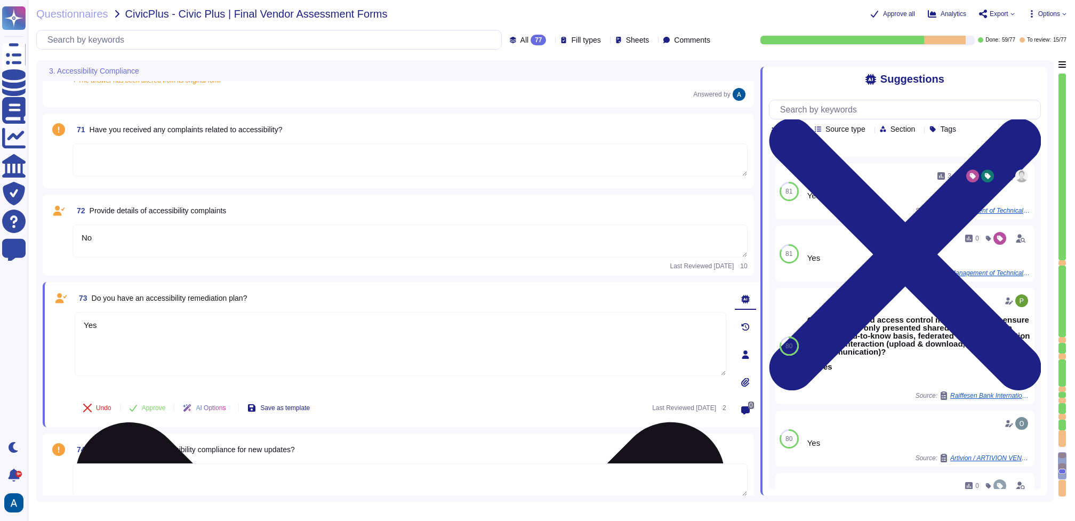
click at [326, 361] on textarea "Yes" at bounding box center [400, 344] width 651 height 64
click at [383, 369] on textarea "No" at bounding box center [400, 344] width 651 height 64
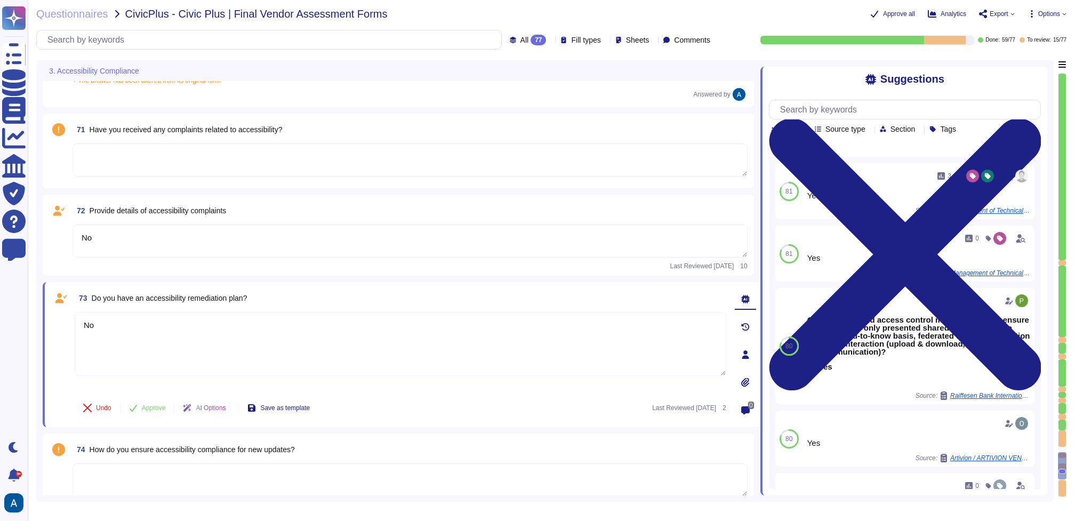
click at [400, 391] on div "73 Do you have an accessibility remediation plan? No Undo Approve AI Options Sa…" at bounding box center [388, 354] width 675 height 132
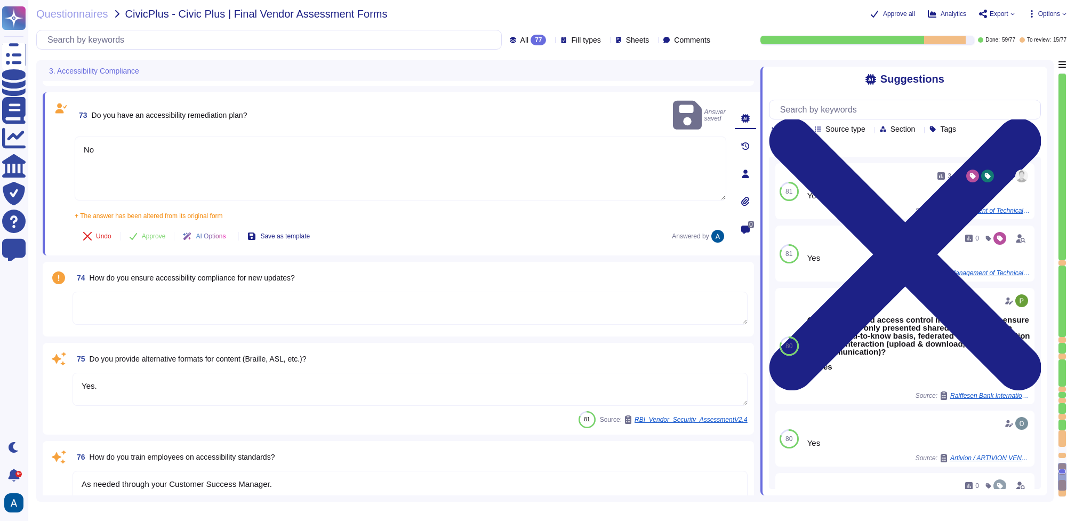
scroll to position [7327, 0]
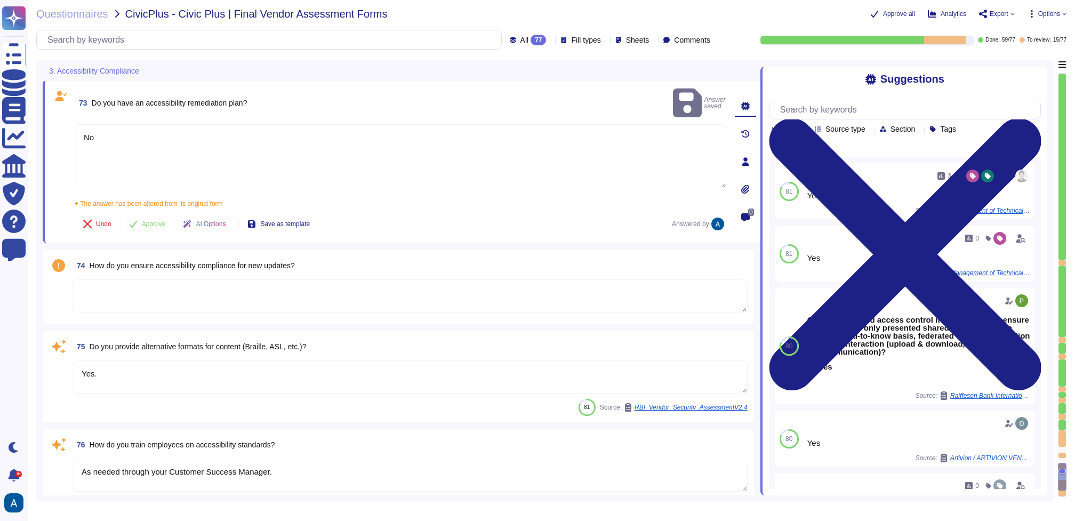
click at [412, 363] on textarea "Yes." at bounding box center [409, 376] width 675 height 33
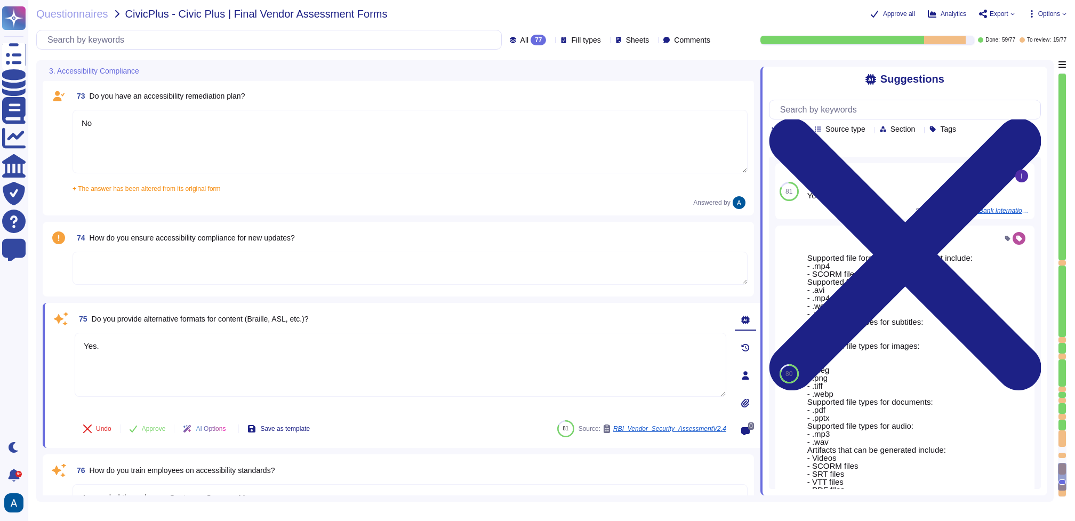
drag, startPoint x: 412, startPoint y: 363, endPoint x: 44, endPoint y: 344, distance: 368.3
click at [44, 344] on div "75 Do you provide alternative formats for content (Braille, ASL, etc.)? Yes. Un…" at bounding box center [401, 375] width 717 height 145
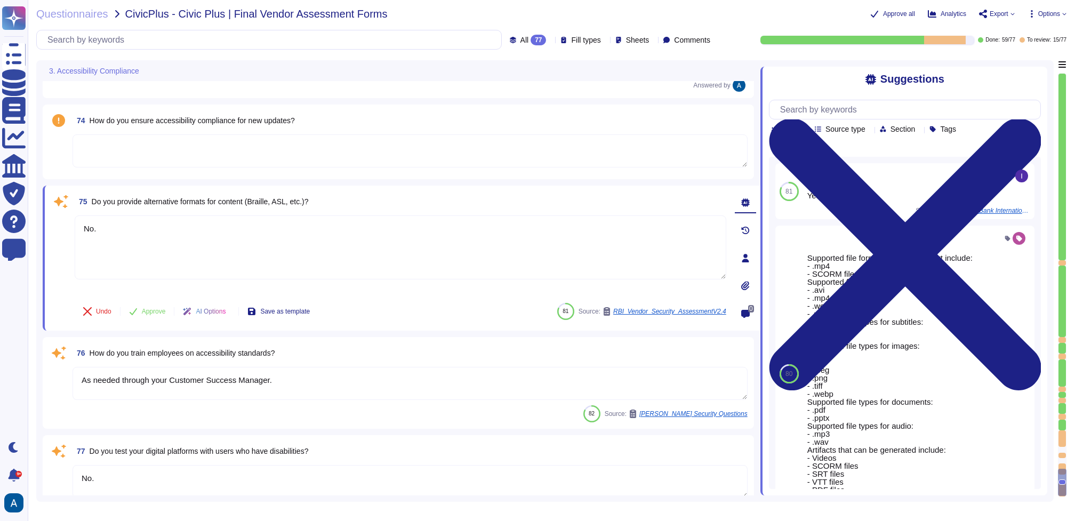
scroll to position [7463, 0]
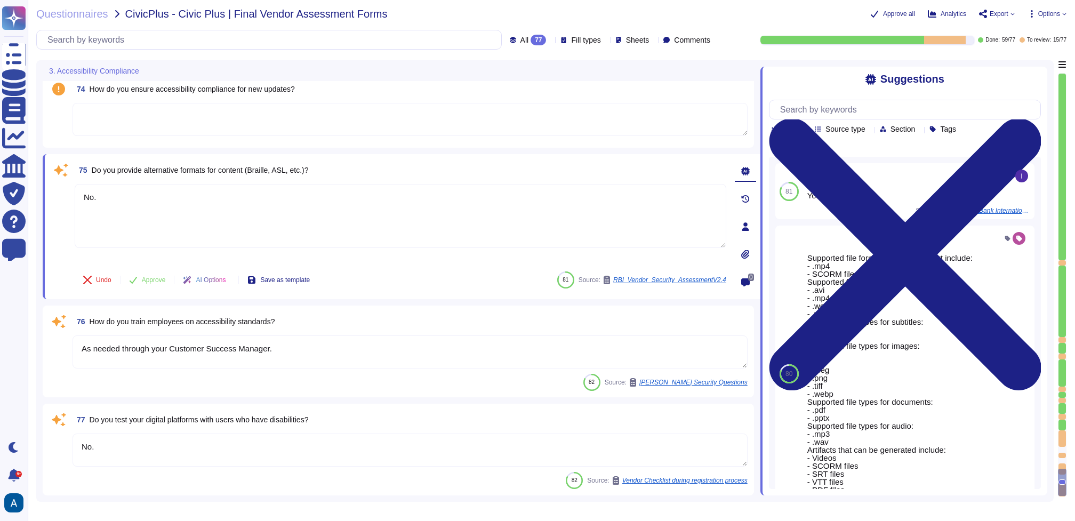
click at [333, 357] on textarea "As needed through your Customer Success Manager." at bounding box center [409, 351] width 675 height 33
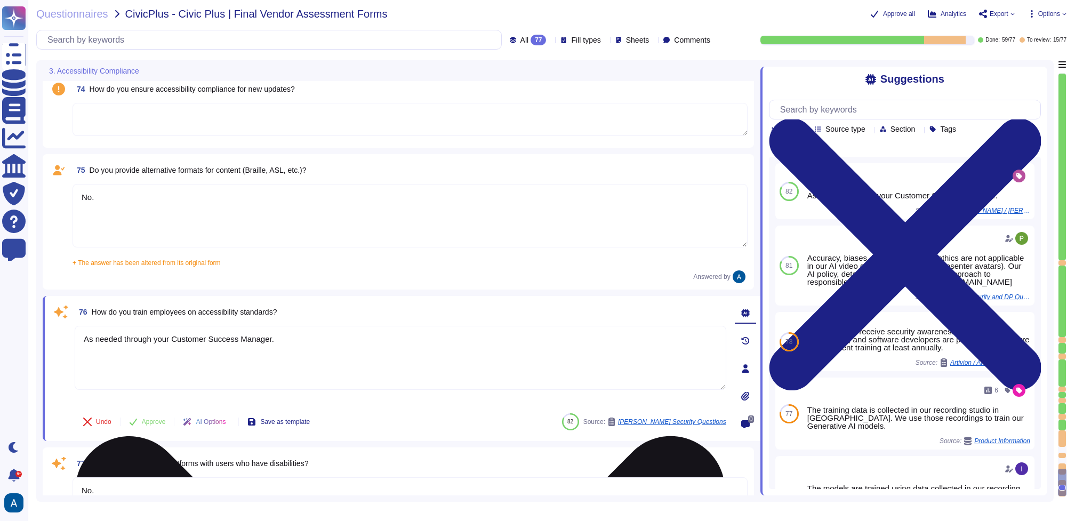
click at [333, 357] on textarea "As needed through your Customer Success Manager." at bounding box center [400, 358] width 651 height 64
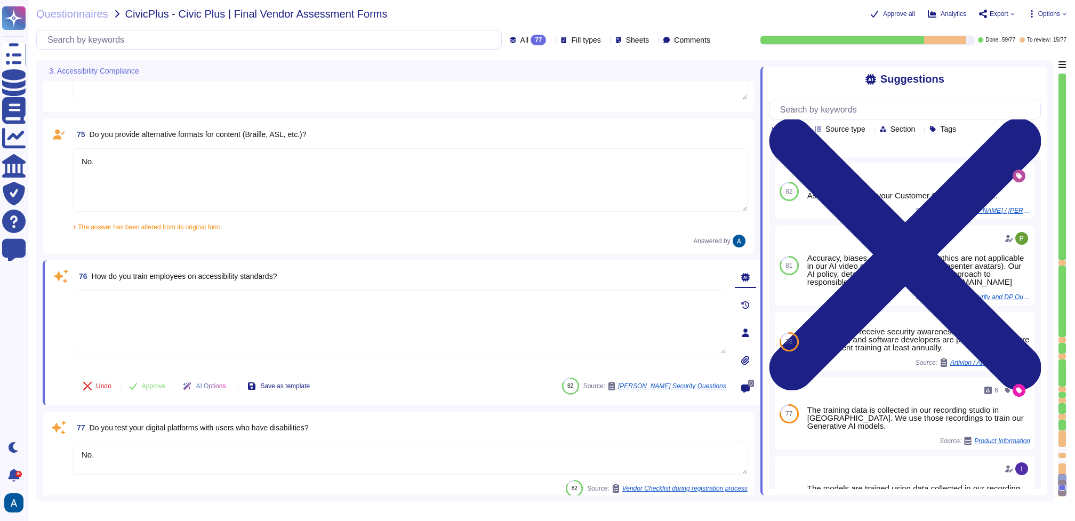
scroll to position [7506, 0]
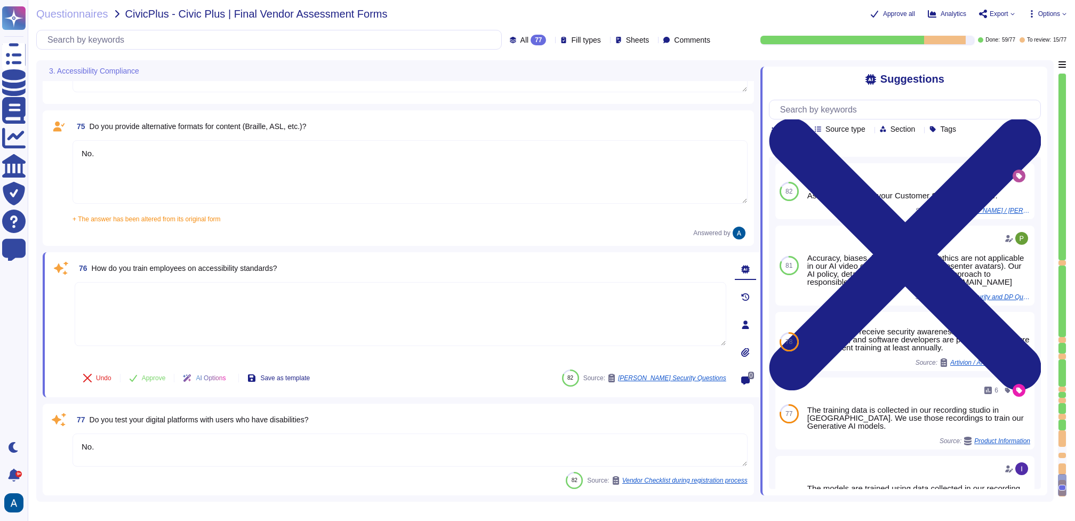
click at [357, 448] on textarea "No." at bounding box center [409, 449] width 675 height 33
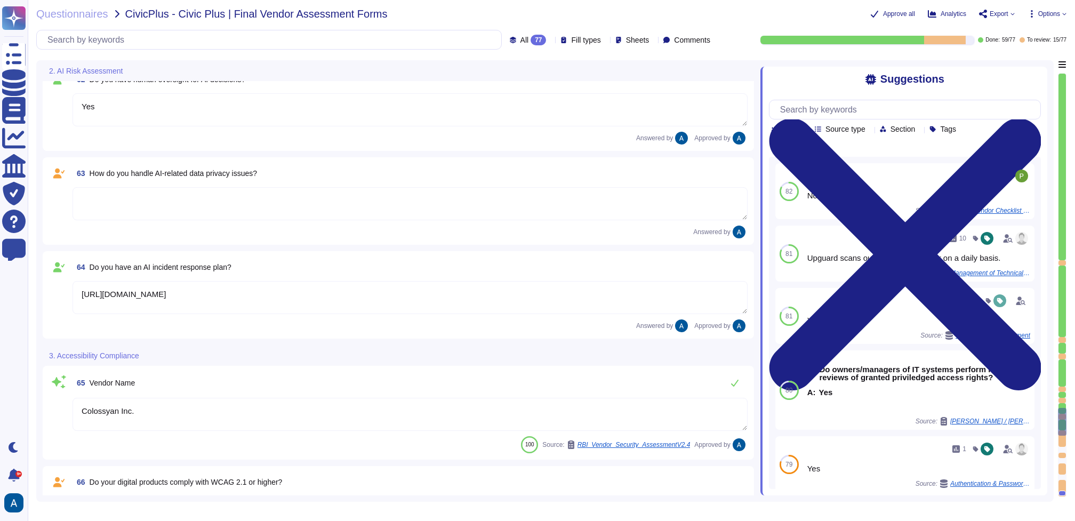
scroll to position [6060, 0]
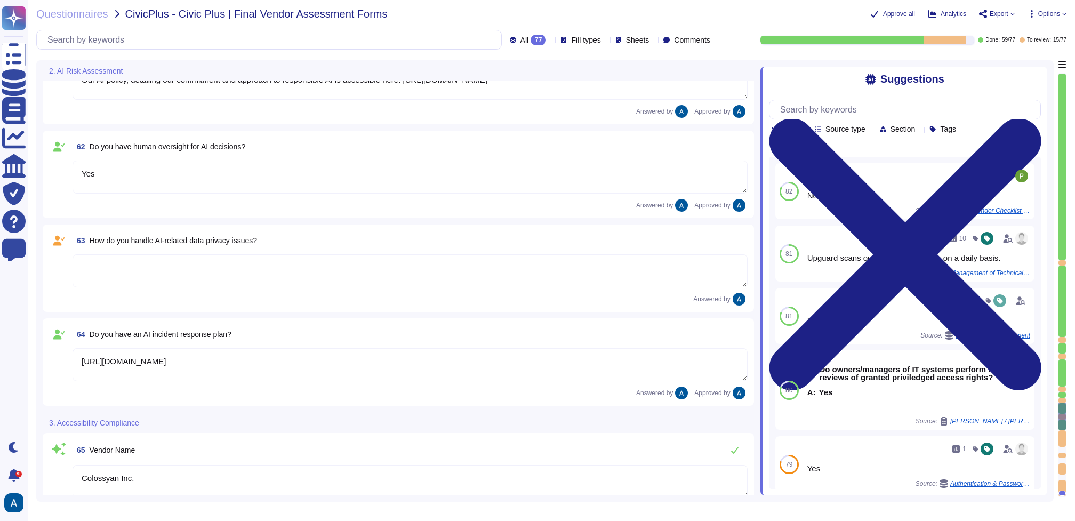
click at [428, 277] on textarea at bounding box center [409, 270] width 675 height 33
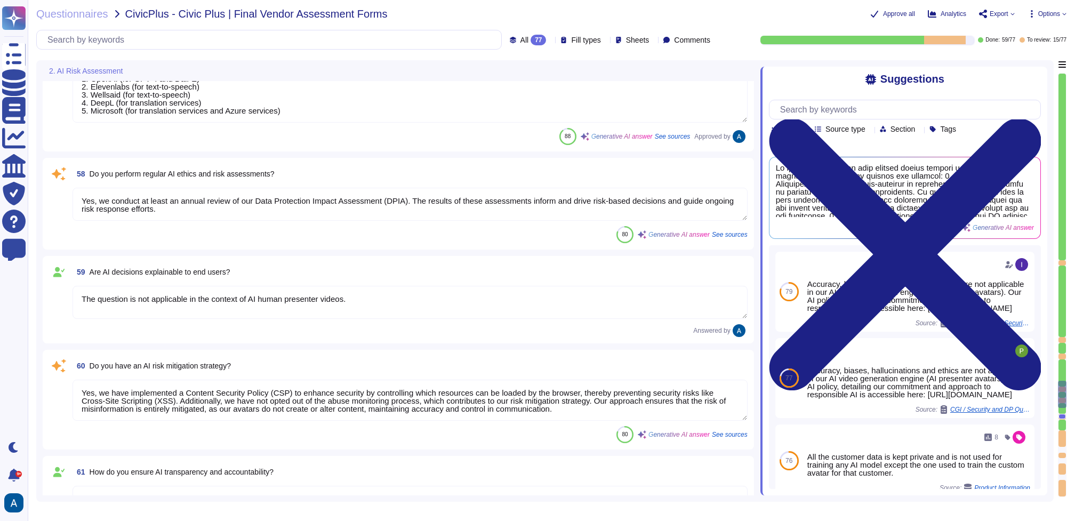
scroll to position [5606, 0]
click at [431, 394] on textarea "Yes, we have implemented a Content Security Policy (CSP) to enhance security by…" at bounding box center [409, 400] width 675 height 41
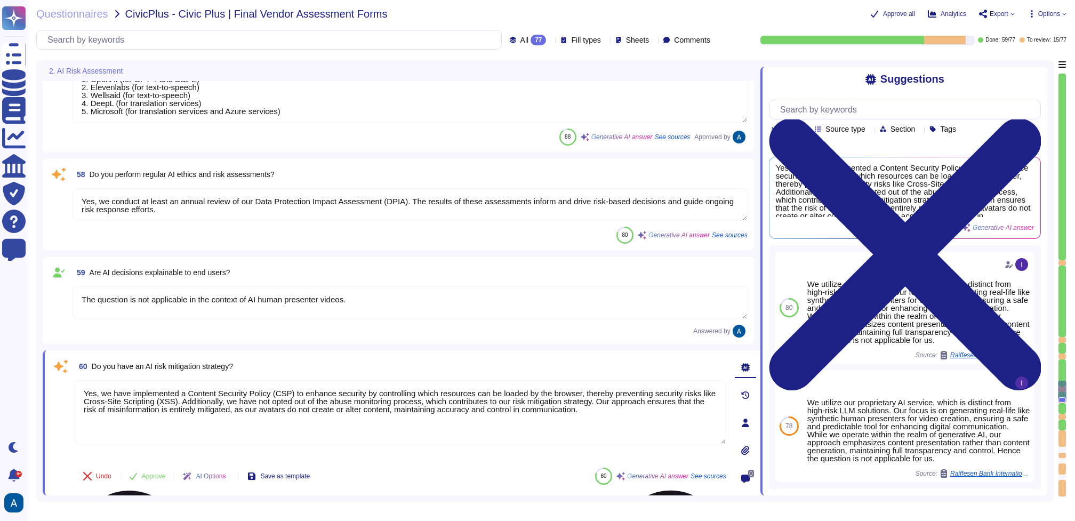
click at [446, 409] on textarea "Yes, we have implemented a Content Security Policy (CSP) to enhance security by…" at bounding box center [400, 412] width 651 height 64
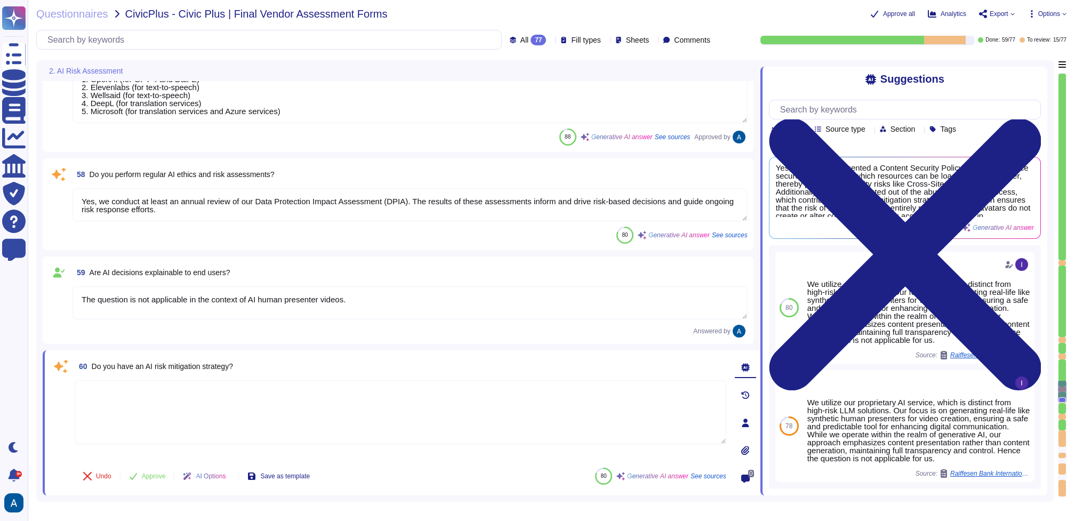
click at [487, 356] on div "60 Do you have an AI risk mitigation strategy? Undo Approve AI Options Save as …" at bounding box center [401, 422] width 717 height 145
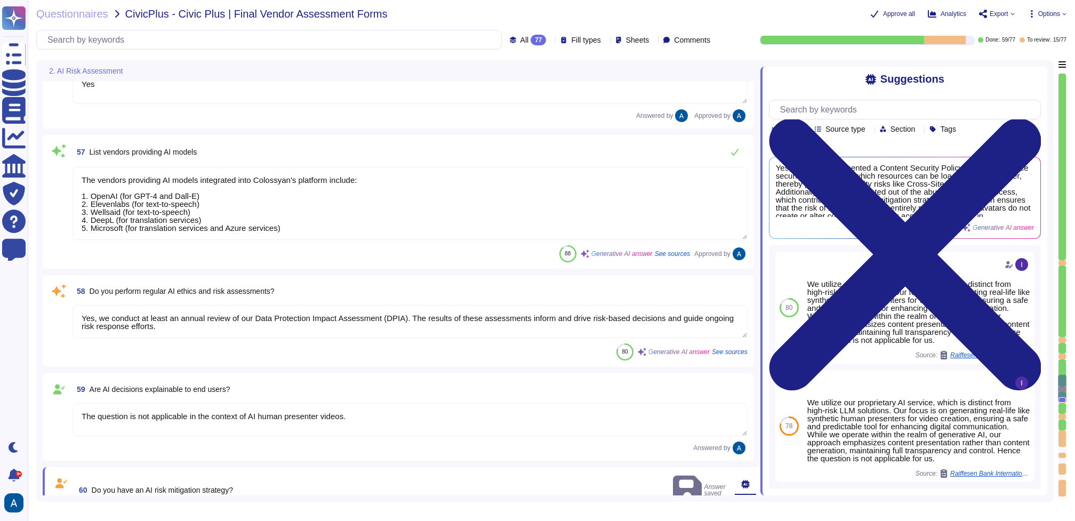
scroll to position [5493, 0]
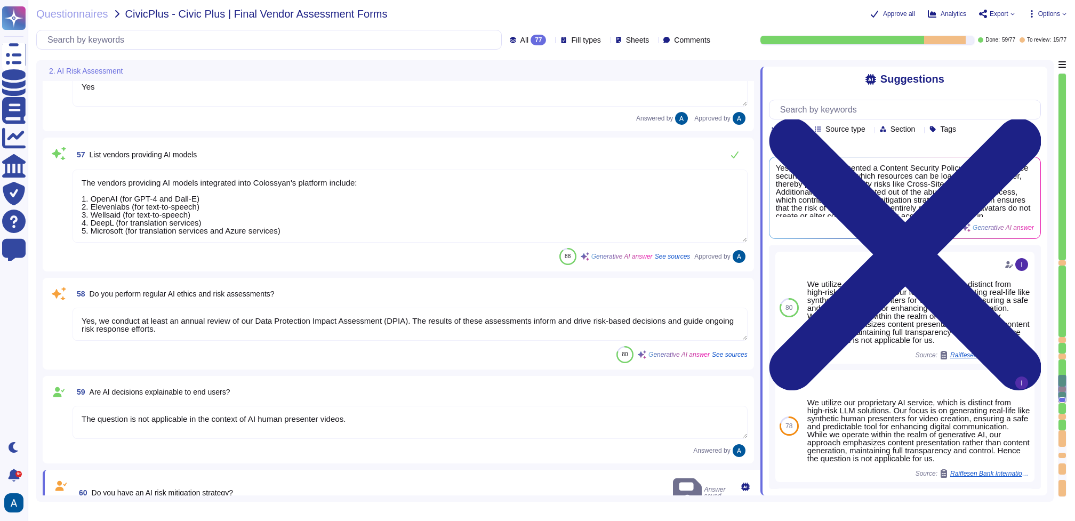
click at [487, 340] on textarea "Yes, we conduct at least an annual review of our Data Protection Impact Assessm…" at bounding box center [409, 324] width 675 height 33
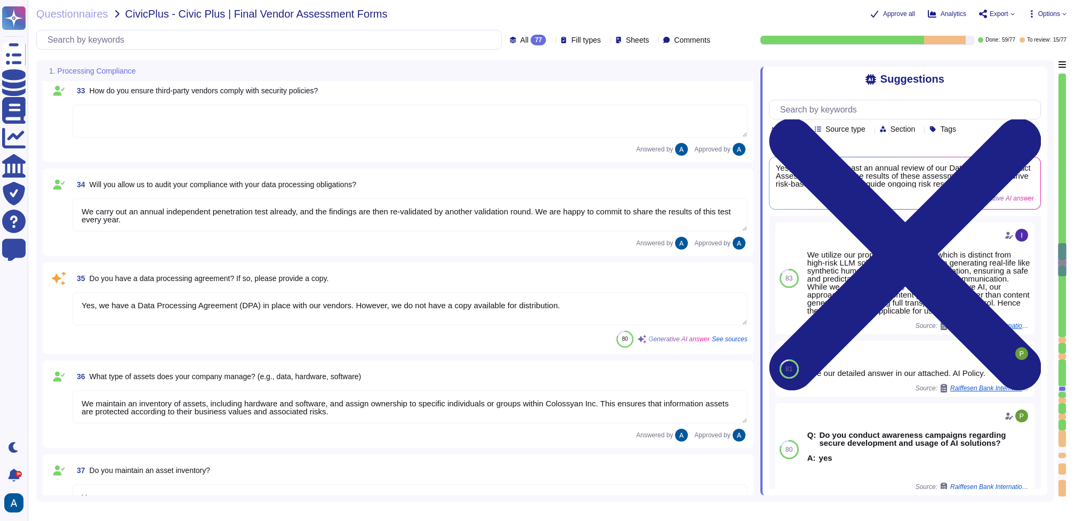
scroll to position [2964, 0]
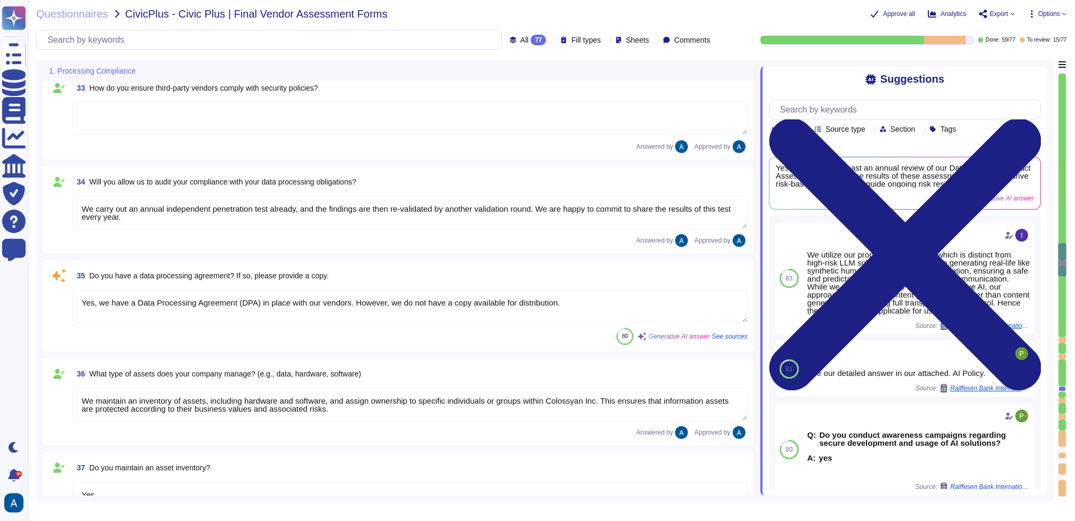
click at [491, 311] on textarea "Yes, we have a Data Processing Agreement (DPA) in place with our vendors. Howev…" at bounding box center [409, 305] width 675 height 33
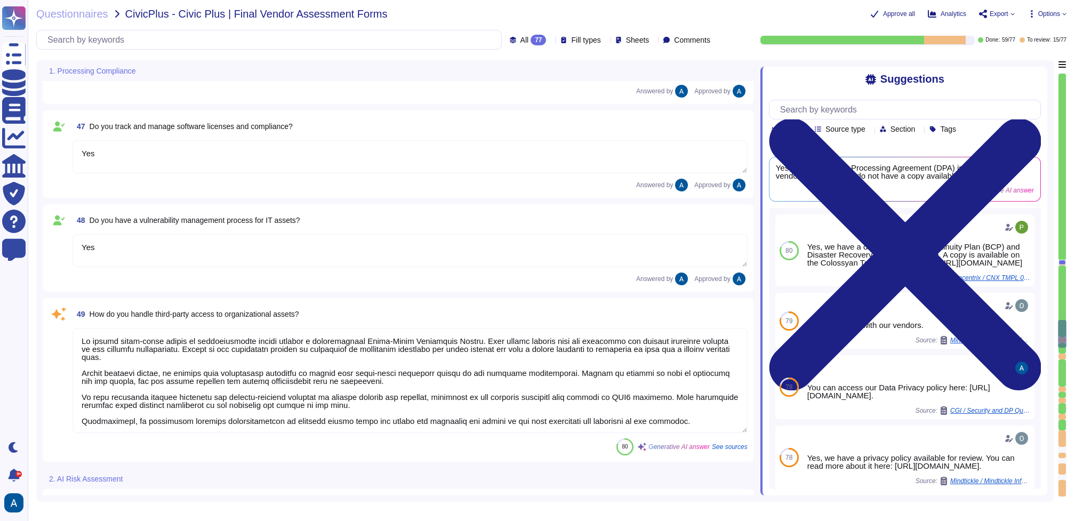
scroll to position [1, 0]
click at [495, 391] on textarea at bounding box center [409, 380] width 675 height 105
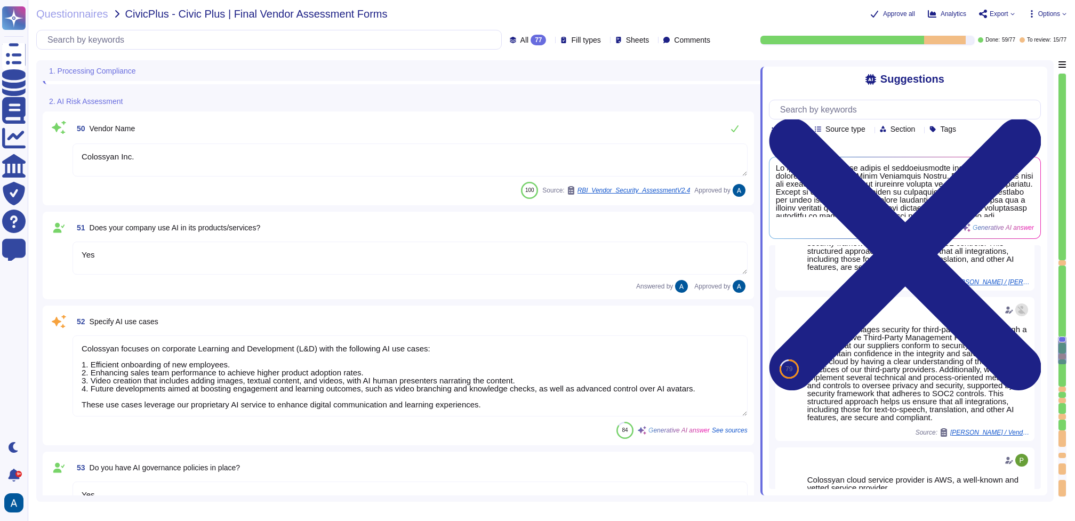
scroll to position [4739, 0]
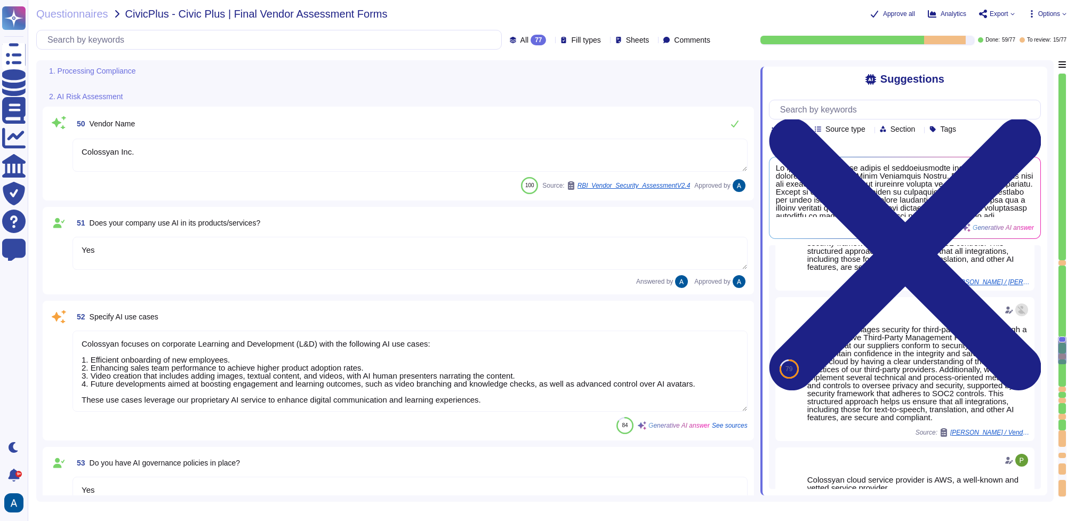
click at [578, 387] on textarea "Colossyan focuses on corporate Learning and Development (L&D) with the followin…" at bounding box center [409, 370] width 675 height 81
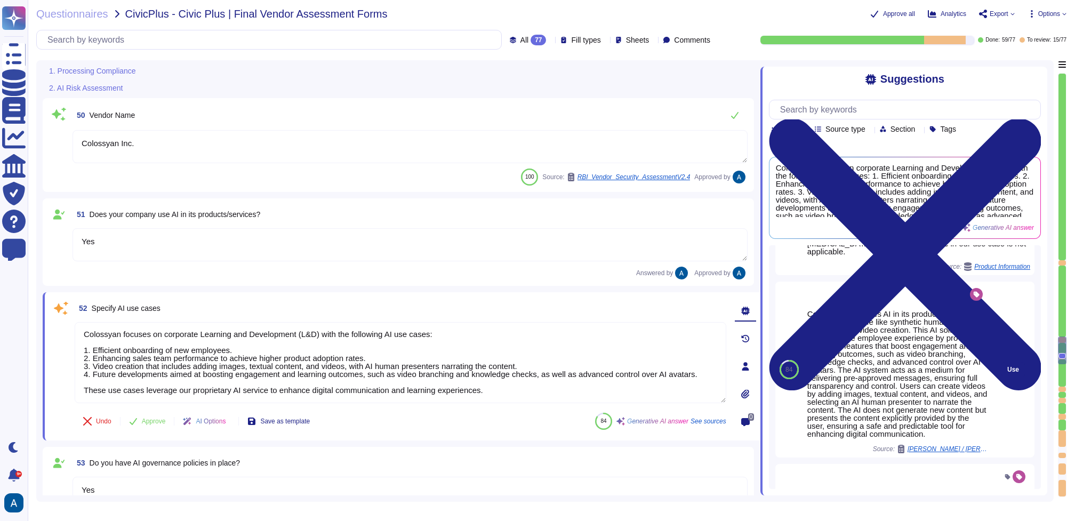
scroll to position [58, 0]
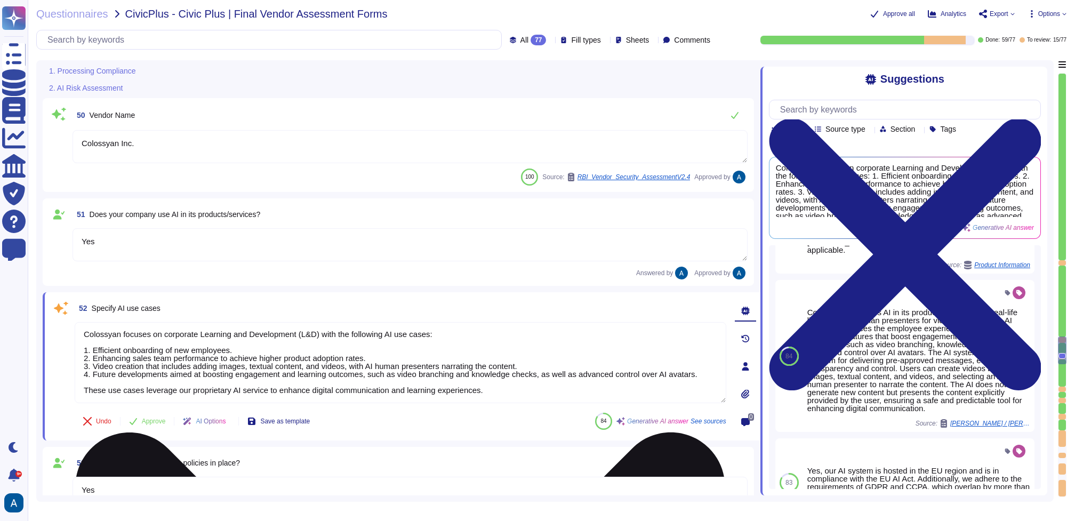
drag, startPoint x: 649, startPoint y: 397, endPoint x: 638, endPoint y: 394, distance: 11.9
click at [638, 394] on textarea "Colossyan focuses on corporate Learning and Development (L&D) with the followin…" at bounding box center [400, 362] width 651 height 81
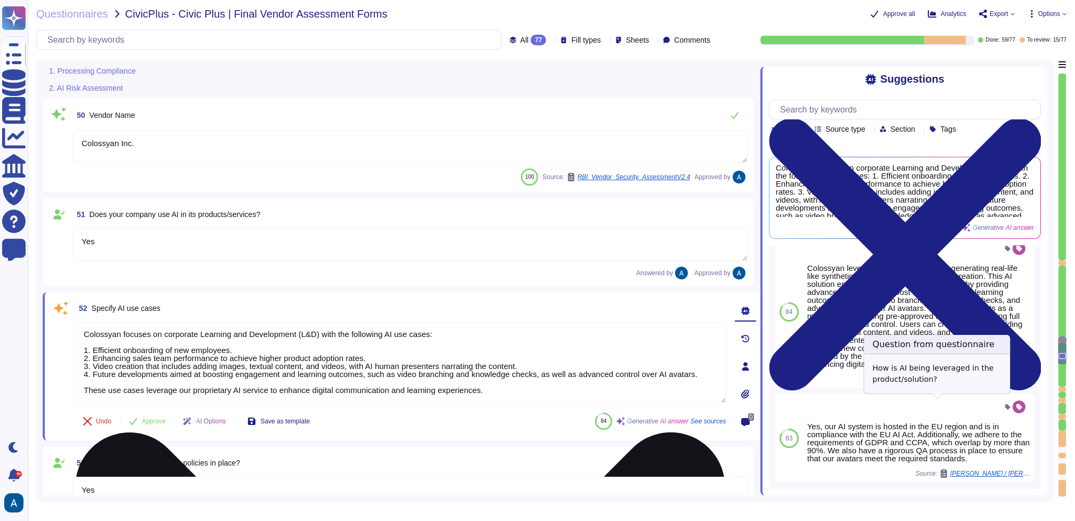
scroll to position [98, 0]
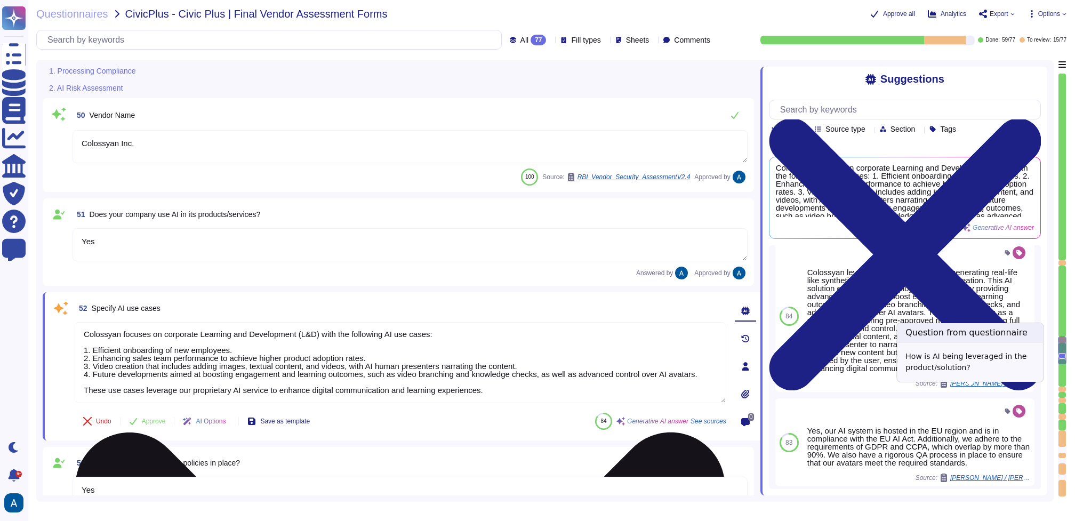
click at [534, 361] on textarea "Colossyan focuses on corporate Learning and Development (L&D) with the followin…" at bounding box center [400, 362] width 651 height 81
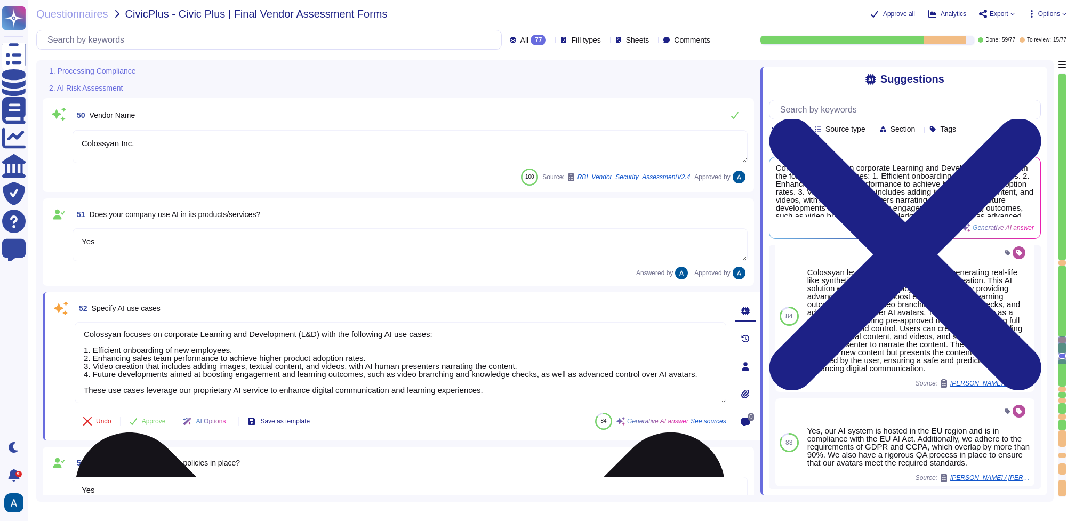
click at [534, 361] on textarea "Colossyan focuses on corporate Learning and Development (L&D) with the followin…" at bounding box center [400, 362] width 651 height 81
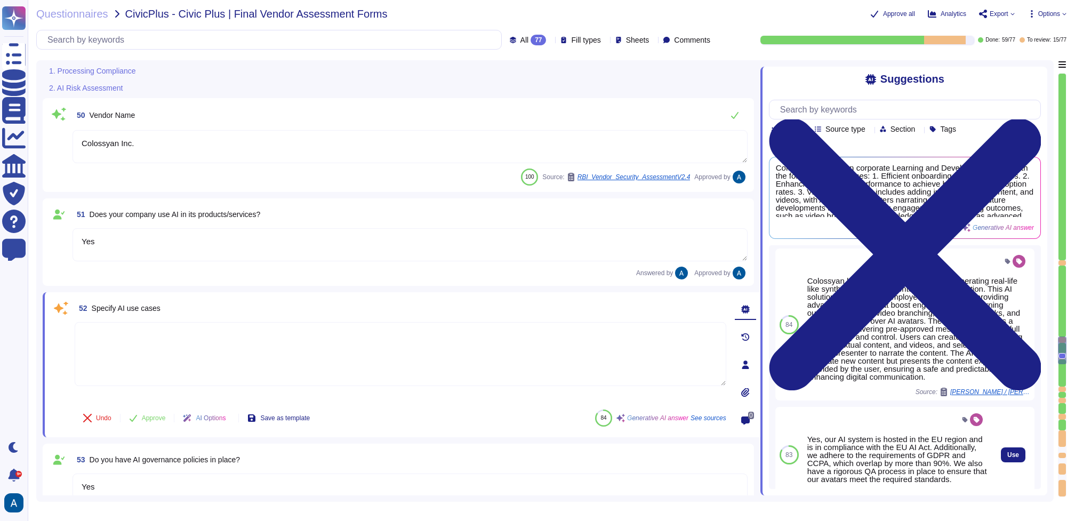
scroll to position [51, 0]
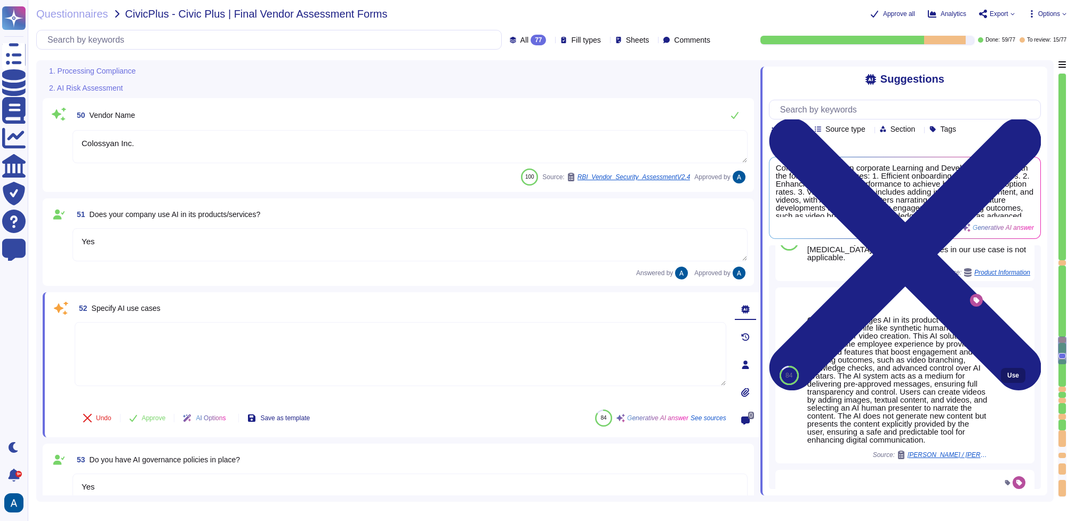
click at [1001, 378] on button "Use" at bounding box center [1013, 375] width 25 height 15
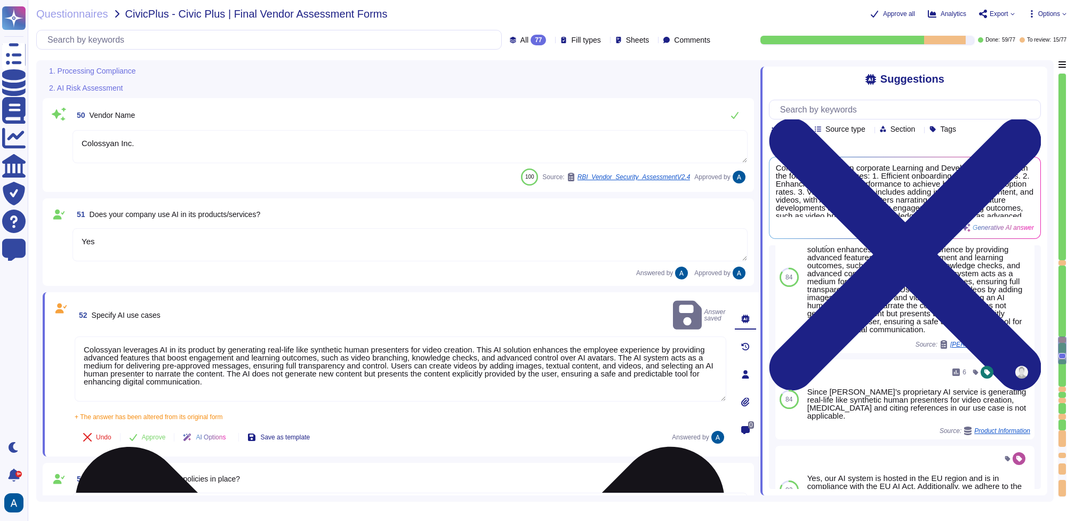
click at [649, 373] on textarea "Colossyan leverages AI in its product by generating real-life like synthetic hu…" at bounding box center [400, 368] width 651 height 65
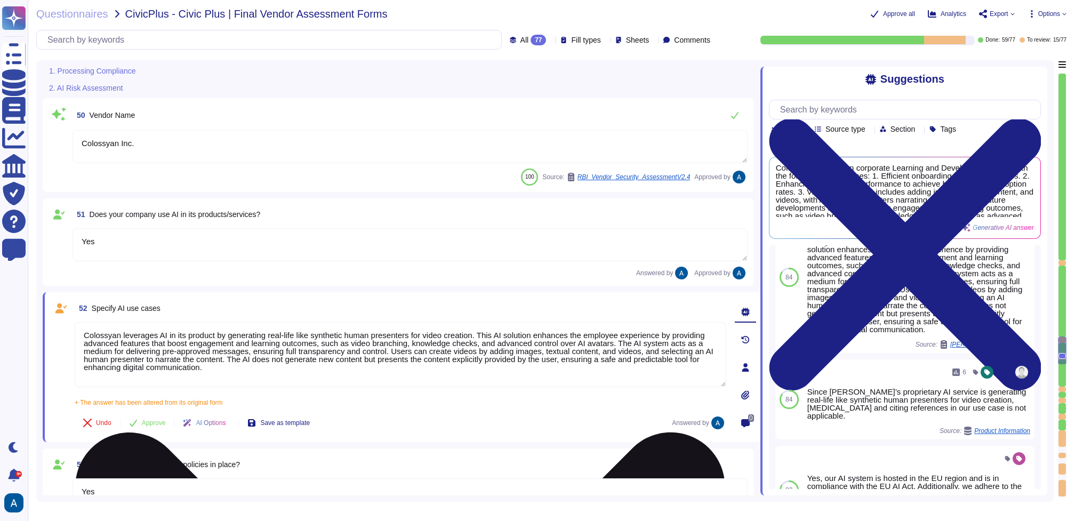
click at [330, 361] on textarea "Colossyan leverages AI in its product by generating real-life like synthetic hu…" at bounding box center [400, 354] width 651 height 65
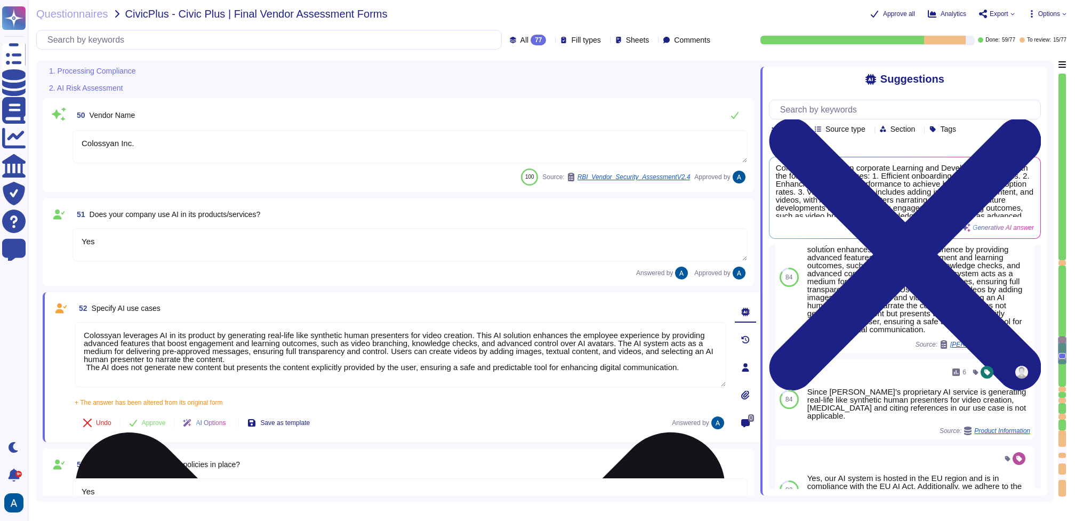
click at [709, 369] on textarea "Colossyan leverages AI in its product by generating real-life like synthetic hu…" at bounding box center [400, 354] width 651 height 65
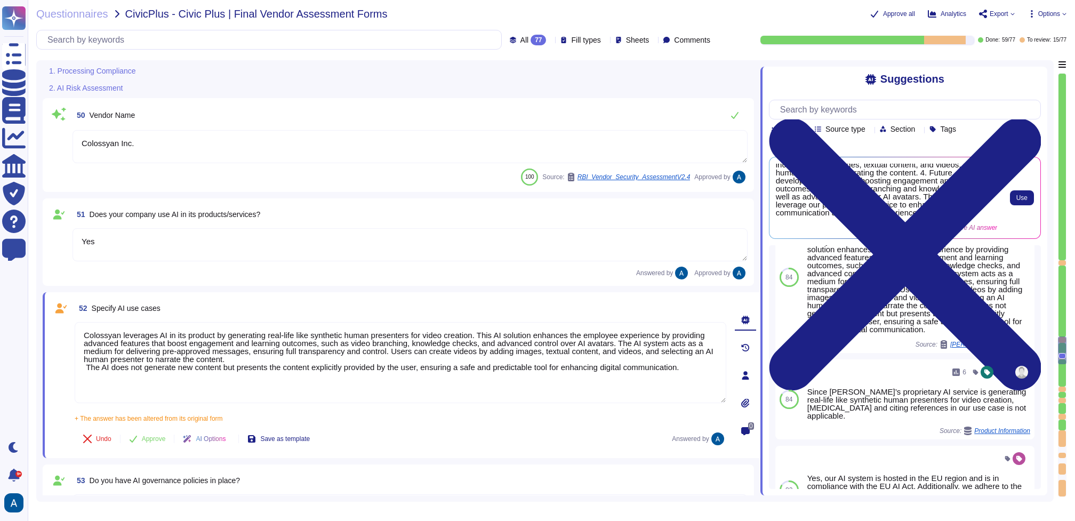
scroll to position [0, 0]
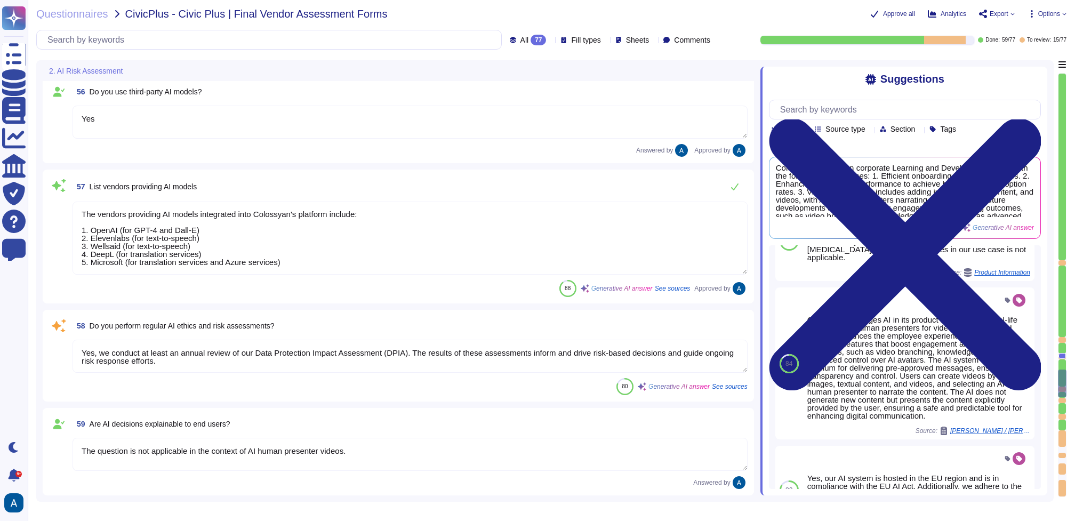
scroll to position [5382, 0]
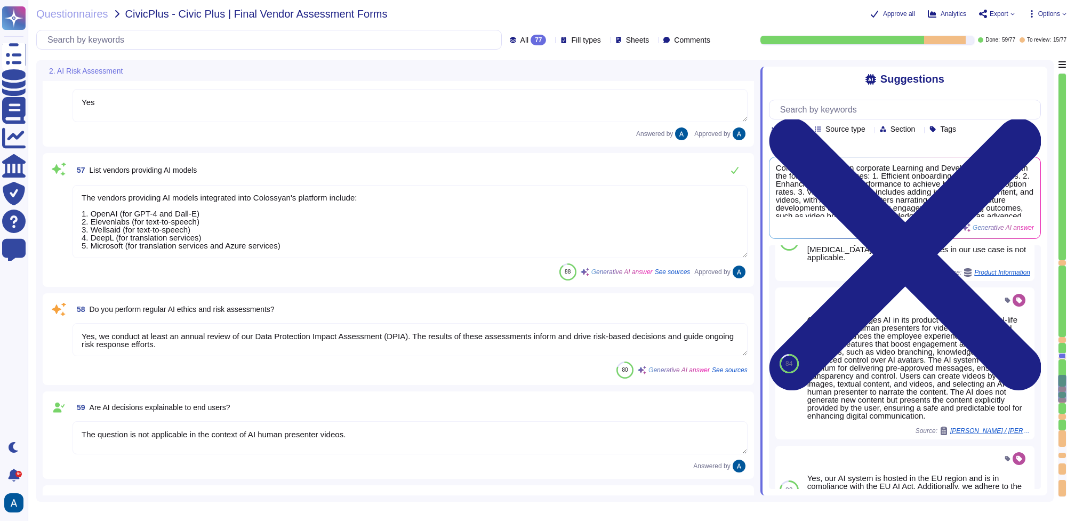
click at [413, 341] on textarea "Yes, we conduct at least an annual review of our Data Protection Impact Assessm…" at bounding box center [409, 339] width 675 height 33
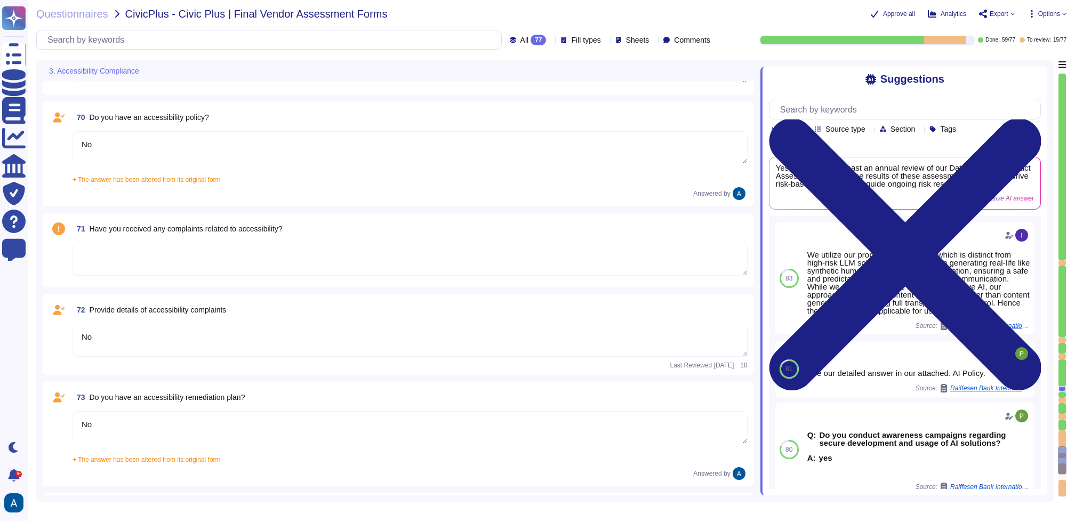
scroll to position [6744, 0]
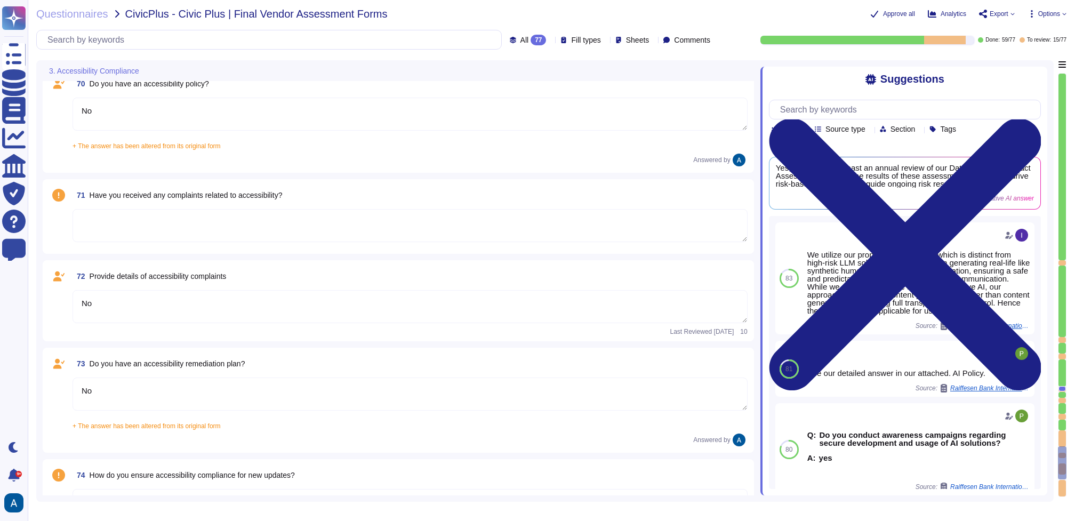
click at [404, 227] on textarea at bounding box center [409, 225] width 675 height 33
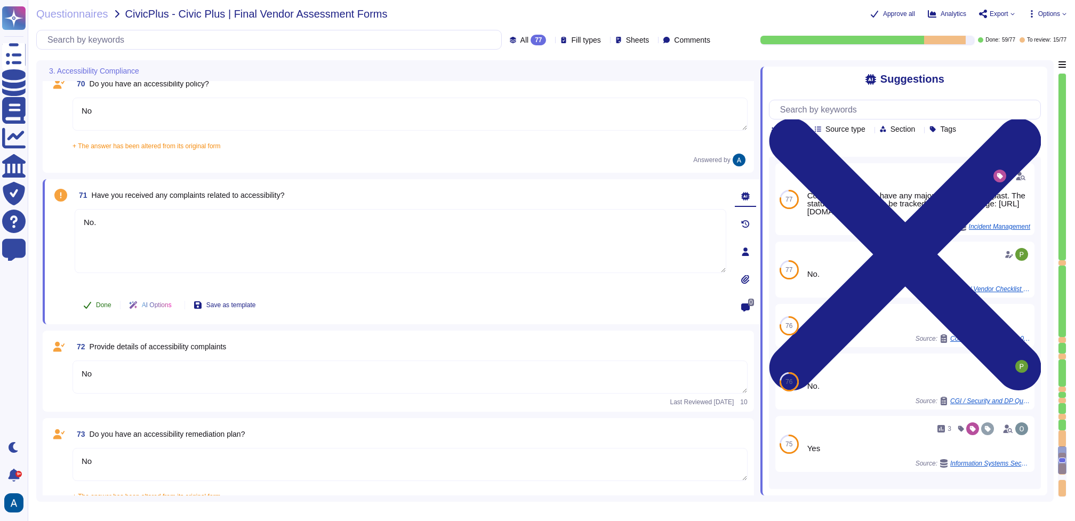
click at [99, 303] on span "Done" at bounding box center [103, 305] width 15 height 6
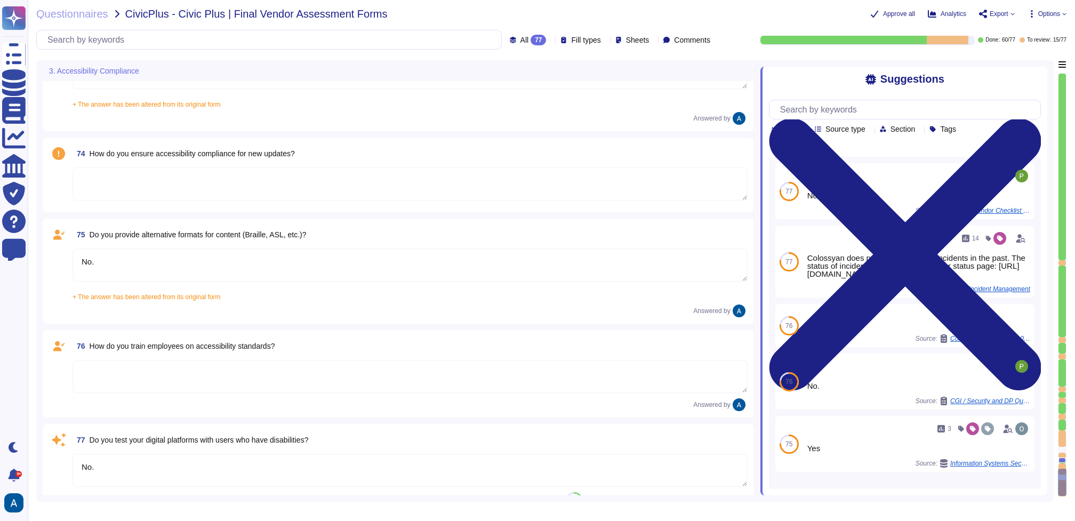
scroll to position [7131, 0]
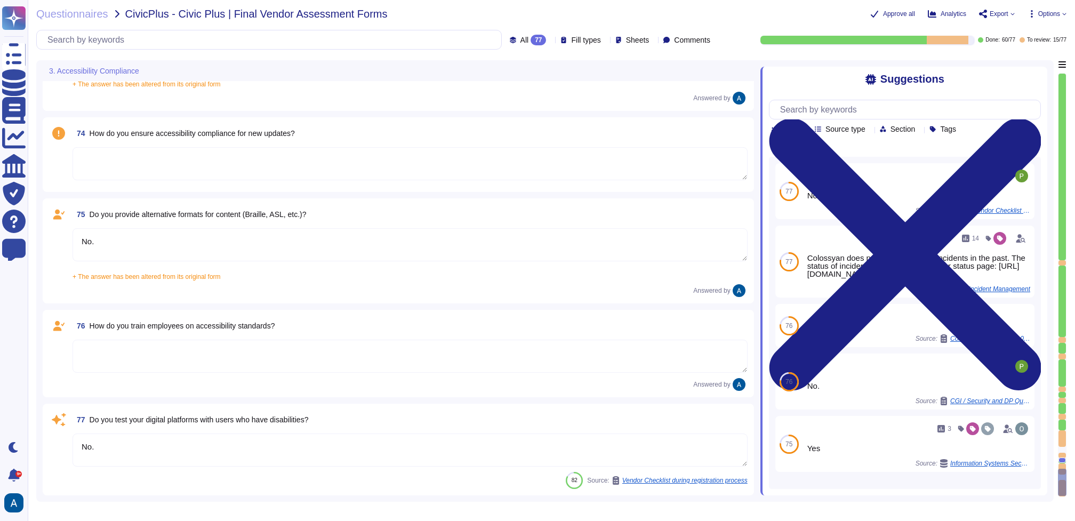
click at [258, 354] on textarea at bounding box center [409, 356] width 675 height 33
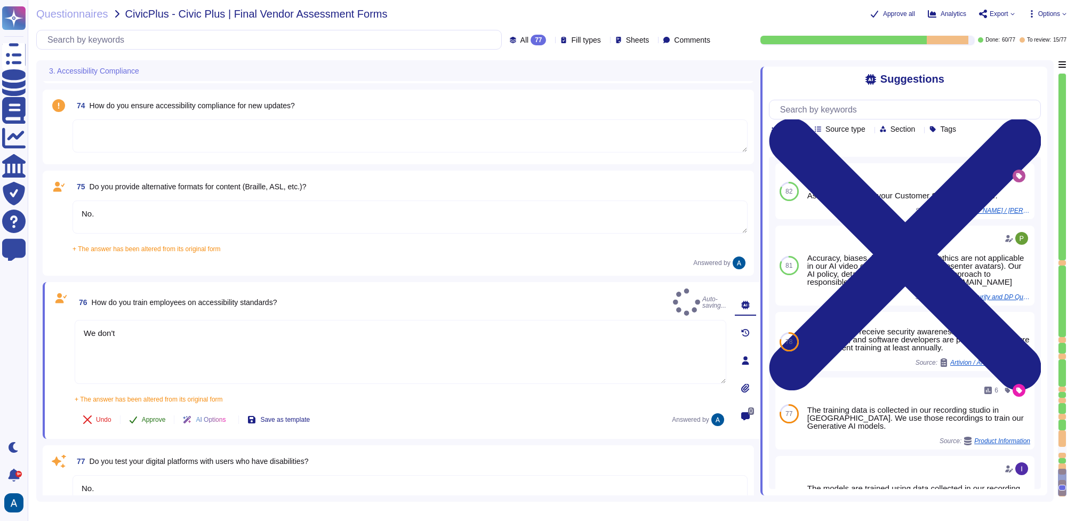
click at [166, 409] on button "Approve" at bounding box center [147, 419] width 54 height 21
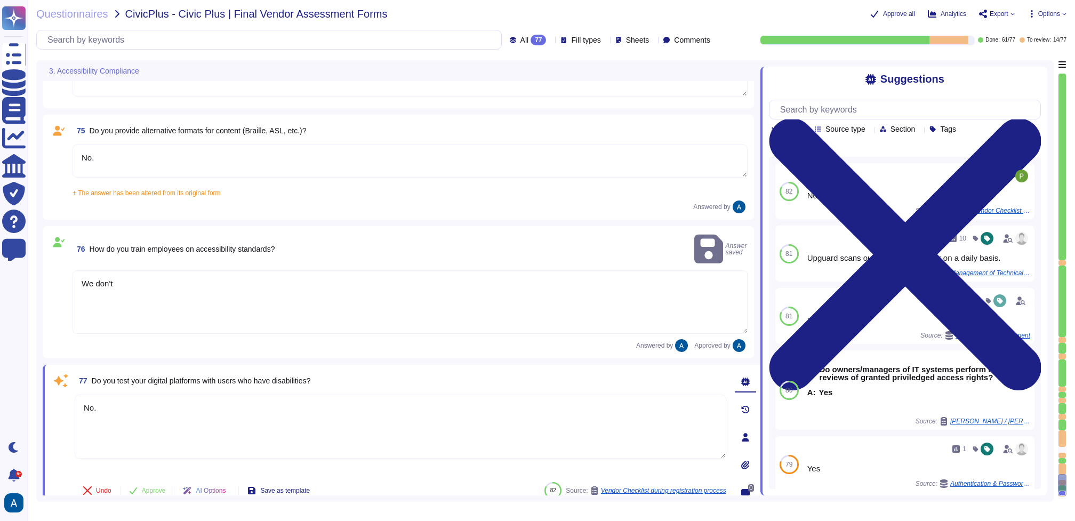
click at [189, 284] on textarea "We don't" at bounding box center [409, 301] width 675 height 63
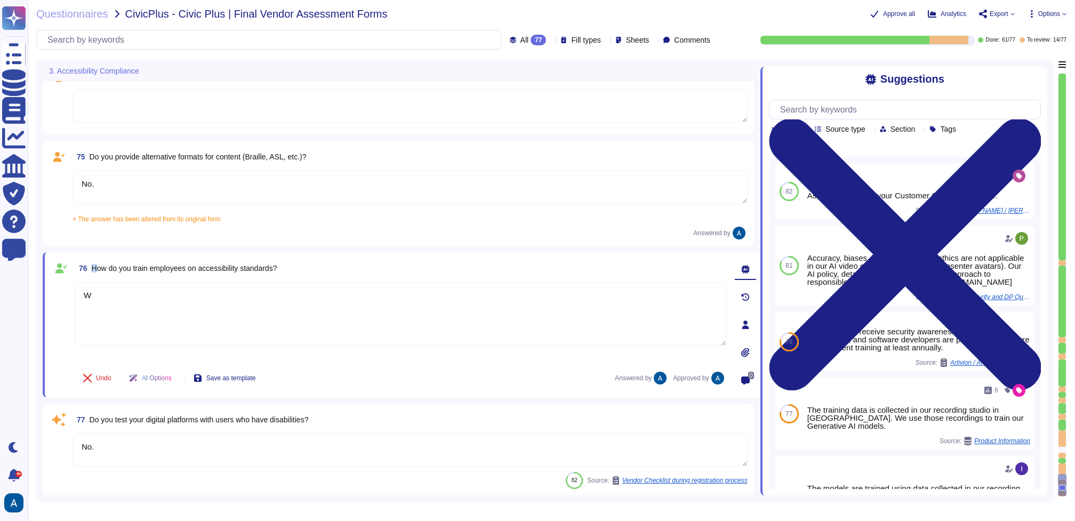
drag, startPoint x: 305, startPoint y: 262, endPoint x: 96, endPoint y: 264, distance: 209.5
click at [96, 264] on div "76 How do you train employees on accessibility standards?" at bounding box center [400, 268] width 651 height 19
drag, startPoint x: 92, startPoint y: 267, endPoint x: 317, endPoint y: 264, distance: 225.0
click at [317, 264] on div "76 How do you train employees on accessibility standards?" at bounding box center [400, 268] width 651 height 19
copy span "How do you train employees on accessibility standards?"
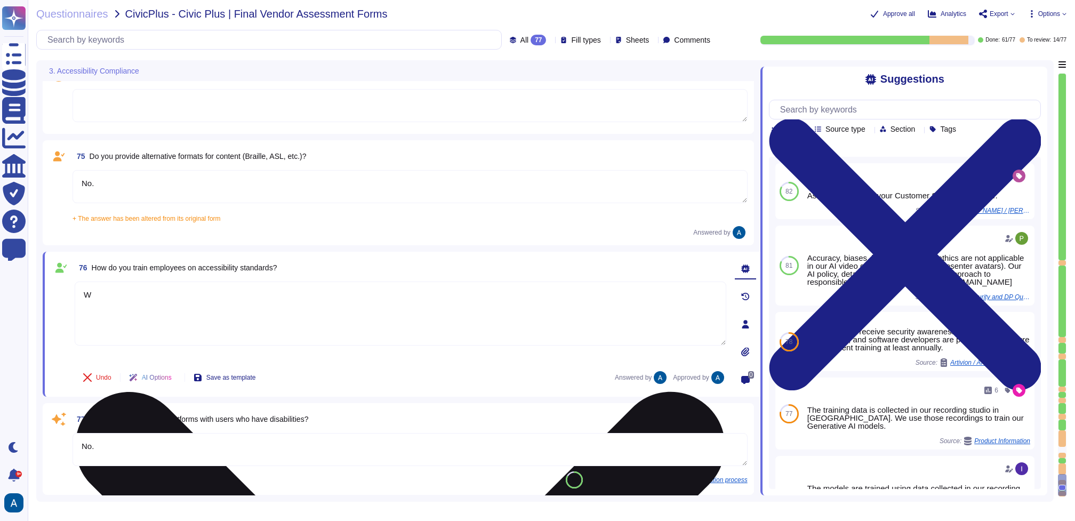
click at [302, 306] on textarea "W" at bounding box center [400, 313] width 651 height 64
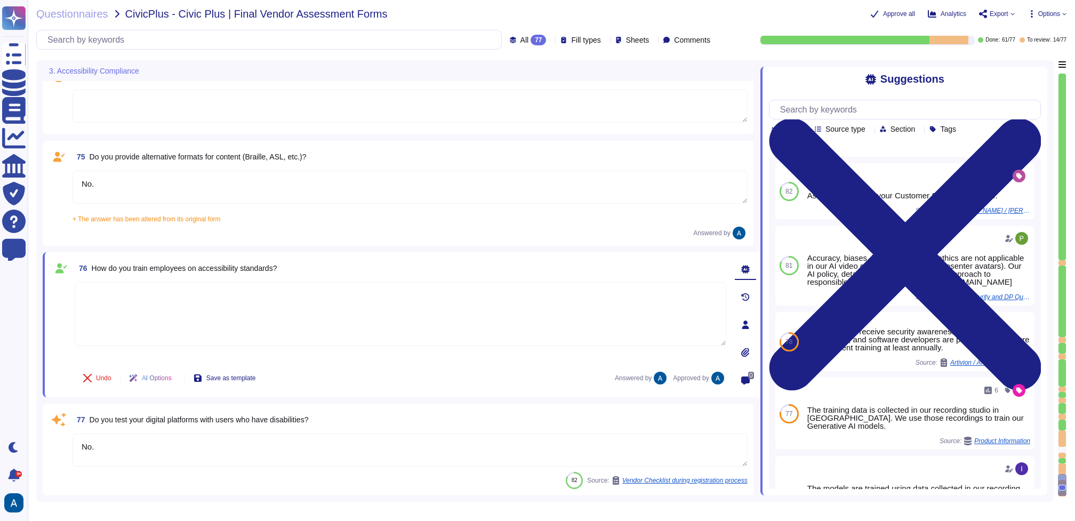
paste textarea "We do not currently provide formal training on accessibility standards but are …"
click at [95, 384] on button "Undo" at bounding box center [97, 377] width 45 height 21
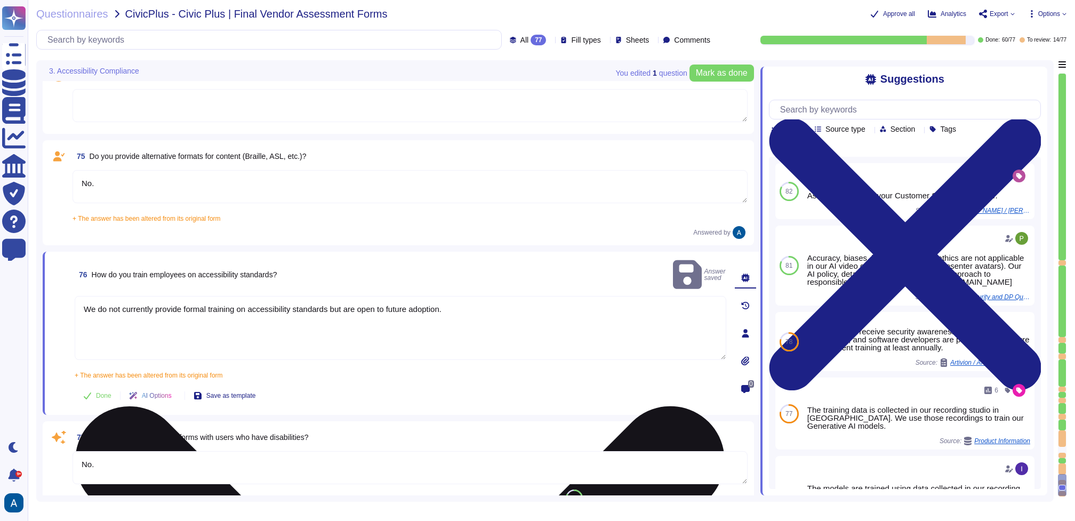
click at [343, 324] on textarea "We do not currently provide formal training on accessibility standards but are …" at bounding box center [400, 328] width 651 height 64
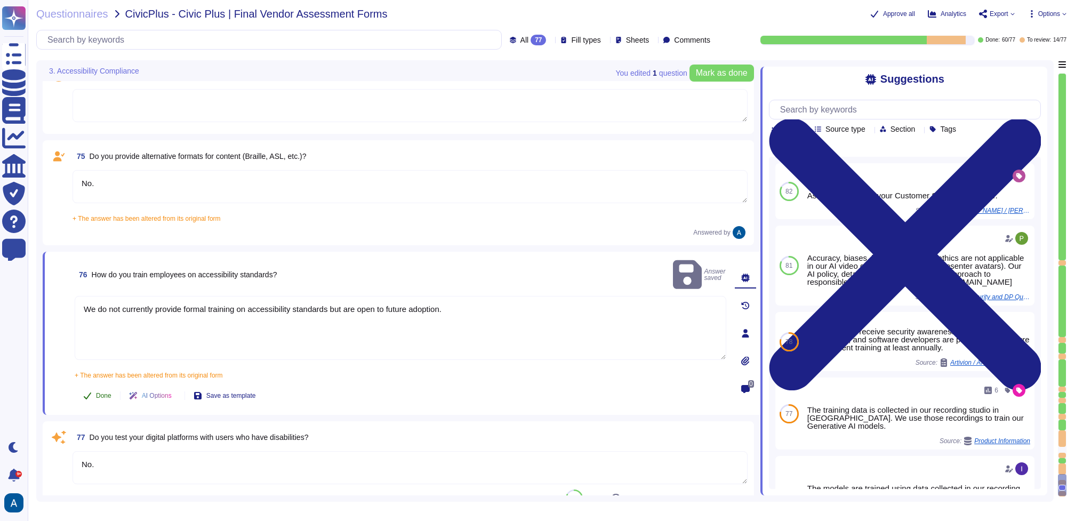
click at [99, 392] on span "Done" at bounding box center [103, 395] width 15 height 6
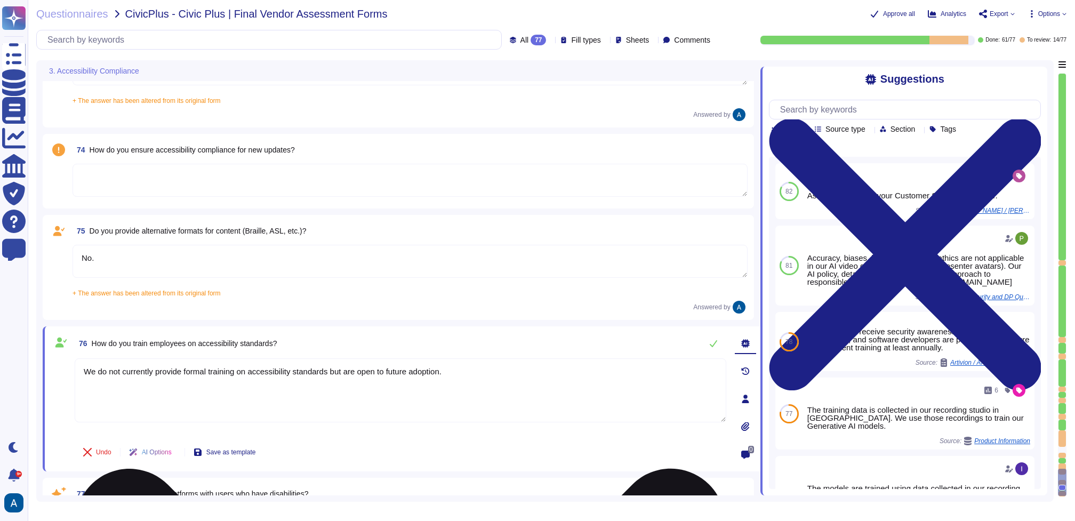
scroll to position [7033, 0]
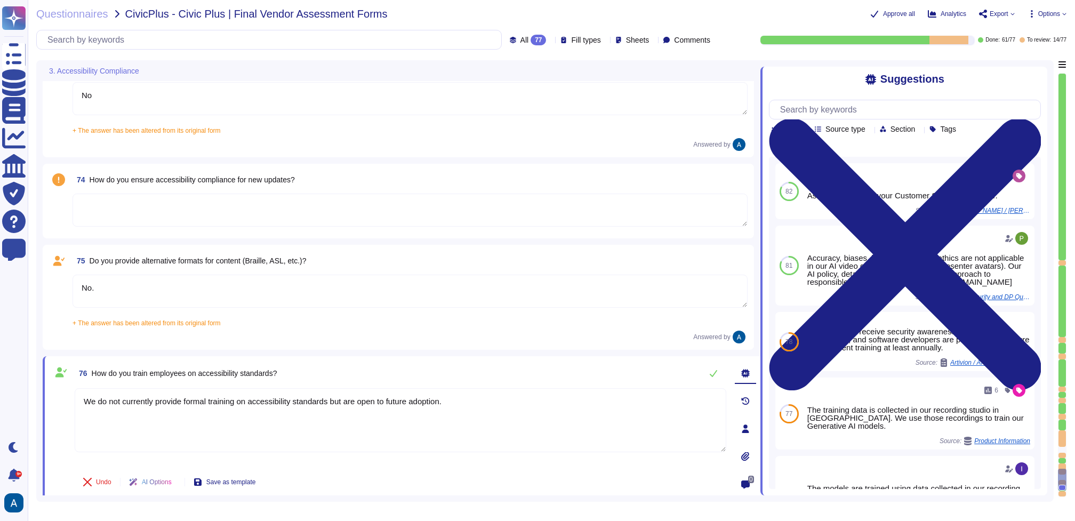
click at [310, 297] on textarea "No." at bounding box center [409, 291] width 675 height 33
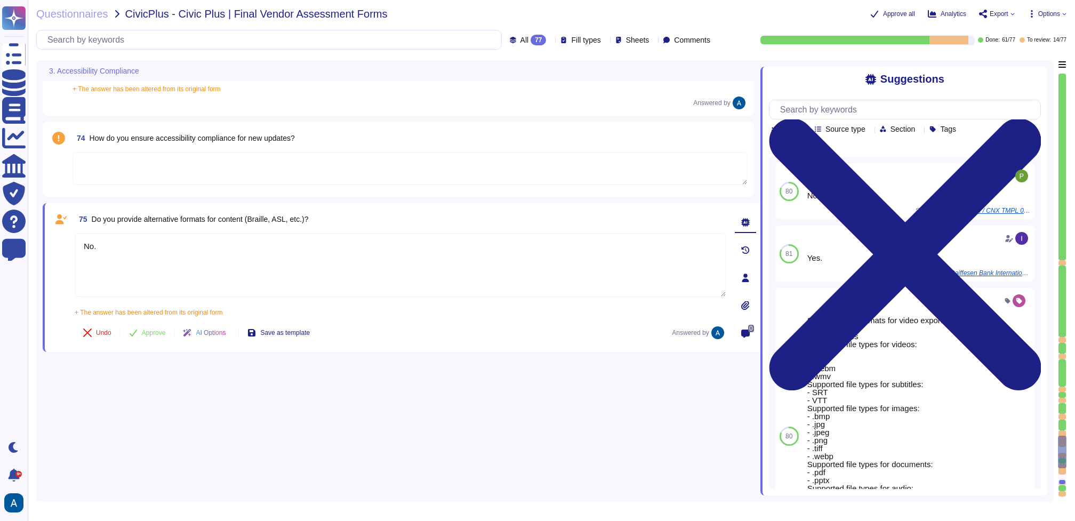
scroll to position [7053, 0]
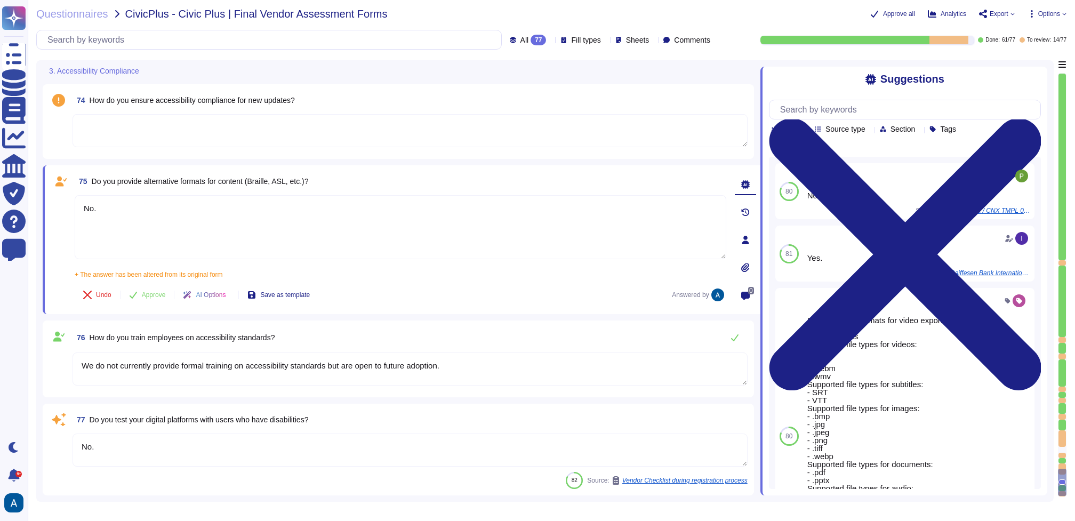
click at [405, 453] on textarea "No." at bounding box center [409, 449] width 675 height 33
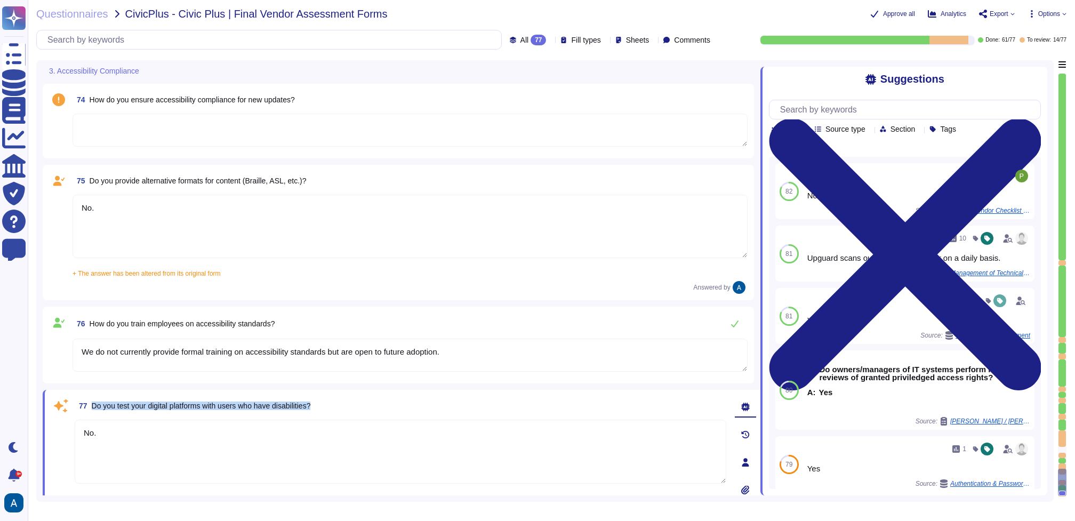
drag, startPoint x: 339, startPoint y: 406, endPoint x: 88, endPoint y: 407, distance: 250.5
click at [88, 407] on div "77 Do you test your digital platforms with users who have disabilities?" at bounding box center [400, 405] width 651 height 19
copy span "Do you test your digital platforms with users who have disabilities?"
click at [232, 436] on textarea "No." at bounding box center [400, 452] width 651 height 64
paste textarea "are open to future adoption."
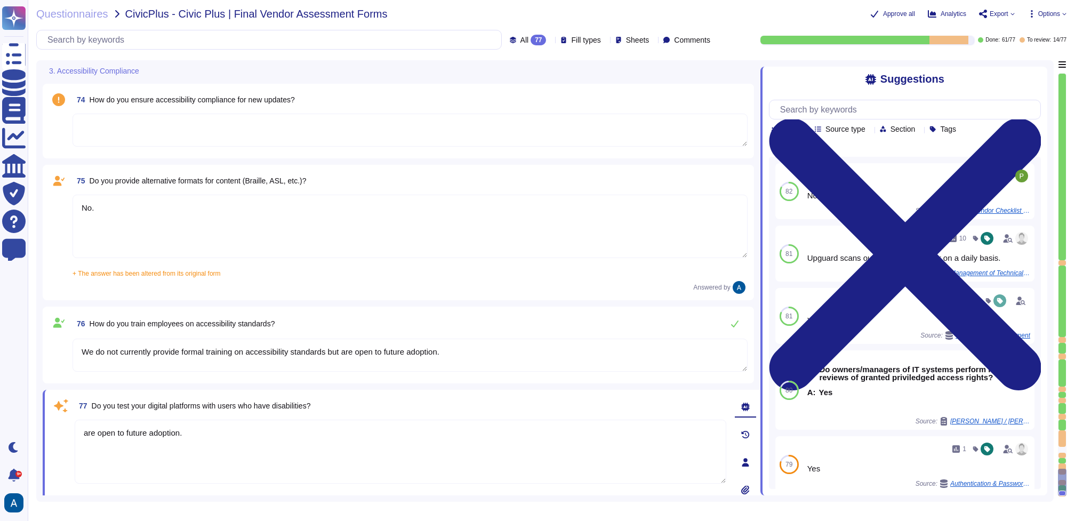
click at [82, 436] on textarea "are open to future adoption." at bounding box center [400, 452] width 651 height 64
click at [213, 432] on textarea "We are open to future adoption." at bounding box center [400, 452] width 651 height 64
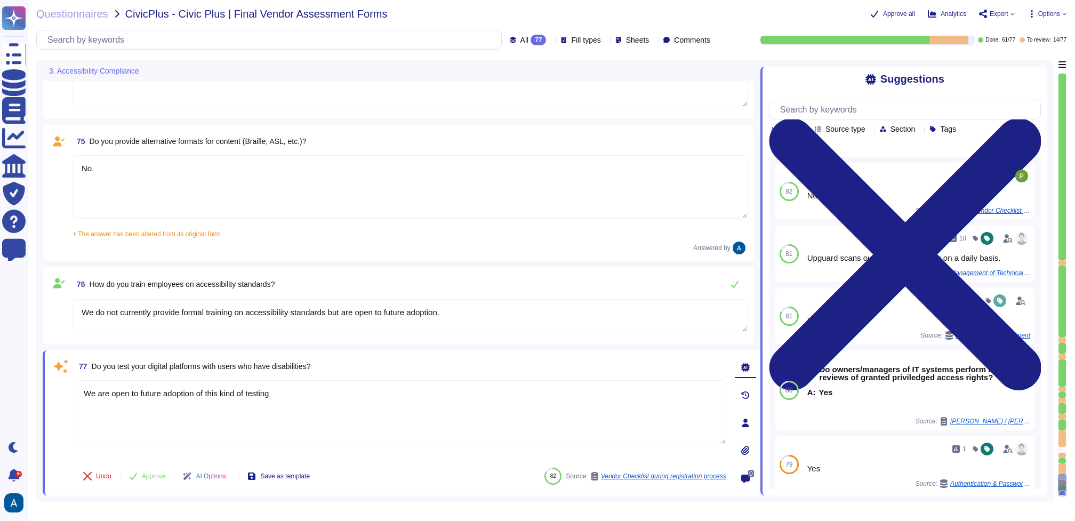
click at [355, 358] on div "77 Do you test your digital platforms with users who have disabilities?" at bounding box center [400, 366] width 651 height 19
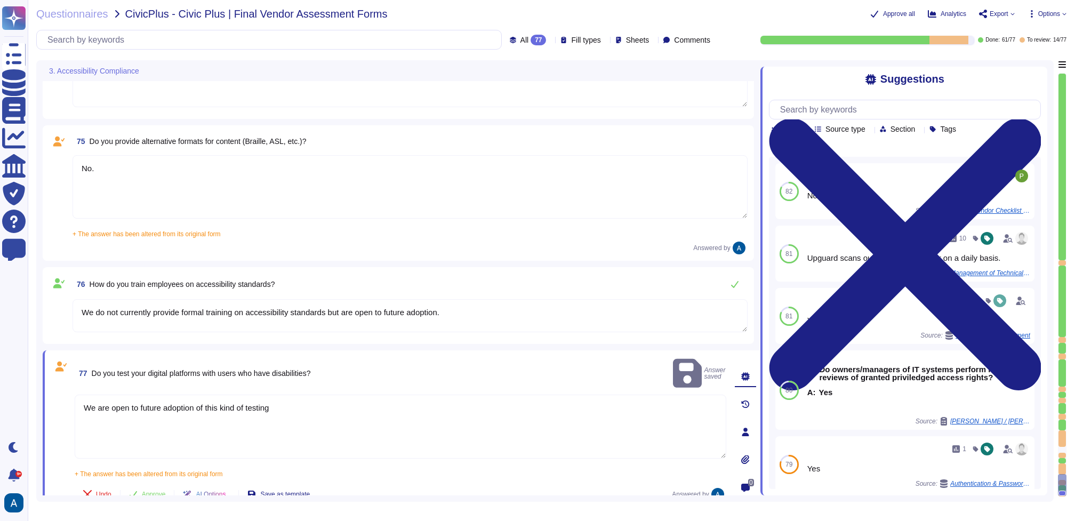
click at [264, 179] on textarea "No." at bounding box center [409, 186] width 675 height 63
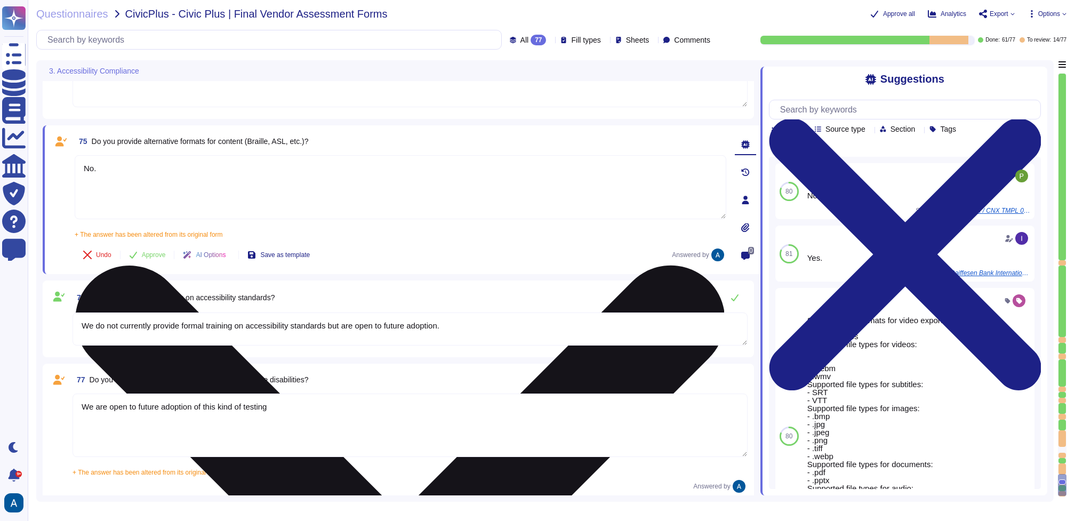
drag, startPoint x: 264, startPoint y: 180, endPoint x: 82, endPoint y: 155, distance: 184.0
click at [82, 155] on textarea "No." at bounding box center [400, 187] width 651 height 64
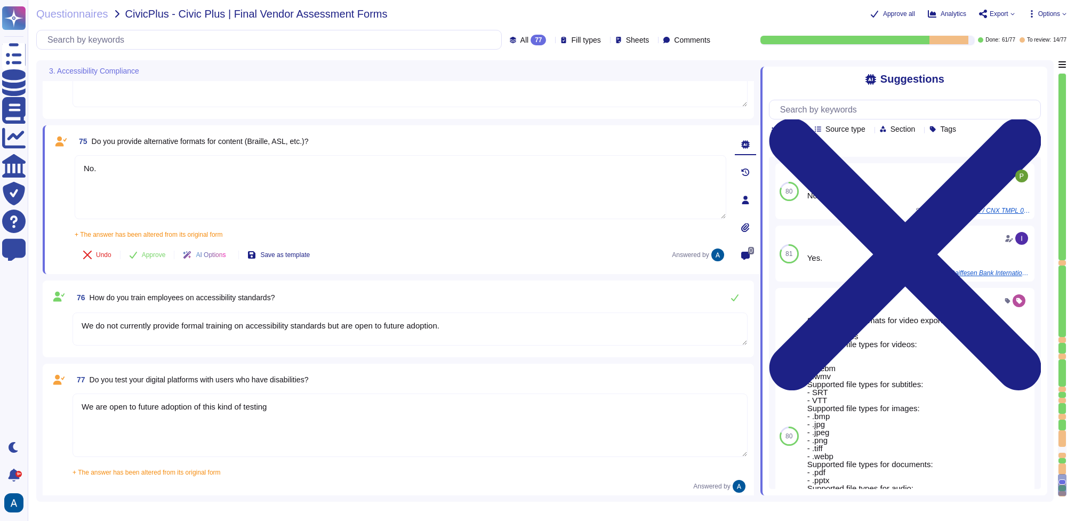
click at [136, 145] on span "75 Do you provide alternative formats for content (Braille, ASL, etc.)?" at bounding box center [192, 141] width 234 height 19
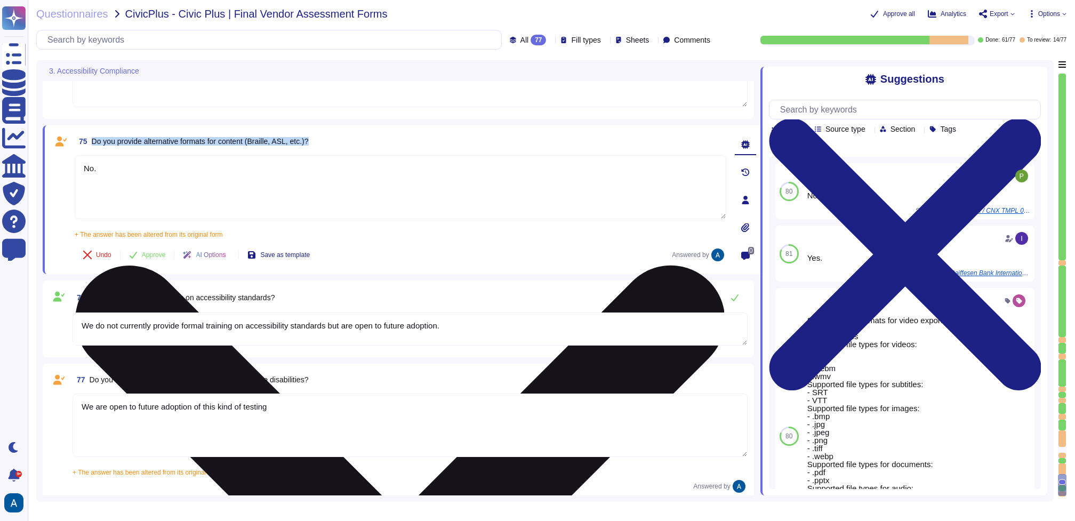
copy span "Do you provide alternative formats for content (Braille, ASL, etc.)?"
click at [221, 182] on textarea "No." at bounding box center [400, 187] width 651 height 64
paste textarea "We do not provide alternative formats at this time"
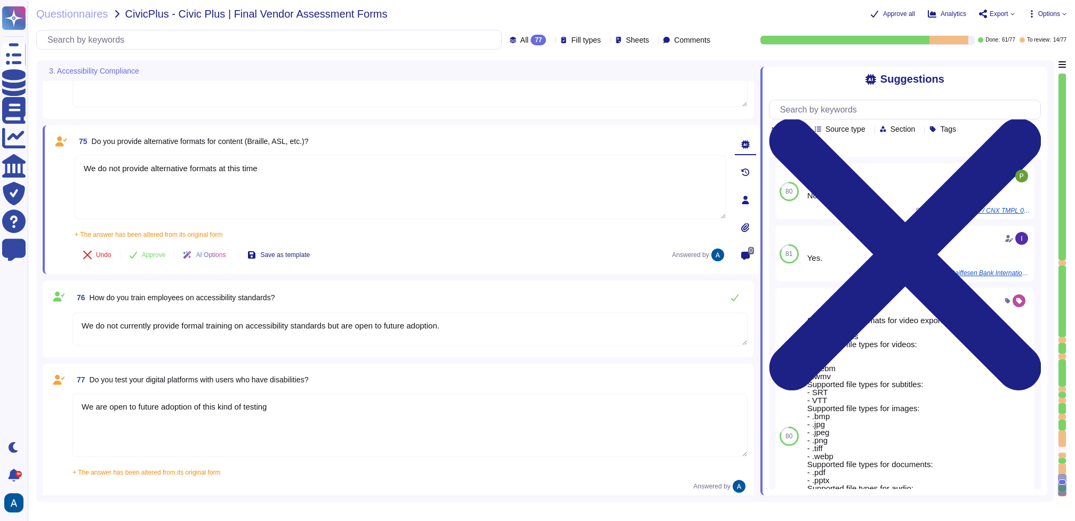
click at [385, 249] on div "Undo Approve AI Options Save as template Answered by" at bounding box center [400, 255] width 651 height 26
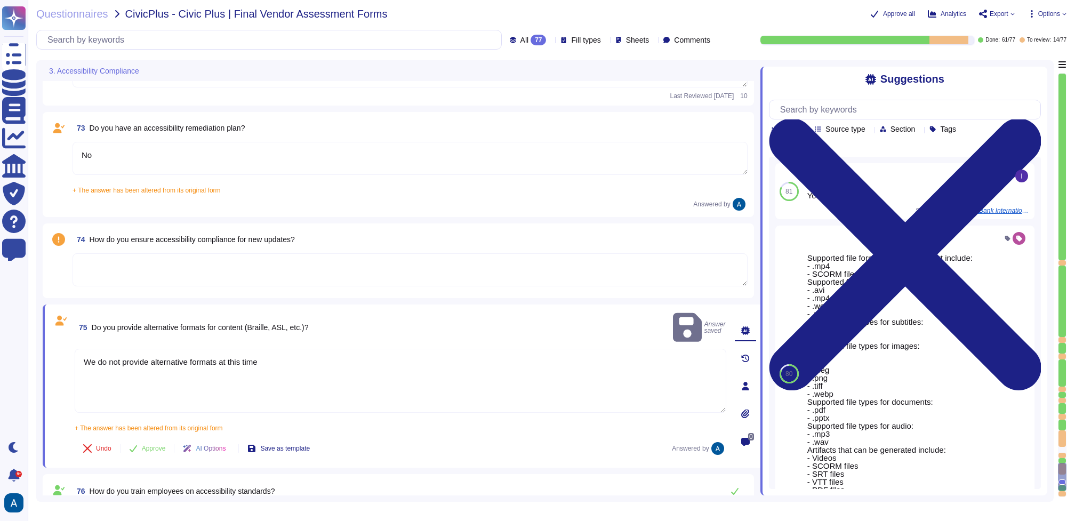
scroll to position [6896, 0]
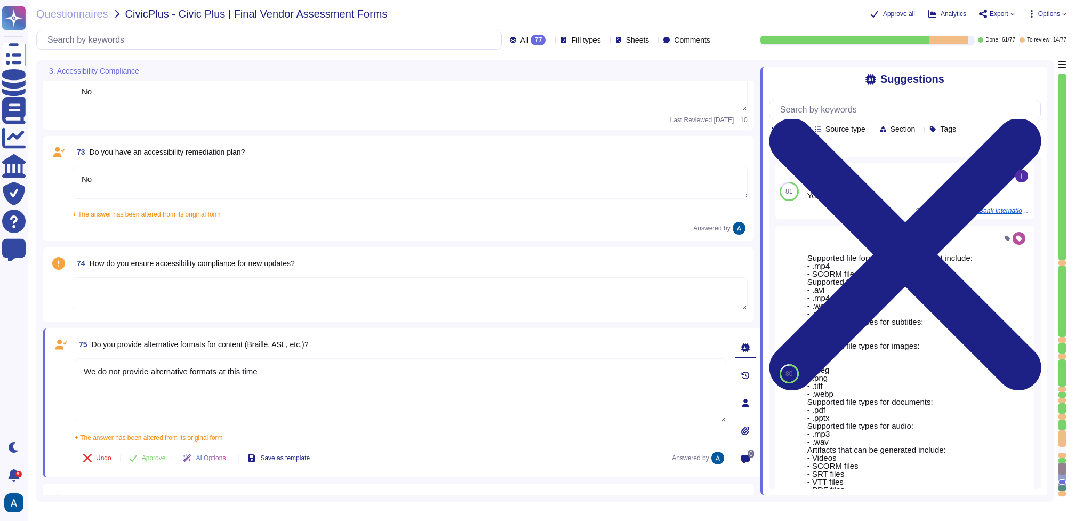
click at [386, 287] on textarea at bounding box center [409, 293] width 675 height 33
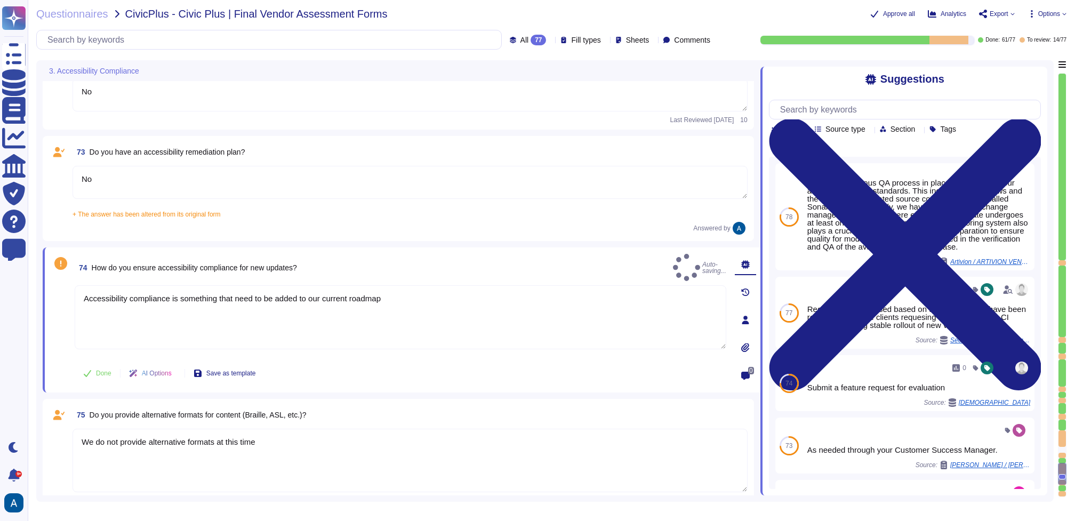
click at [501, 247] on div "74 How do you ensure accessibility compliance for new updates? Auto-saving... A…" at bounding box center [401, 319] width 717 height 145
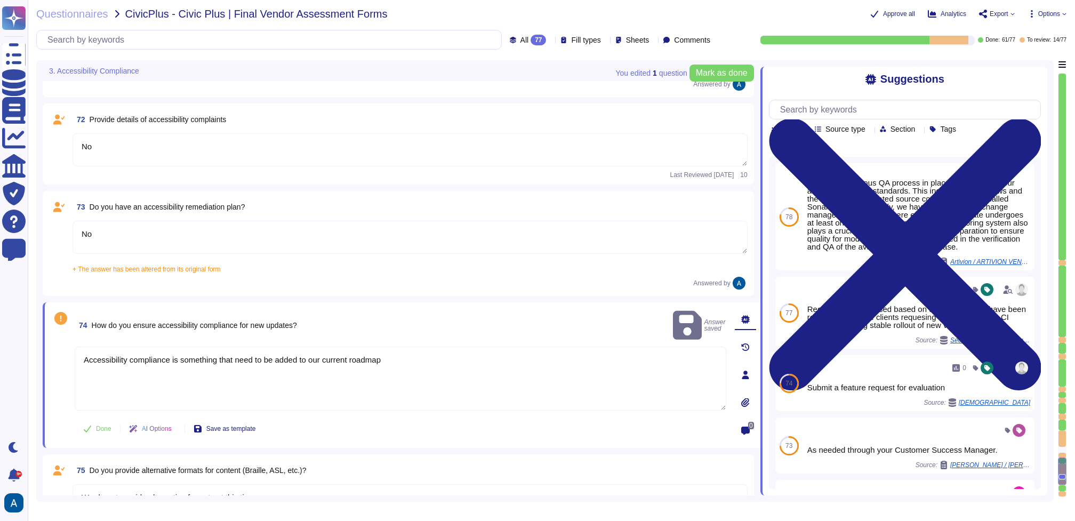
scroll to position [6843, 0]
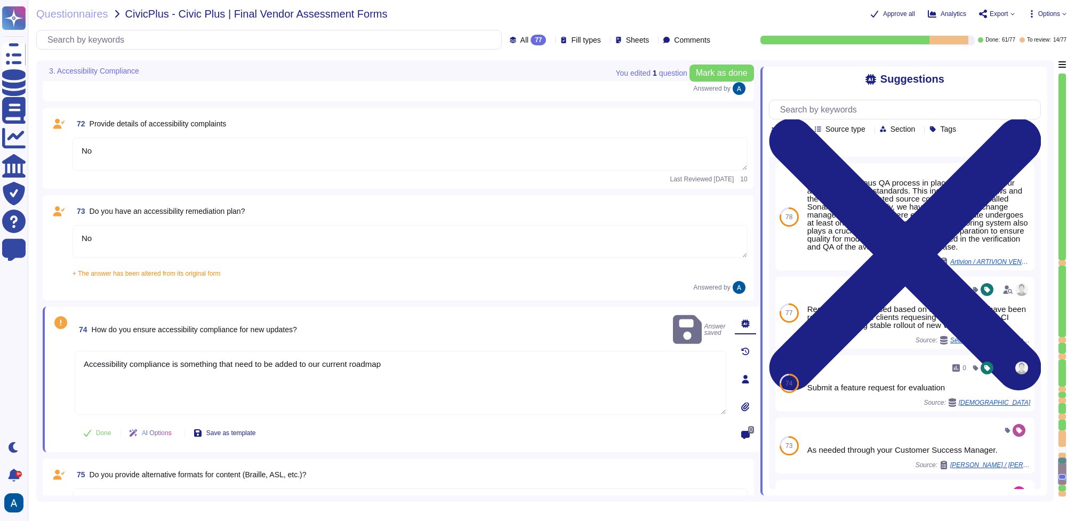
click at [203, 208] on span "Do you have an accessibility remediation plan?" at bounding box center [168, 211] width 156 height 9
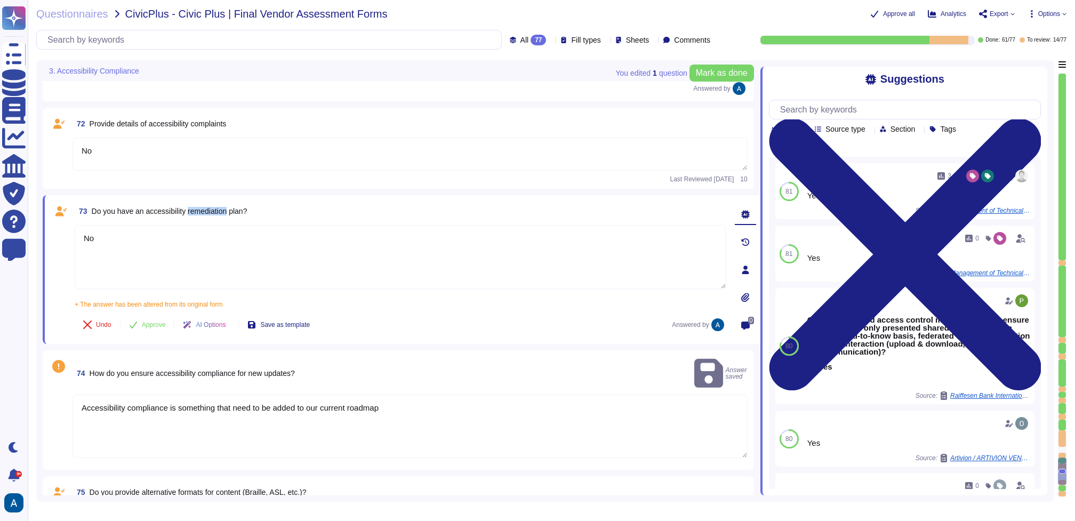
click at [203, 208] on span "Do you have an accessibility remediation plan?" at bounding box center [170, 211] width 156 height 9
copy span "remediation"
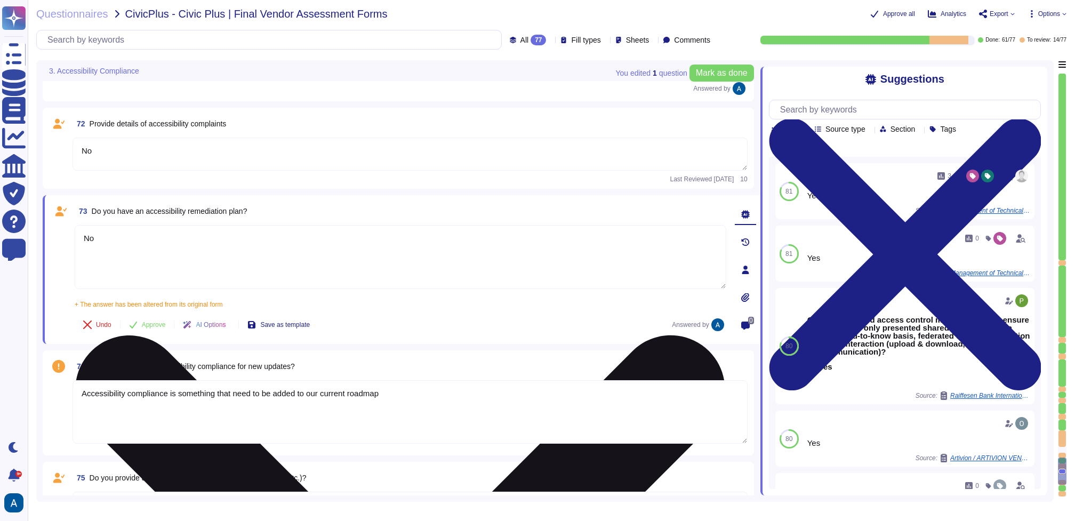
click at [373, 235] on textarea "No" at bounding box center [400, 257] width 651 height 64
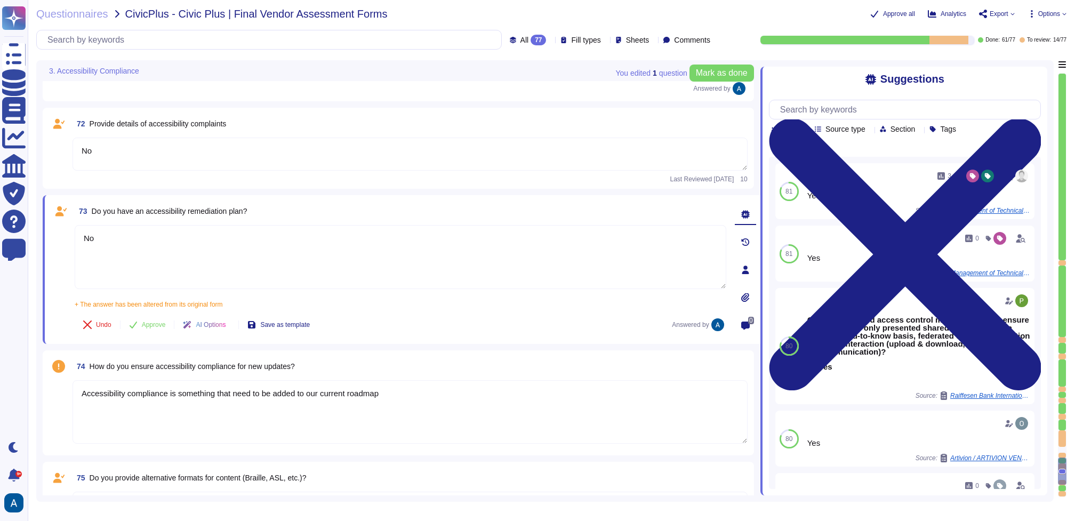
drag, startPoint x: 373, startPoint y: 235, endPoint x: 64, endPoint y: 215, distance: 309.3
click at [64, 215] on div "73 Do you have an accessibility remediation plan? No + The answer has been alte…" at bounding box center [388, 269] width 675 height 136
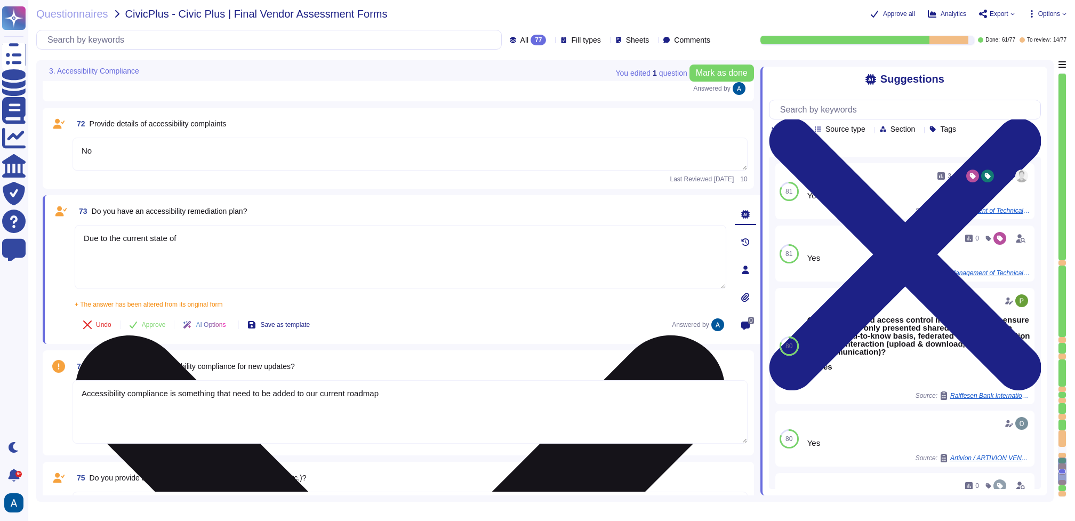
click at [226, 247] on textarea "Due to the current state of" at bounding box center [400, 257] width 651 height 64
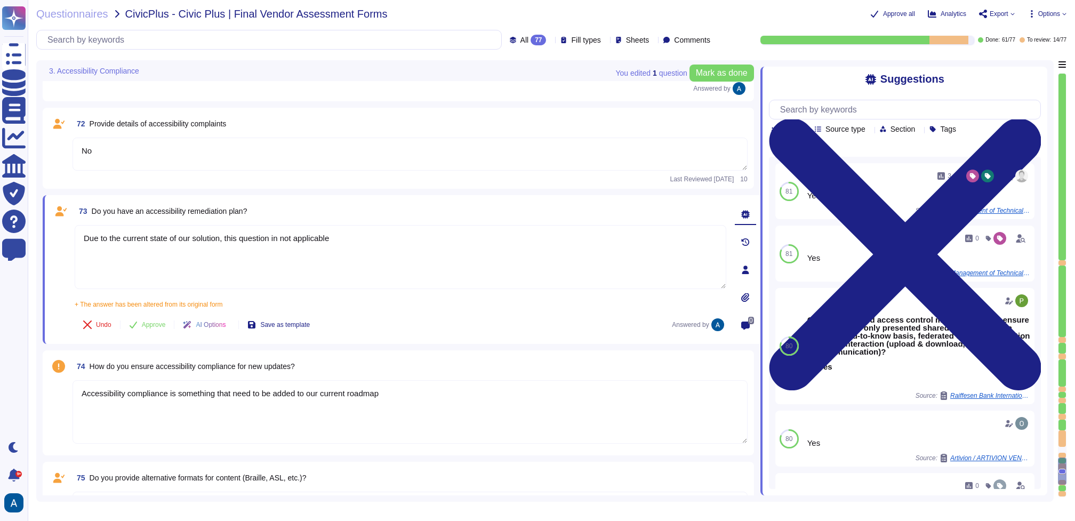
drag, startPoint x: 233, startPoint y: 239, endPoint x: 100, endPoint y: 210, distance: 137.0
click at [100, 210] on div "73 Do you have an accessibility remediation plan? Due to the current state of o…" at bounding box center [388, 269] width 675 height 136
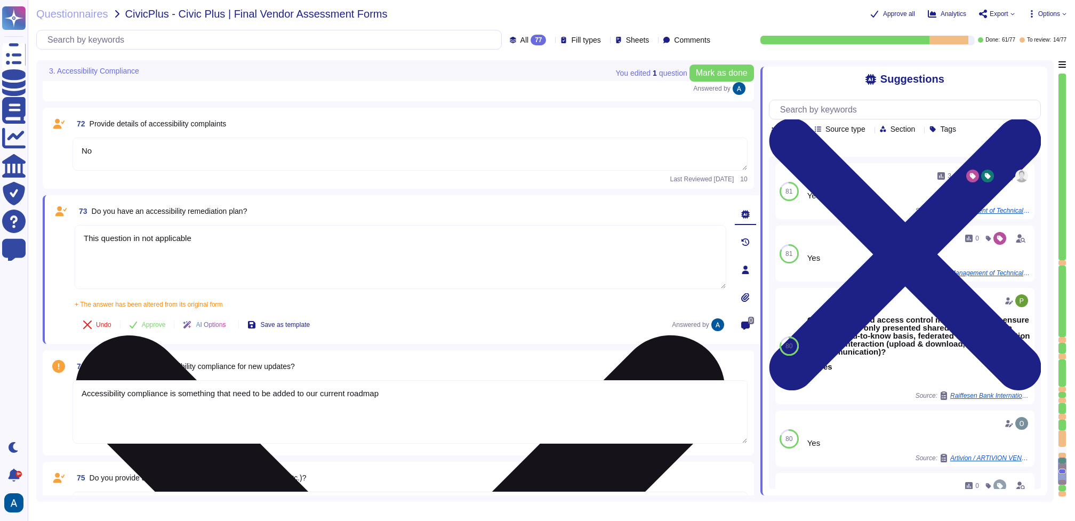
click at [141, 239] on textarea "This question in not applicable" at bounding box center [400, 257] width 651 height 64
click at [252, 249] on textarea "This question is currently not applicable" at bounding box center [400, 257] width 651 height 64
click at [165, 237] on textarea "This question is currently not applicable to Colossyan's curr" at bounding box center [400, 257] width 651 height 64
click at [316, 238] on textarea "This question is not applicable to Colossyan's curr" at bounding box center [400, 257] width 651 height 64
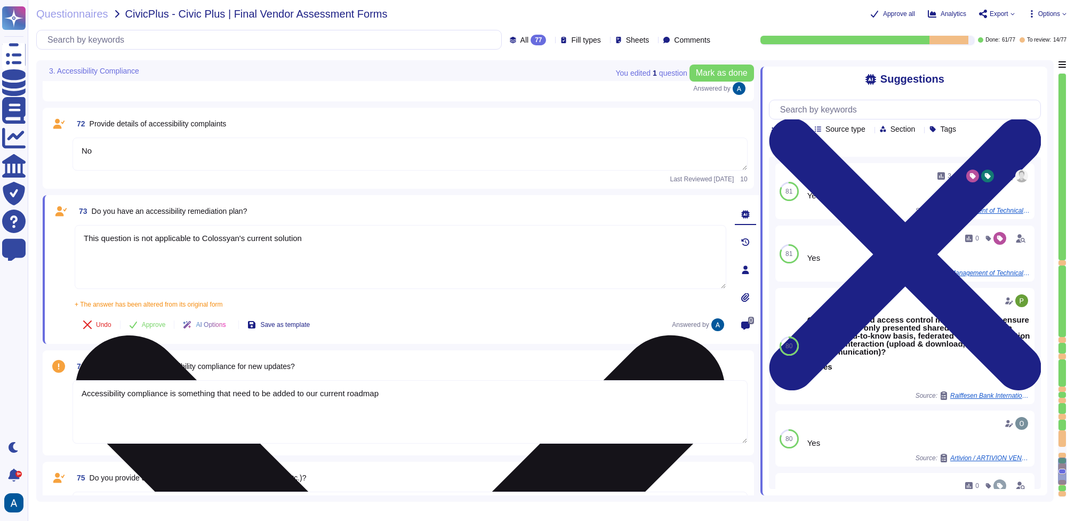
drag, startPoint x: 354, startPoint y: 247, endPoint x: 75, endPoint y: 236, distance: 280.1
click at [75, 236] on textarea "This question is not applicable to Colossyan's current solution" at bounding box center [400, 257] width 651 height 64
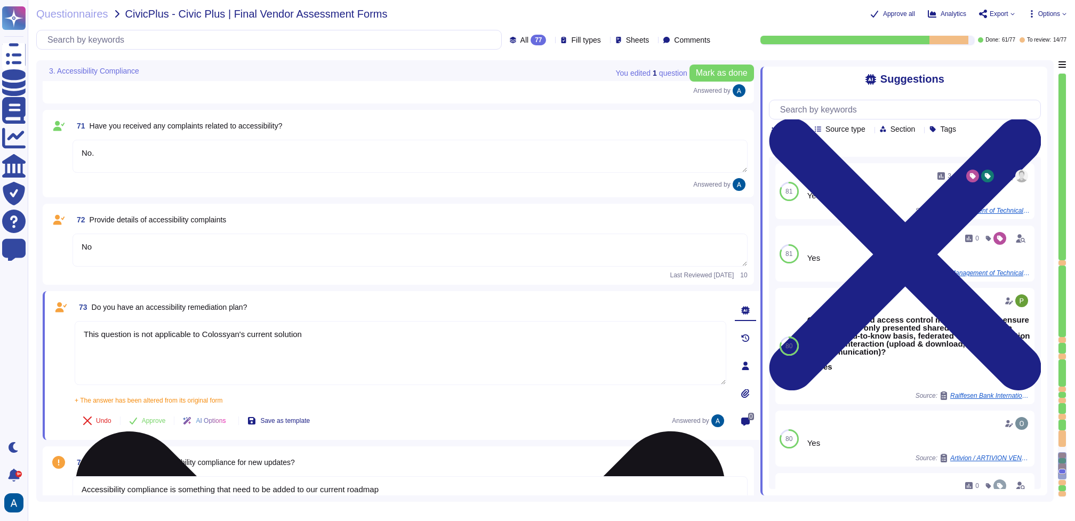
scroll to position [6747, 0]
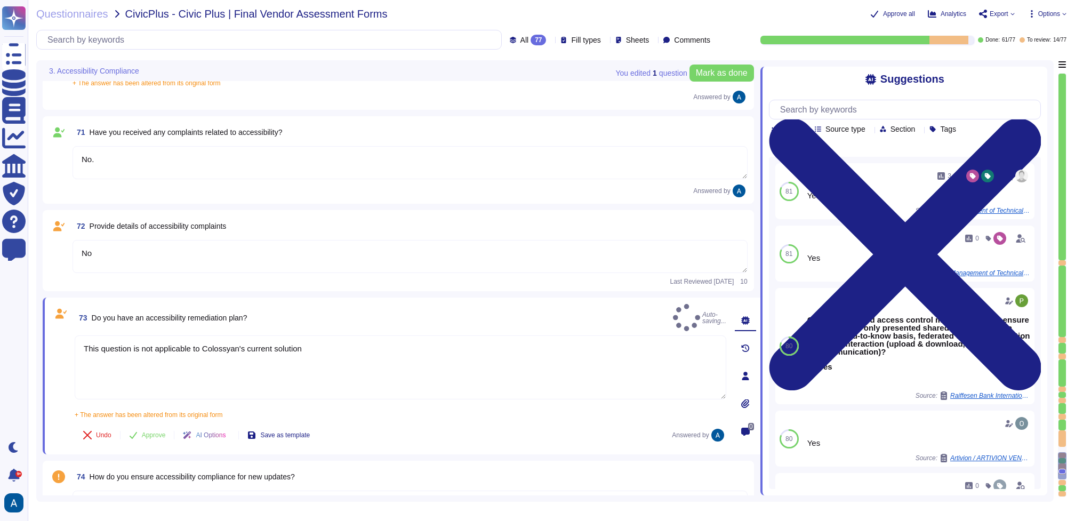
drag, startPoint x: 112, startPoint y: 258, endPoint x: 69, endPoint y: 244, distance: 45.3
click at [69, 244] on div "72 Provide details of accessibility complaints No Last Reviewed [DATE] 10" at bounding box center [398, 250] width 698 height 68
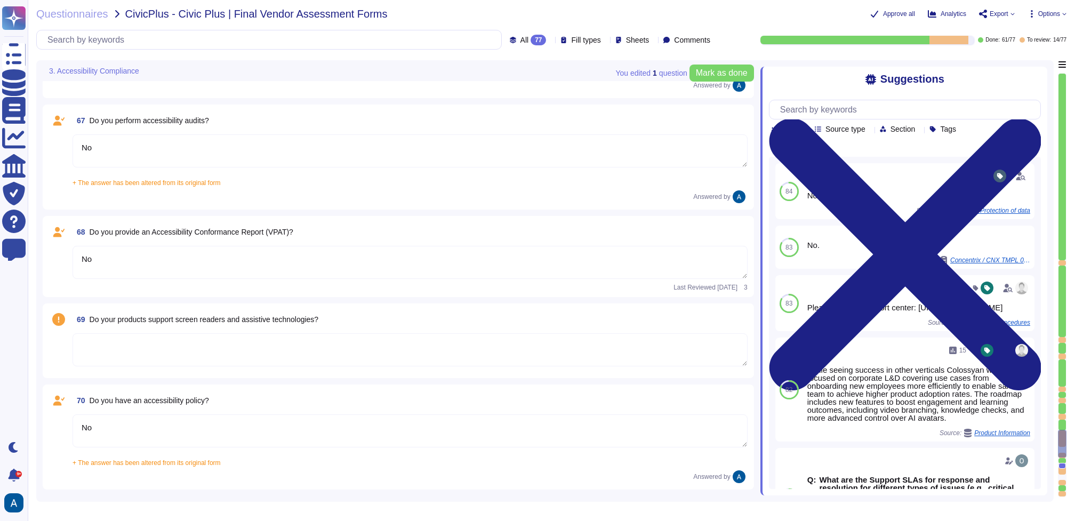
scroll to position [6385, 0]
click at [150, 263] on textarea "No" at bounding box center [409, 264] width 675 height 33
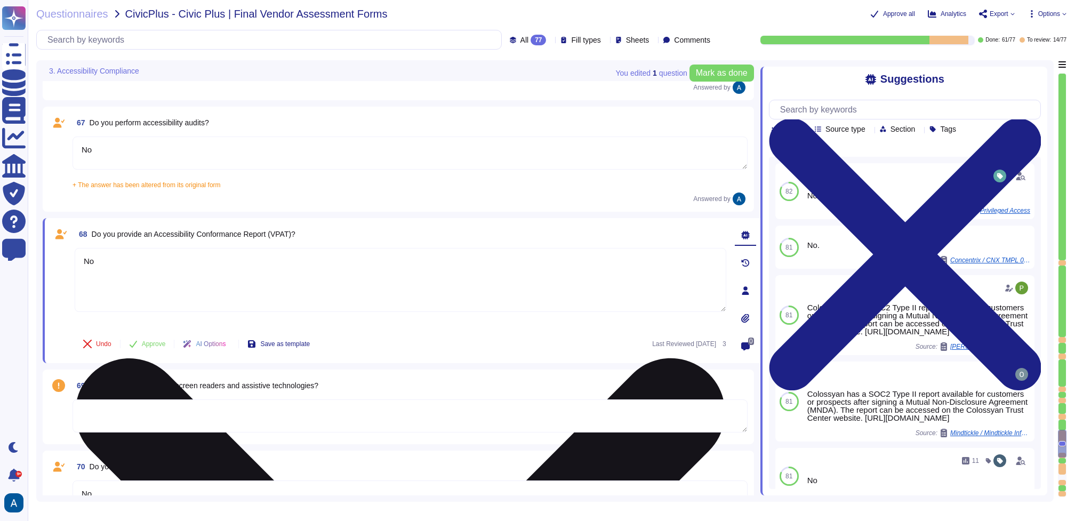
click at [150, 263] on textarea "No" at bounding box center [400, 280] width 651 height 64
paste textarea "remediation"
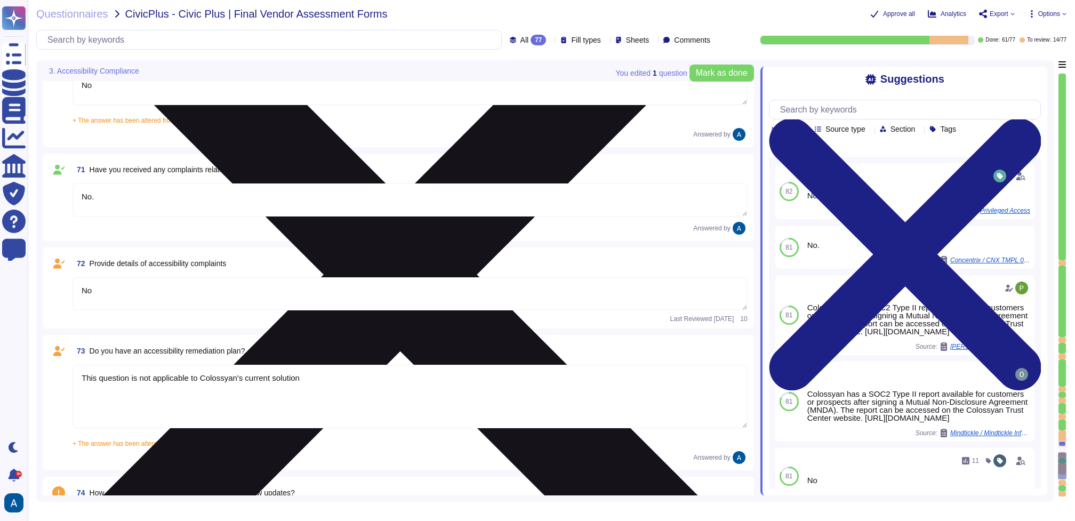
scroll to position [6800, 0]
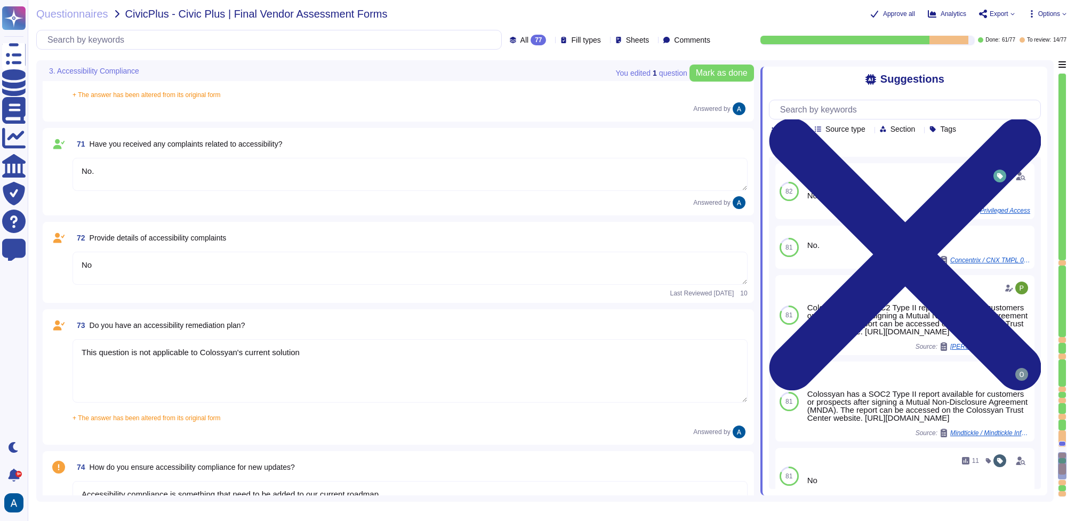
click at [188, 359] on textarea "This question is not applicable to Colossyan's current solution" at bounding box center [409, 370] width 675 height 63
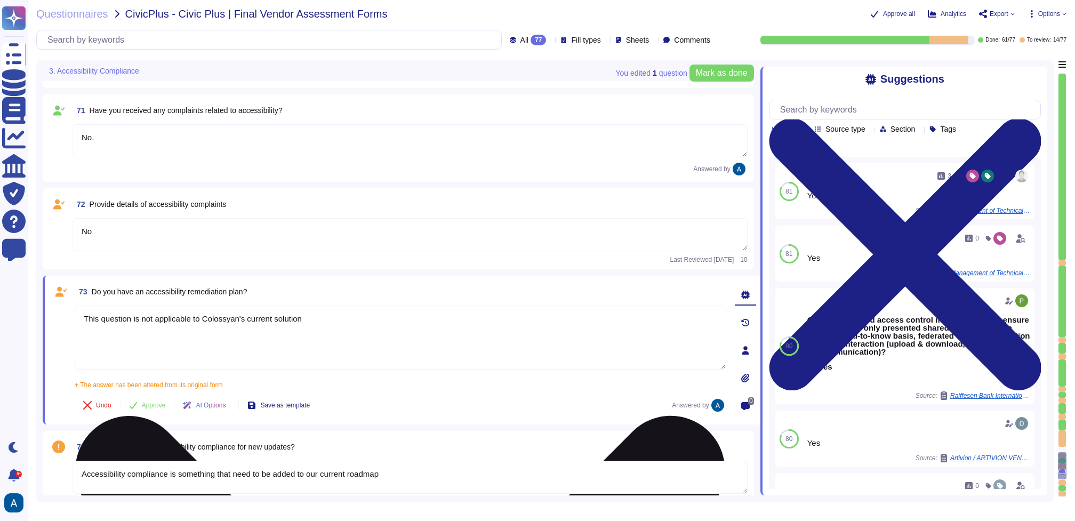
click at [188, 359] on textarea "This question is not applicable to Colossyan's current solution" at bounding box center [400, 337] width 651 height 64
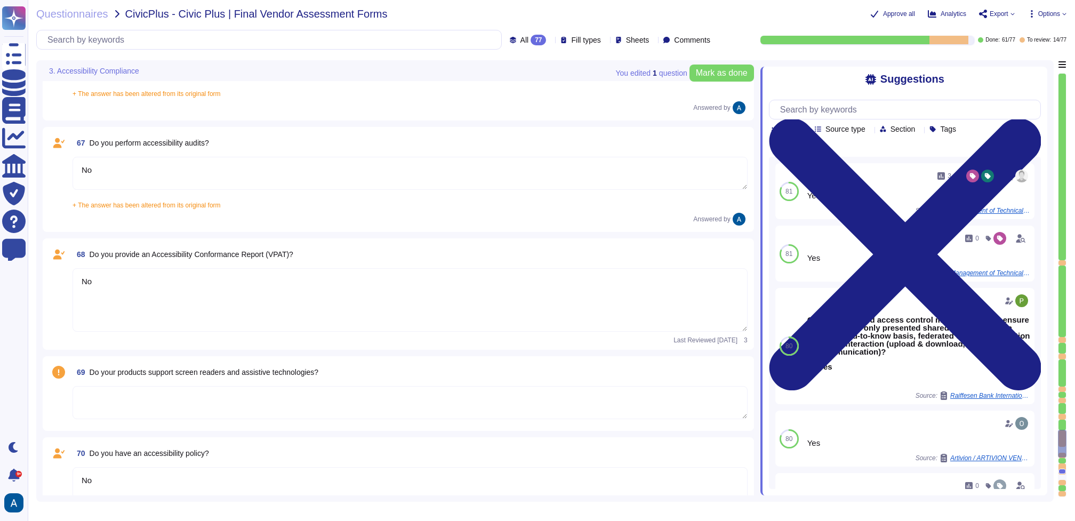
scroll to position [6364, 0]
click at [206, 292] on textarea "No" at bounding box center [409, 300] width 675 height 63
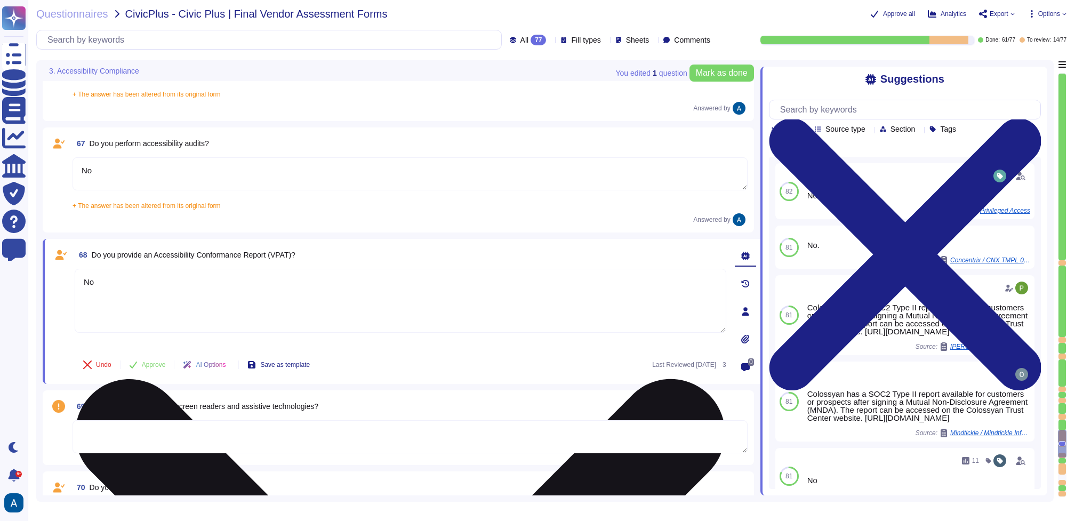
click at [206, 292] on textarea "No" at bounding box center [400, 301] width 651 height 64
paste textarea "This question is not applicable to Colossyan's current solution"
click at [103, 282] on textarea "No, This question is not applicable to Colossyan's current solution" at bounding box center [400, 301] width 651 height 64
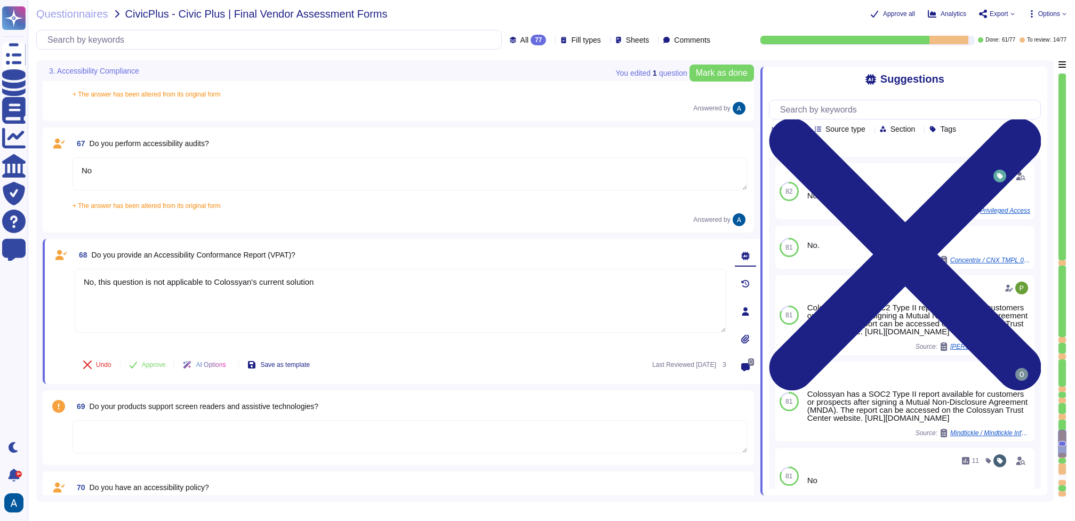
click at [354, 262] on div "68 Do you provide an Accessibility Conformance Report (VPAT)?" at bounding box center [400, 254] width 651 height 19
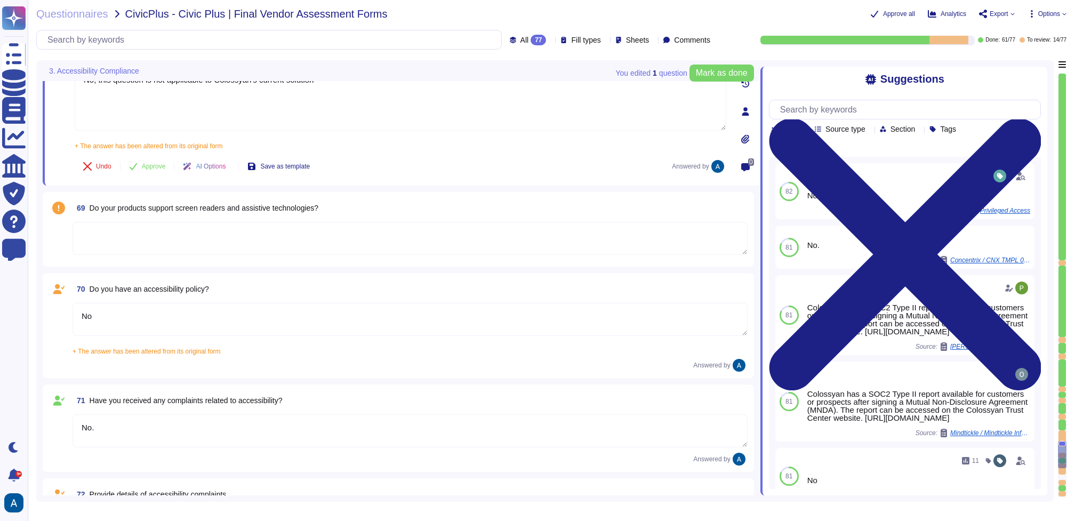
scroll to position [6562, 0]
click at [291, 225] on textarea at bounding box center [409, 236] width 675 height 33
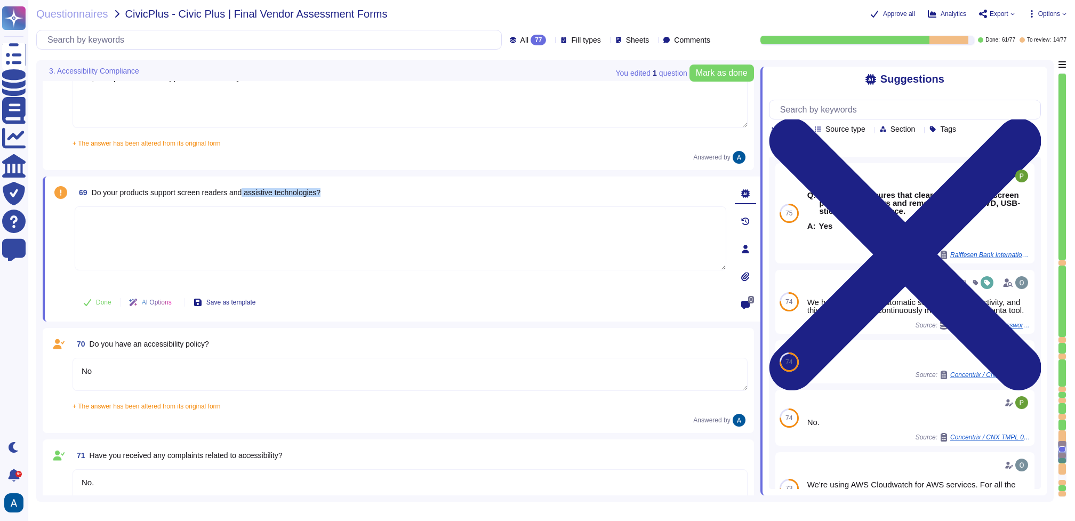
drag, startPoint x: 254, startPoint y: 192, endPoint x: 331, endPoint y: 197, distance: 77.4
click at [320, 197] on span "69 Do your products support screen readers and assistive technologies?" at bounding box center [198, 192] width 246 height 19
copy span "assistive technologies?"
click at [335, 282] on div at bounding box center [400, 245] width 651 height 79
click at [334, 252] on textarea at bounding box center [400, 238] width 651 height 64
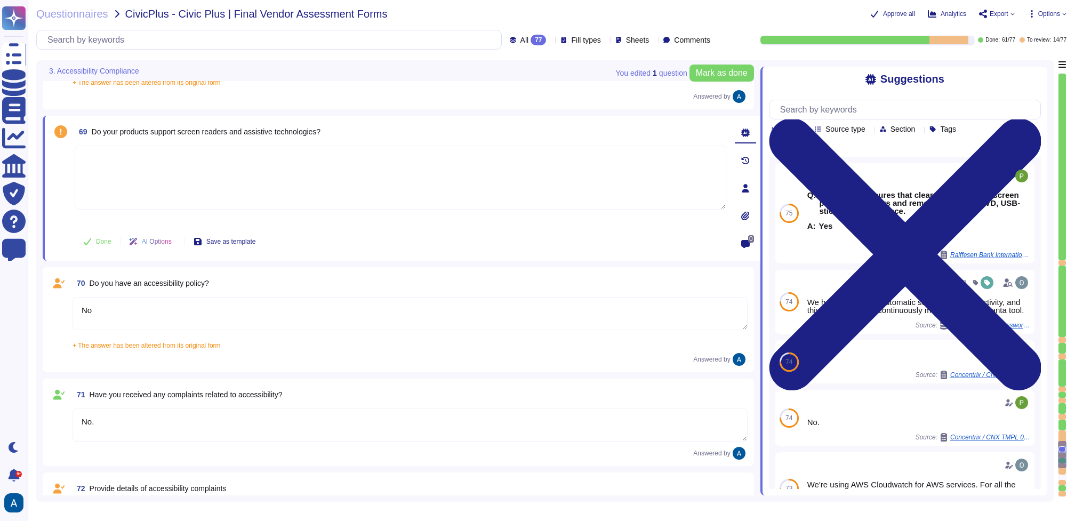
scroll to position [6624, 0]
click at [634, 141] on div "69 Do your products support screen readers and assistive technologies? Done AI …" at bounding box center [388, 186] width 675 height 132
click at [467, 334] on div "+ The answer has been altered from its original form No" at bounding box center [409, 340] width 675 height 13
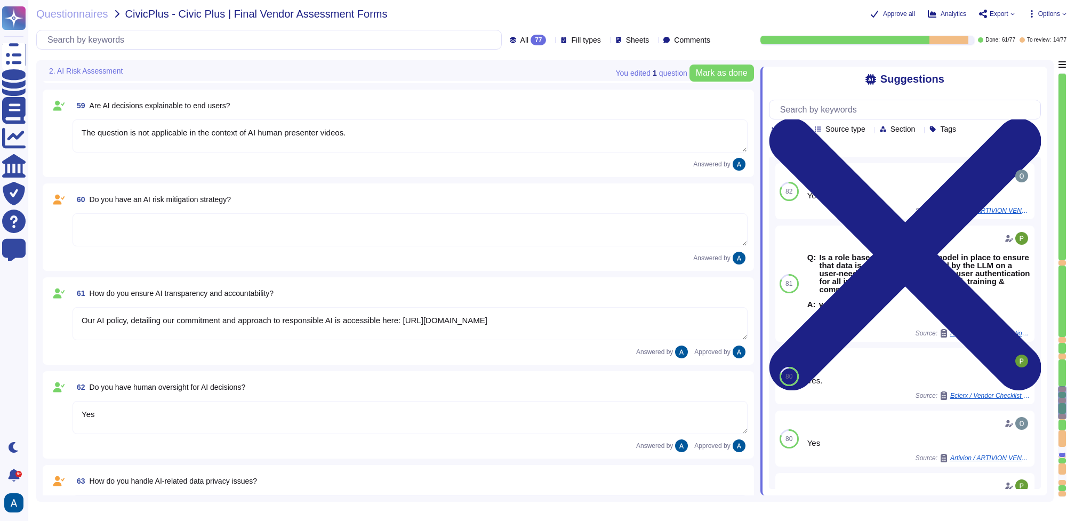
scroll to position [5651, 0]
